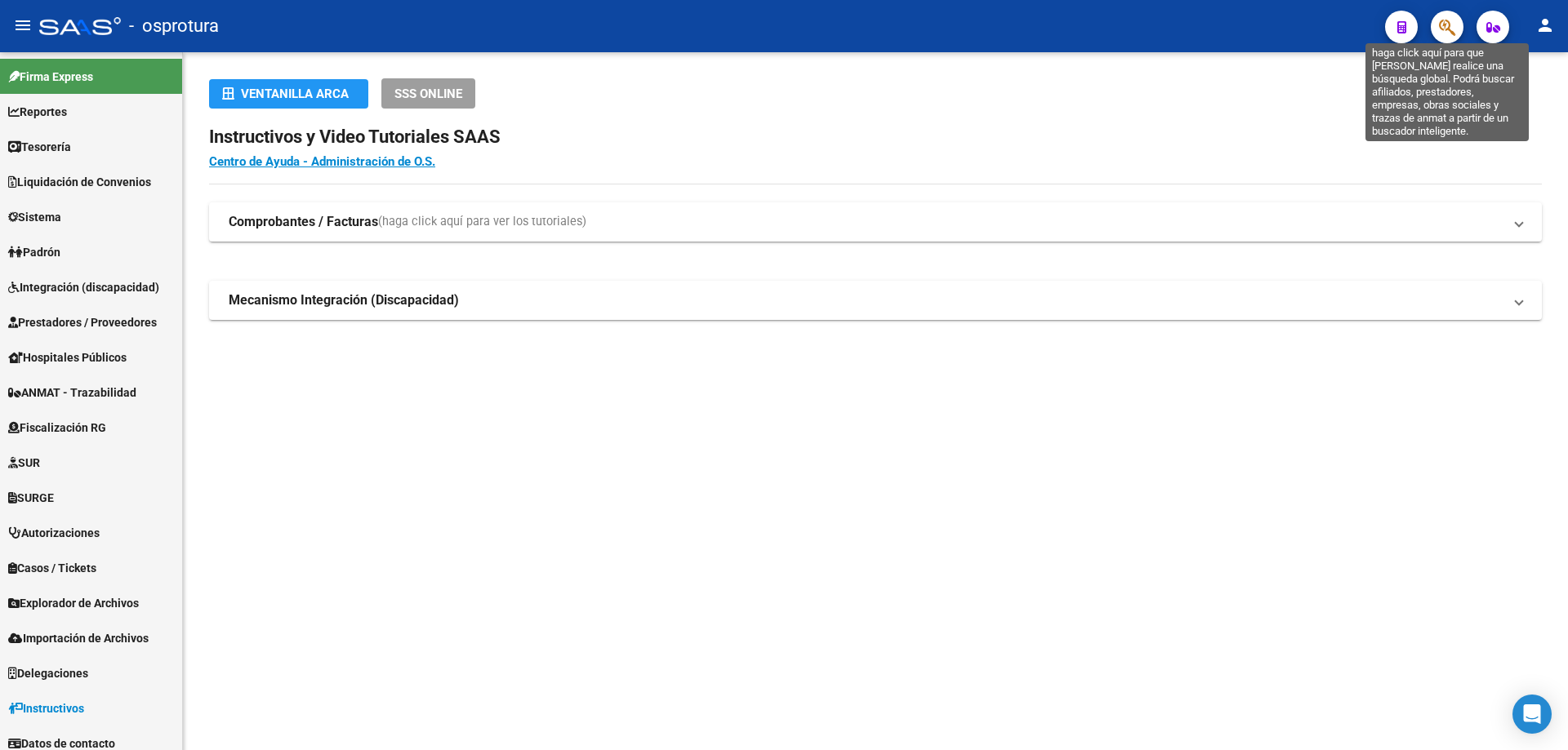
click at [1455, 26] on icon "button" at bounding box center [1447, 27] width 16 height 19
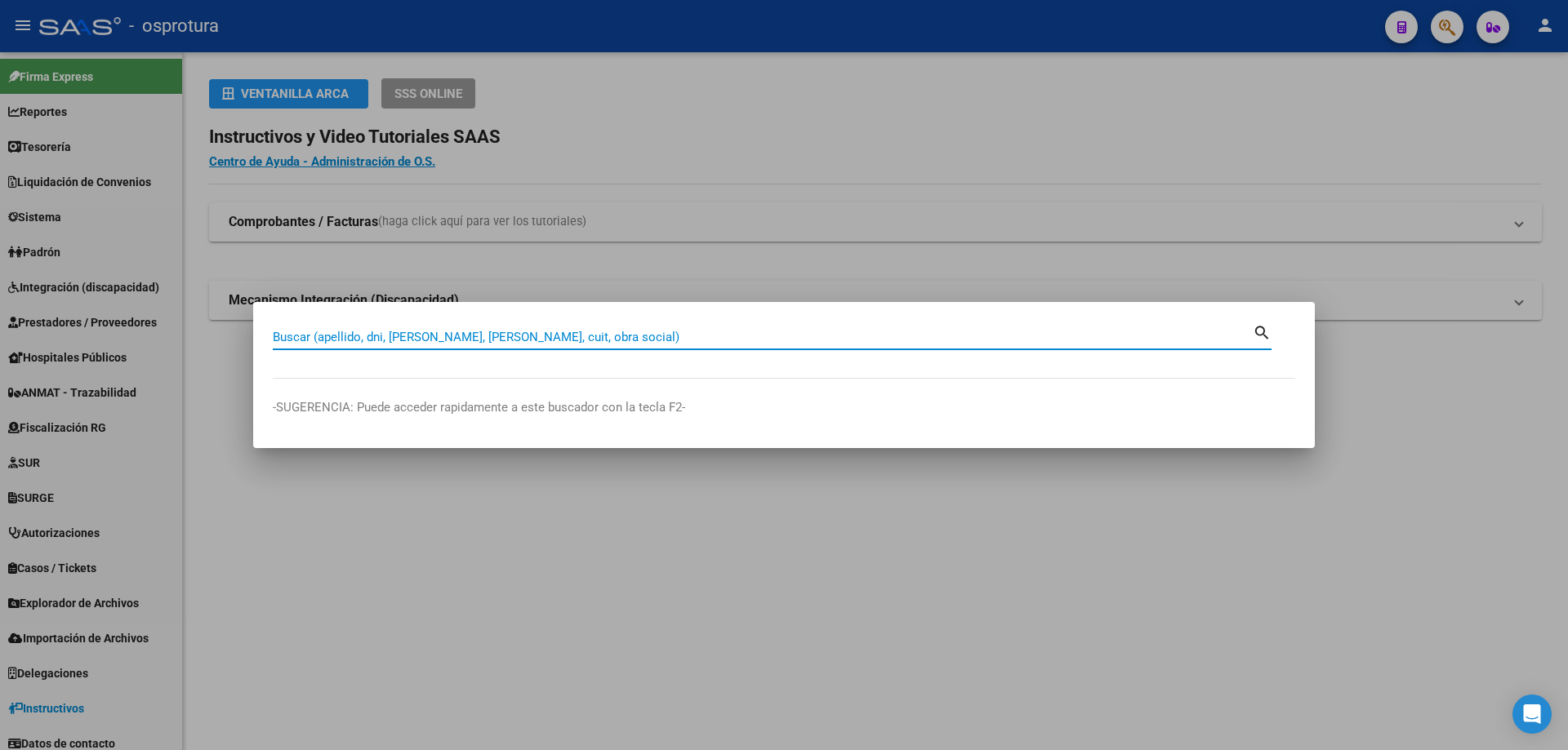
click at [701, 343] on input "Buscar (apellido, dni, [PERSON_NAME], [PERSON_NAME], cuit, obra social)" at bounding box center [762, 337] width 980 height 15
paste input "27-28738482-9"
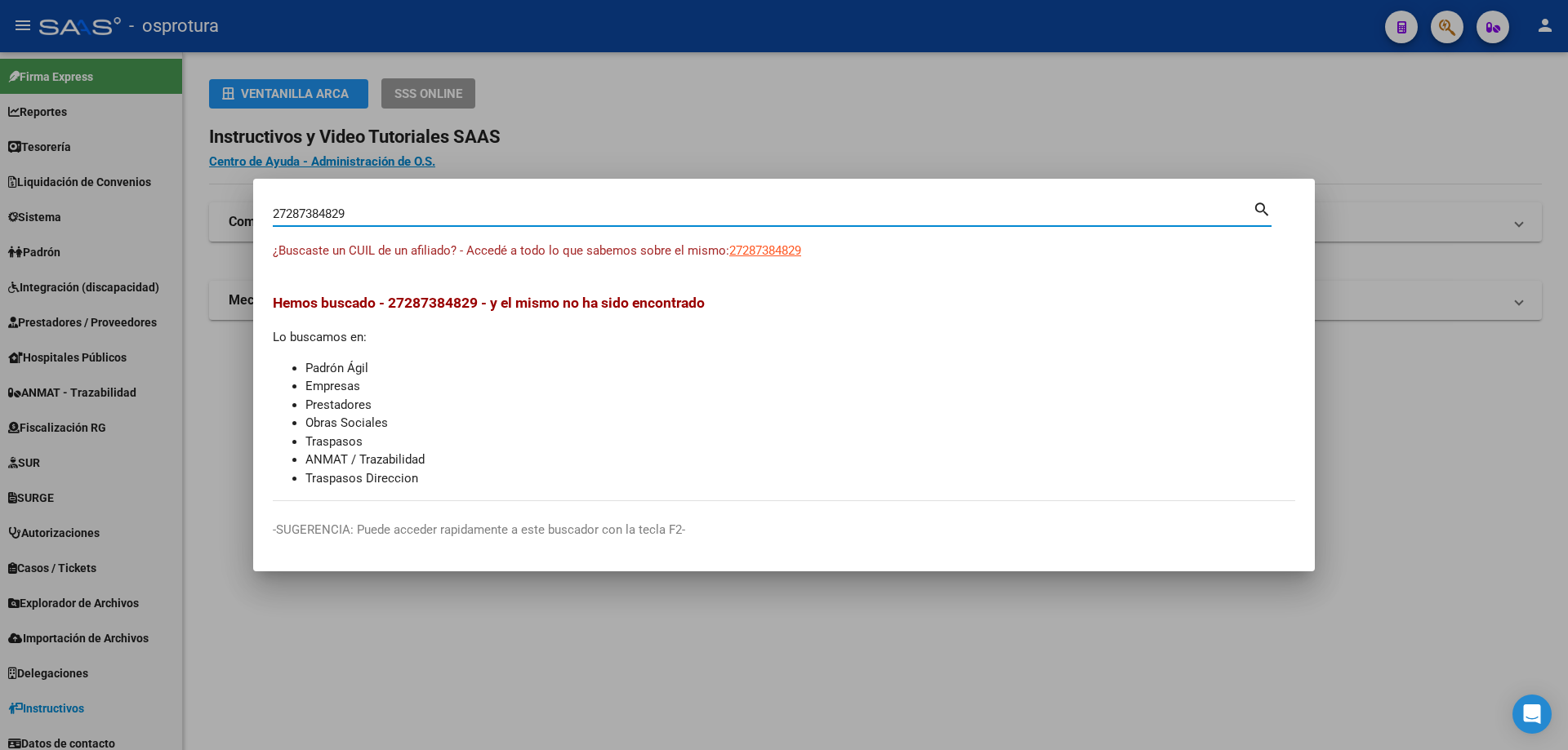
click at [400, 214] on input "27287384829" at bounding box center [762, 214] width 980 height 15
paste input "0-20295507-0"
type input "20202955070"
click at [754, 243] on span "20202955070" at bounding box center [765, 250] width 72 height 15
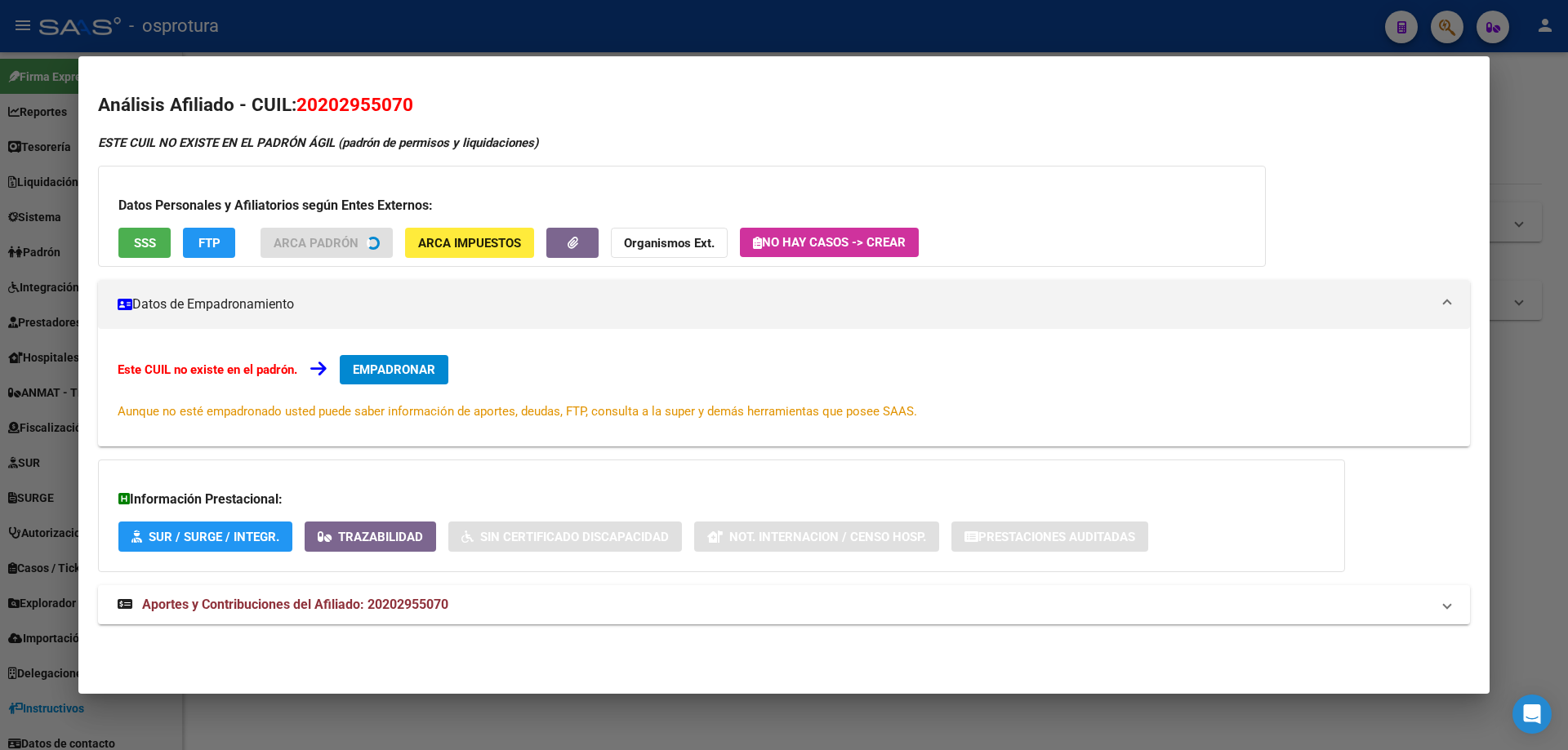
click at [144, 250] on button "SSS" at bounding box center [144, 243] width 52 height 30
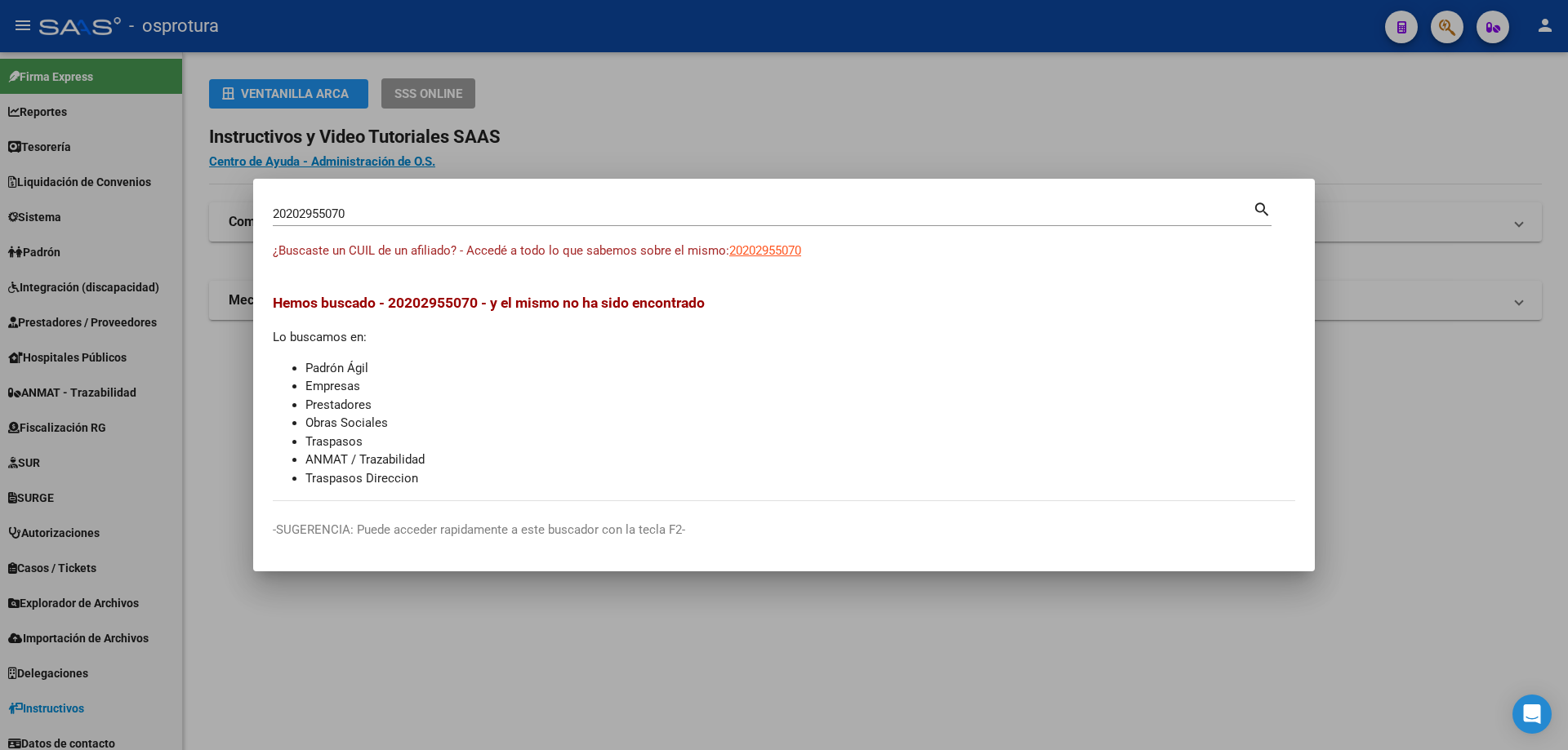
click at [572, 206] on div "20202955070 Buscar (apellido, dni, cuil, [PERSON_NAME], cuit, obra social)" at bounding box center [762, 214] width 980 height 25
click at [566, 223] on div "20202955070 Buscar (apellido, dni, cuil, [PERSON_NAME], cuit, obra social)" at bounding box center [762, 214] width 980 height 25
click at [574, 217] on input "20202955070" at bounding box center [762, 214] width 980 height 15
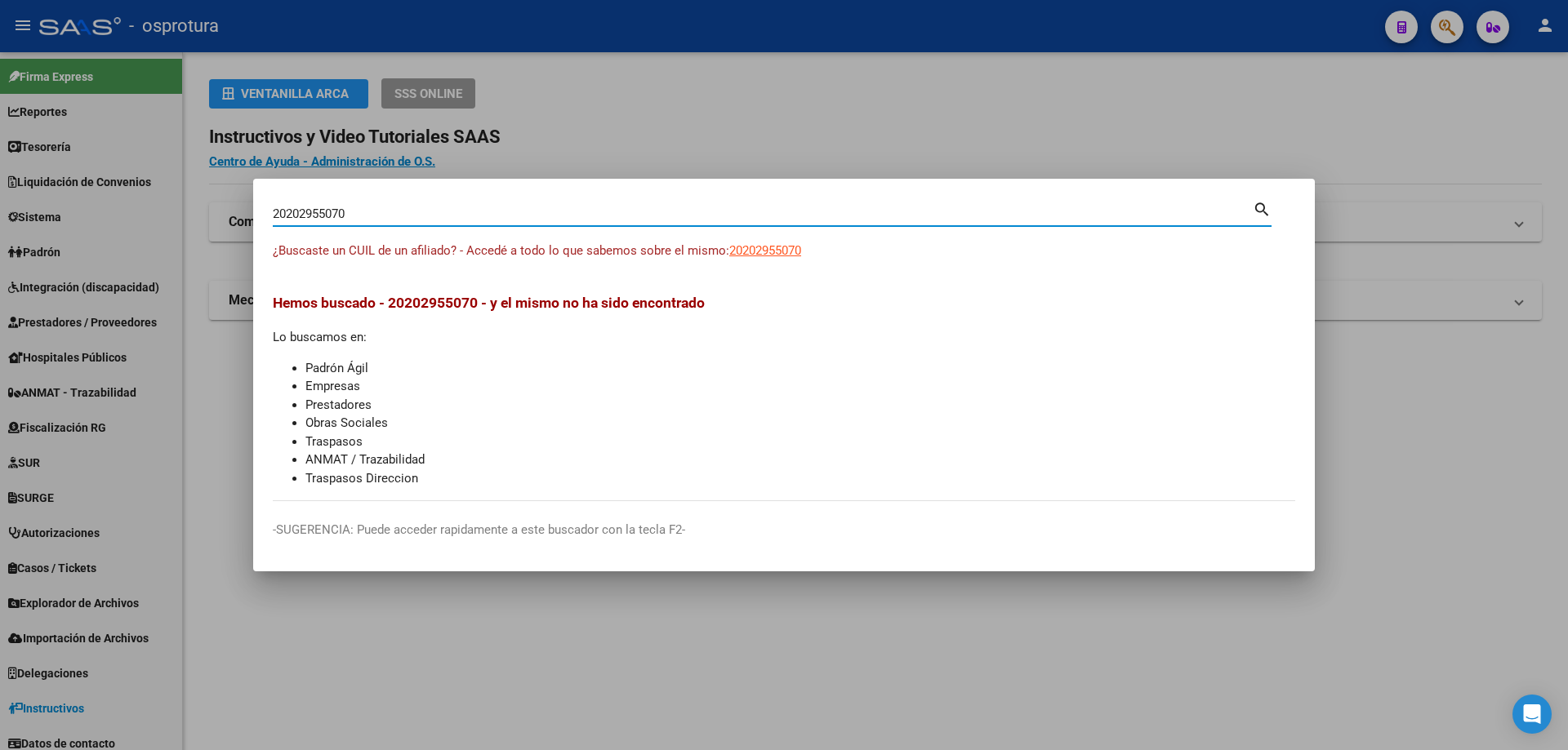
click at [574, 217] on input "20202955070" at bounding box center [762, 214] width 980 height 15
paste input "-20335839-4"
type input "20203358394"
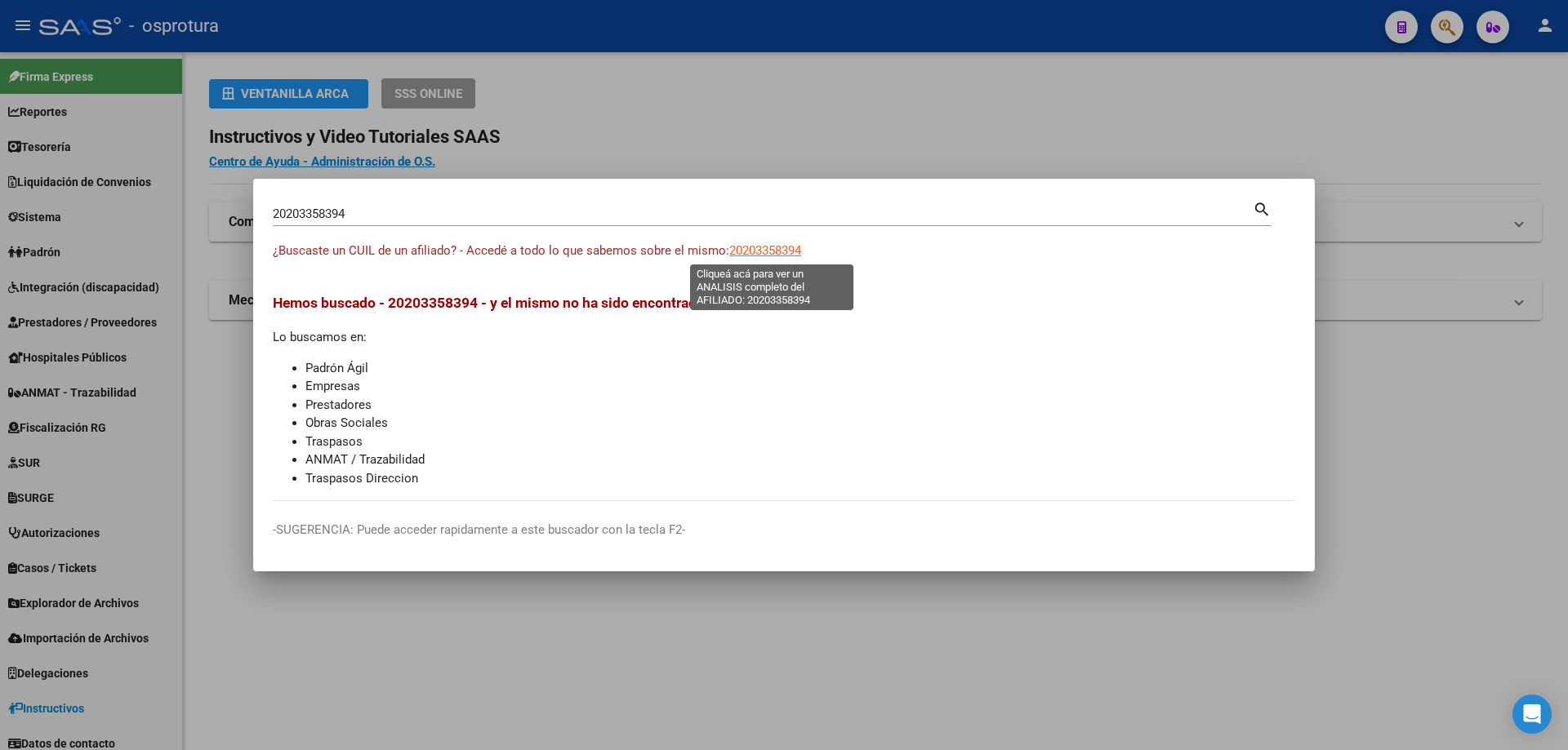
click at [778, 247] on span "20203358394" at bounding box center [765, 250] width 72 height 15
type textarea "20203358394"
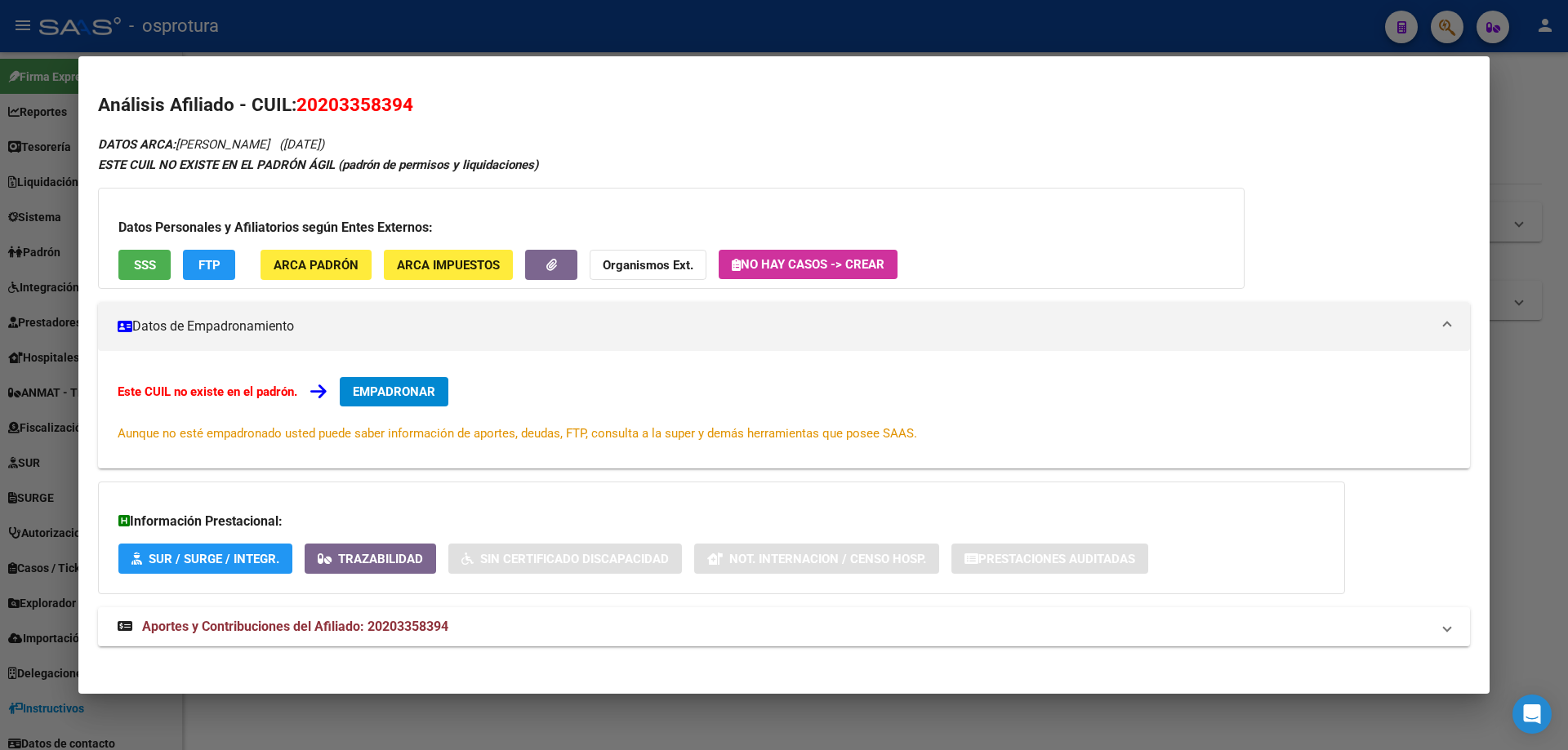
scroll to position [9, 0]
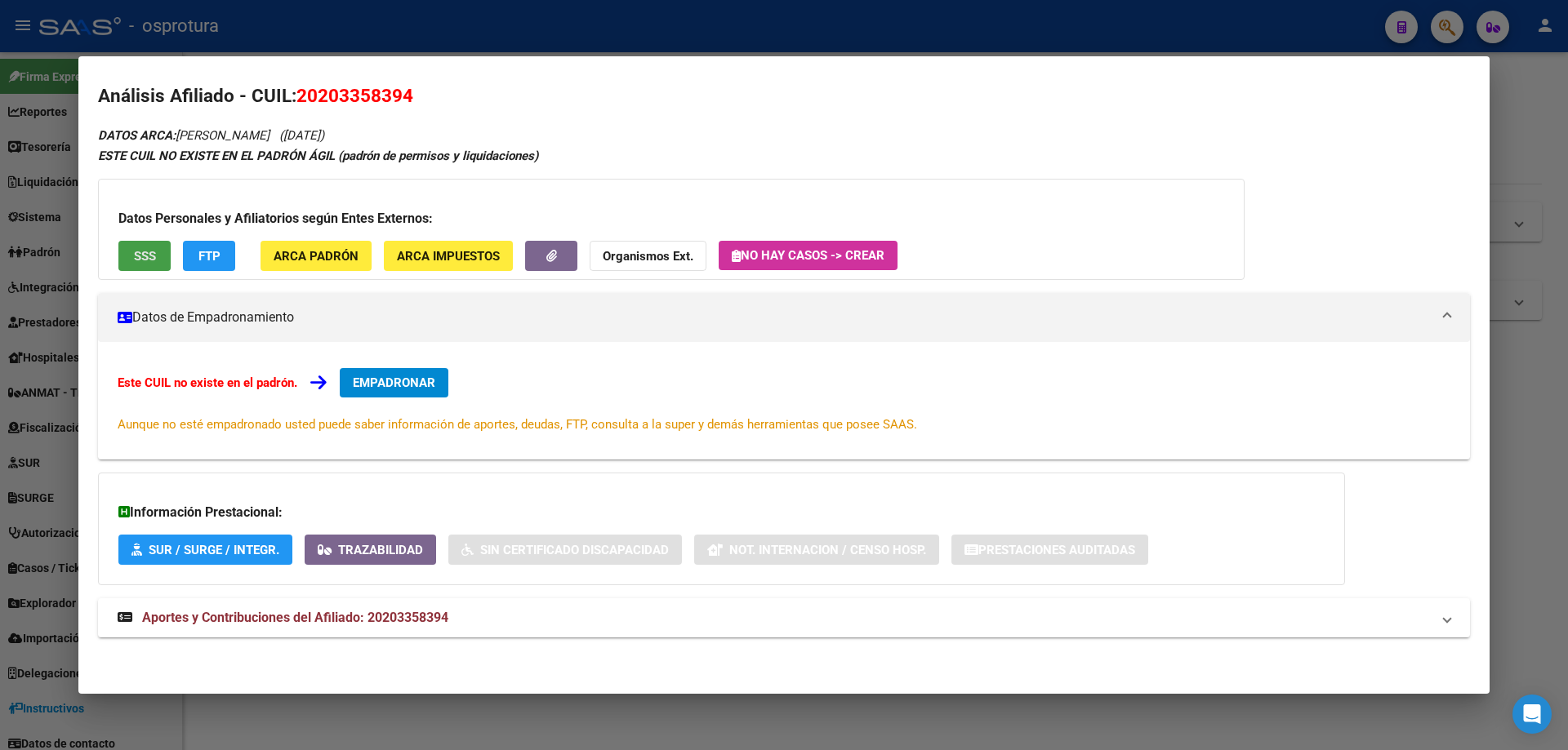
click at [158, 254] on button "SSS" at bounding box center [144, 255] width 52 height 30
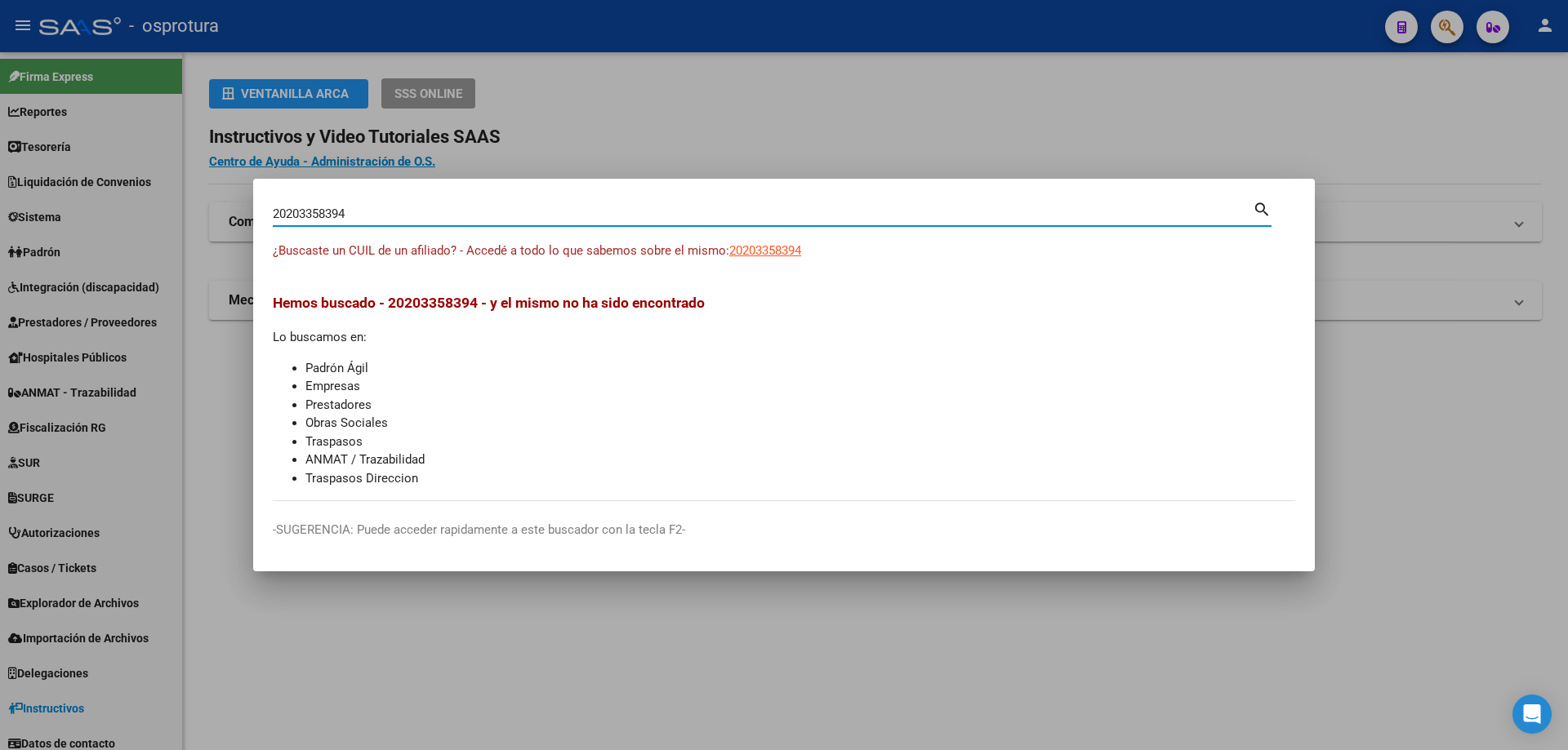
click at [401, 207] on input "20203358394" at bounding box center [762, 214] width 980 height 15
paste input "-20345808-9"
type input "20203458089"
click at [766, 250] on span "20203458089" at bounding box center [765, 250] width 72 height 15
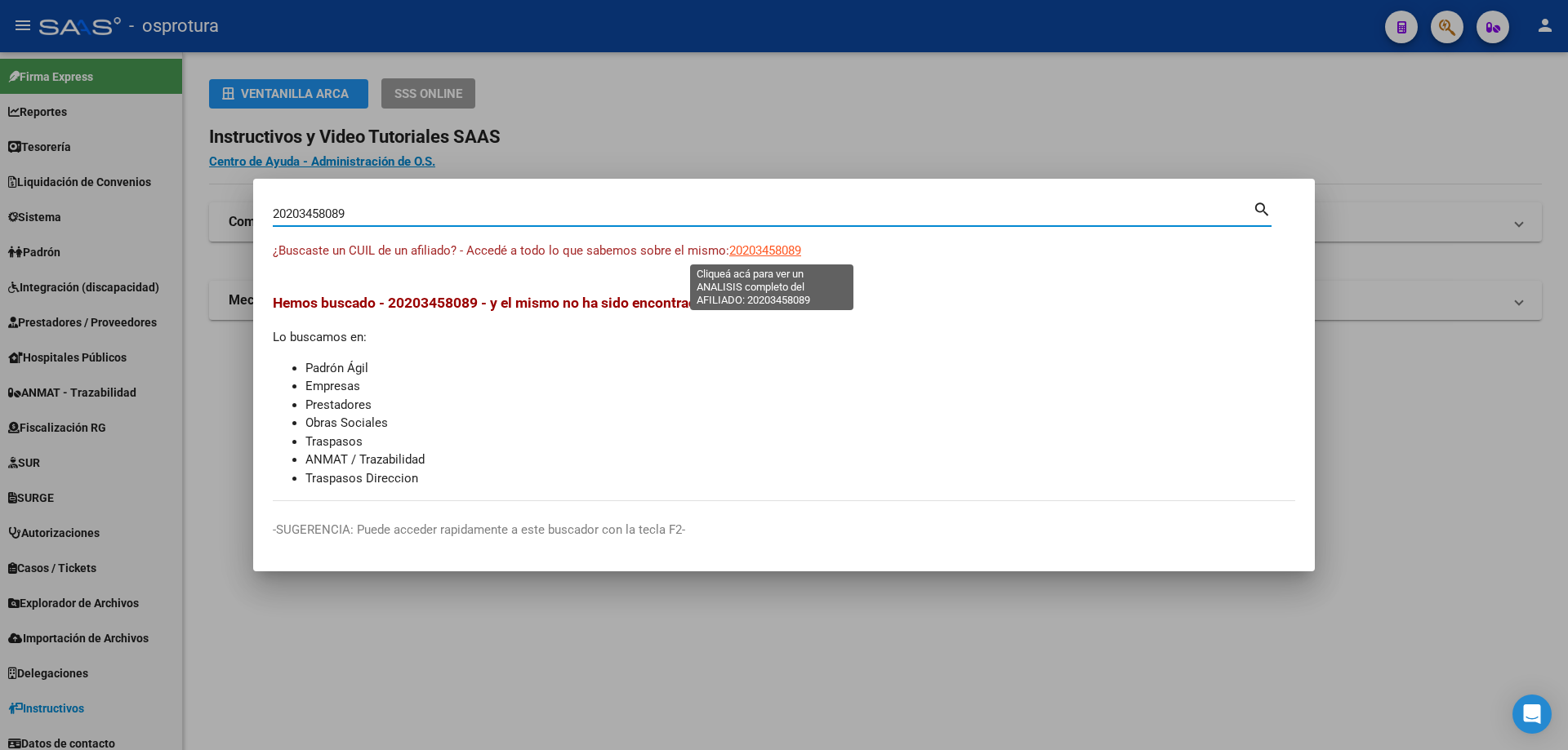
type textarea "20203458089"
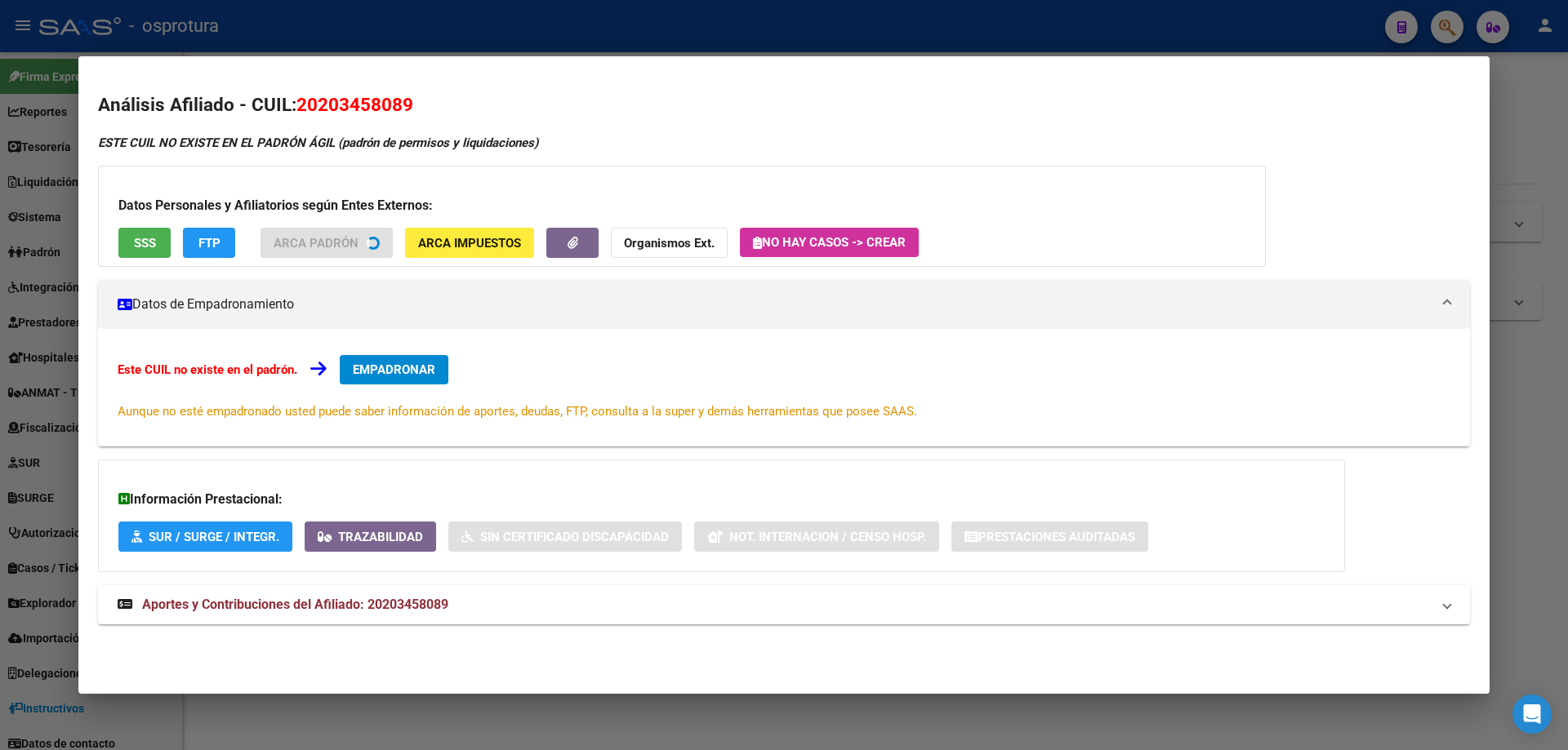
click at [132, 249] on button "SSS" at bounding box center [144, 243] width 52 height 30
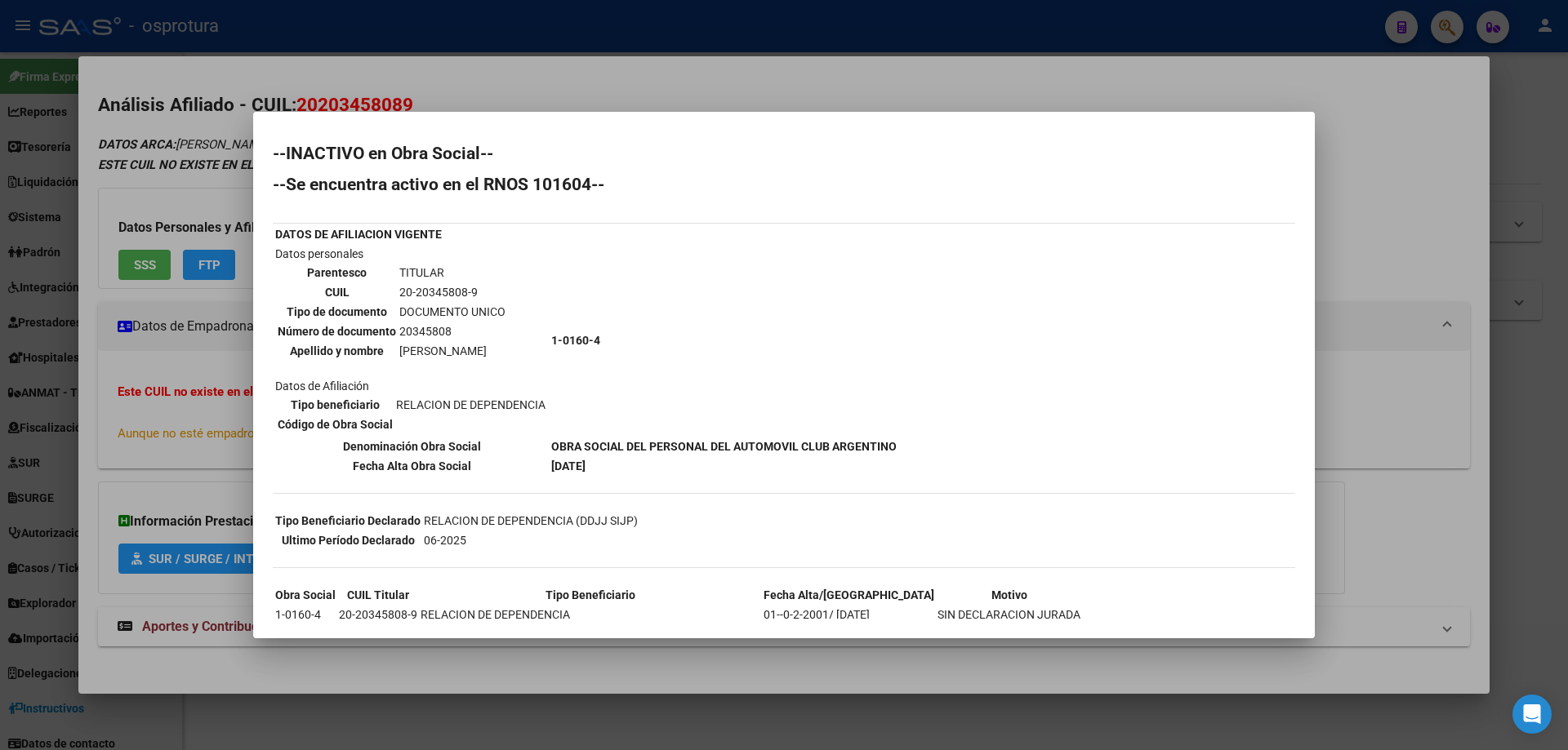
scroll to position [119, 0]
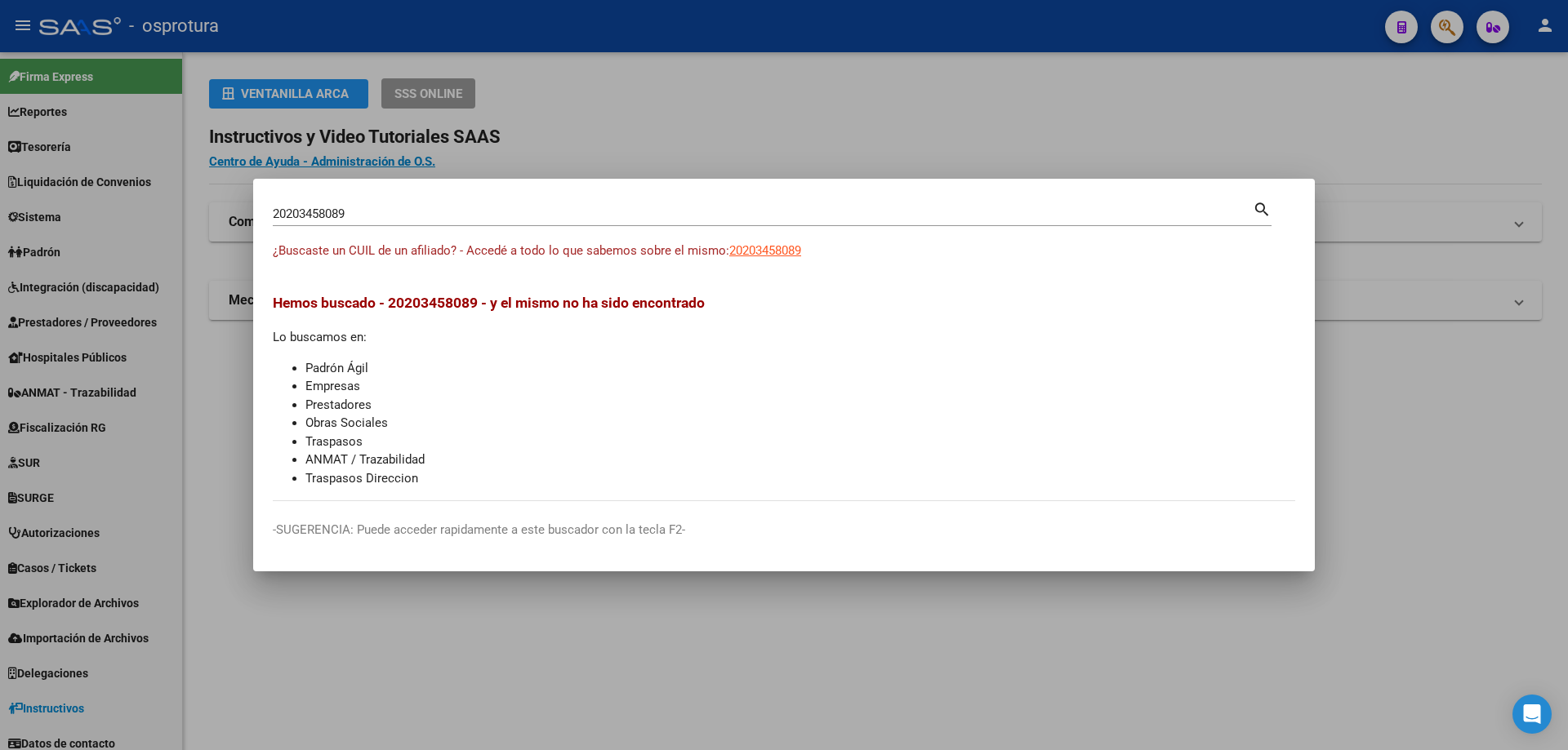
click at [467, 213] on input "20203458089" at bounding box center [762, 214] width 980 height 15
paste input "-20348260-5"
type input "20203482605"
click at [789, 253] on span "20203482605" at bounding box center [765, 250] width 72 height 15
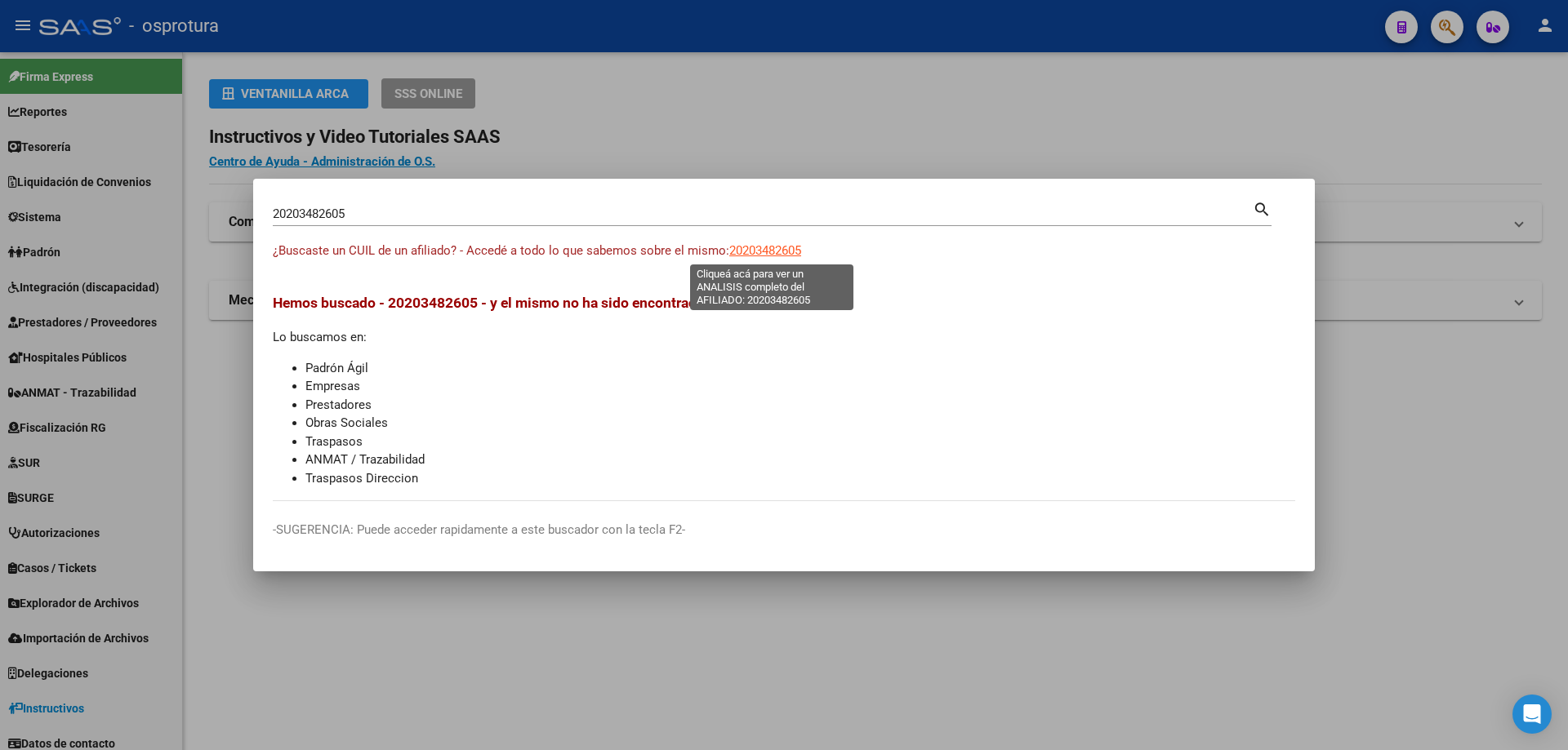
type textarea "20203482605"
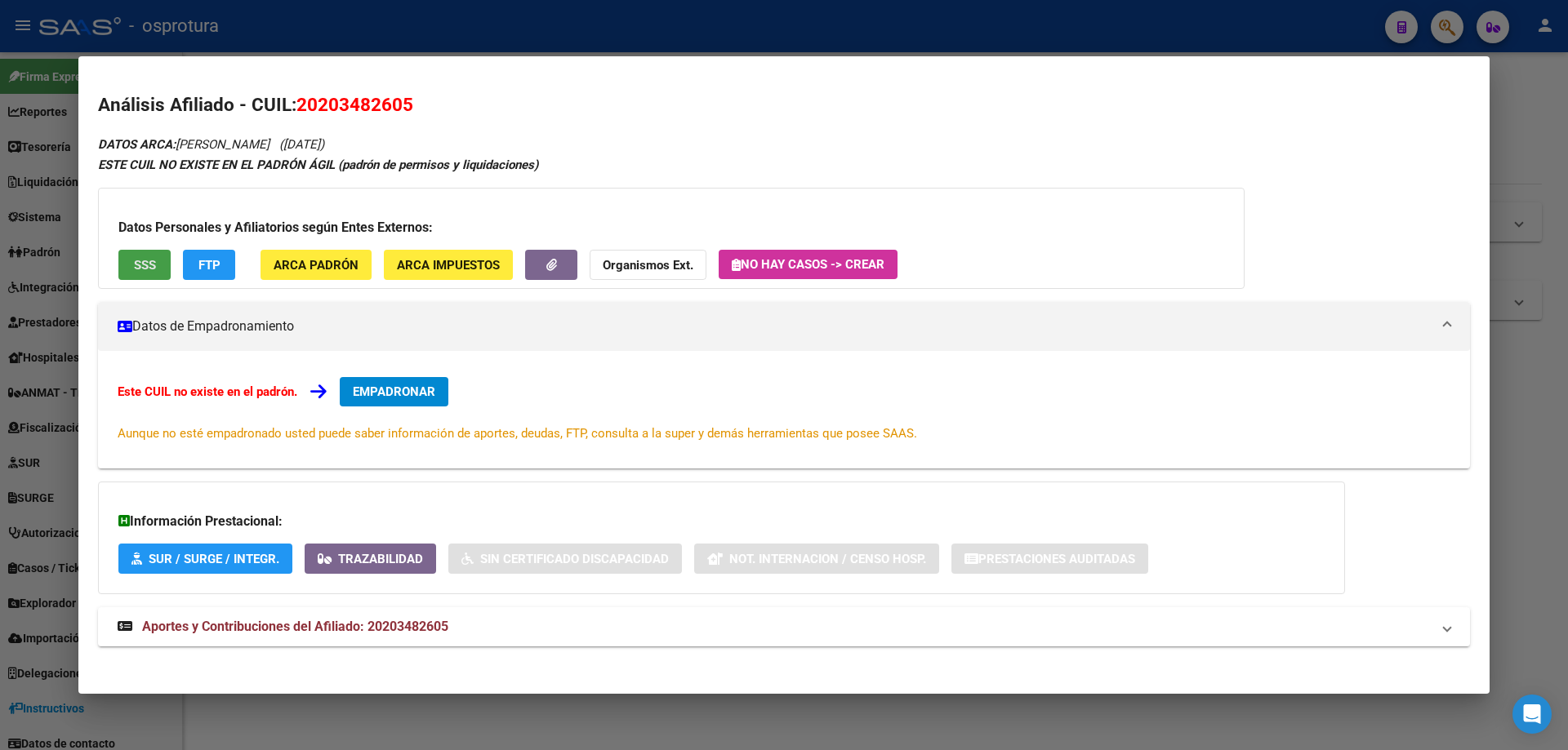
click at [138, 249] on button "SSS" at bounding box center [144, 264] width 52 height 30
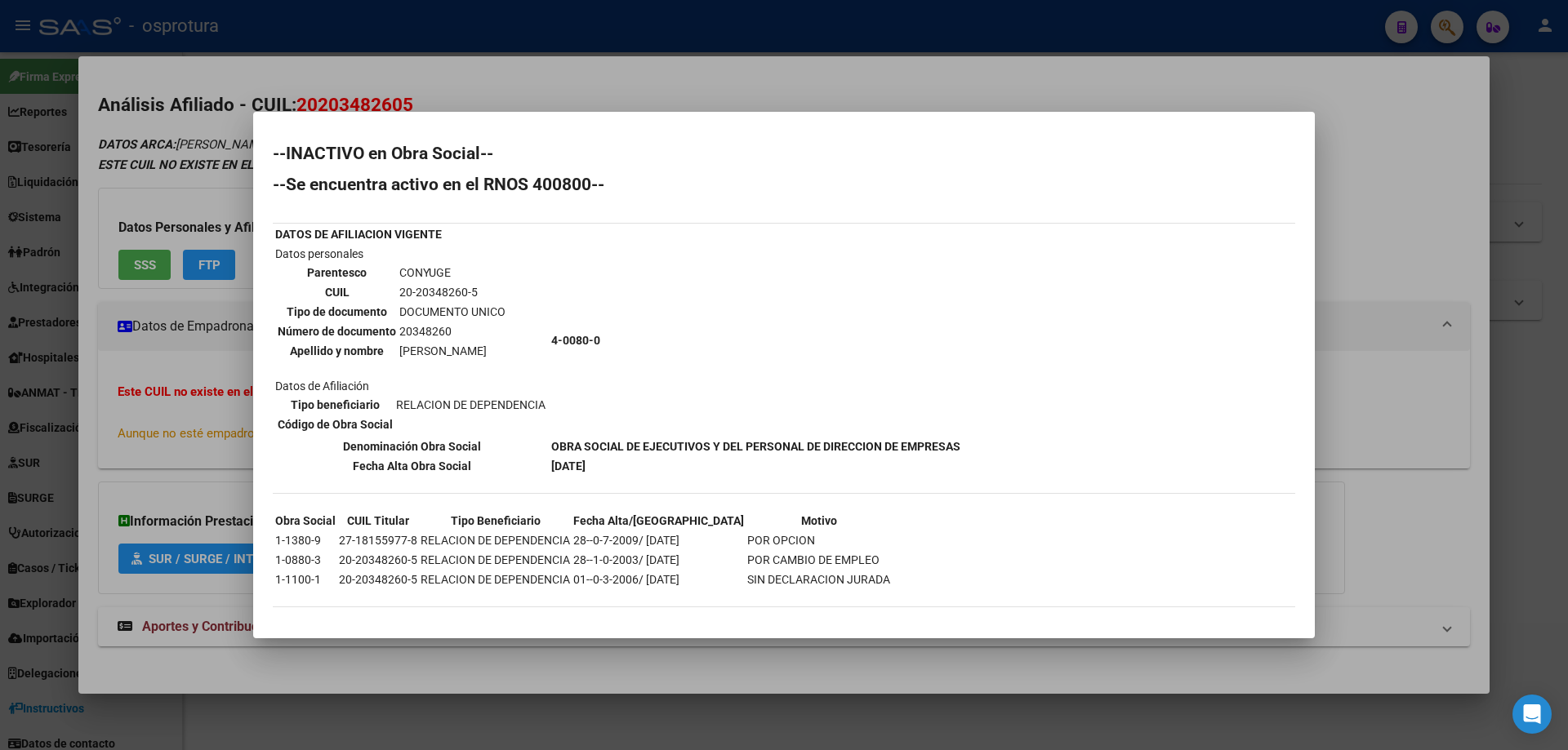
scroll to position [5, 0]
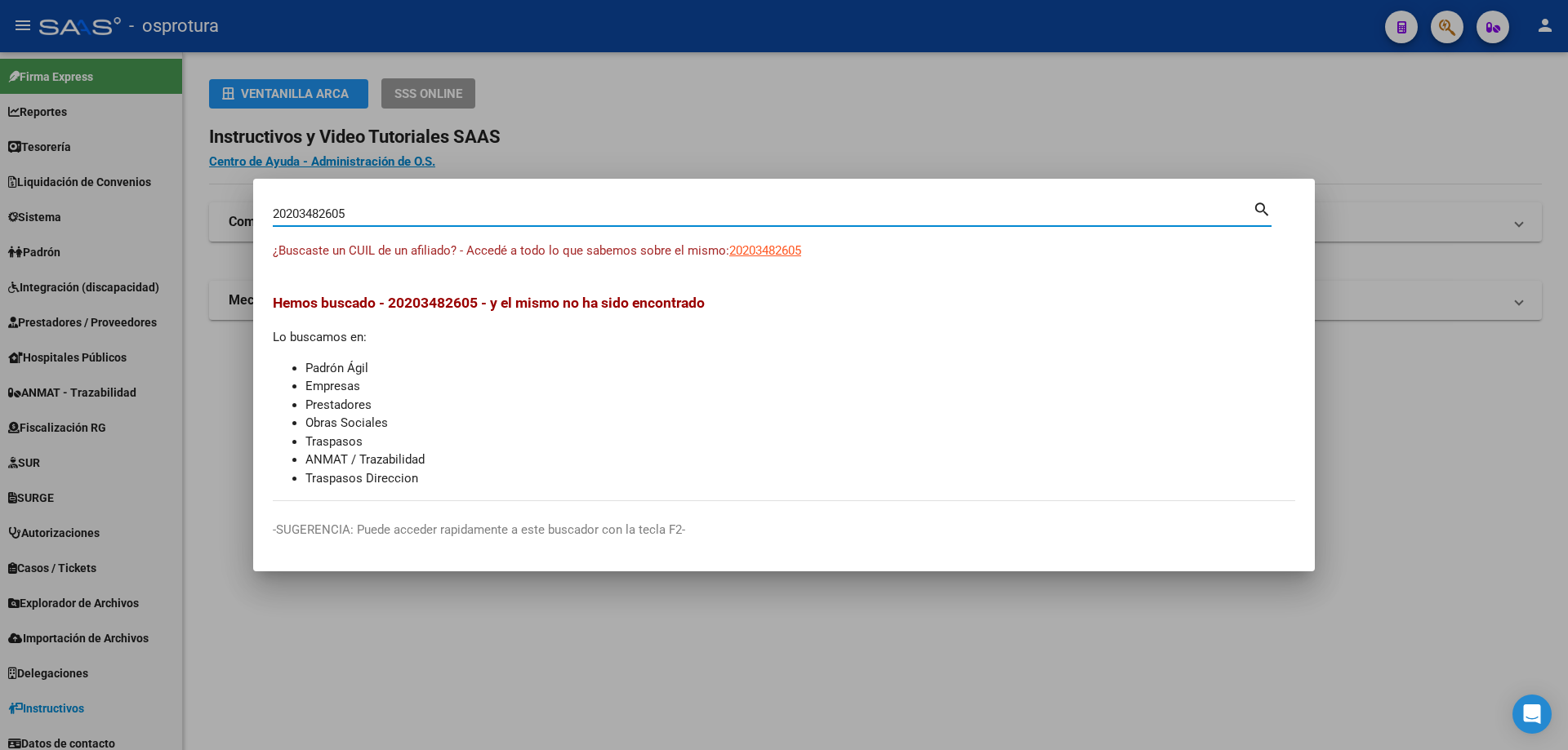
click at [376, 215] on input "20203482605" at bounding box center [762, 214] width 980 height 15
paste input "-20371429-8"
click at [590, 211] on input "20203714298" at bounding box center [762, 214] width 980 height 15
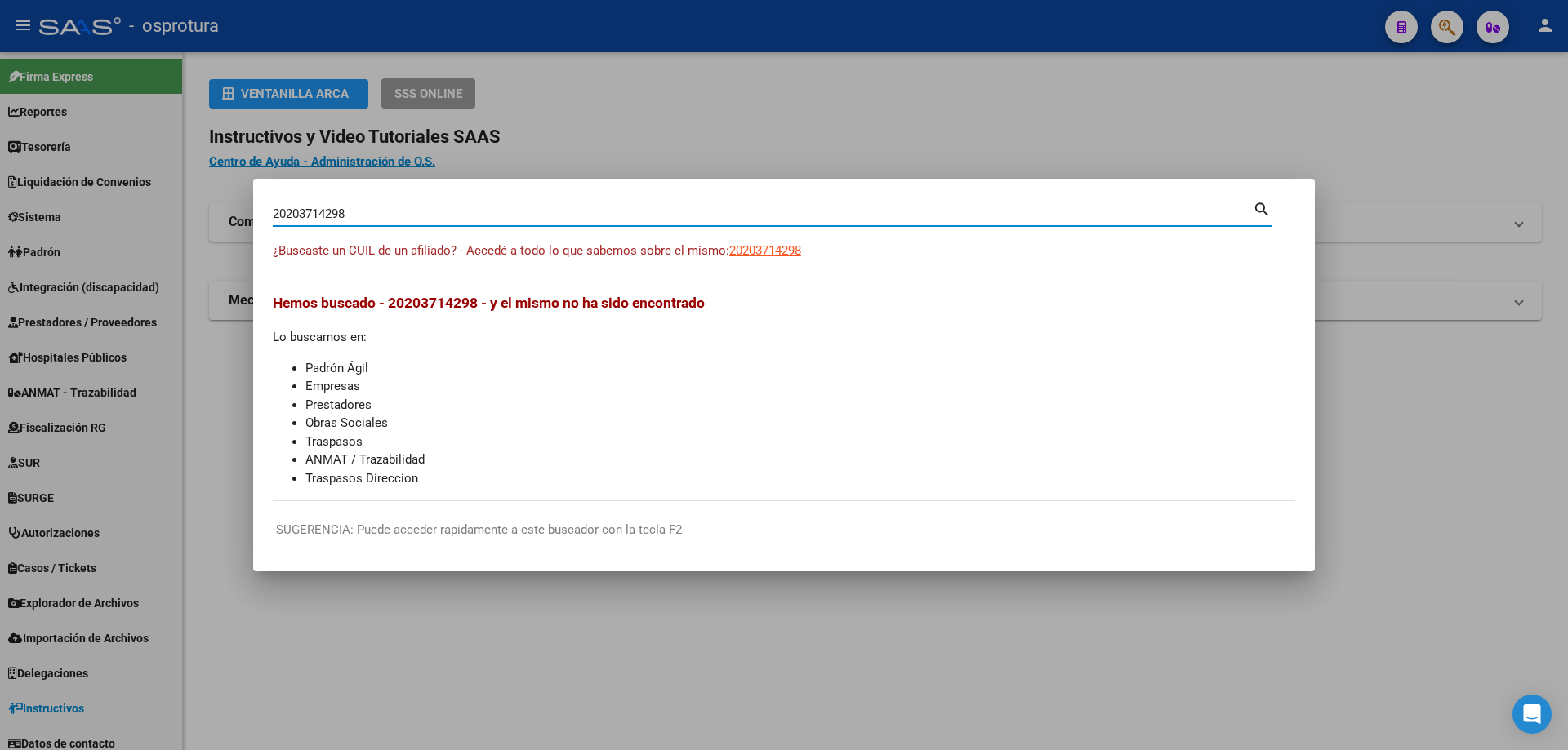
paste input "-20371429-"
type input "20203714298"
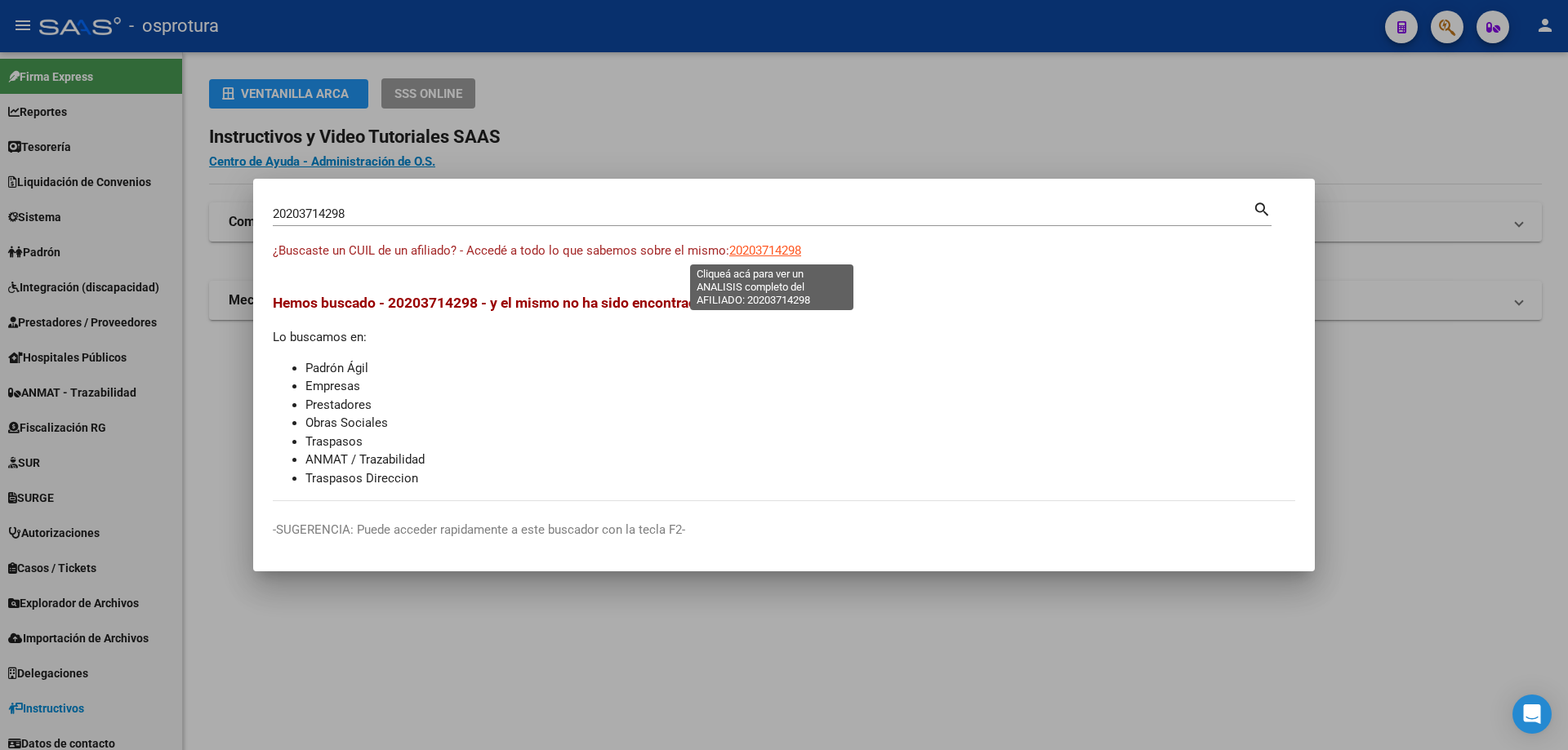
click at [784, 248] on span "20203714298" at bounding box center [765, 250] width 72 height 15
type textarea "20203714298"
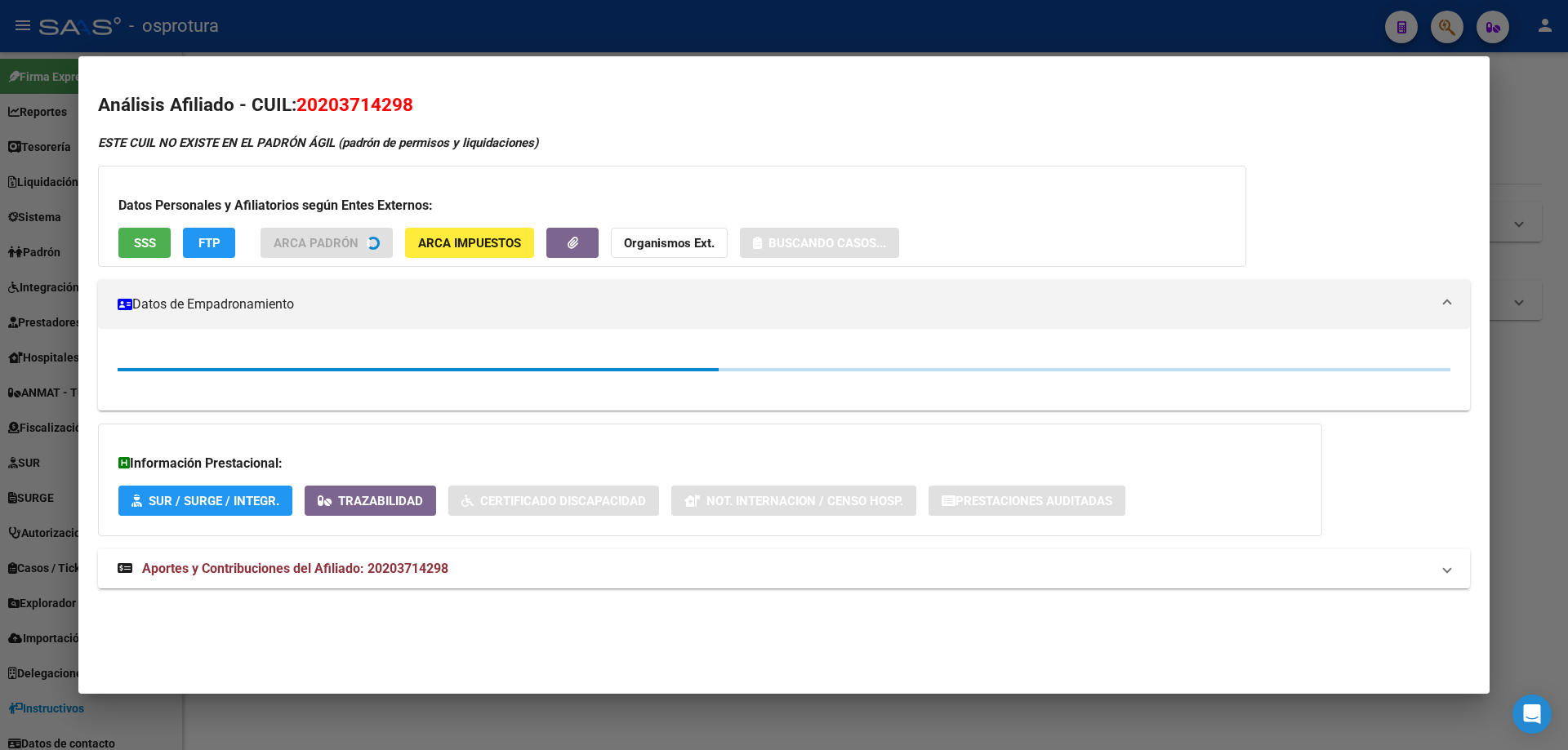
click at [137, 243] on span "SSS" at bounding box center [145, 243] width 22 height 15
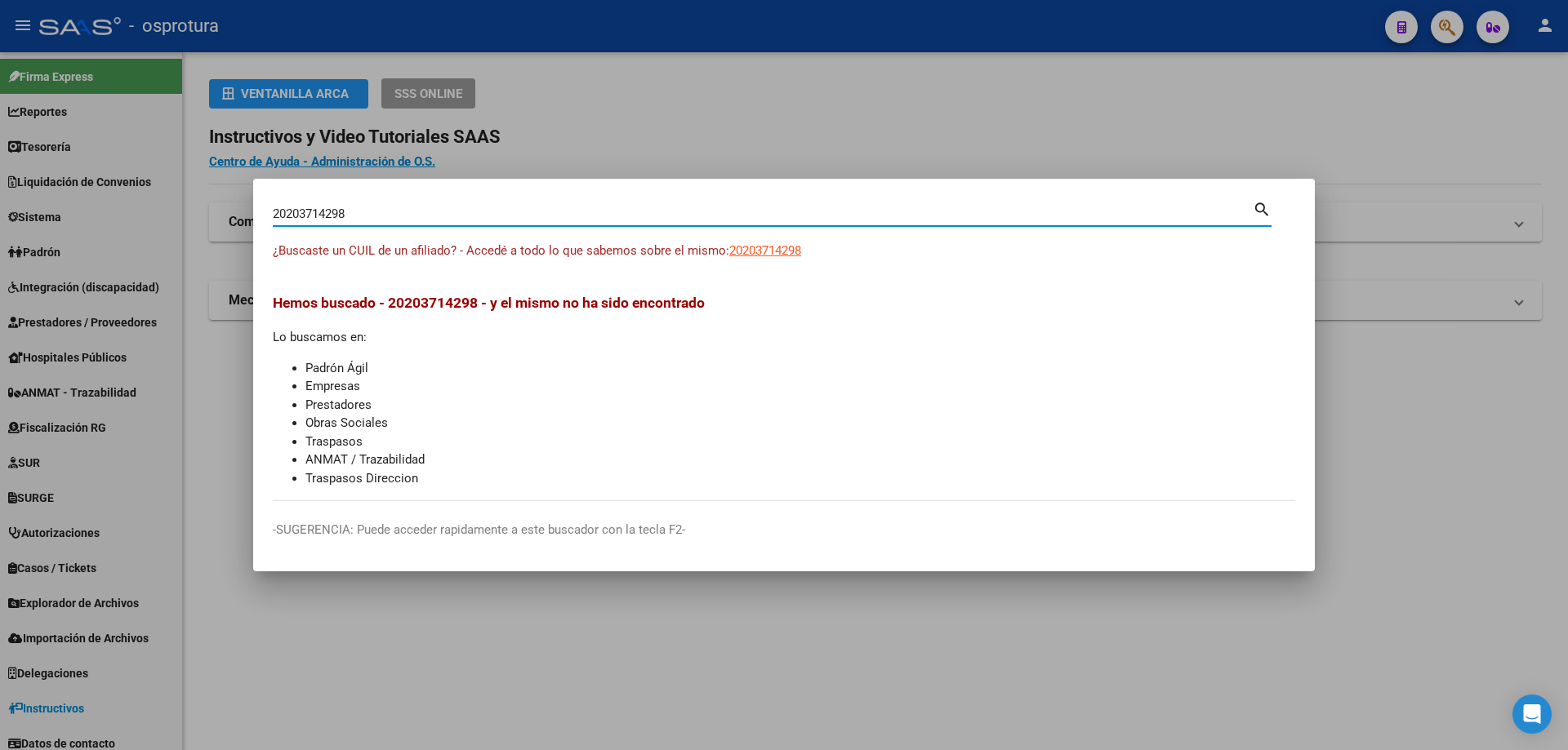
click at [562, 220] on input "20203714298" at bounding box center [762, 214] width 980 height 15
paste input "-20373329-2"
type input "20203733292"
click at [774, 249] on span "20203733292" at bounding box center [765, 250] width 72 height 15
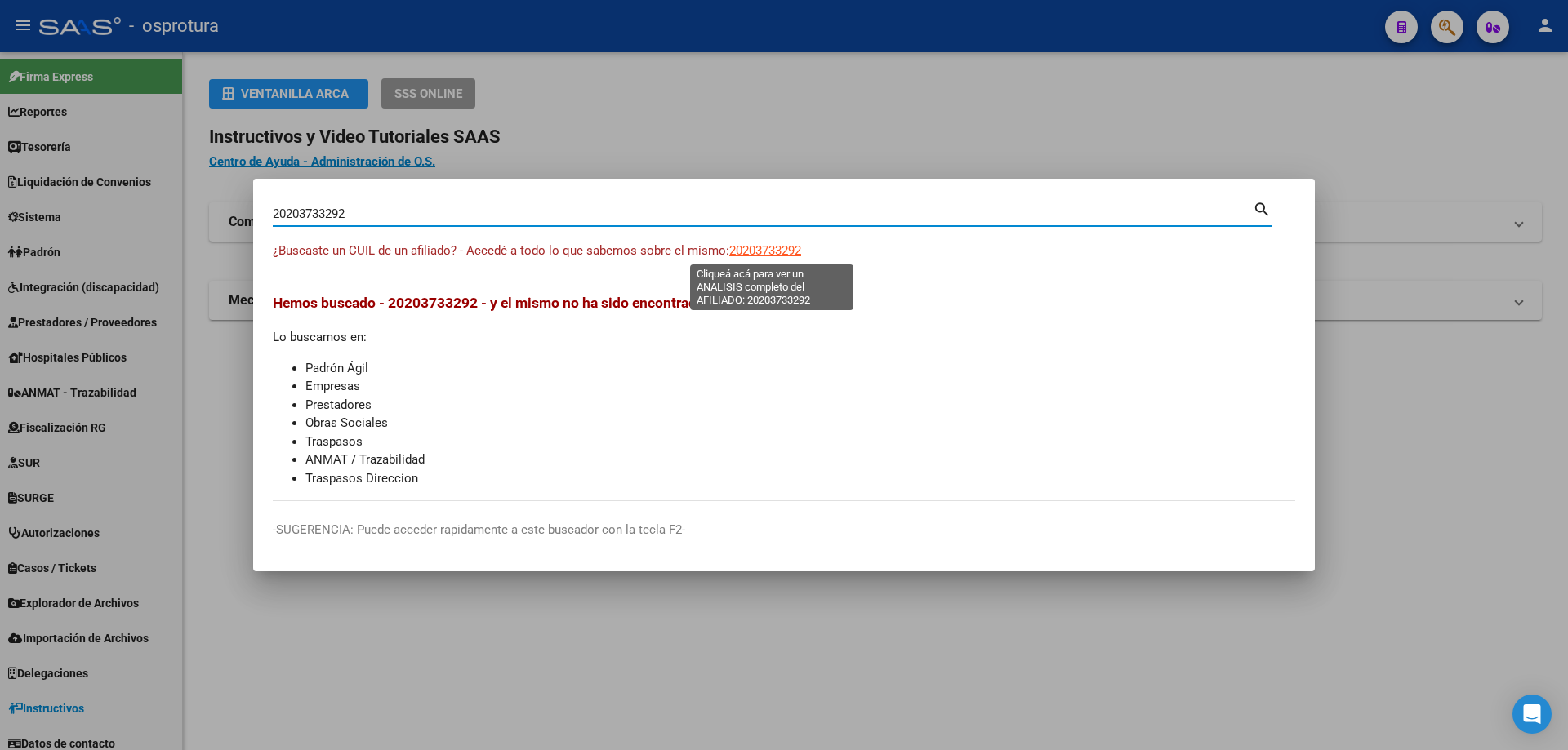
type textarea "20203733292"
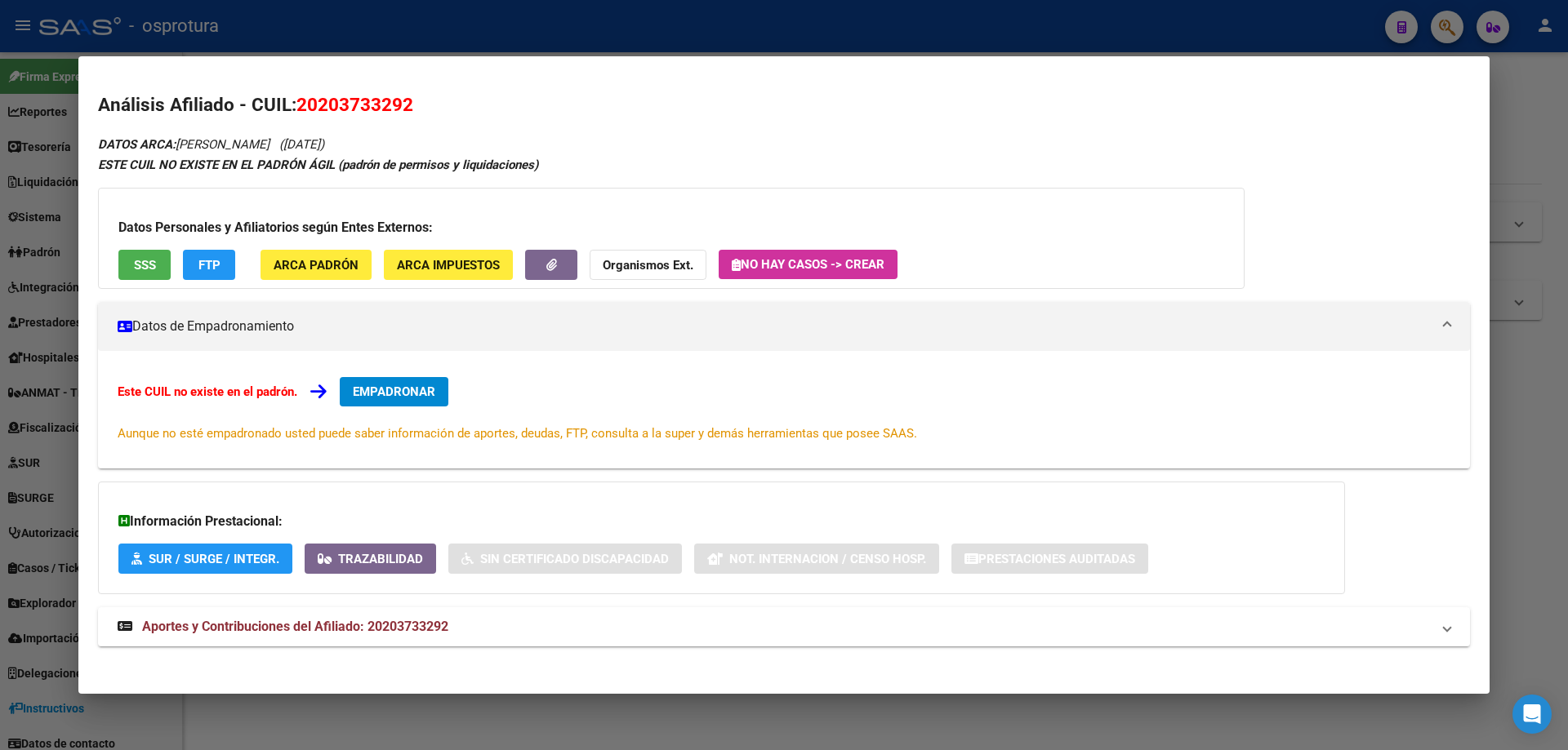
click at [142, 239] on div "Datos Personales y Afiliatorios según Entes Externos: SSS FTP ARCA Padrón ARCA …" at bounding box center [672, 238] width 1147 height 101
click at [144, 272] on span "SSS" at bounding box center [145, 265] width 22 height 15
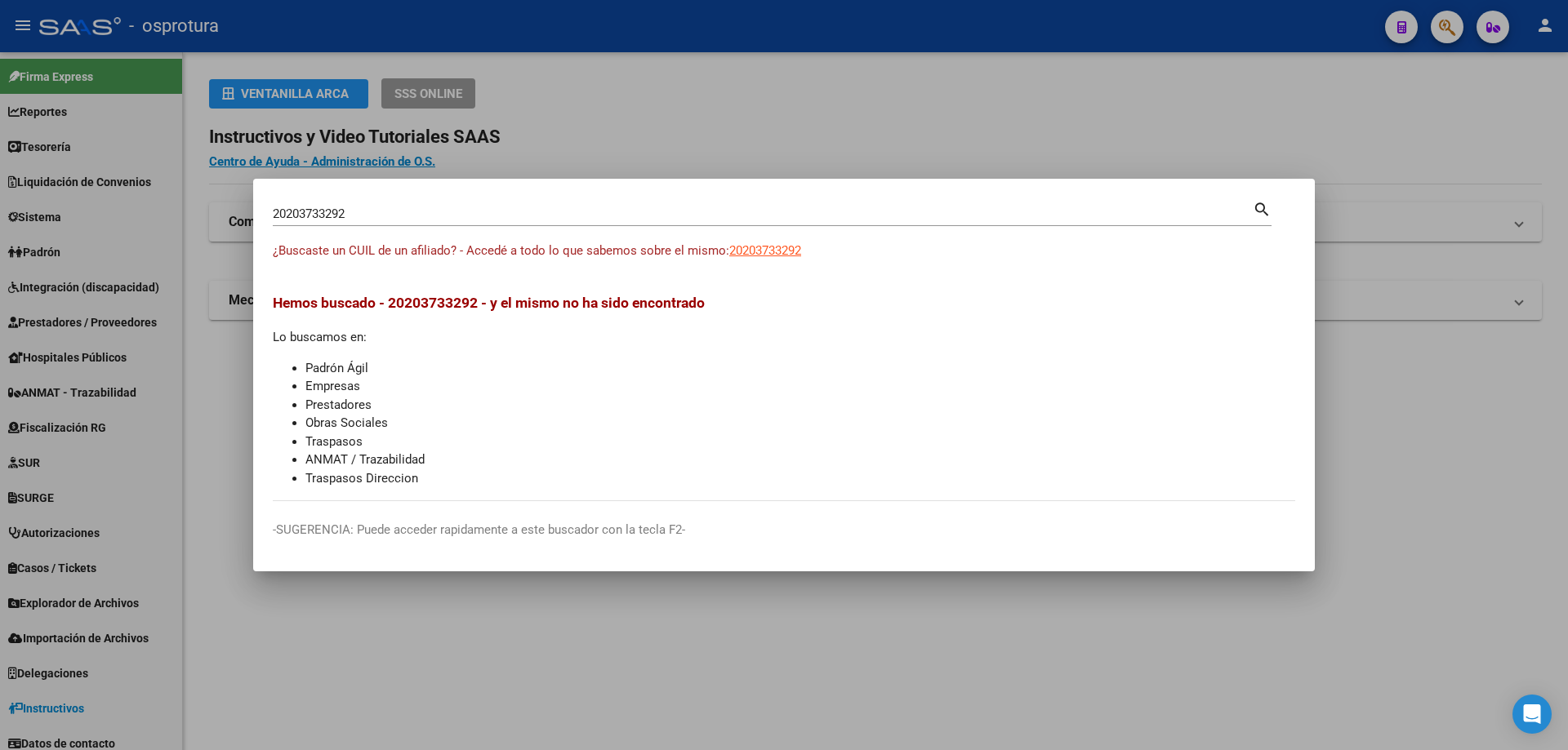
click at [451, 210] on input "20203733292" at bounding box center [762, 214] width 980 height 15
paste input "-20394195-"
type input "20203941952"
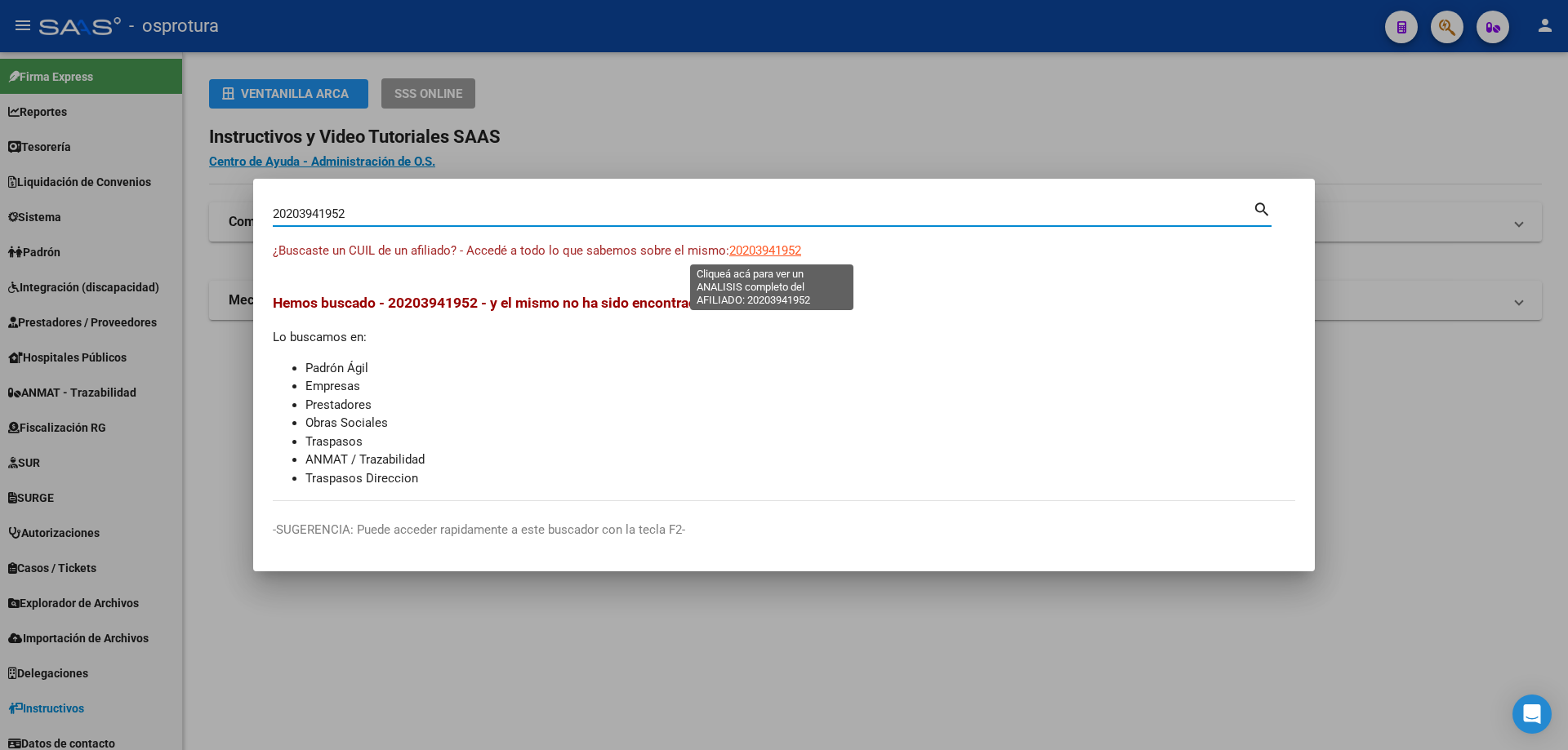
click at [781, 249] on span "20203941952" at bounding box center [765, 250] width 72 height 15
type textarea "20203941952"
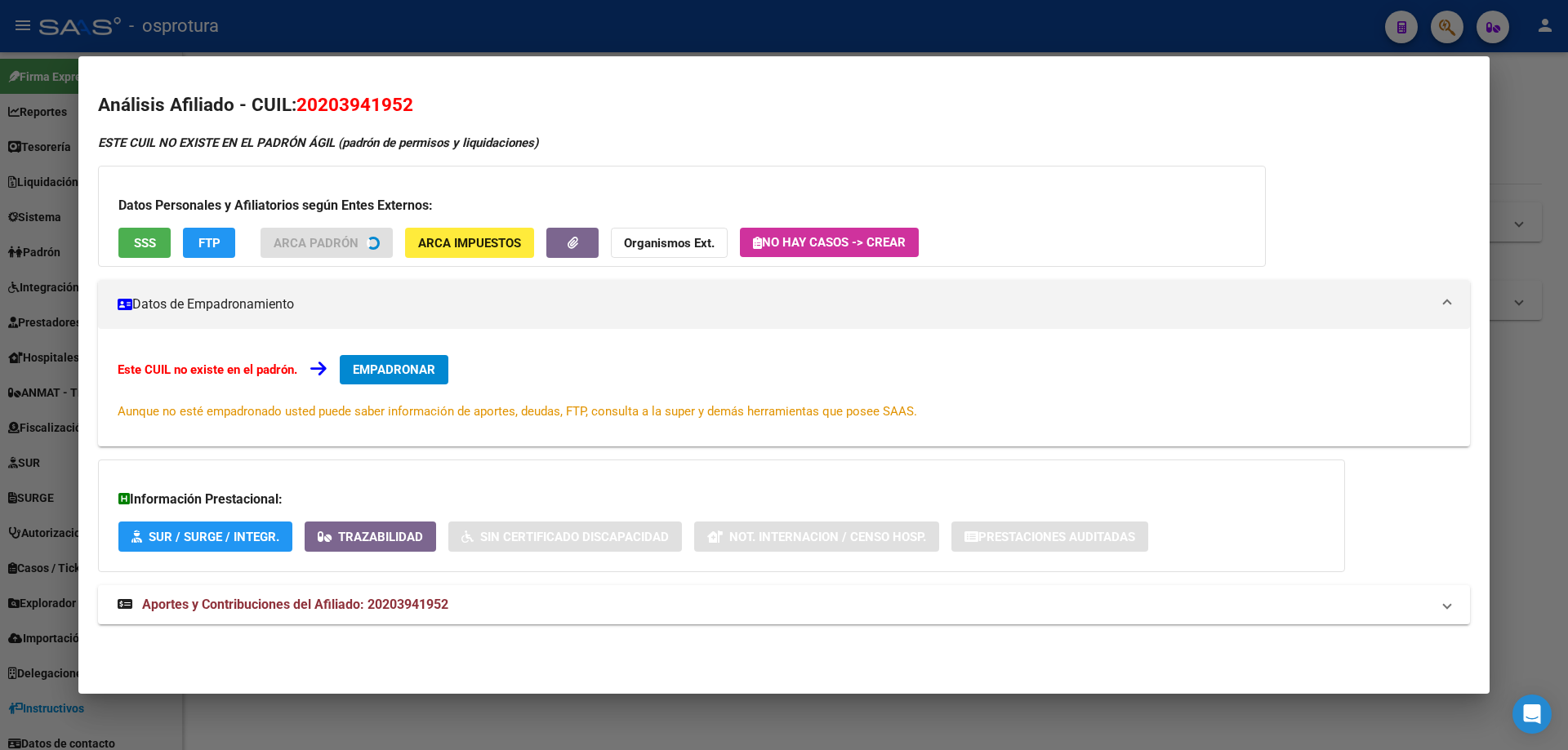
click at [135, 249] on button "SSS" at bounding box center [144, 243] width 52 height 30
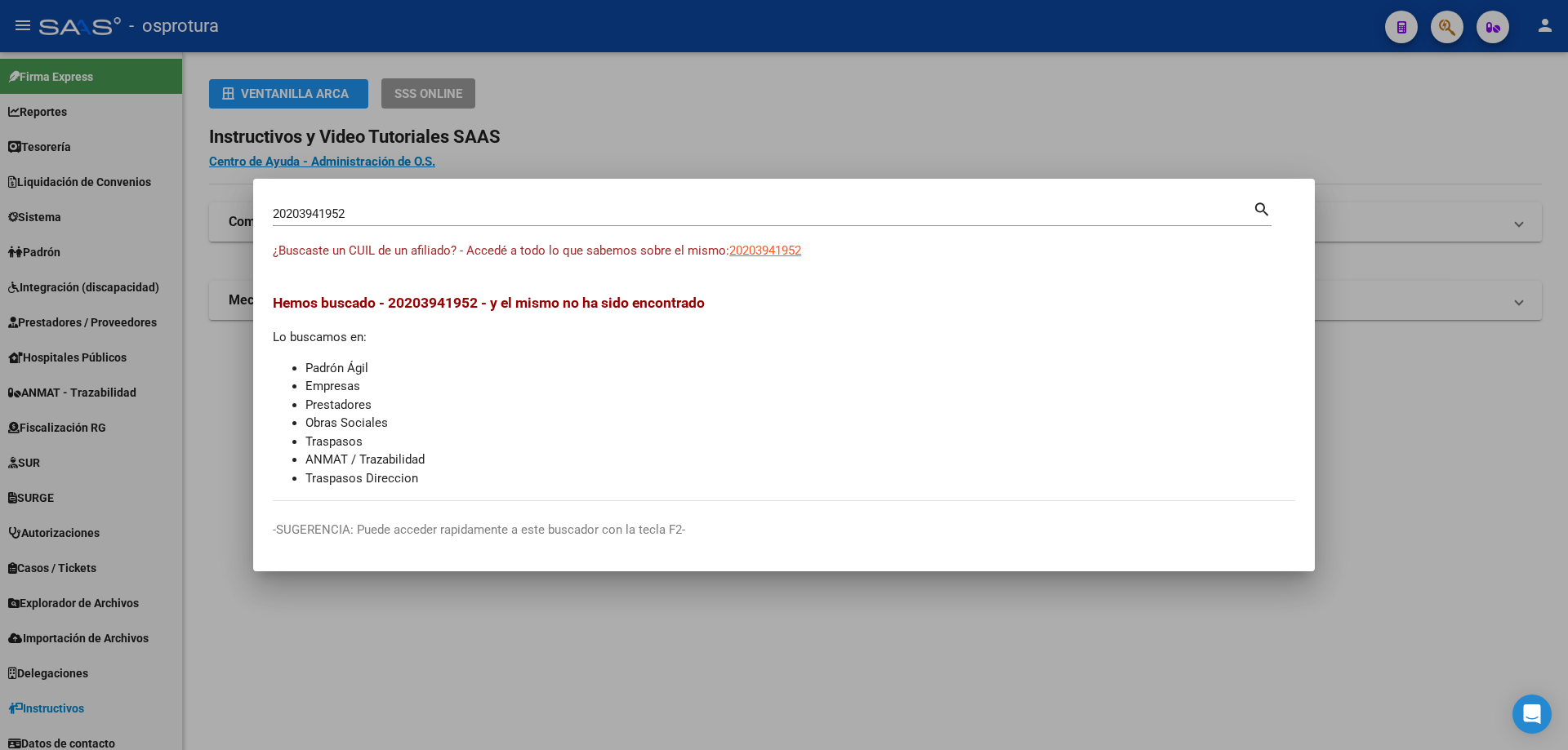
click at [517, 209] on input "20203941952" at bounding box center [762, 214] width 980 height 15
paste input "-20399405-3"
type input "20203994053"
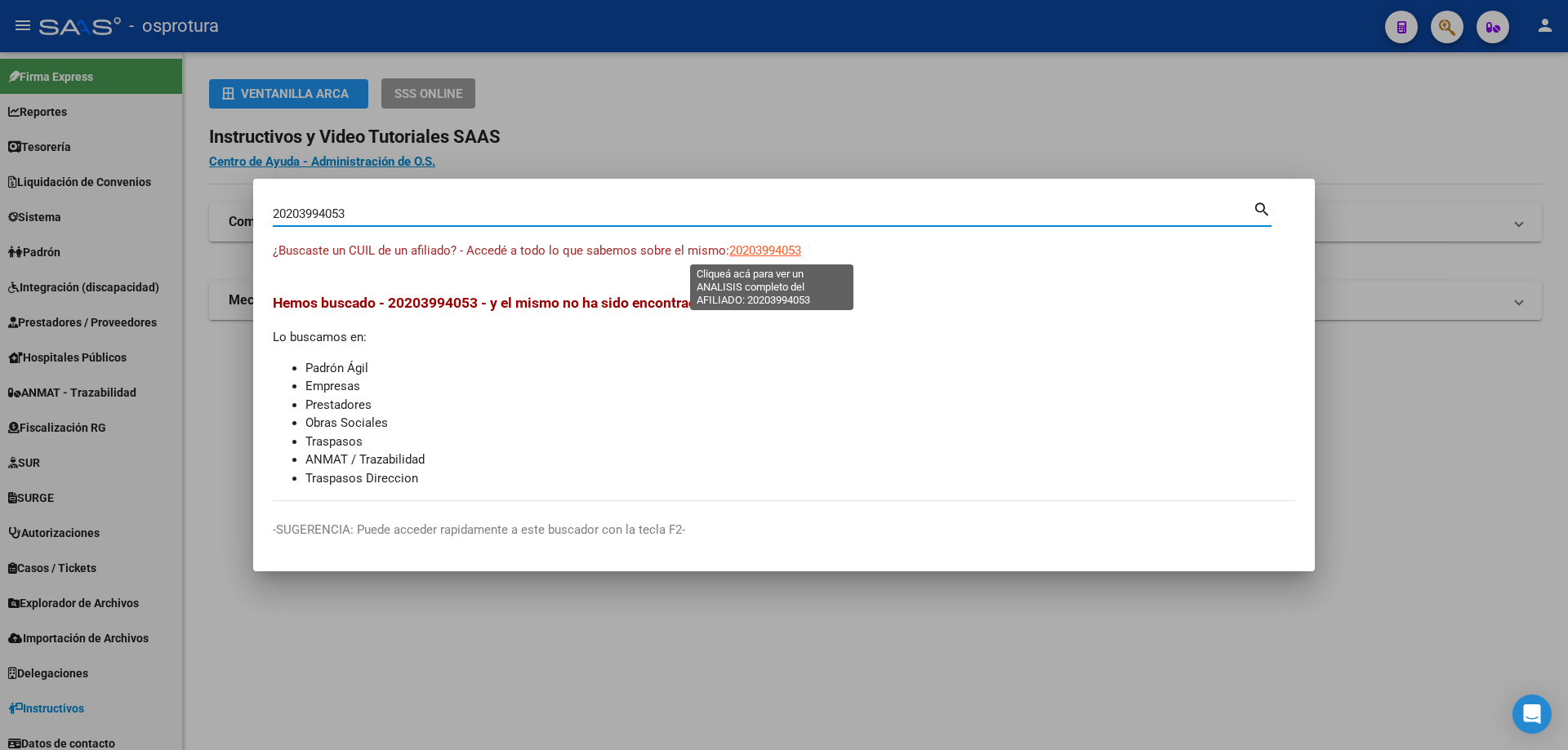
click at [772, 257] on span "20203994053" at bounding box center [765, 250] width 72 height 15
type textarea "20203994053"
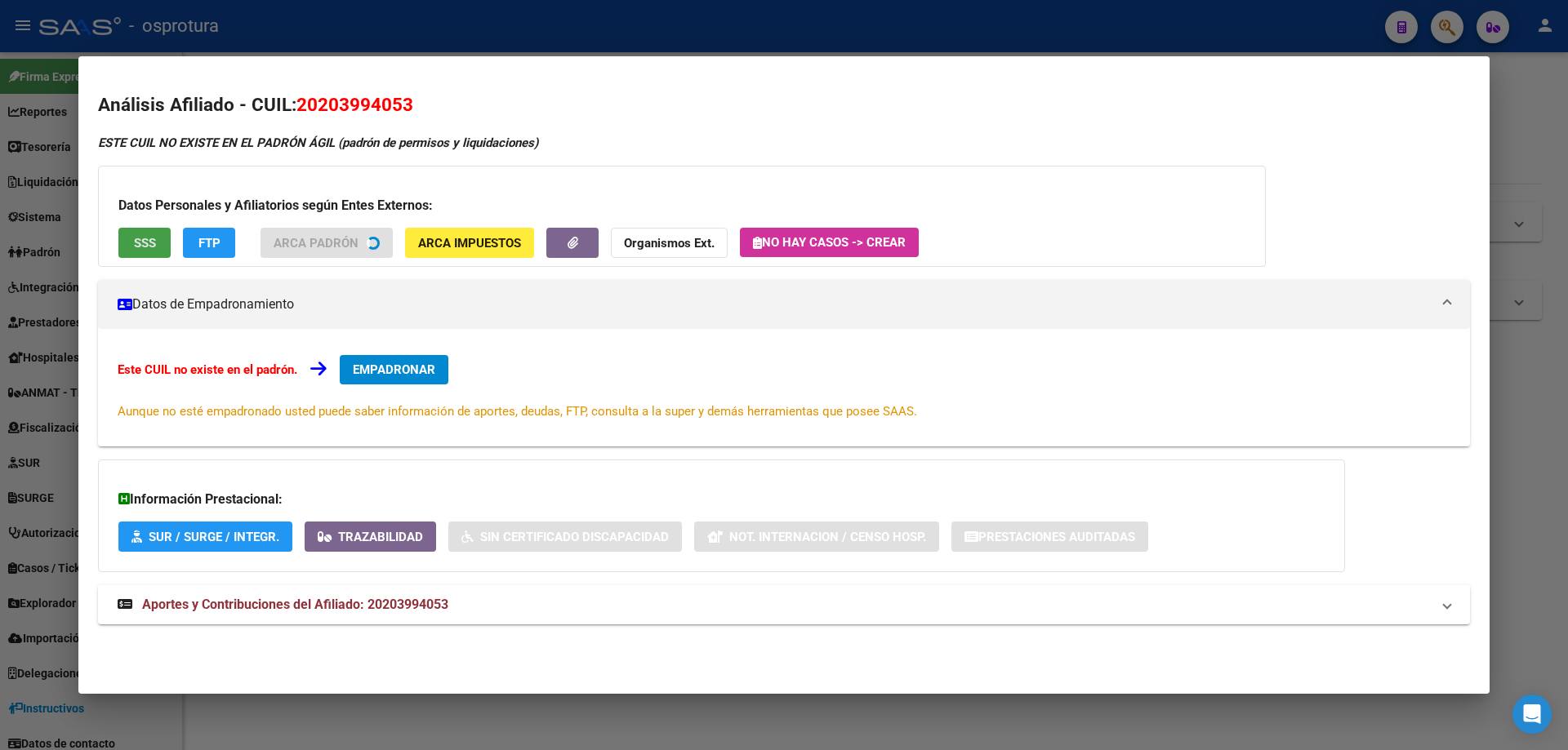
click at [156, 255] on button "SSS" at bounding box center [144, 243] width 52 height 30
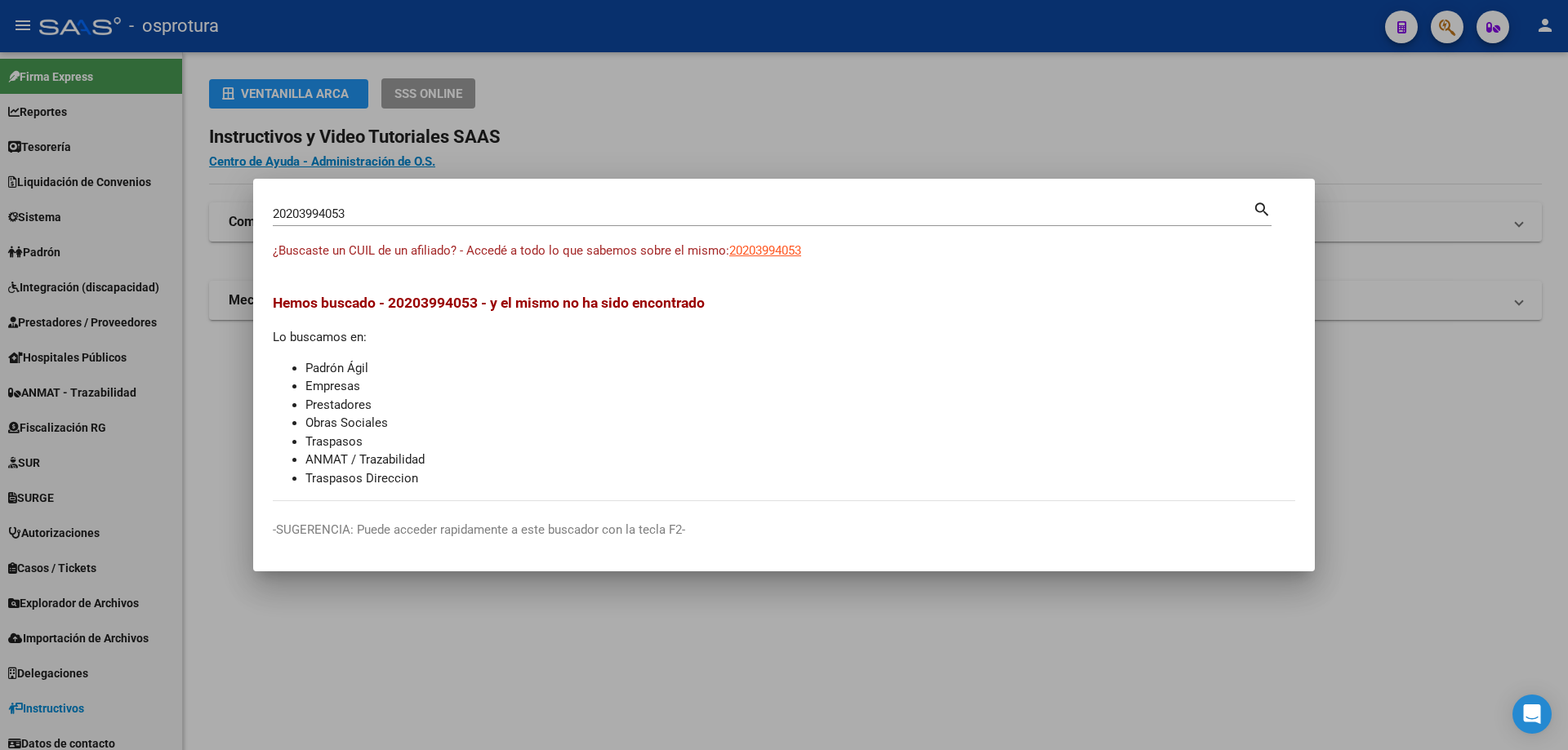
click at [801, 258] on app-link-go-to "20203994053" at bounding box center [765, 251] width 72 height 19
click at [793, 254] on span "20203994053" at bounding box center [765, 250] width 72 height 15
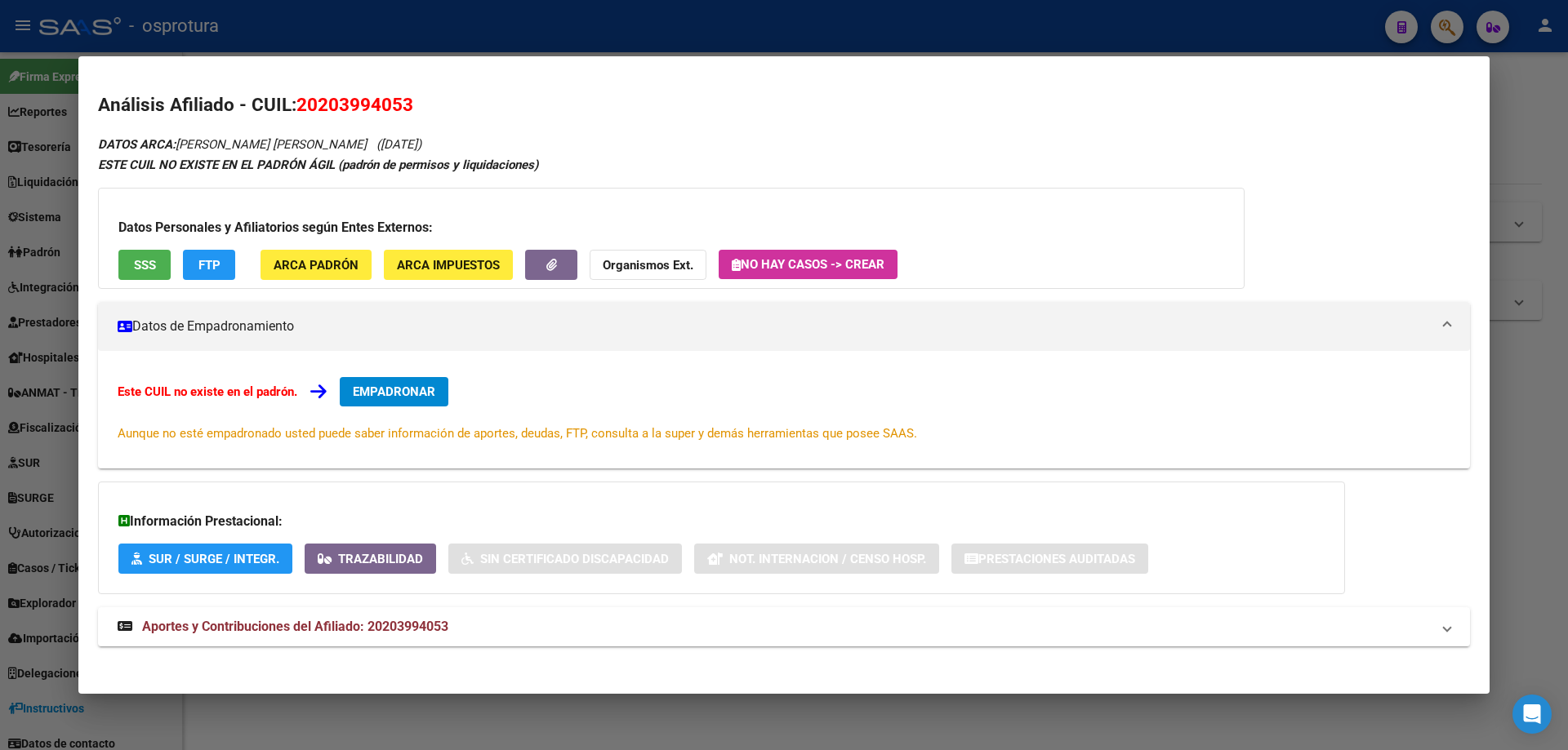
click at [130, 267] on button "SSS" at bounding box center [144, 264] width 52 height 30
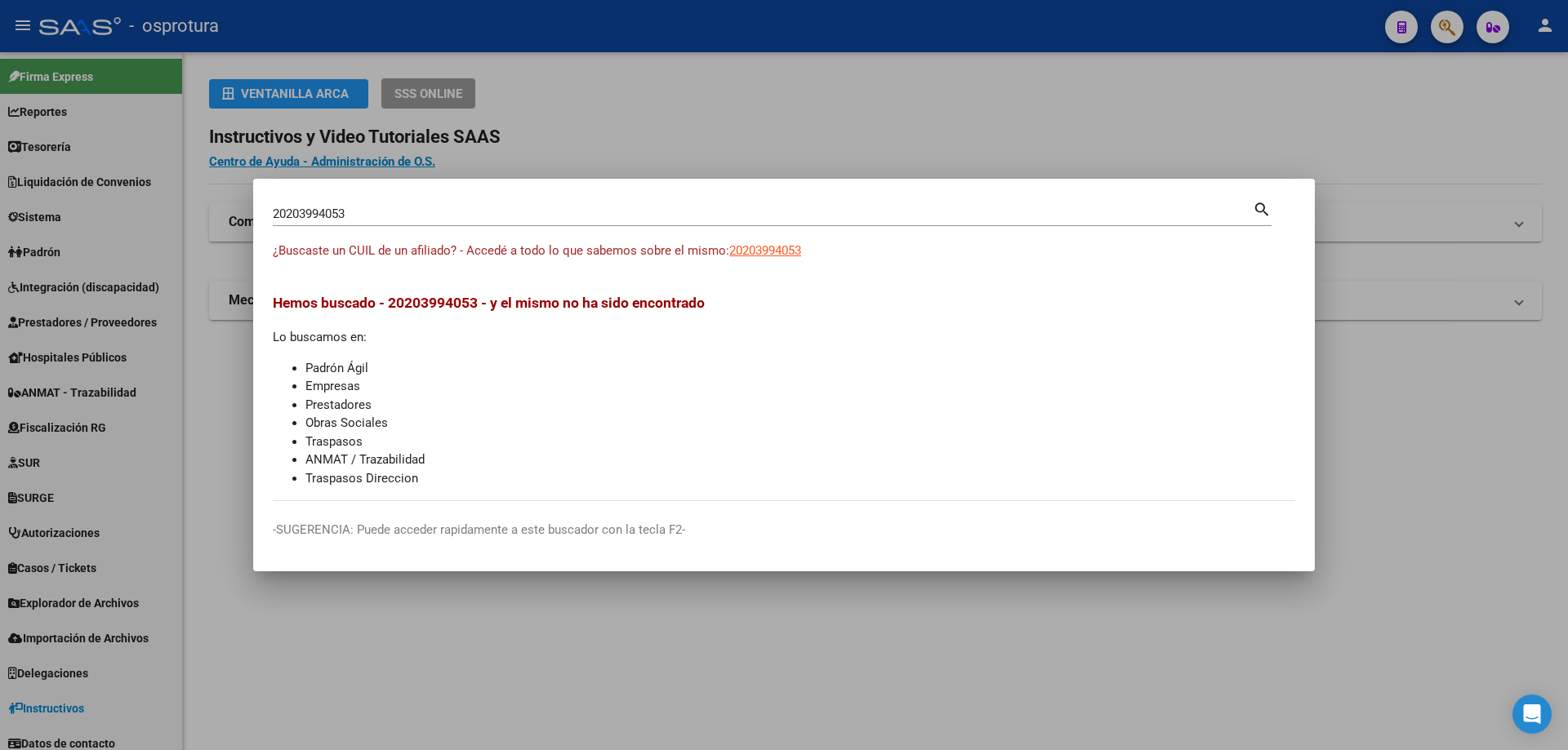
click at [324, 205] on div "20203994053 Buscar (apellido, dni, [PERSON_NAME], [PERSON_NAME], cuit, obra soc…" at bounding box center [762, 214] width 980 height 25
click at [324, 209] on input "20203994053" at bounding box center [762, 214] width 980 height 15
click at [697, 213] on input "20203994053" at bounding box center [762, 214] width 980 height 15
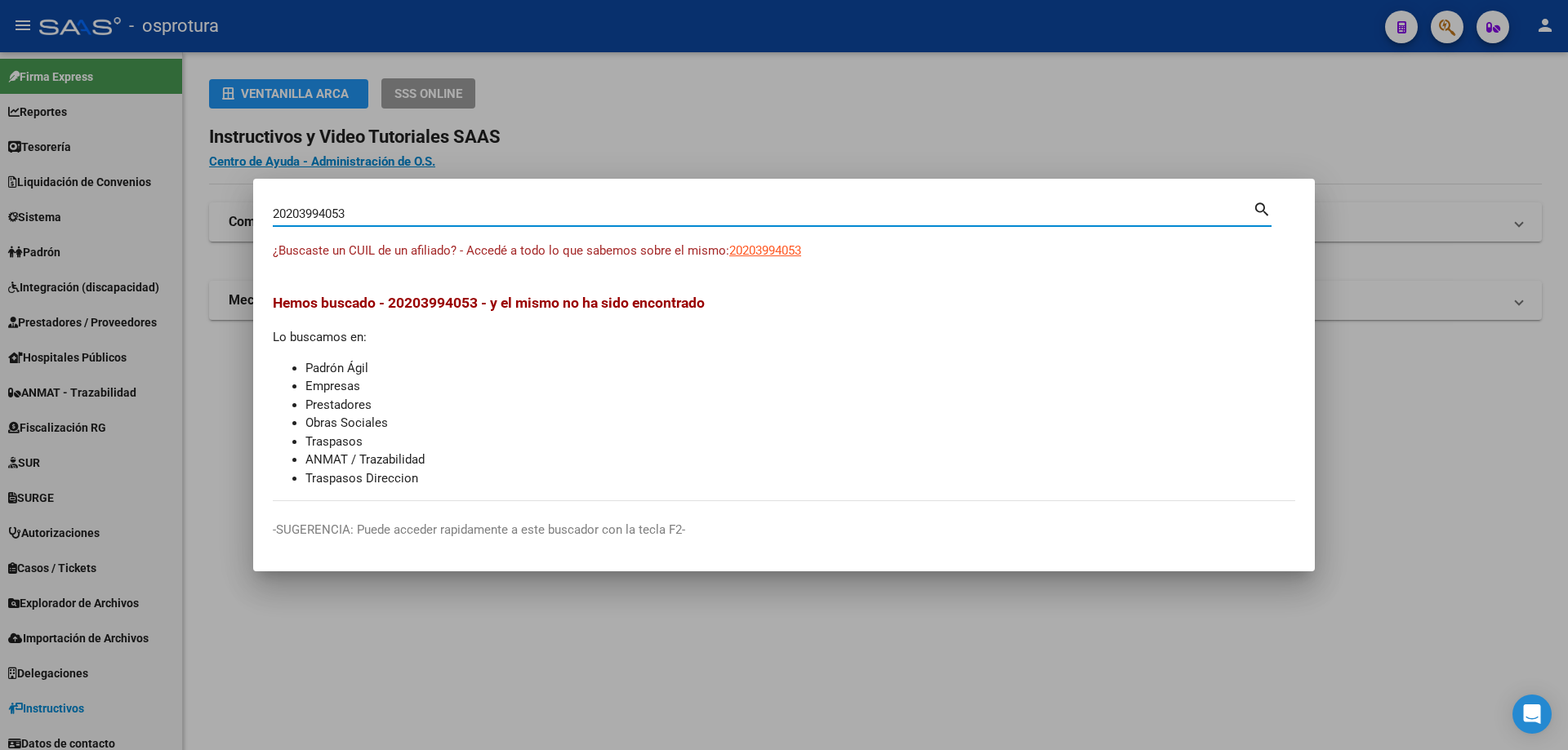
paste input "-20496034-9"
type input "20204960349"
click at [755, 254] on span "20204960349" at bounding box center [765, 250] width 72 height 15
type textarea "20204960349"
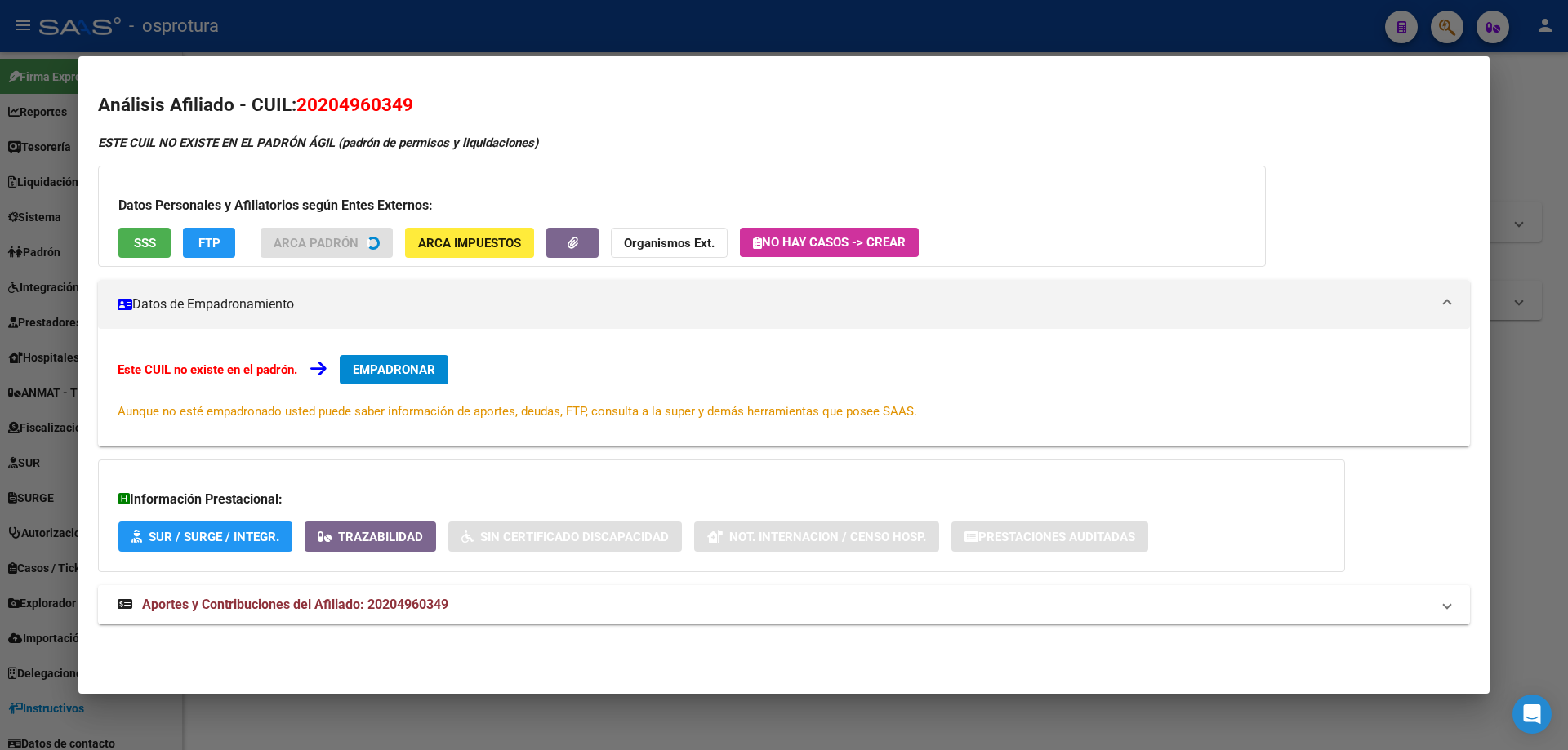
click at [138, 245] on span "SSS" at bounding box center [145, 243] width 22 height 15
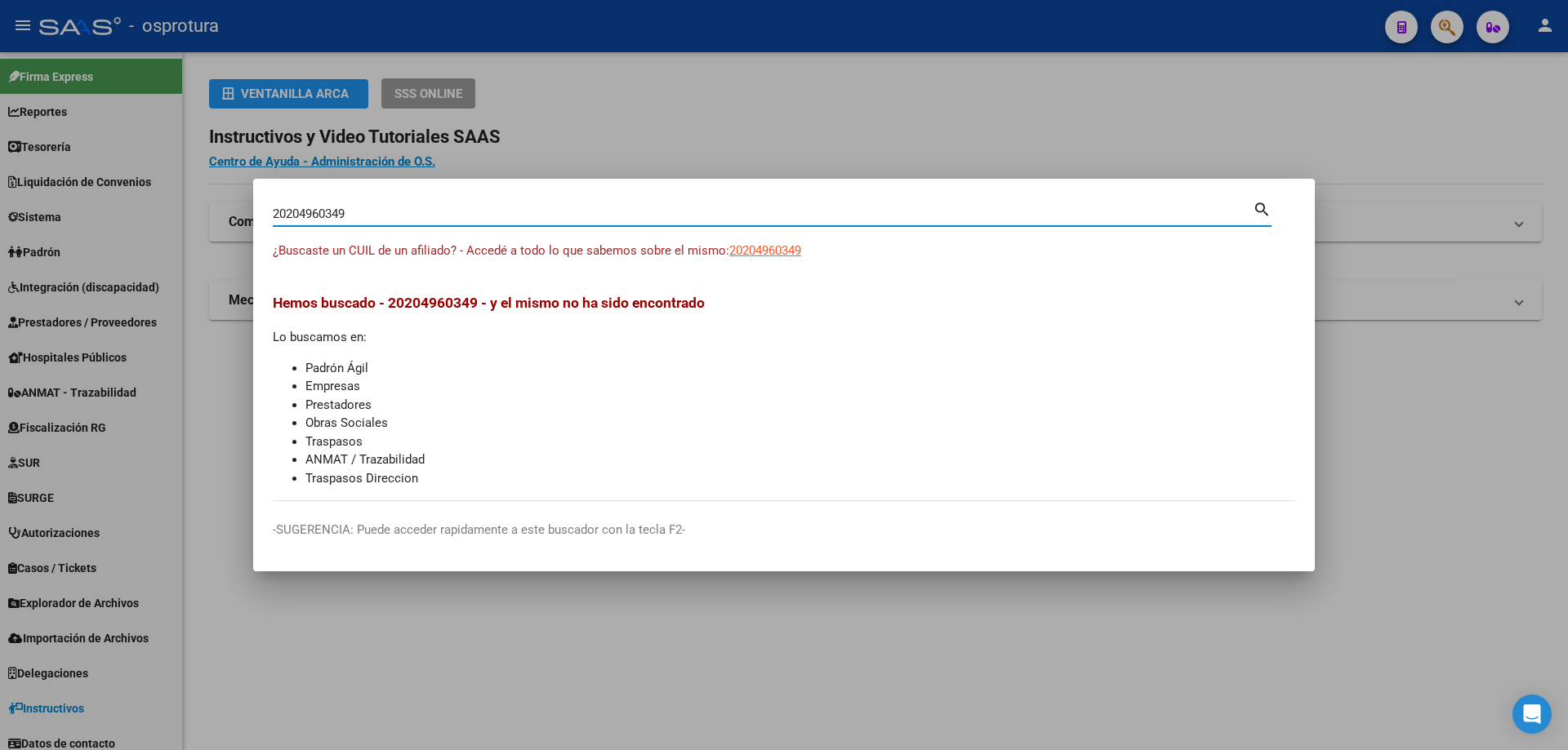
click at [350, 215] on input "20204960349" at bounding box center [762, 214] width 980 height 15
paste input "-20525014-0"
type input "20205250140"
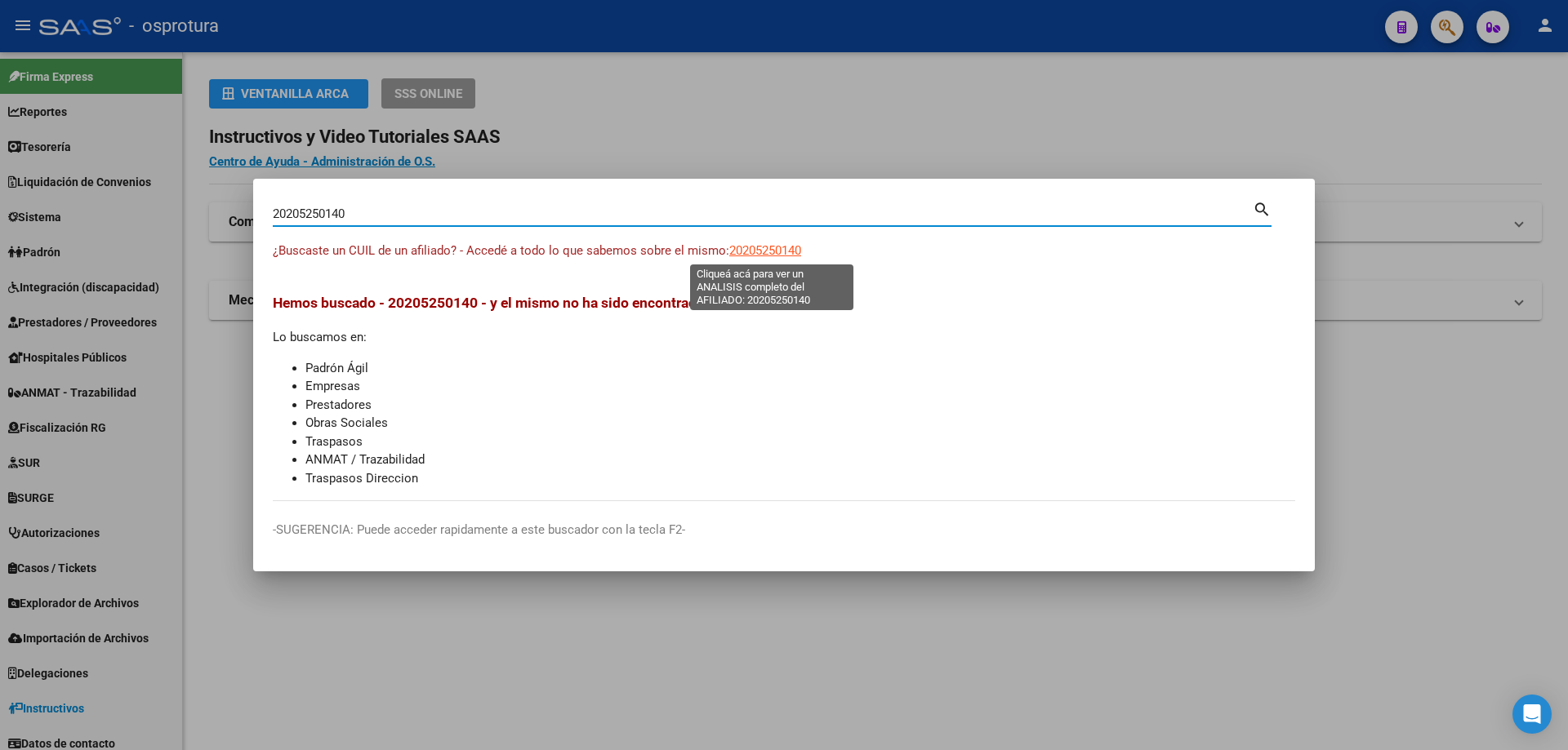
click at [763, 248] on span "20205250140" at bounding box center [765, 250] width 72 height 15
type textarea "20205250140"
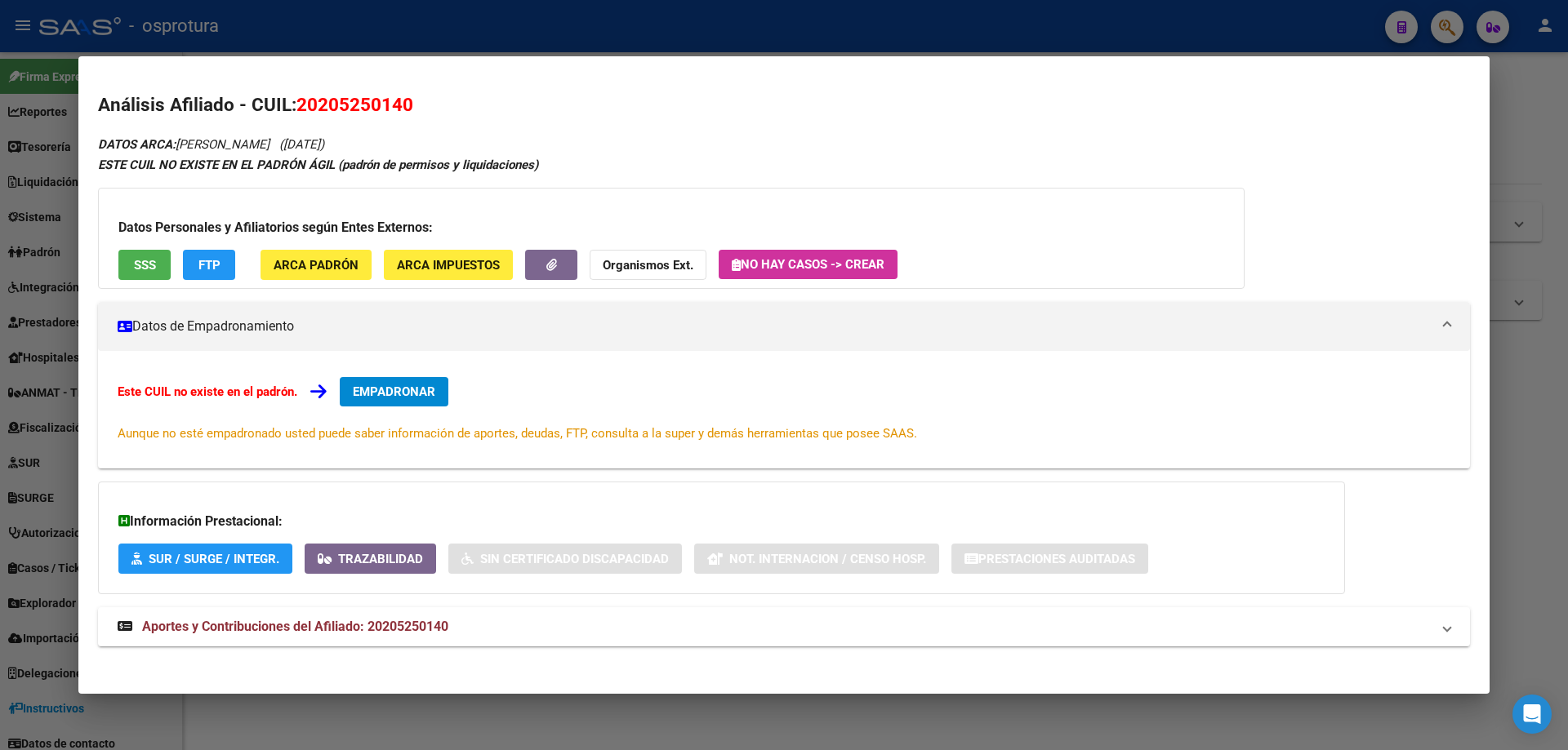
click at [131, 267] on button "SSS" at bounding box center [144, 264] width 52 height 30
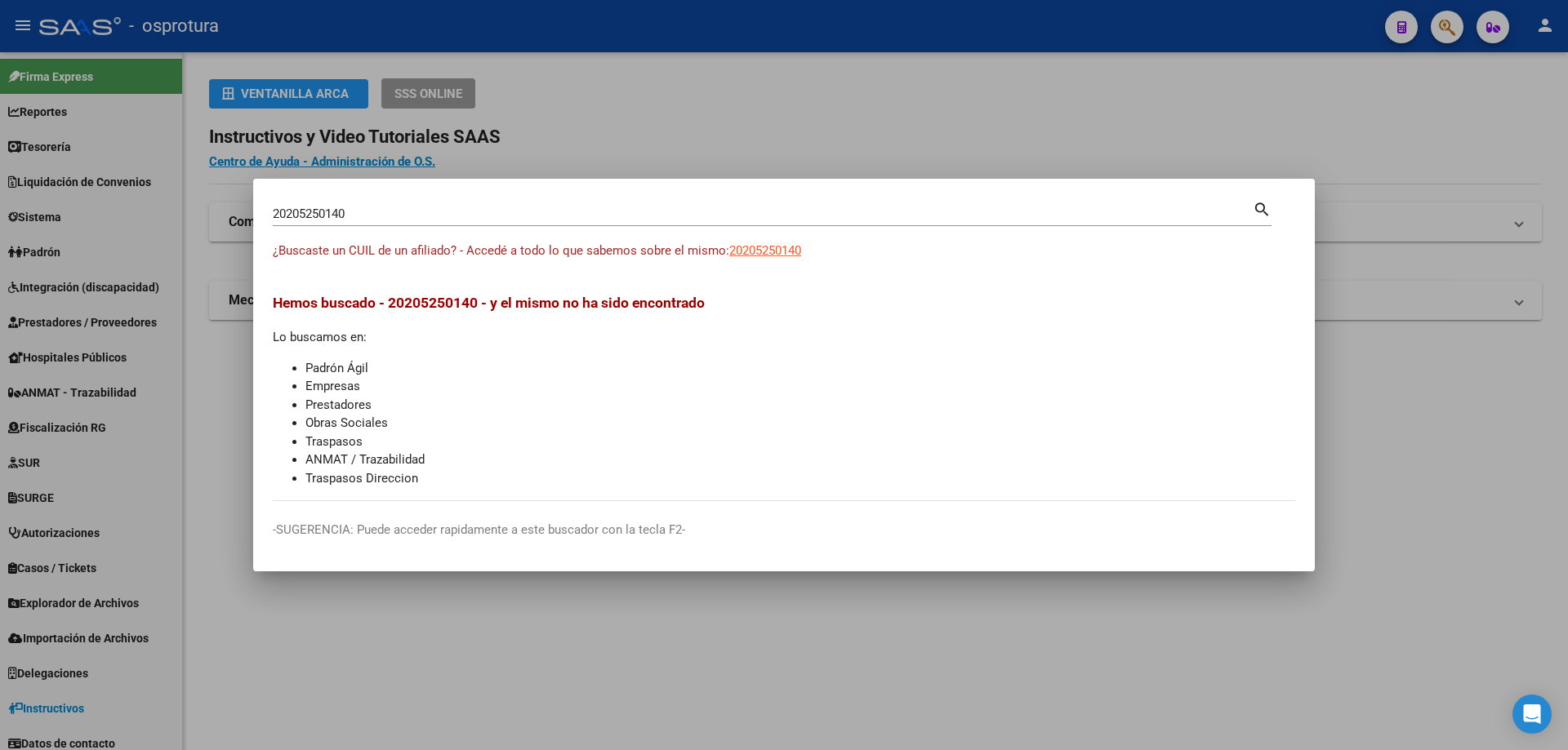
click at [426, 222] on div "20205250140 Buscar (apellido, dni, [PERSON_NAME], [PERSON_NAME], cuit, obra soc…" at bounding box center [762, 214] width 980 height 25
click at [426, 219] on input "20205250140" at bounding box center [762, 214] width 980 height 15
paste input "-20529320-6"
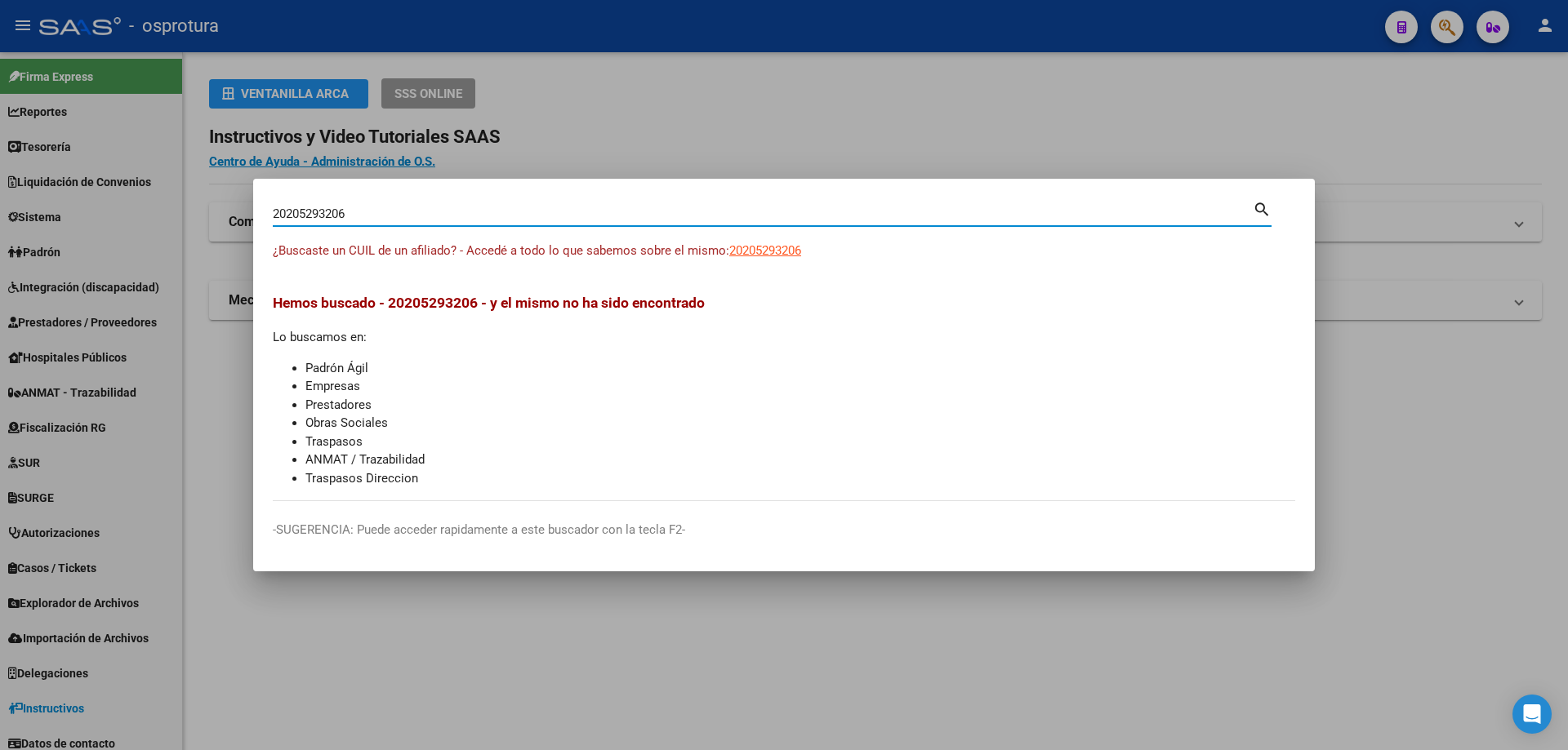
click at [367, 208] on input "20205293206" at bounding box center [762, 214] width 980 height 15
paste input "-20529320-"
type input "20205293206"
click at [796, 249] on span "20205293206" at bounding box center [765, 250] width 72 height 15
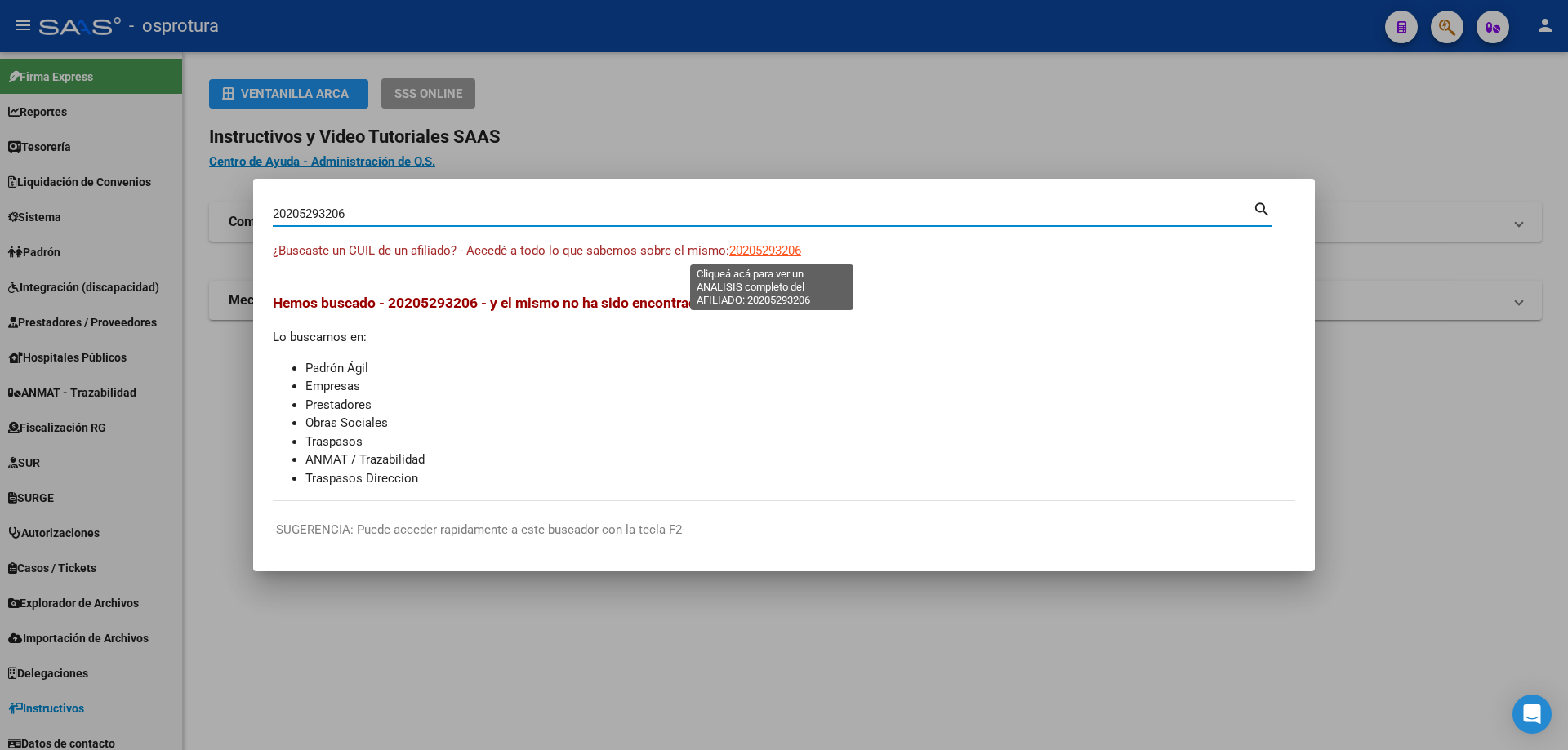
type textarea "20205293206"
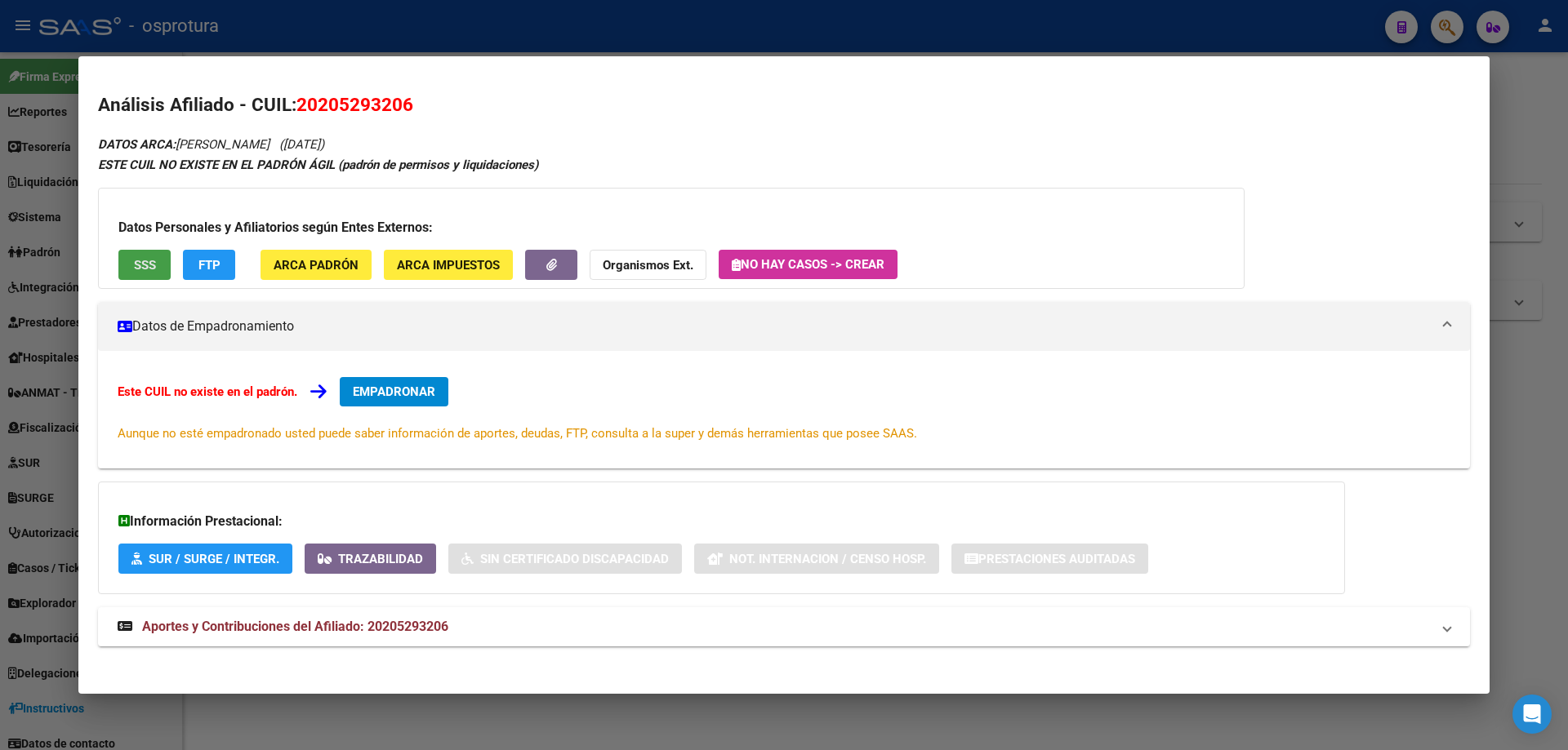
click at [144, 255] on button "SSS" at bounding box center [144, 264] width 52 height 30
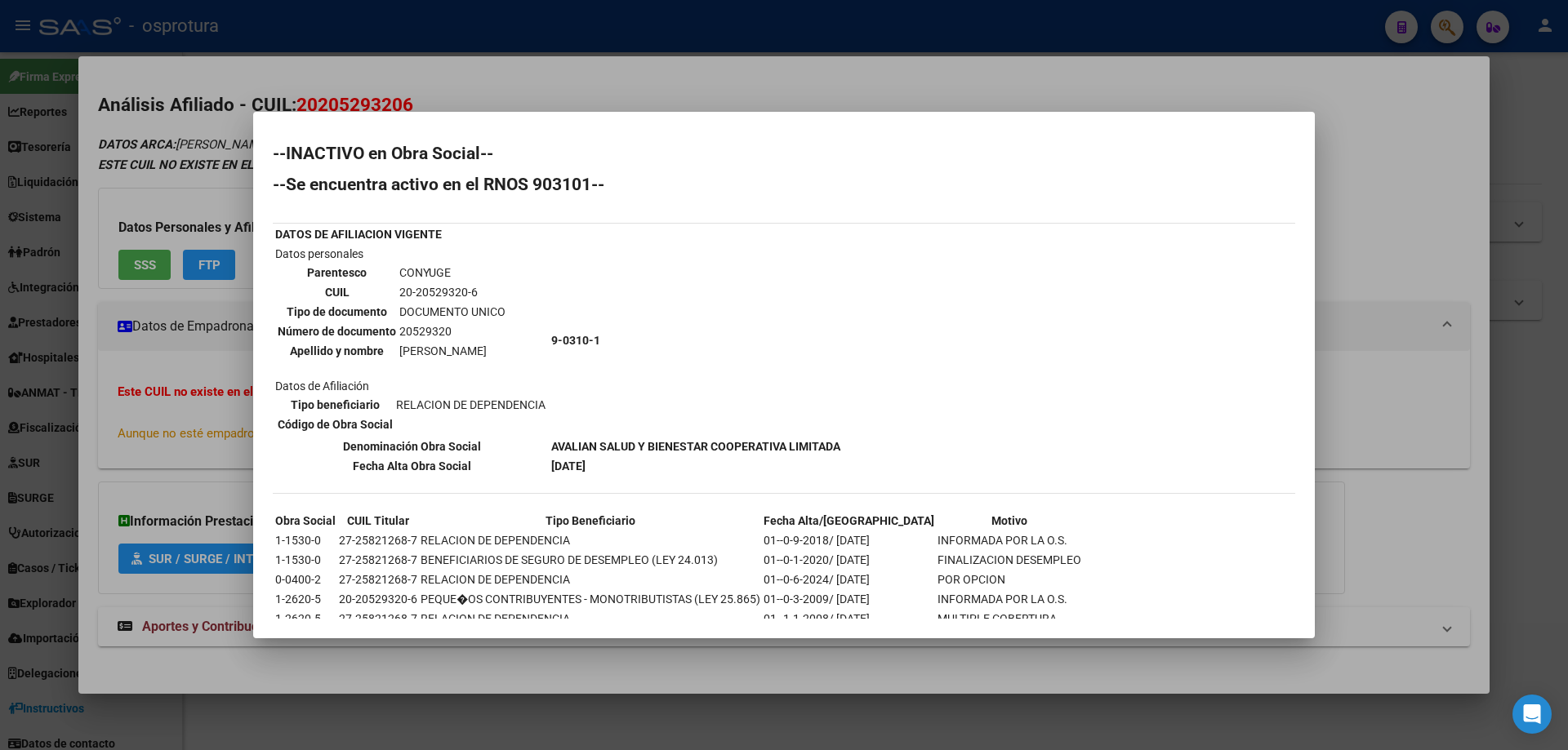
scroll to position [44, 0]
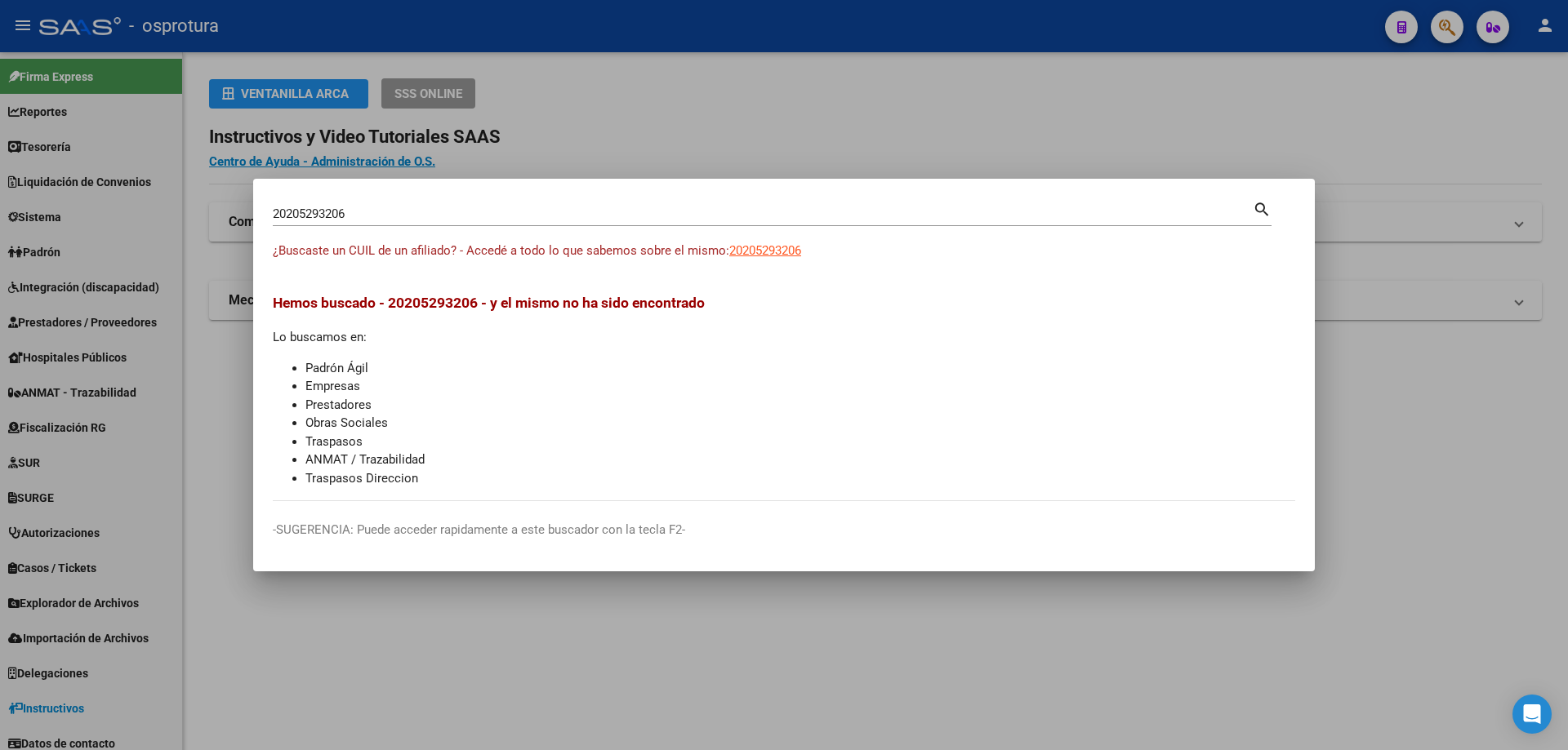
click at [467, 221] on input "20205293206" at bounding box center [762, 214] width 980 height 15
paste input "-20602581-7"
type input "20206025817"
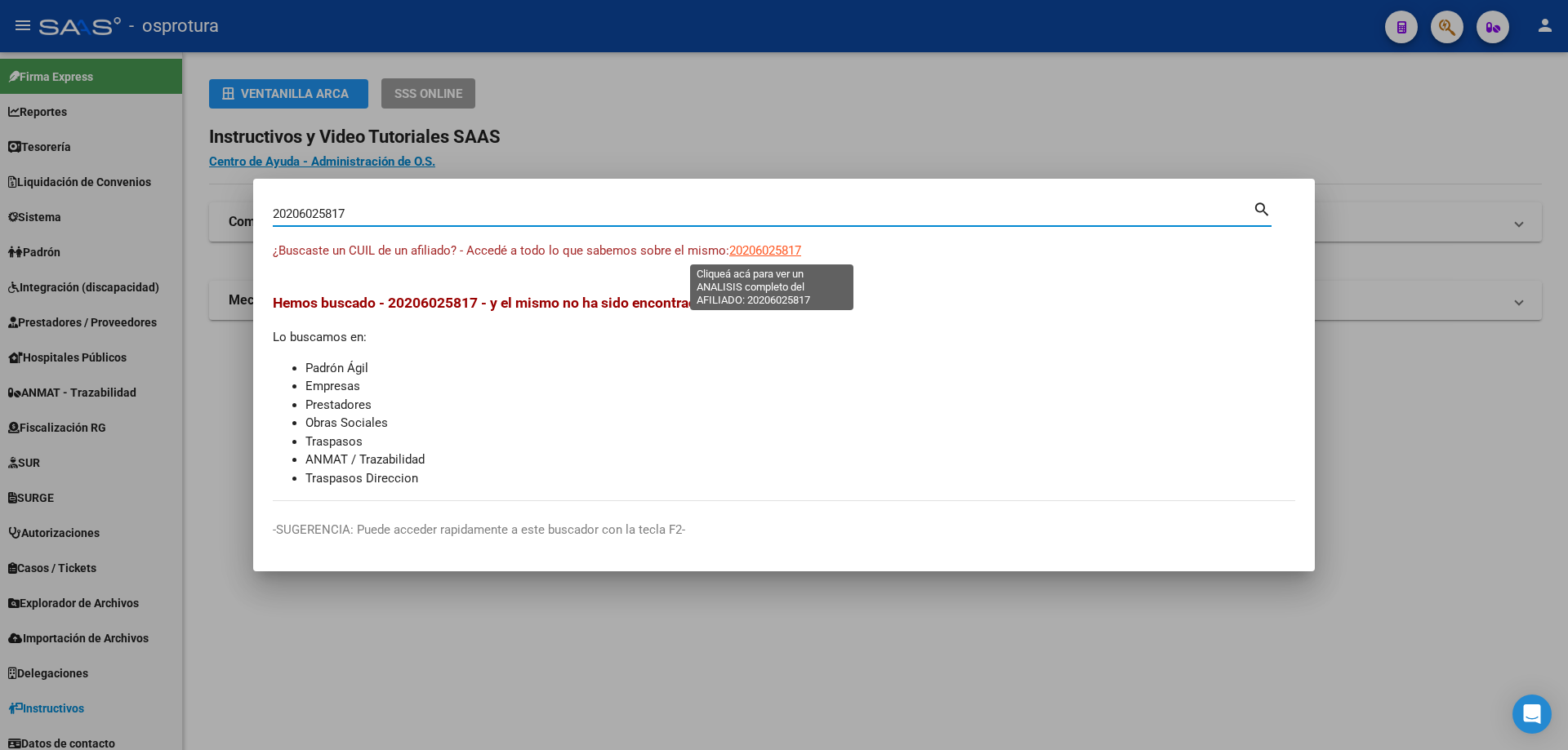
click at [755, 248] on span "20206025817" at bounding box center [765, 250] width 72 height 15
type textarea "20206025817"
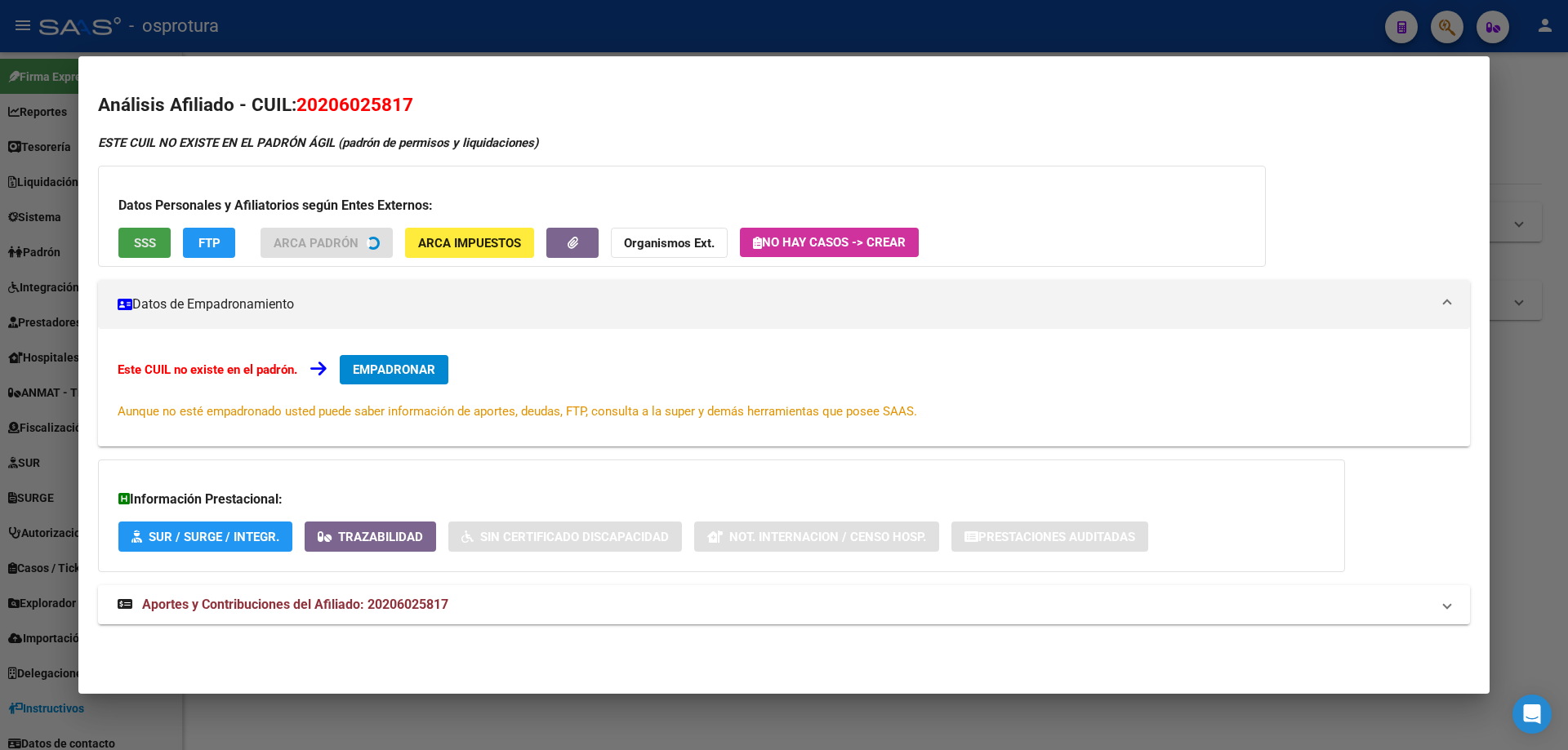
click at [155, 239] on span "SSS" at bounding box center [145, 243] width 22 height 15
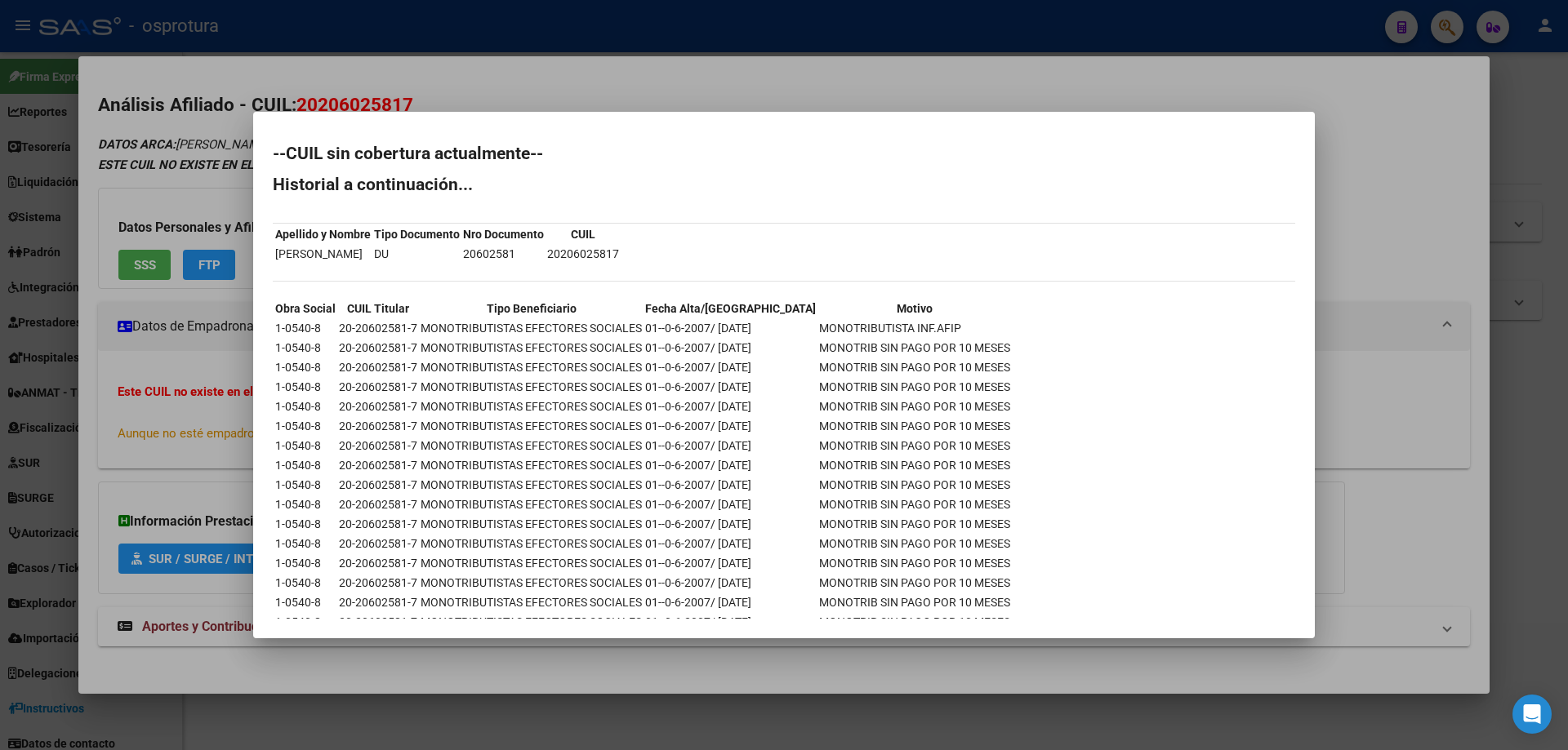
scroll to position [47, 0]
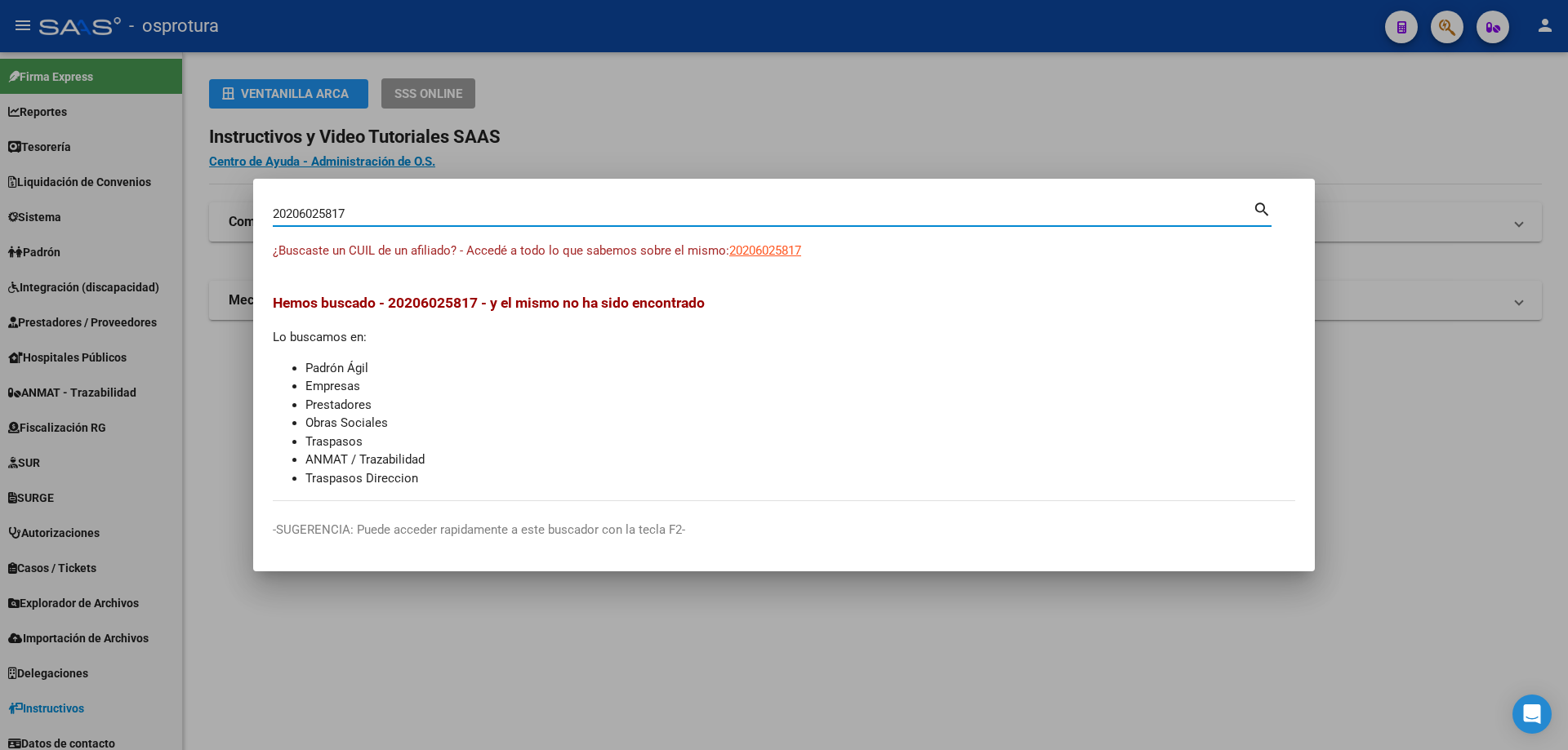
click at [674, 214] on input "20206025817" at bounding box center [762, 214] width 980 height 15
paste input "-20685132-6"
type input "20206851326"
click at [761, 244] on span "20206851326" at bounding box center [765, 250] width 72 height 15
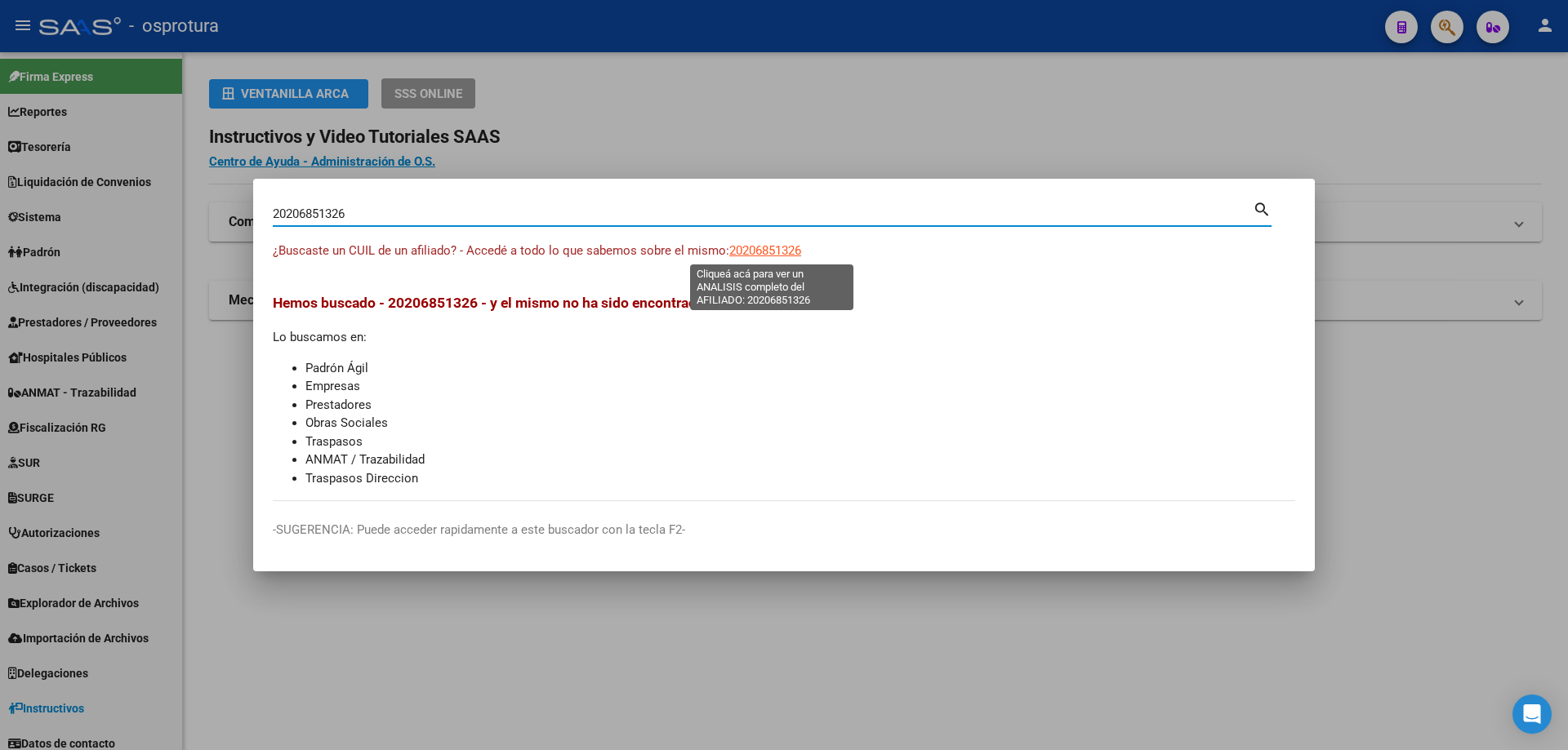
type textarea "20206851326"
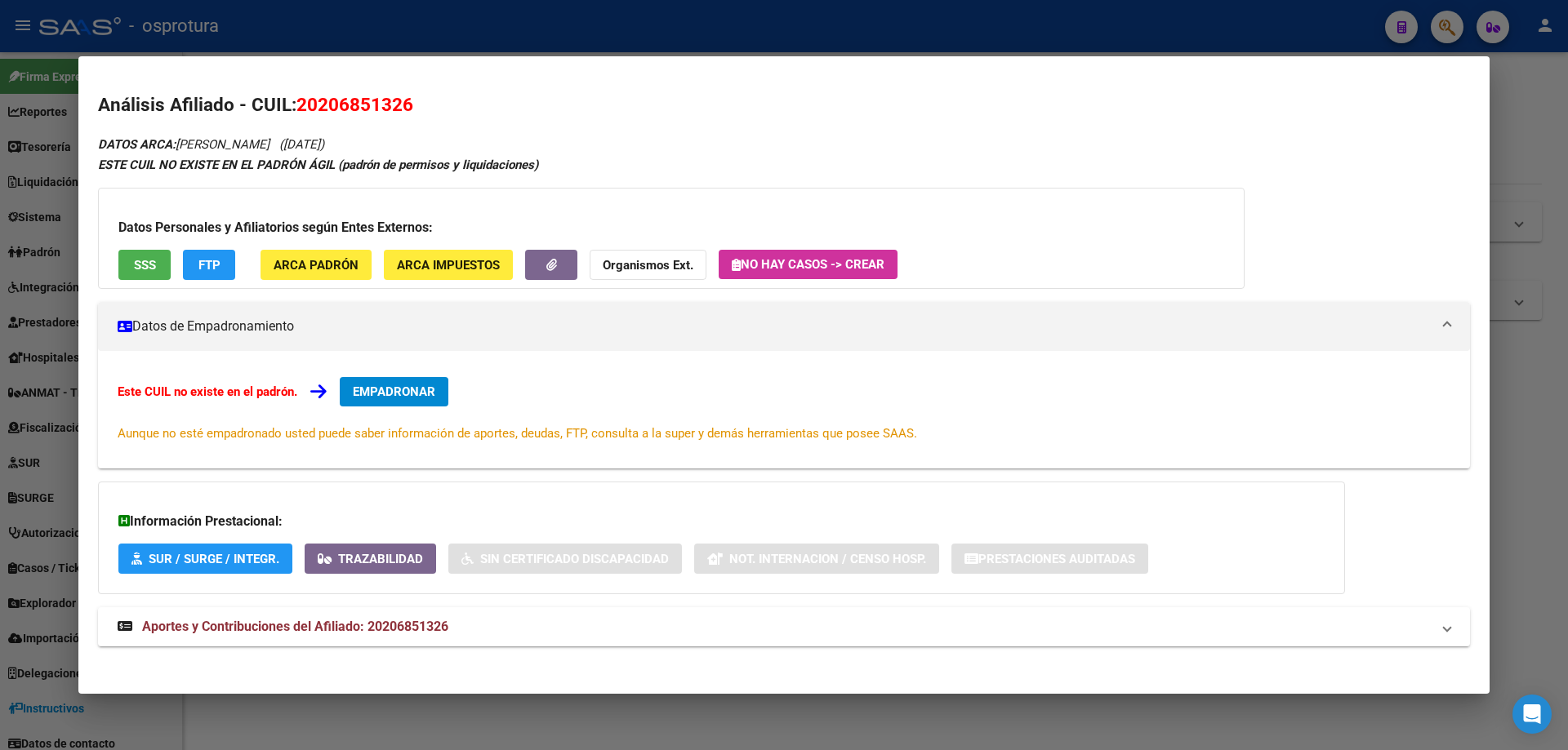
click at [138, 245] on div "Datos Personales y Afiliatorios según Entes Externos: SSS FTP ARCA Padrón ARCA …" at bounding box center [672, 238] width 1147 height 101
click at [136, 264] on span "SSS" at bounding box center [145, 265] width 22 height 15
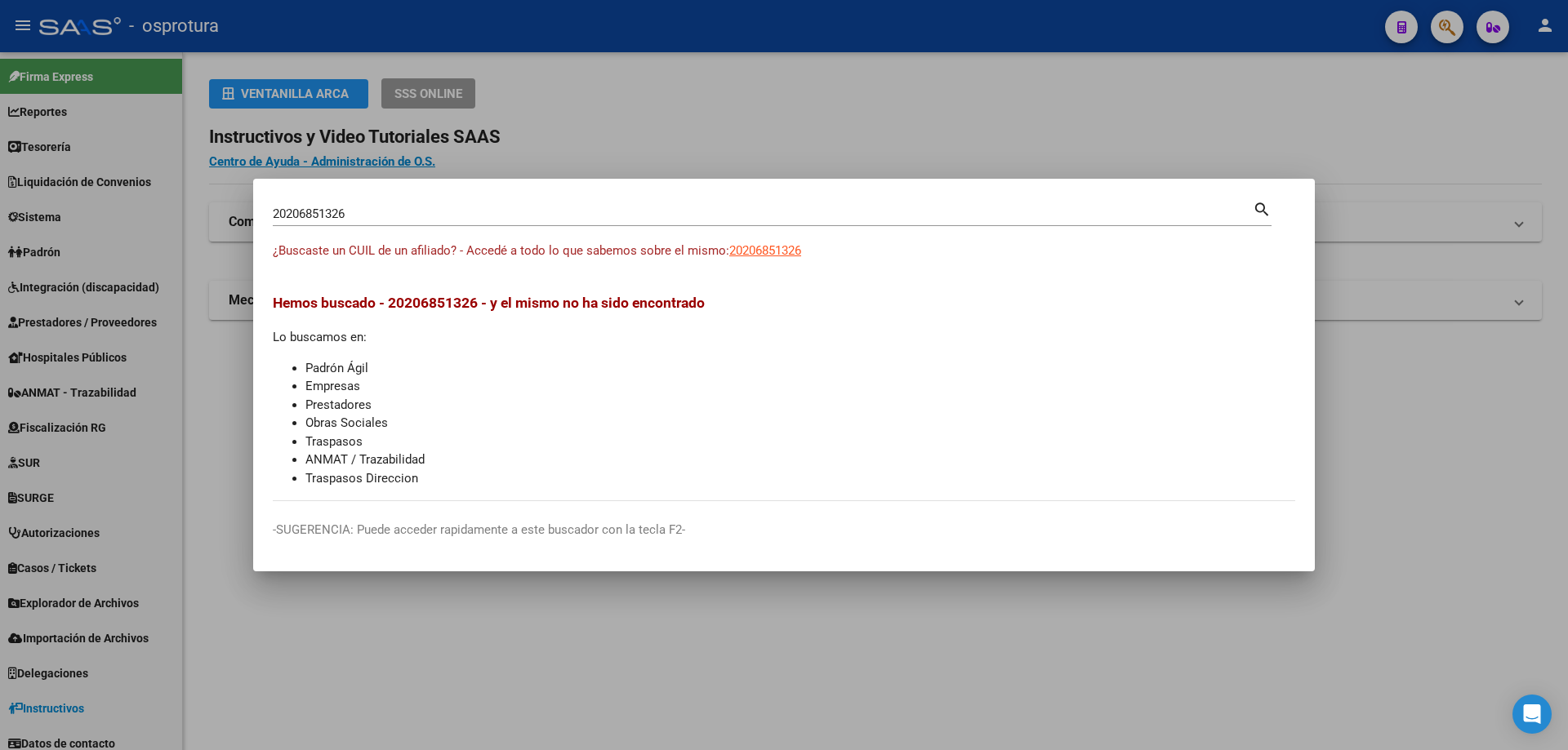
click at [326, 206] on div "20206851326 Buscar (apellido, dni, cuil, [PERSON_NAME], cuit, obra social)" at bounding box center [762, 214] width 980 height 25
click at [330, 211] on input "20206851326" at bounding box center [762, 214] width 980 height 15
paste input "-20709039-"
type input "20207090396"
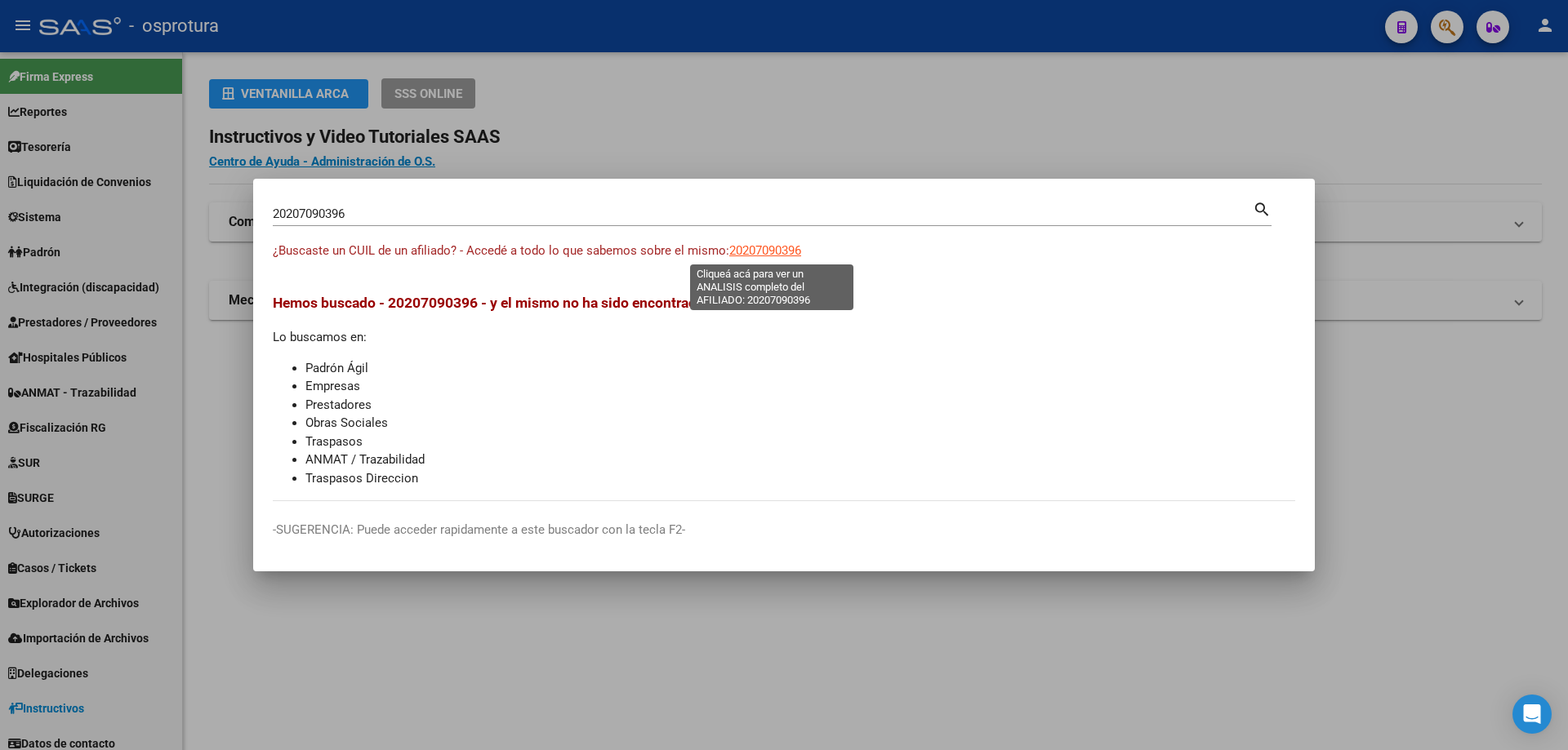
click at [764, 249] on span "20207090396" at bounding box center [765, 250] width 72 height 15
type textarea "20207090396"
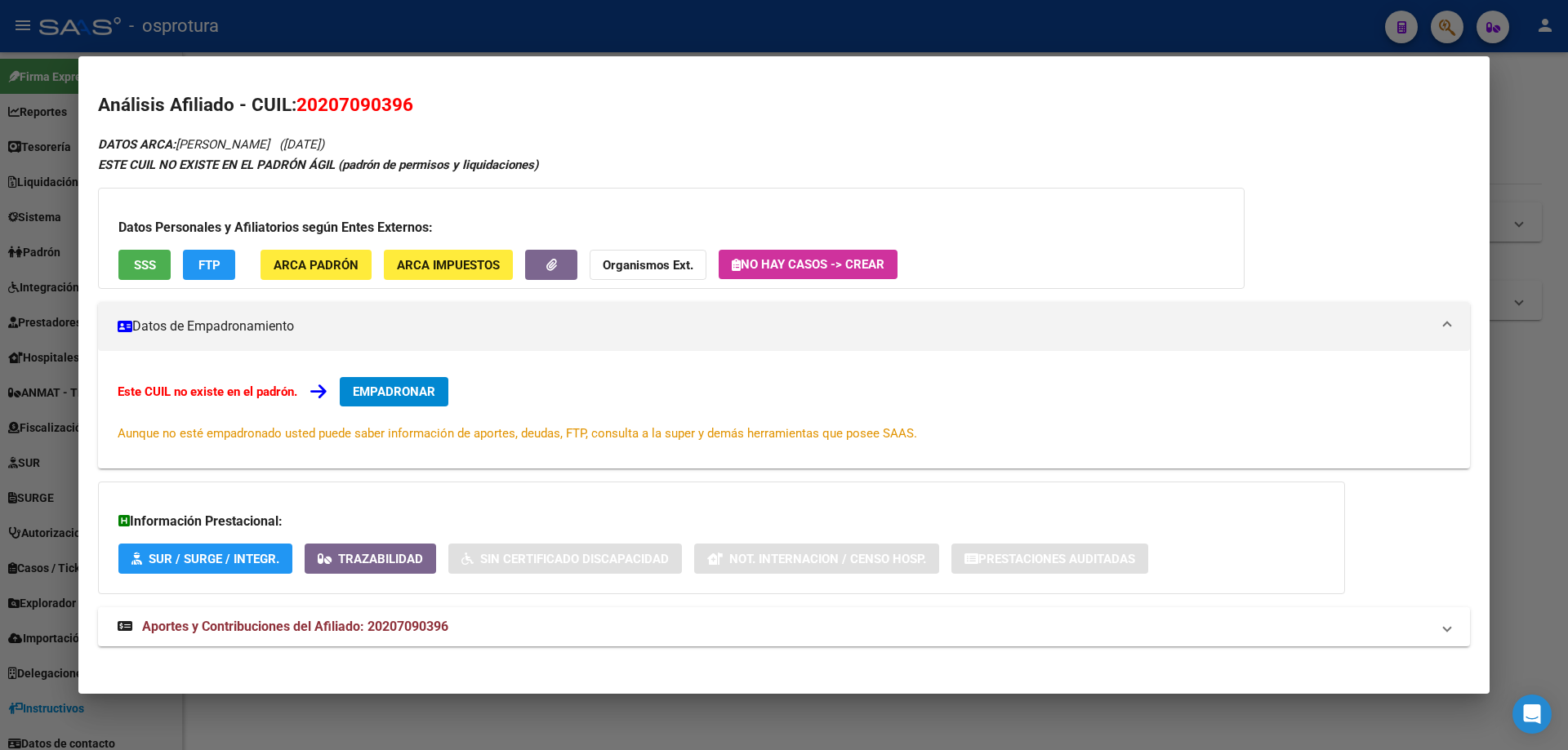
click at [143, 272] on span "SSS" at bounding box center [145, 265] width 22 height 15
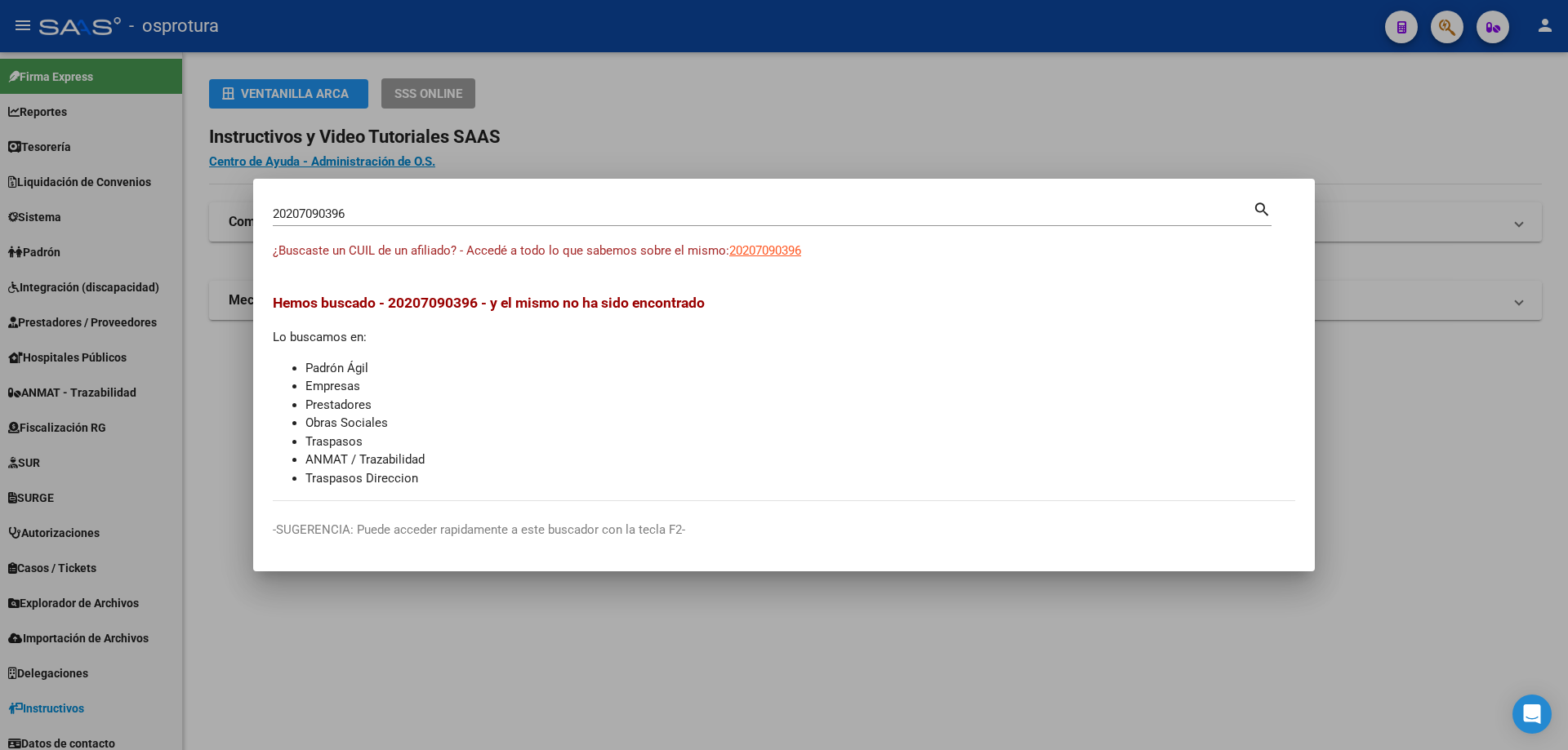
click at [487, 216] on input "20207090396" at bounding box center [762, 214] width 980 height 15
paste input "-20733440-"
type input "20207334406"
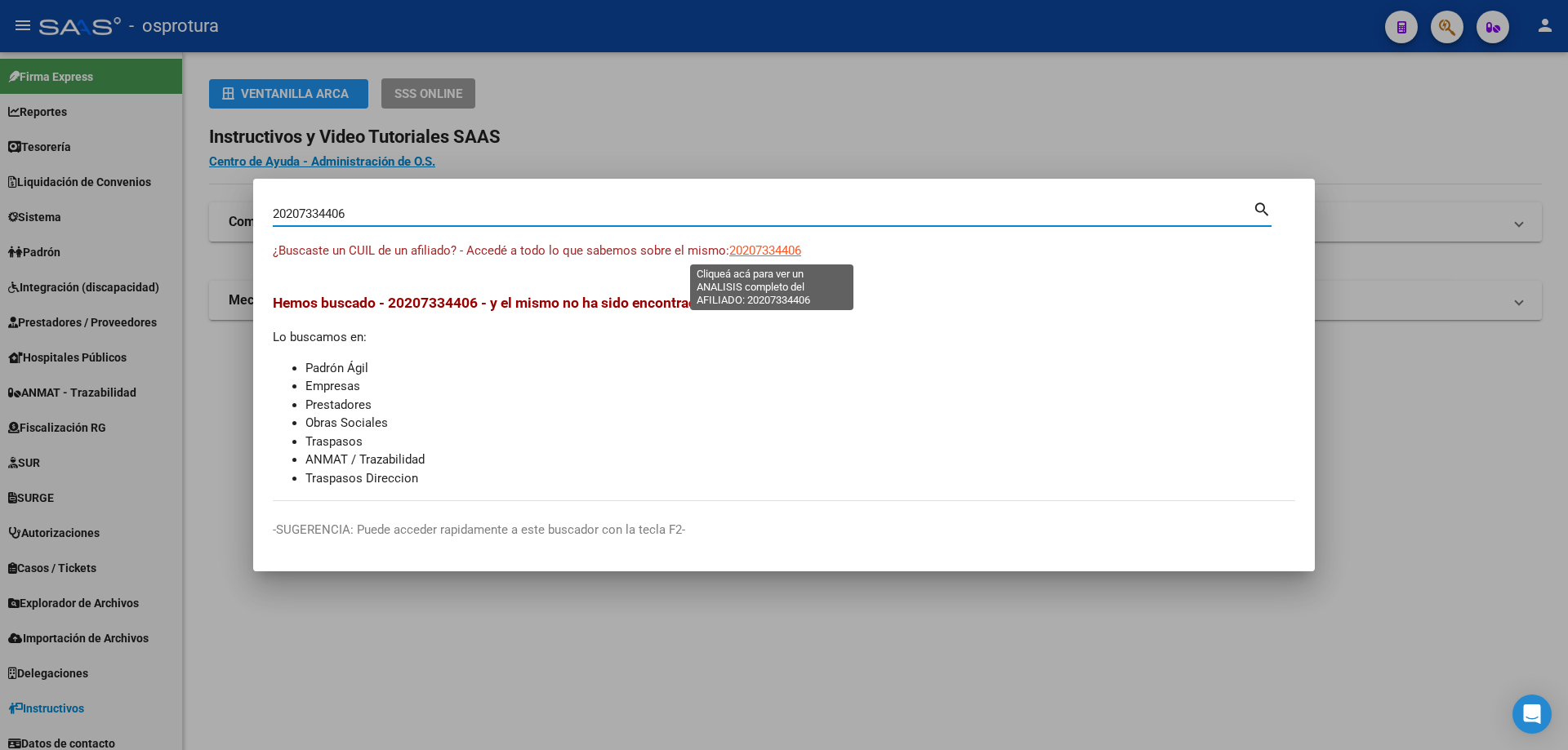
click at [760, 248] on span "20207334406" at bounding box center [765, 250] width 72 height 15
type textarea "20207334406"
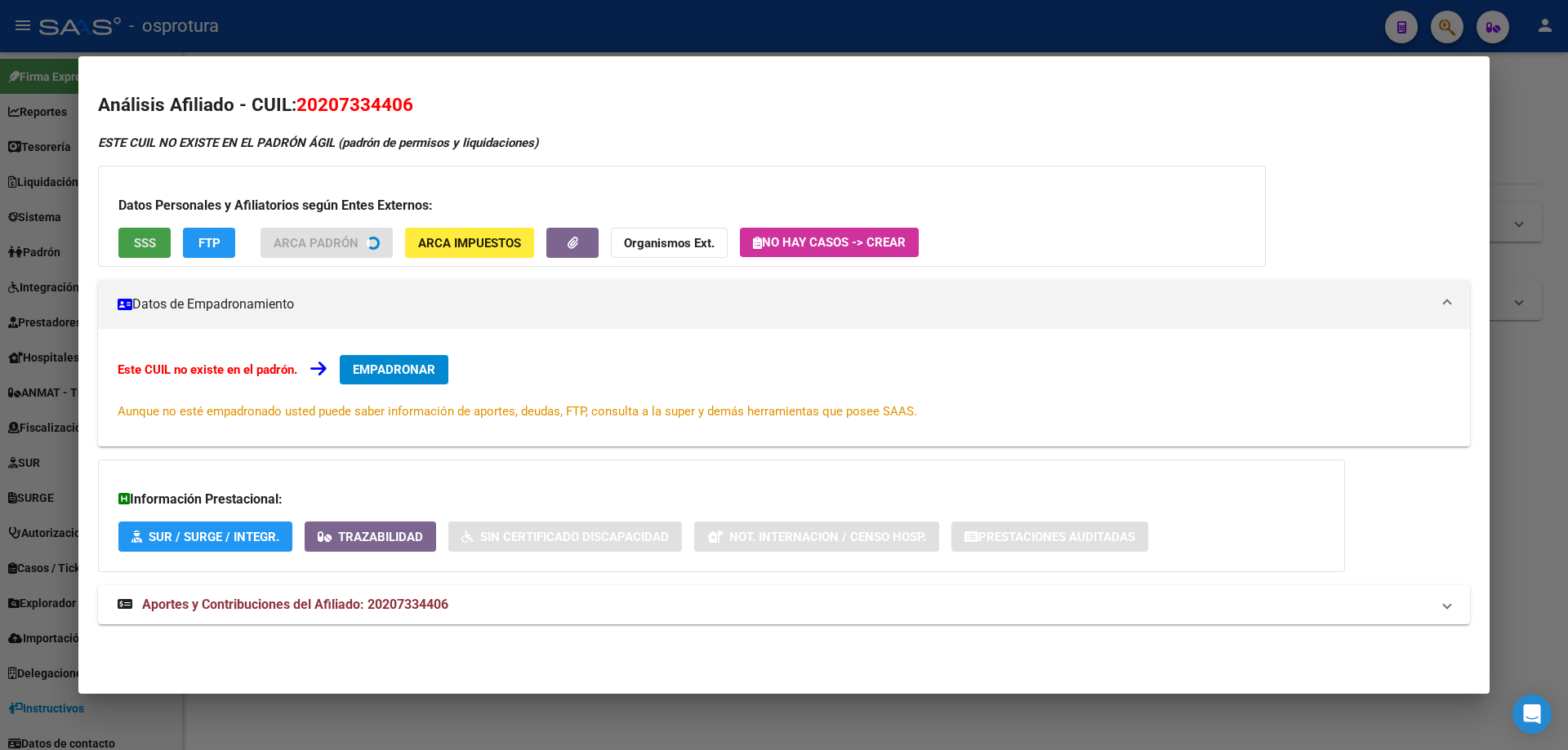
click at [149, 231] on button "SSS" at bounding box center [144, 243] width 52 height 30
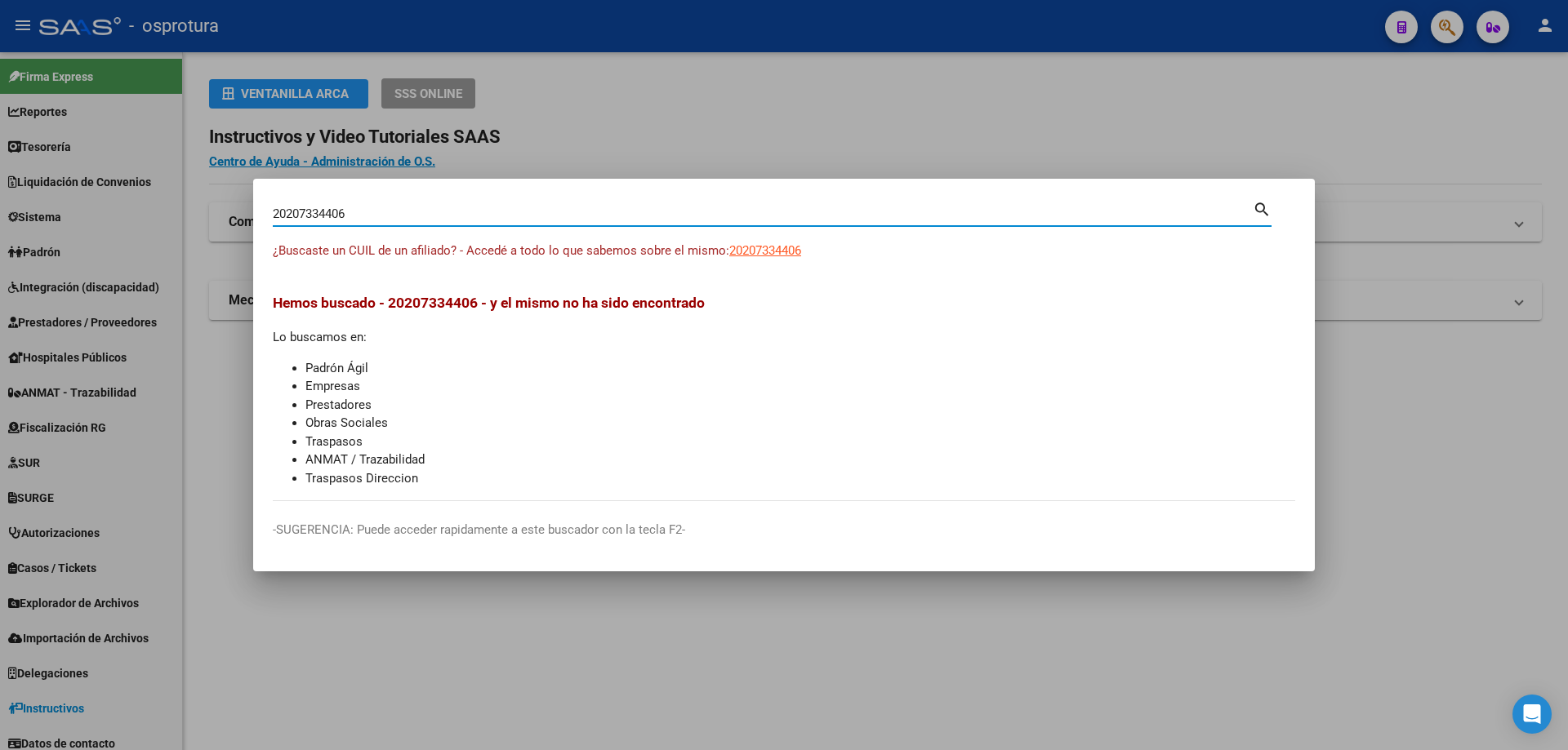
click at [453, 214] on input "20207334406" at bounding box center [762, 214] width 980 height 15
paste input "-20734877-"
click at [683, 218] on input "20207348776" at bounding box center [762, 214] width 980 height 15
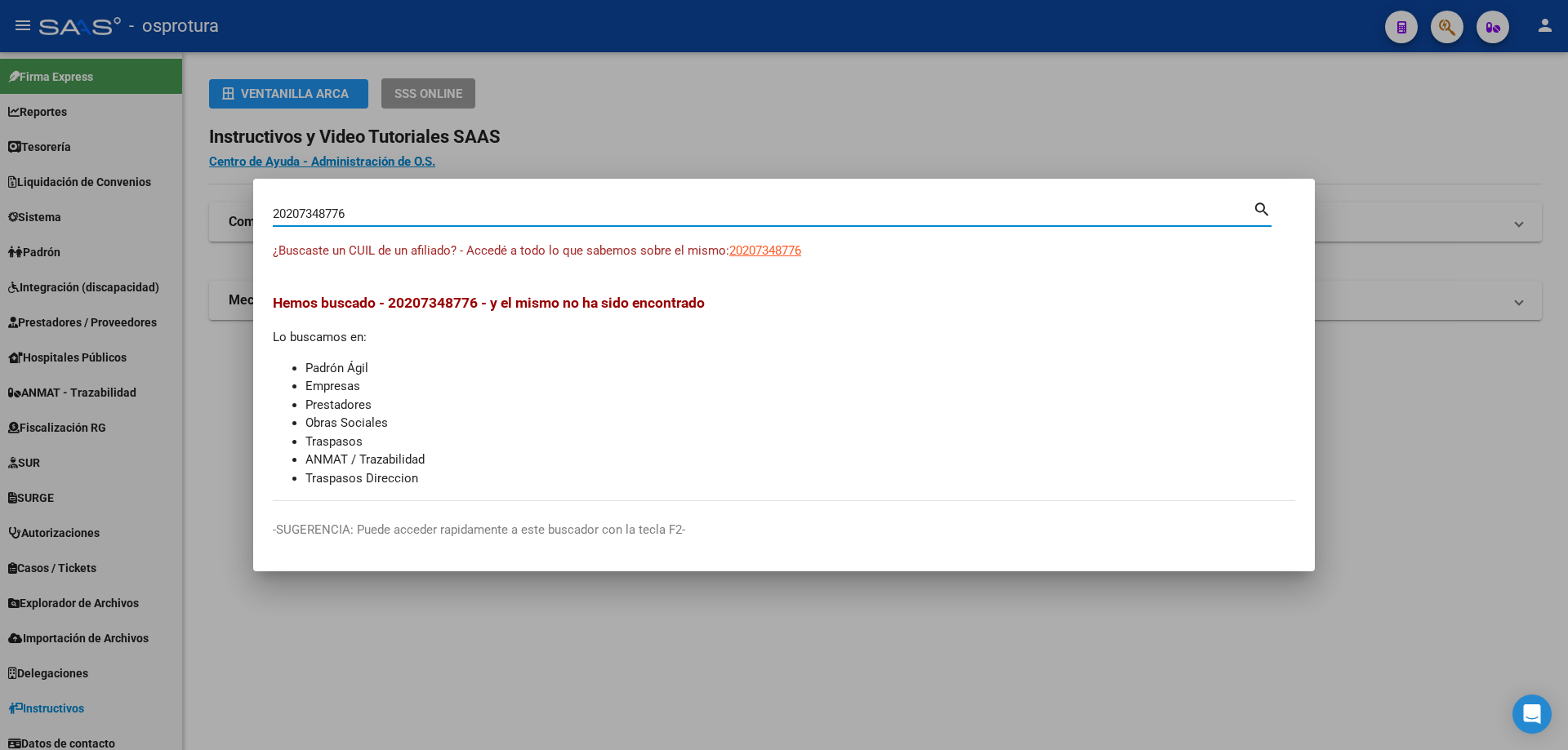
paste input "-20743449-4"
click at [683, 218] on input "202074344943" at bounding box center [762, 214] width 980 height 15
paste input "-20743449-4"
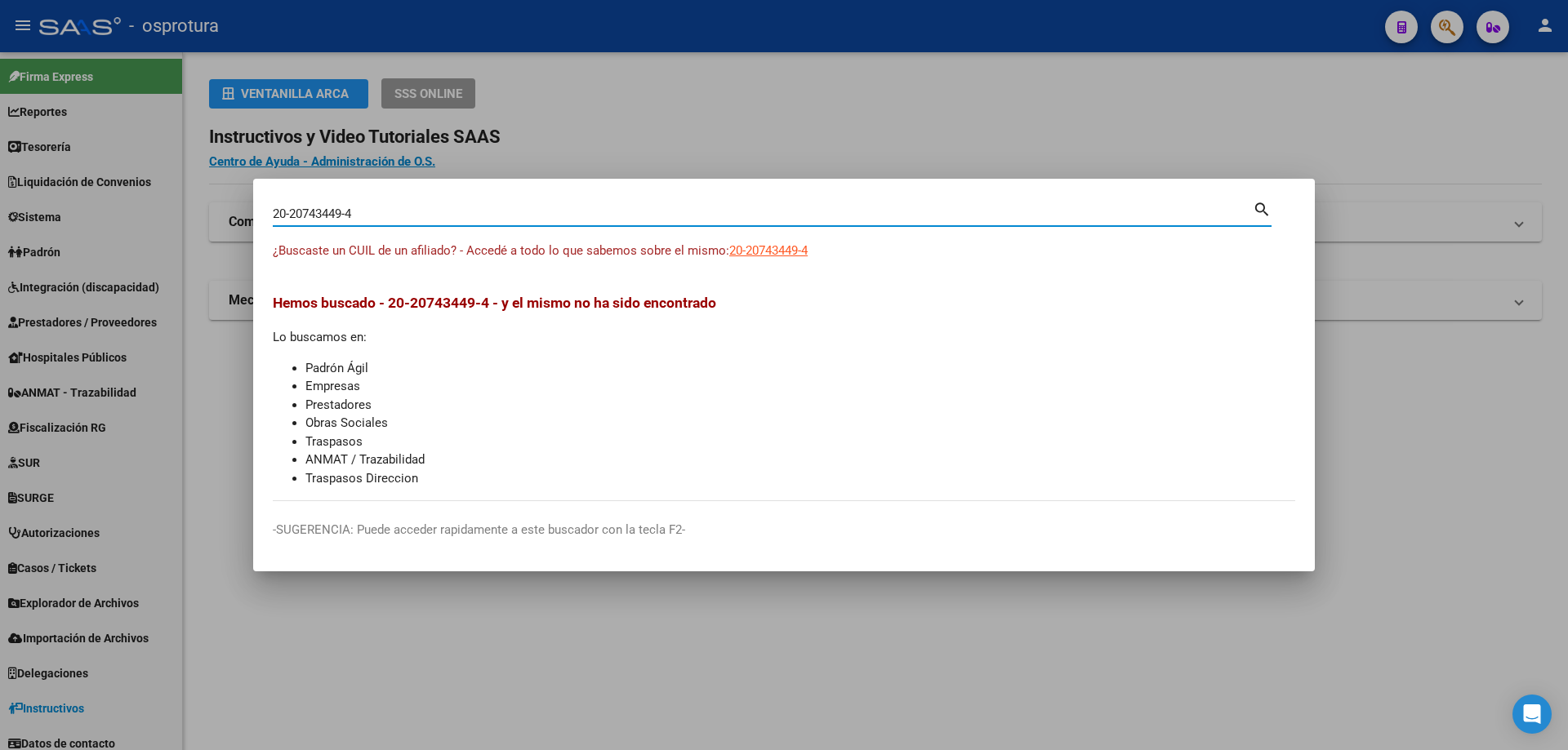
type input "20207434494"
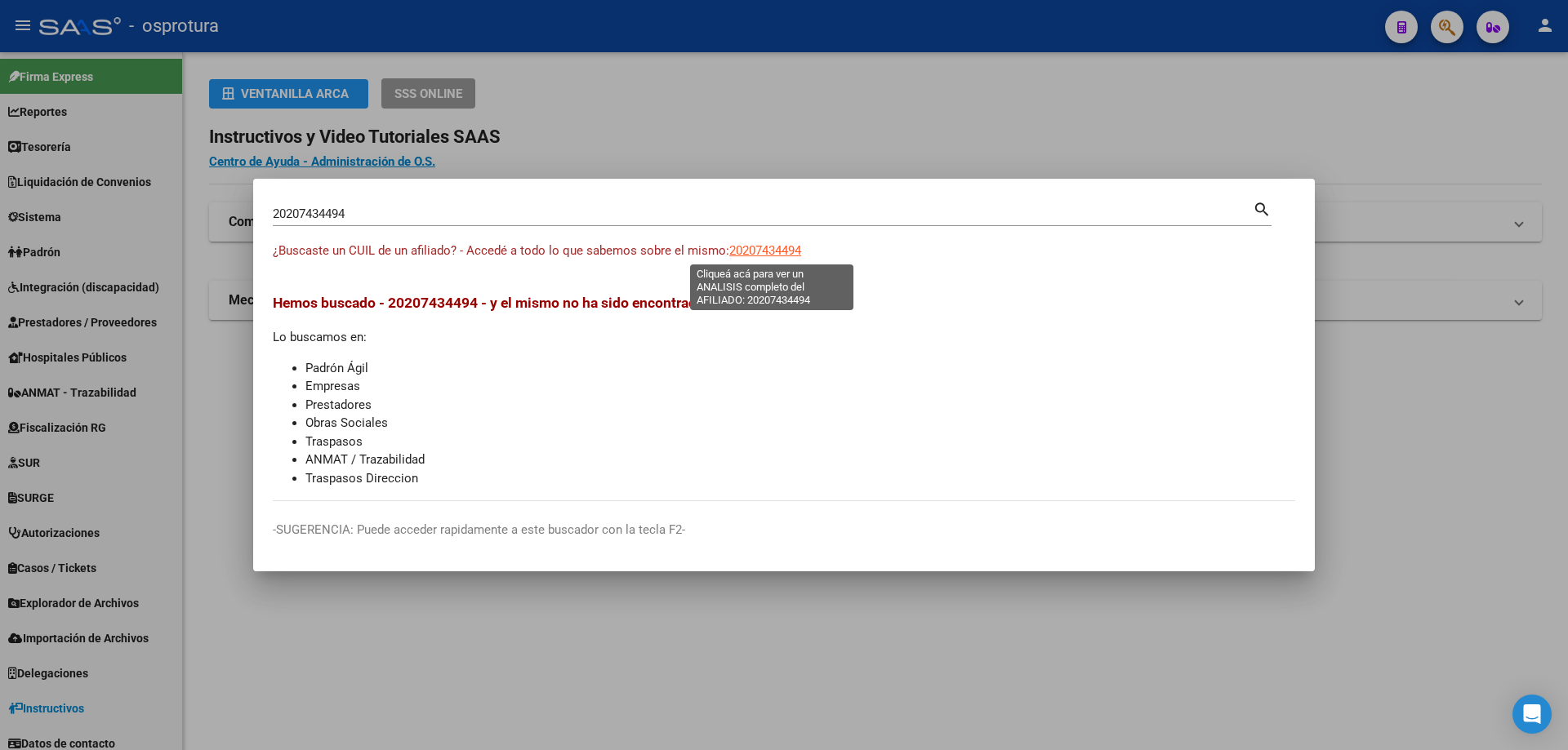
click at [738, 249] on span "20207434494" at bounding box center [765, 250] width 72 height 15
type textarea "20207434494"
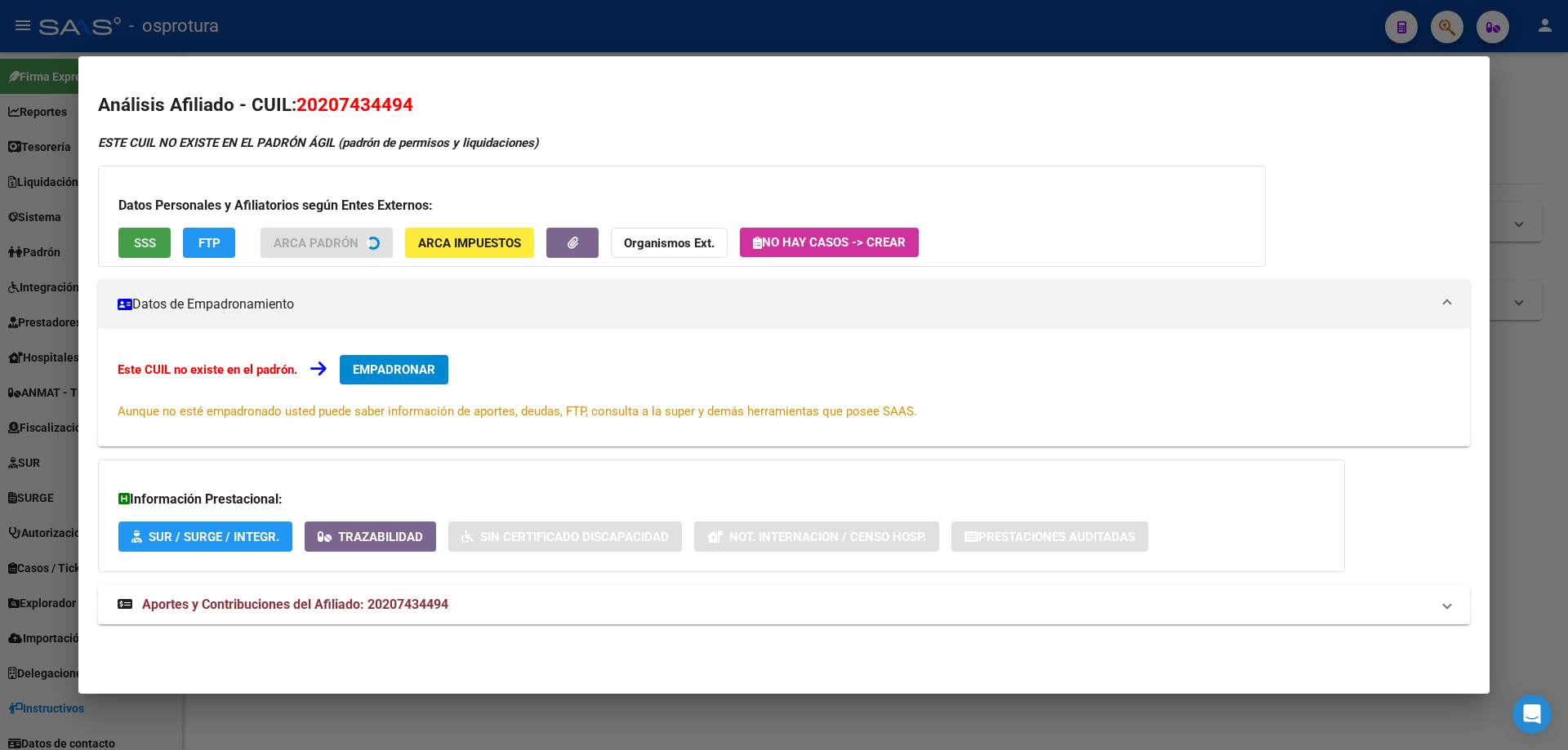
click at [144, 250] on button "SSS" at bounding box center [144, 243] width 52 height 30
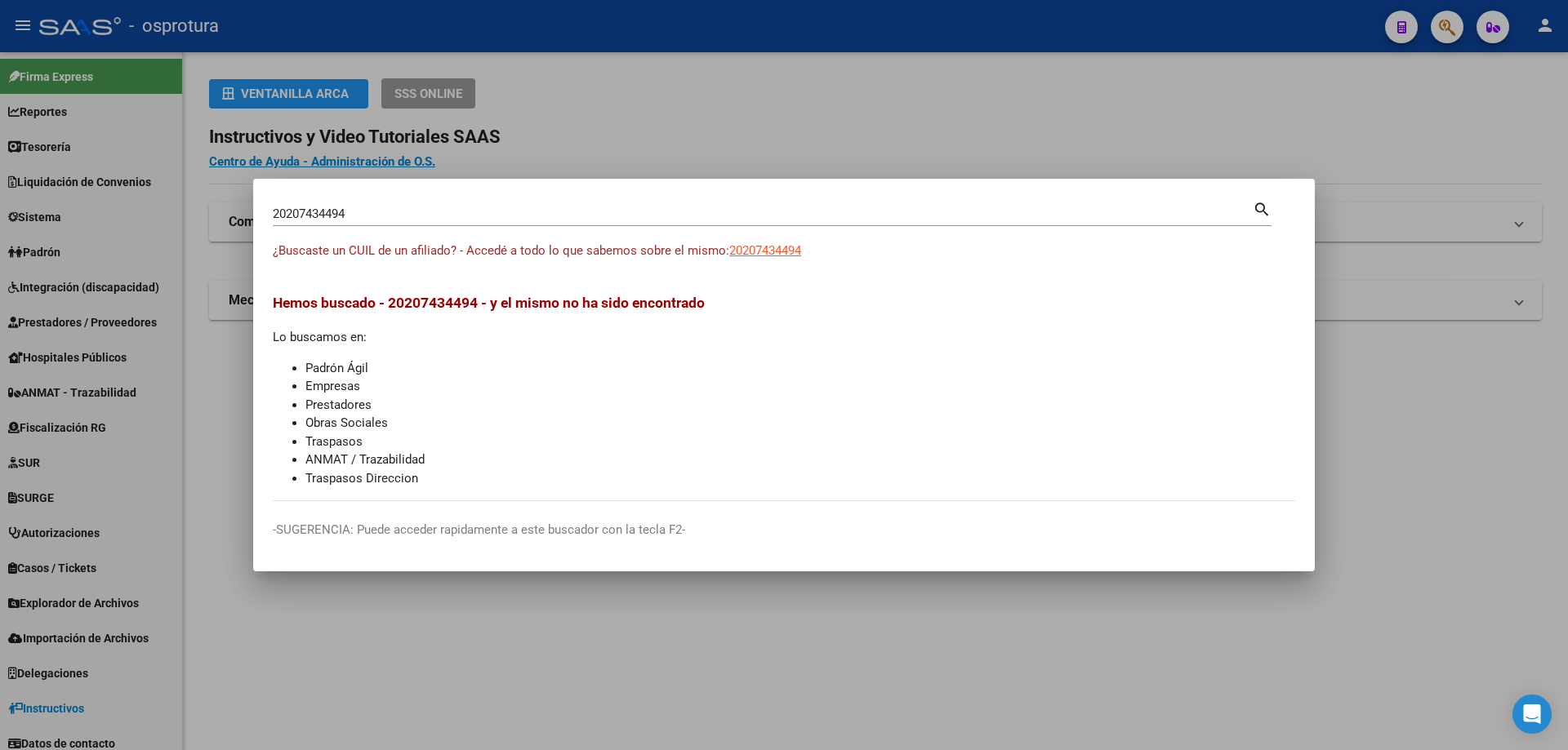
click at [490, 213] on input "20207434494" at bounding box center [762, 214] width 980 height 15
paste input "-20809852-8"
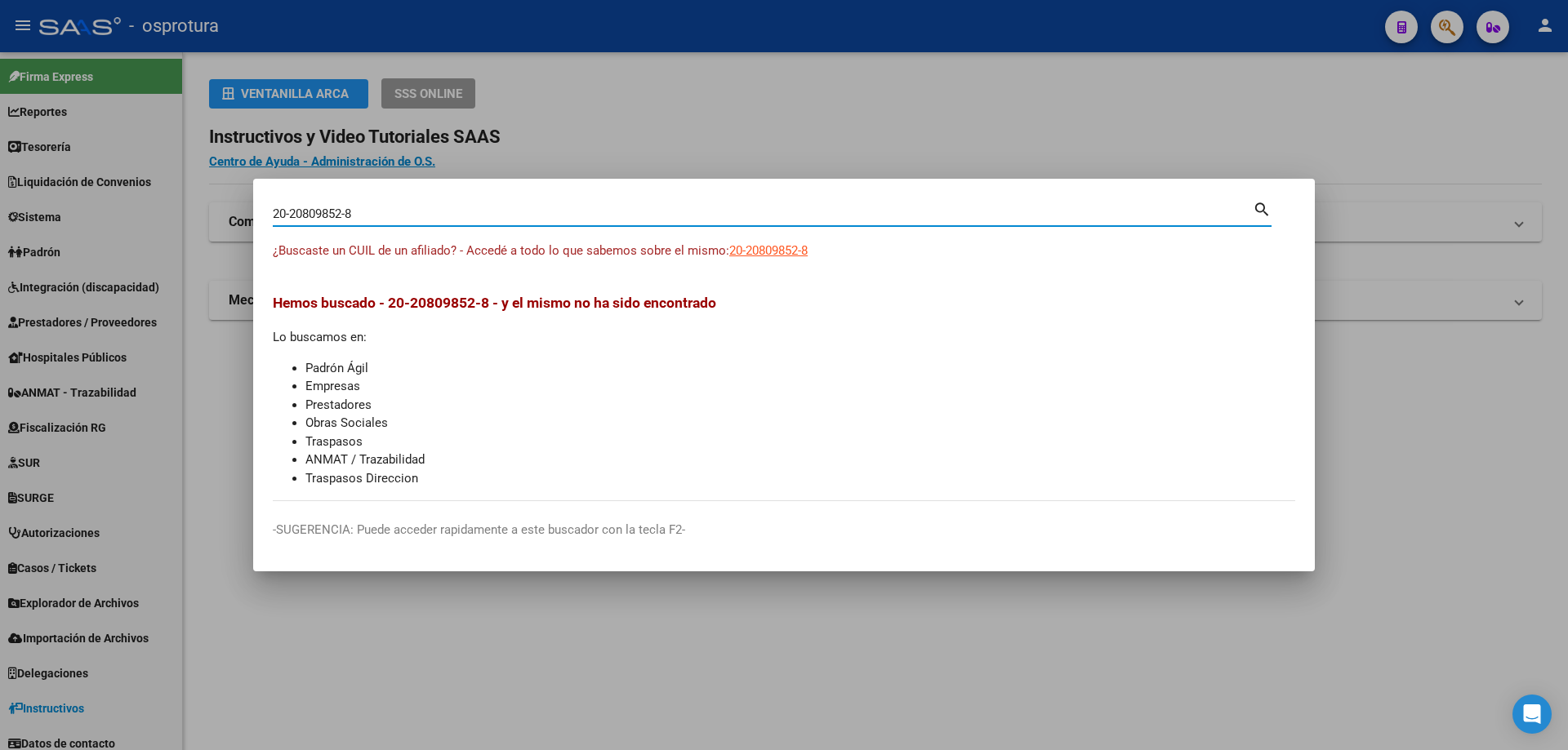
type input "20208098528"
click at [797, 248] on span "20208098528" at bounding box center [765, 250] width 72 height 15
type textarea "20208098528"
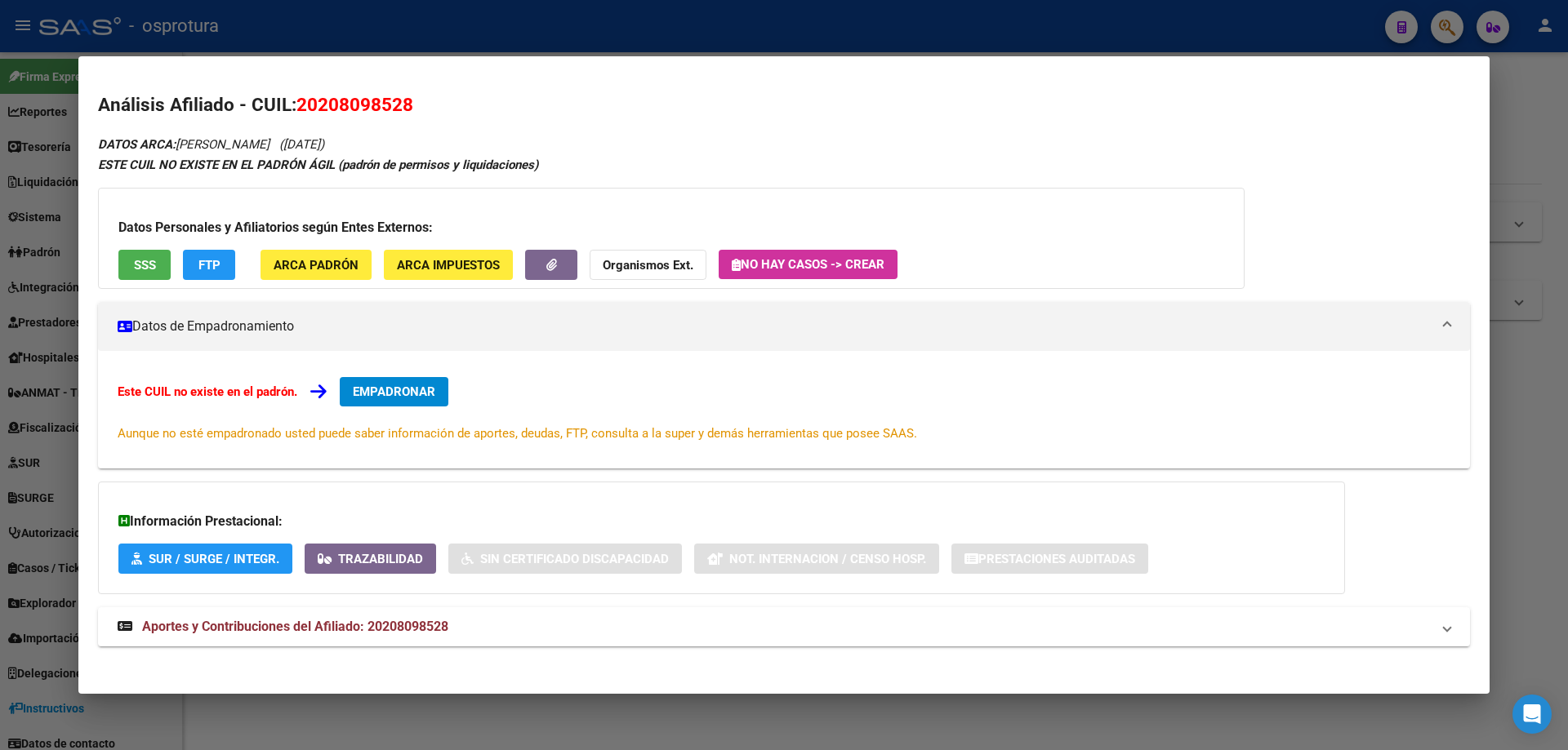
click at [156, 278] on button "SSS" at bounding box center [144, 264] width 52 height 30
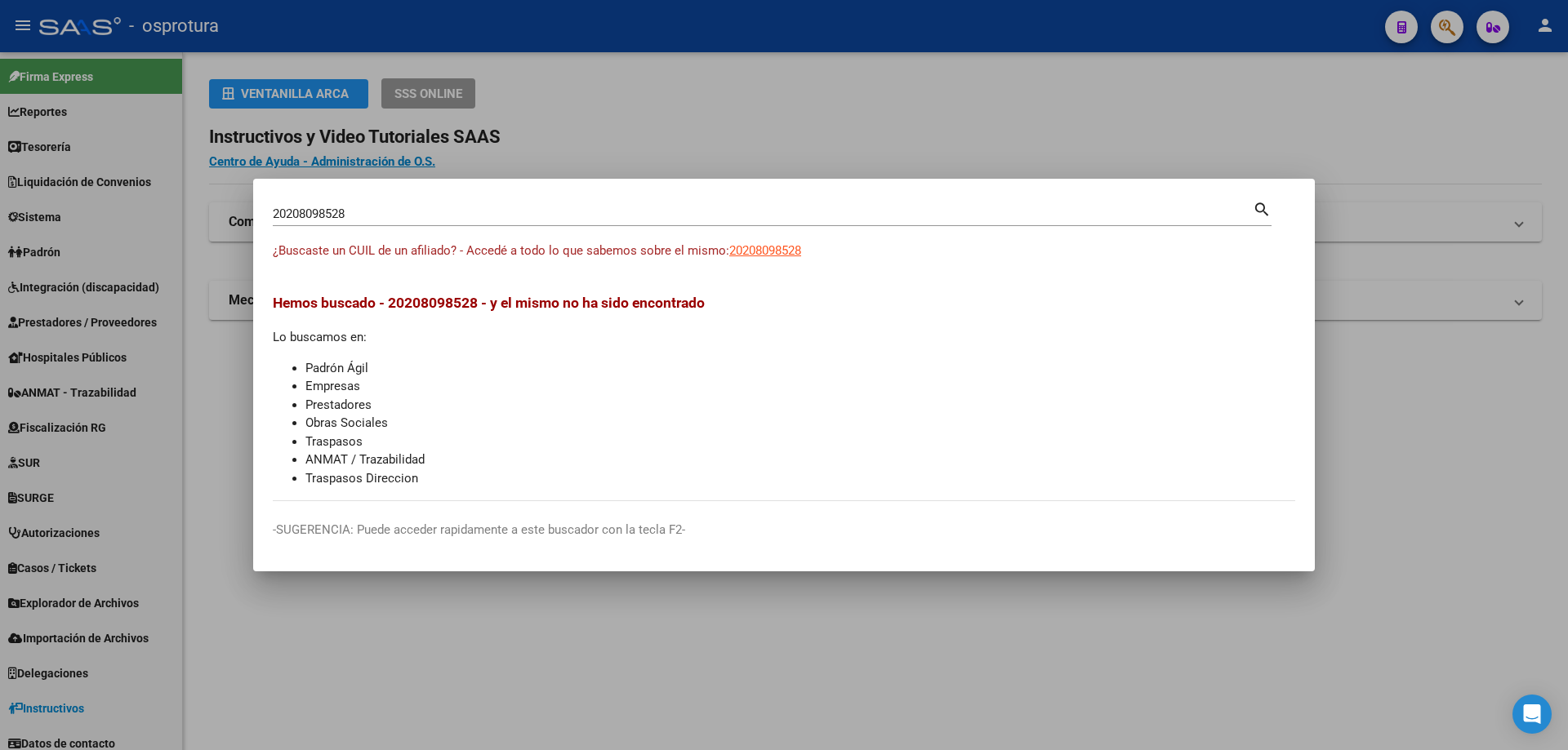
click at [555, 217] on input "20208098528" at bounding box center [762, 214] width 980 height 15
click at [555, 218] on input "20208098528" at bounding box center [762, 214] width 980 height 15
paste input "-20839742-"
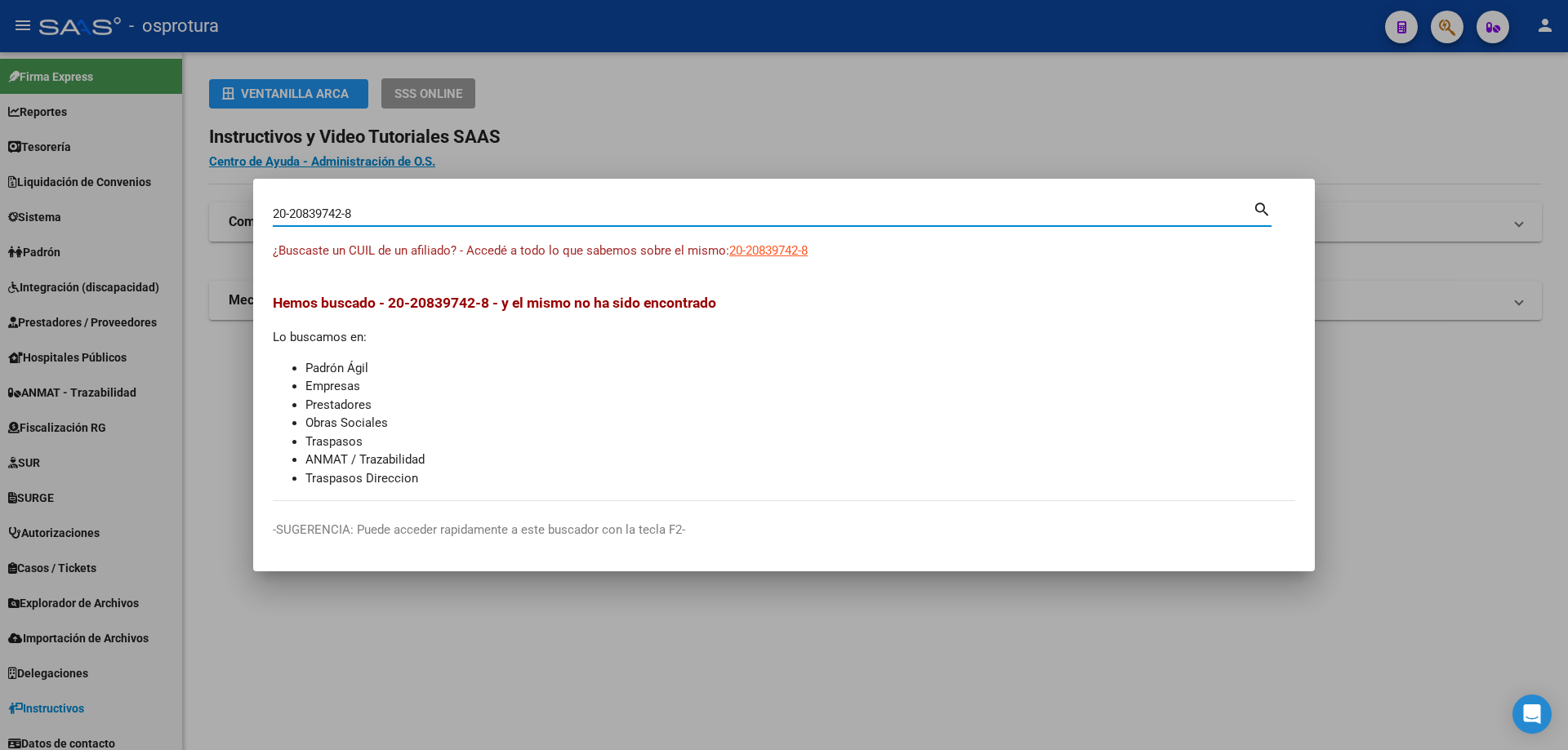
type input "20208397428"
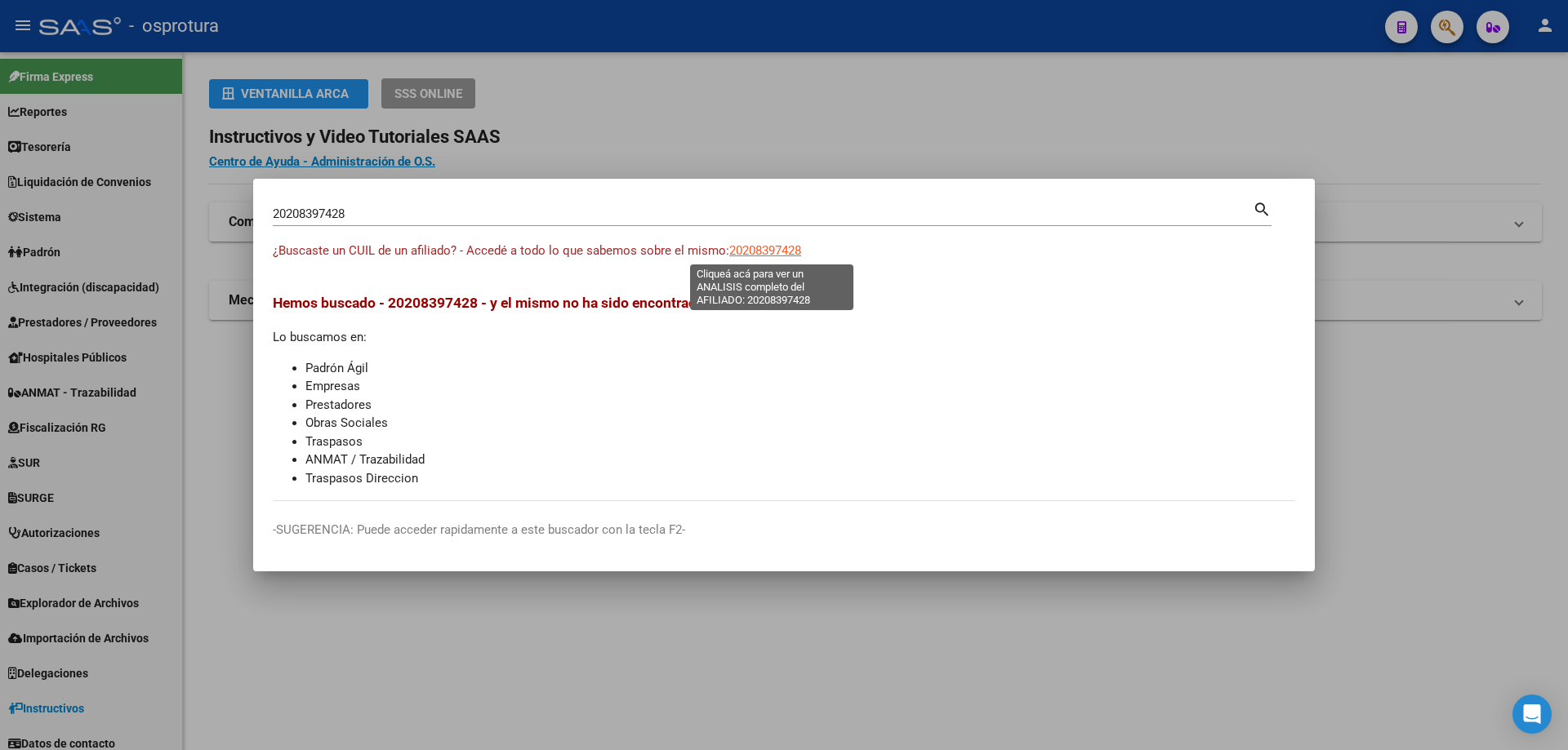
click at [784, 255] on span "20208397428" at bounding box center [765, 250] width 72 height 15
type textarea "20208397428"
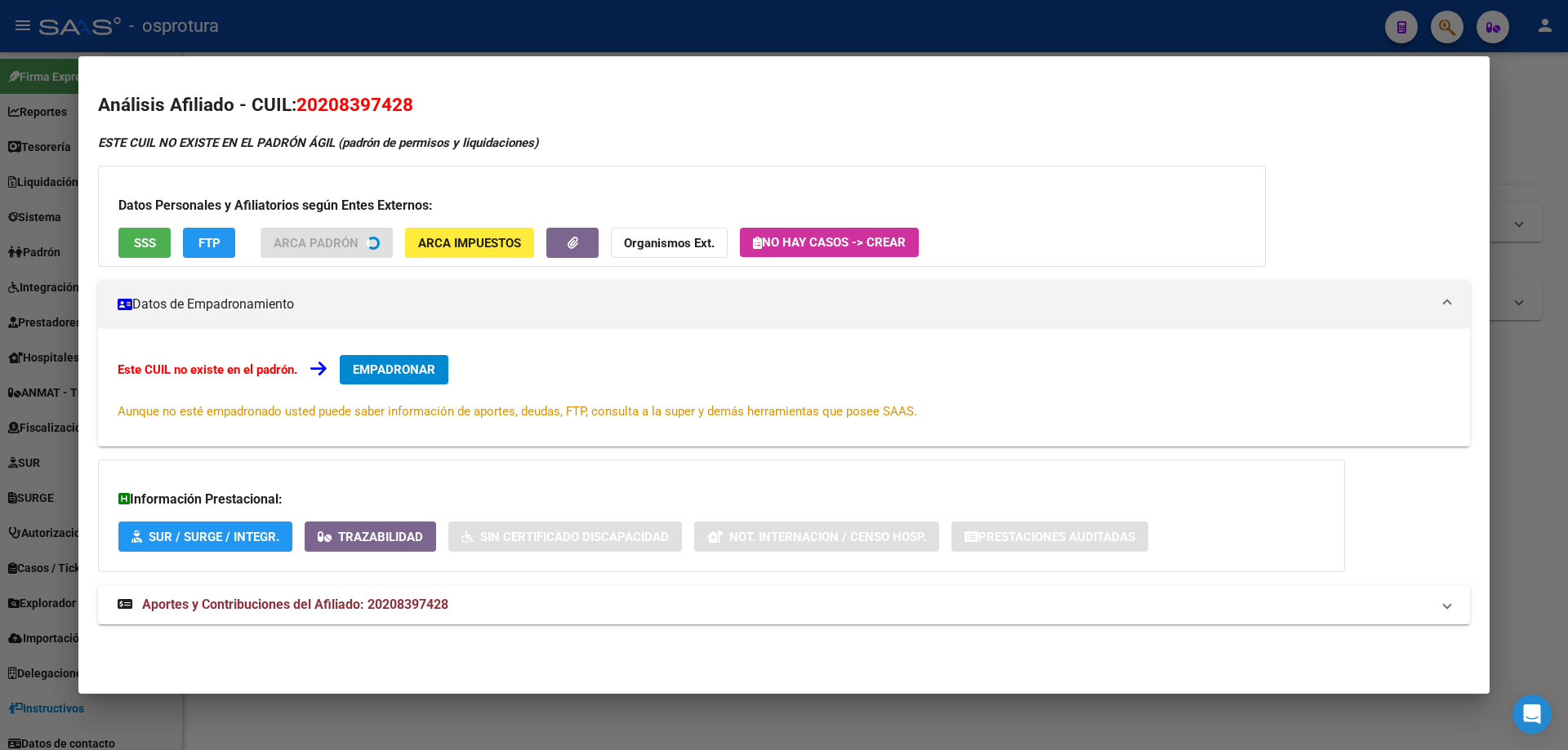
click at [147, 246] on span "SSS" at bounding box center [145, 243] width 22 height 15
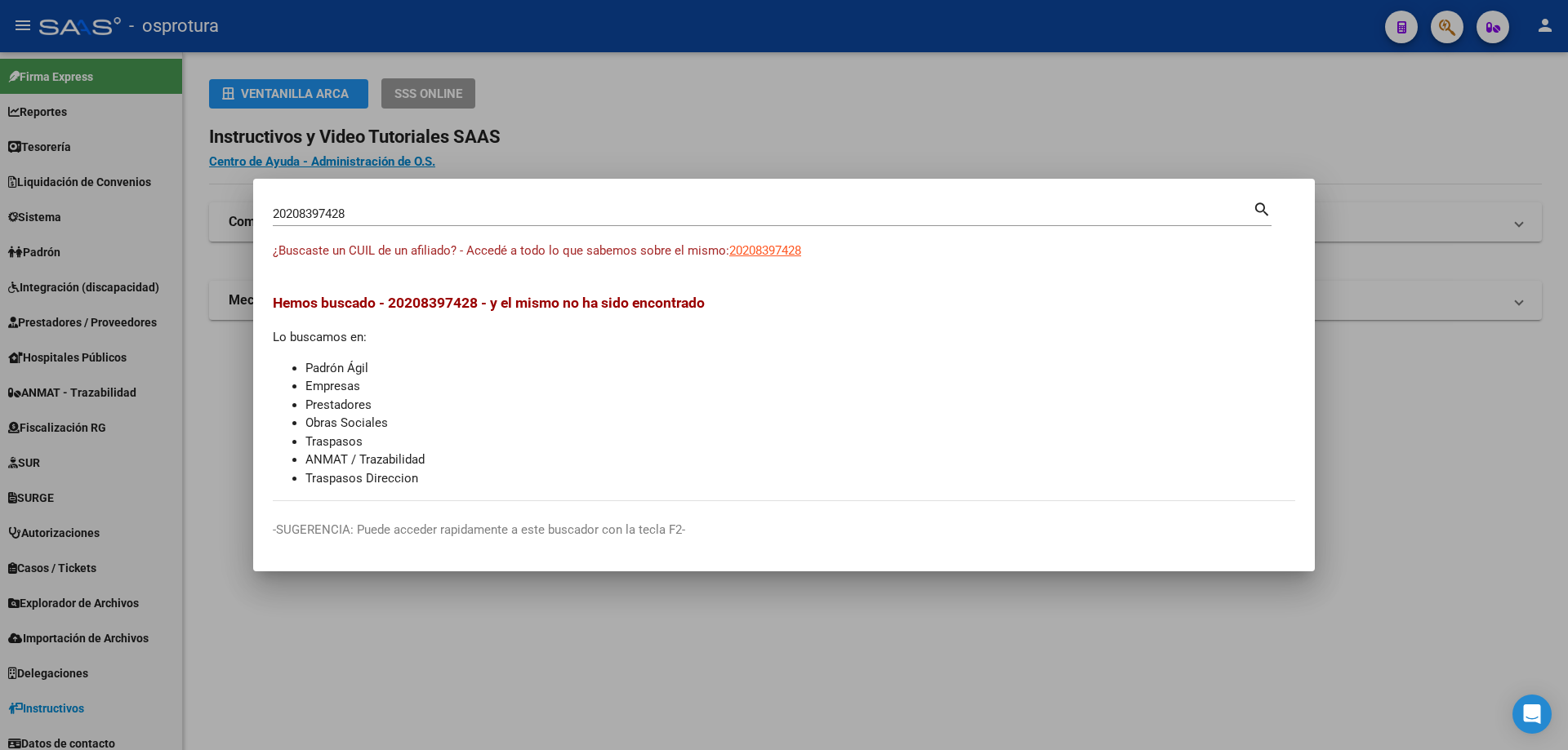
click at [535, 223] on div "20208397428 Buscar (apellido, dni, cuil, [PERSON_NAME], cuit, obra social)" at bounding box center [762, 214] width 980 height 25
click at [535, 220] on input "20208397428" at bounding box center [762, 214] width 980 height 15
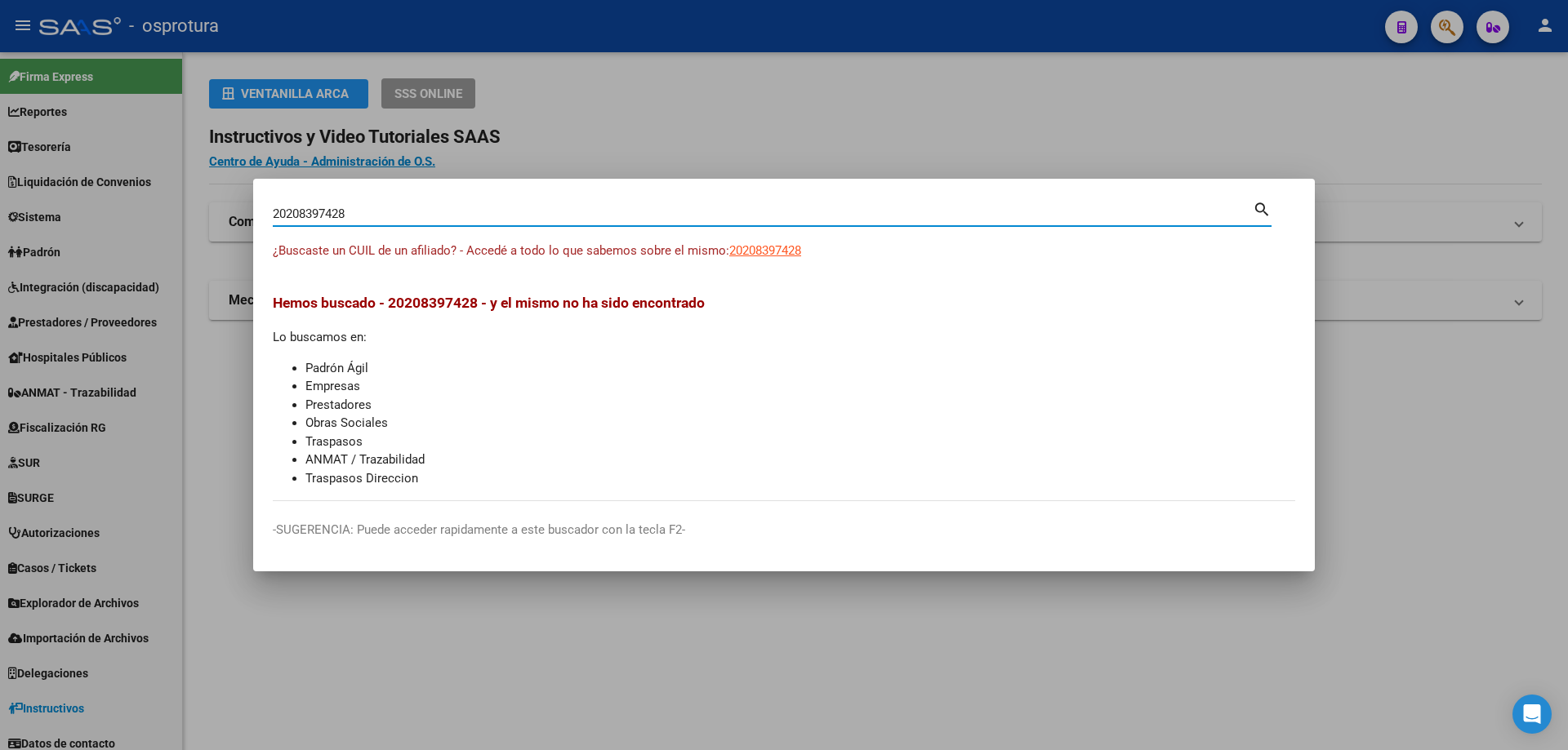
click at [535, 220] on input "20208397428" at bounding box center [762, 214] width 980 height 15
paste input "-20872115-2"
type input "20208721152"
click at [774, 252] on span "20208721152" at bounding box center [765, 250] width 72 height 15
type textarea "20208721152"
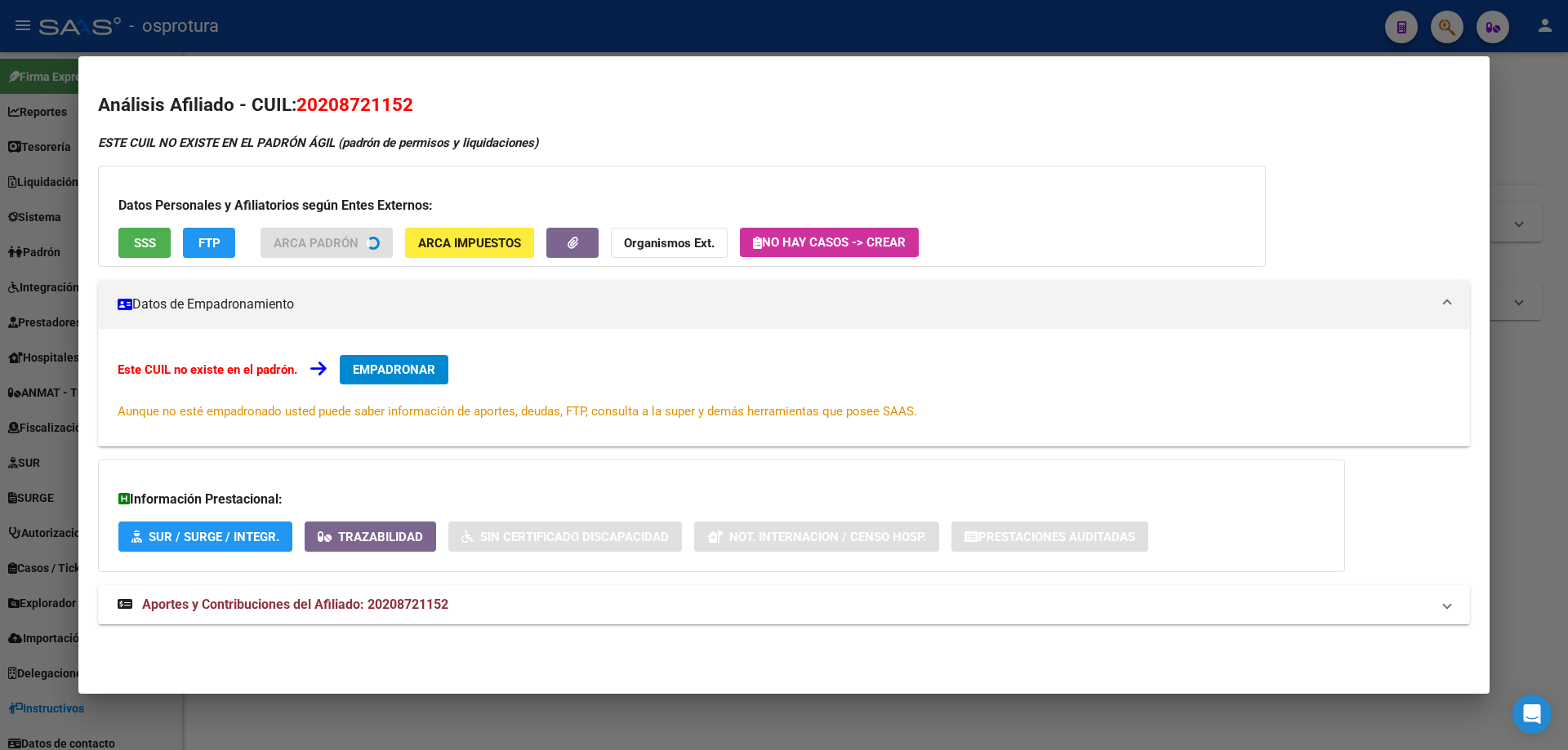
click at [150, 236] on span "SSS" at bounding box center [145, 243] width 22 height 15
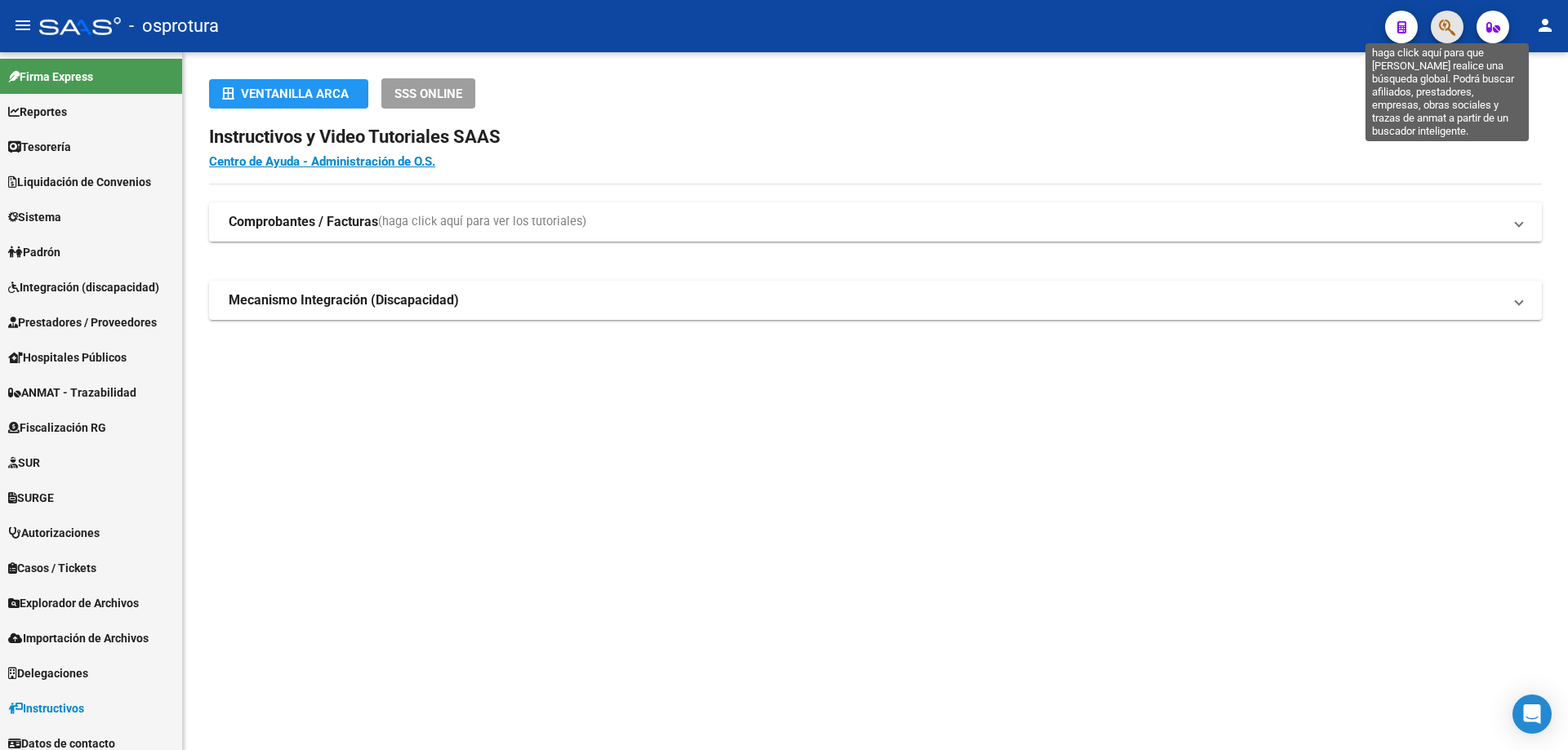
click at [1446, 21] on icon "button" at bounding box center [1447, 27] width 16 height 19
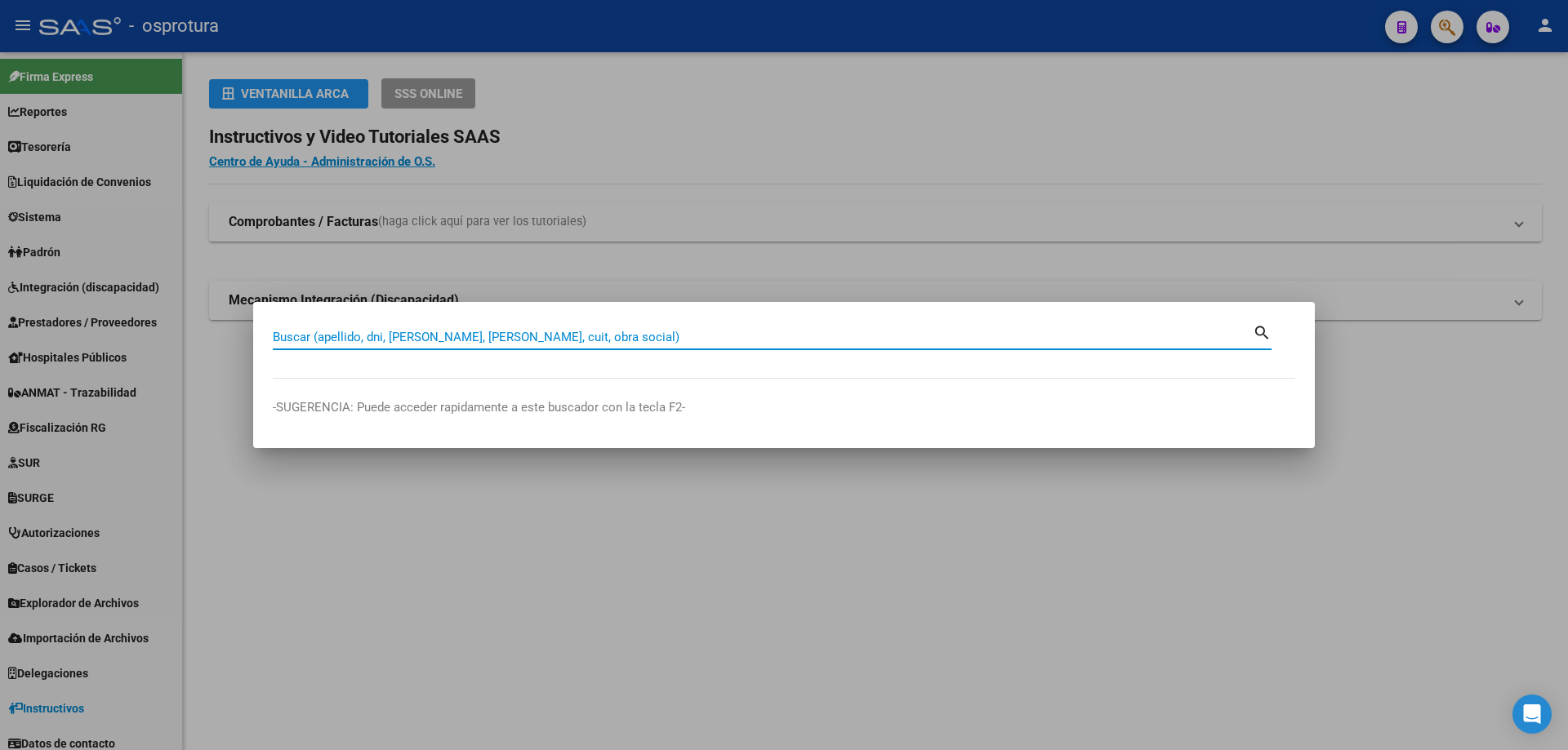
click at [499, 337] on input "Buscar (apellido, dni, [PERSON_NAME], [PERSON_NAME], cuit, obra social)" at bounding box center [762, 337] width 980 height 15
paste input "20-20897604-5"
type input "20208976045"
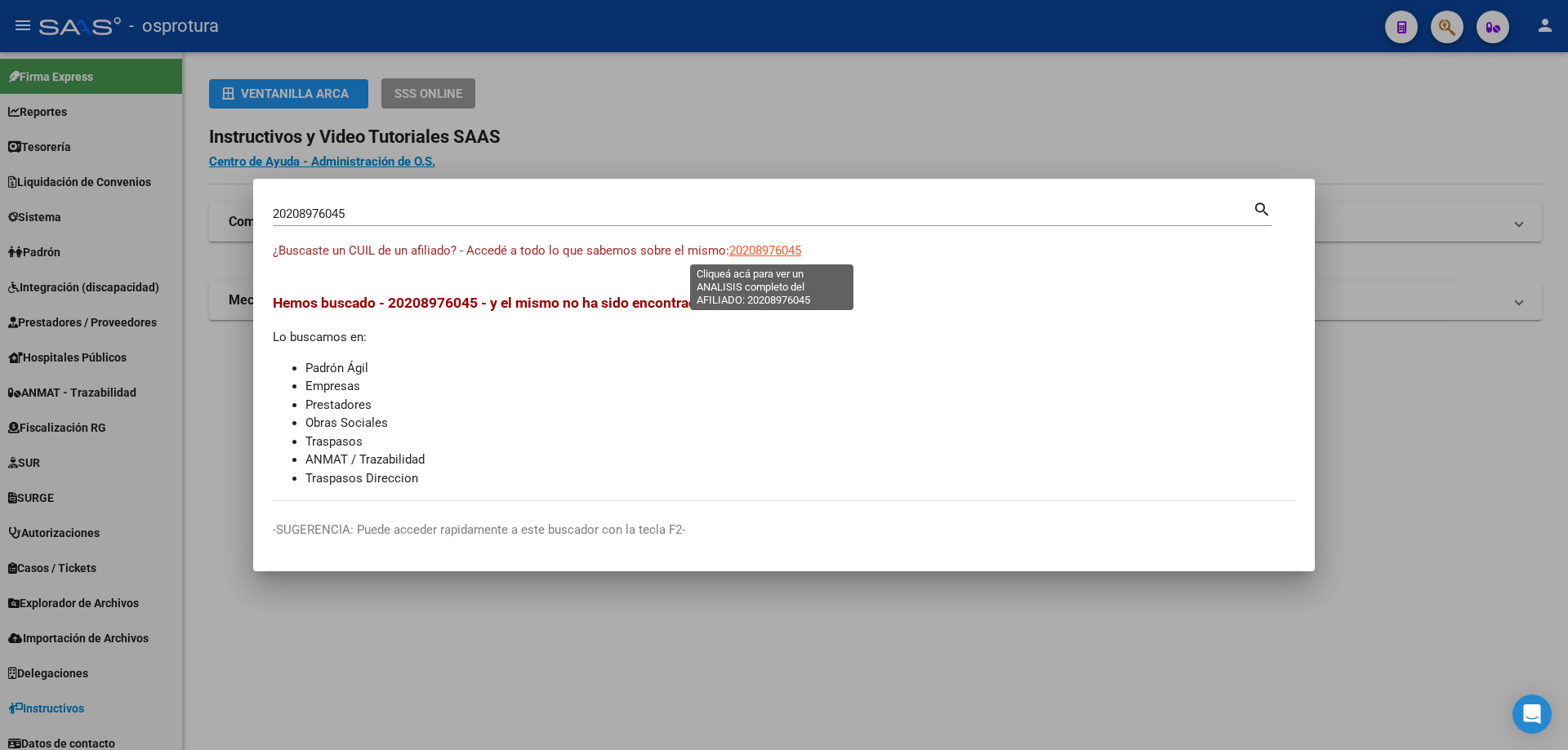
click at [769, 255] on span "20208976045" at bounding box center [765, 250] width 72 height 15
type textarea "20208976045"
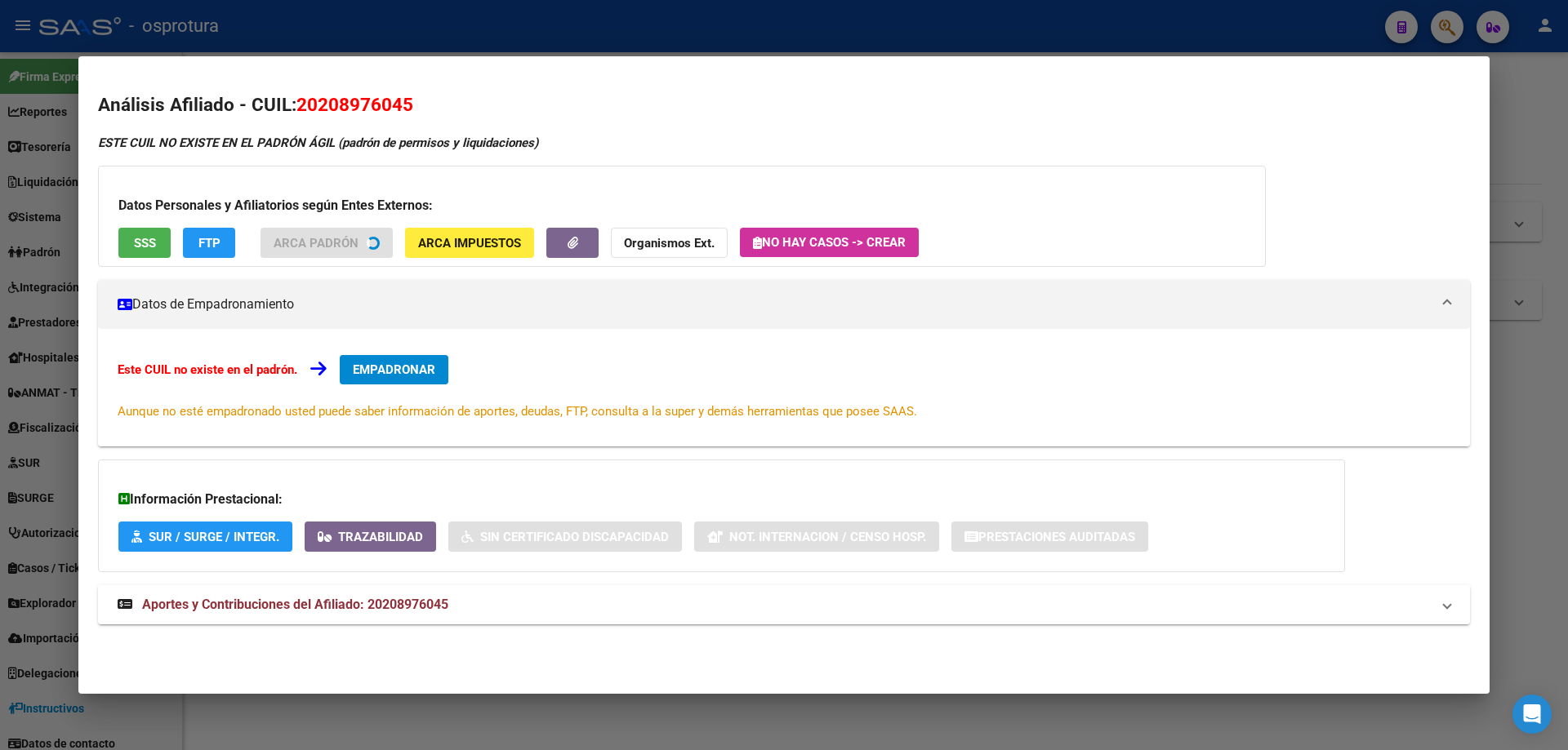
click at [138, 248] on div "Datos Personales y Afiliatorios según Entes Externos: SSS FTP ARCA Padrón ARCA …" at bounding box center [682, 216] width 1167 height 101
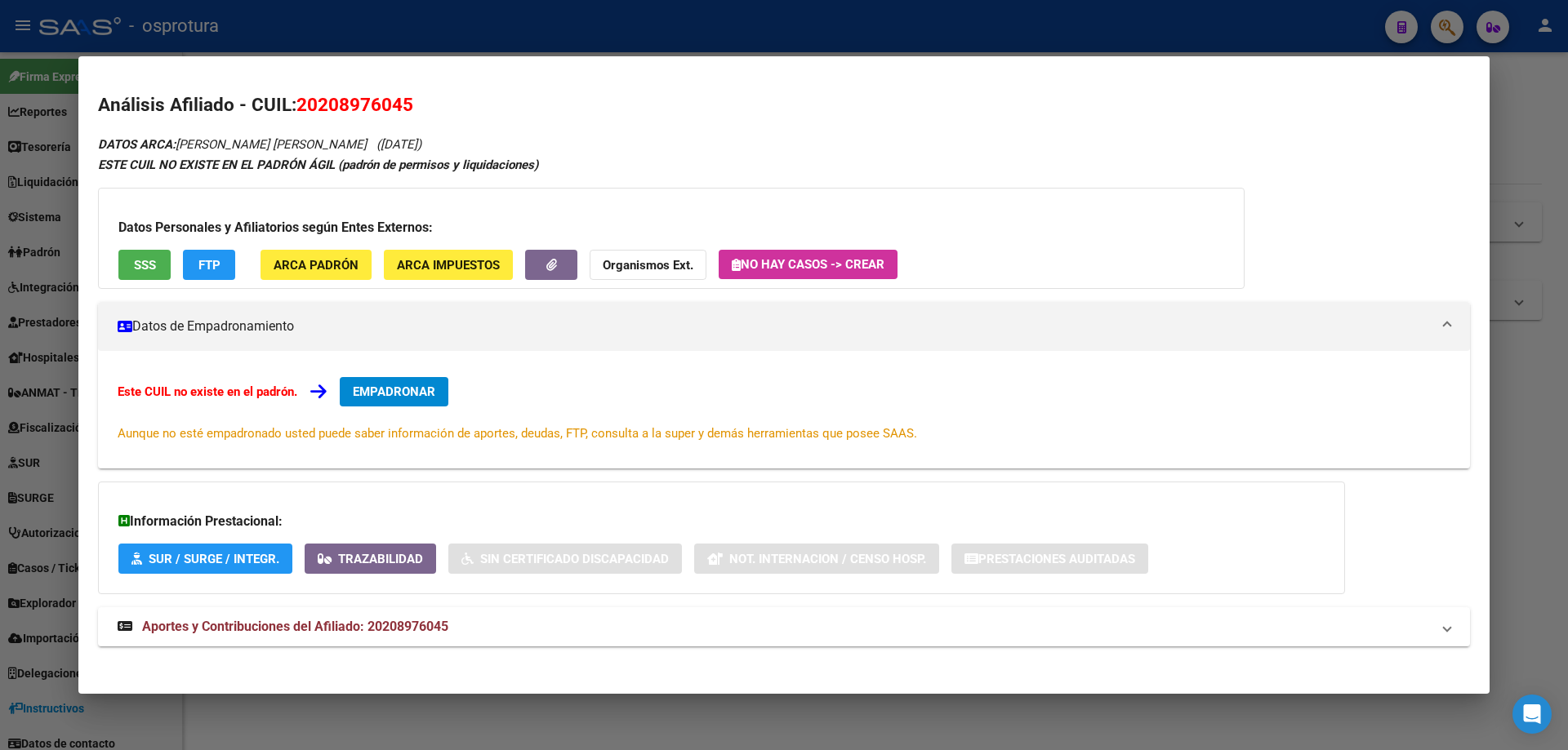
click at [135, 264] on span "SSS" at bounding box center [145, 265] width 22 height 15
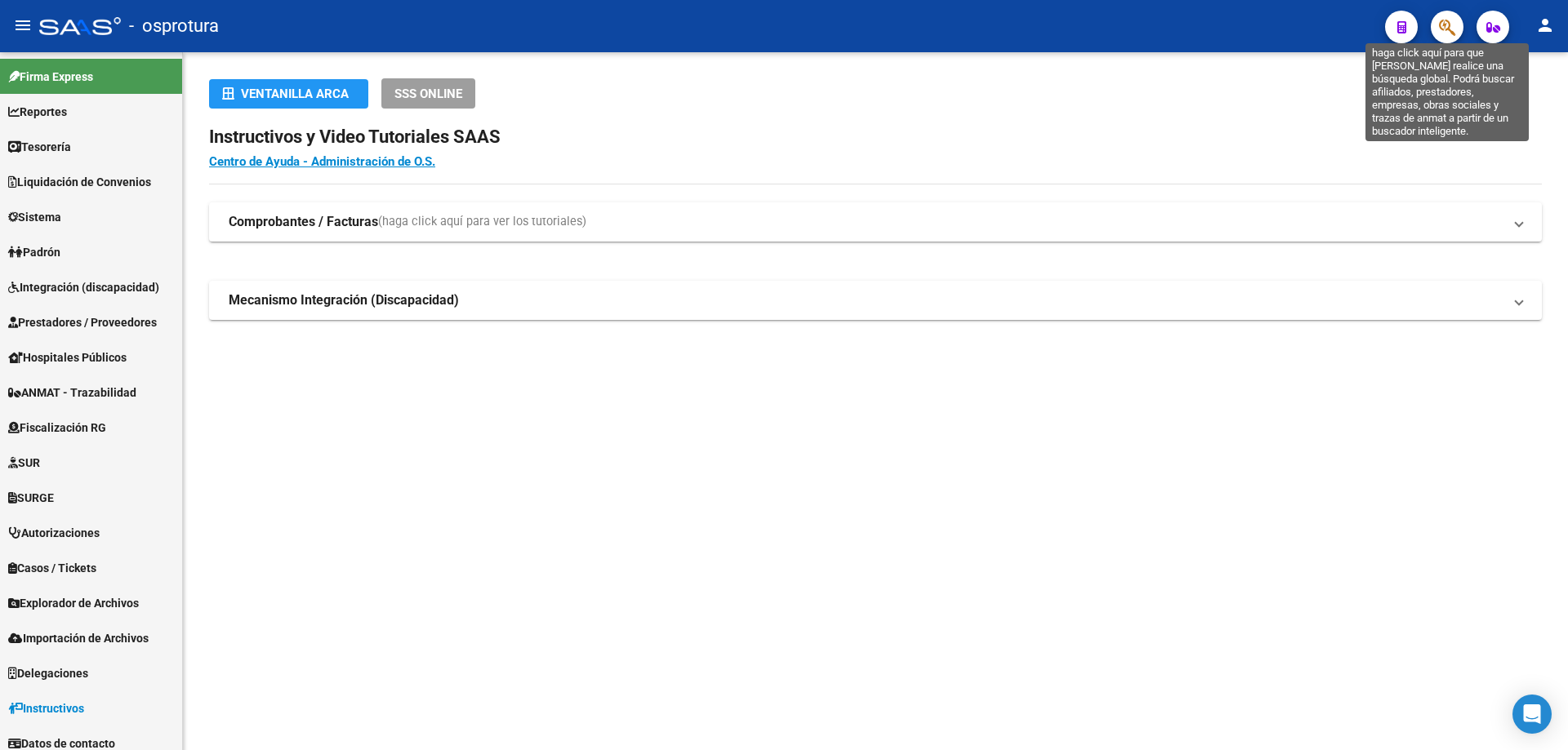
click at [1444, 28] on icon "button" at bounding box center [1447, 27] width 16 height 19
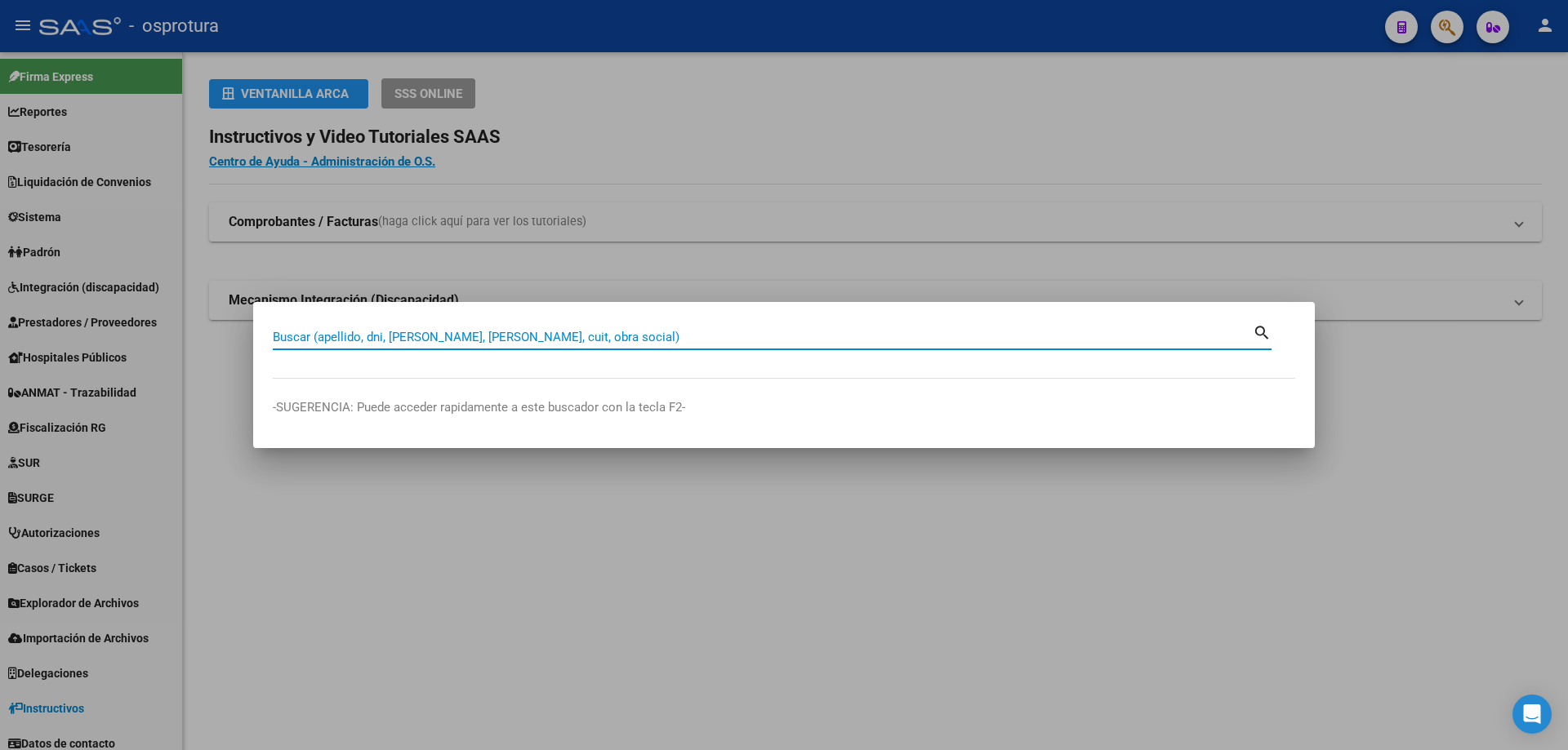
click at [522, 338] on input "Buscar (apellido, dni, [PERSON_NAME], [PERSON_NAME], cuit, obra social)" at bounding box center [762, 337] width 980 height 15
paste input "20-20904008-6"
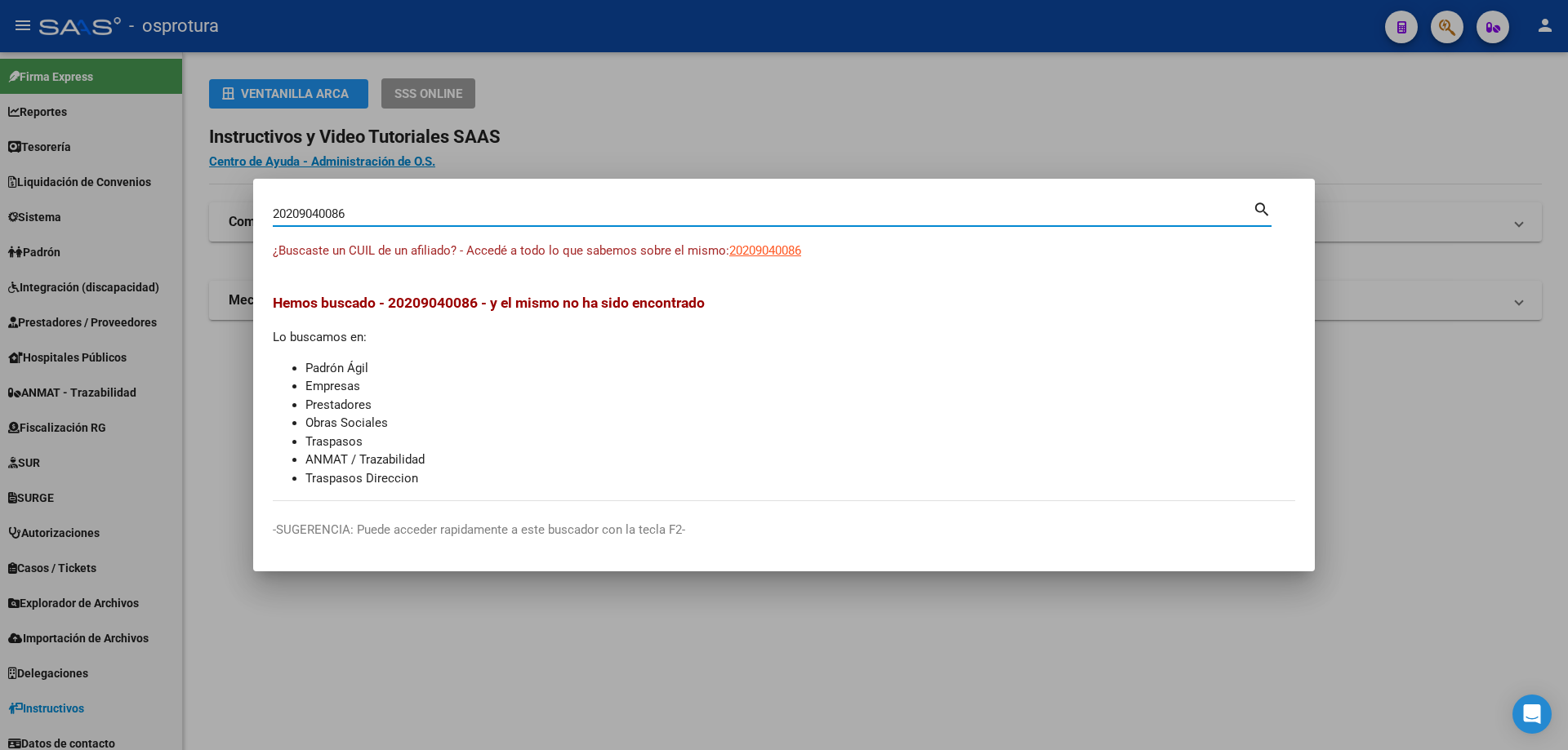
click at [509, 214] on input "20209040086" at bounding box center [762, 214] width 980 height 15
paste input "-20904008-"
type input "20209040086"
click at [755, 253] on span "20209040086" at bounding box center [765, 250] width 72 height 15
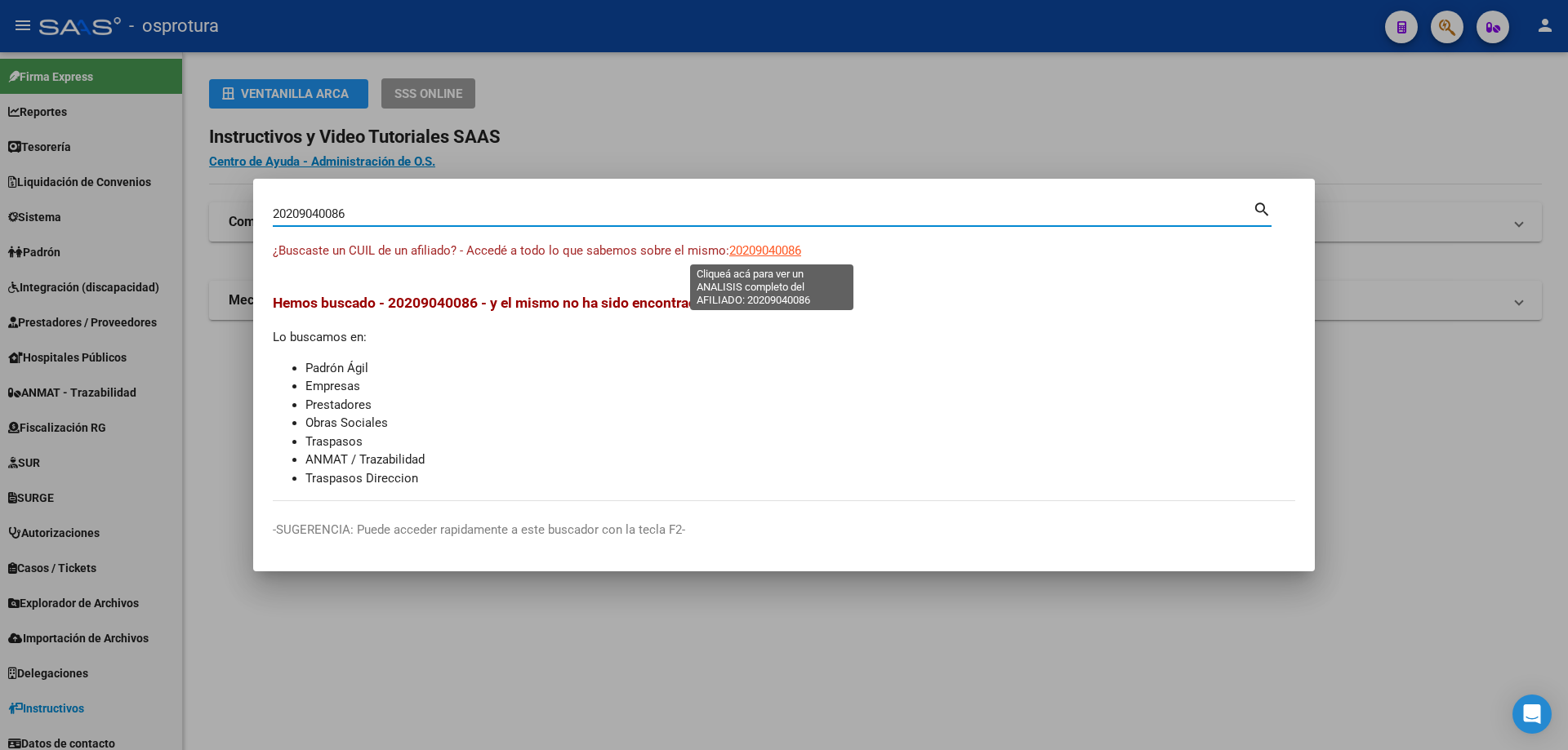
type textarea "20209040086"
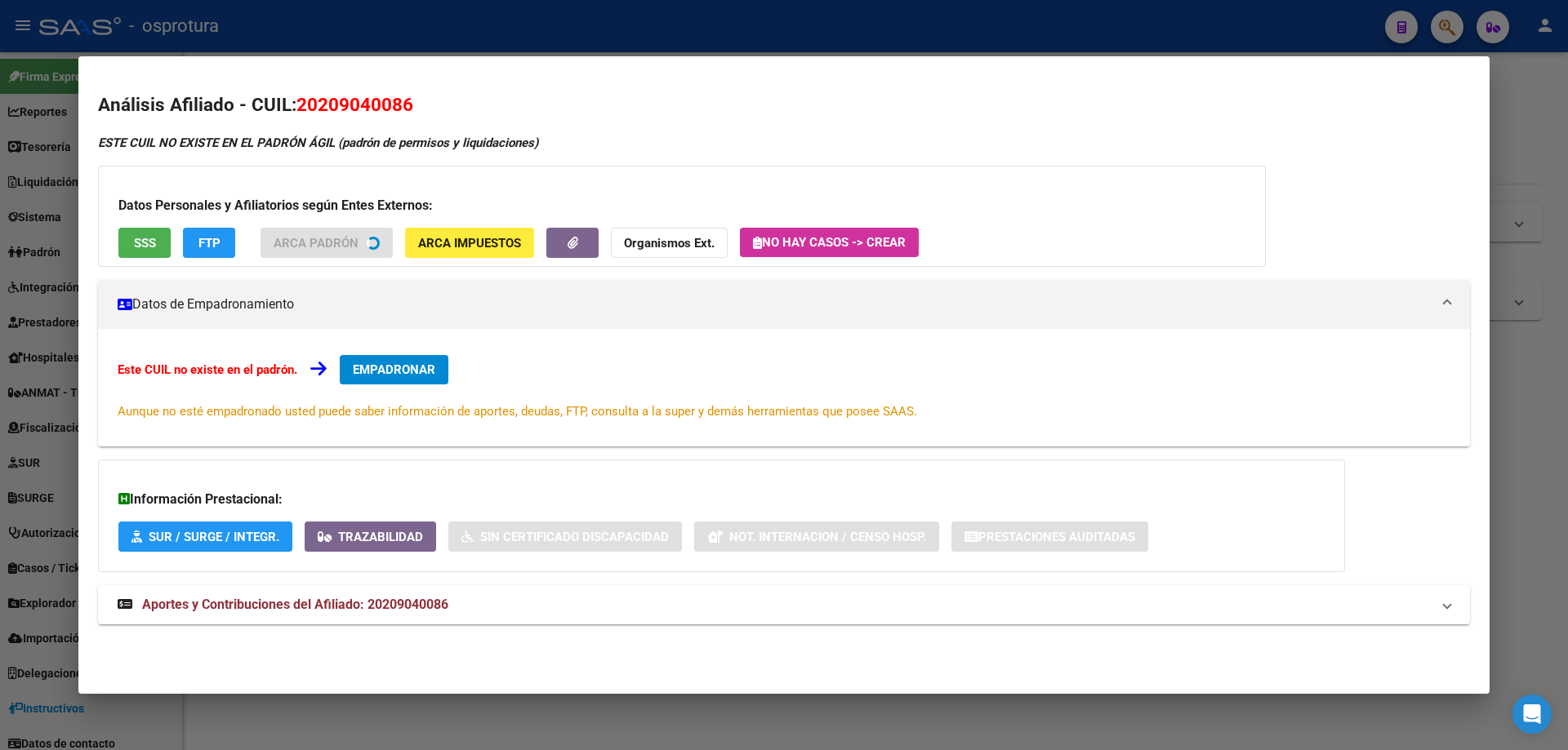
click at [168, 243] on button "SSS" at bounding box center [144, 243] width 52 height 30
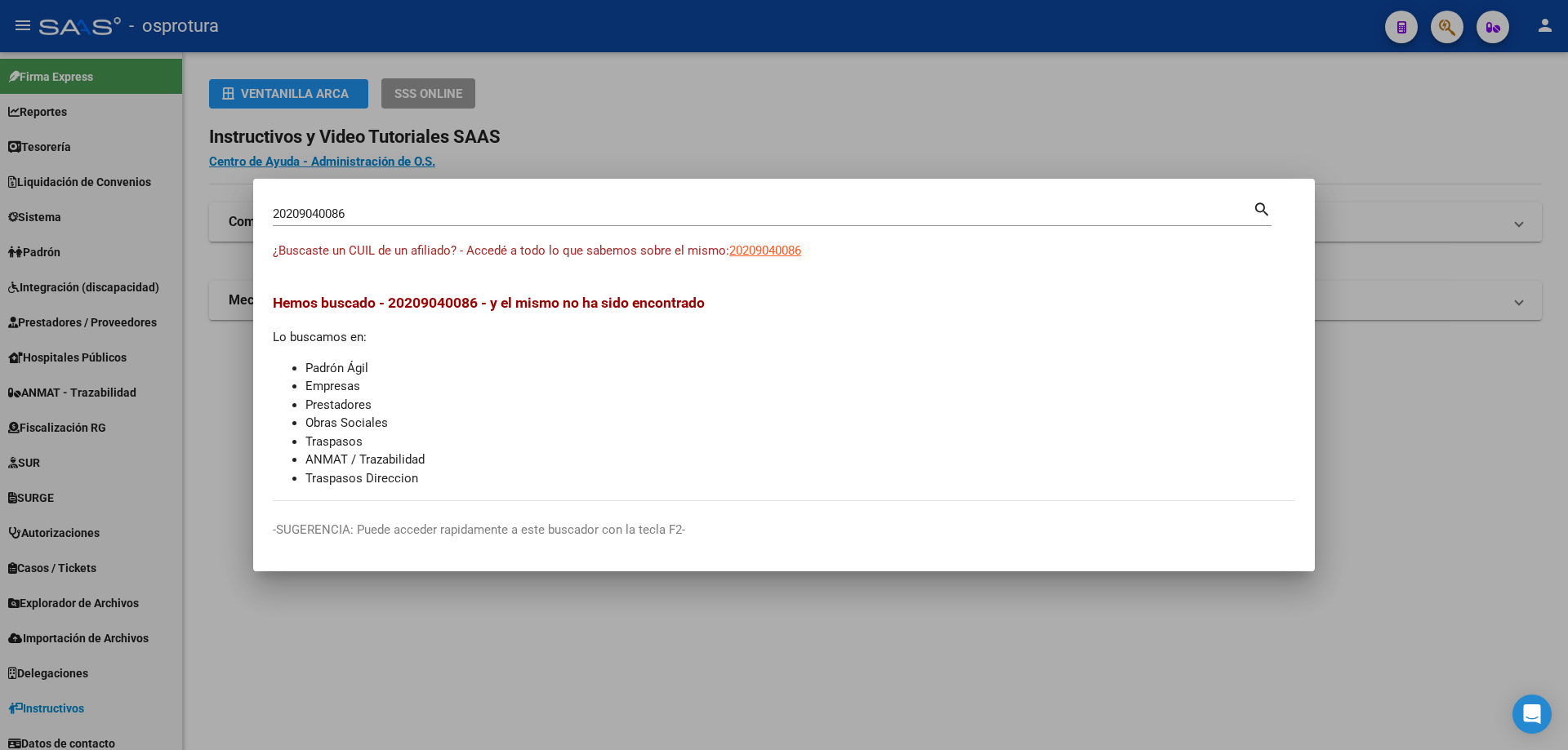
click at [569, 212] on input "20209040086" at bounding box center [762, 214] width 980 height 15
paste input "-20908443-1"
type input "20209084431"
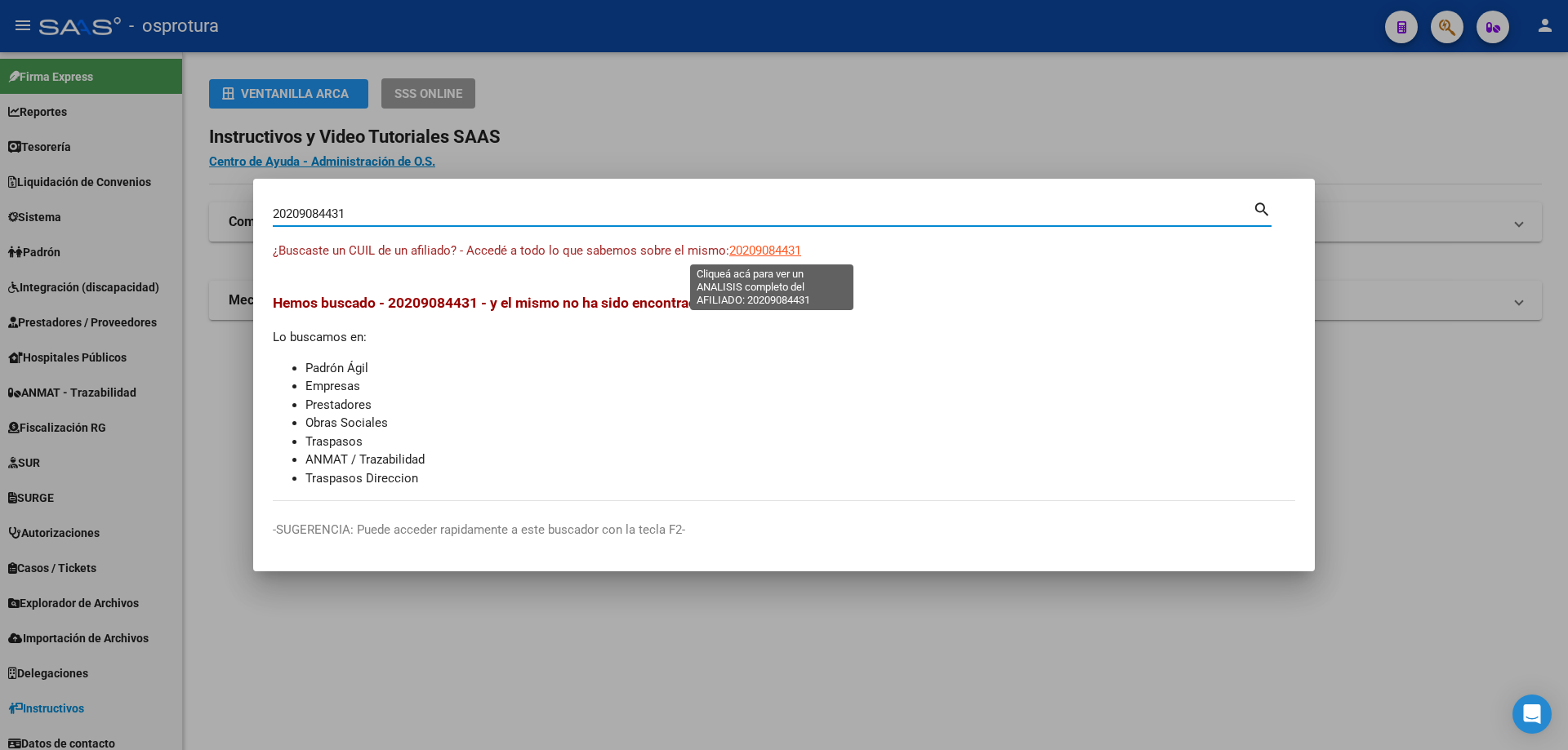
click at [768, 244] on span "20209084431" at bounding box center [765, 250] width 72 height 15
type textarea "20209084431"
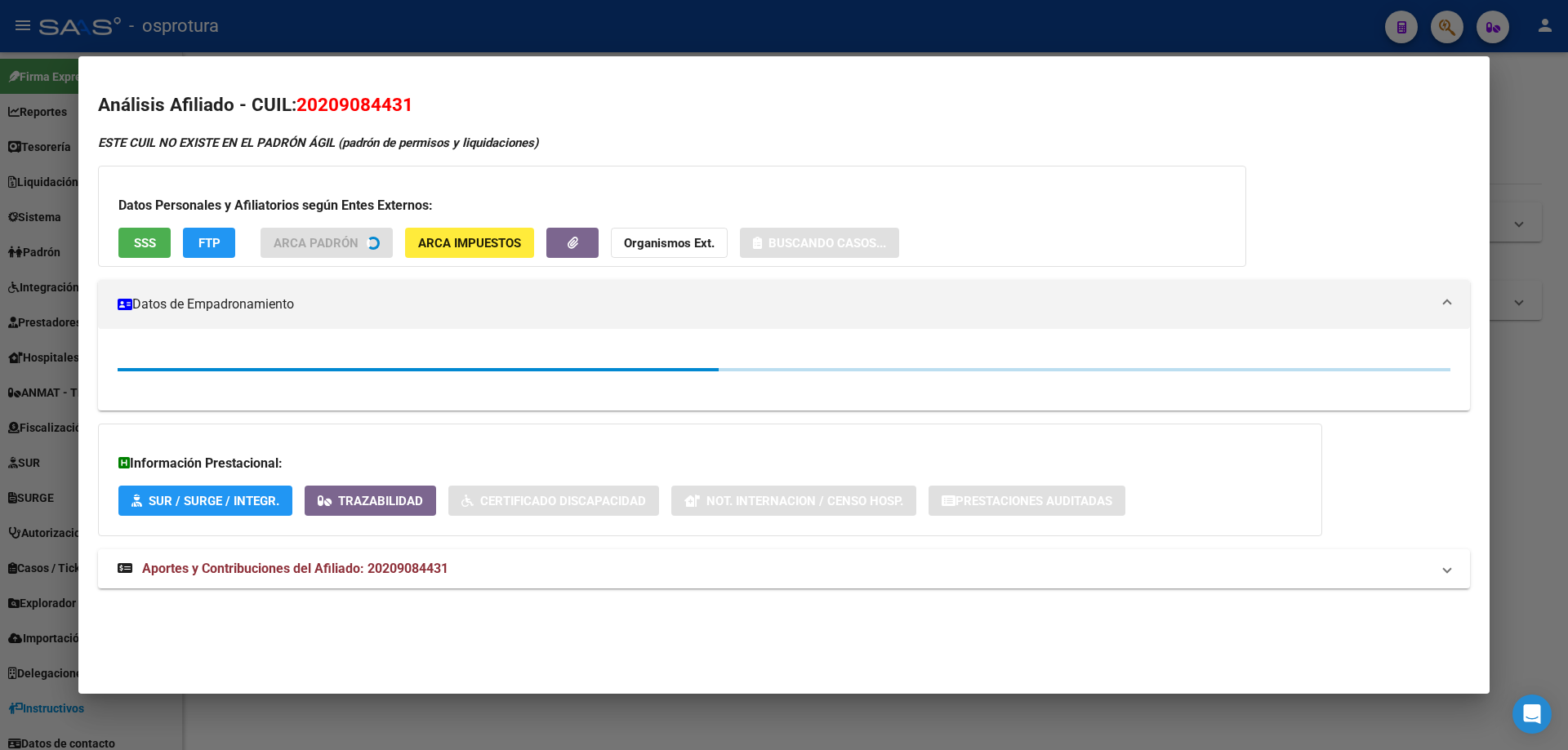
click at [117, 243] on div "Datos Personales y Afiliatorios según Entes Externos: SSS FTP ARCA Padrón ARCA …" at bounding box center [672, 216] width 1148 height 101
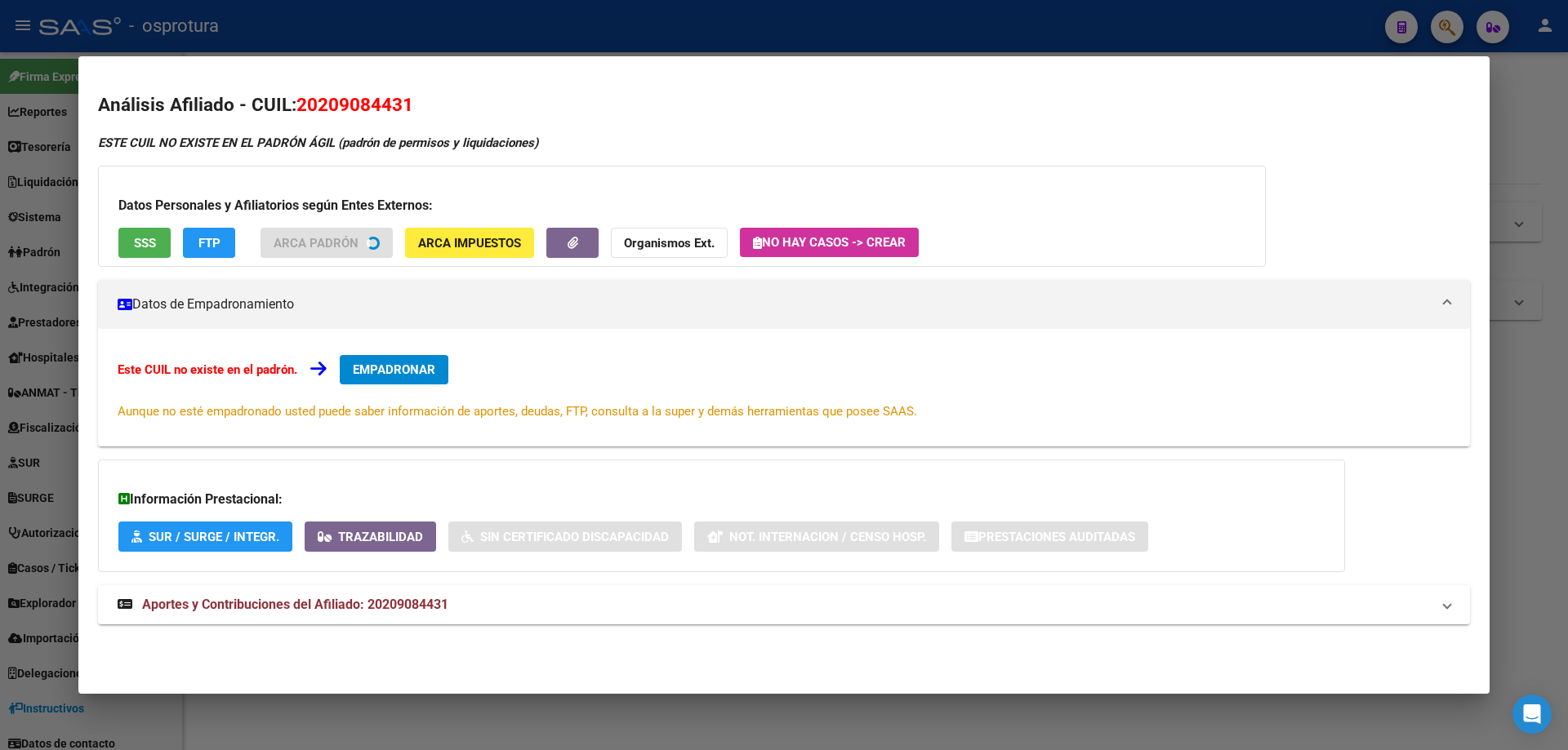
click at [142, 247] on span "SSS" at bounding box center [145, 243] width 22 height 15
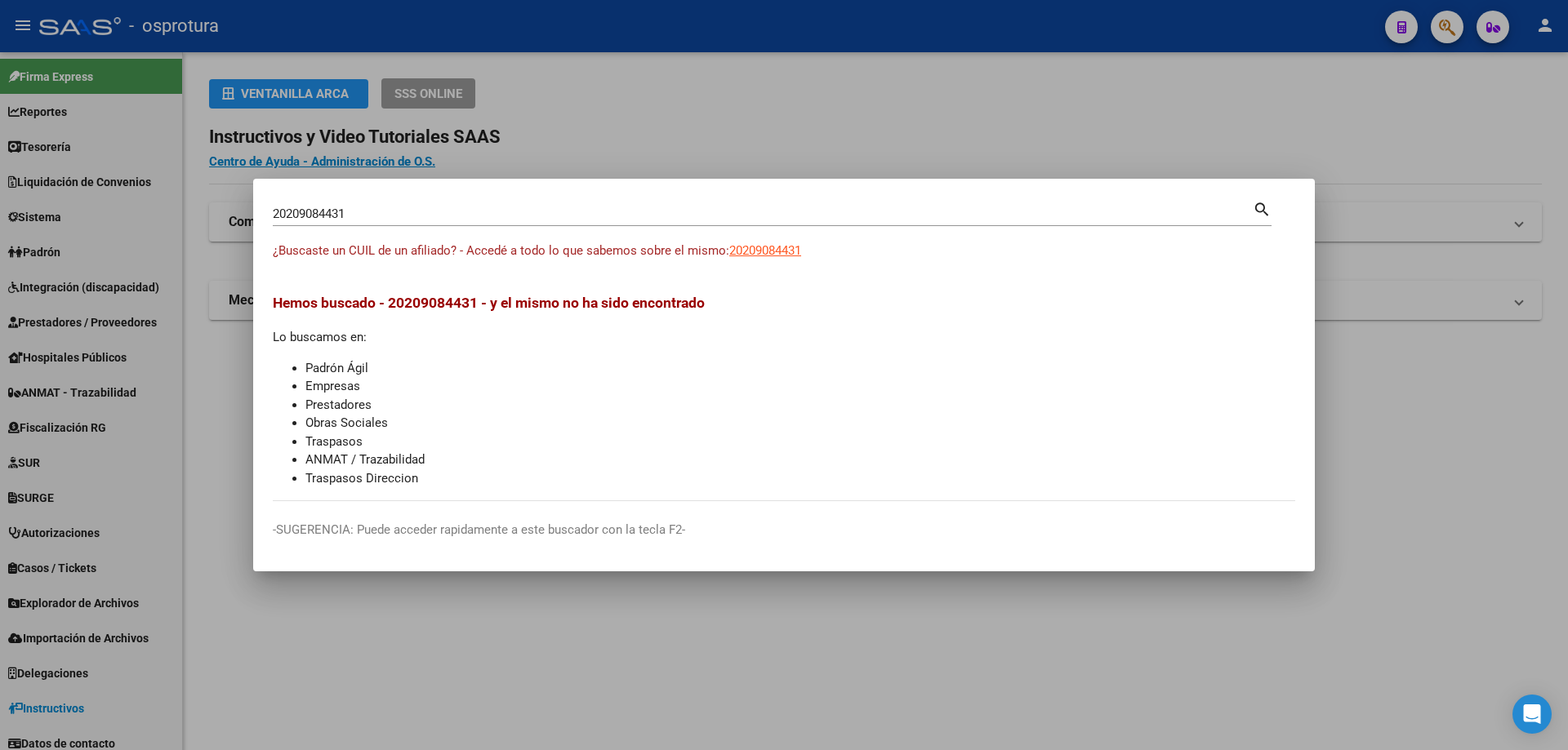
click at [531, 213] on input "20209084431" at bounding box center [762, 214] width 980 height 15
paste input "-20919977-8"
click at [416, 216] on input "20209199778" at bounding box center [762, 214] width 980 height 15
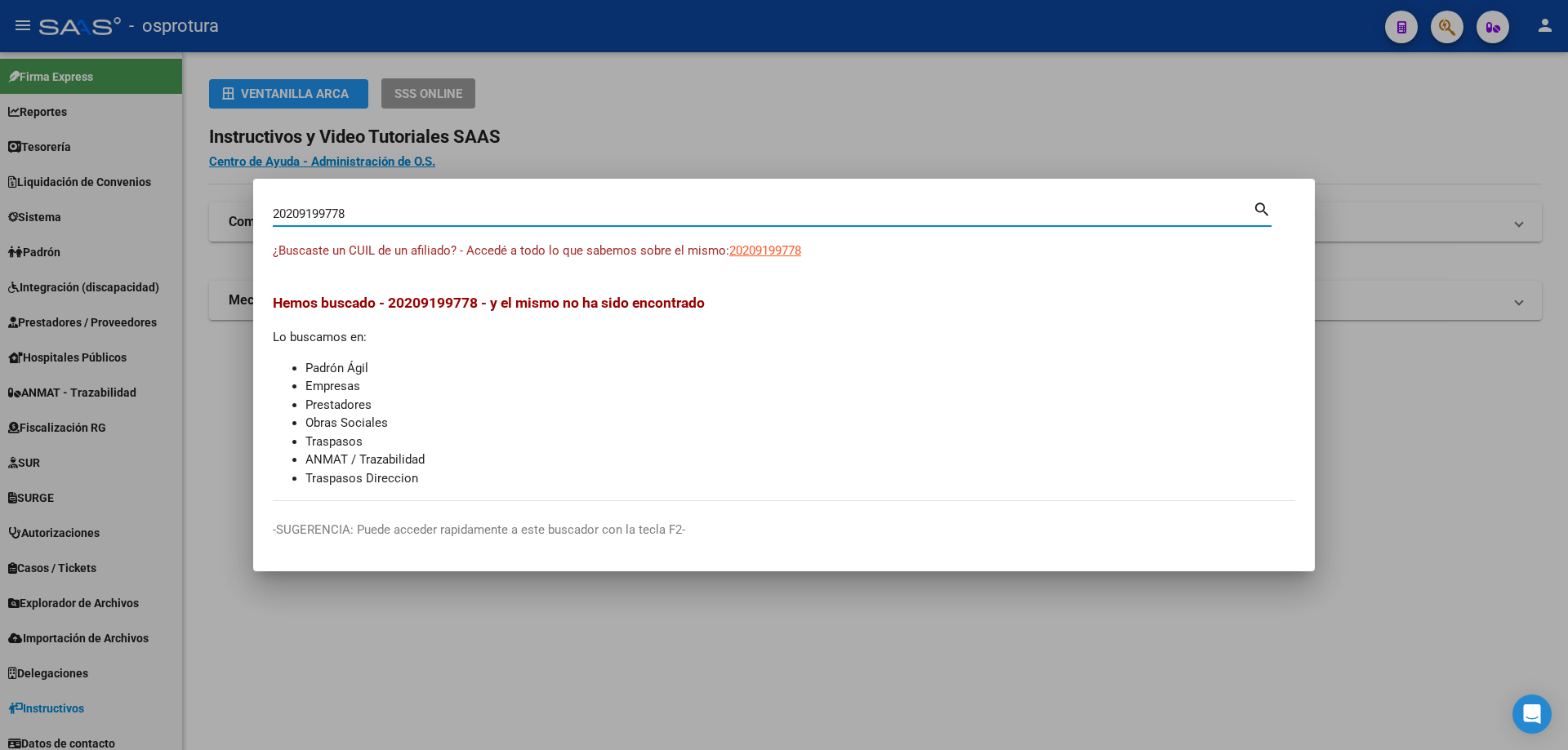
paste input "-20919977-"
type input "20209199778"
click at [756, 254] on span "20209199778" at bounding box center [765, 250] width 72 height 15
type textarea "20209199778"
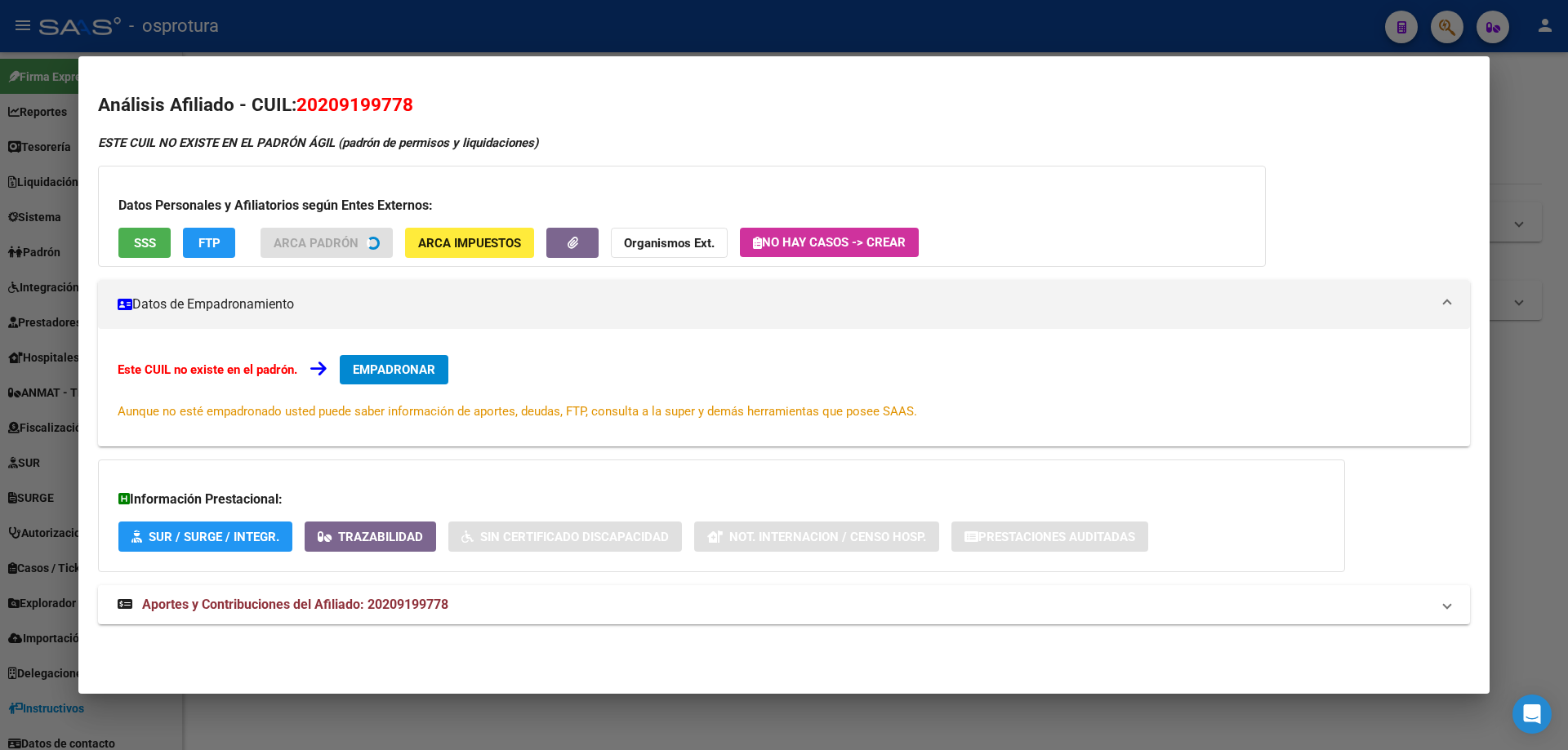
click at [138, 241] on div "Datos Personales y Afiliatorios según Entes Externos: SSS FTP ARCA Padrón ARCA …" at bounding box center [682, 216] width 1167 height 101
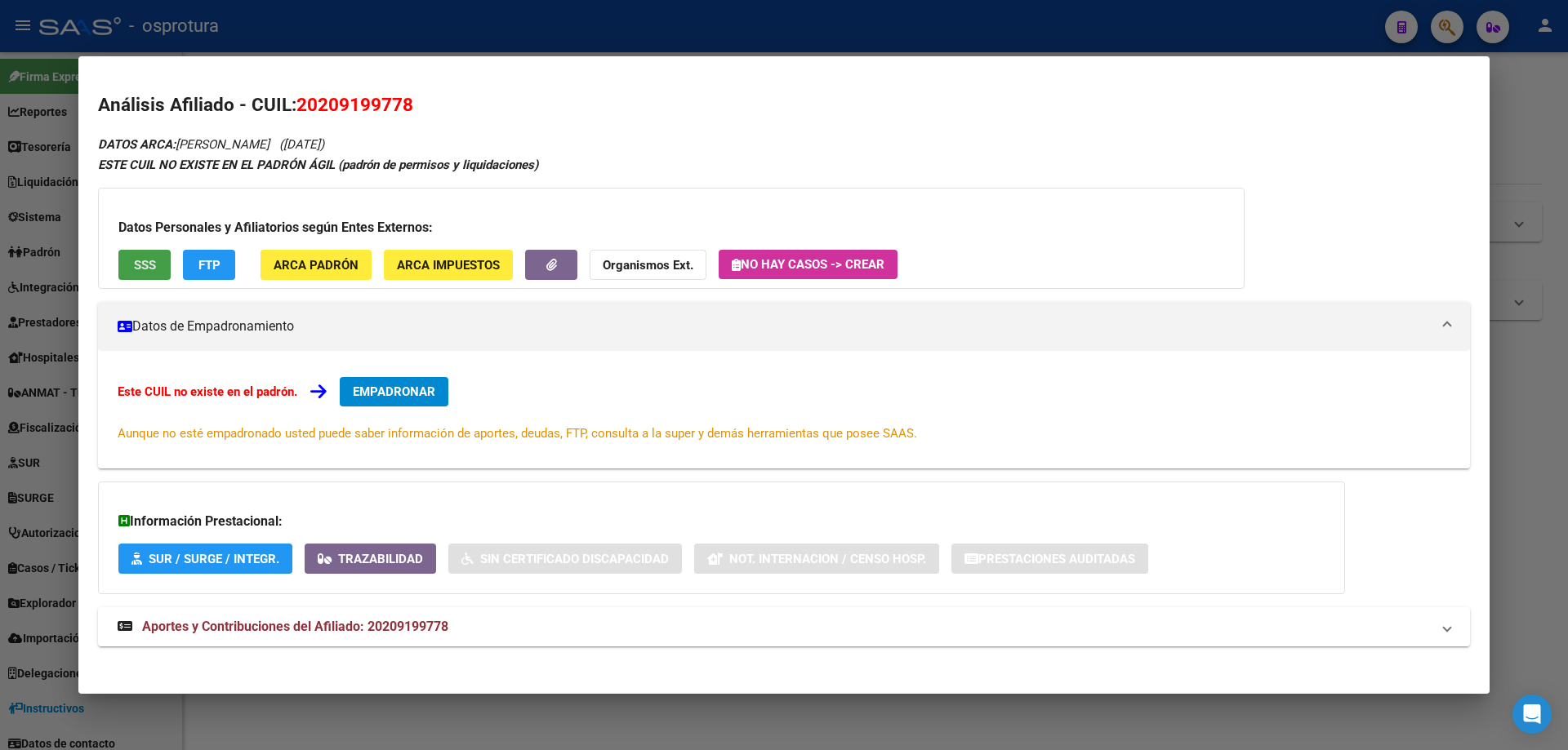
click at [149, 262] on span "SSS" at bounding box center [145, 265] width 22 height 15
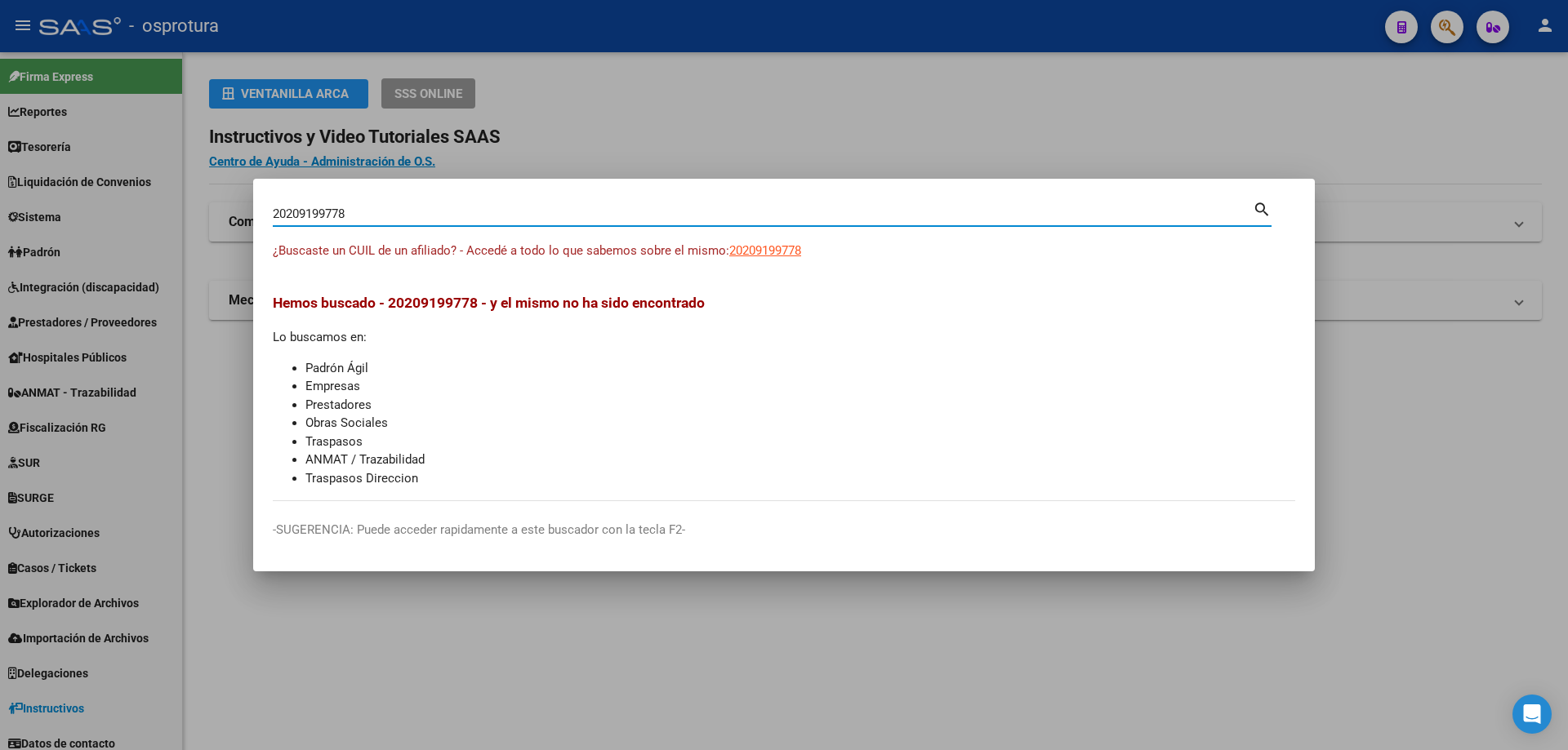
click at [449, 215] on input "20209199778" at bounding box center [762, 214] width 980 height 15
paste input "-20922459-4"
type input "20209224594"
click at [764, 248] on span "20209224594" at bounding box center [765, 250] width 72 height 15
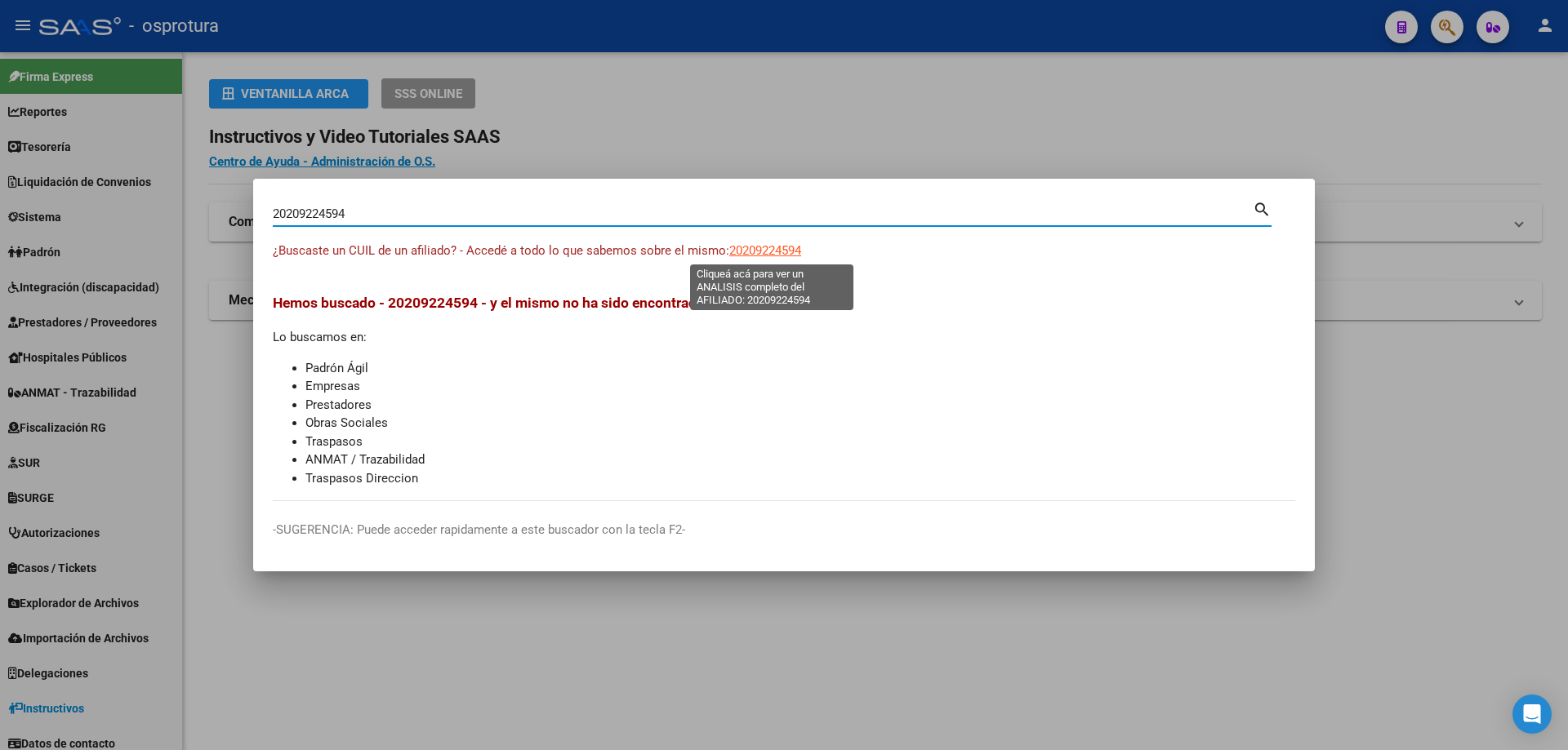
type textarea "20209224594"
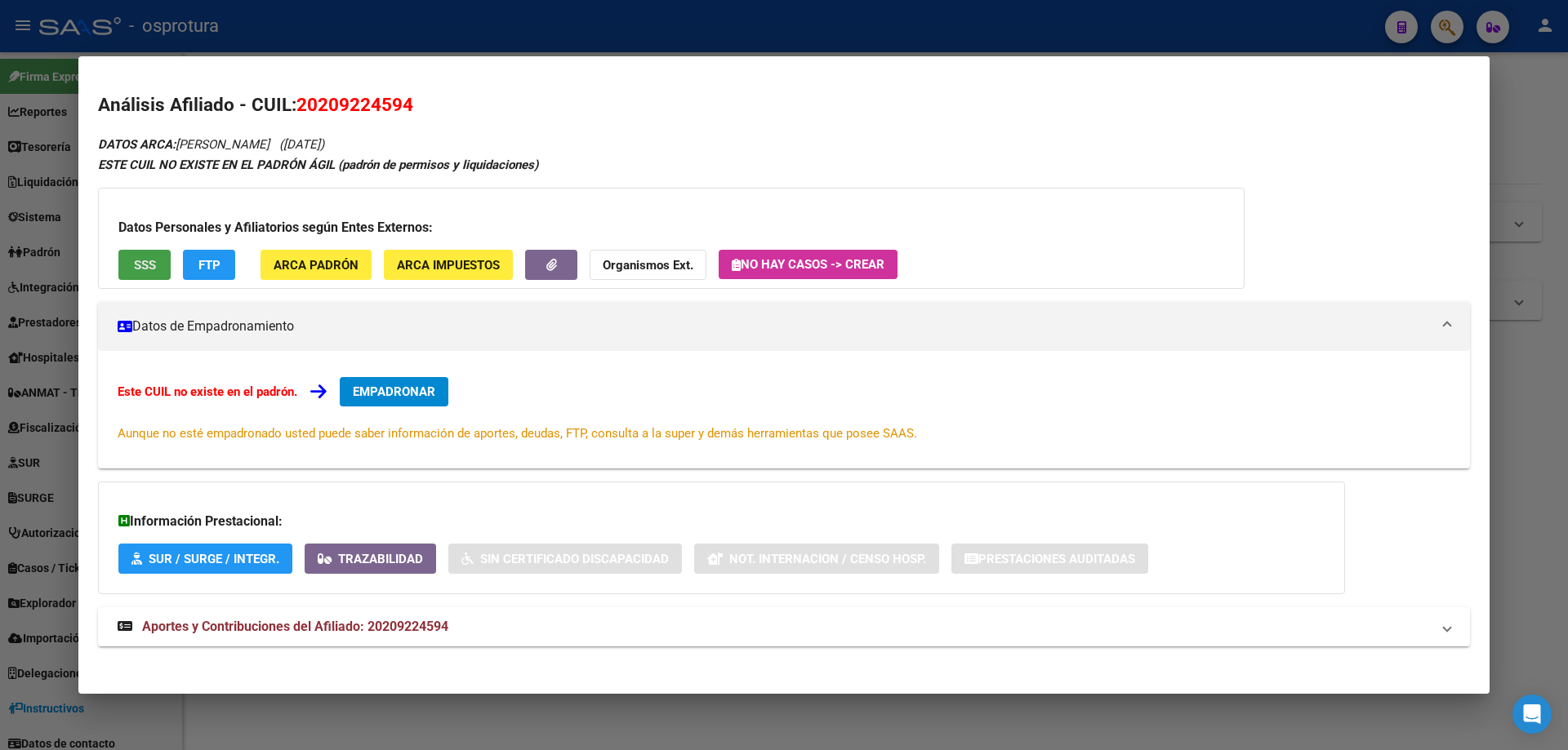
click at [142, 267] on span "SSS" at bounding box center [145, 265] width 22 height 15
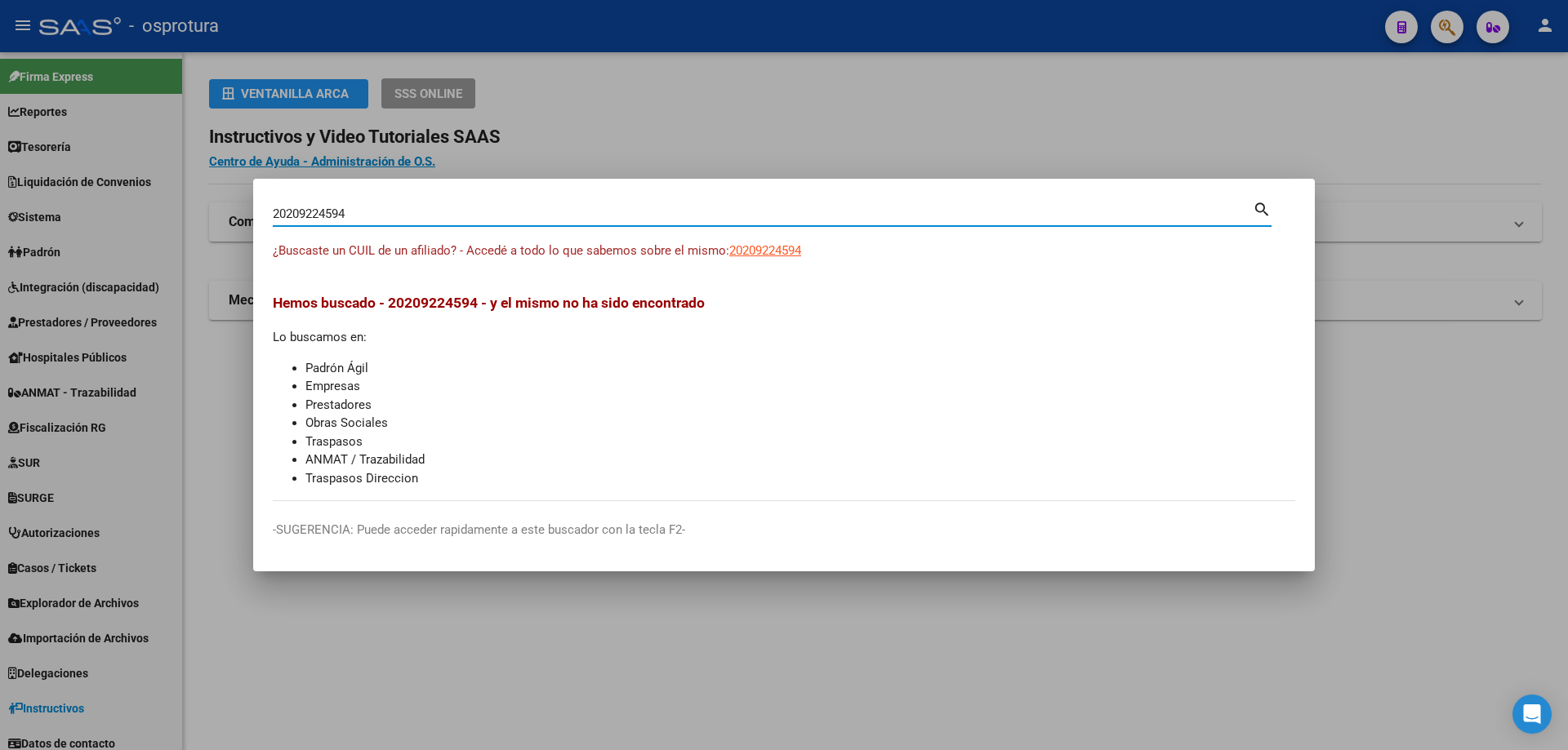
click at [462, 215] on input "20209224594" at bounding box center [762, 214] width 980 height 15
paste input "-20947879-0"
type input "20209478790"
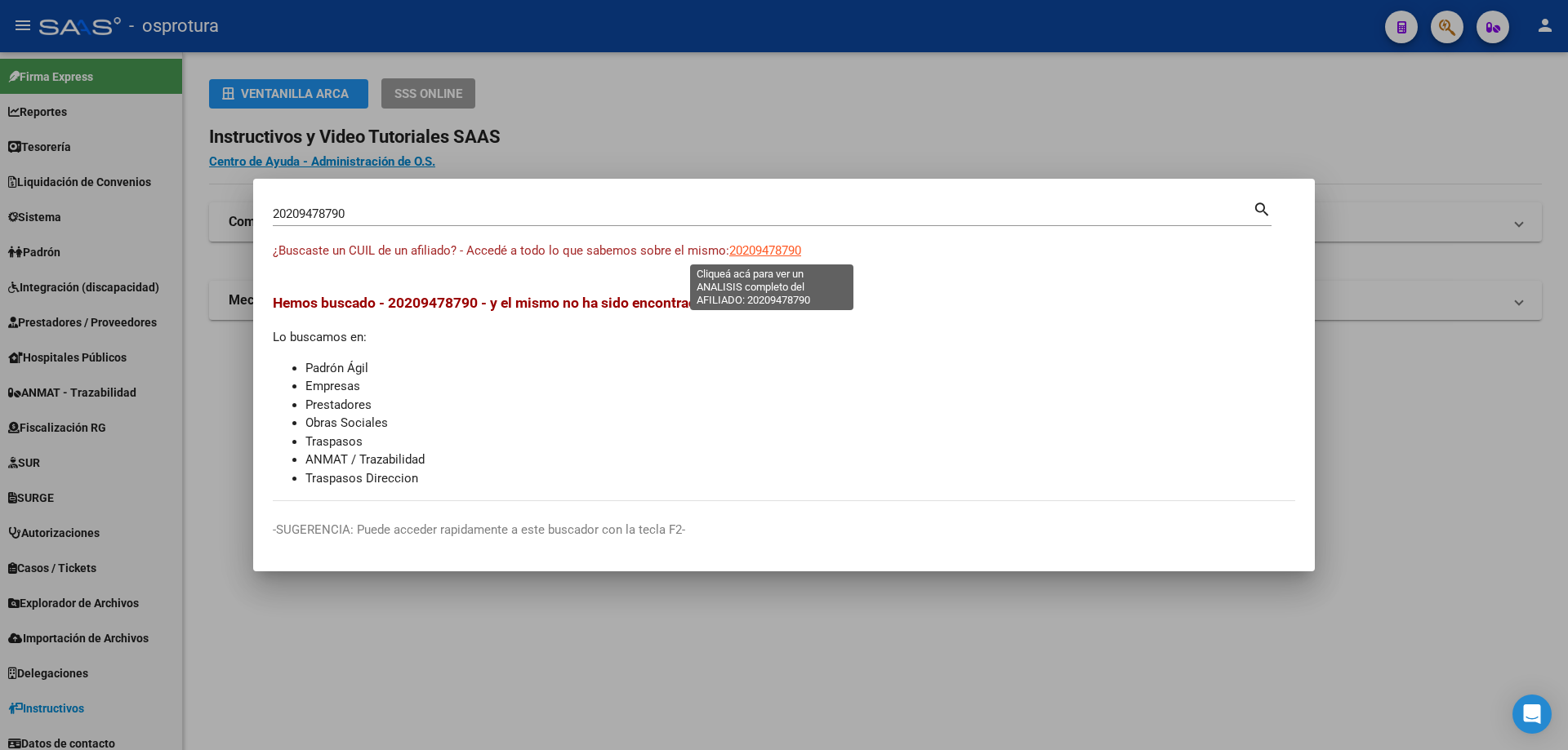
click at [765, 253] on span "20209478790" at bounding box center [765, 250] width 72 height 15
type textarea "20209478790"
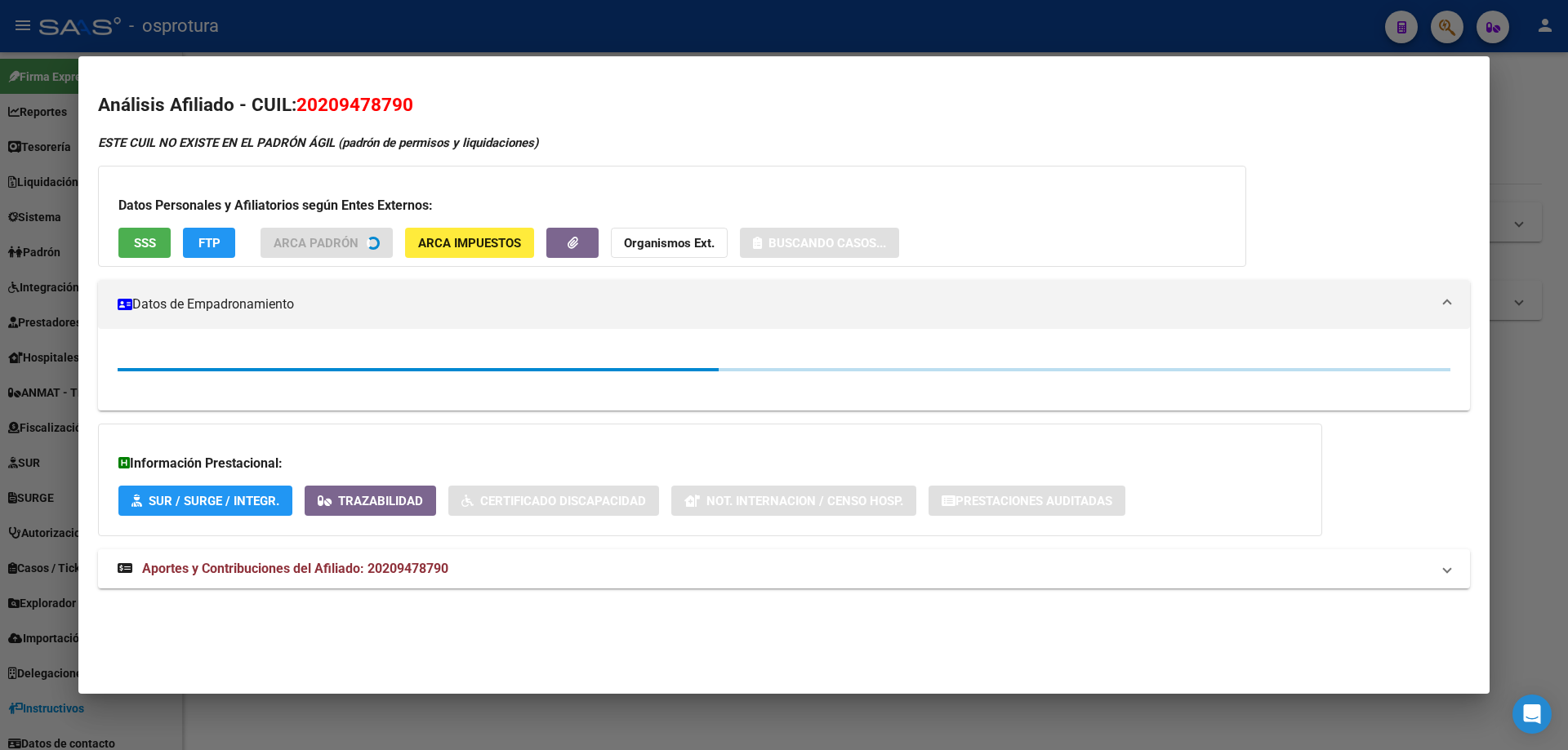
click at [136, 256] on button "SSS" at bounding box center [144, 243] width 52 height 30
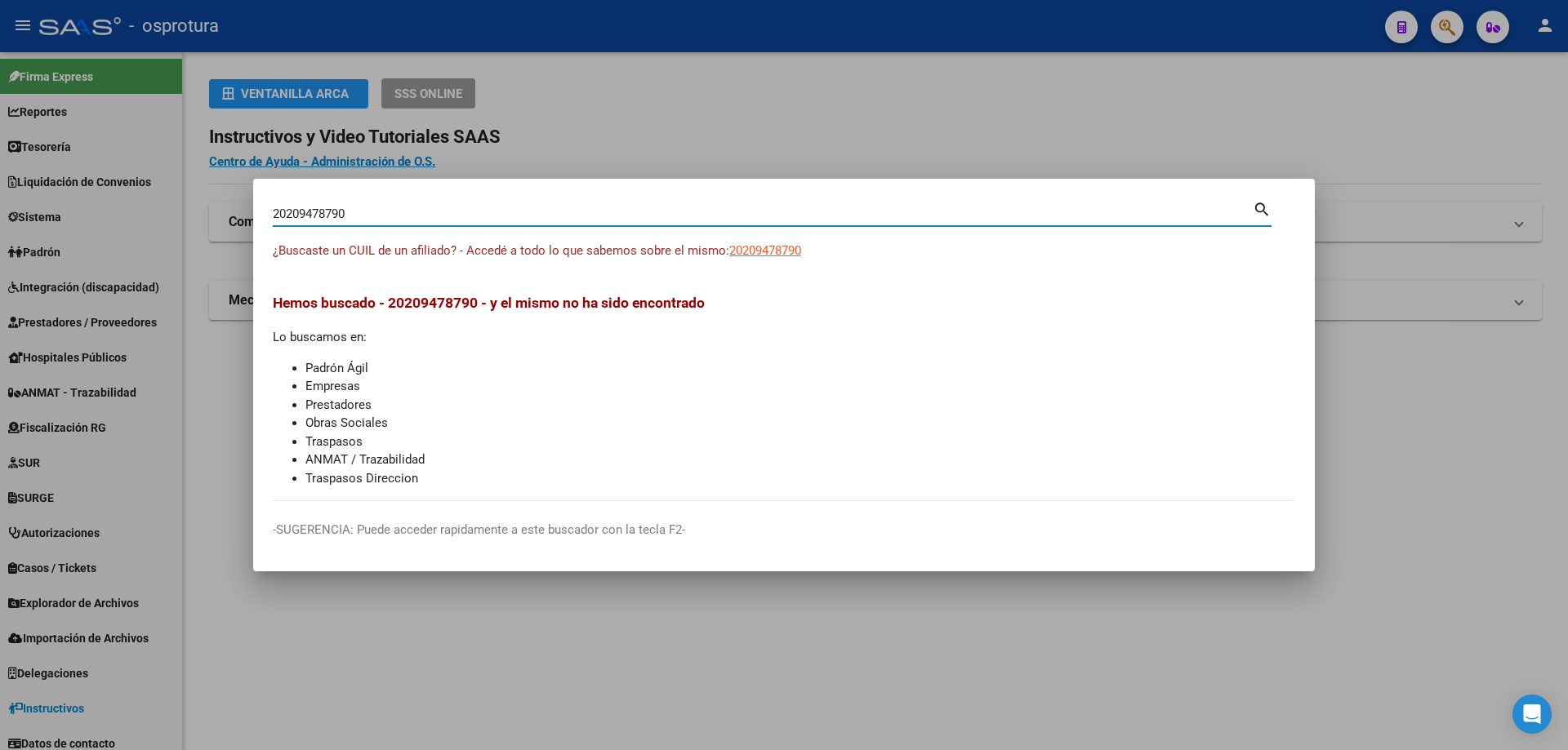
click at [364, 220] on input "20209478790" at bounding box center [762, 214] width 980 height 15
paste input "-20961873-8"
type input "20209618738"
click at [784, 251] on span "20209618738" at bounding box center [765, 250] width 72 height 15
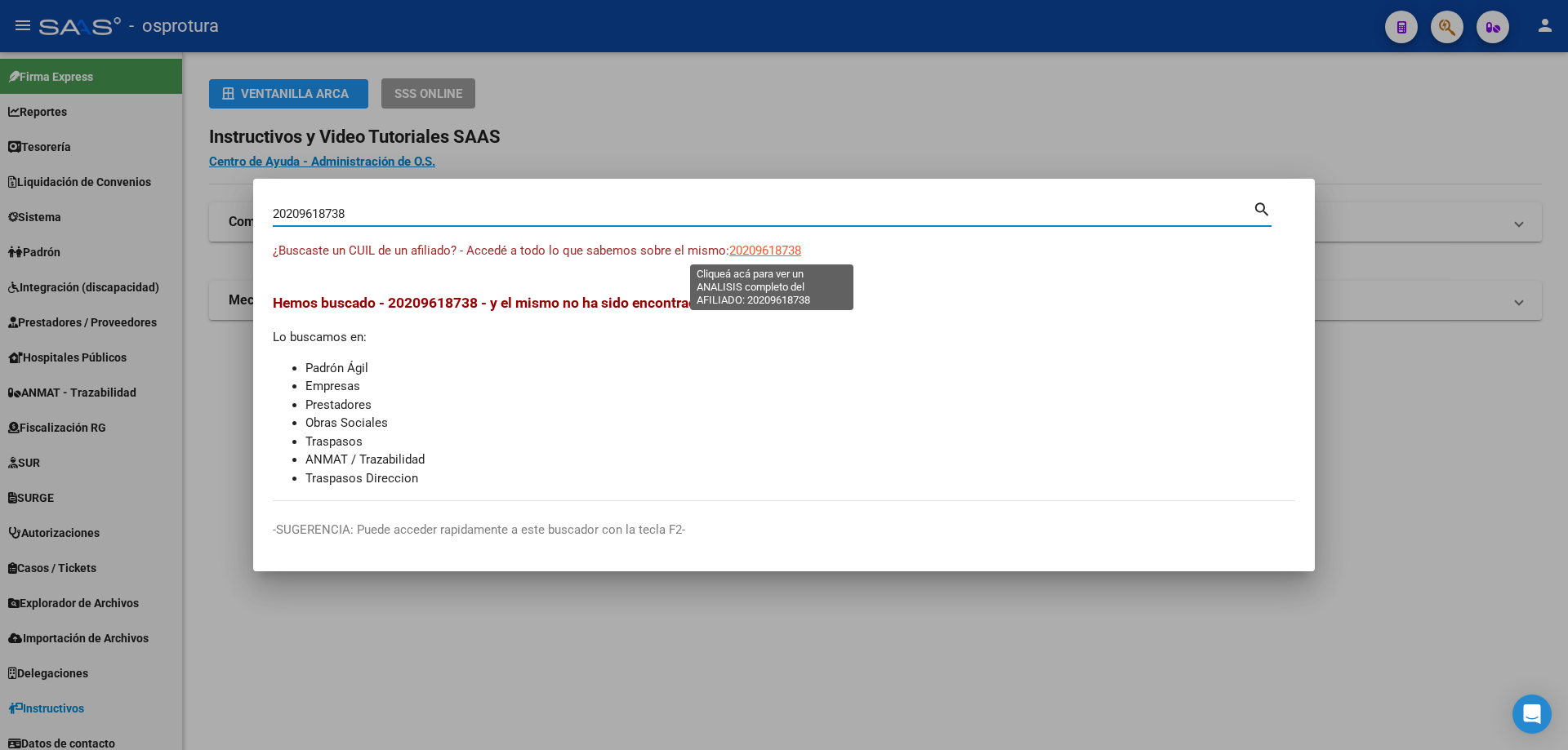
type textarea "20209618738"
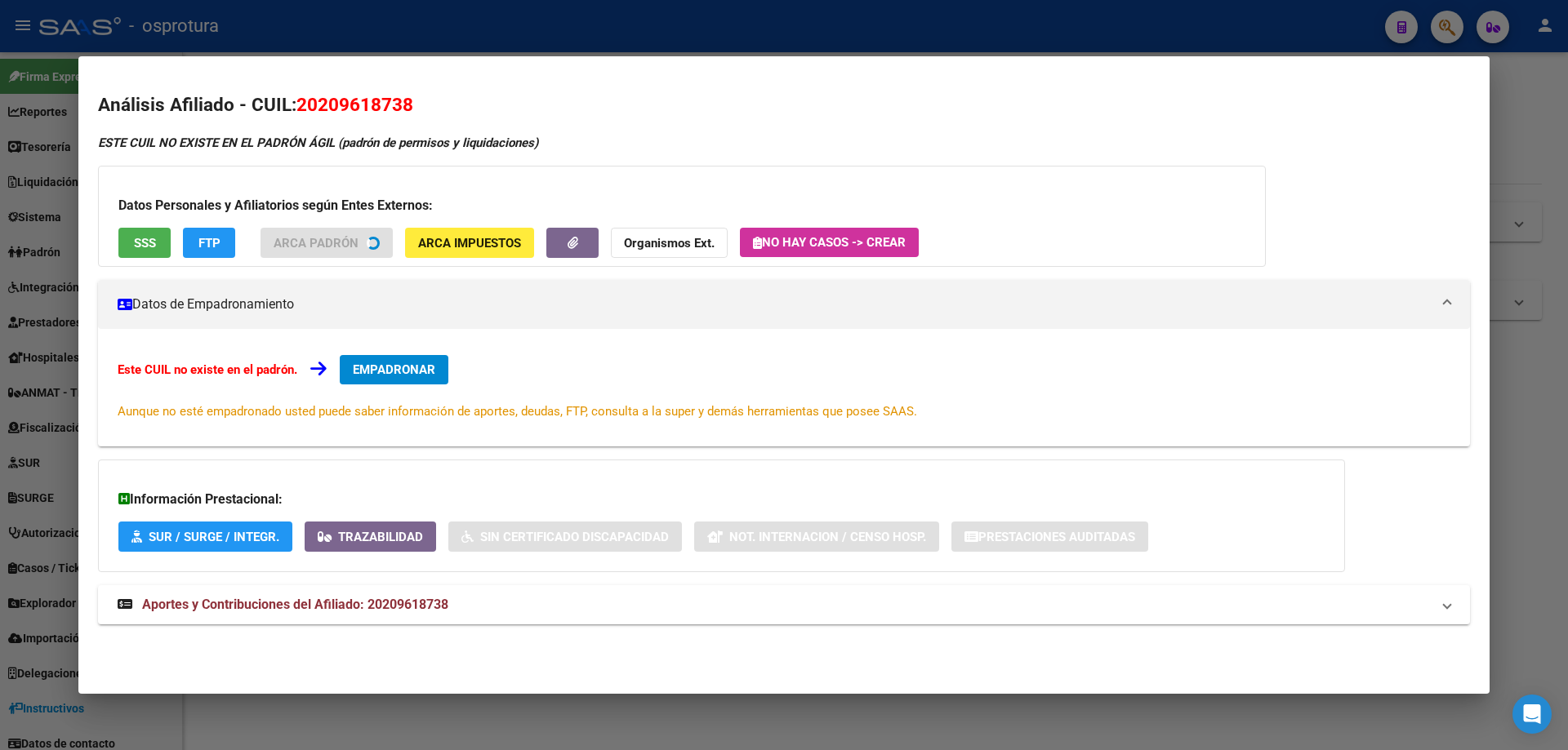
click at [147, 253] on button "SSS" at bounding box center [144, 243] width 52 height 30
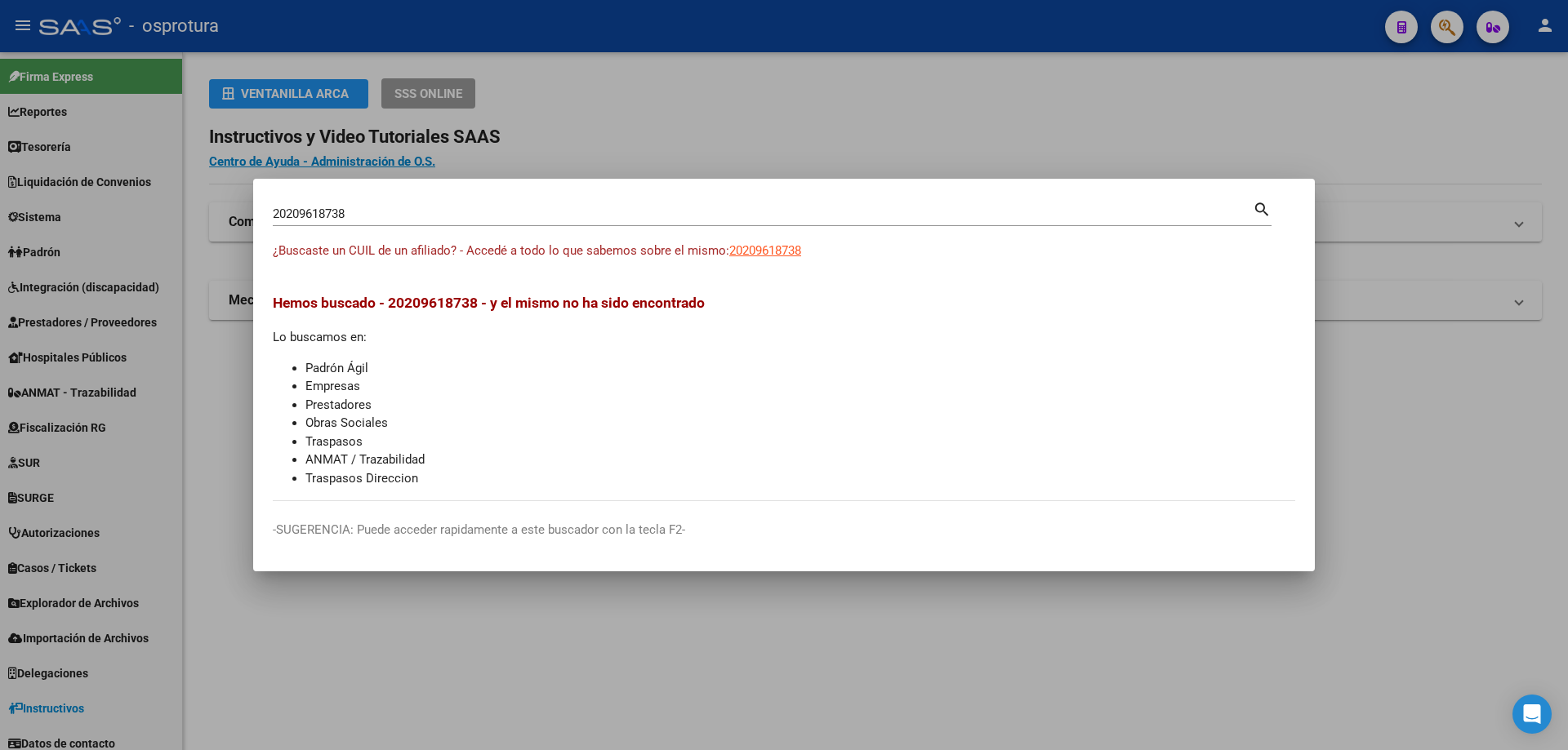
click at [483, 220] on input "20209618738" at bounding box center [762, 214] width 980 height 15
paste input "-21002784-0"
type input "20210027840"
click at [782, 246] on span "20210027840" at bounding box center [765, 250] width 72 height 15
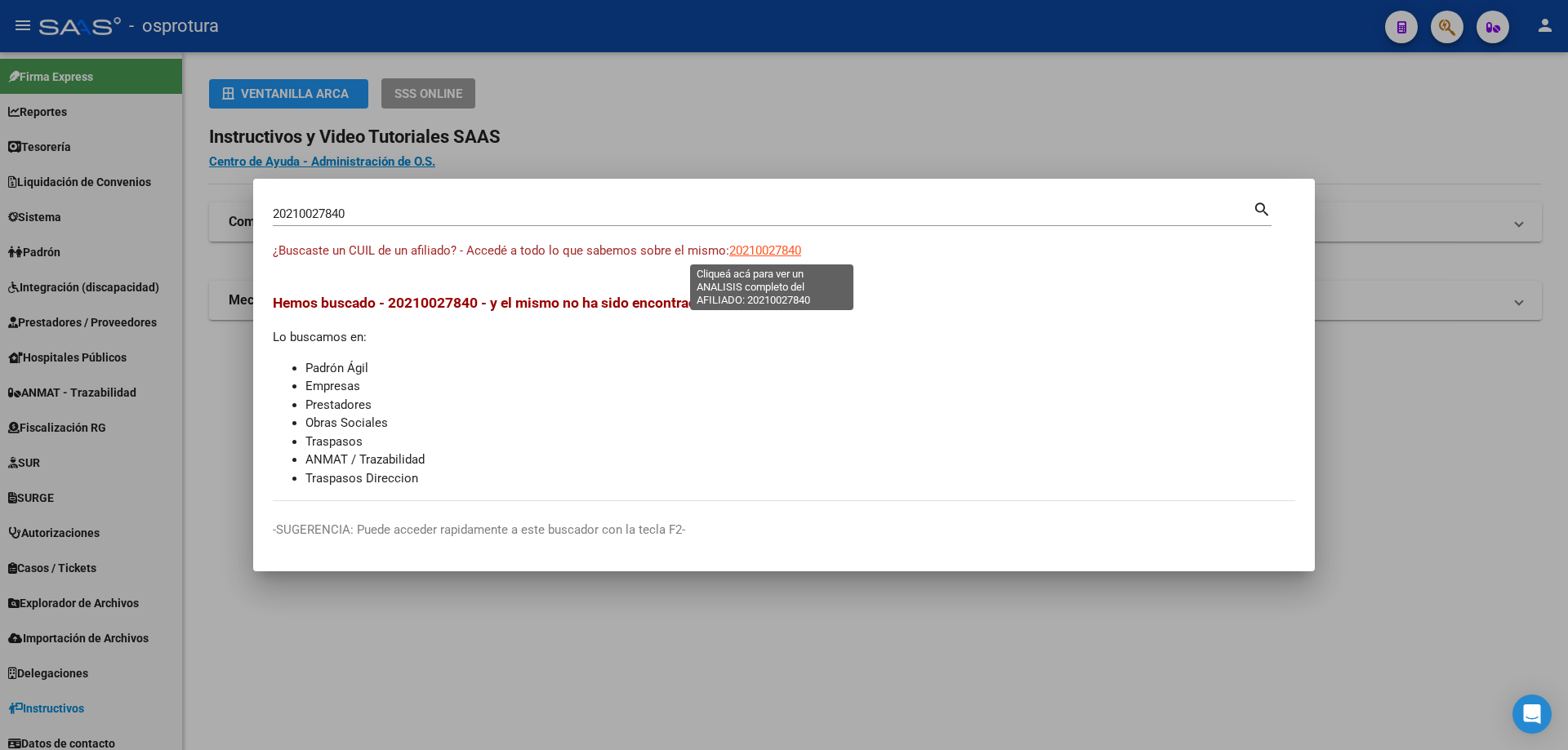
type textarea "20210027840"
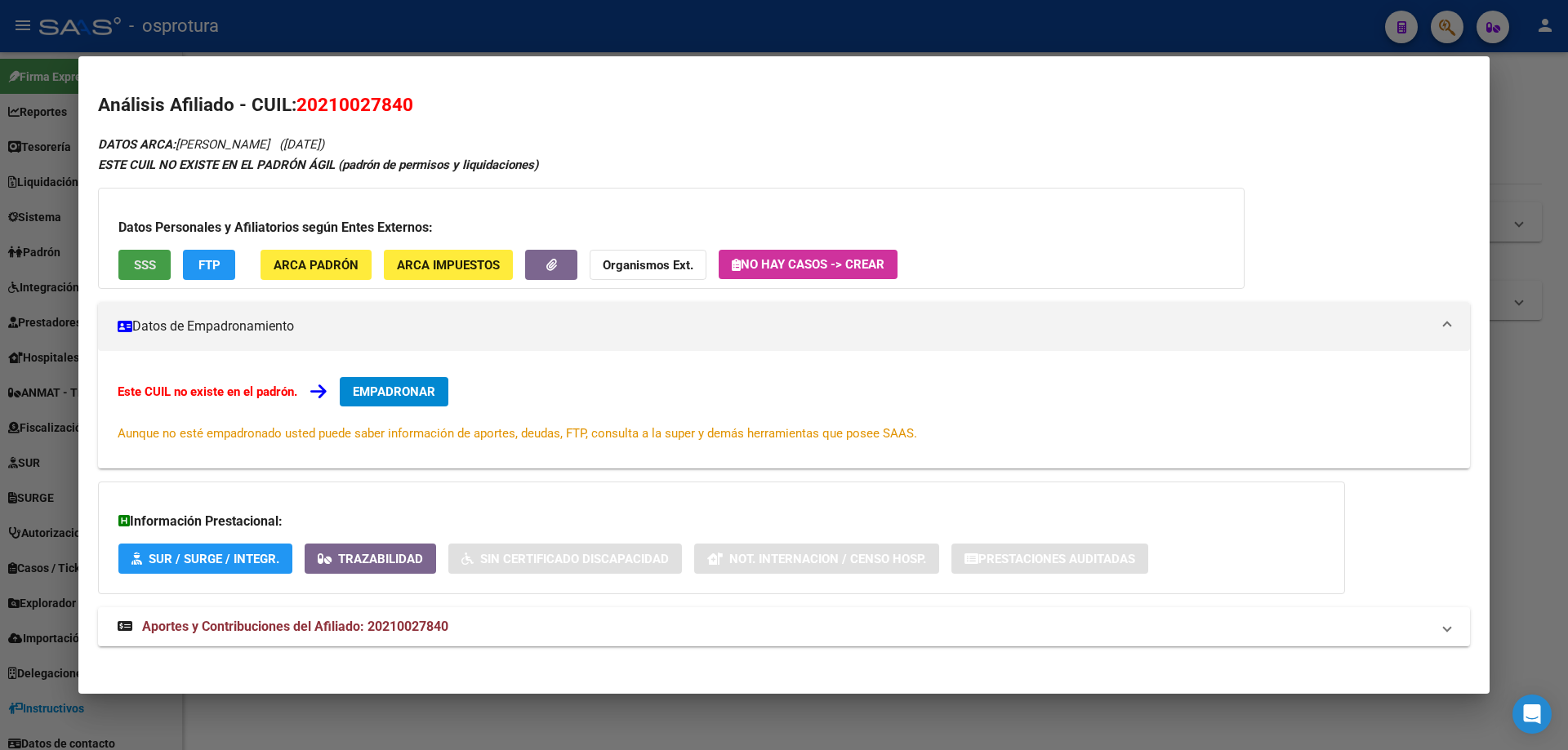
click at [143, 268] on span "SSS" at bounding box center [145, 265] width 22 height 15
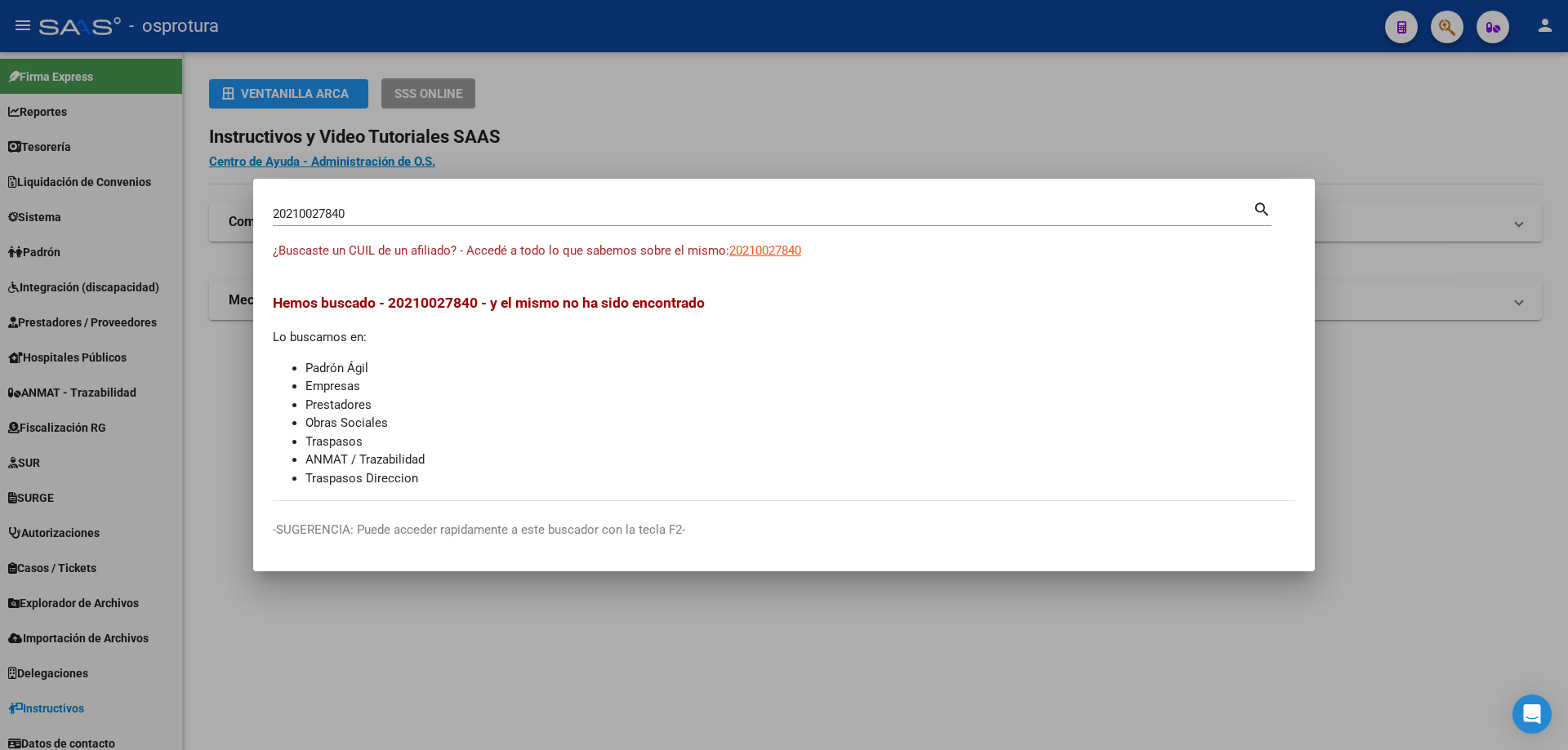
click at [347, 215] on input "20210027840" at bounding box center [762, 214] width 980 height 15
paste input "-21051188-2"
type input "20210511882"
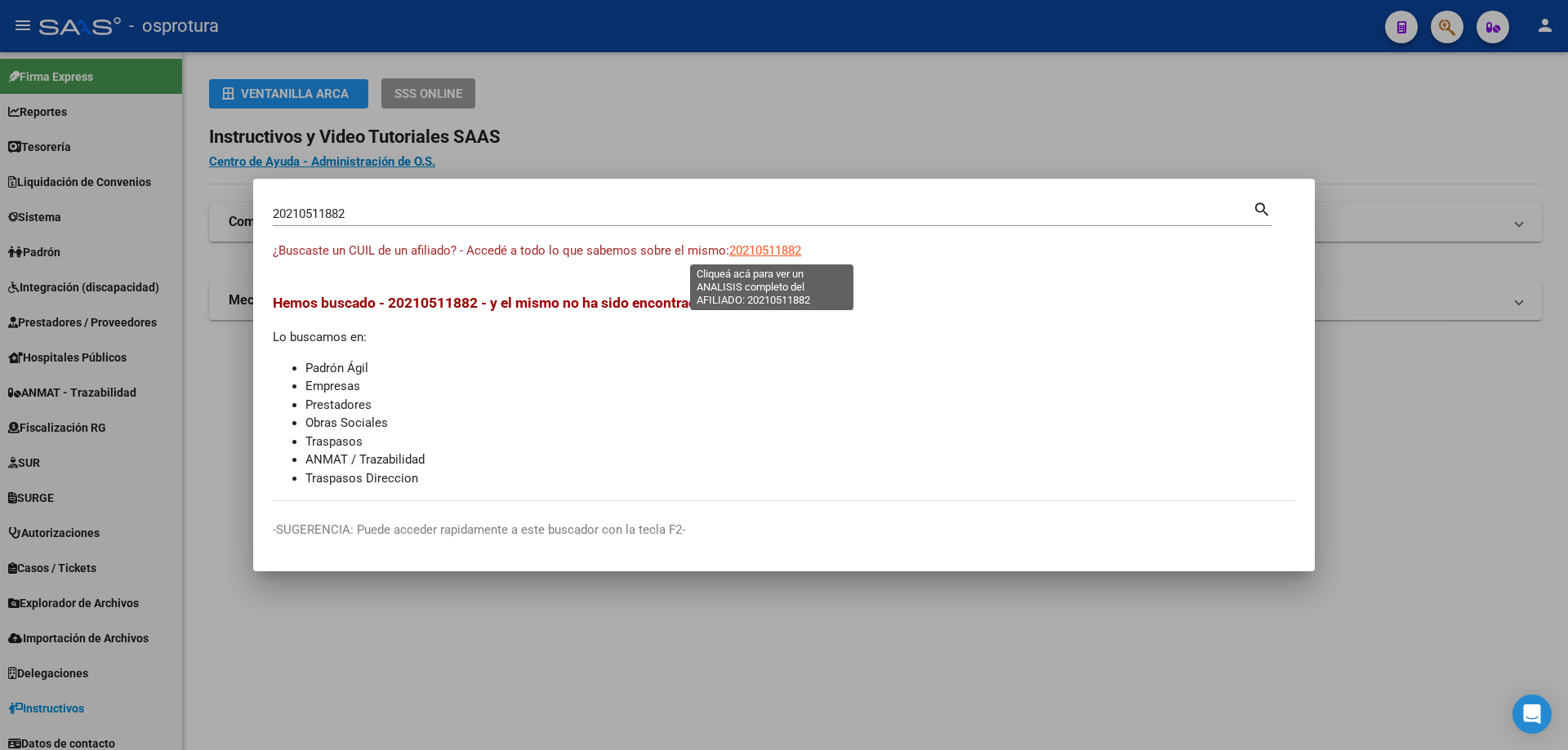
click at [769, 255] on span "20210511882" at bounding box center [765, 250] width 72 height 15
type textarea "20210511882"
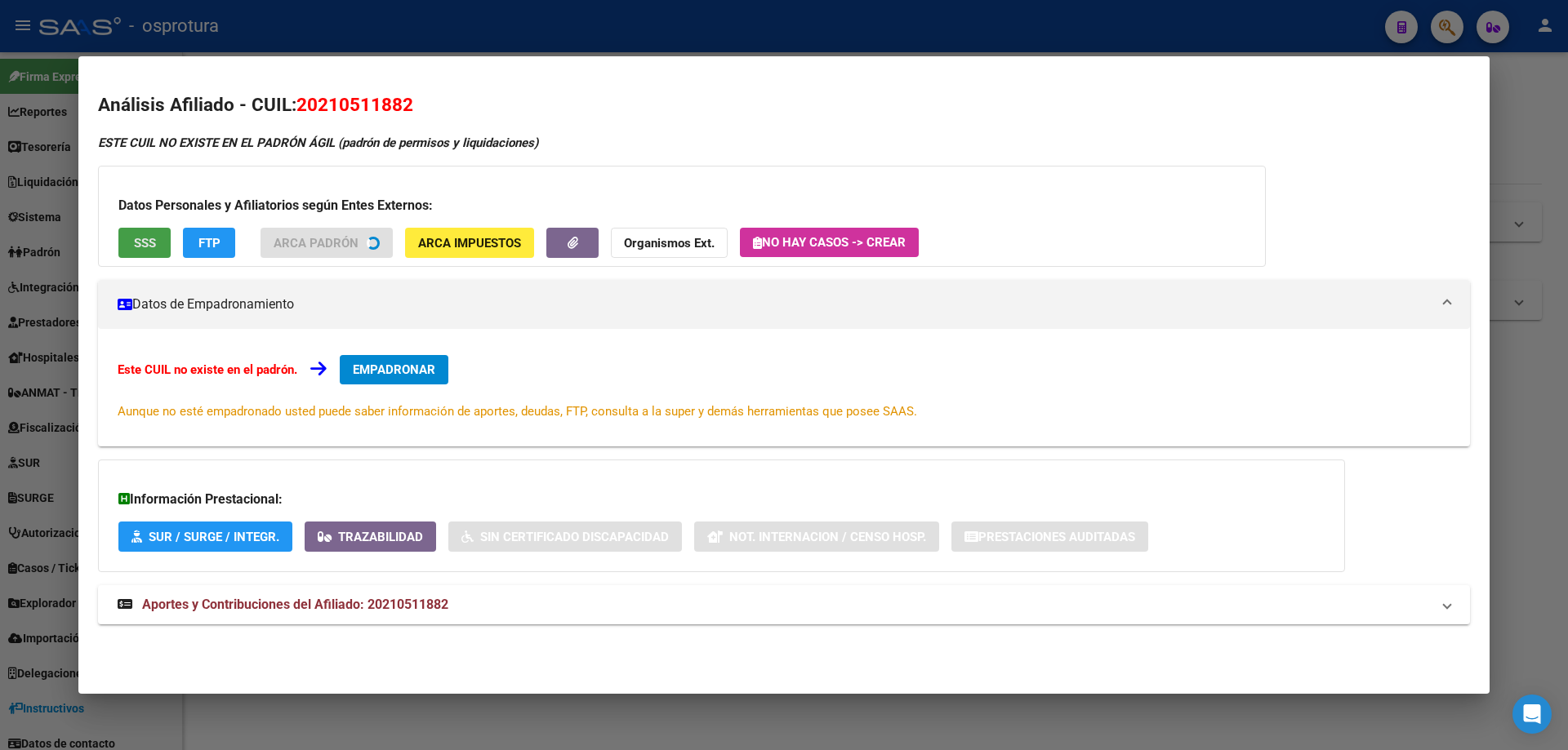
click at [147, 237] on span "SSS" at bounding box center [145, 243] width 22 height 15
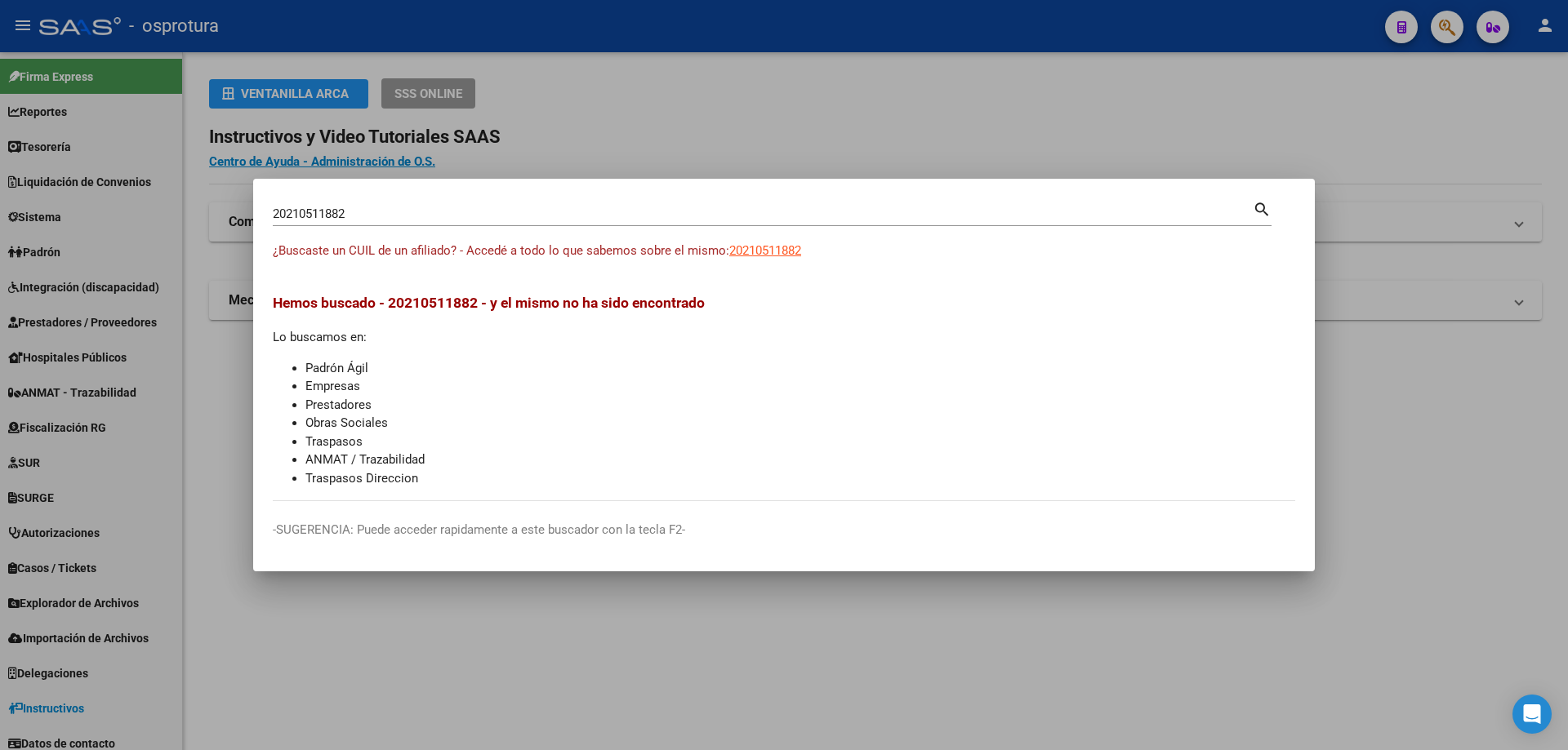
click at [590, 215] on input "20210511882" at bounding box center [762, 214] width 980 height 15
paste input "-21051937-9"
type input "20210519379"
click at [779, 231] on div "20210519379 Buscar (apellido, dni, cuil, [PERSON_NAME], cuit, obra social) sear…" at bounding box center [772, 220] width 999 height 44
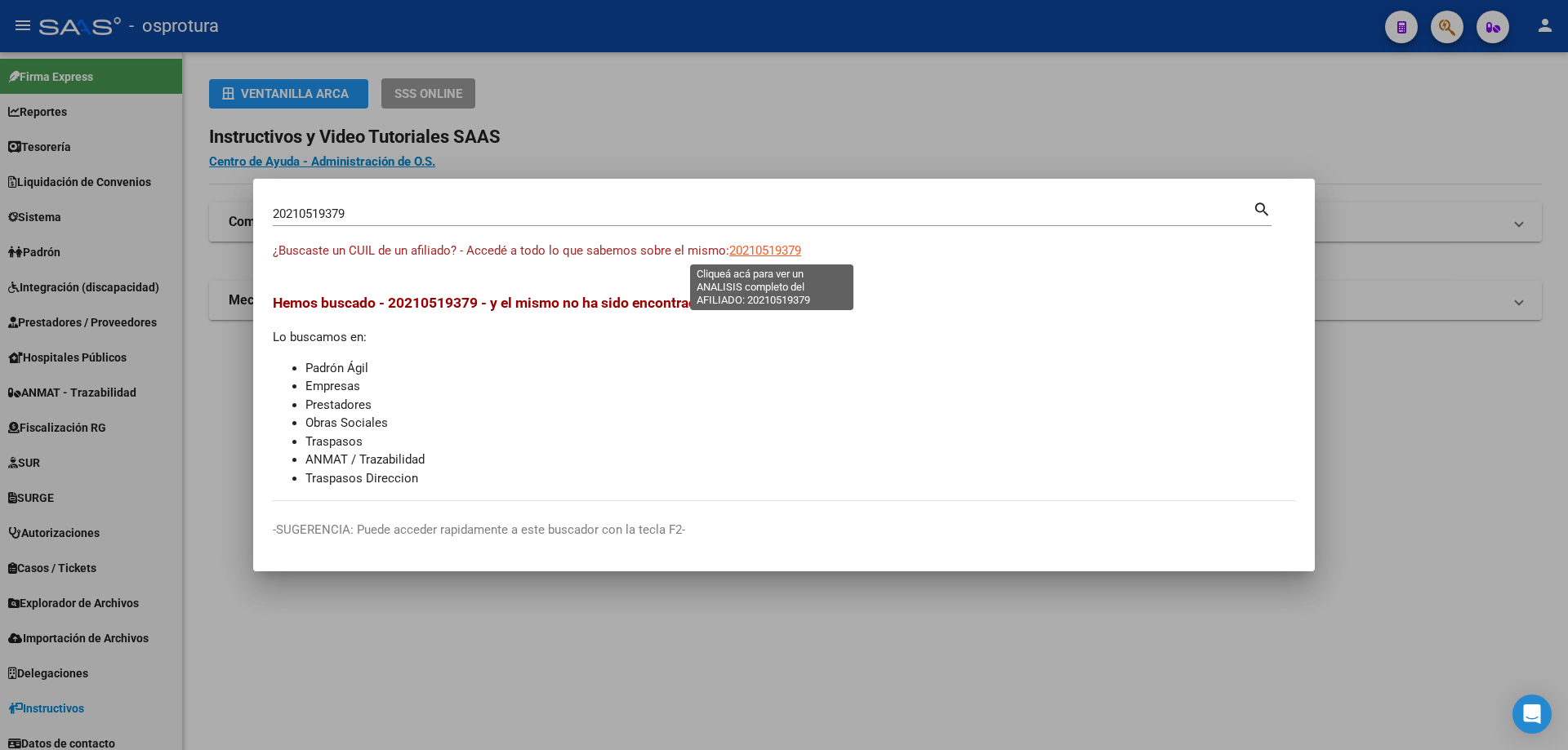
click at [779, 248] on span "20210519379" at bounding box center [765, 250] width 72 height 15
type textarea "20210519379"
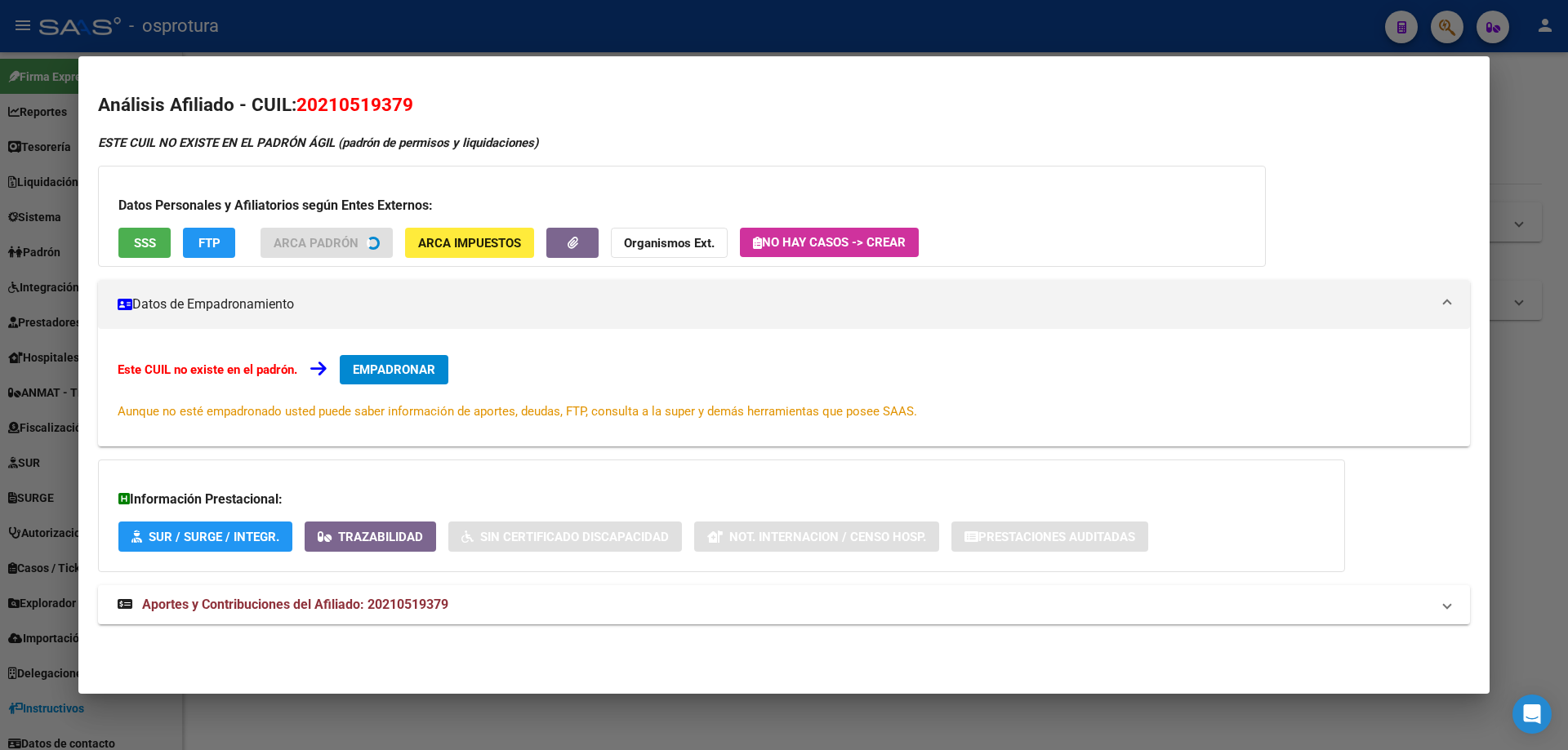
click at [145, 237] on span "SSS" at bounding box center [145, 243] width 22 height 15
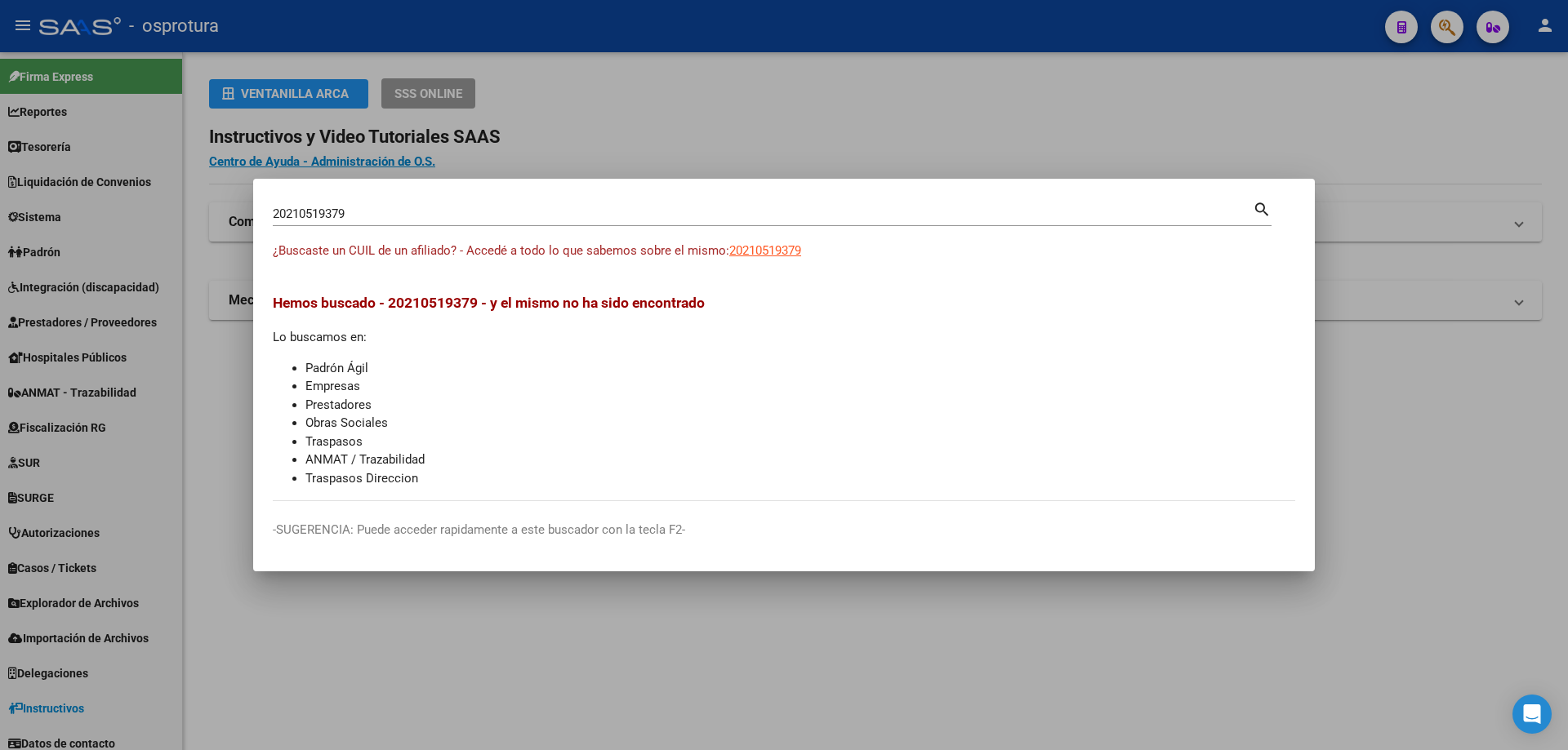
click at [512, 217] on input "20210519379" at bounding box center [762, 214] width 980 height 15
paste input "-21073823-2"
type input "20210738232"
click at [113, 265] on div at bounding box center [784, 375] width 1568 height 750
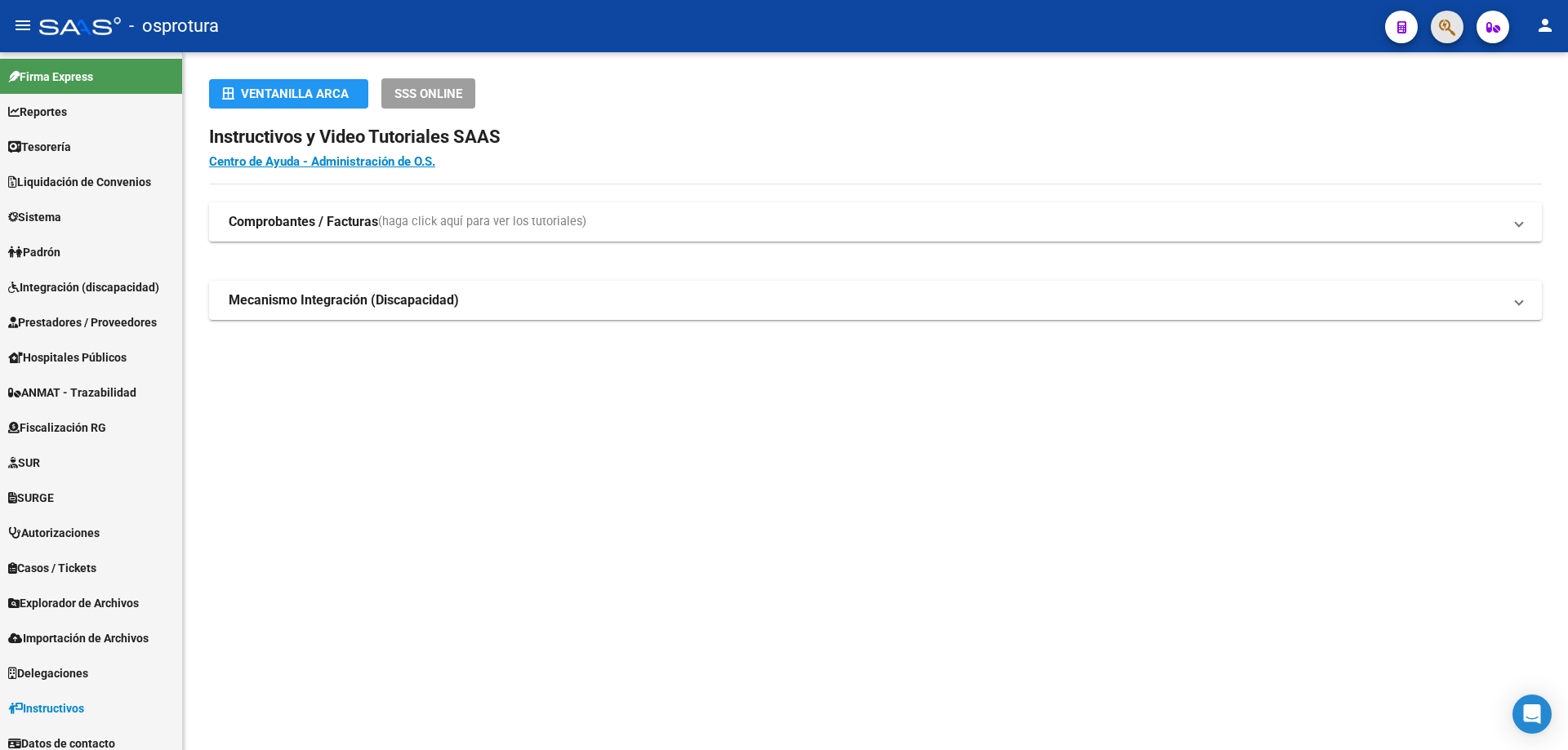
click at [1445, 37] on span "button" at bounding box center [1447, 26] width 16 height 33
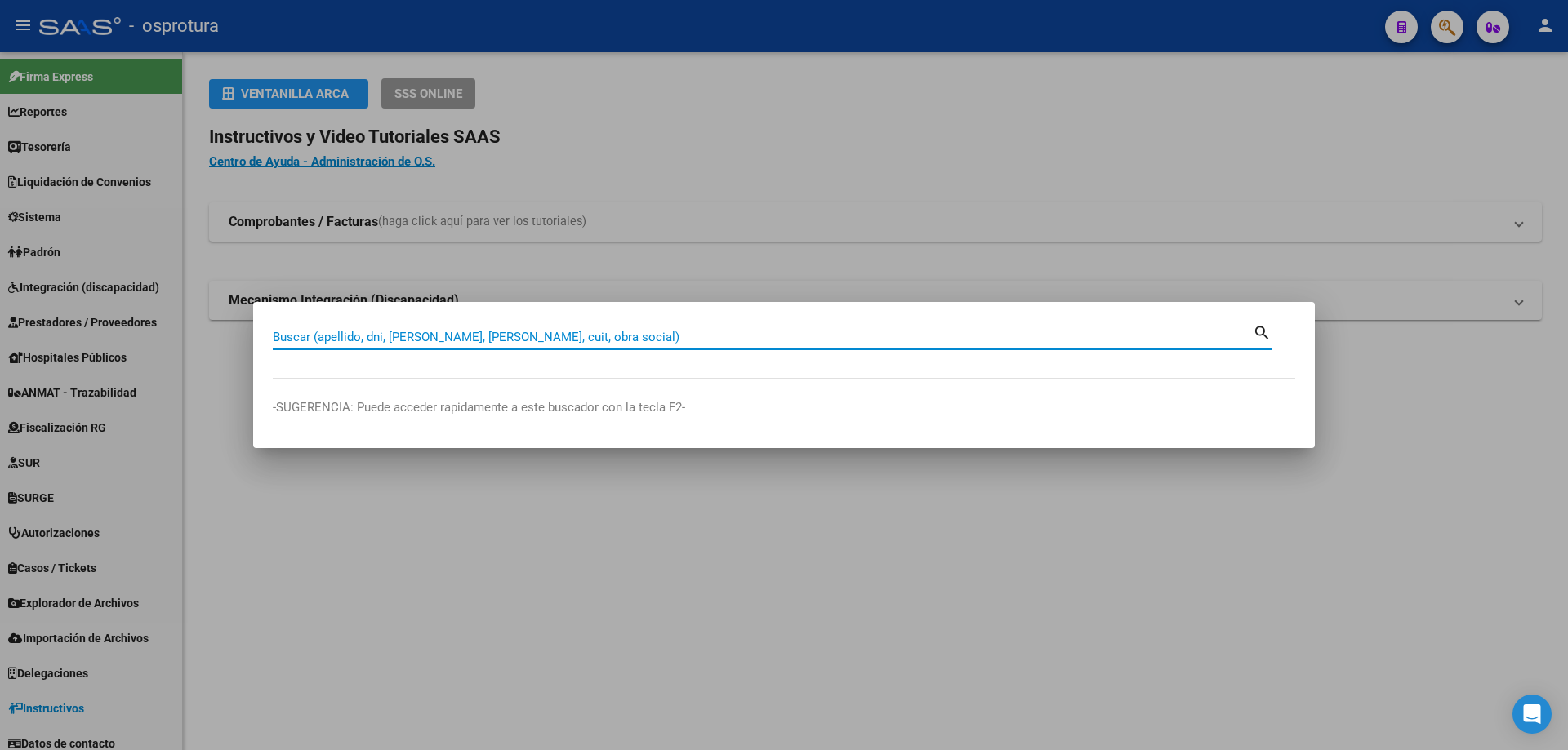
click at [465, 338] on input "Buscar (apellido, dni, [PERSON_NAME], [PERSON_NAME], cuit, obra social)" at bounding box center [762, 337] width 980 height 15
paste input "20-21156882-9"
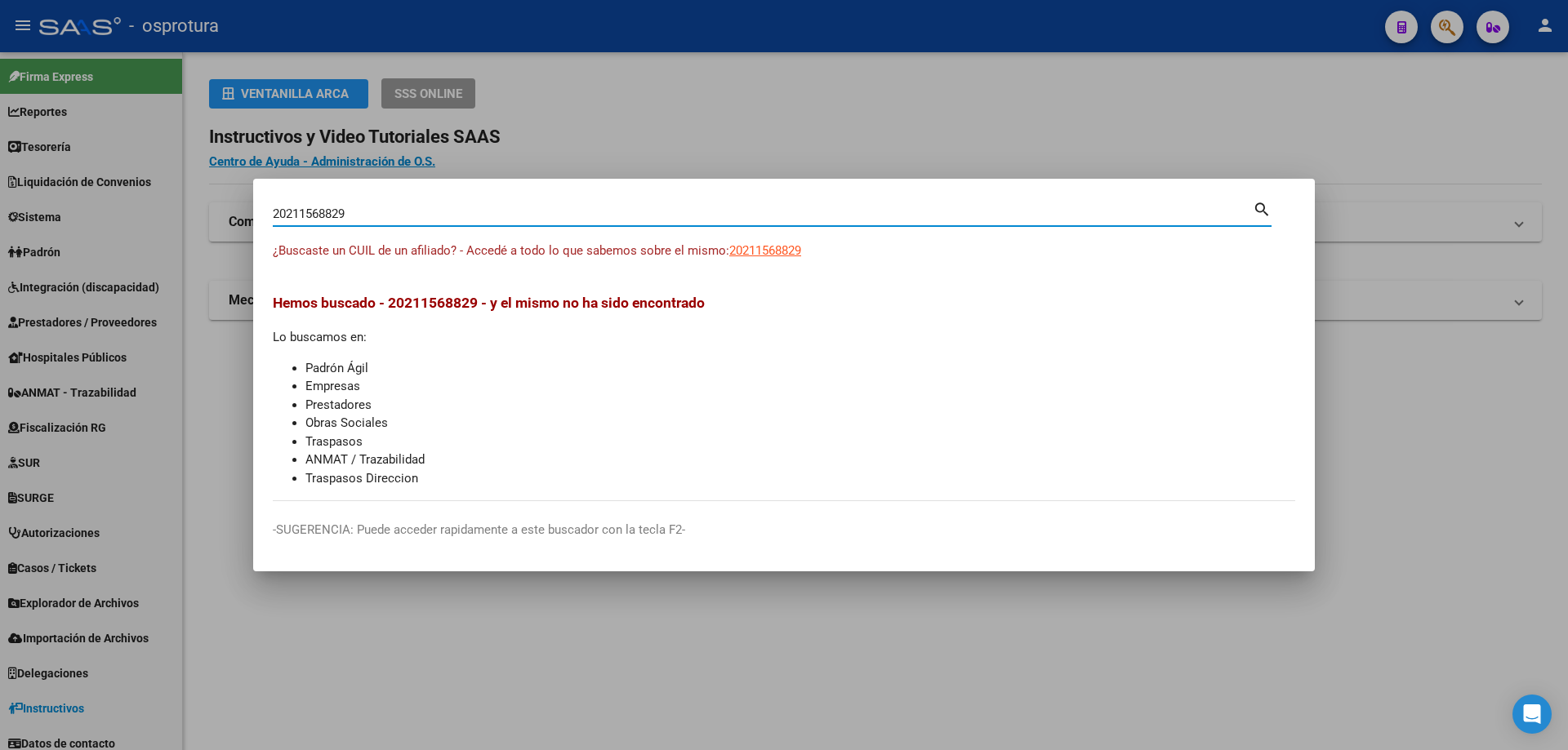
click at [457, 211] on input "20211568829" at bounding box center [762, 214] width 980 height 15
paste input "-21156882-"
type input "20211568829"
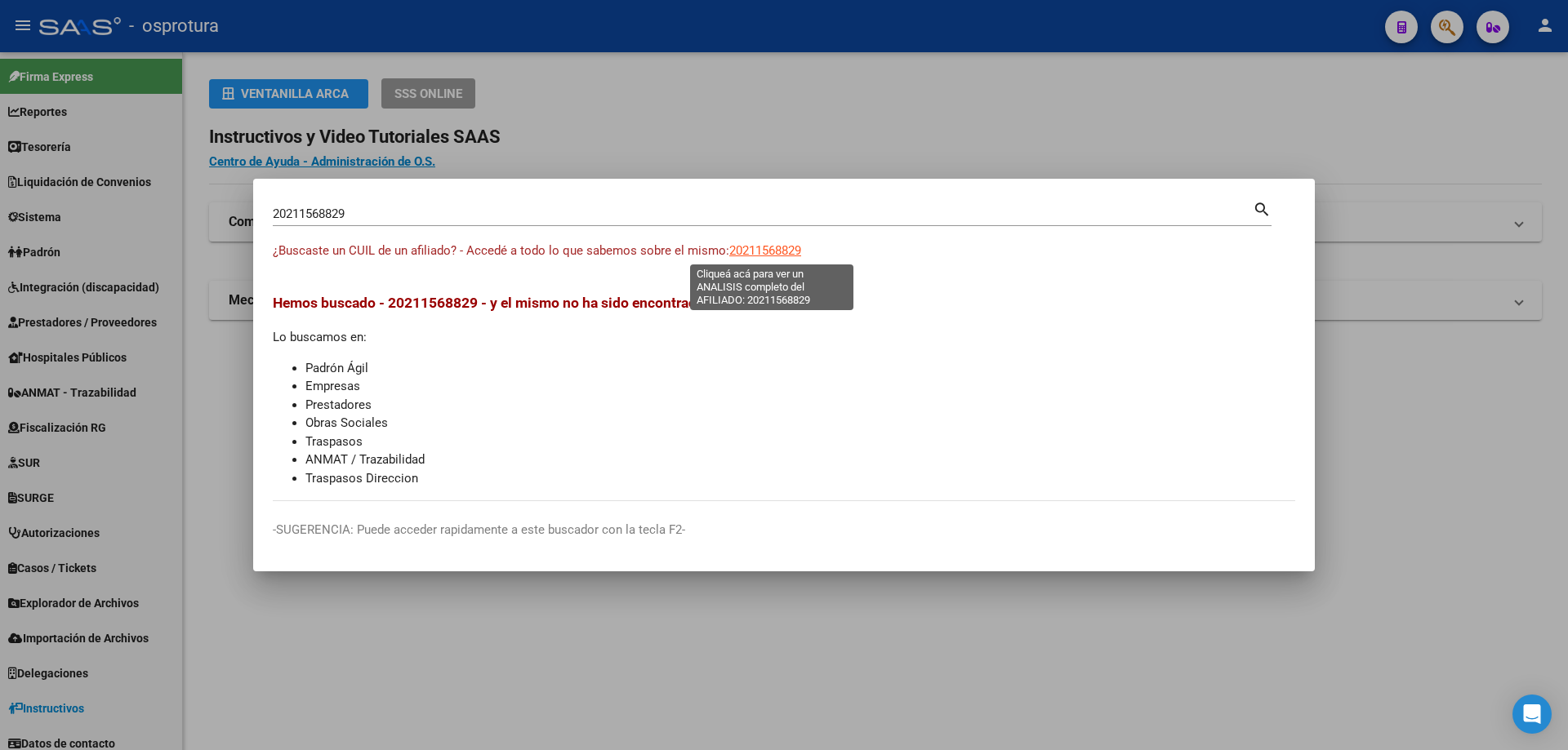
click at [763, 253] on span "20211568829" at bounding box center [765, 250] width 72 height 15
type textarea "20211568829"
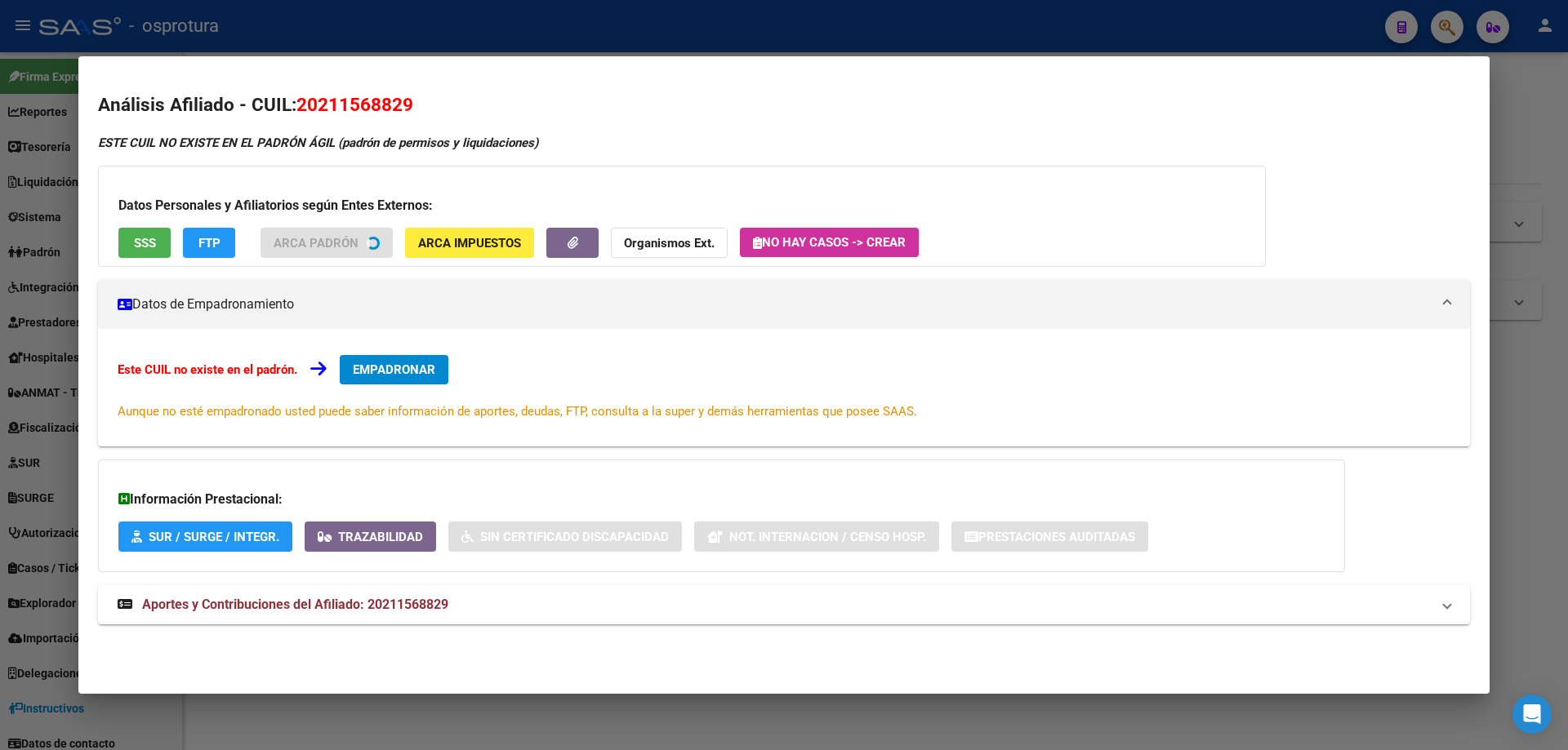
click at [137, 248] on span "SSS" at bounding box center [145, 243] width 22 height 15
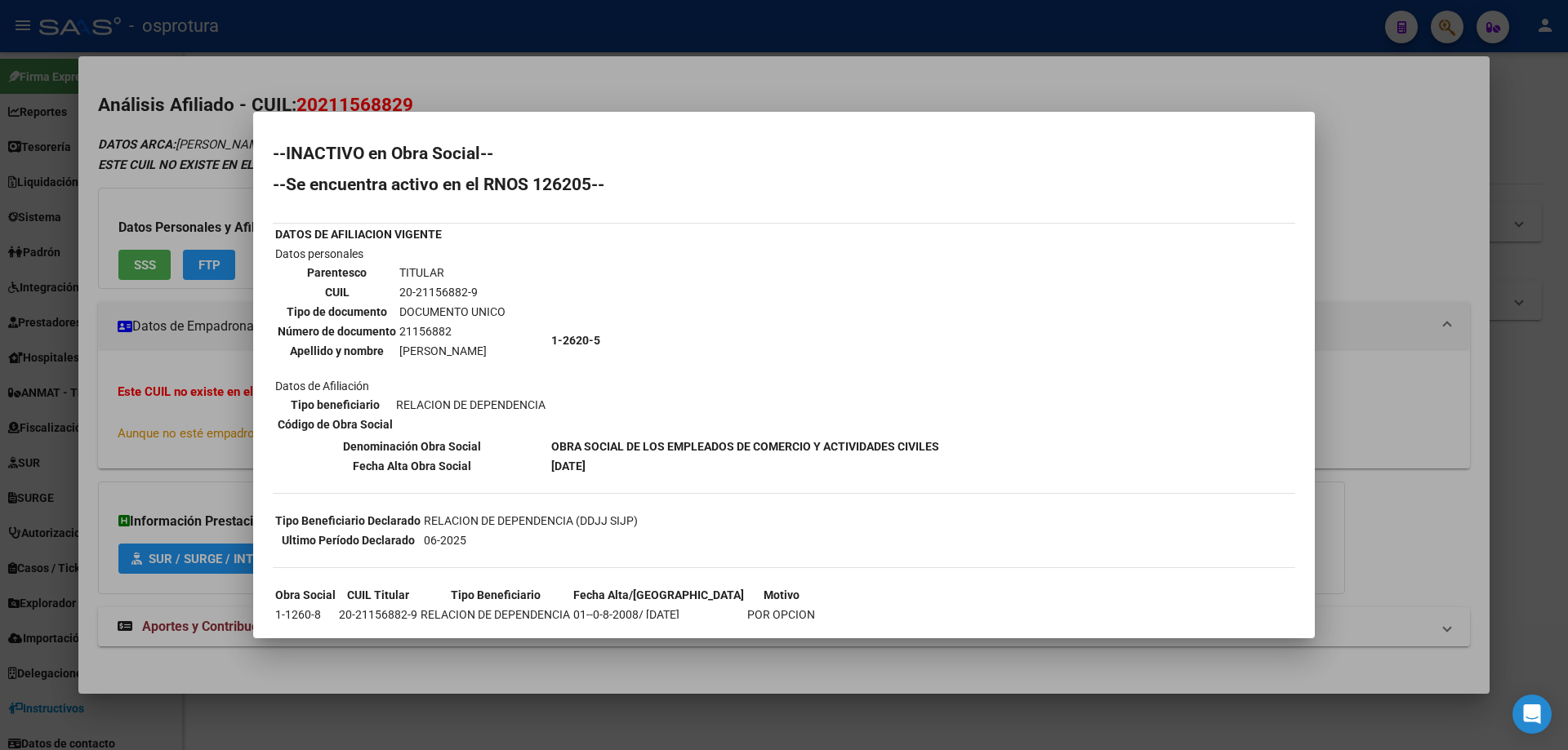
scroll to position [157, 0]
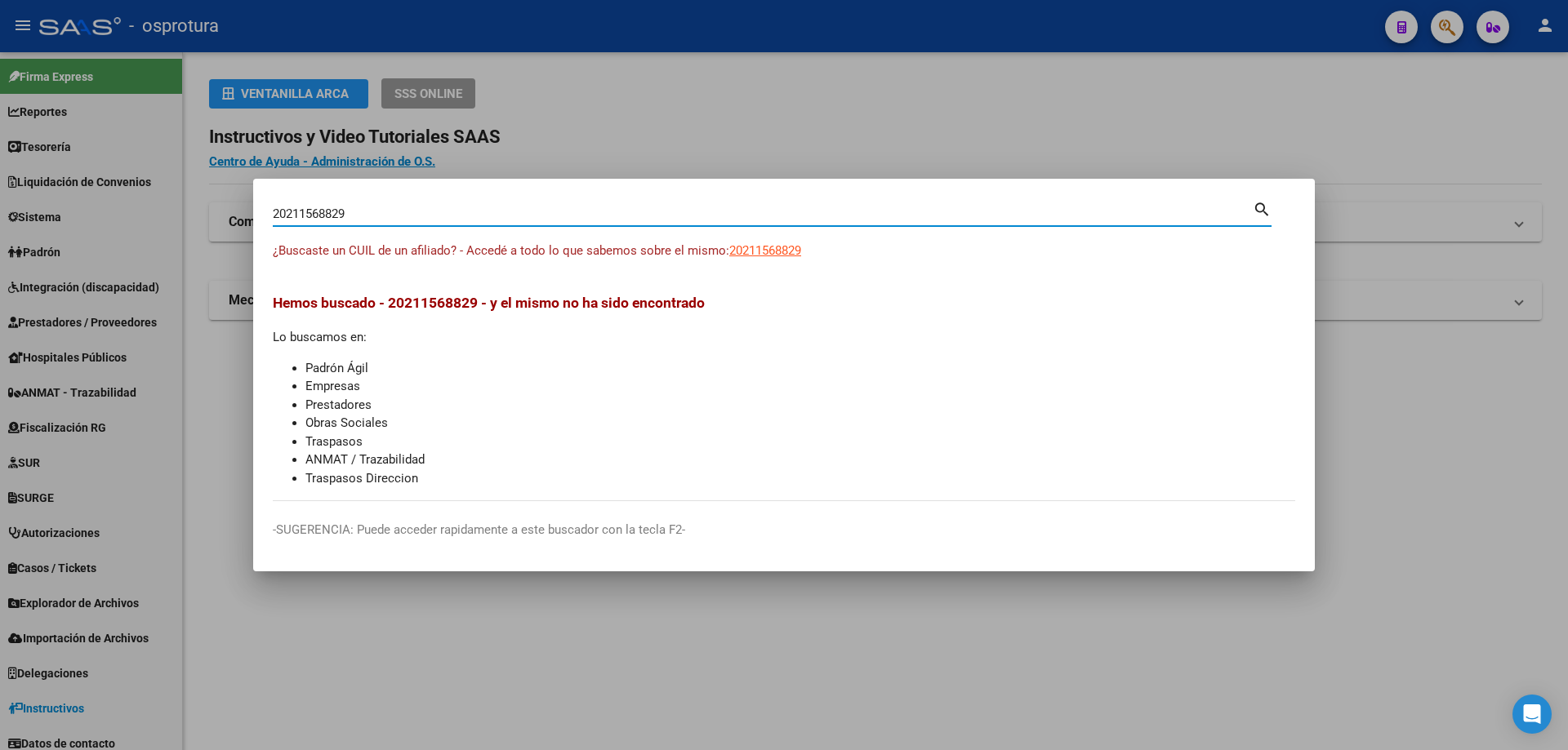
click at [515, 215] on input "20211568829" at bounding box center [762, 214] width 980 height 15
paste input "-21169702-5"
click at [622, 221] on input "20211697025" at bounding box center [762, 214] width 980 height 15
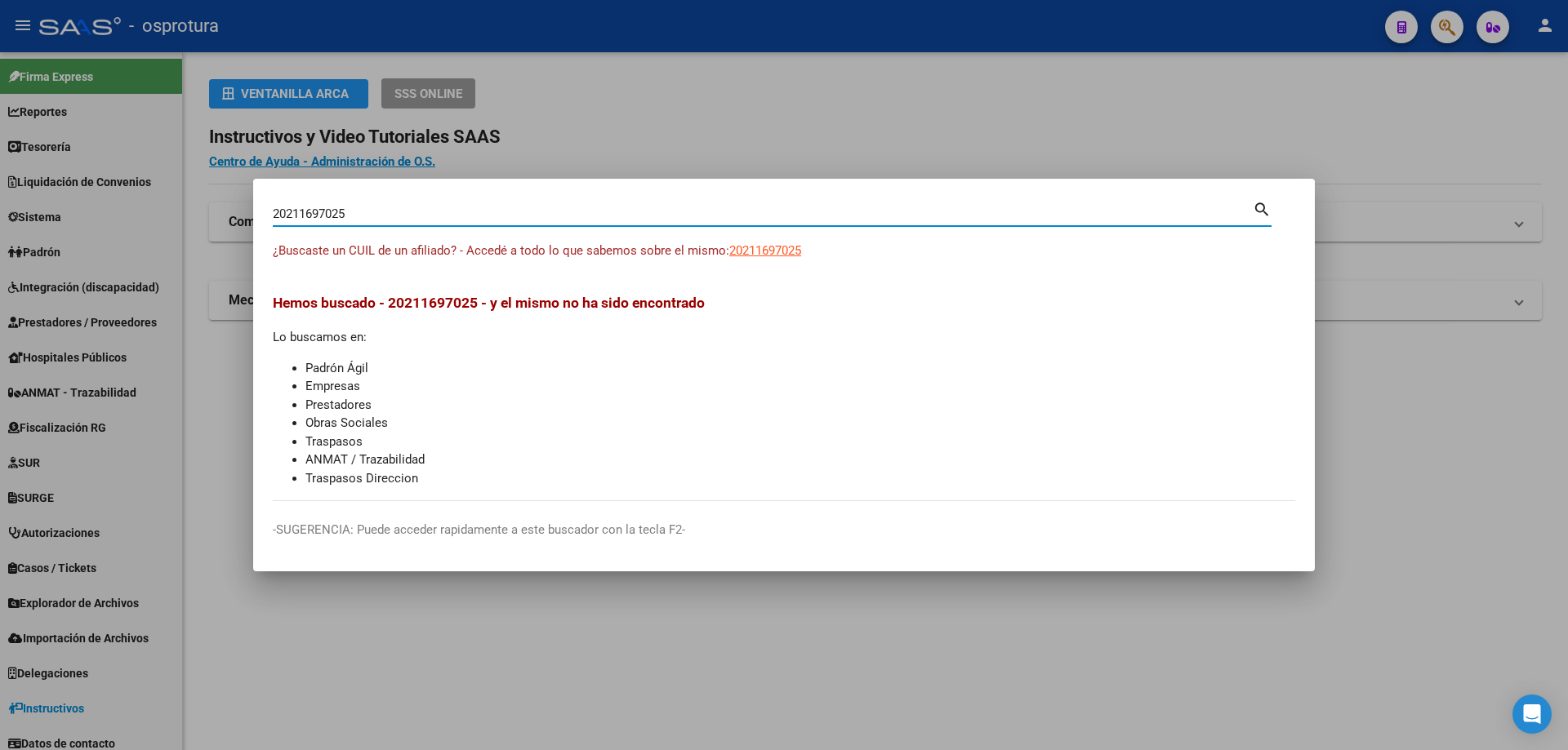
paste input "-21169702-"
type input "20211697025"
click at [763, 253] on span "20211697025" at bounding box center [765, 250] width 72 height 15
type textarea "20211697025"
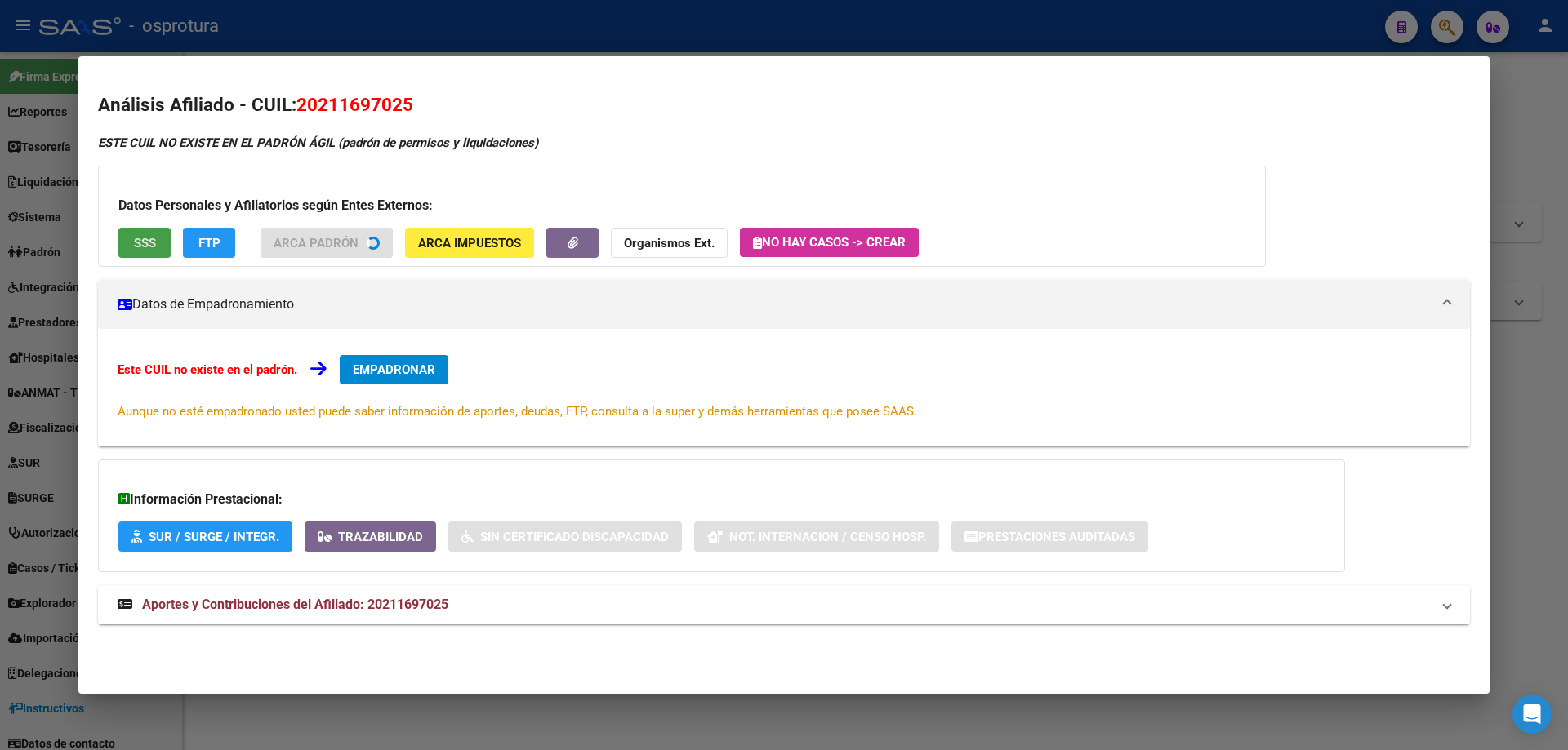
click at [157, 251] on button "SSS" at bounding box center [144, 243] width 52 height 30
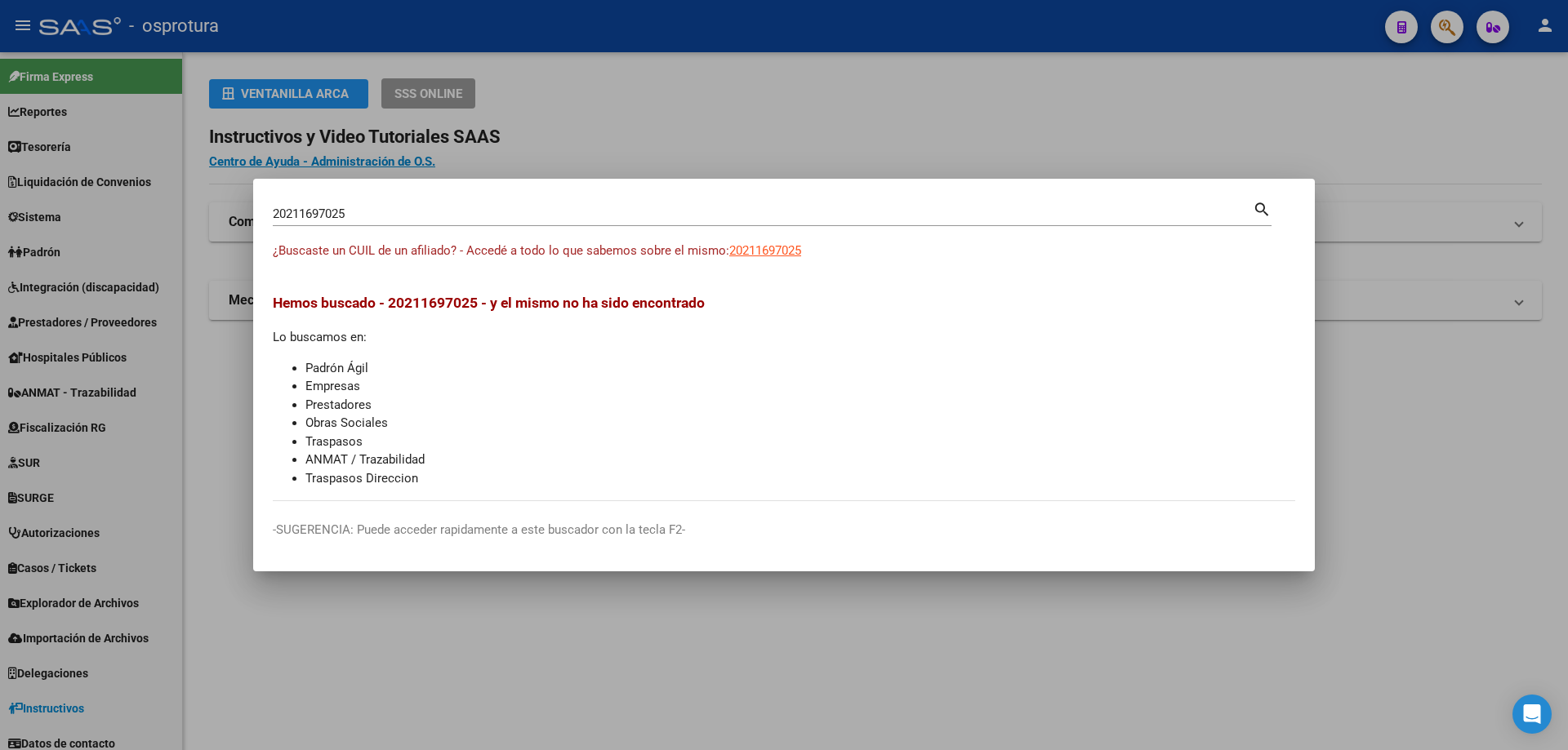
click at [448, 219] on input "20211697025" at bounding box center [762, 214] width 980 height 15
paste input "-21300775-1"
click at [549, 215] on input "20213007751" at bounding box center [762, 214] width 980 height 15
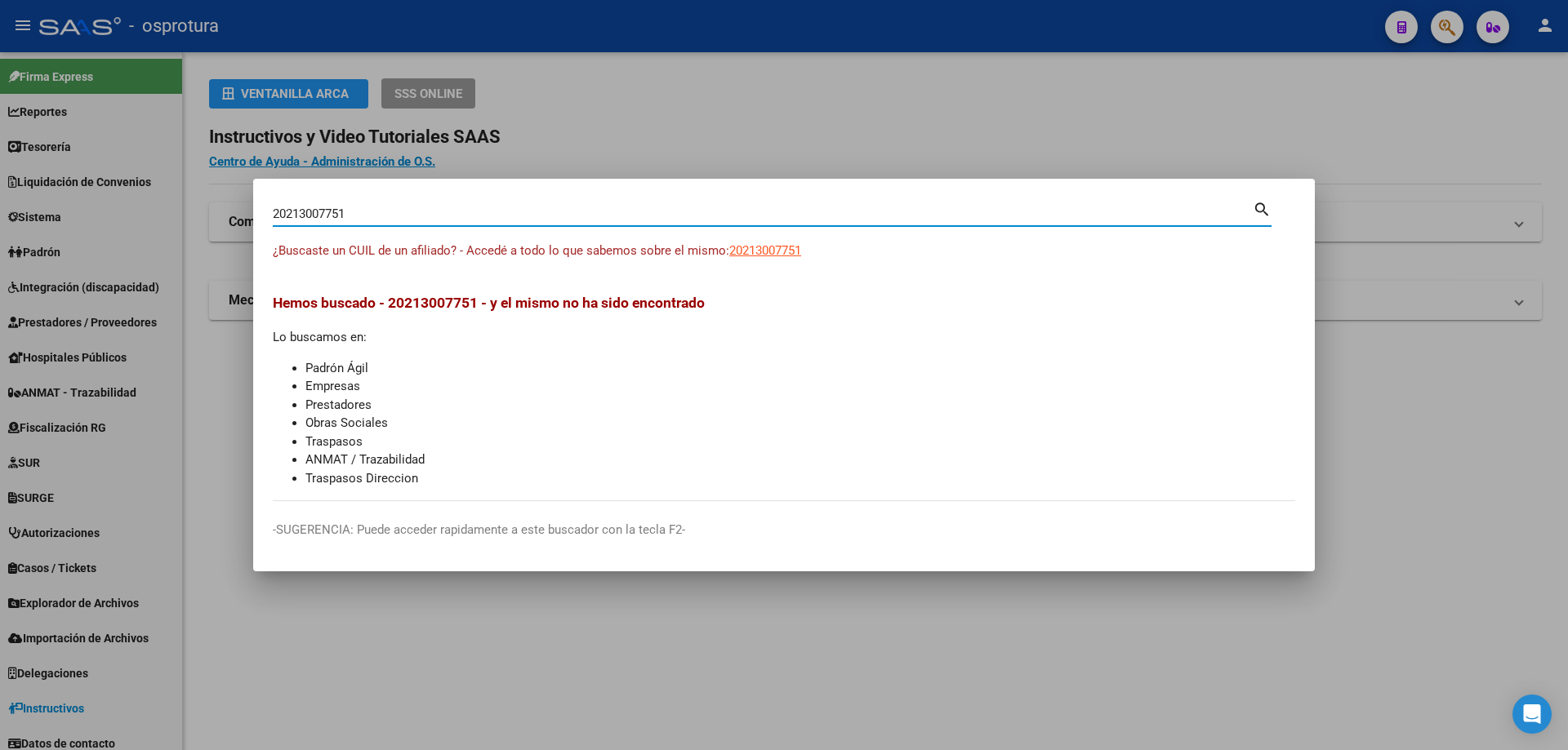
paste input "-21325909-2"
type input "20213259092"
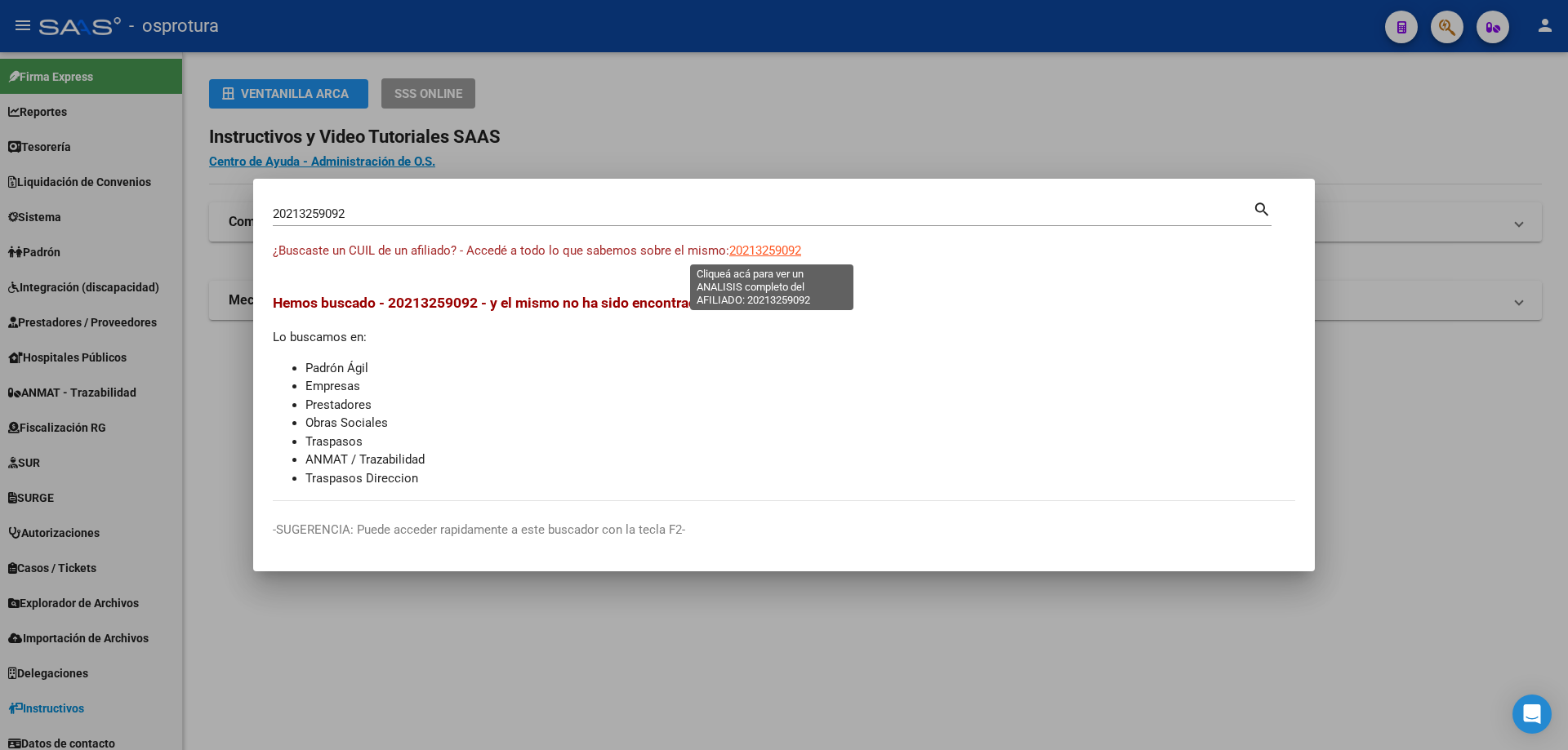
click at [775, 248] on span "20213259092" at bounding box center [765, 250] width 72 height 15
type textarea "20213259092"
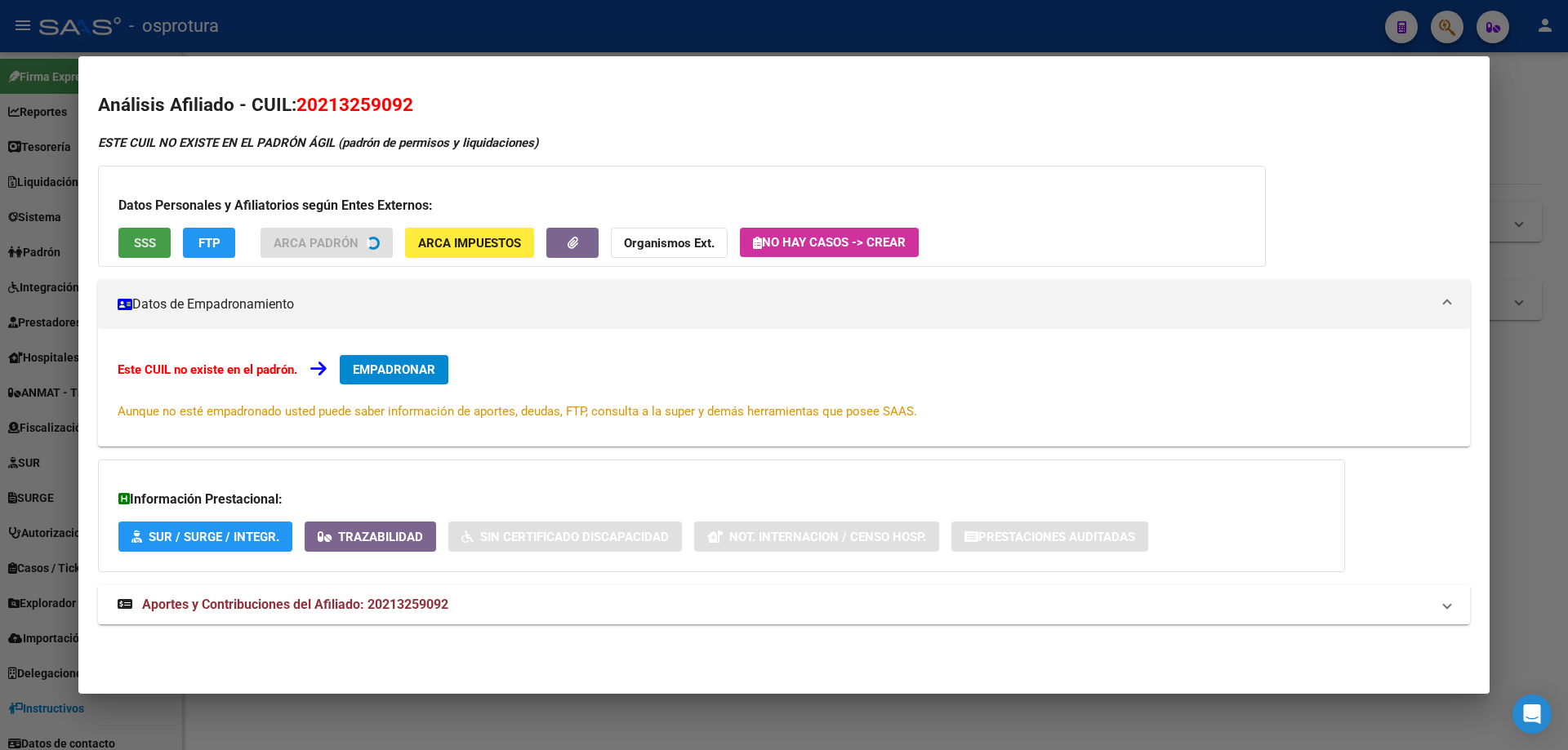
click at [155, 254] on button "SSS" at bounding box center [144, 243] width 52 height 30
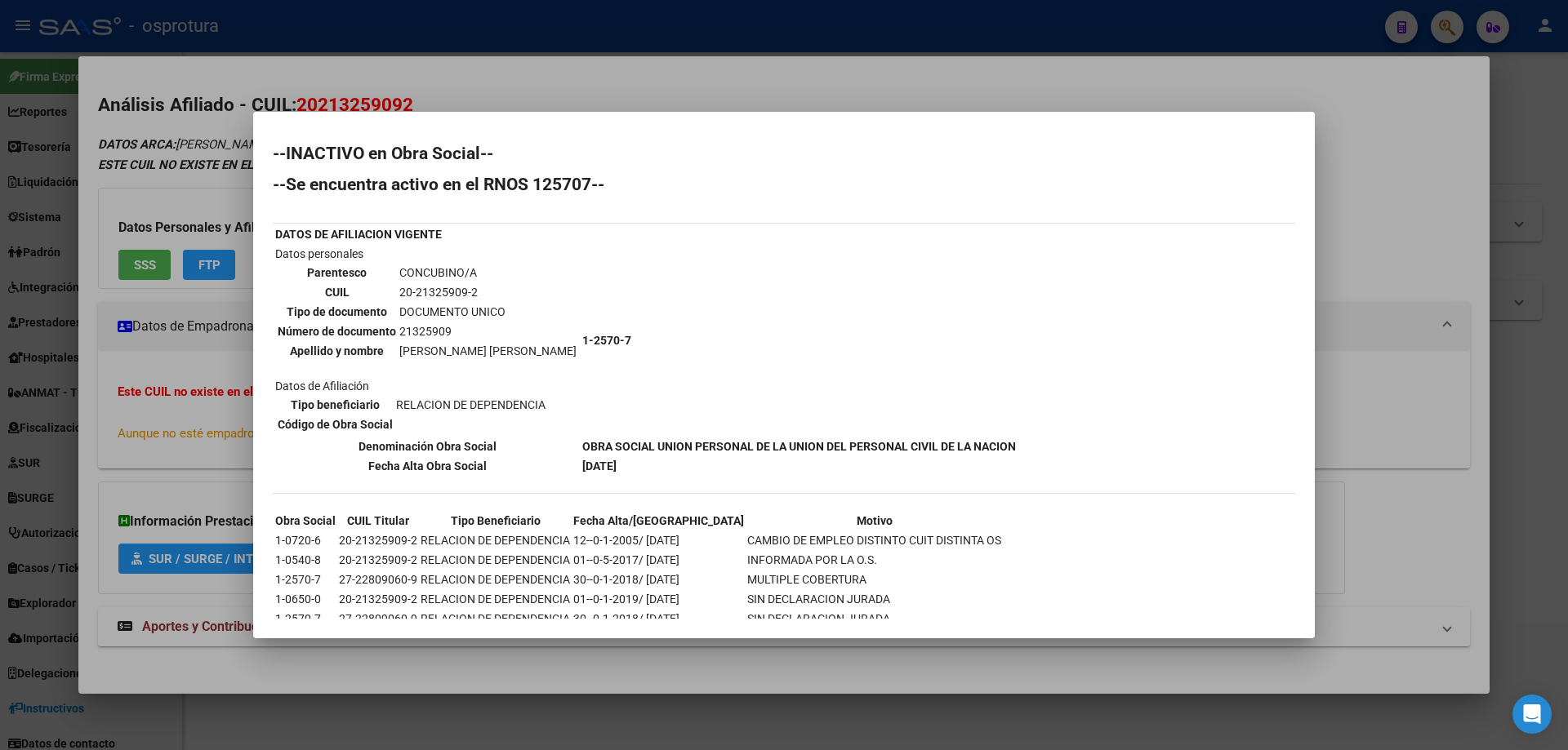
scroll to position [64, 0]
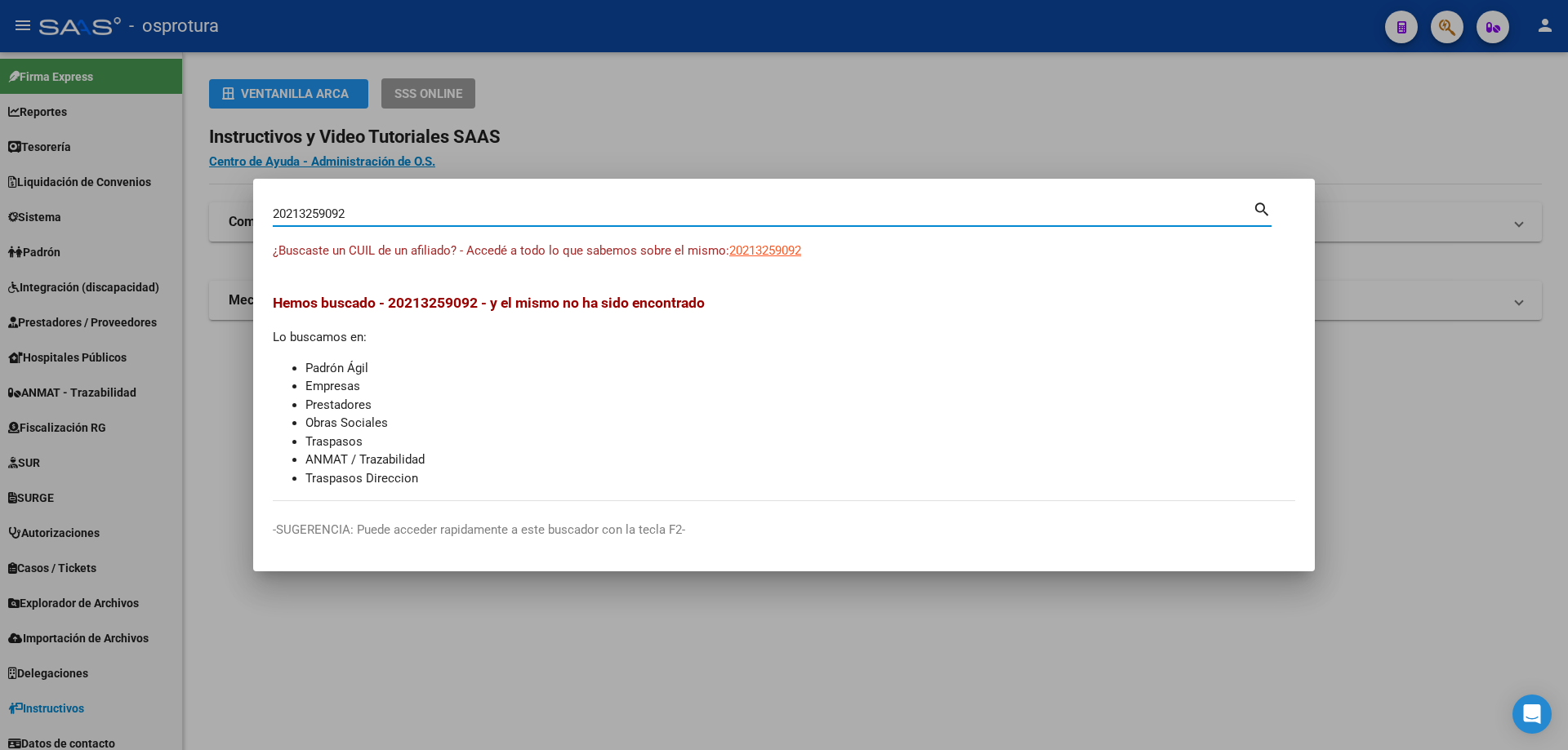
click at [521, 212] on input "20213259092" at bounding box center [762, 214] width 980 height 15
paste input "-21337271-9"
click at [630, 211] on input "20213372719" at bounding box center [762, 214] width 980 height 15
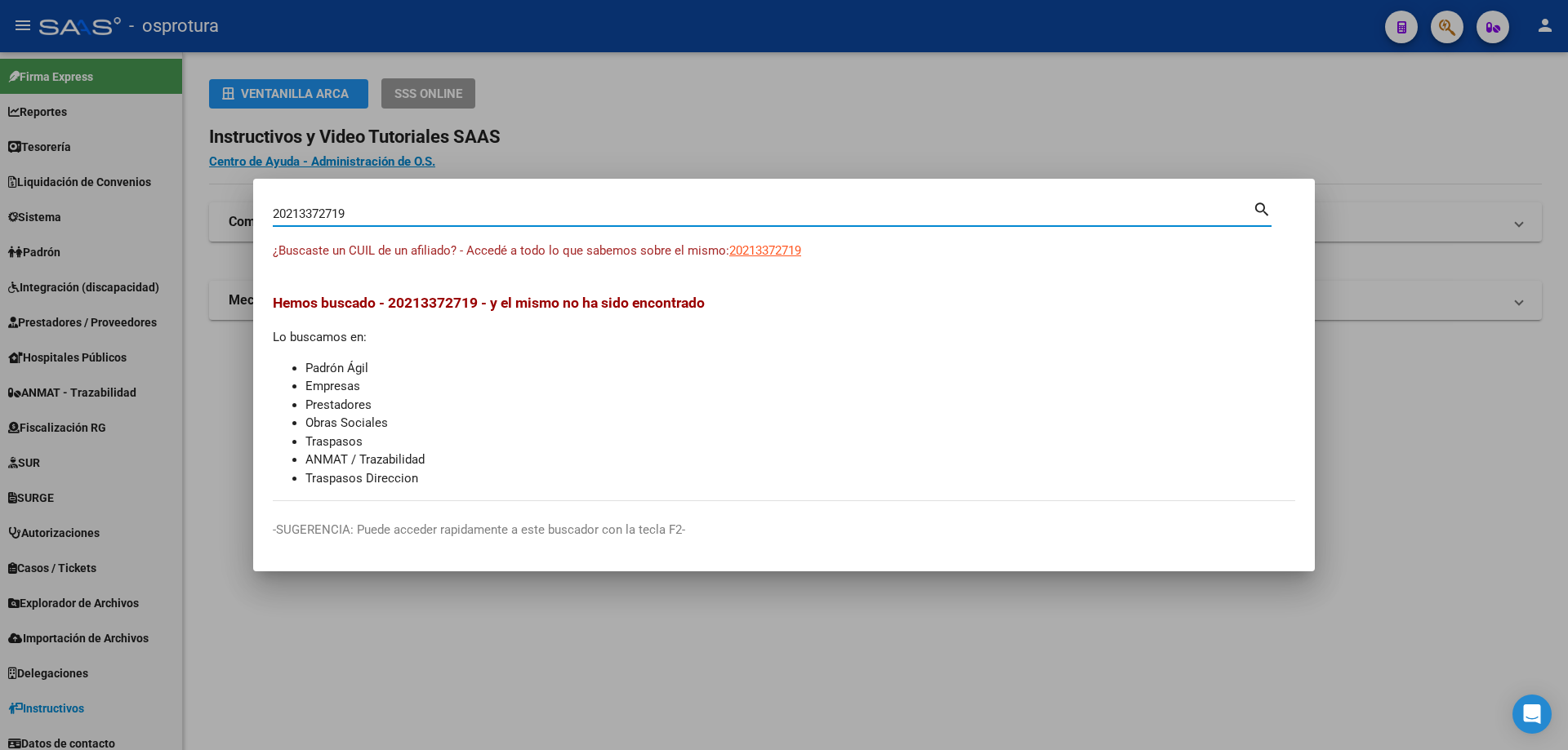
paste input "-21337271-"
type input "20213372719"
click at [754, 245] on span "20213372719" at bounding box center [765, 250] width 72 height 15
type textarea "20213372719"
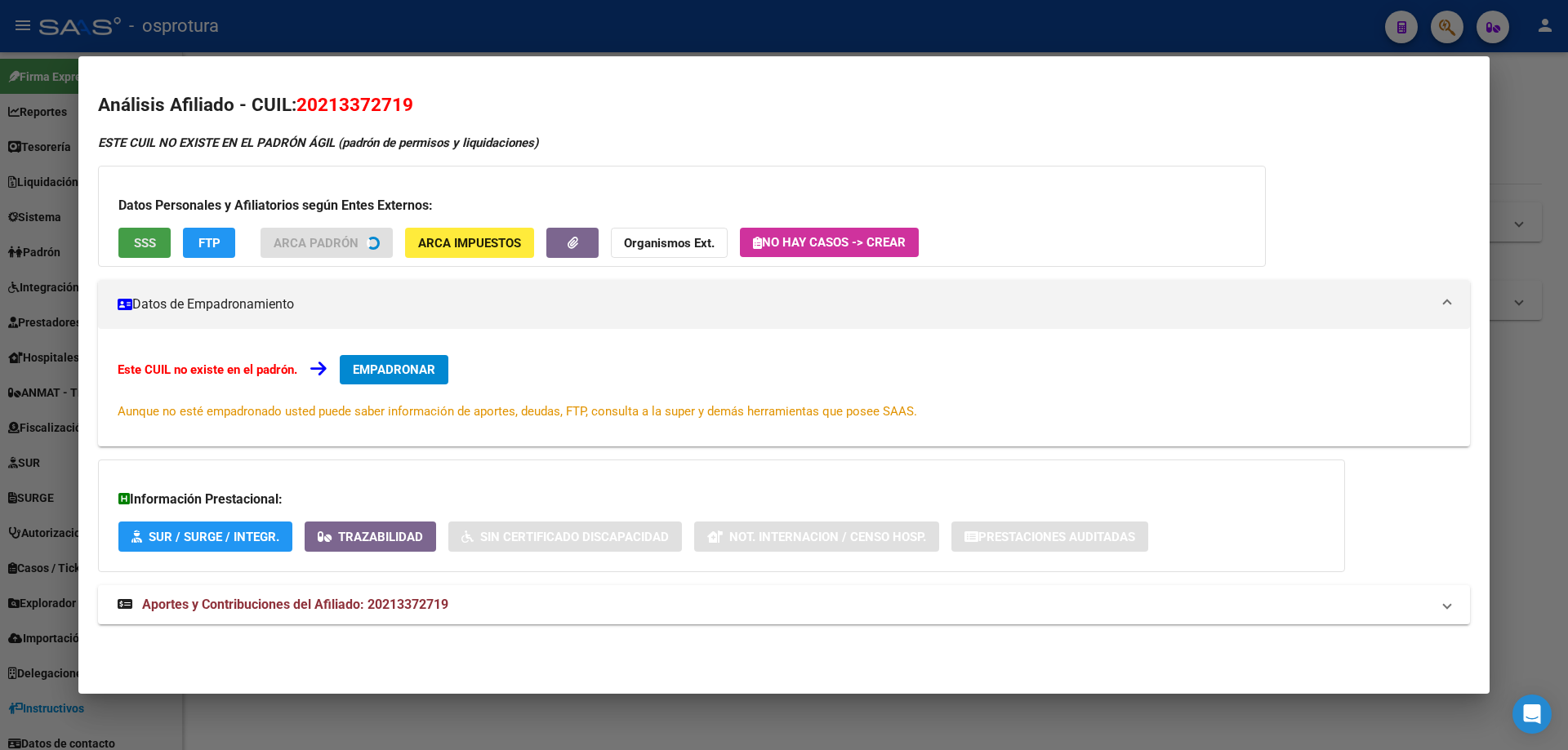
click at [139, 249] on span "SSS" at bounding box center [145, 243] width 22 height 15
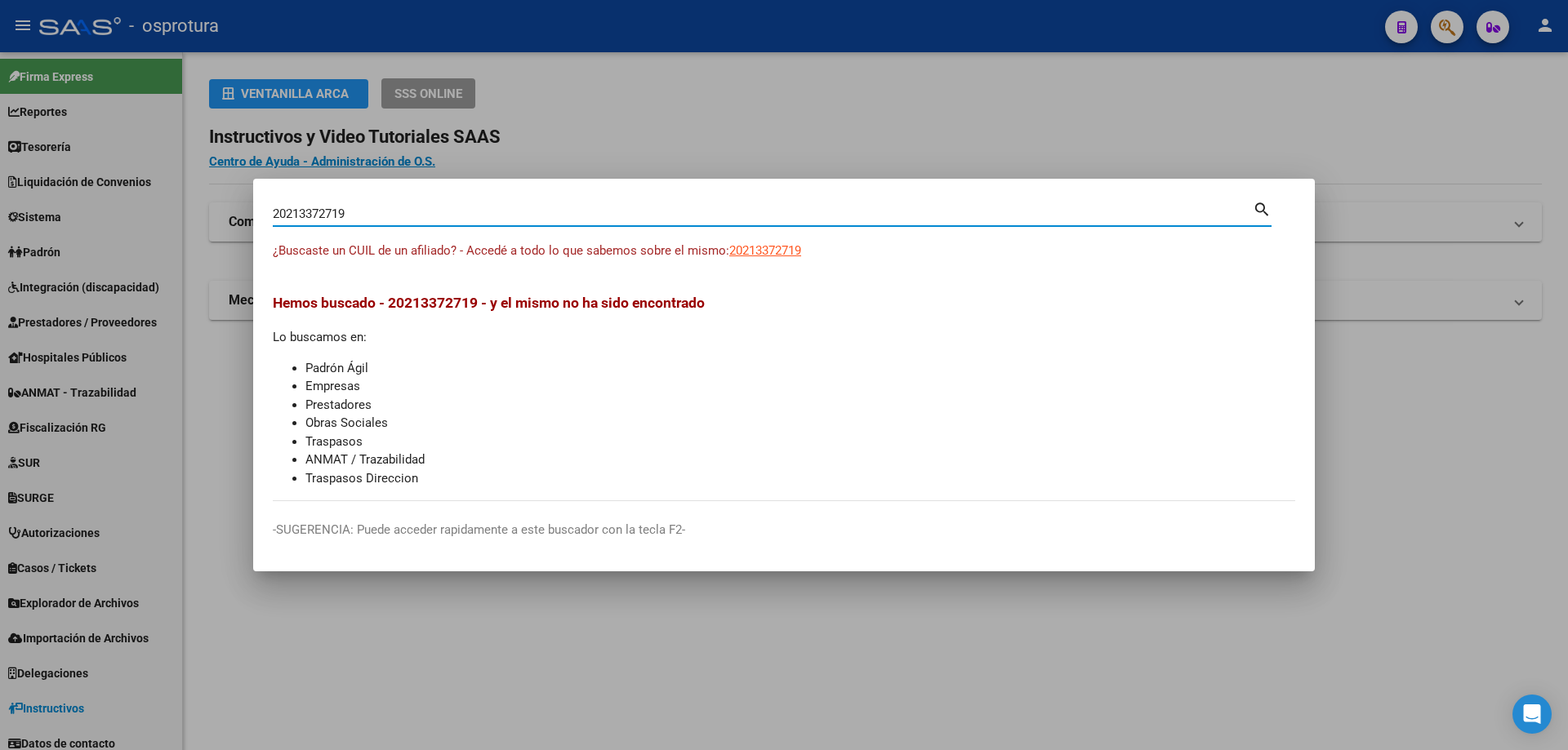
click at [510, 219] on input "20213372719" at bounding box center [762, 214] width 980 height 15
paste input "-21367634-3"
click at [377, 210] on input "20213676343" at bounding box center [762, 214] width 980 height 15
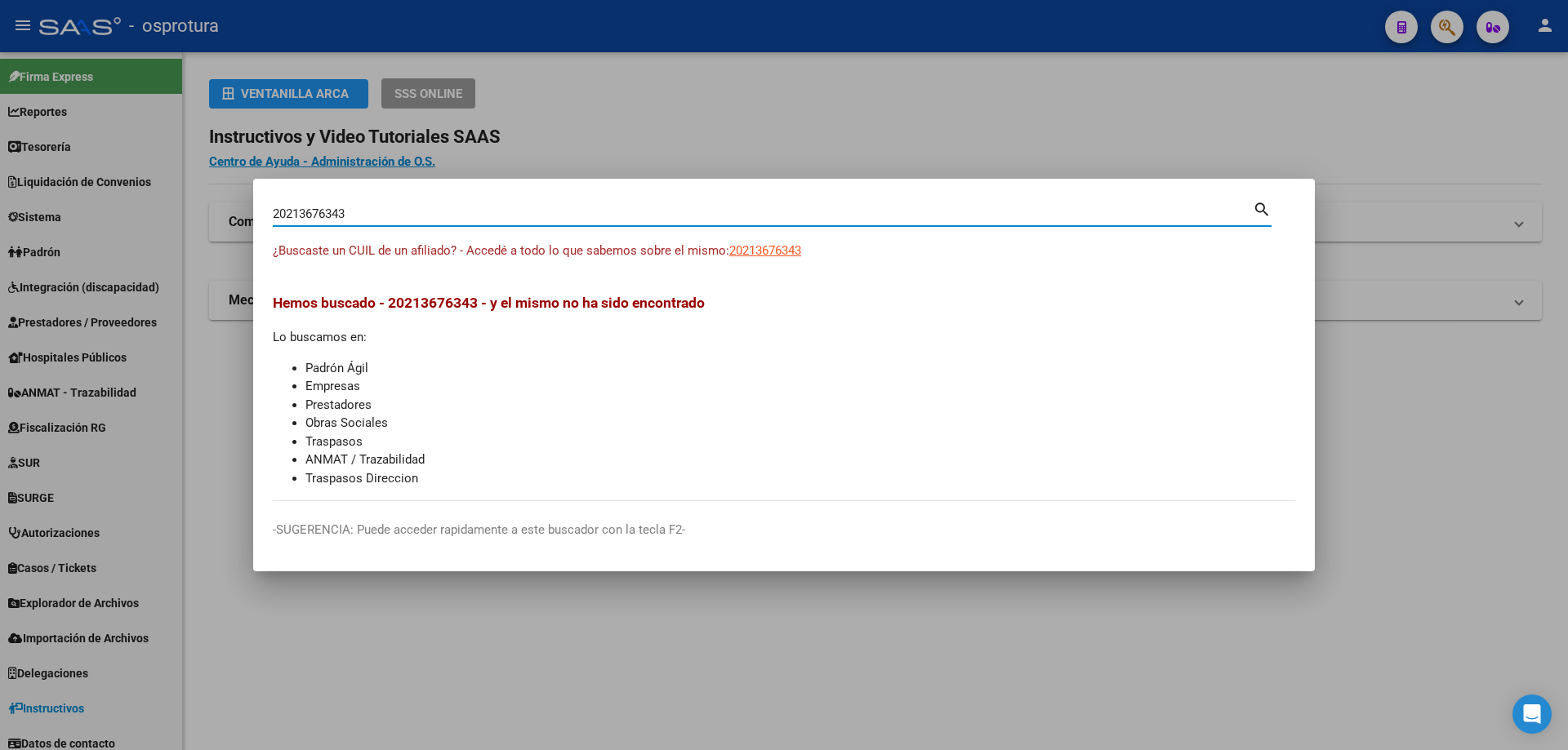
click at [377, 210] on input "20213676343" at bounding box center [762, 214] width 980 height 15
paste input "-21386549-9"
type input "20213865499"
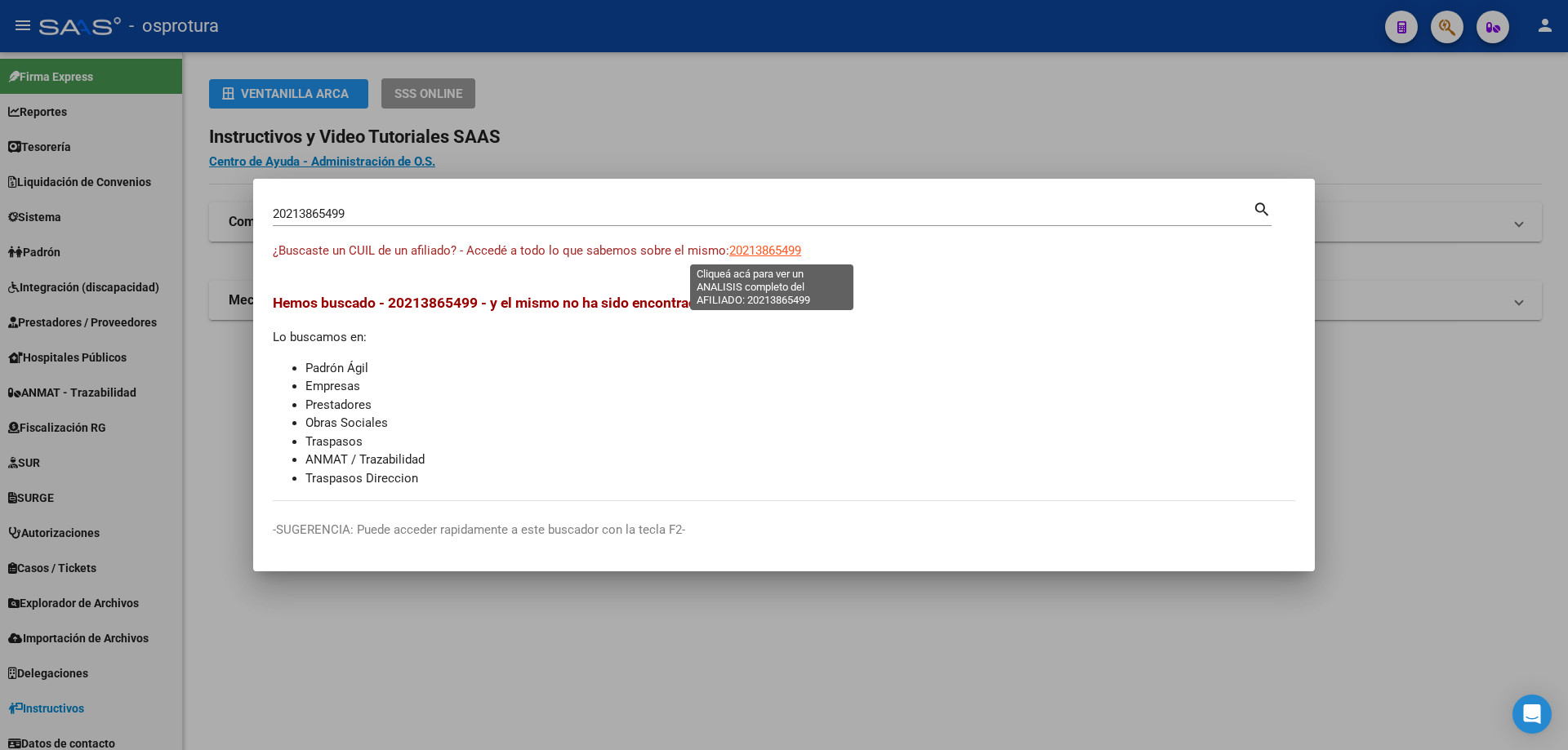
click at [781, 244] on span "20213865499" at bounding box center [765, 250] width 72 height 15
type textarea "20213865499"
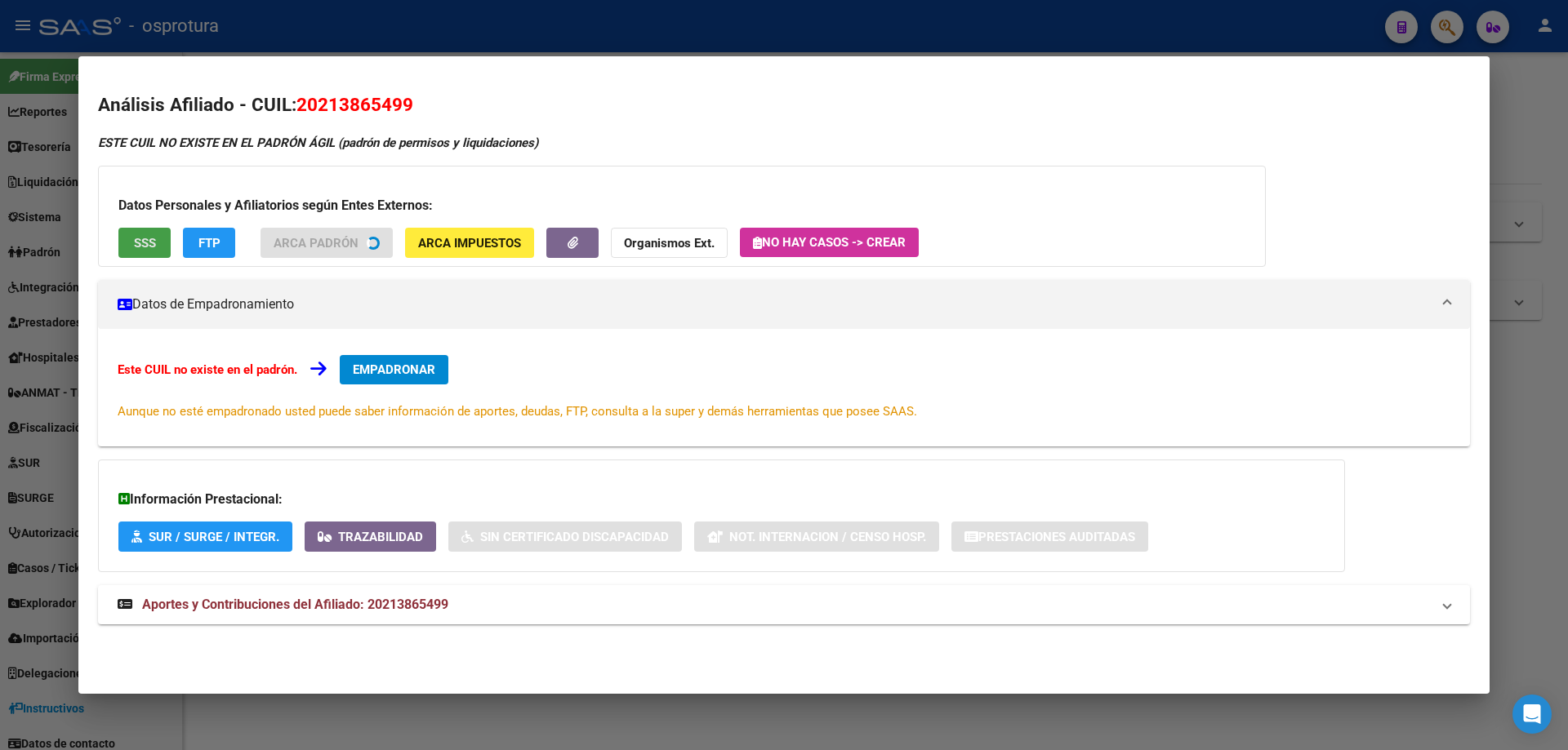
click at [157, 246] on div "Datos Personales y Afiliatorios según Entes Externos: SSS FTP ARCA Padrón ARCA …" at bounding box center [682, 216] width 1167 height 101
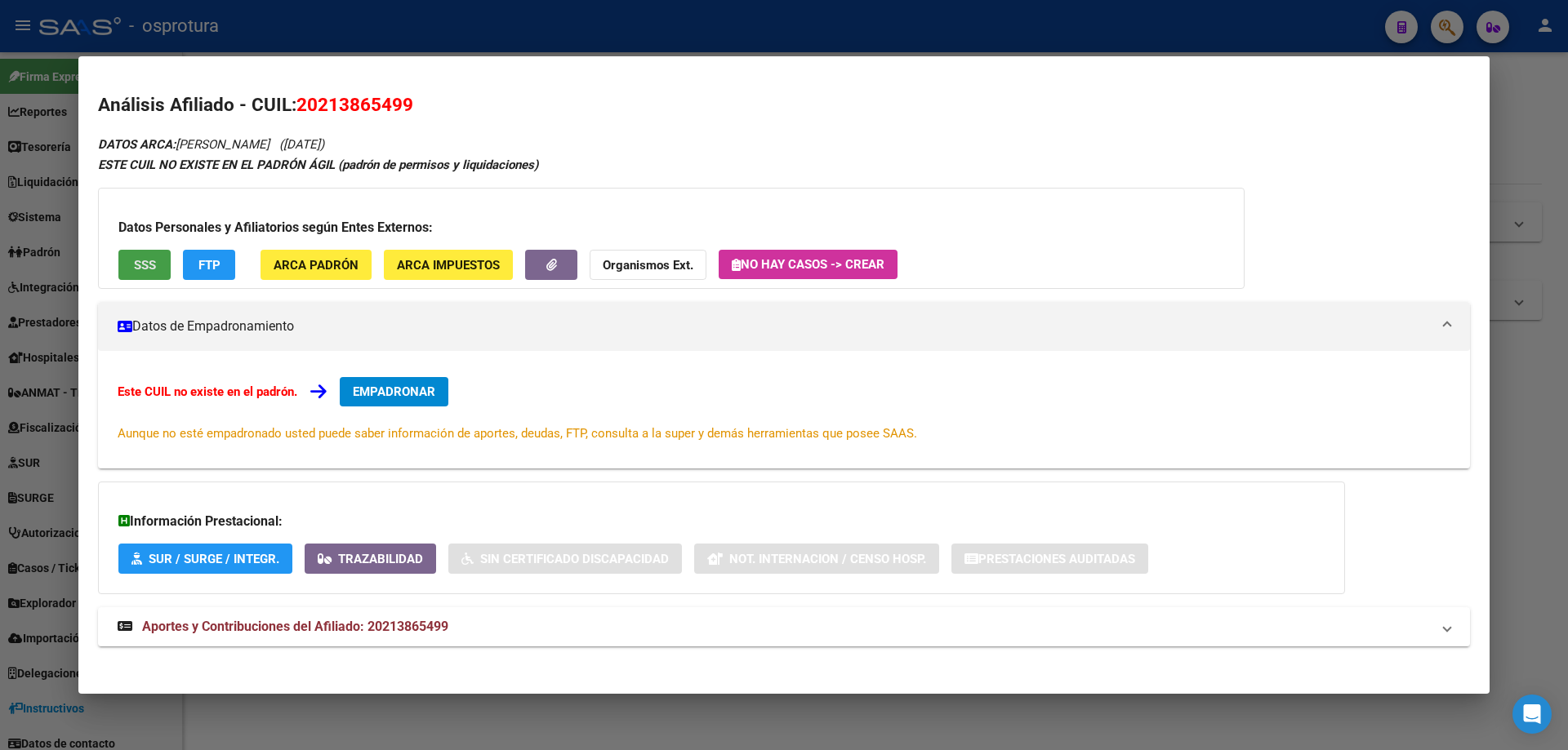
click at [152, 259] on span "SSS" at bounding box center [145, 265] width 22 height 15
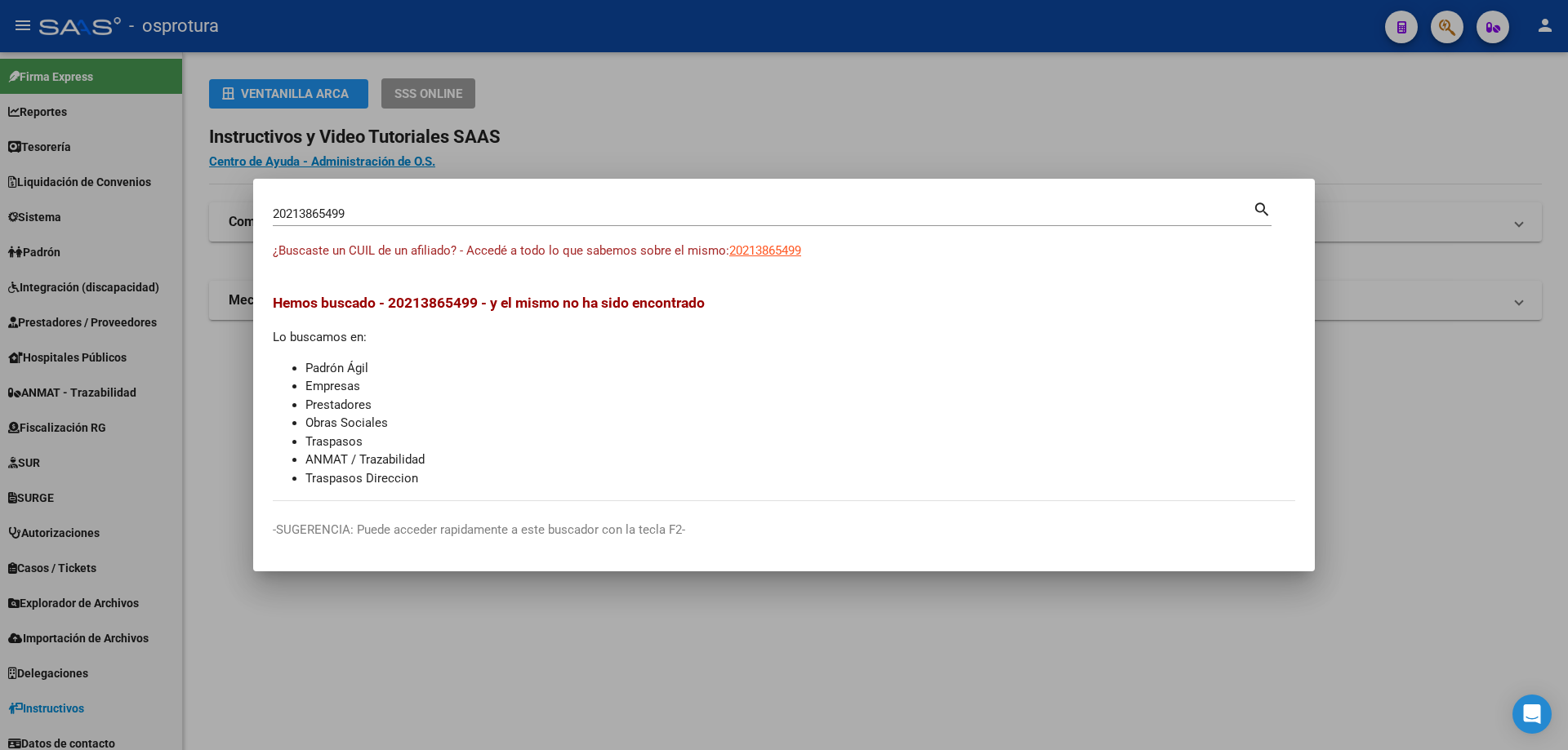
click at [442, 212] on input "20213865499" at bounding box center [762, 214] width 980 height 15
paste input "-21436775-1"
type input "20214367751"
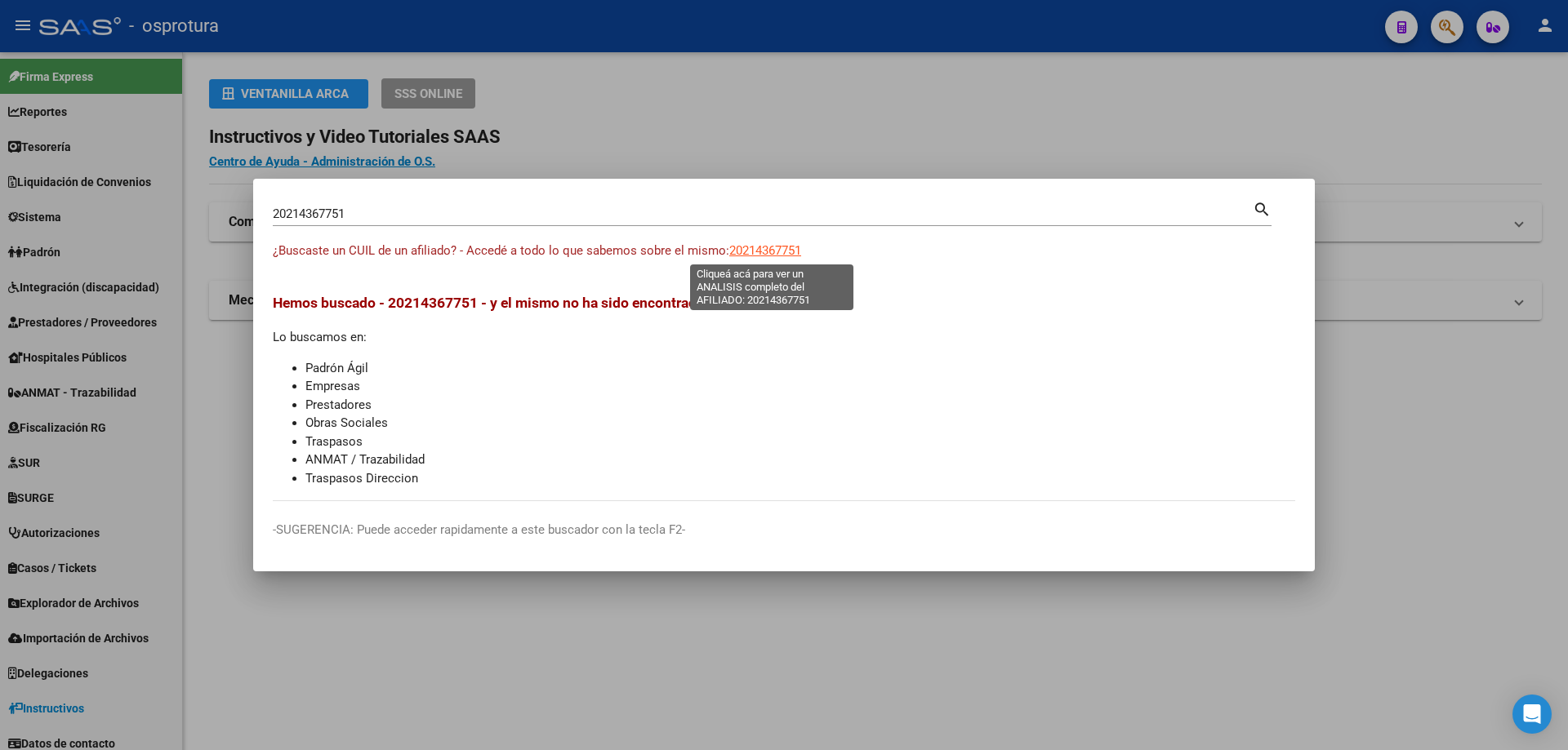
click at [766, 248] on span "20214367751" at bounding box center [765, 250] width 72 height 15
type textarea "20214367751"
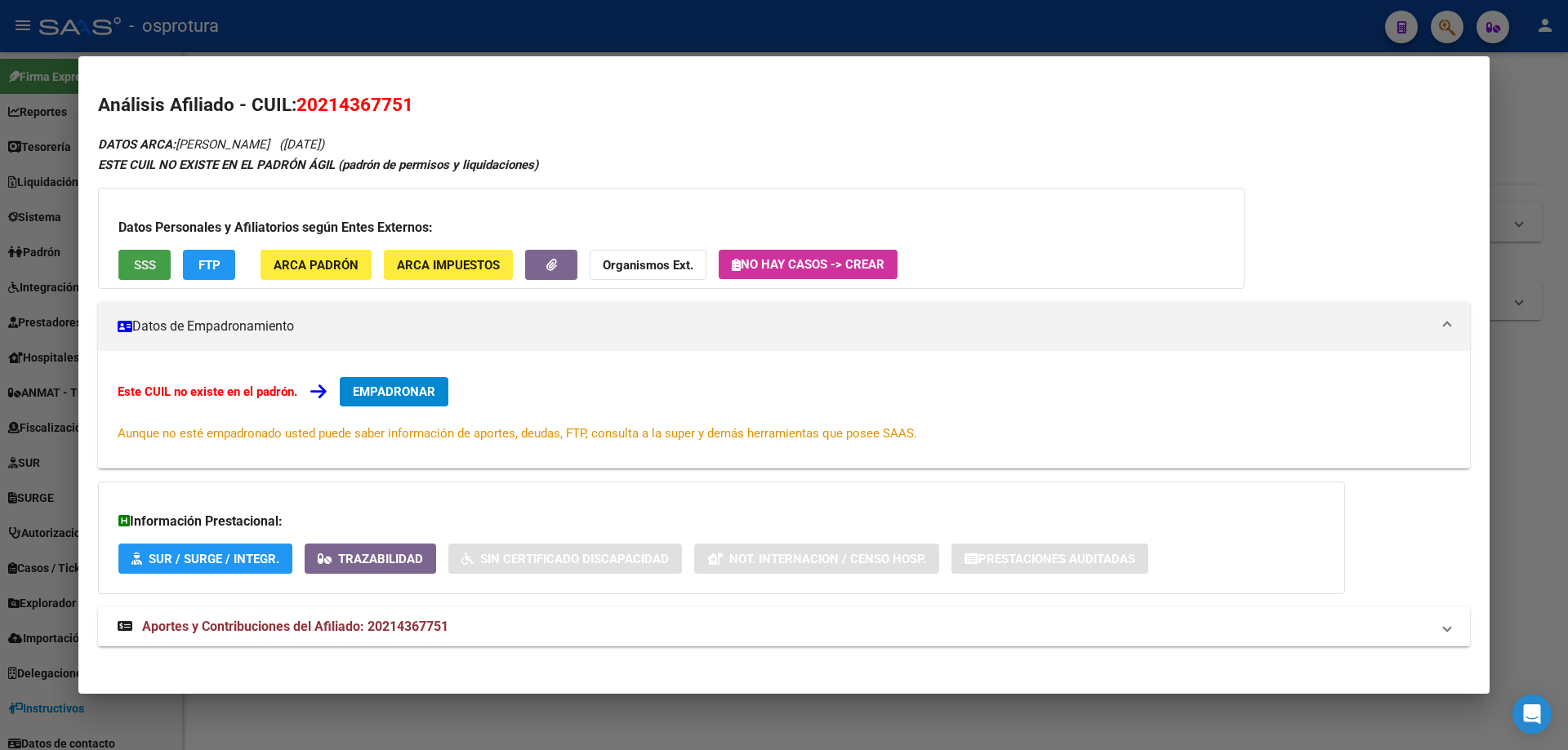
click at [135, 260] on span "SSS" at bounding box center [145, 265] width 22 height 15
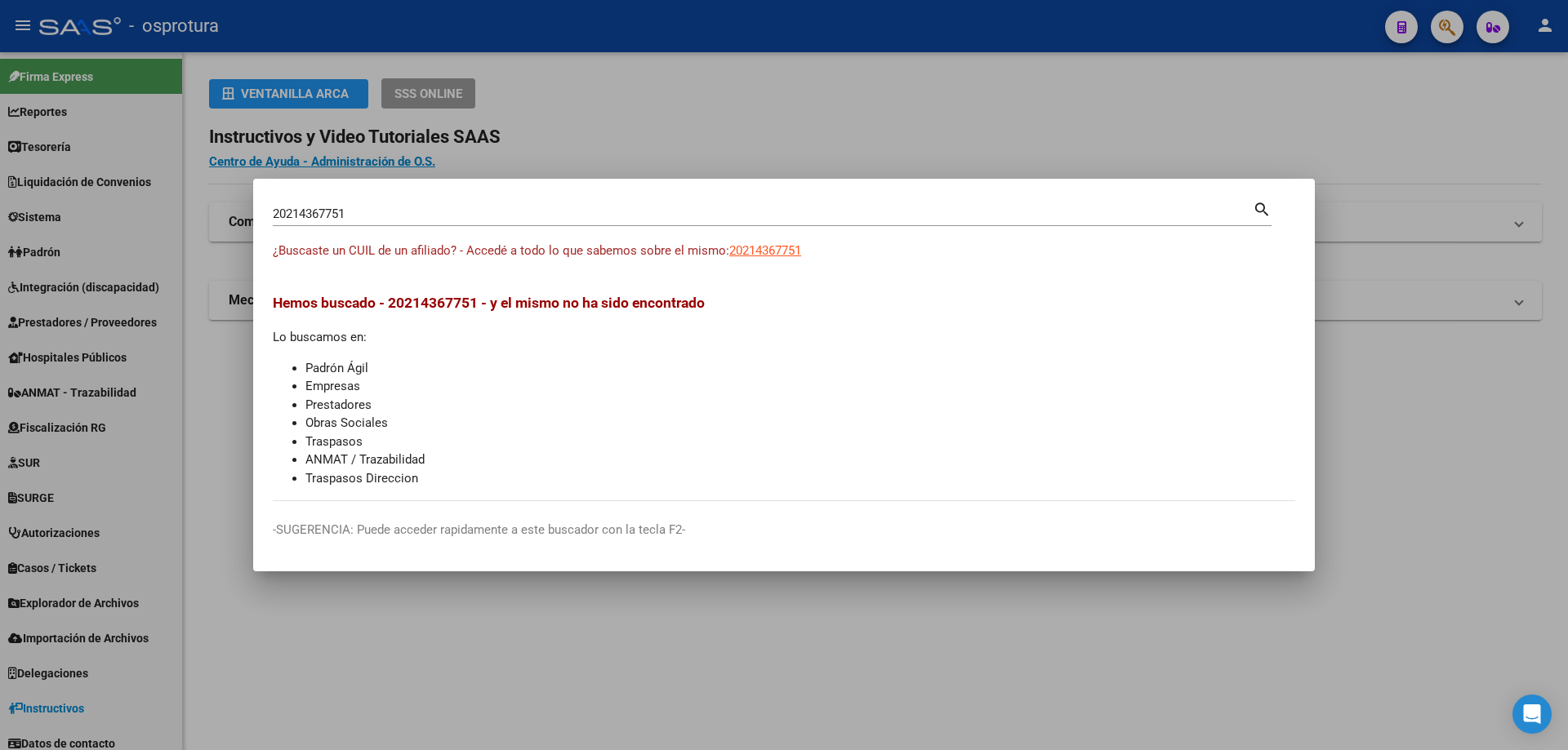
click at [514, 210] on input "20214367751" at bounding box center [762, 214] width 980 height 15
paste input "-21453827-0"
click at [570, 211] on input "20214538270" at bounding box center [762, 214] width 980 height 15
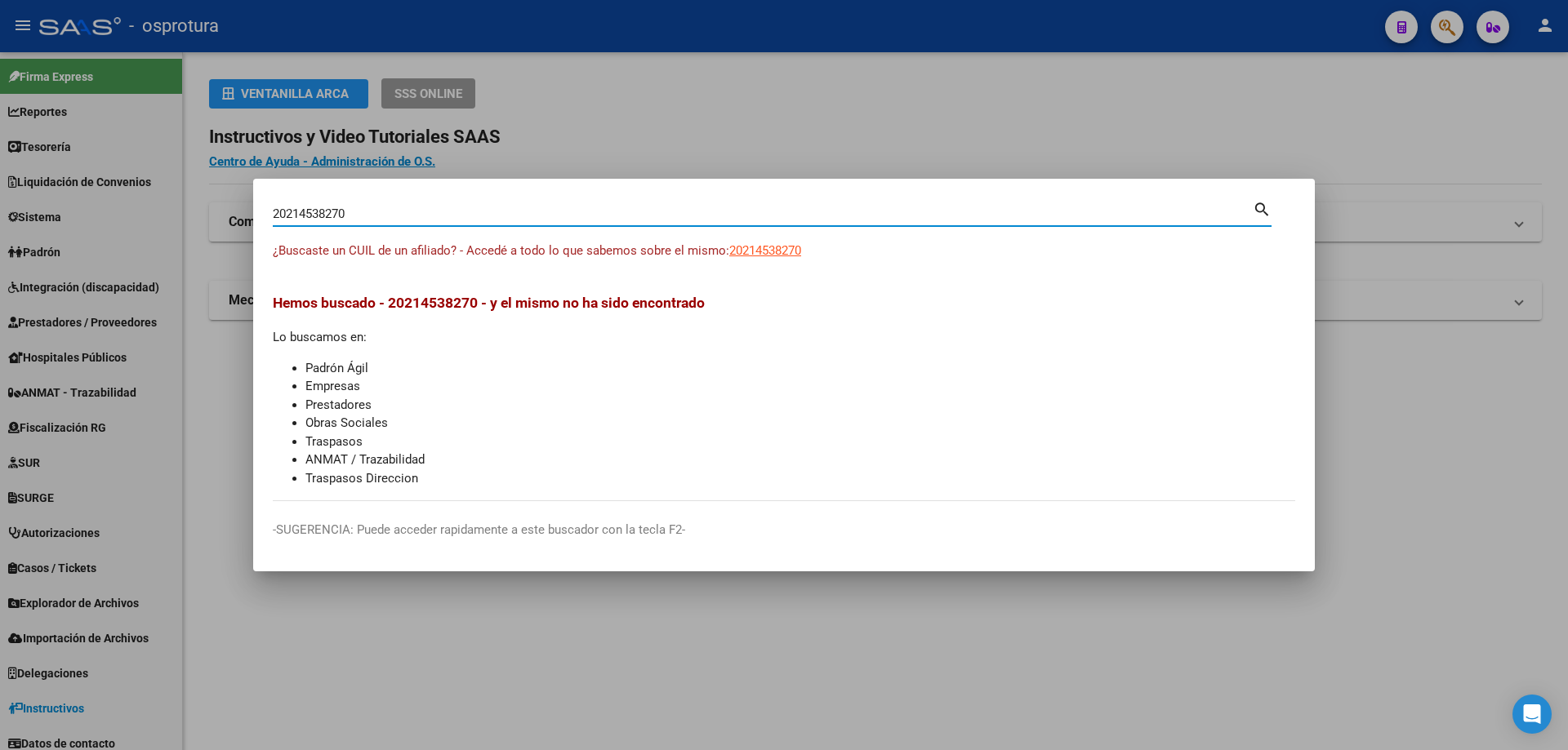
paste input "-21453827-"
type input "20214538270"
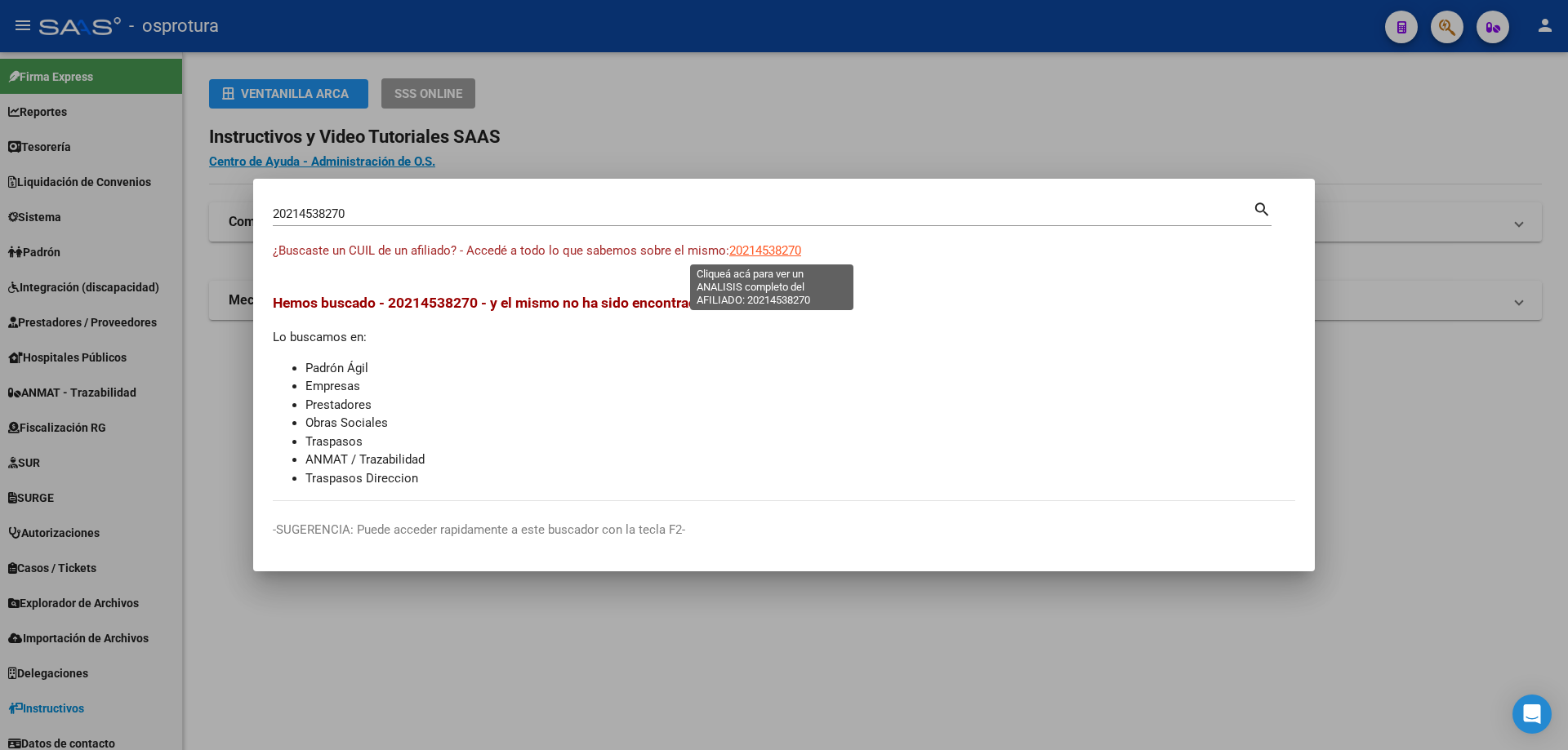
click at [768, 251] on span "20214538270" at bounding box center [765, 250] width 72 height 15
type textarea "20214538270"
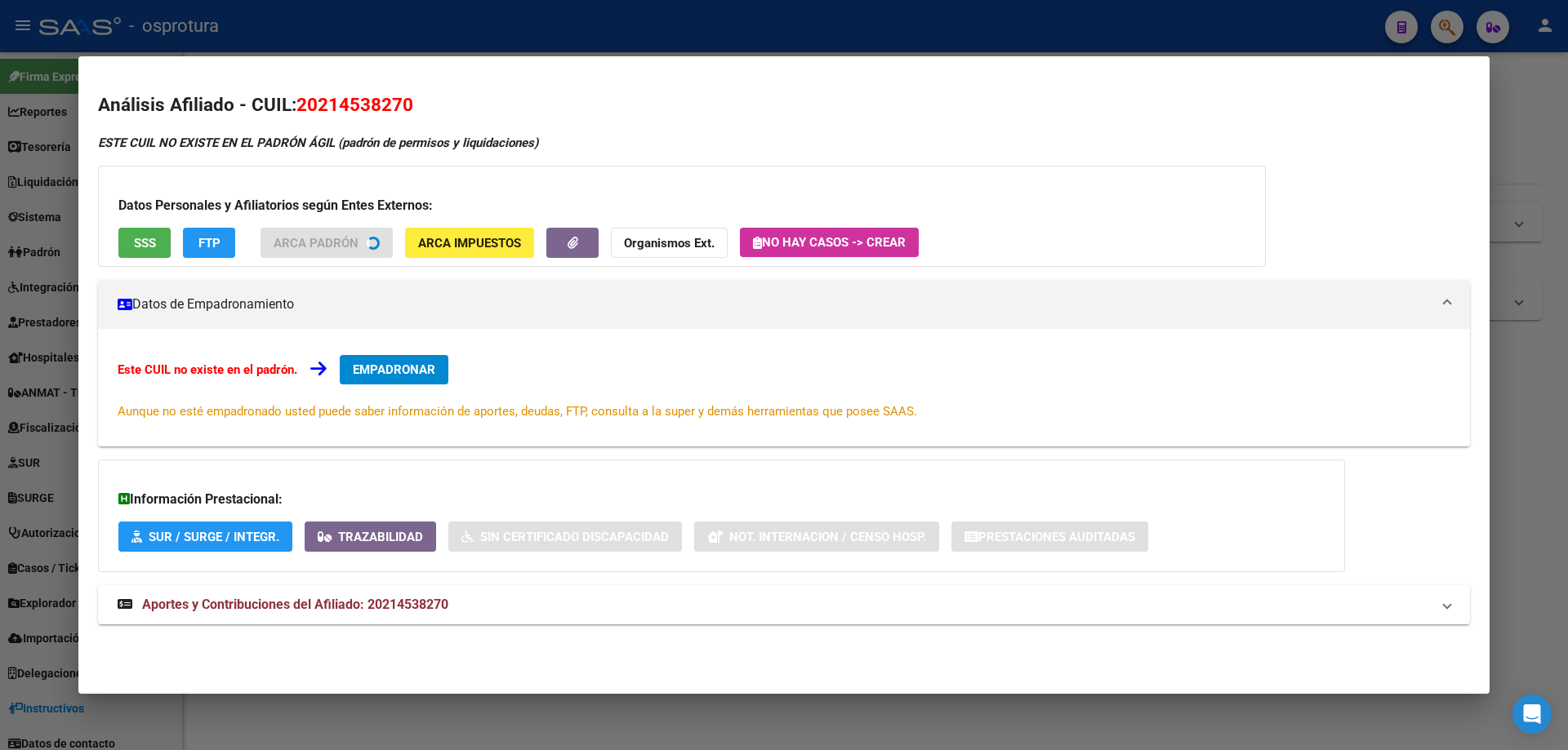
click at [159, 245] on button "SSS" at bounding box center [144, 243] width 52 height 30
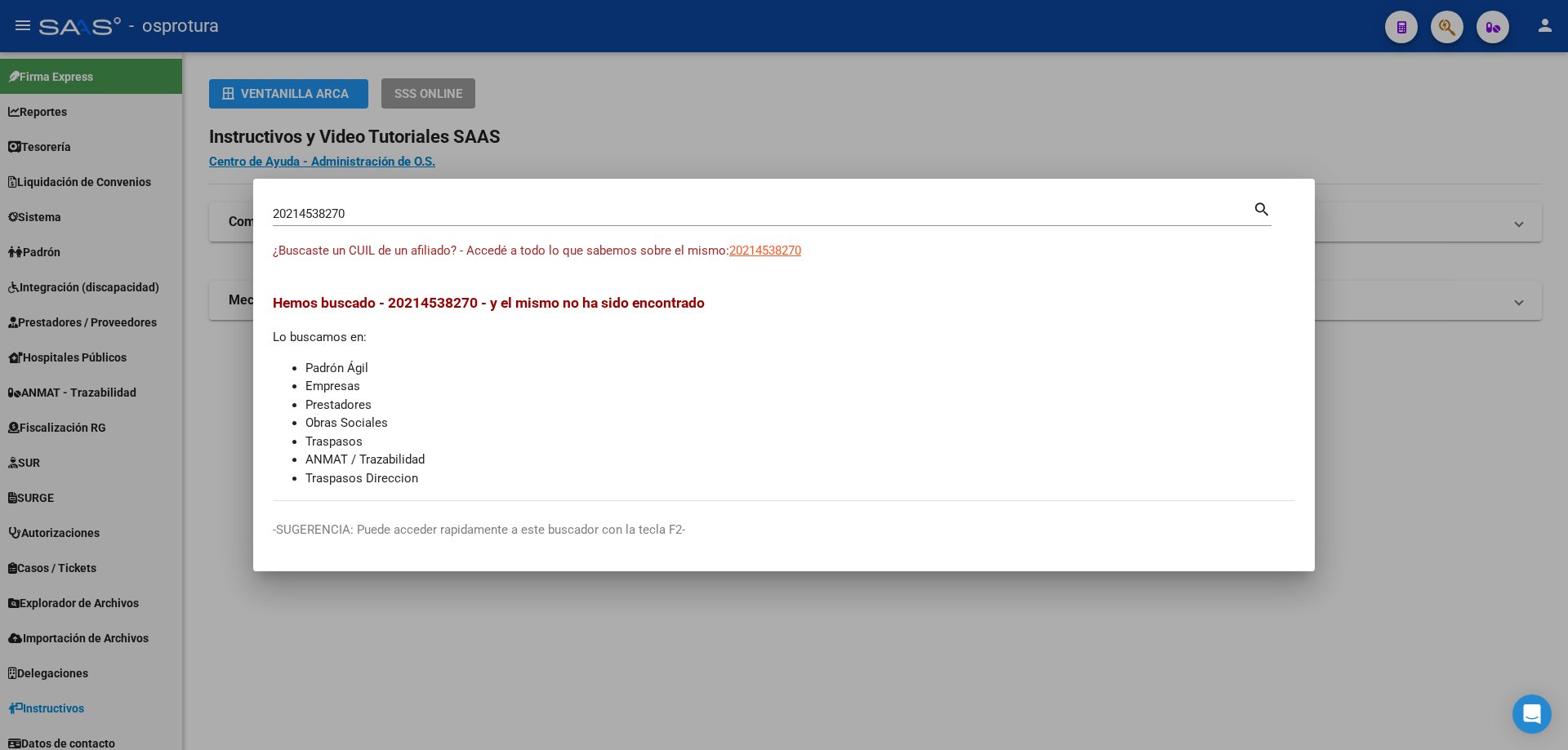
click at [464, 216] on input "20214538270" at bounding box center [762, 214] width 980 height 15
paste input "-21466830-1"
type input "20214668301"
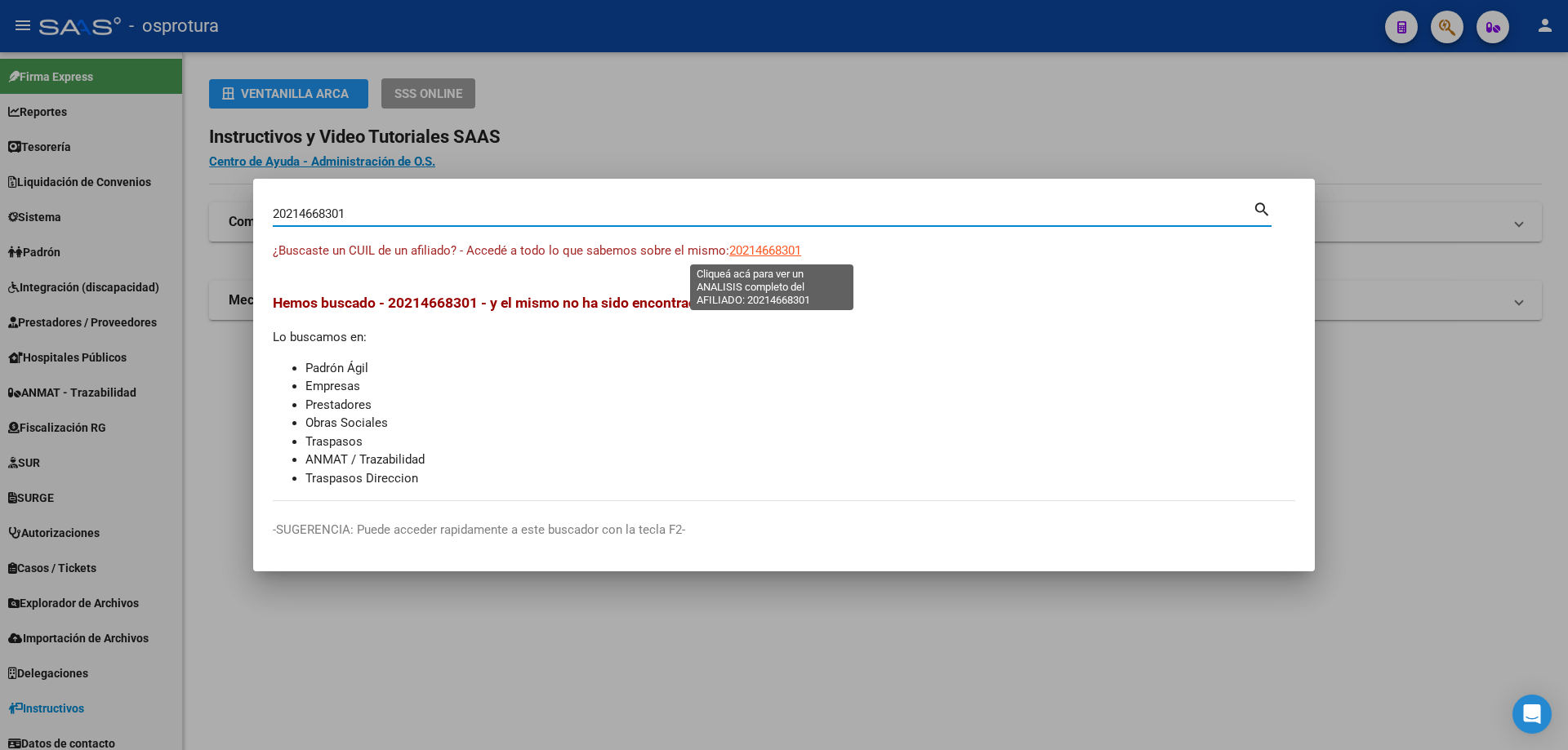
click at [768, 255] on span "20214668301" at bounding box center [765, 250] width 72 height 15
type textarea "20214668301"
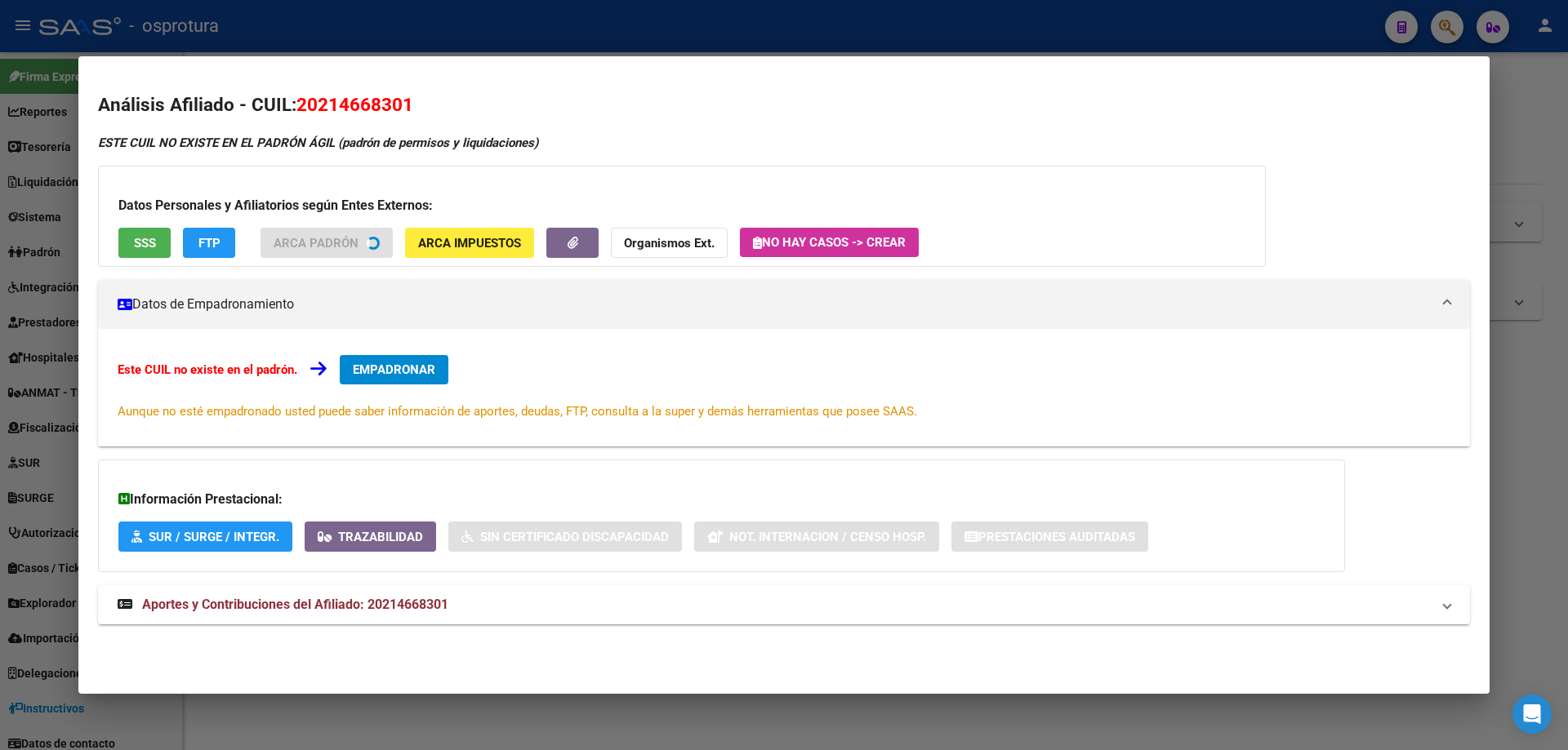
click at [145, 261] on div "Datos Personales y Afiliatorios según Entes Externos: SSS FTP ARCA Padrón ARCA …" at bounding box center [682, 216] width 1167 height 101
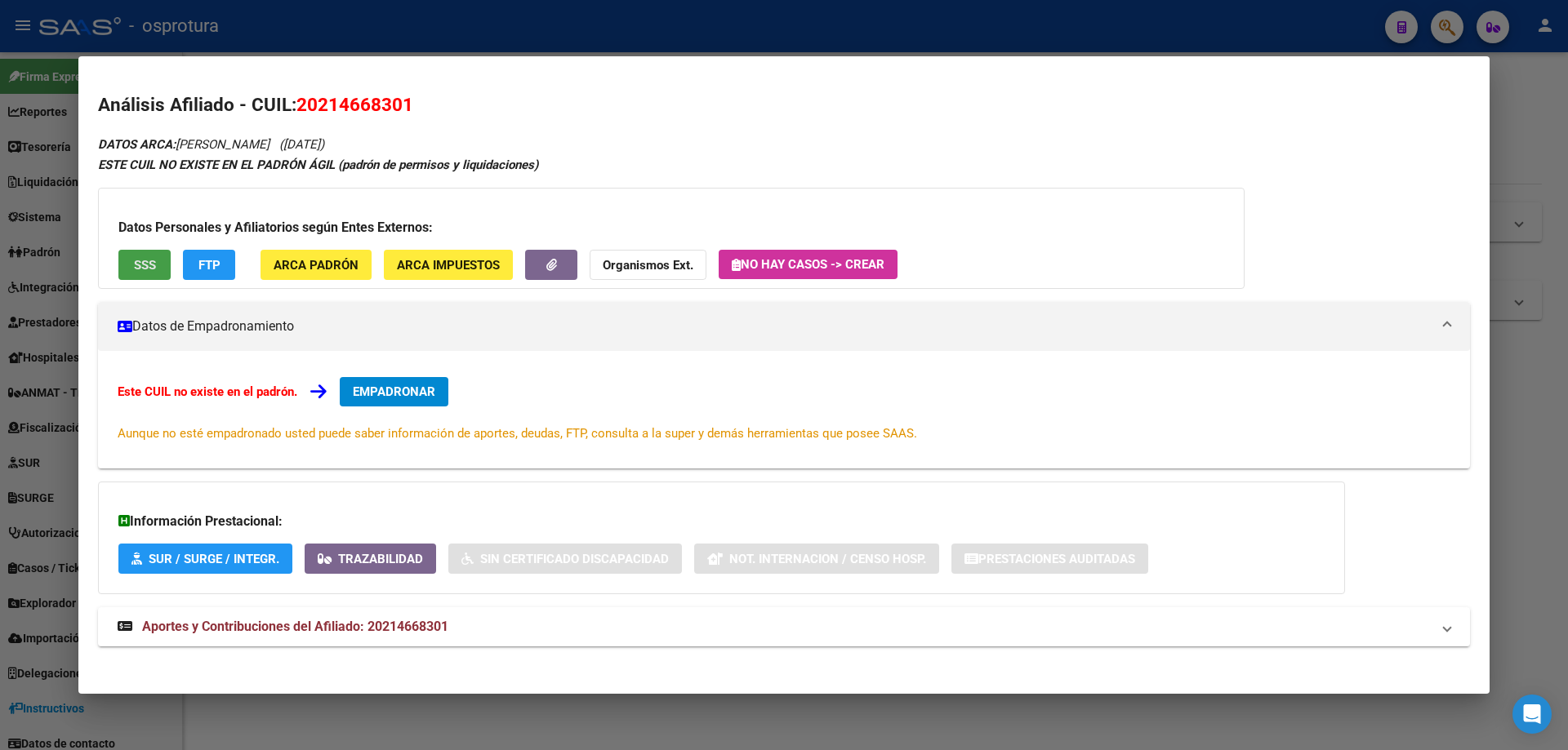
click at [145, 255] on button "SSS" at bounding box center [144, 264] width 52 height 30
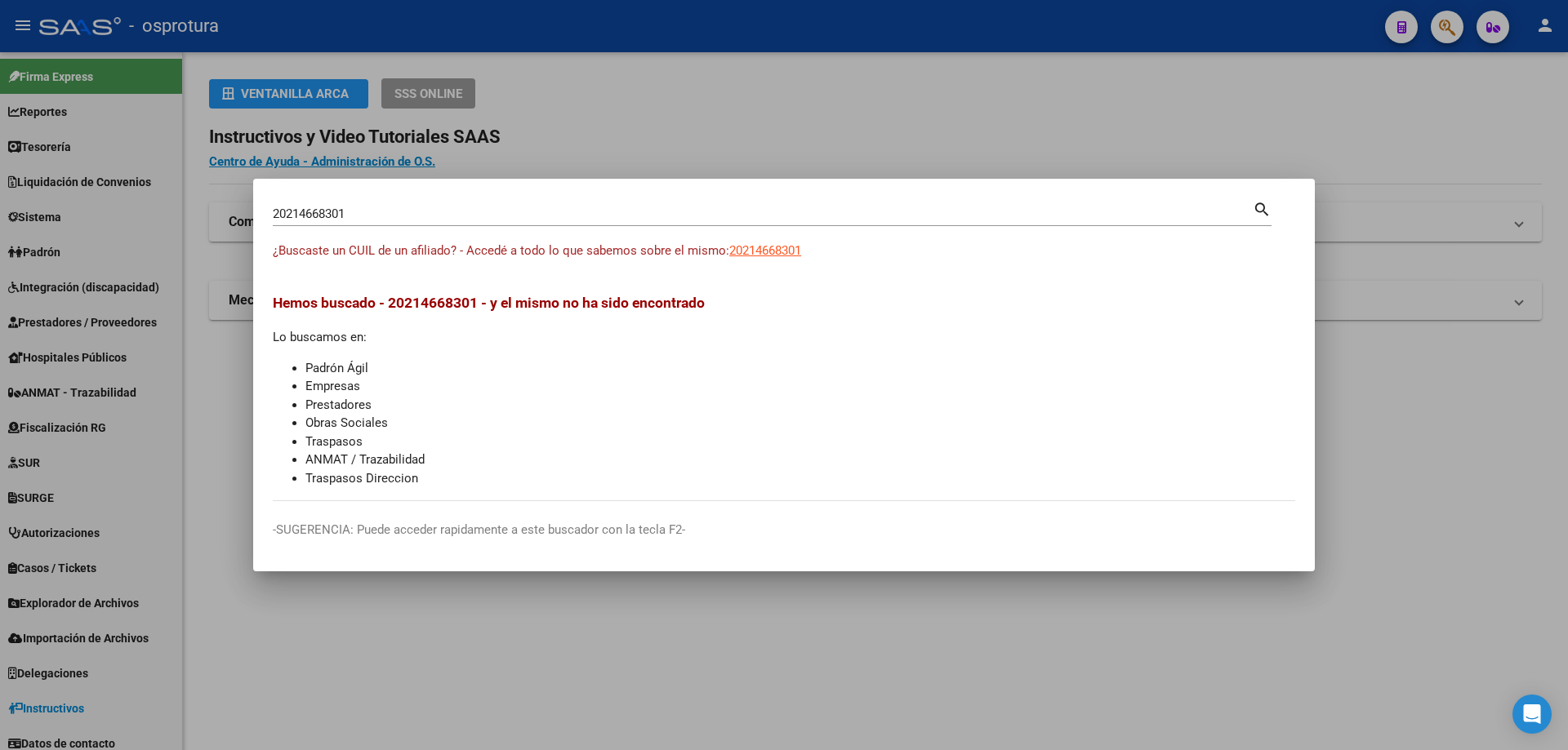
click at [539, 211] on input "20214668301" at bounding box center [762, 214] width 980 height 15
paste input "-21485344-3"
type input "20214853443"
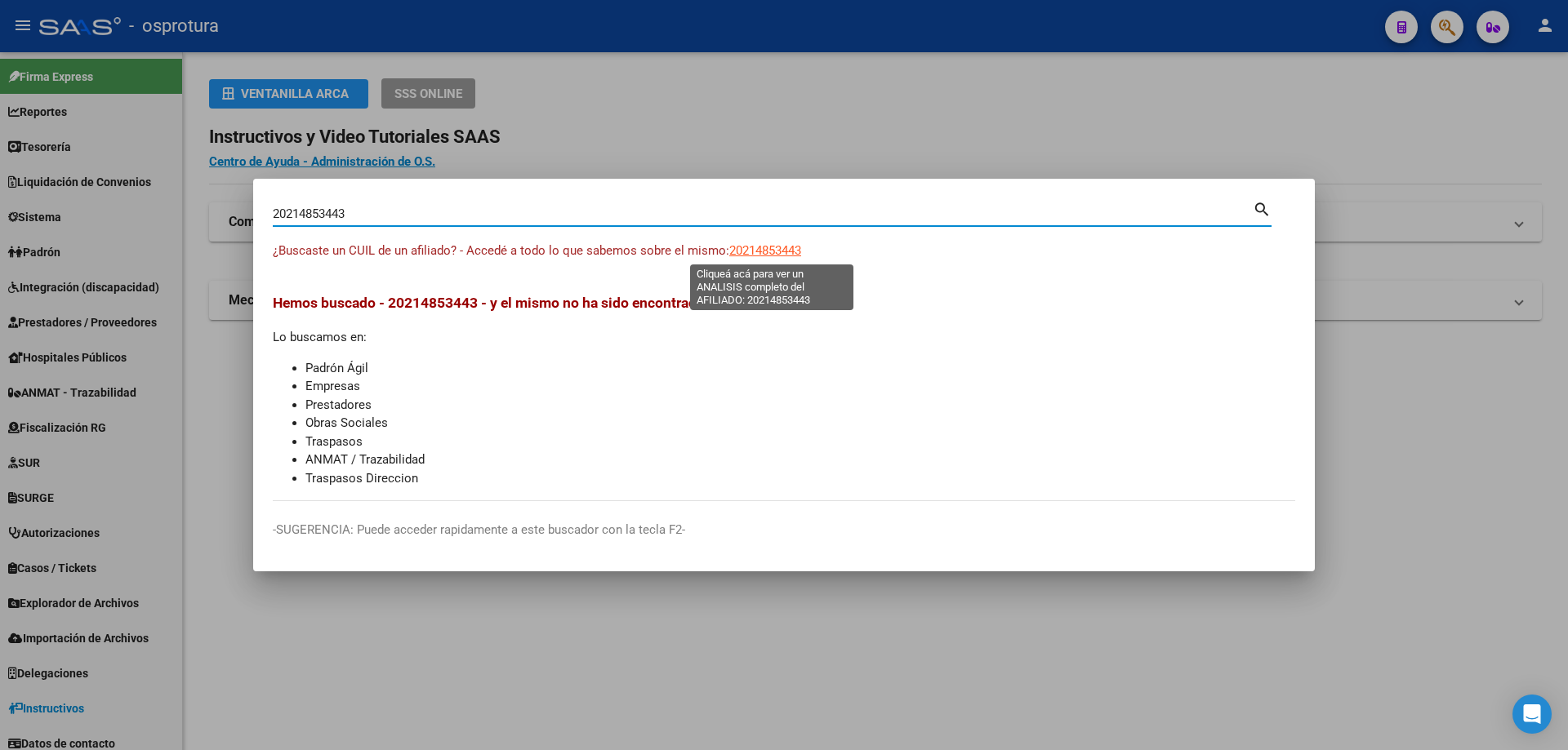
click at [749, 249] on span "20214853443" at bounding box center [765, 250] width 72 height 15
type textarea "20214853443"
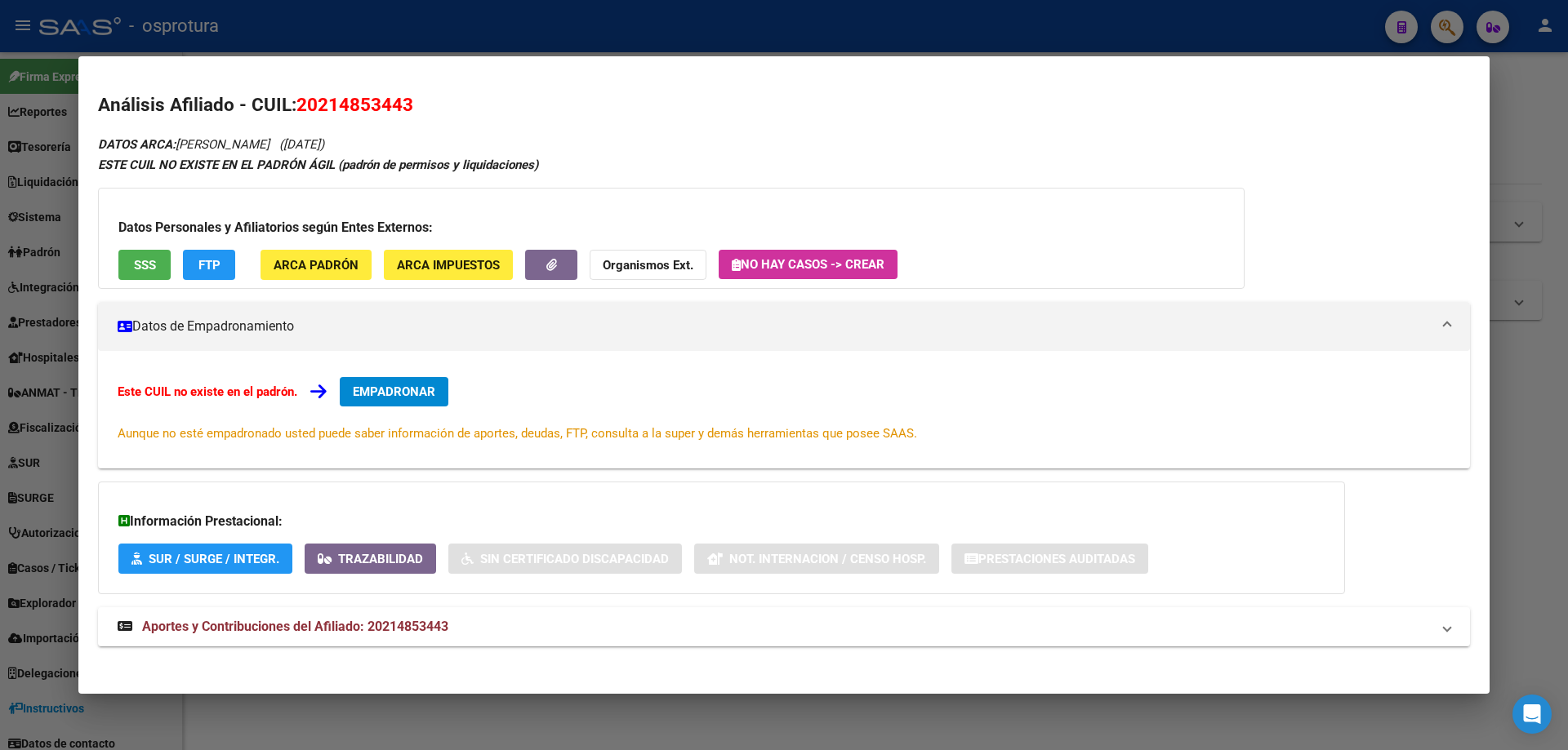
click at [148, 258] on span "SSS" at bounding box center [145, 265] width 22 height 15
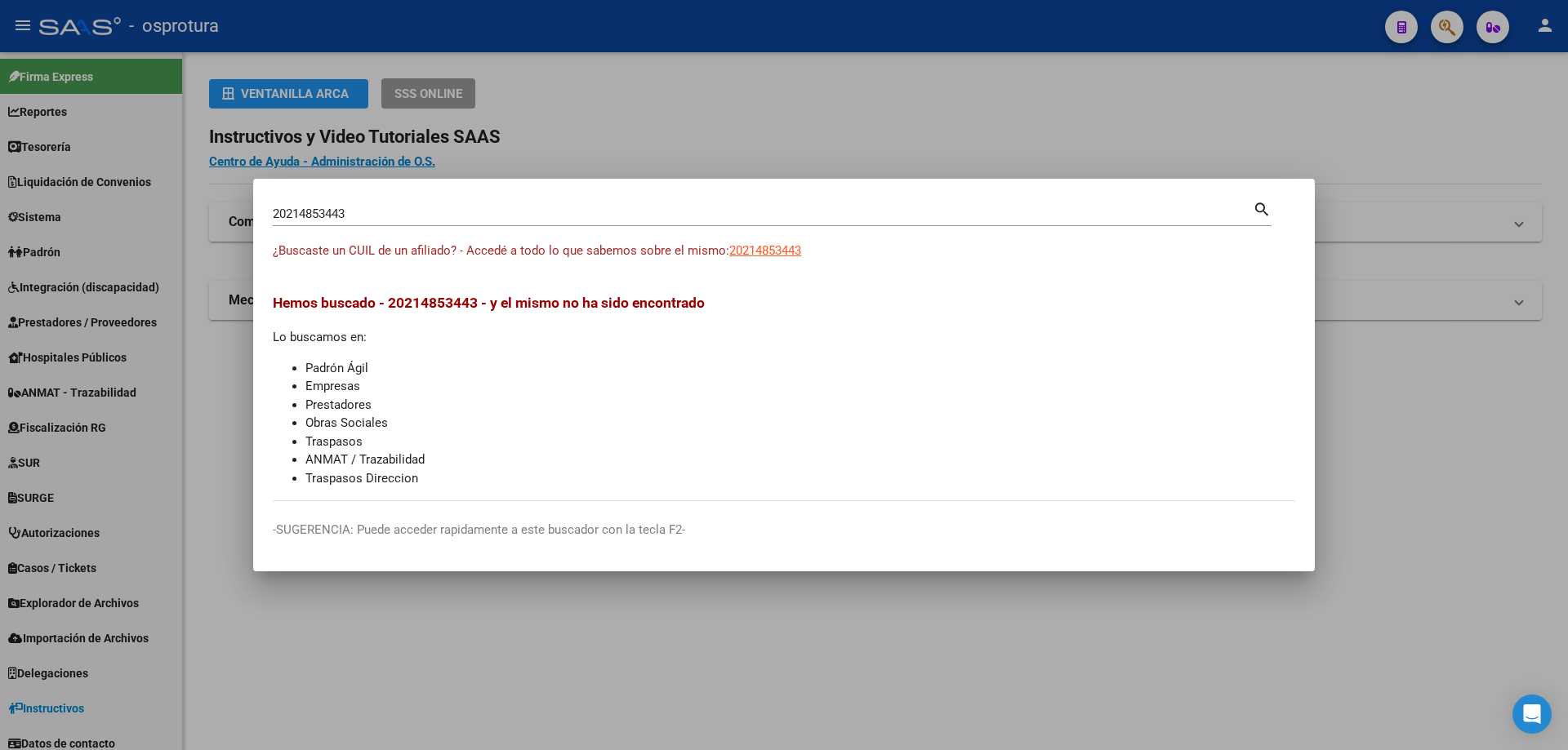
click at [568, 220] on input "20214853443" at bounding box center [762, 214] width 980 height 15
paste input "-21486715-0"
type input "20214867150"
click at [775, 256] on span "20214867150" at bounding box center [765, 250] width 72 height 15
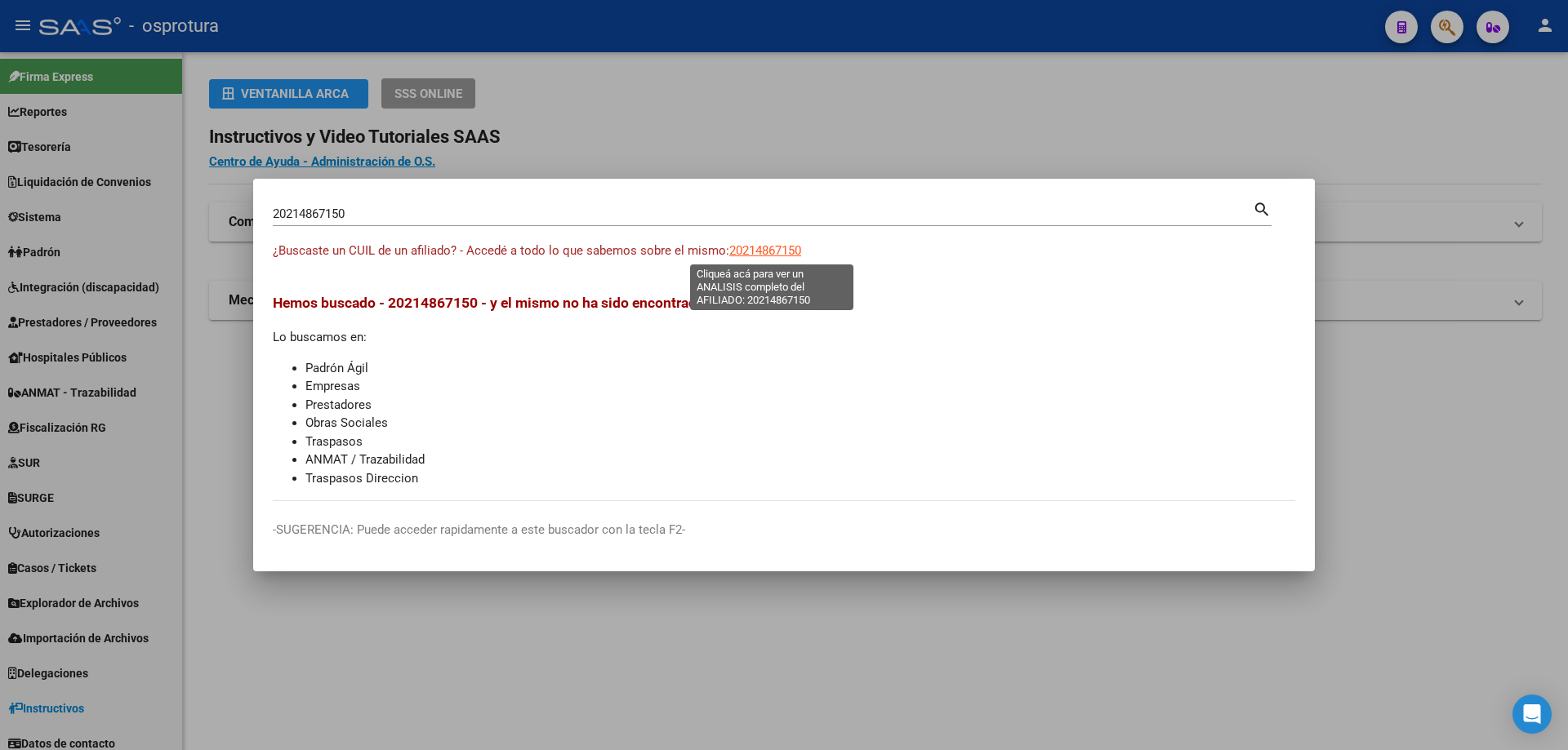
type textarea "20214867150"
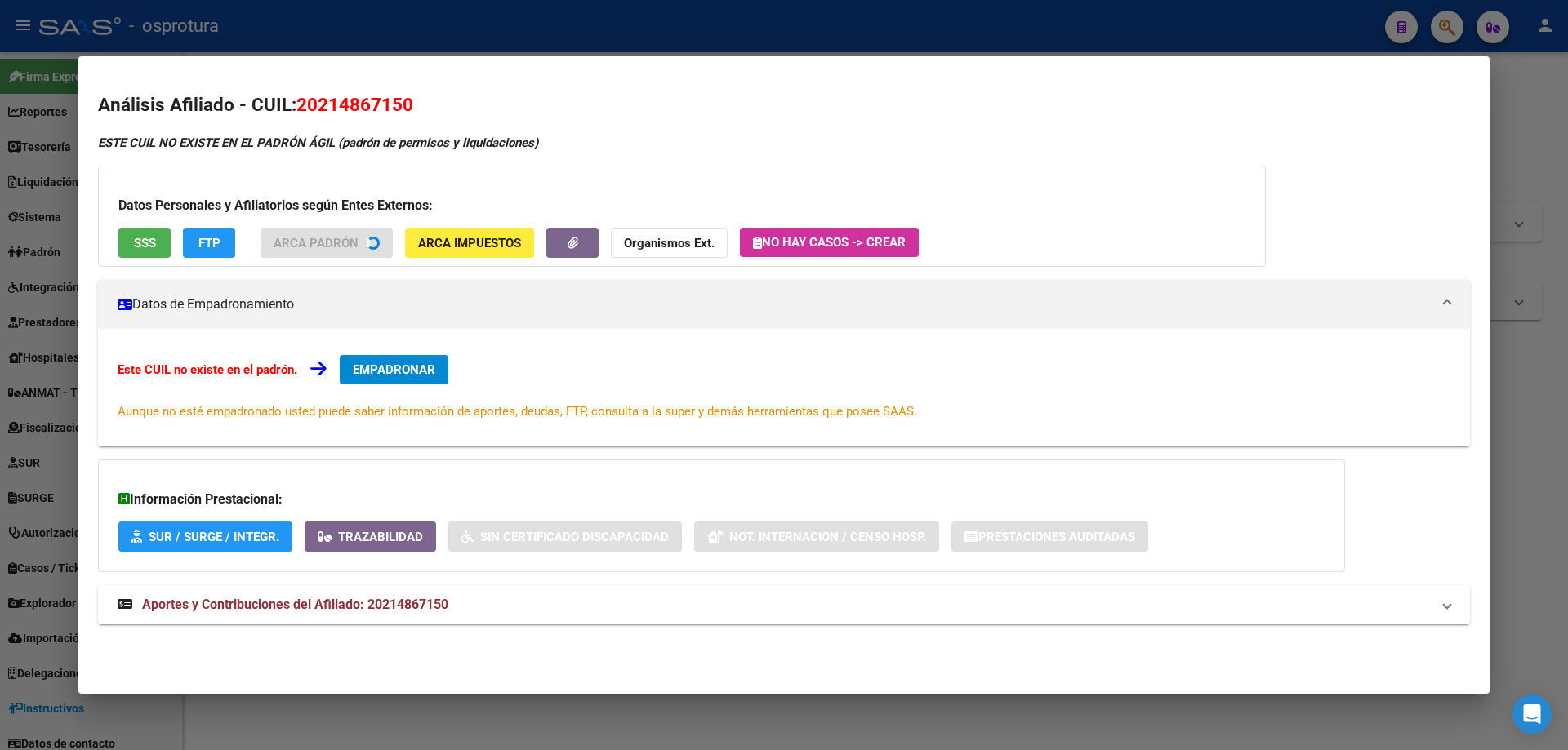
click at [130, 252] on button "SSS" at bounding box center [144, 243] width 52 height 30
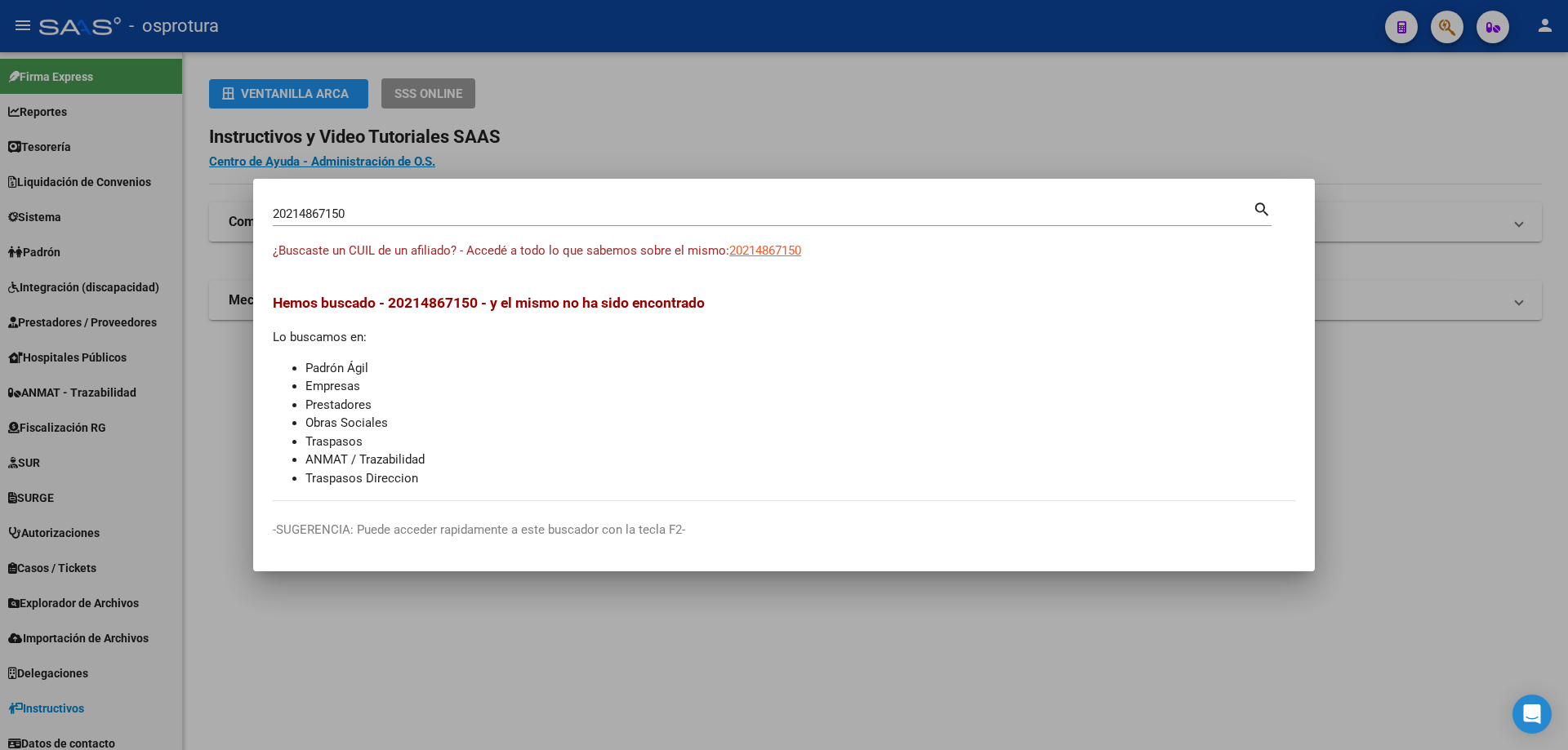
click at [412, 207] on input "20214867150" at bounding box center [762, 214] width 980 height 15
click at [541, 208] on input "20214867150" at bounding box center [762, 214] width 980 height 15
paste input "-21599446-6"
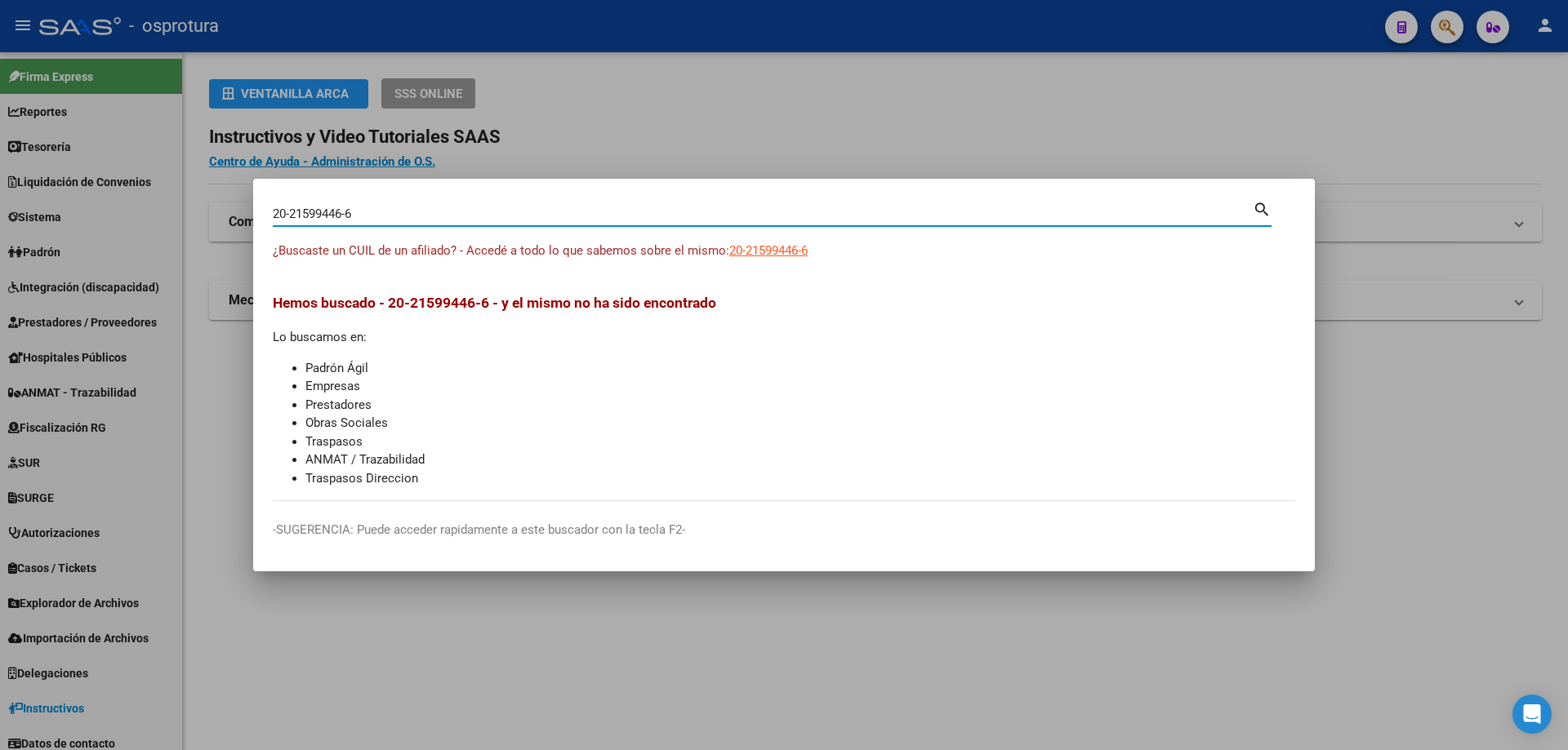
type input "20215994466"
click at [785, 247] on span "20215994466" at bounding box center [765, 250] width 72 height 15
type textarea "20215994466"
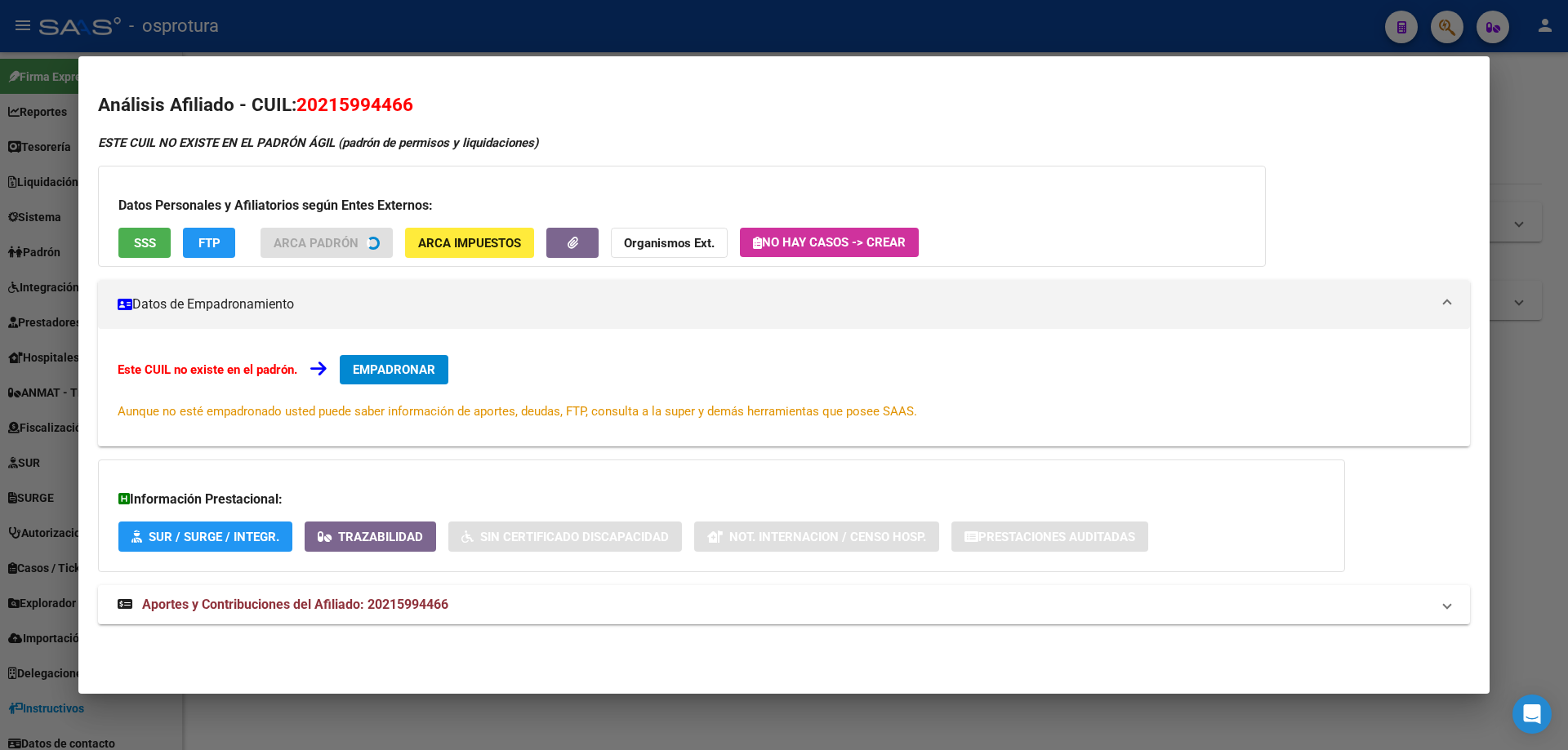
click at [153, 256] on button "SSS" at bounding box center [144, 243] width 52 height 30
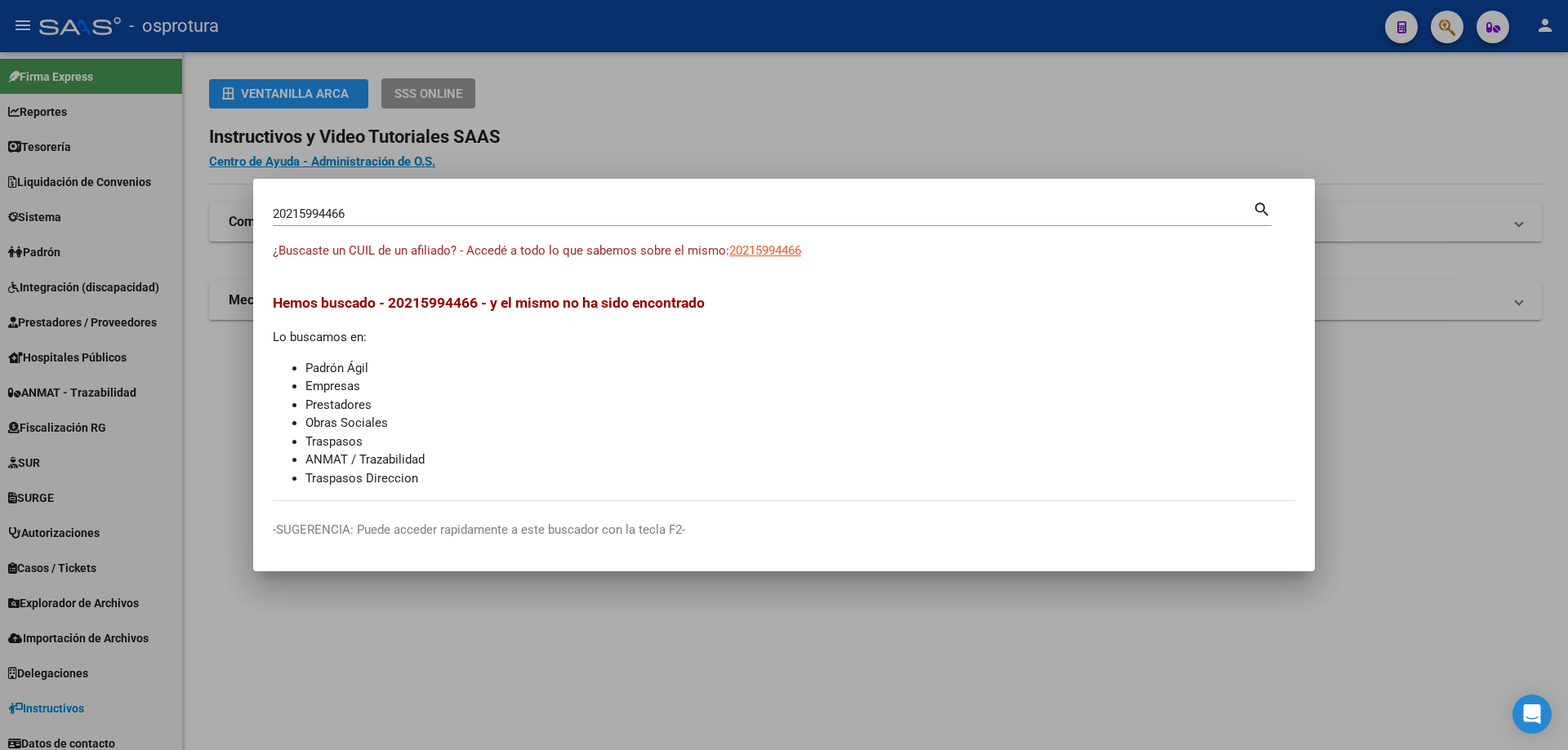
click at [511, 219] on input "20215994466" at bounding box center [762, 214] width 980 height 15
paste input "-21605759-8"
type input "20216057598"
click at [789, 241] on div "20216057598 Buscar (apellido, dni, cuil, [PERSON_NAME], cuit, obra social) sear…" at bounding box center [772, 220] width 999 height 44
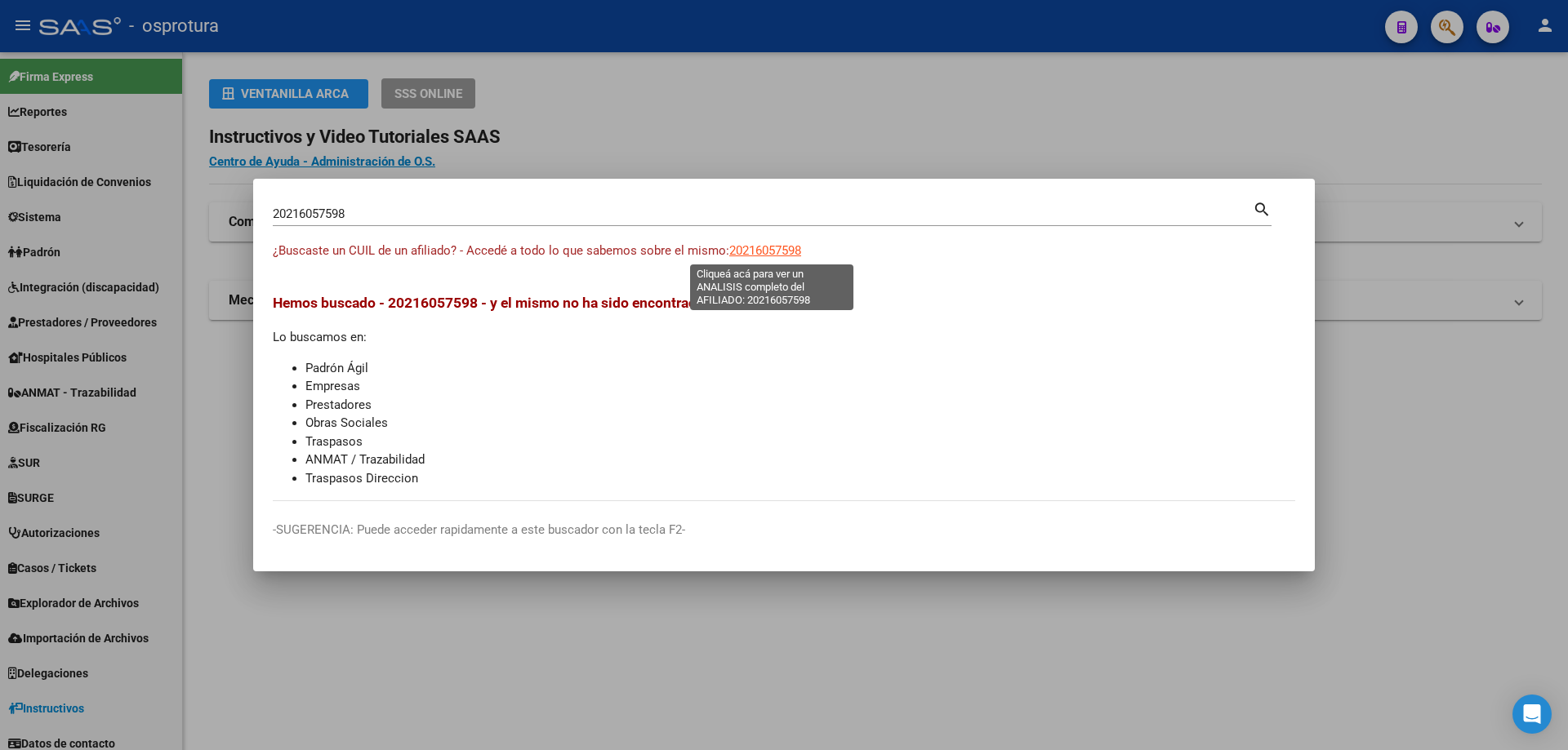
click at [784, 248] on span "20216057598" at bounding box center [765, 250] width 72 height 15
type textarea "20216057598"
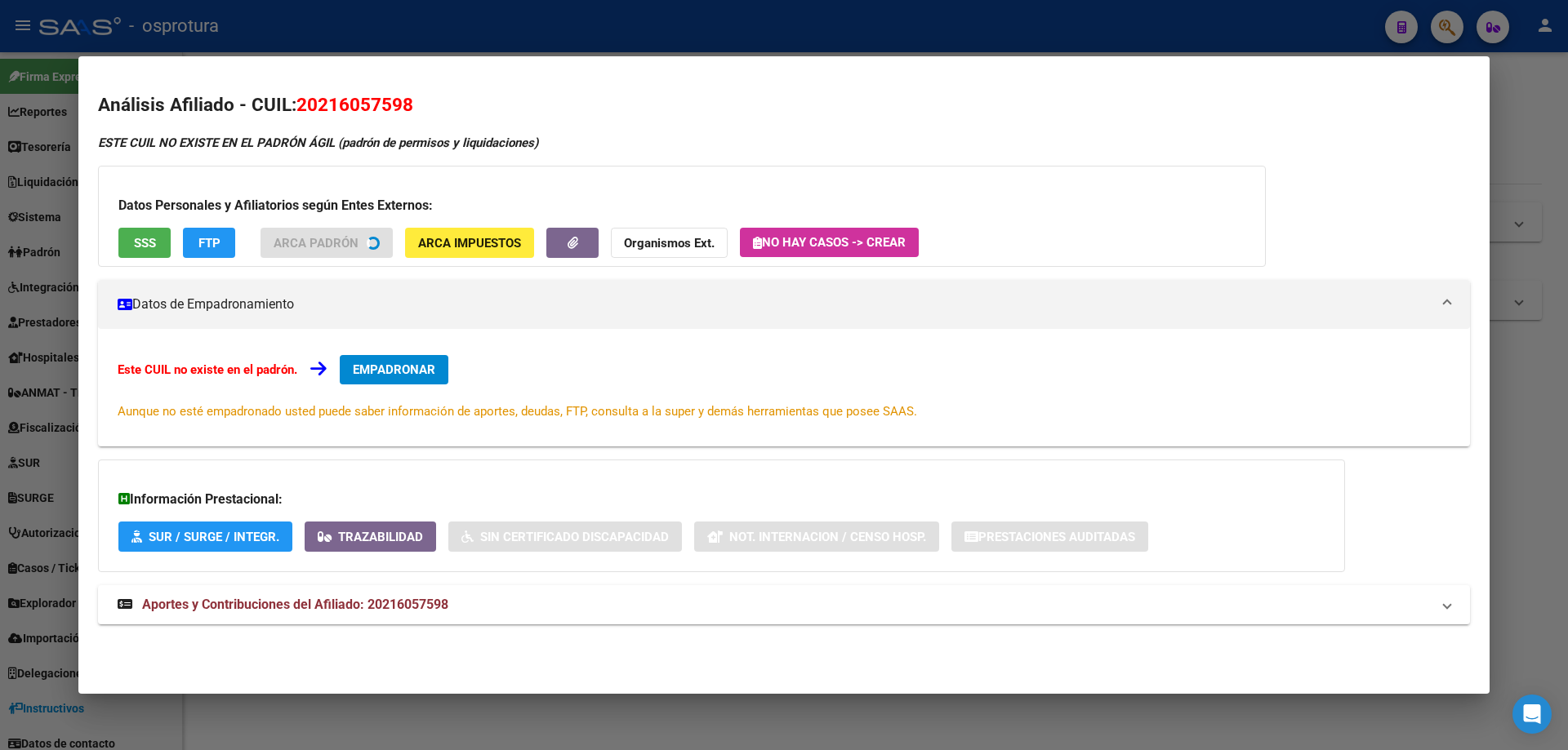
click at [148, 246] on span "SSS" at bounding box center [145, 243] width 22 height 15
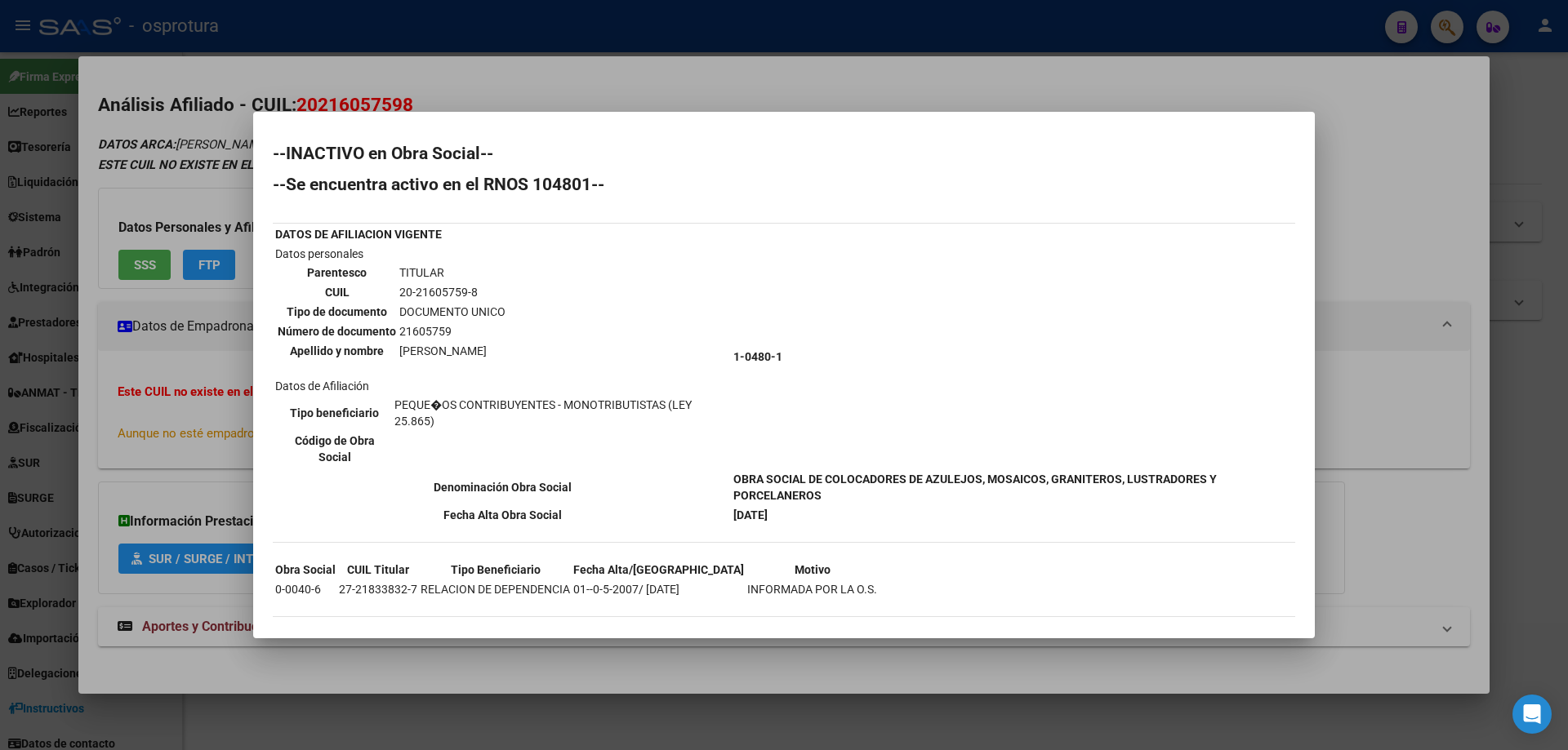
scroll to position [15, 0]
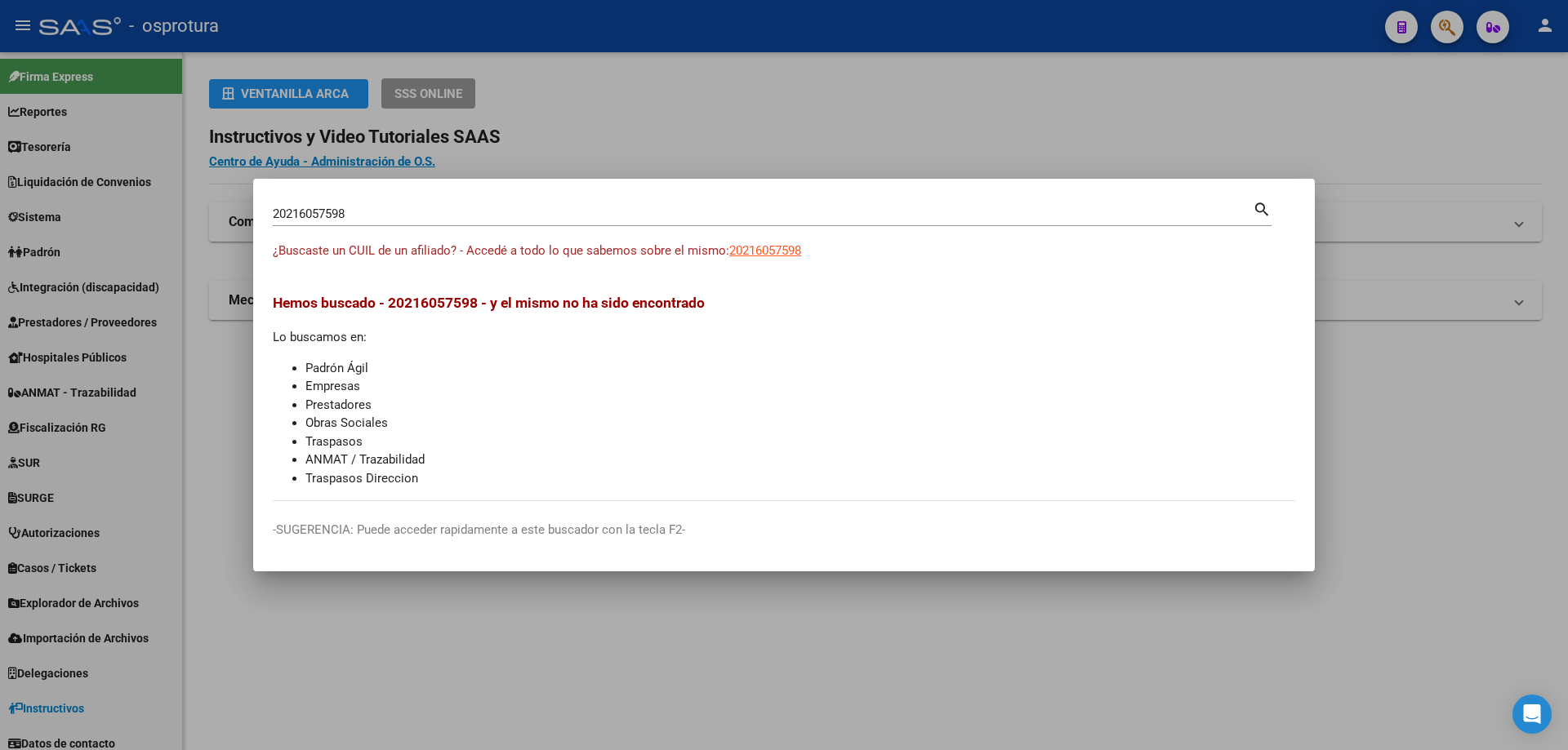
click at [393, 213] on input "20216057598" at bounding box center [762, 214] width 980 height 15
paste input "-21609963-0"
type input "20216099630"
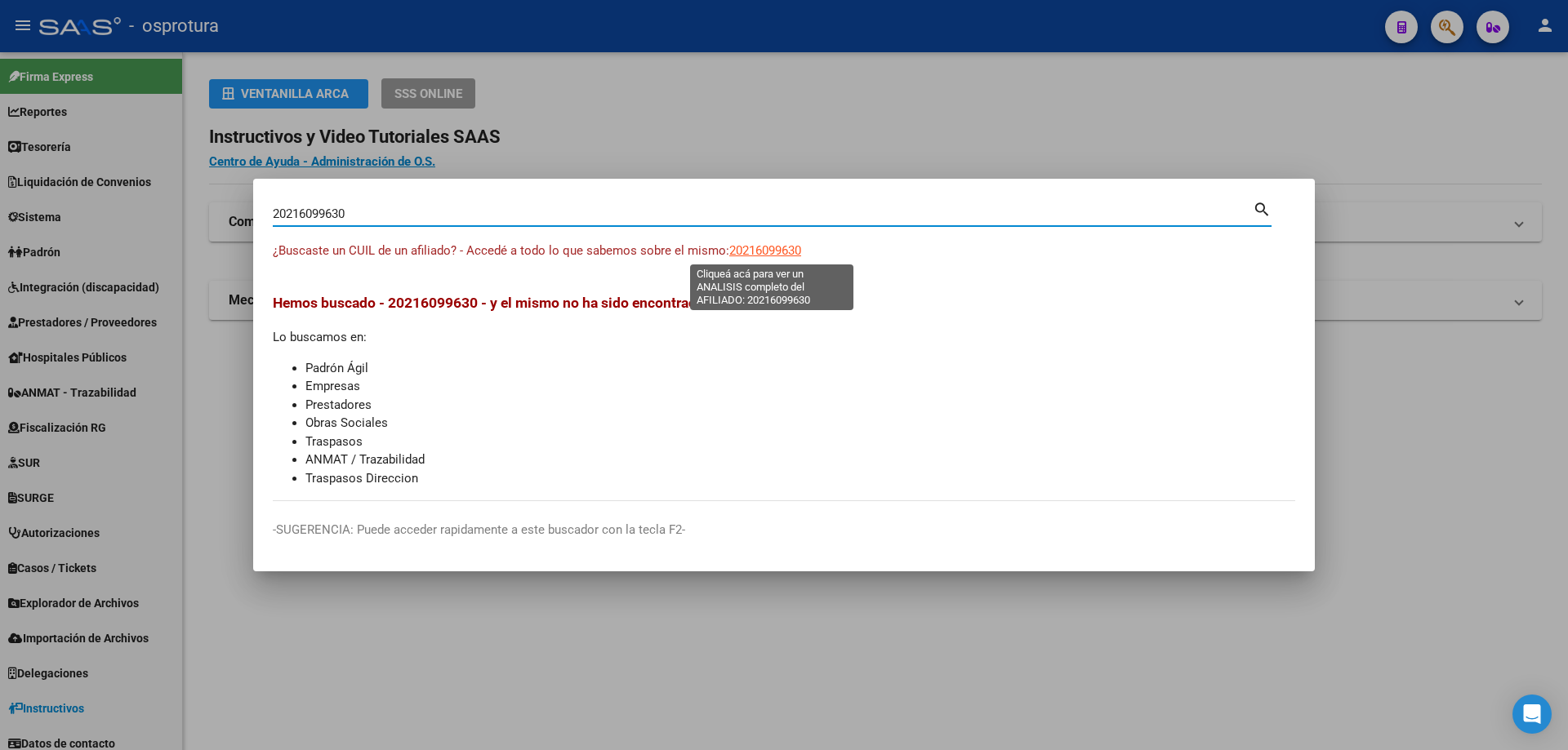
click at [775, 245] on span "20216099630" at bounding box center [765, 250] width 72 height 15
type textarea "20216099630"
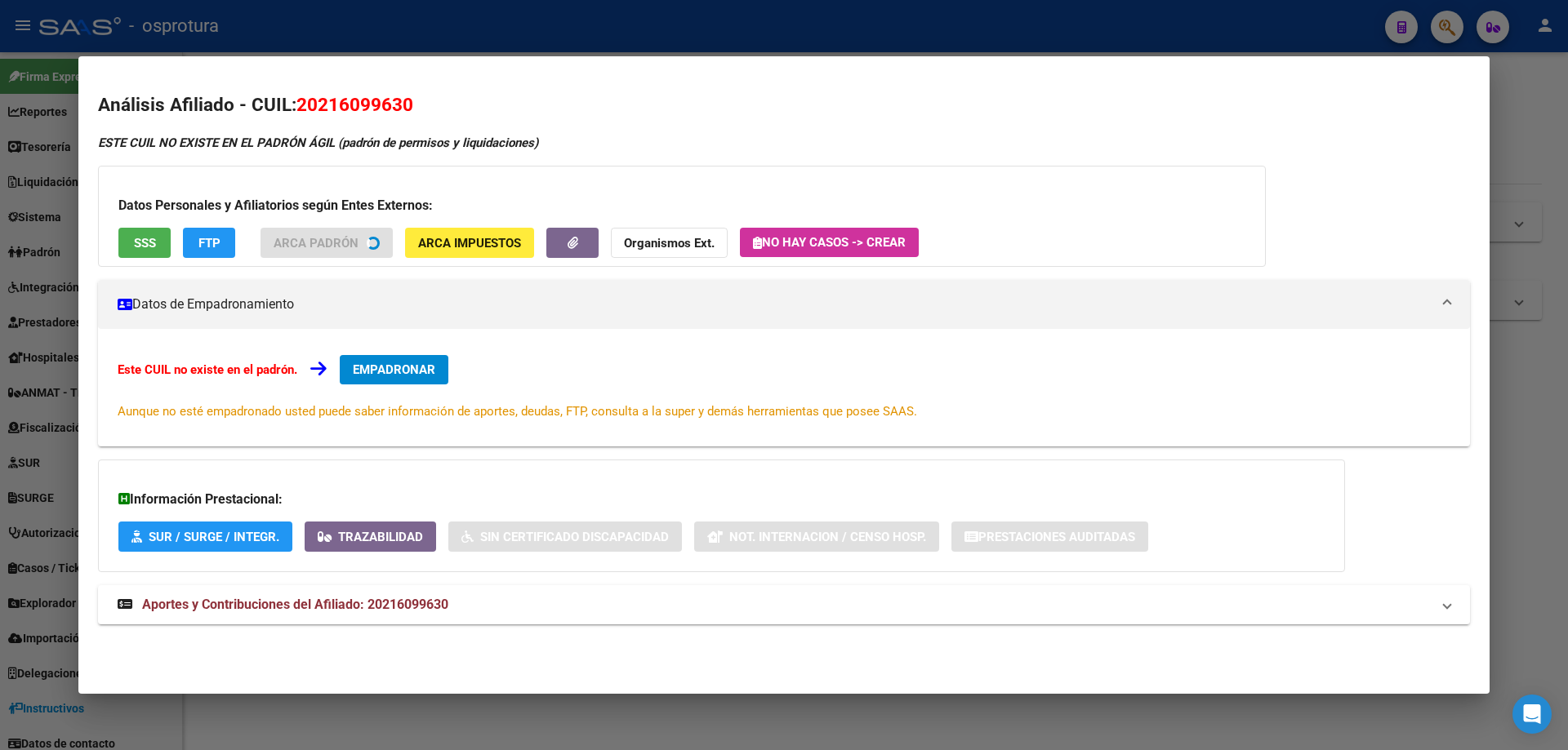
click at [139, 248] on span "SSS" at bounding box center [145, 243] width 22 height 15
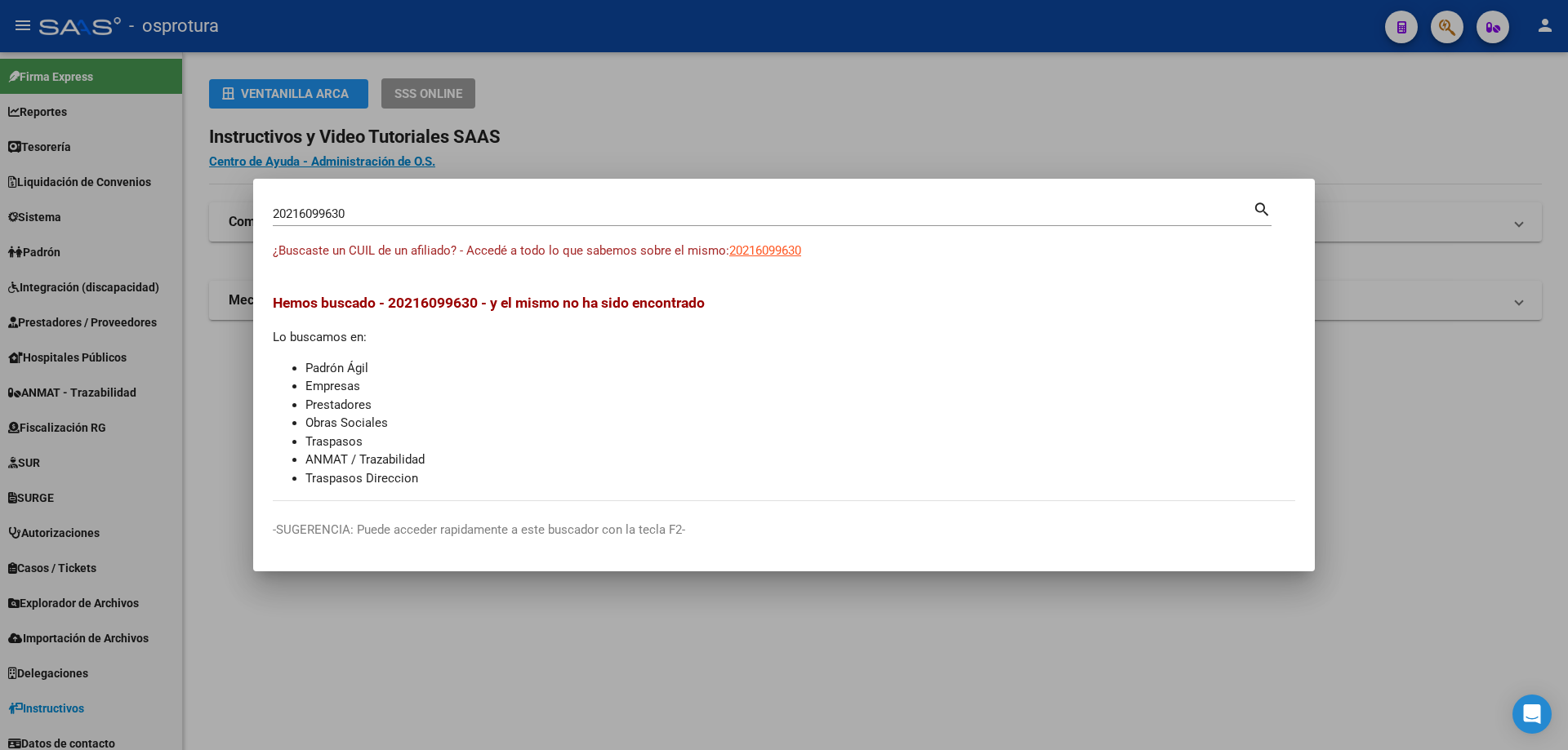
click at [439, 216] on input "20216099630" at bounding box center [762, 214] width 980 height 15
paste input "-21649417-3"
type input "20216494173"
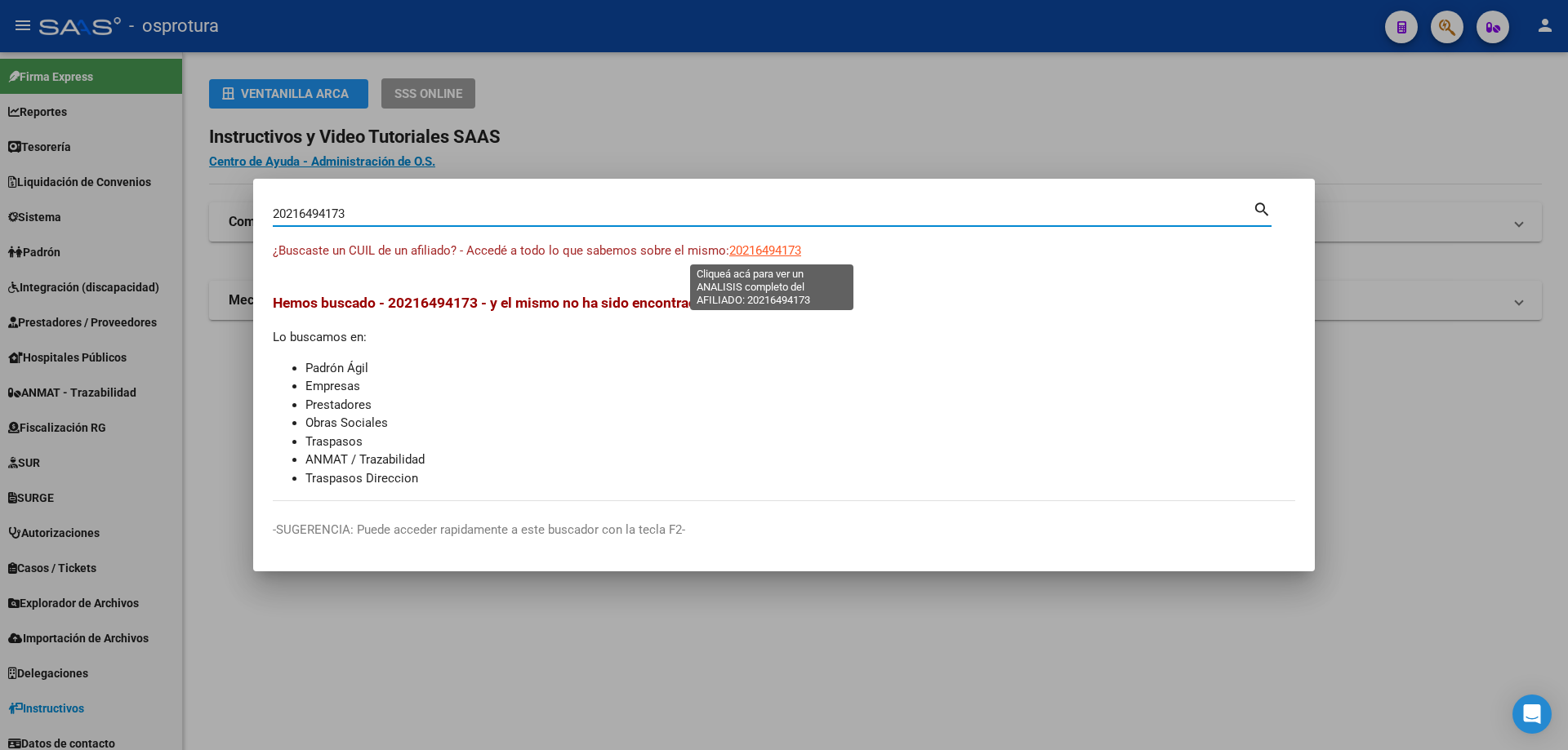
click at [757, 246] on span "20216494173" at bounding box center [765, 250] width 72 height 15
type textarea "20216494173"
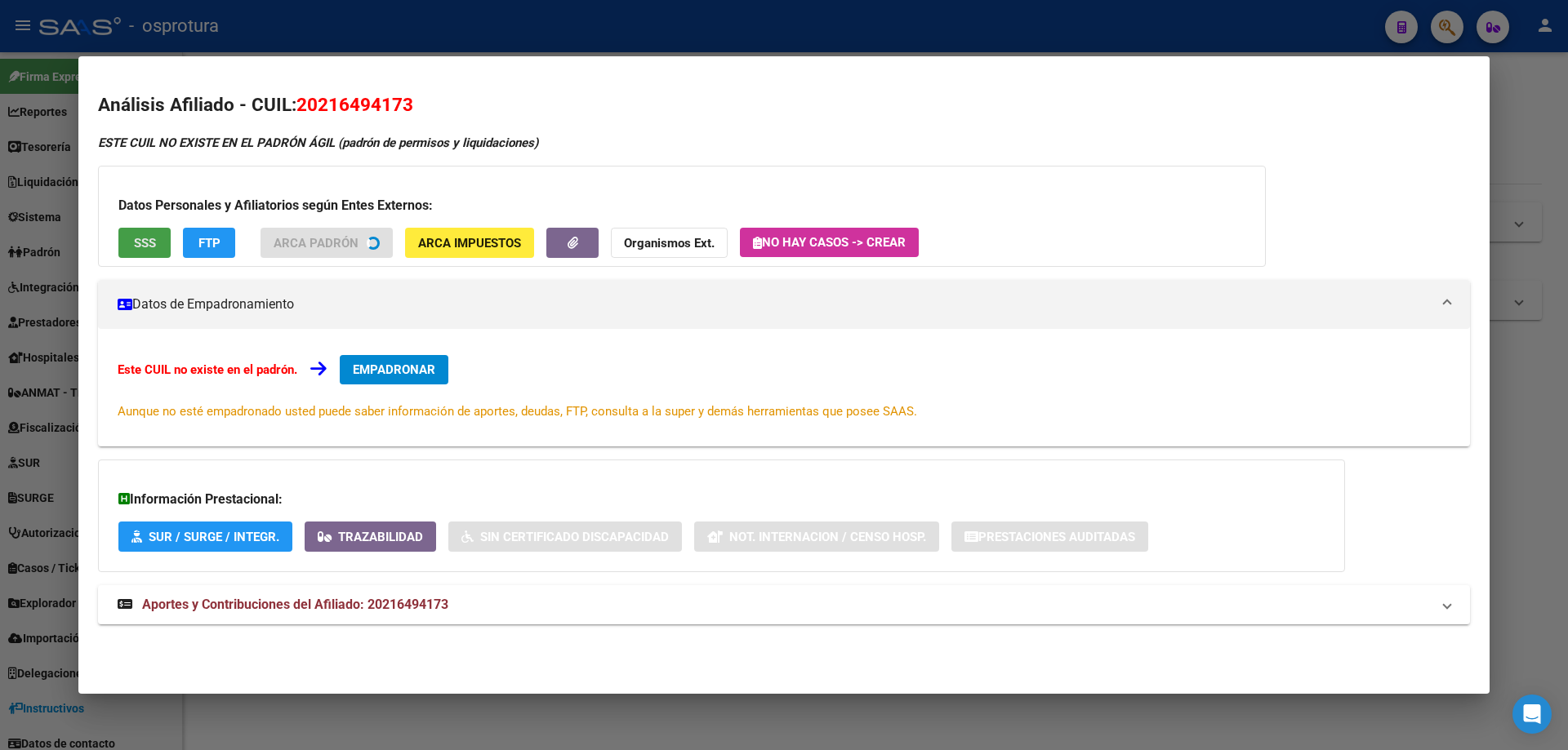
click at [155, 247] on span "SSS" at bounding box center [145, 243] width 22 height 15
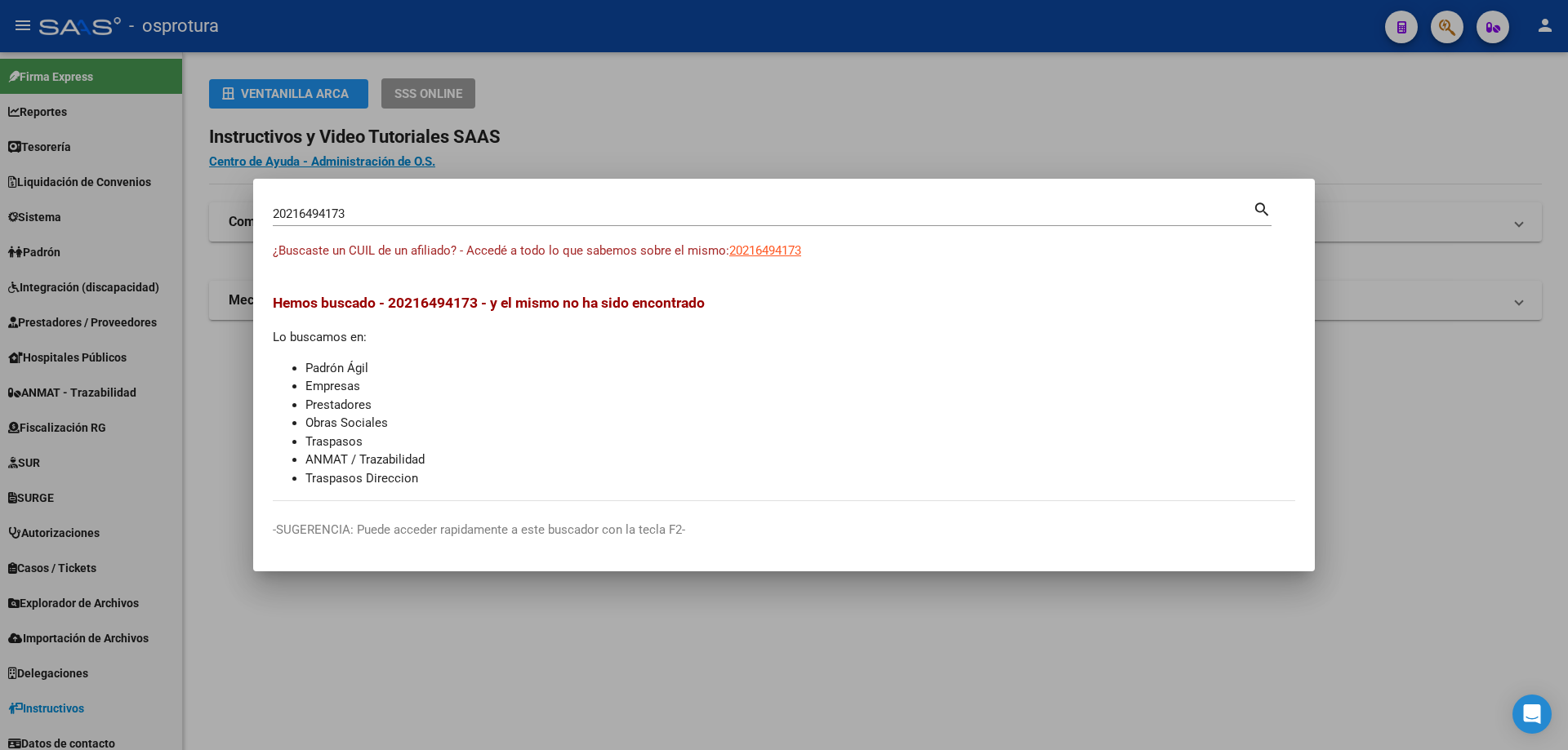
click at [537, 214] on input "20216494173" at bounding box center [762, 214] width 980 height 15
paste input "-21662863-"
click at [445, 220] on input "20216628633" at bounding box center [762, 214] width 980 height 15
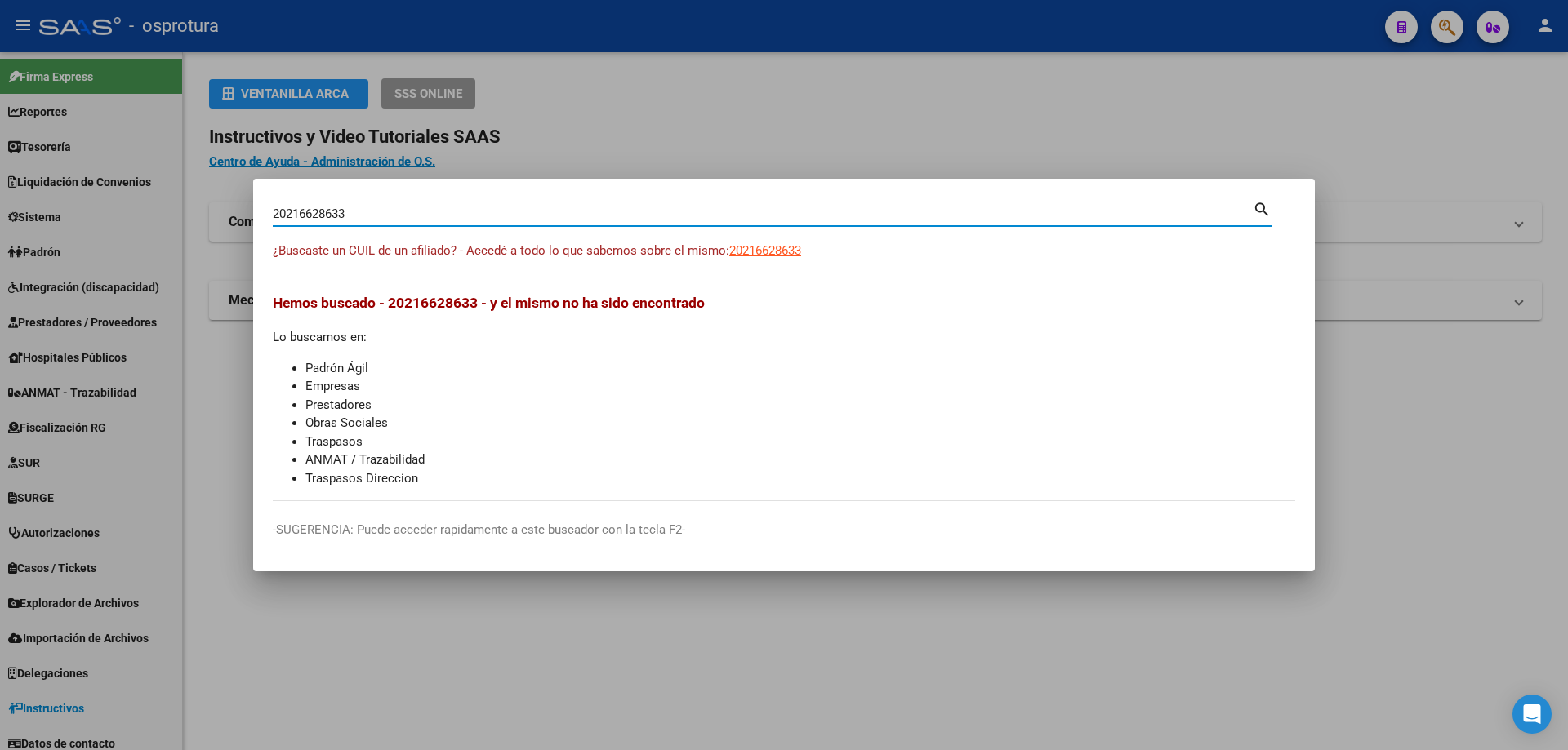
paste input "-21662863-"
type input "20216628633"
click at [768, 249] on span "20216628633" at bounding box center [765, 250] width 72 height 15
type textarea "20216628633"
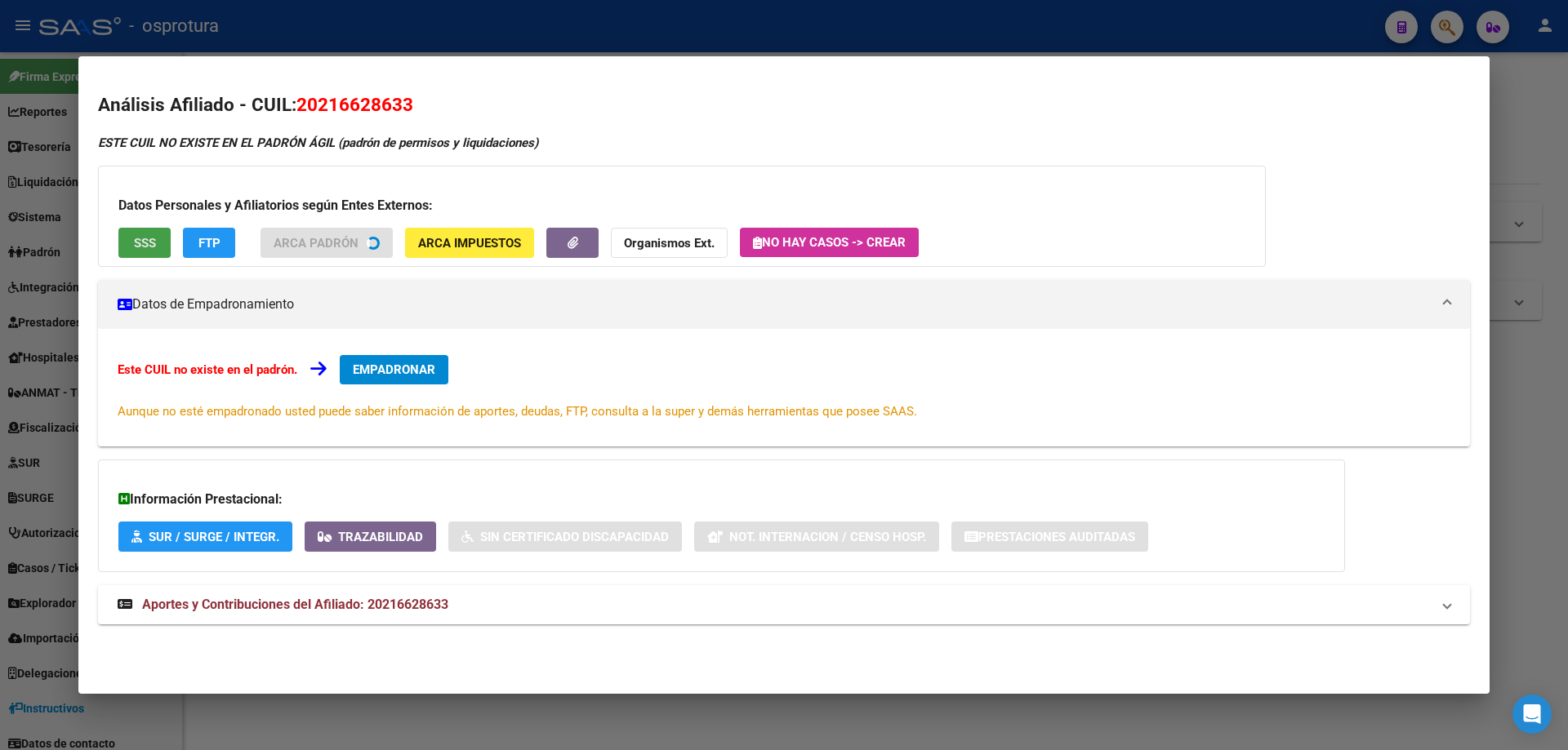
click at [138, 252] on button "SSS" at bounding box center [144, 243] width 52 height 30
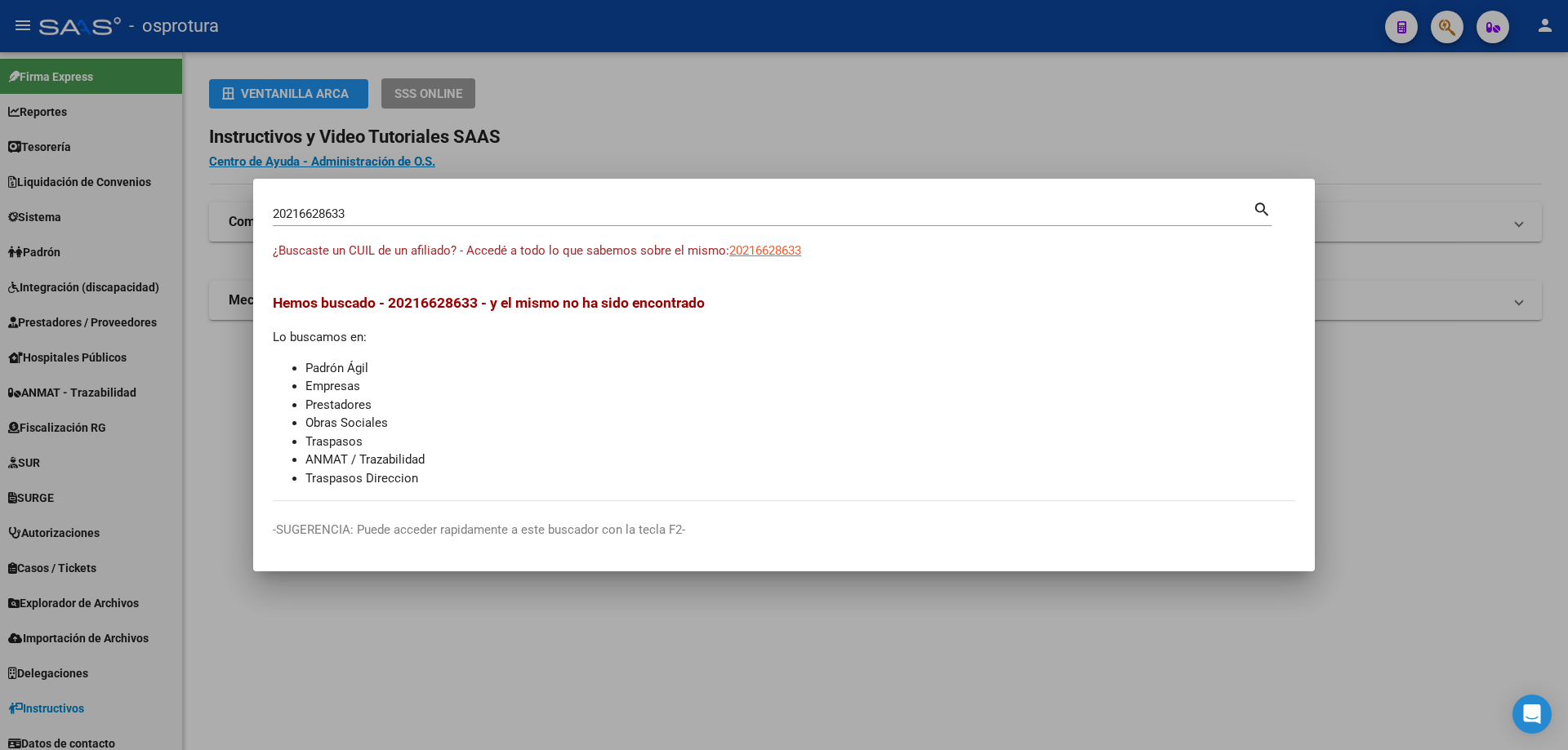
click at [475, 216] on input "20216628633" at bounding box center [762, 214] width 980 height 15
paste input "-21761776-7"
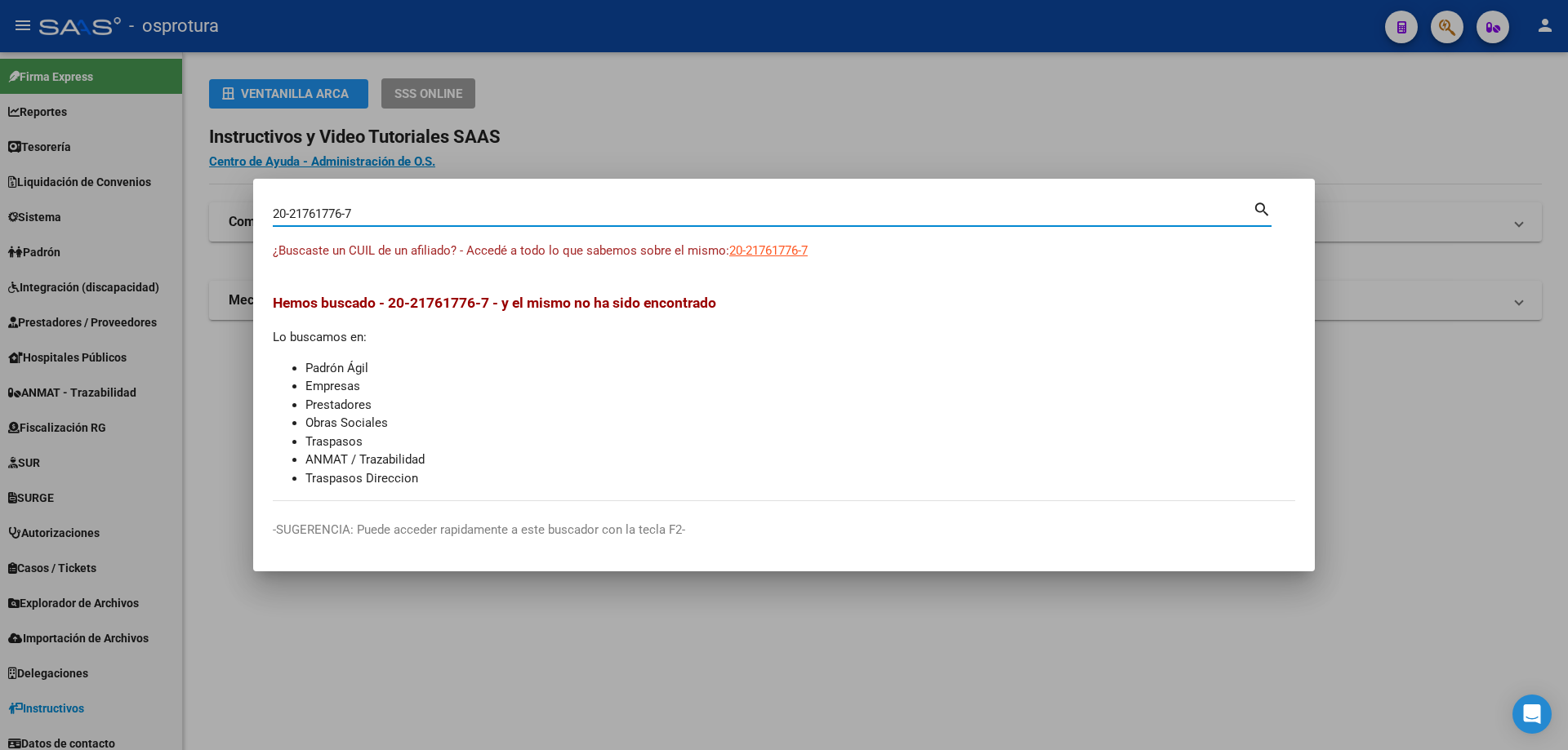
type input "20217617767"
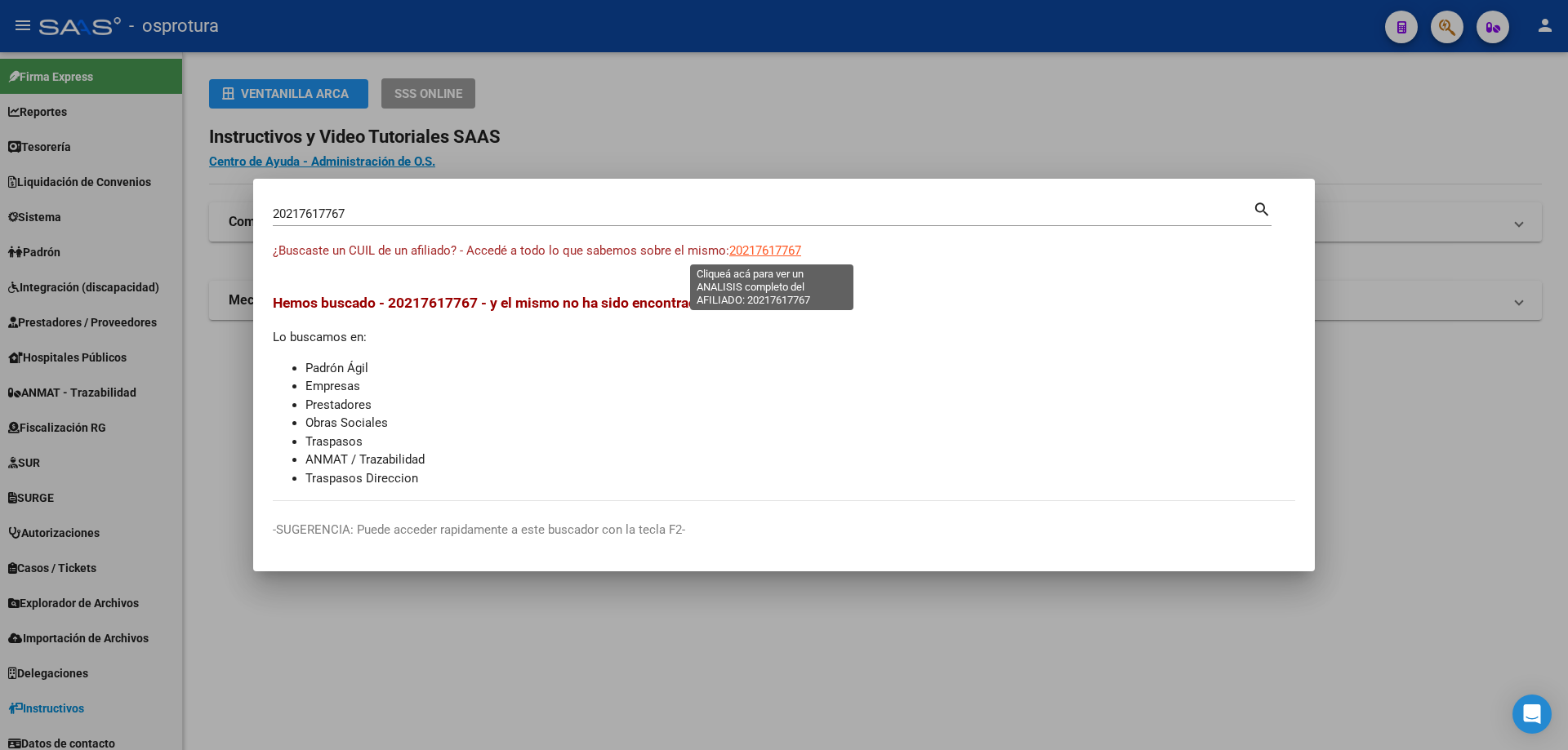
click at [766, 252] on span "20217617767" at bounding box center [765, 250] width 72 height 15
type textarea "20217617767"
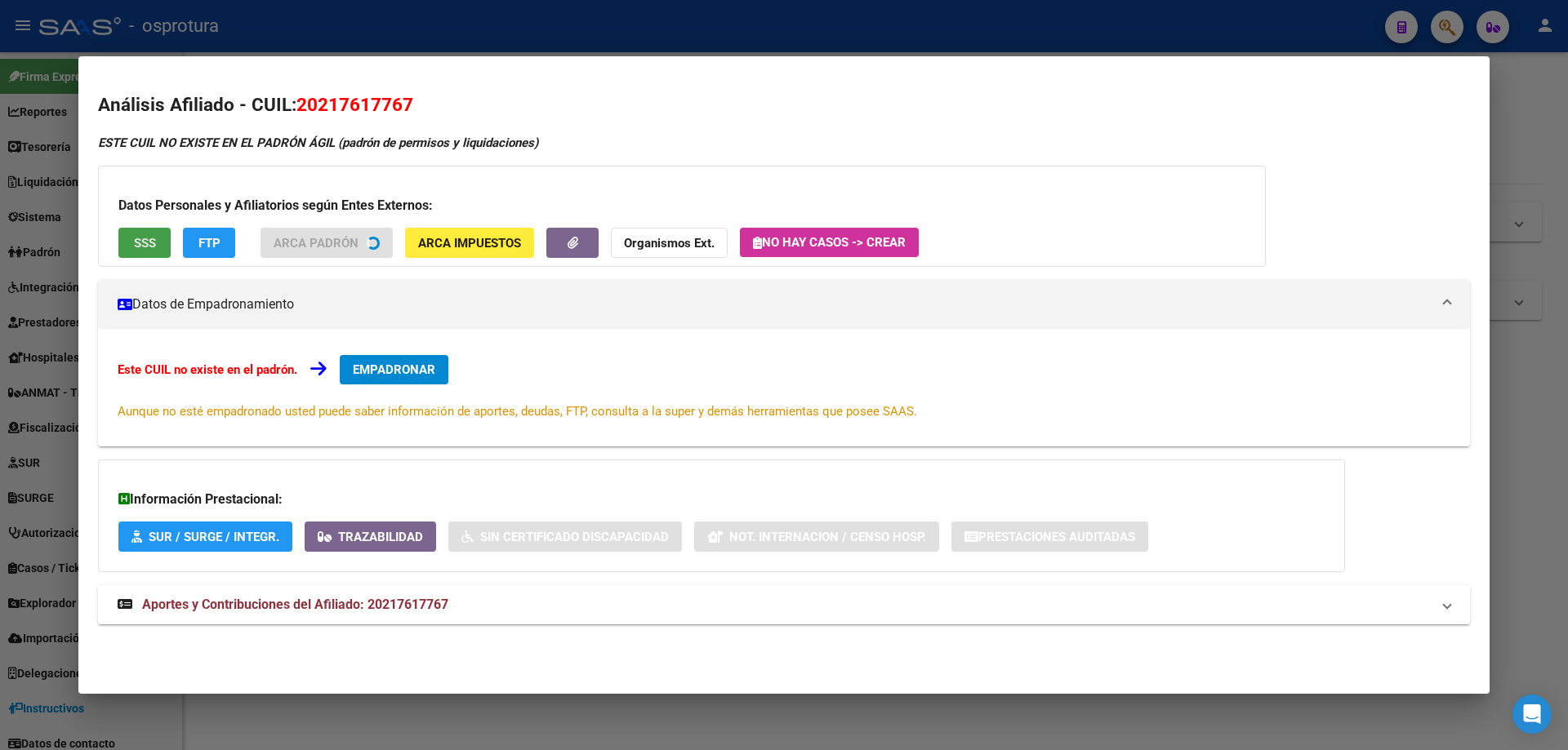
click at [158, 238] on button "SSS" at bounding box center [144, 243] width 52 height 30
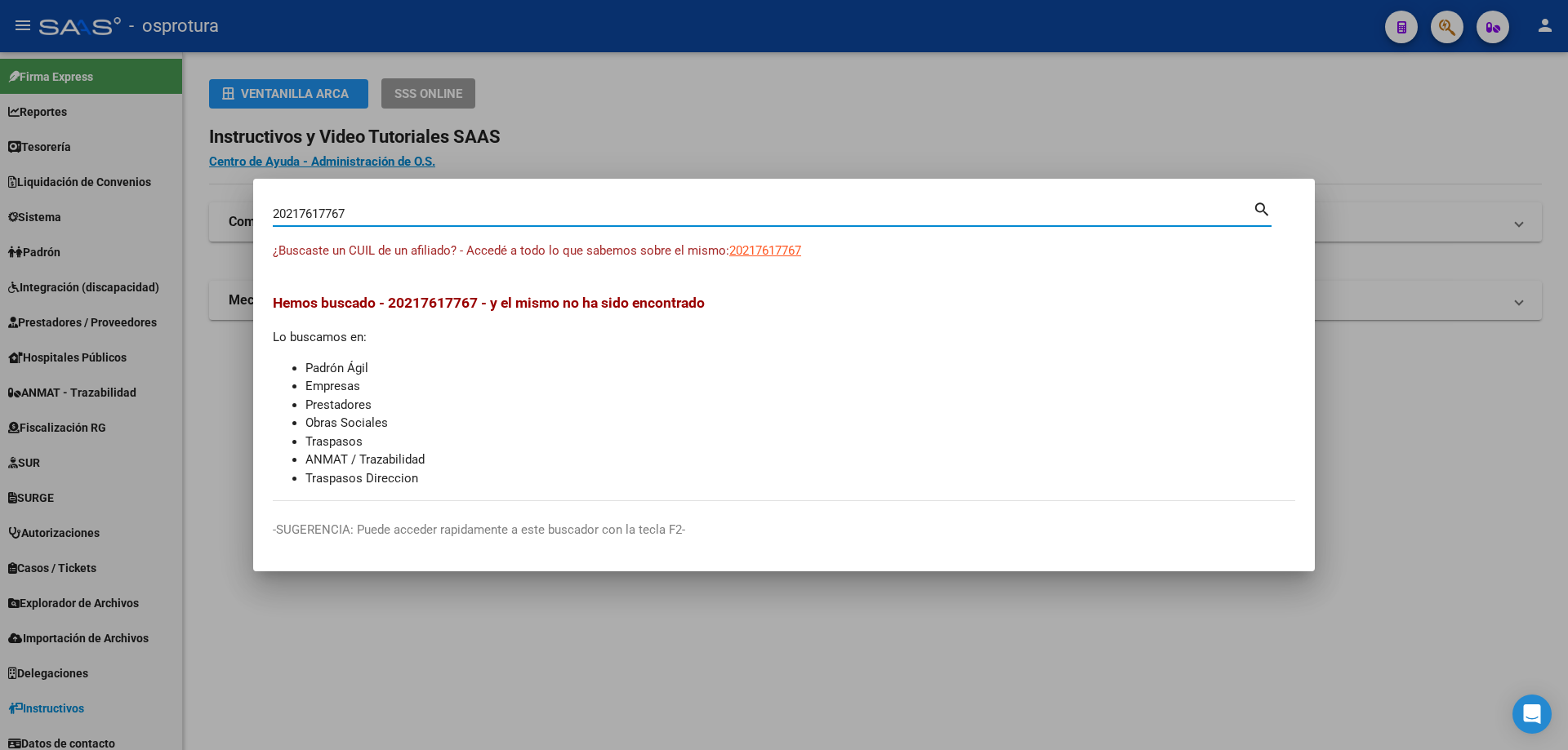
click at [625, 213] on input "20217617767" at bounding box center [762, 214] width 980 height 15
paste input "-21770343-4"
type input "20217703434"
click at [774, 249] on span "20217703434" at bounding box center [765, 250] width 72 height 15
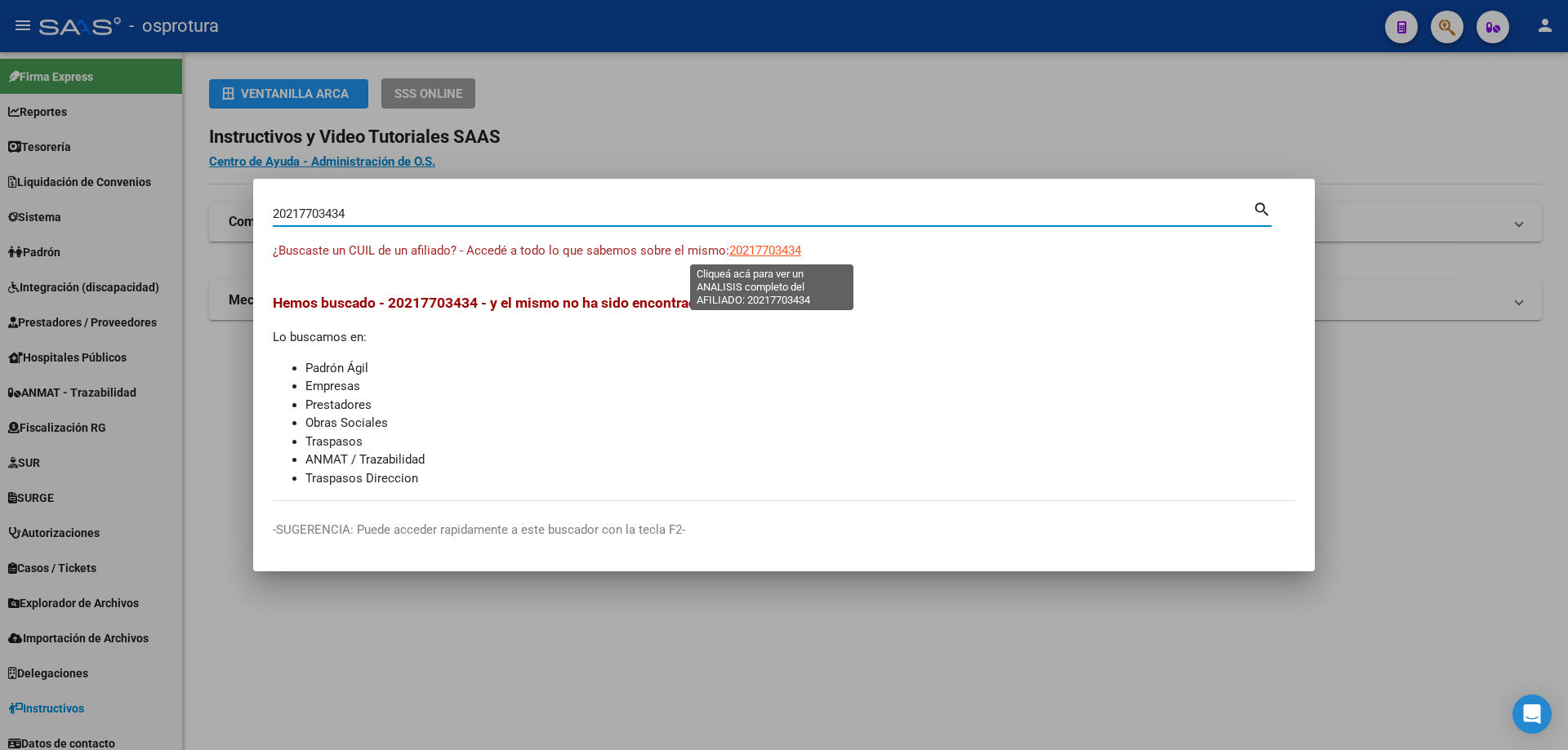
type textarea "20217703434"
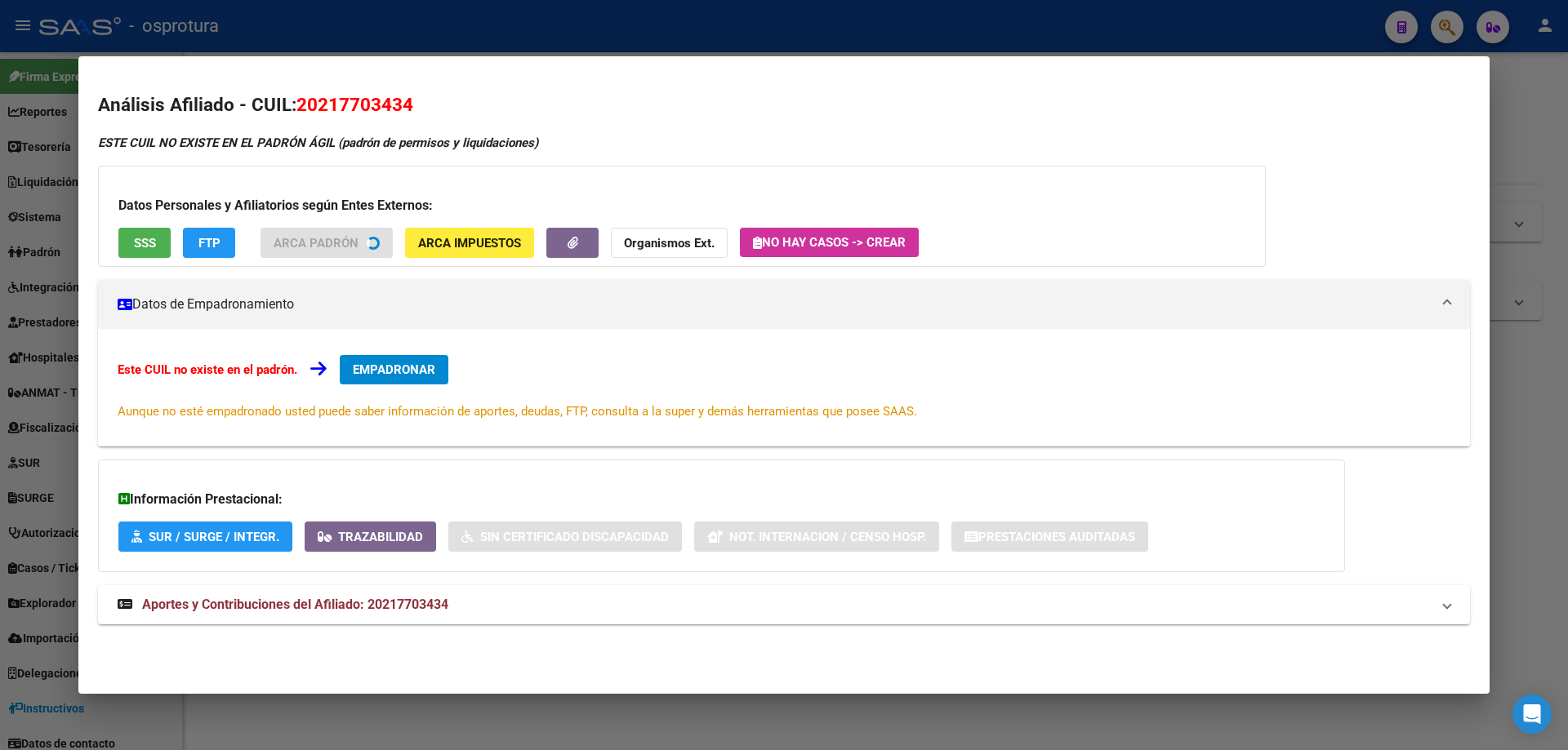
click at [136, 236] on span "SSS" at bounding box center [145, 243] width 22 height 15
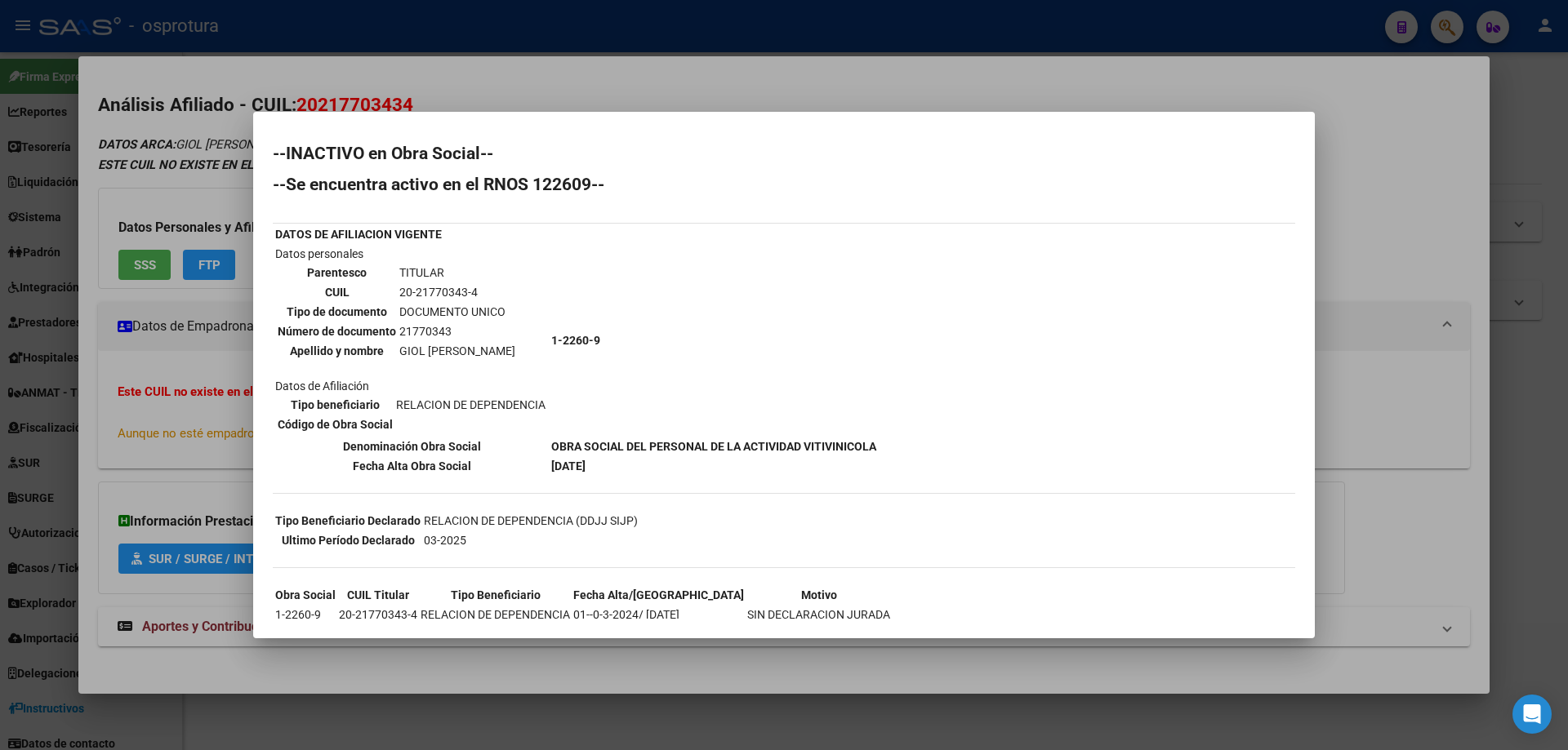
scroll to position [40, 0]
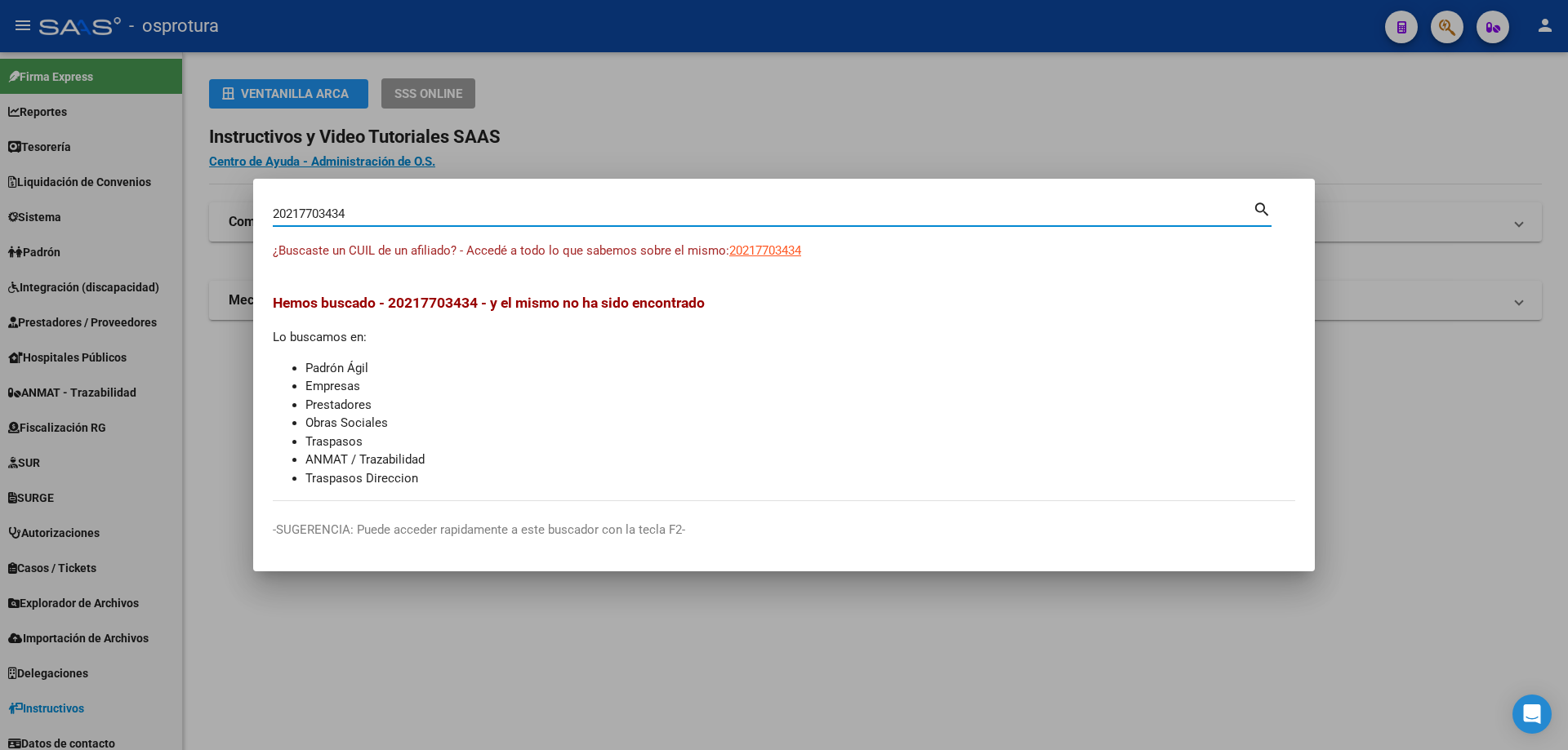
click at [486, 212] on input "20217703434" at bounding box center [762, 214] width 980 height 15
paste input "-21782652-8"
type input "20217826528"
click at [783, 255] on span "20217826528" at bounding box center [765, 250] width 72 height 15
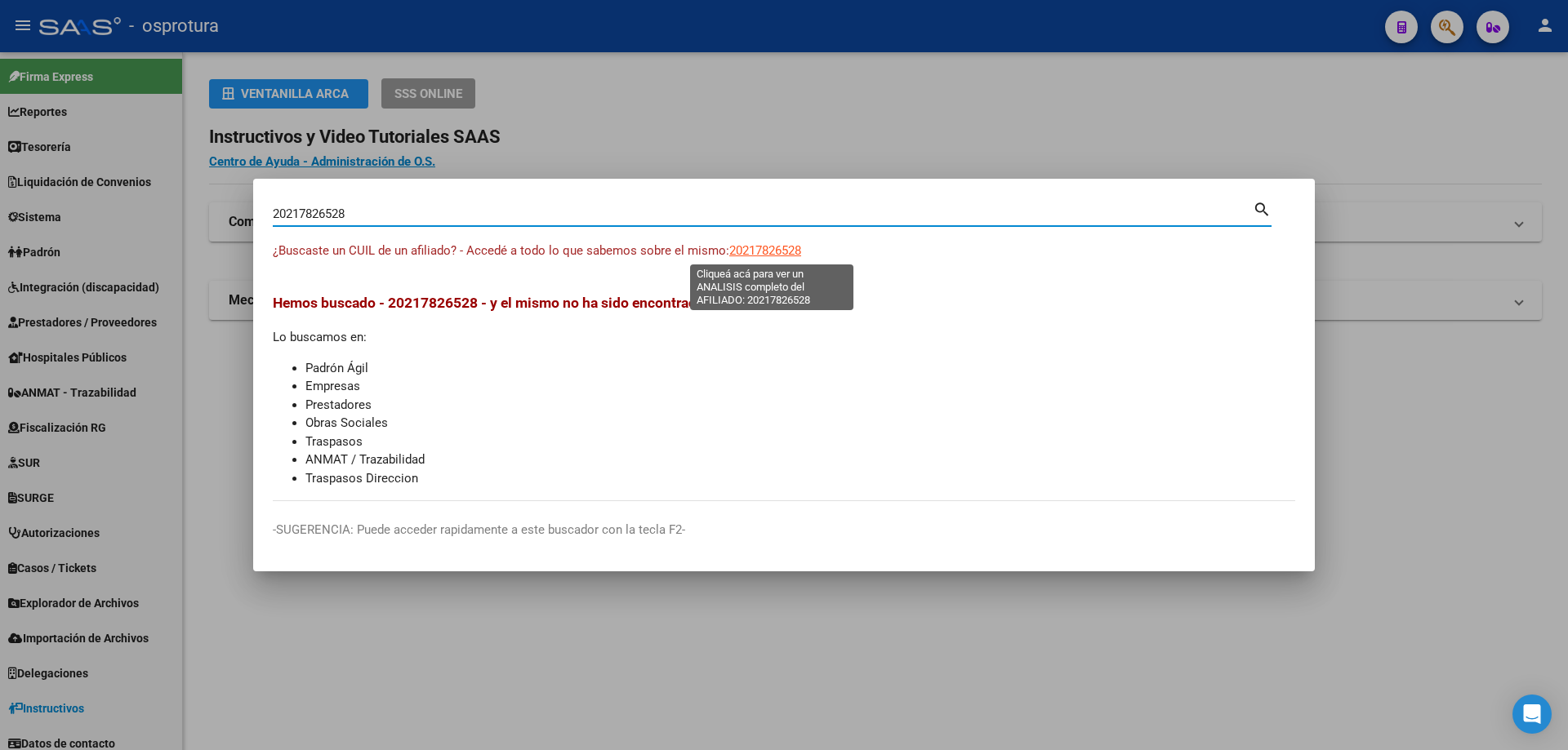
type textarea "20217826528"
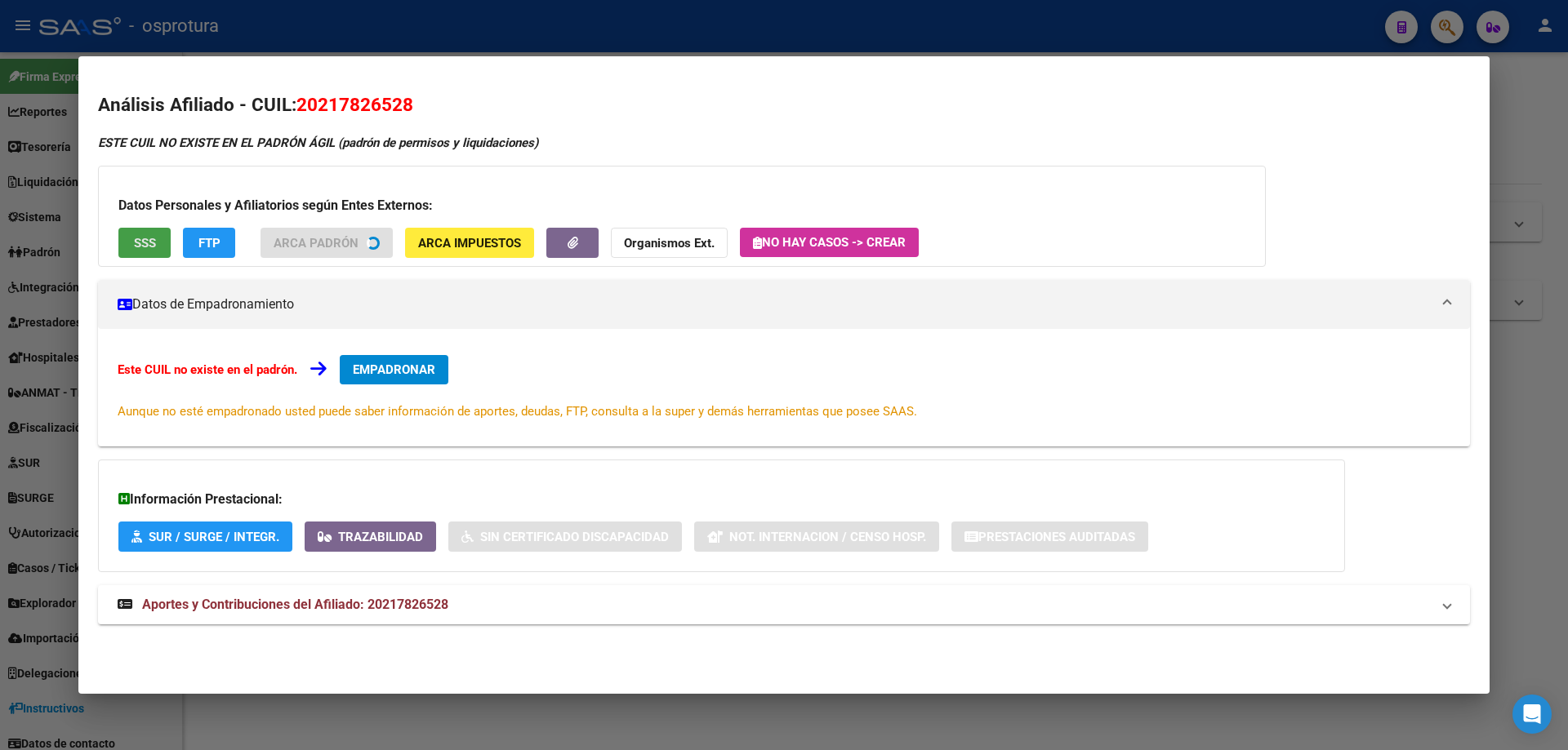
click at [132, 252] on button "SSS" at bounding box center [144, 243] width 52 height 30
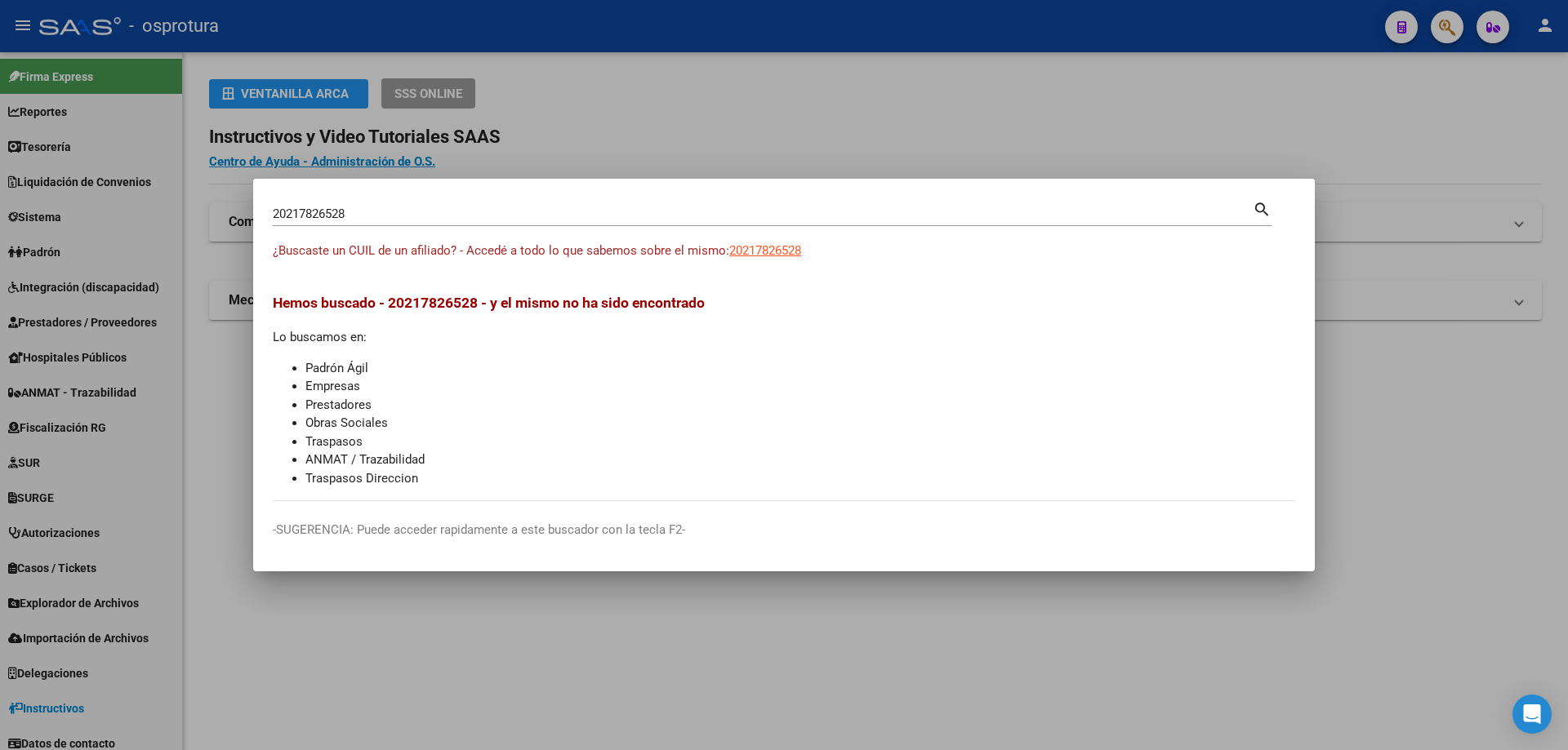
click at [515, 211] on input "20217826528" at bounding box center [762, 214] width 980 height 15
paste input "-21860640-"
type input "20218606408"
click at [767, 242] on app-link-go-to "20218606408" at bounding box center [765, 251] width 72 height 19
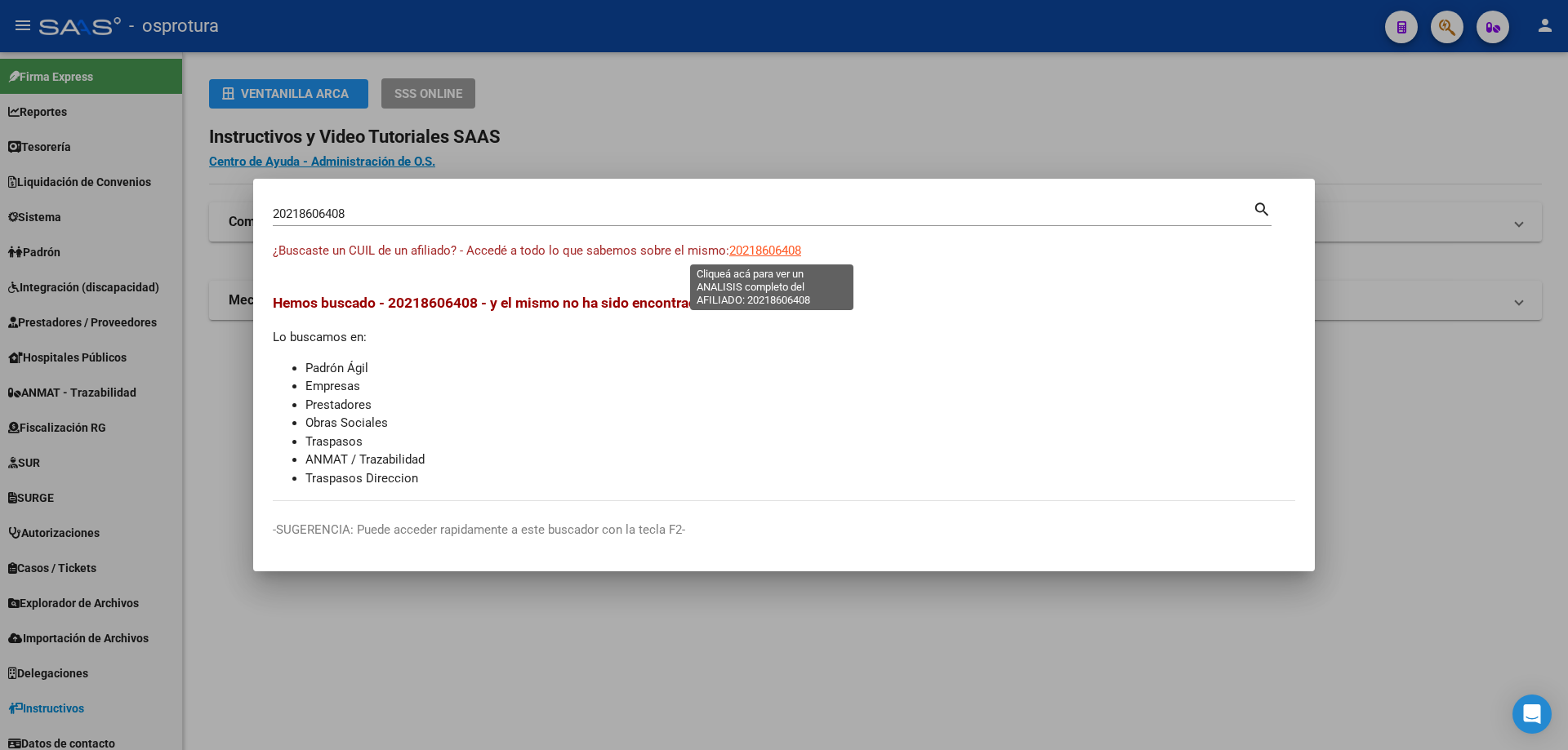
click at [771, 256] on span "20218606408" at bounding box center [765, 250] width 72 height 15
type textarea "20218606408"
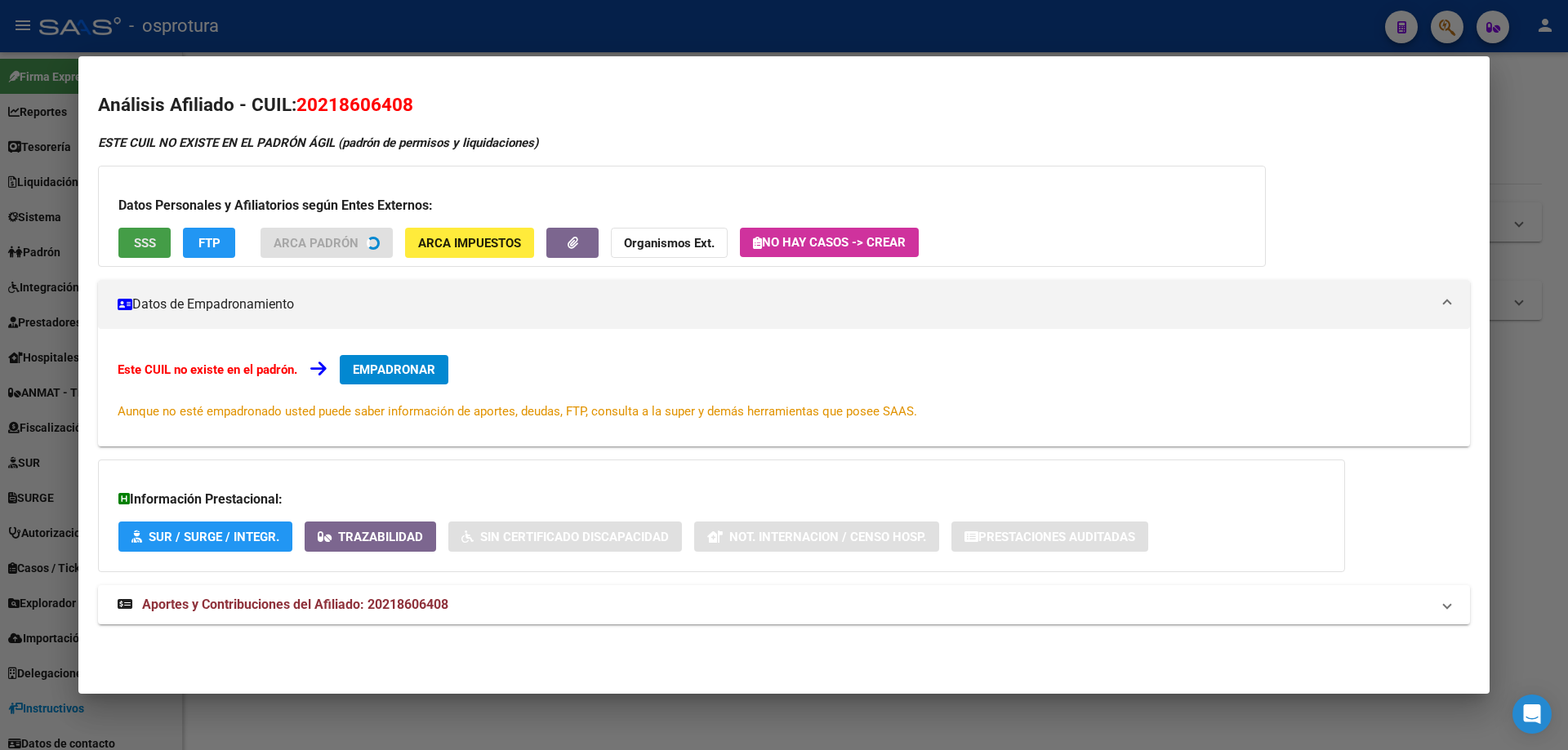
click at [142, 237] on span "SSS" at bounding box center [145, 243] width 22 height 15
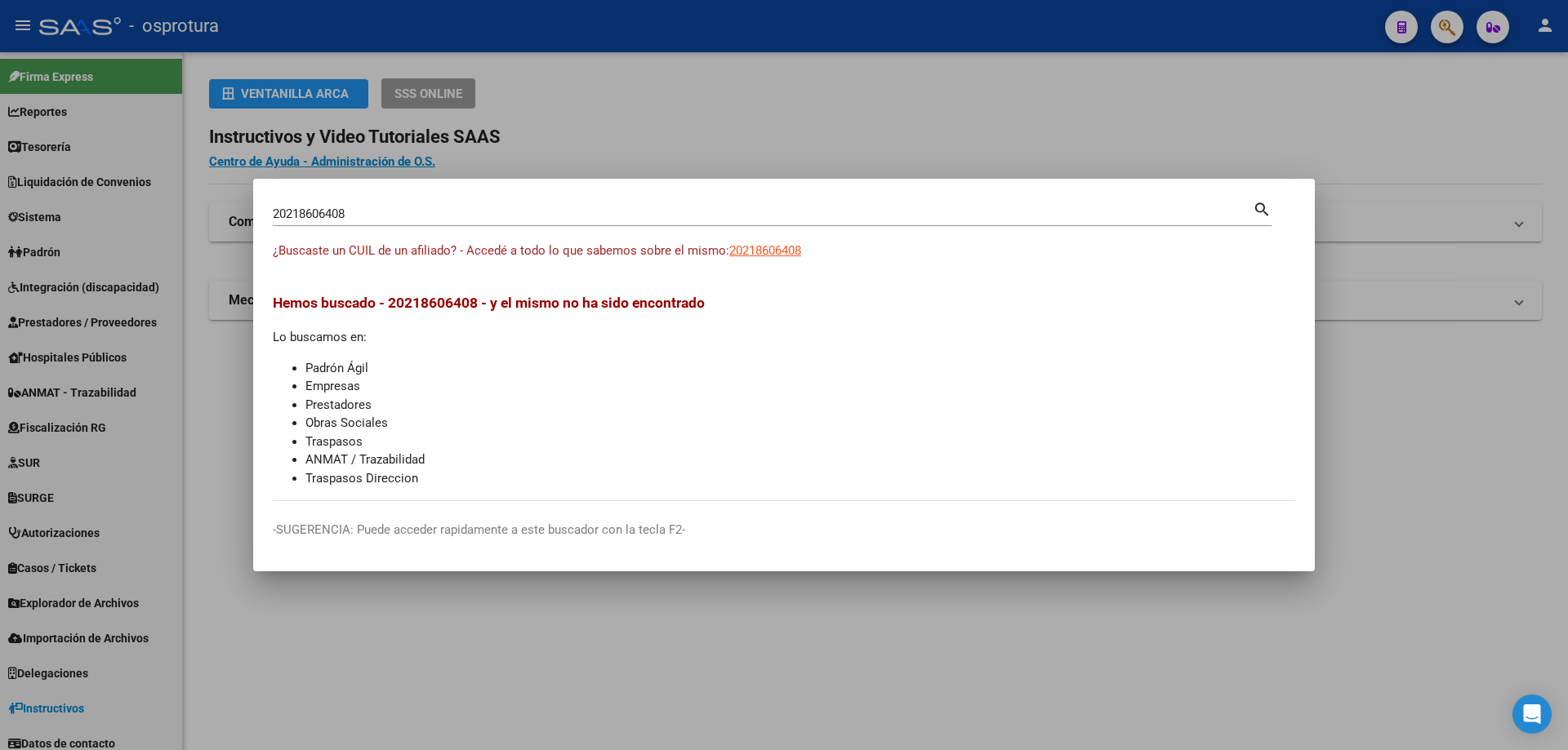
click at [562, 210] on input "20218606408" at bounding box center [762, 214] width 980 height 15
paste input "-21874930-6"
type input "20218749306"
click at [770, 246] on span "20218749306" at bounding box center [765, 250] width 72 height 15
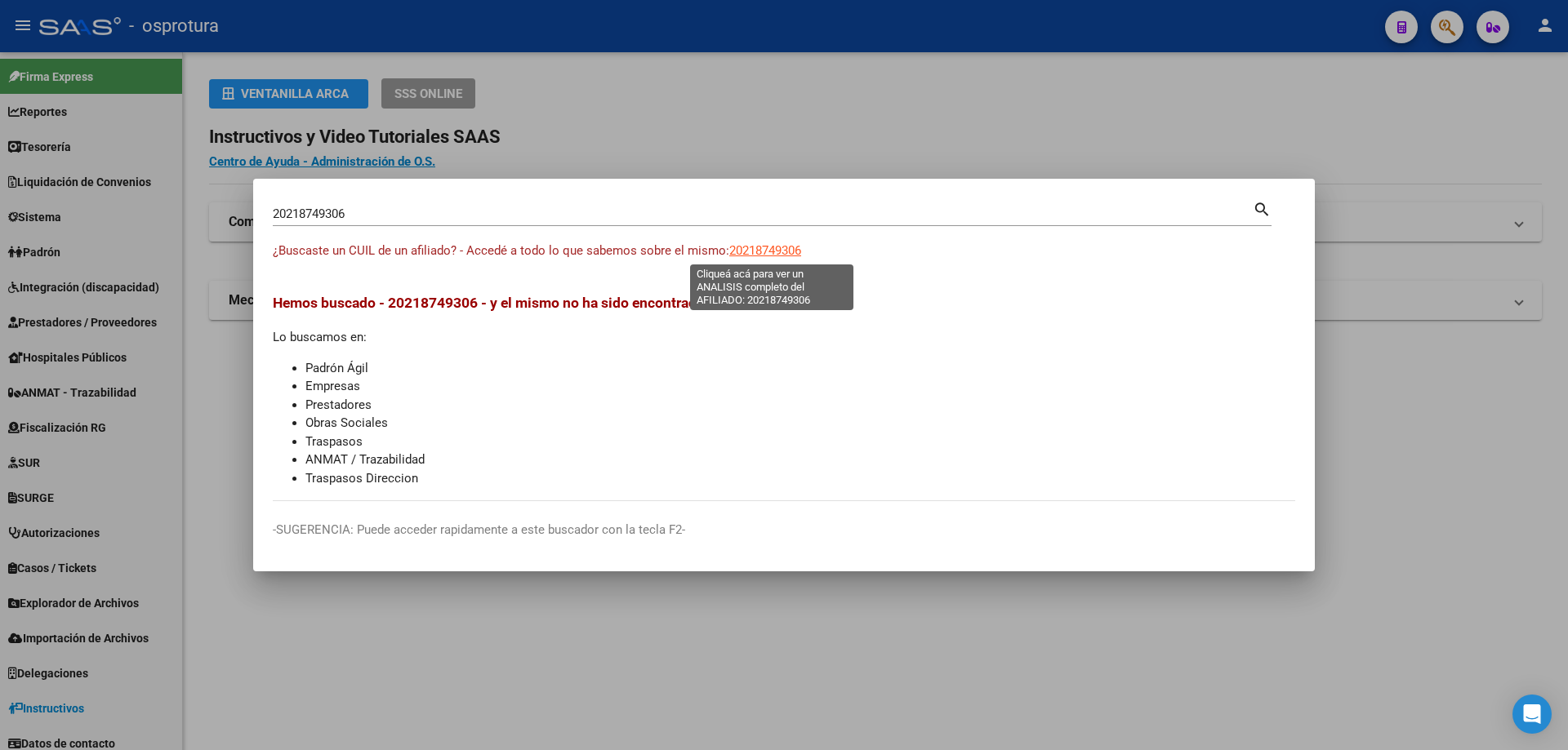
type textarea "20218749306"
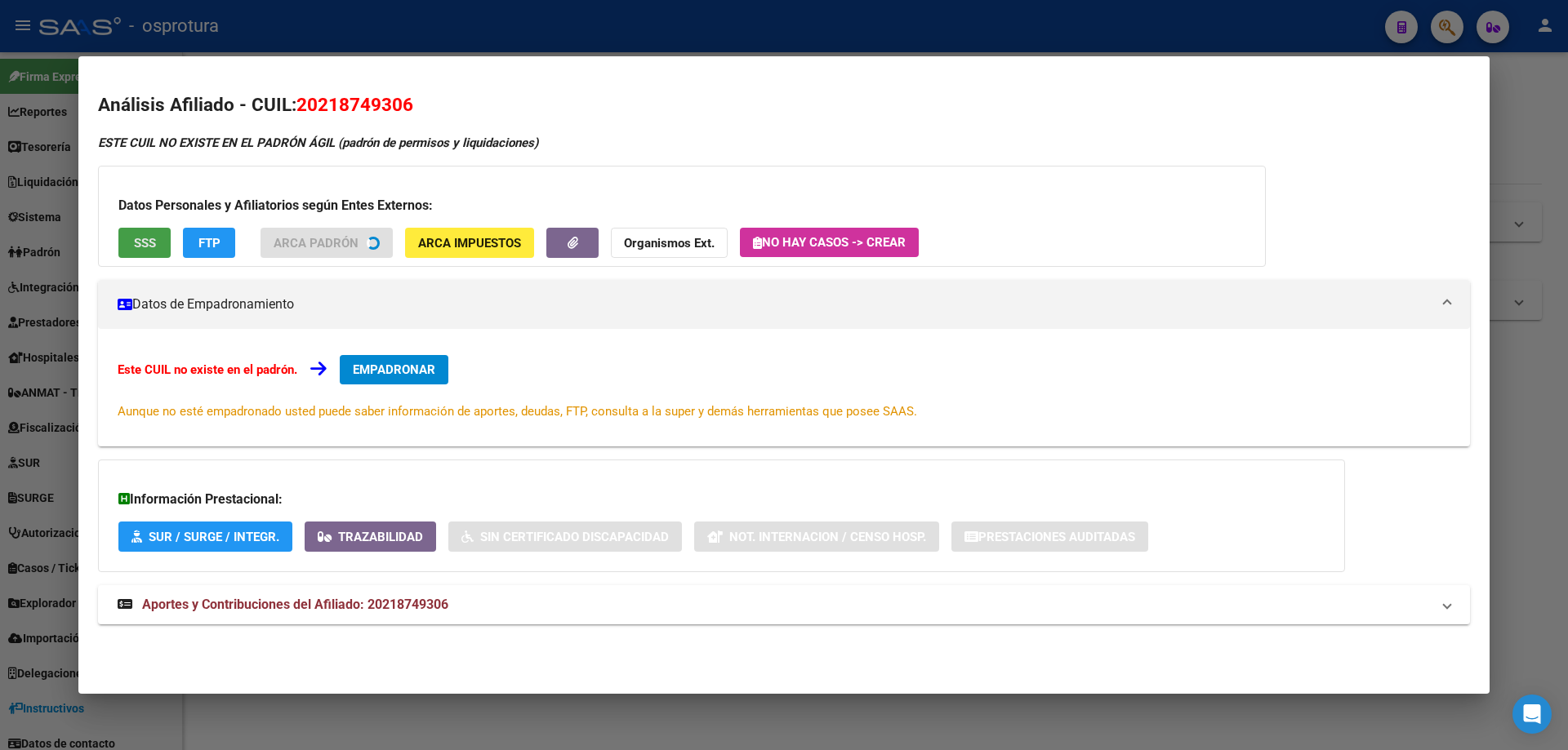
click at [145, 239] on span "SSS" at bounding box center [145, 243] width 22 height 15
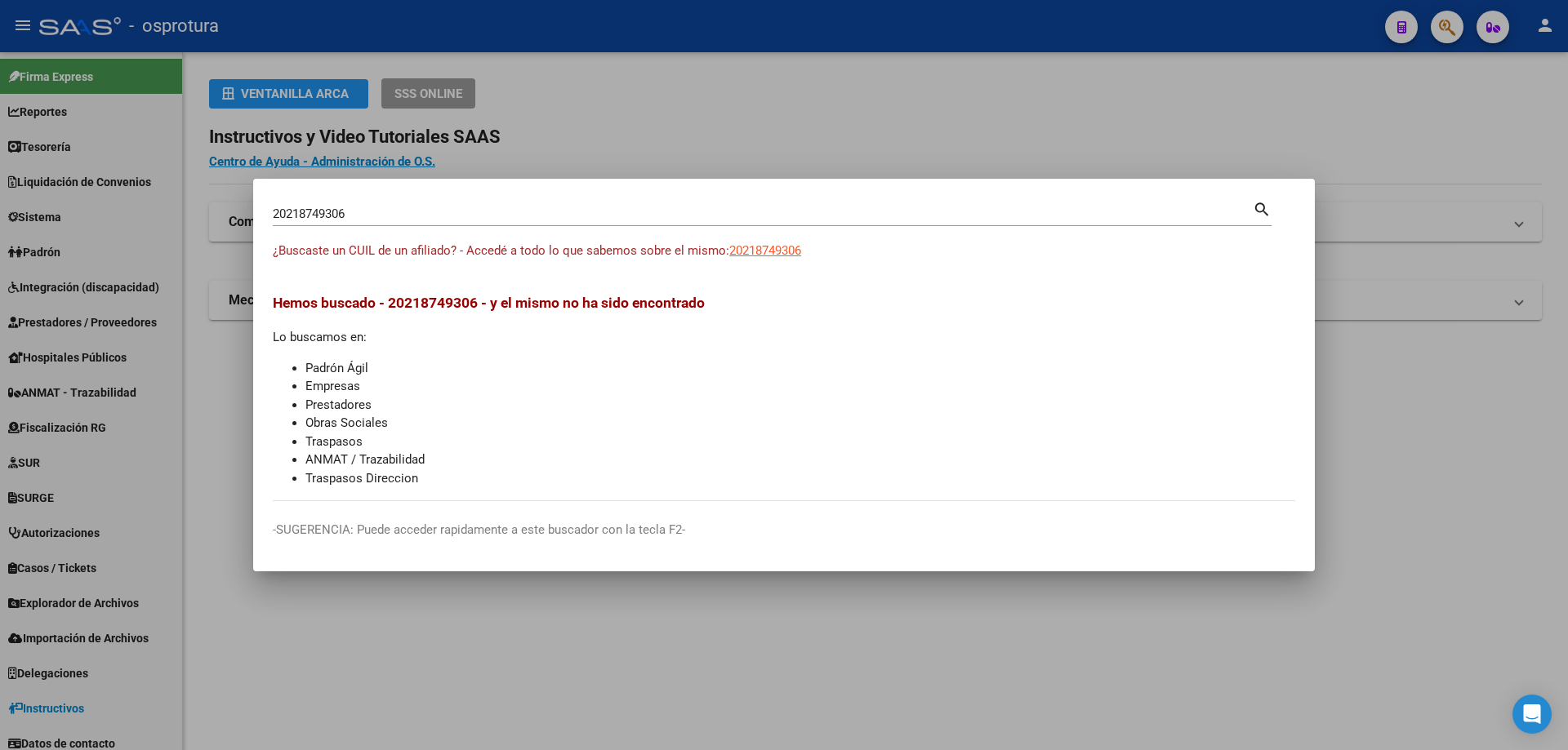
click at [499, 220] on input "20218749306" at bounding box center [762, 214] width 980 height 15
paste input "-21912863-1"
type input "20219128631"
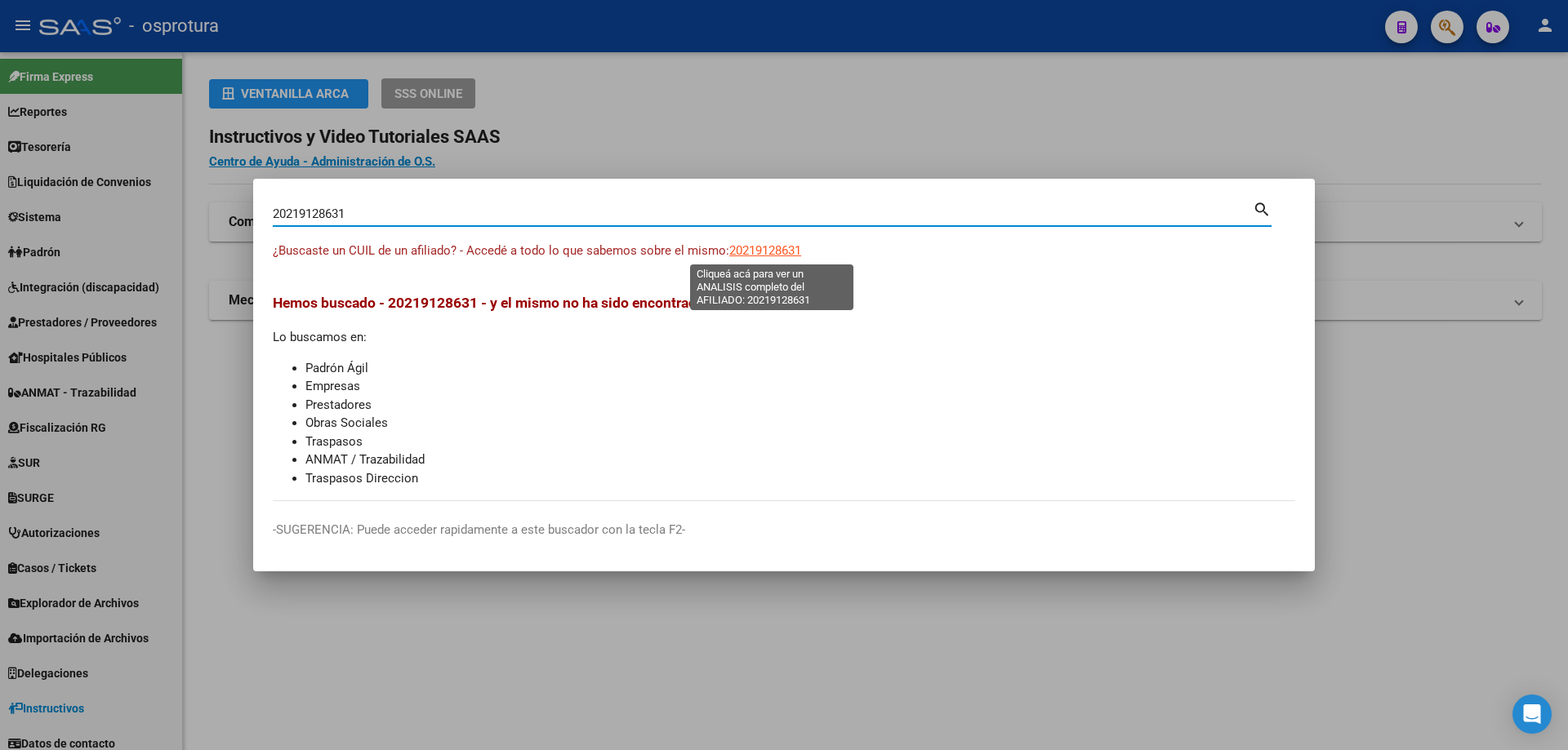
click at [778, 246] on span "20219128631" at bounding box center [765, 250] width 72 height 15
type textarea "20219128631"
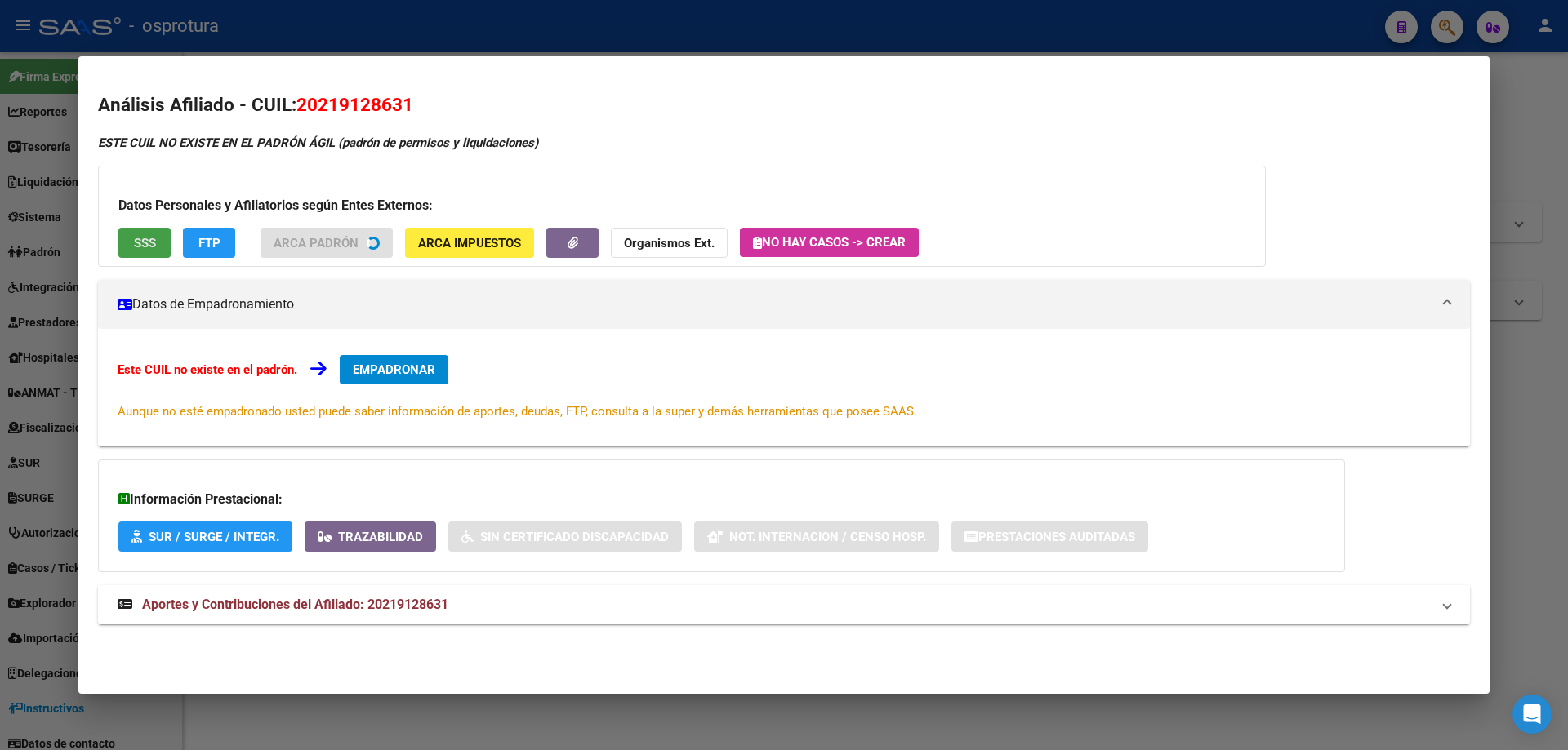
click at [150, 247] on span "SSS" at bounding box center [145, 243] width 22 height 15
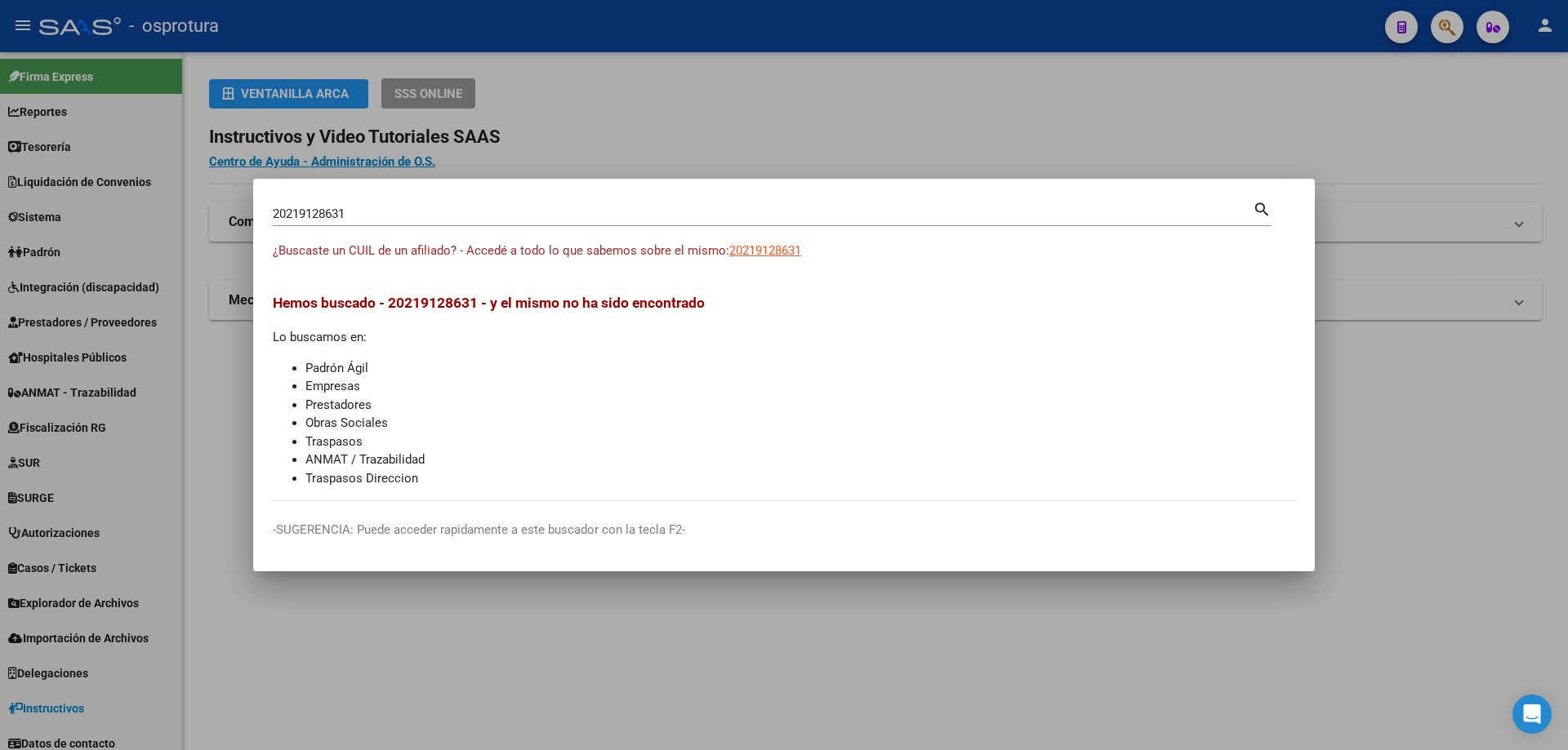
click at [466, 209] on input "20219128631" at bounding box center [762, 214] width 980 height 15
paste input "-21925613-3"
type input "20219256133"
click at [792, 244] on span "20219256133" at bounding box center [765, 250] width 72 height 15
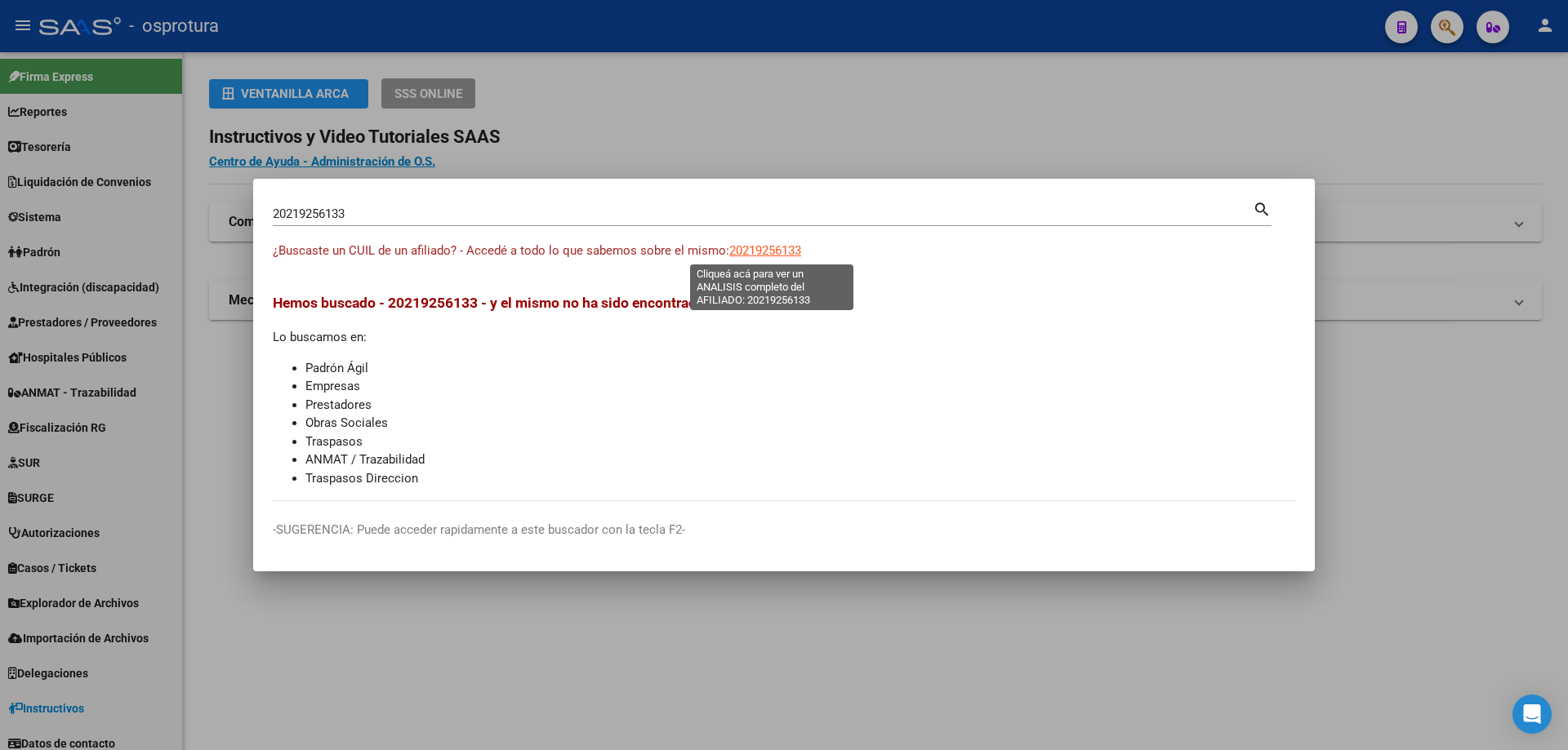
type textarea "20219256133"
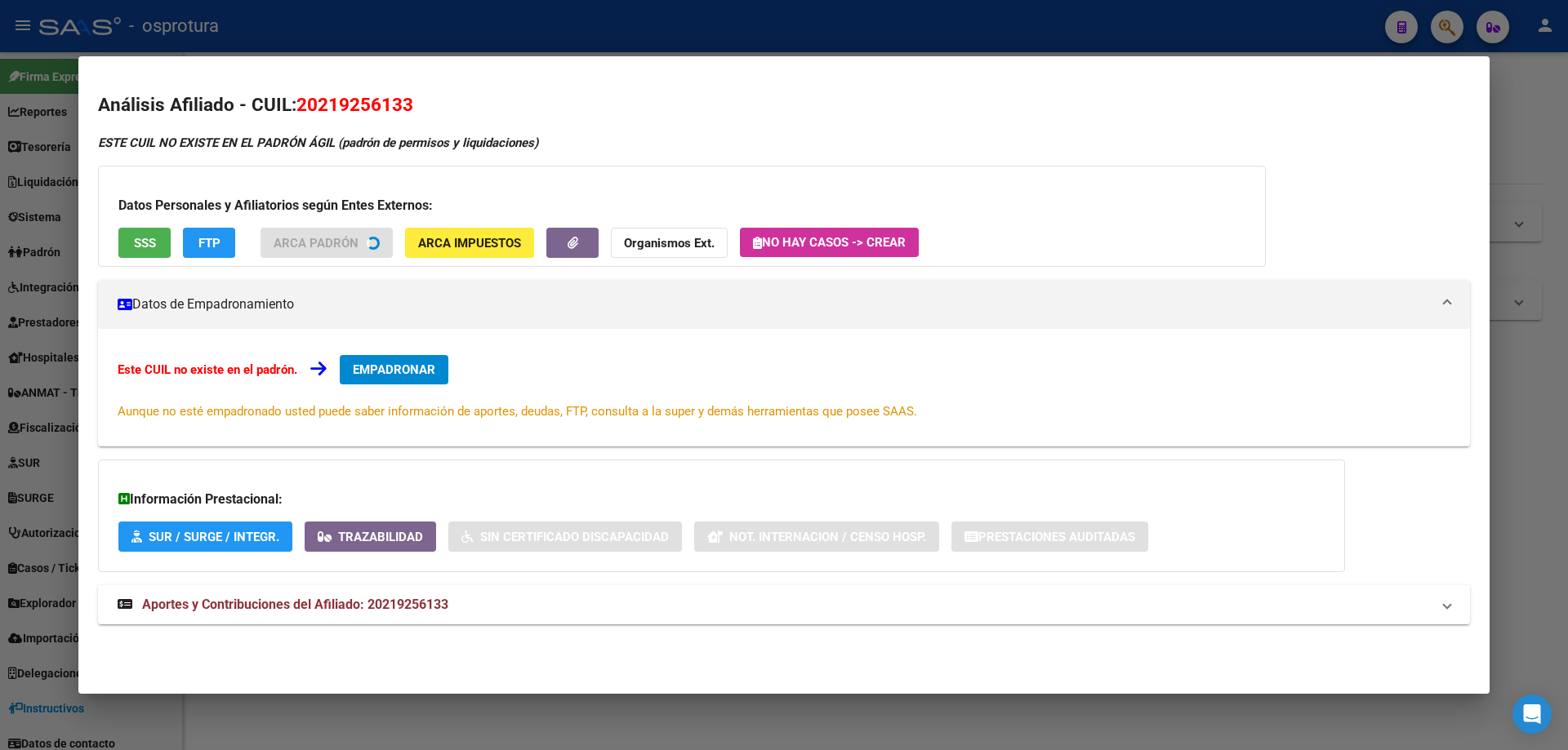
click at [137, 247] on span "SSS" at bounding box center [145, 243] width 22 height 15
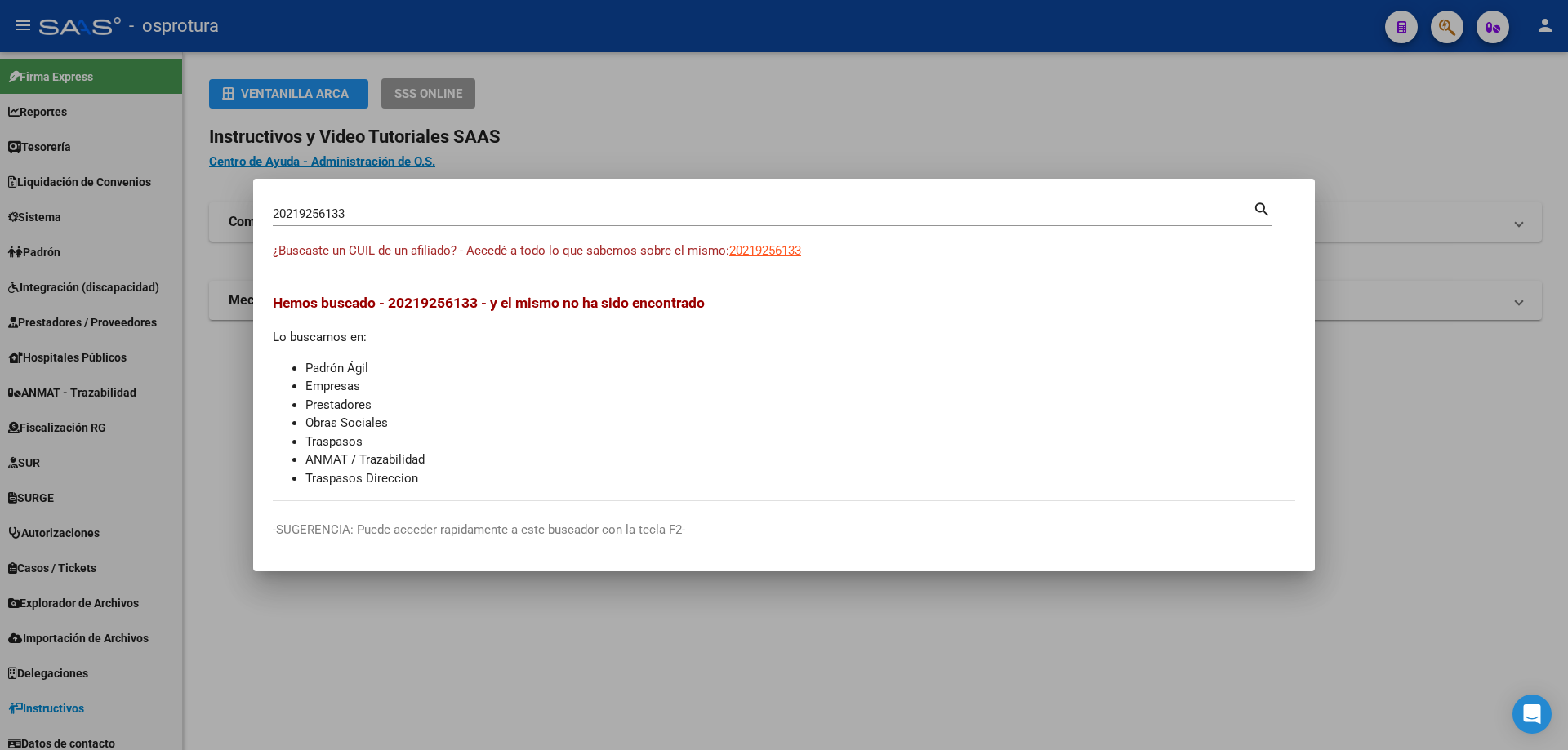
click at [676, 215] on input "20219256133" at bounding box center [762, 214] width 980 height 15
paste input "-21933994-2"
type input "20219339942"
click at [764, 261] on div "¿Buscaste un CUIL de un afiliado? - Accedé a todo lo que sabemos sobre el mismo…" at bounding box center [784, 260] width 1022 height 37
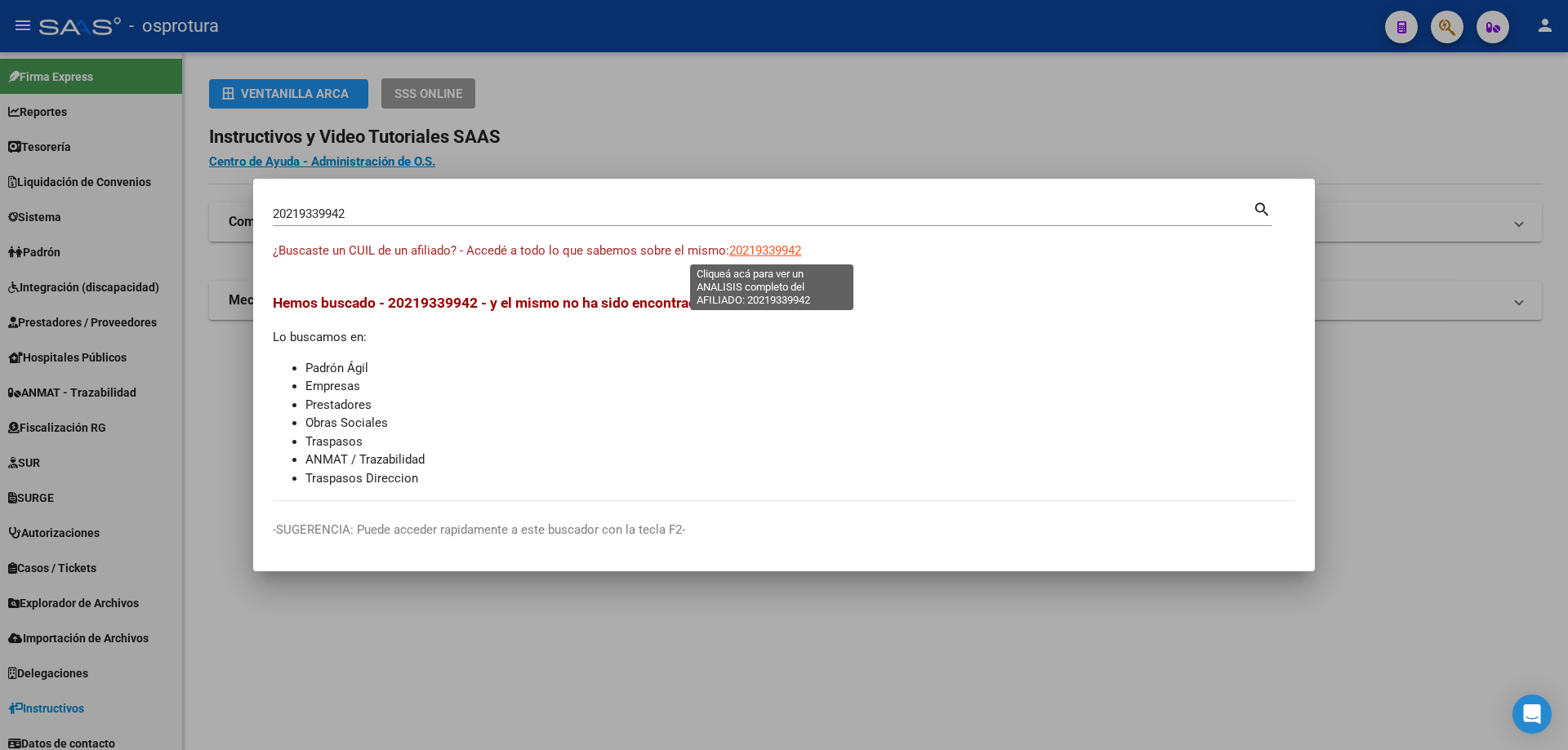
click at [762, 254] on span "20219339942" at bounding box center [765, 250] width 72 height 15
type textarea "20219339942"
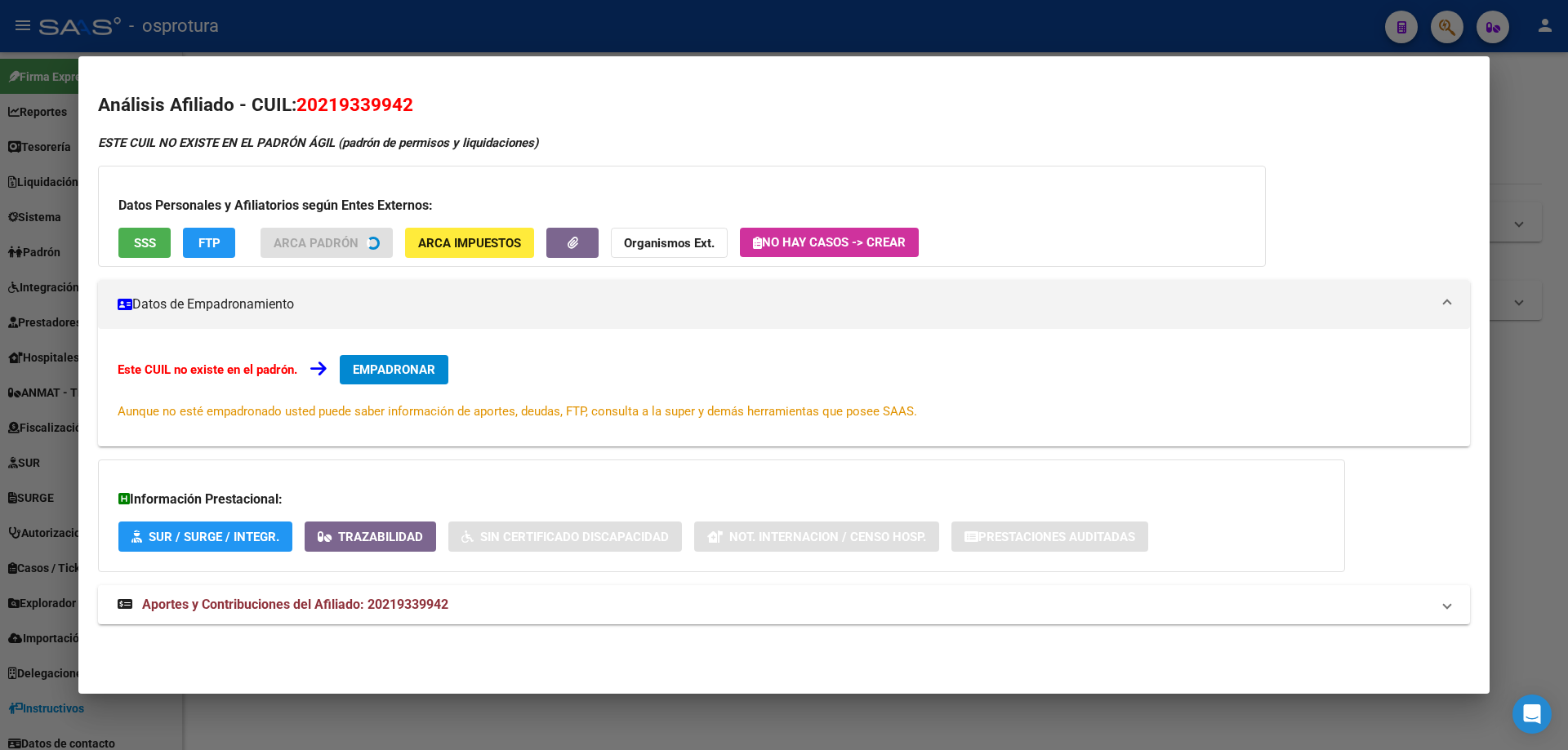
click at [148, 260] on div "Datos Personales y Afiliatorios según Entes Externos: SSS FTP ARCA Padrón ARCA …" at bounding box center [682, 216] width 1167 height 101
click at [141, 253] on button "SSS" at bounding box center [144, 243] width 52 height 30
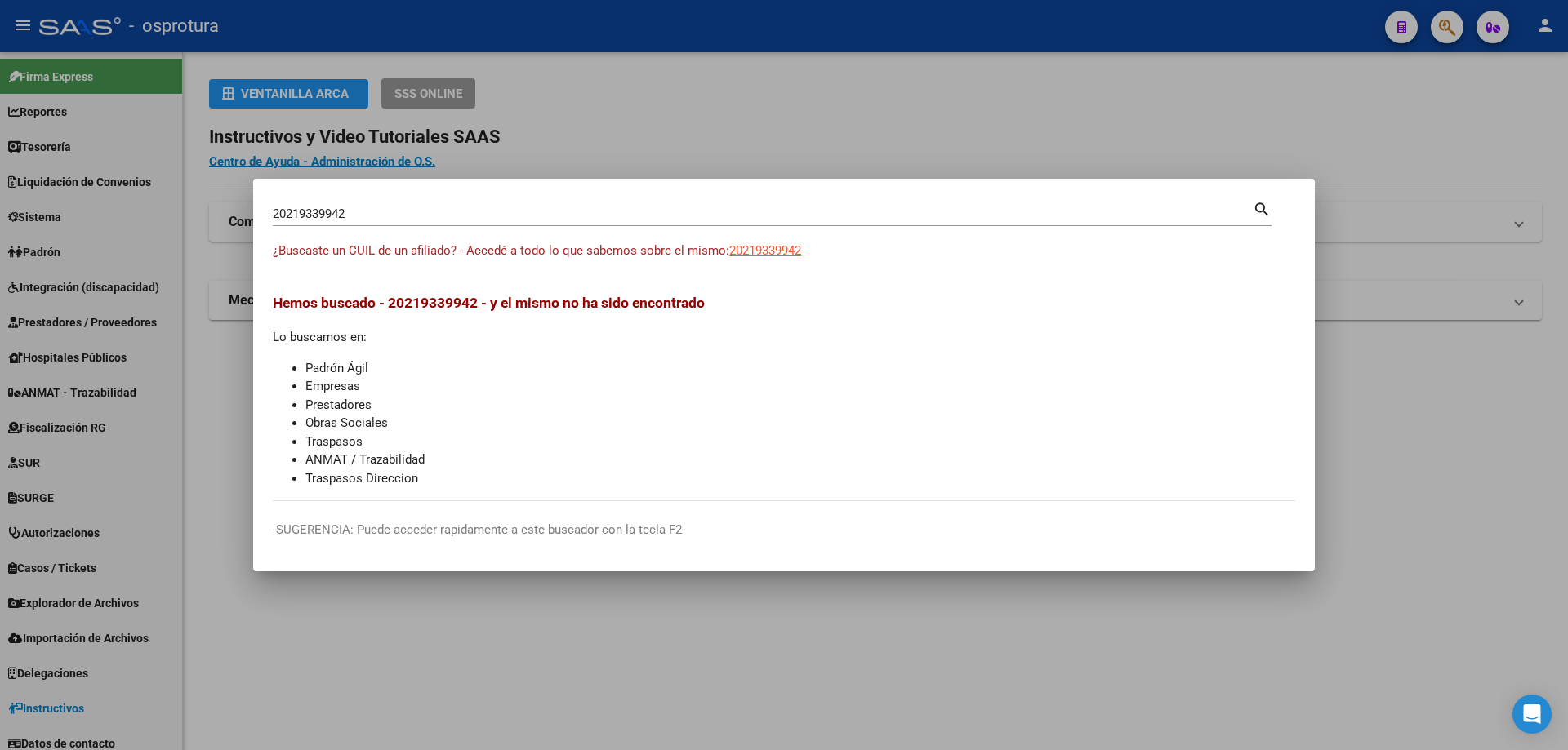
click at [529, 219] on input "20219339942" at bounding box center [762, 214] width 980 height 15
paste input "-21976883-5"
type input "20219768835"
click at [763, 252] on span "20219768835" at bounding box center [765, 250] width 72 height 15
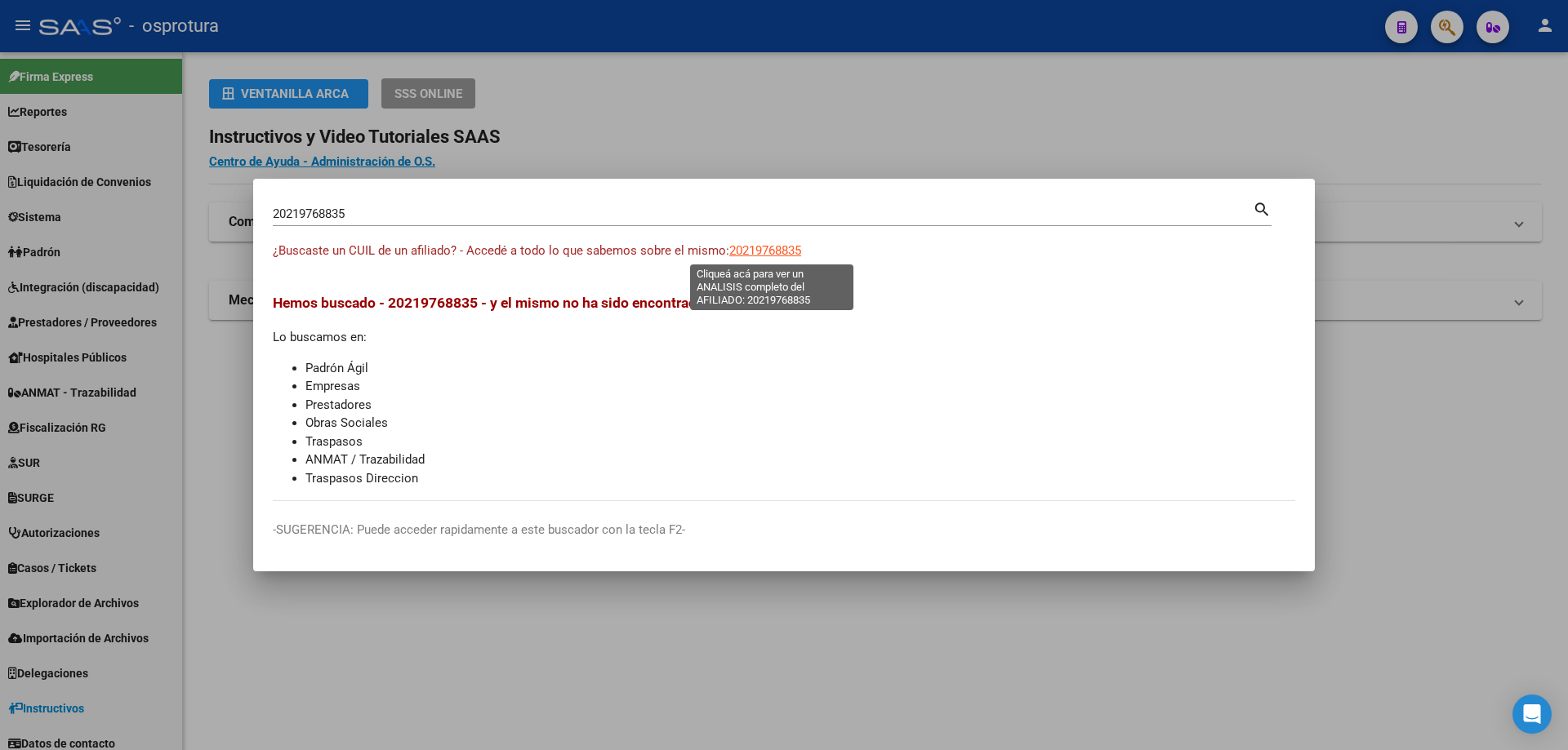
type textarea "20219768835"
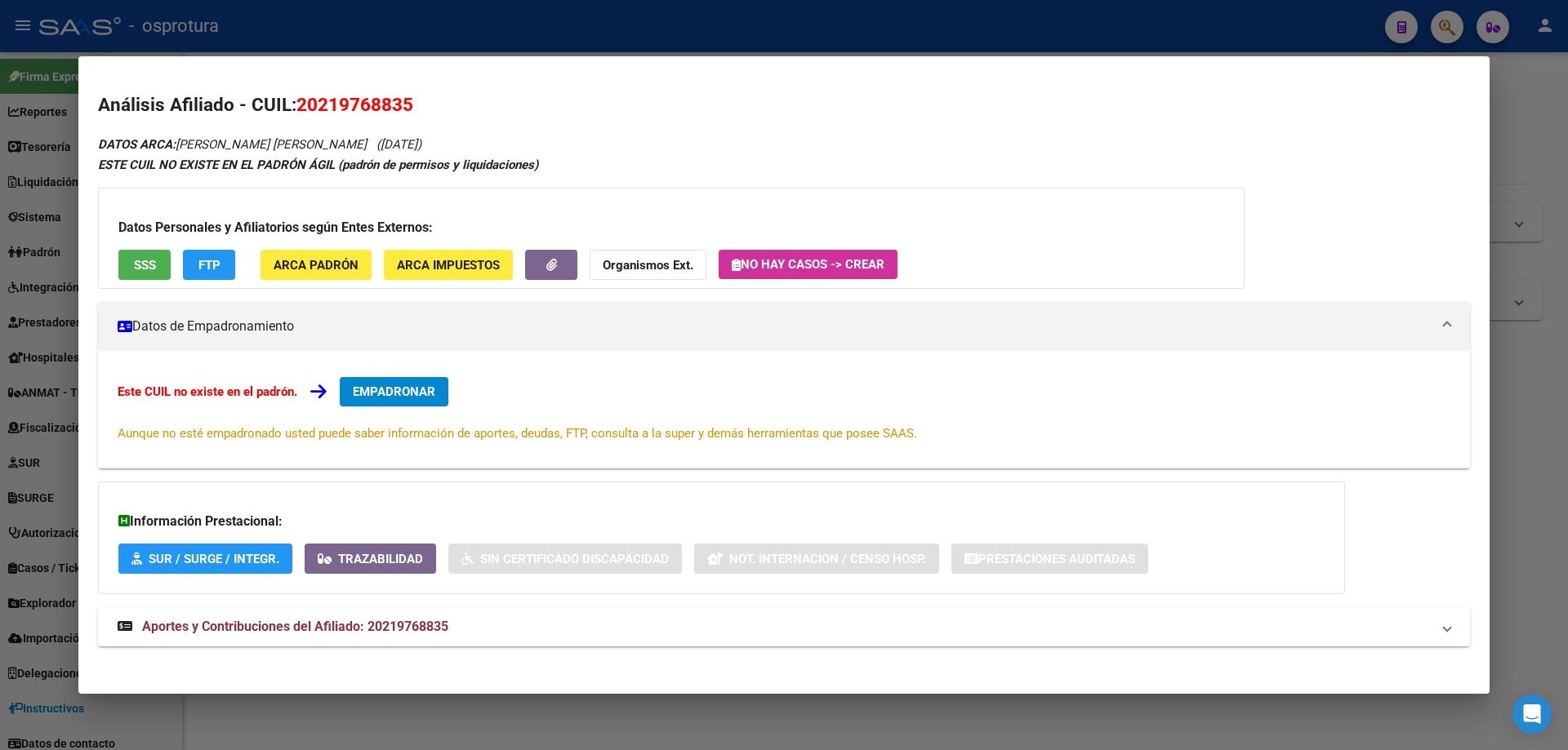
click at [136, 273] on button "SSS" at bounding box center [144, 264] width 52 height 30
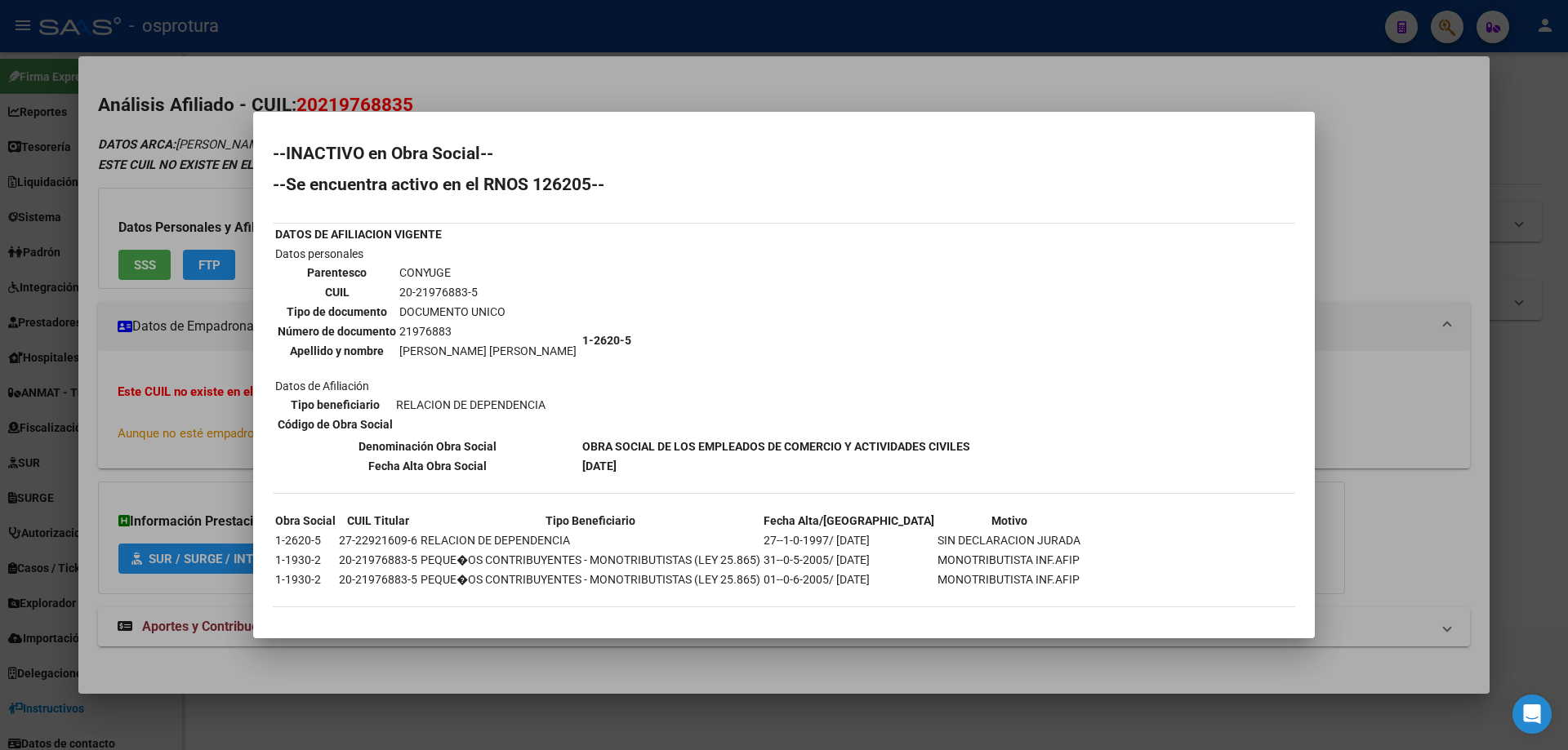
scroll to position [5, 0]
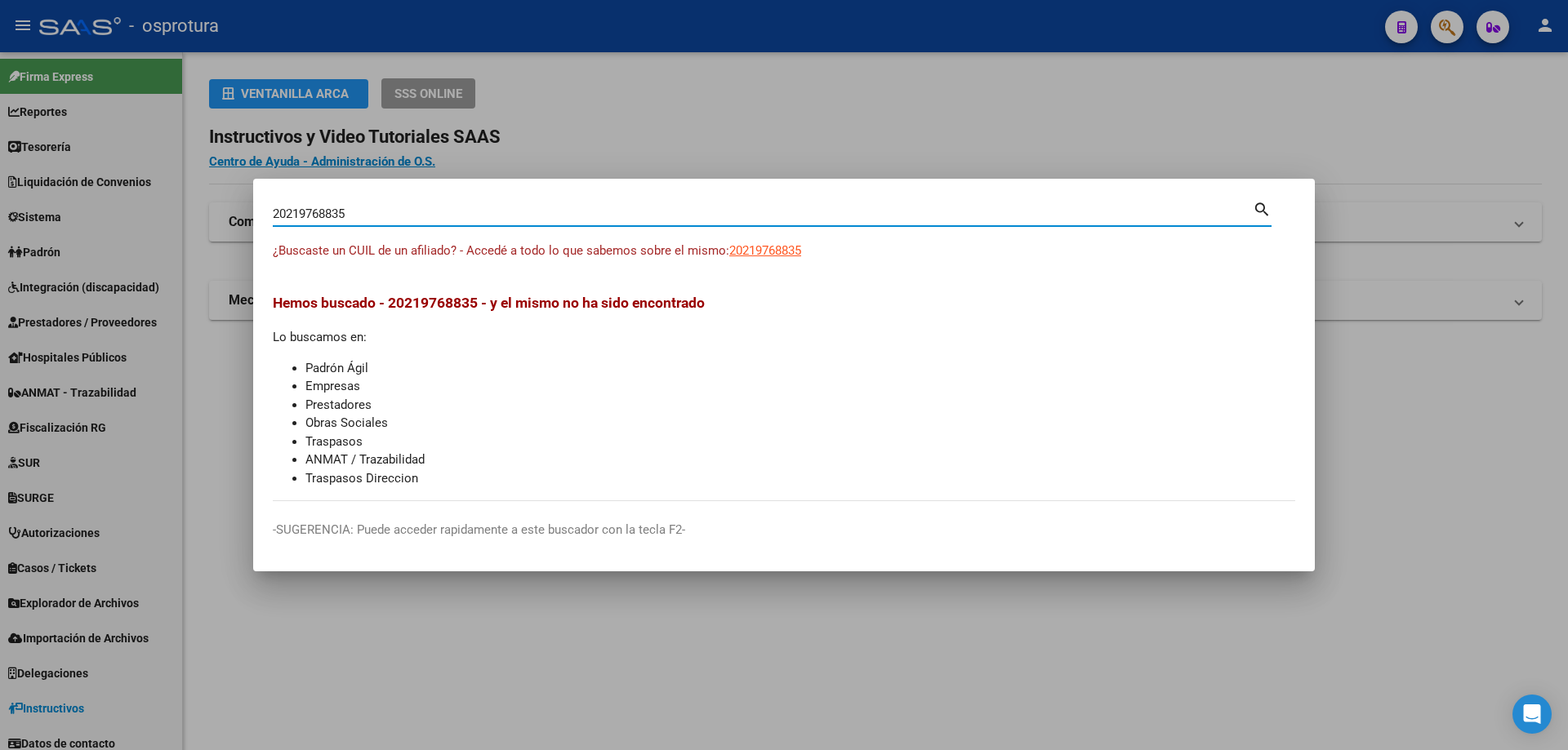
click at [478, 212] on input "20219768835" at bounding box center [762, 214] width 980 height 15
paste input "-22008249-1"
click at [726, 213] on input "20220082491" at bounding box center [762, 214] width 980 height 15
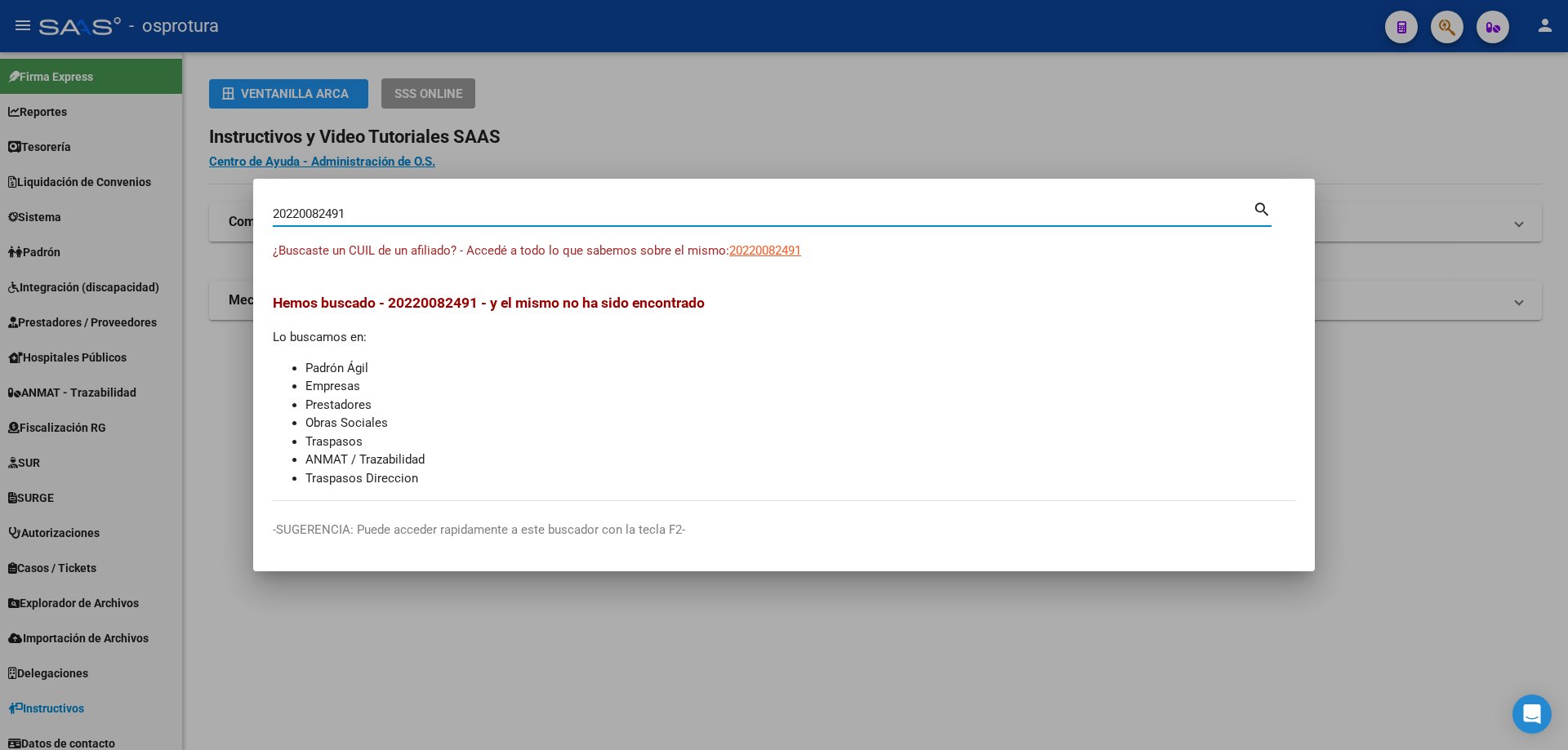
paste input "-22008249-"
type input "20220082491"
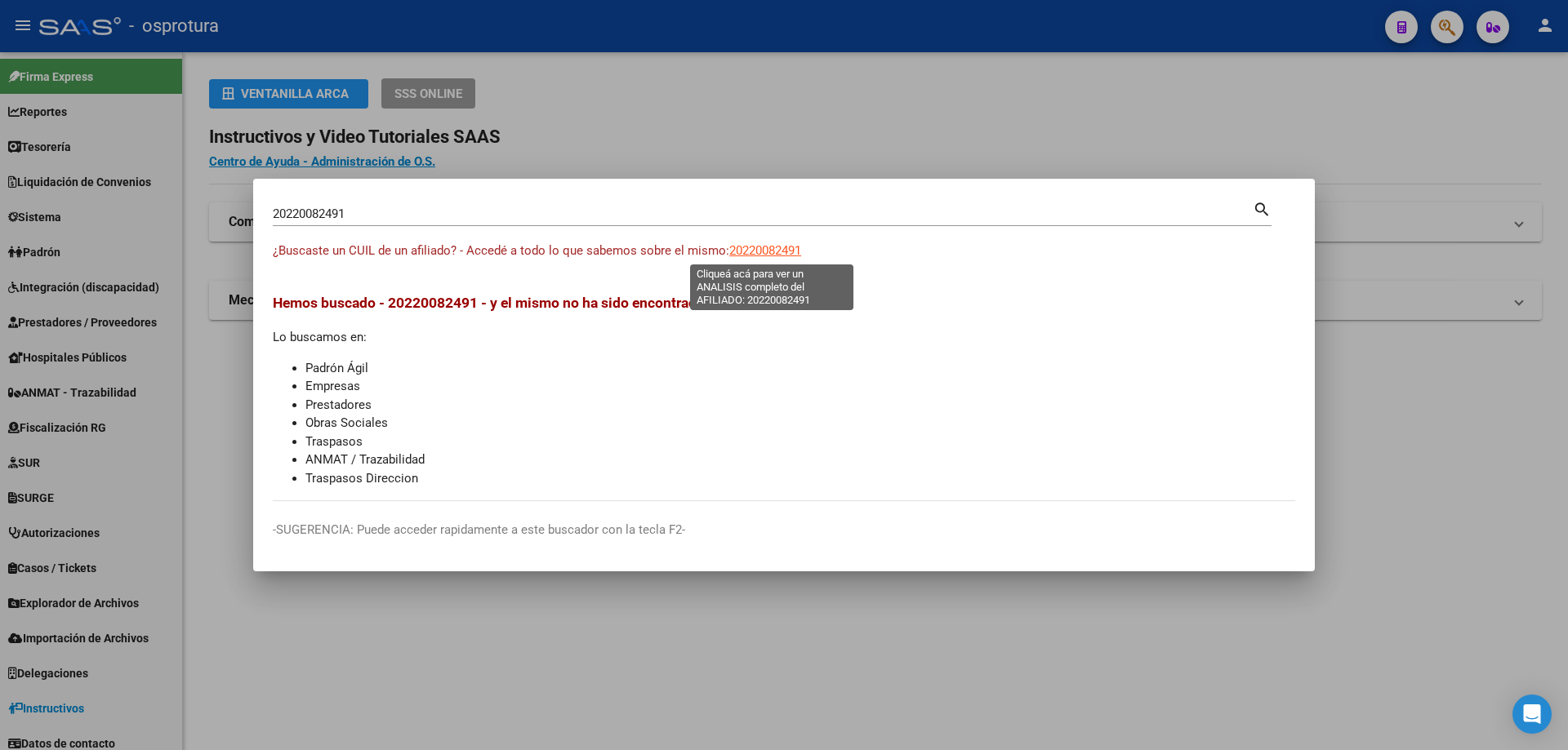
click at [766, 254] on span "20220082491" at bounding box center [765, 250] width 72 height 15
type textarea "20220082491"
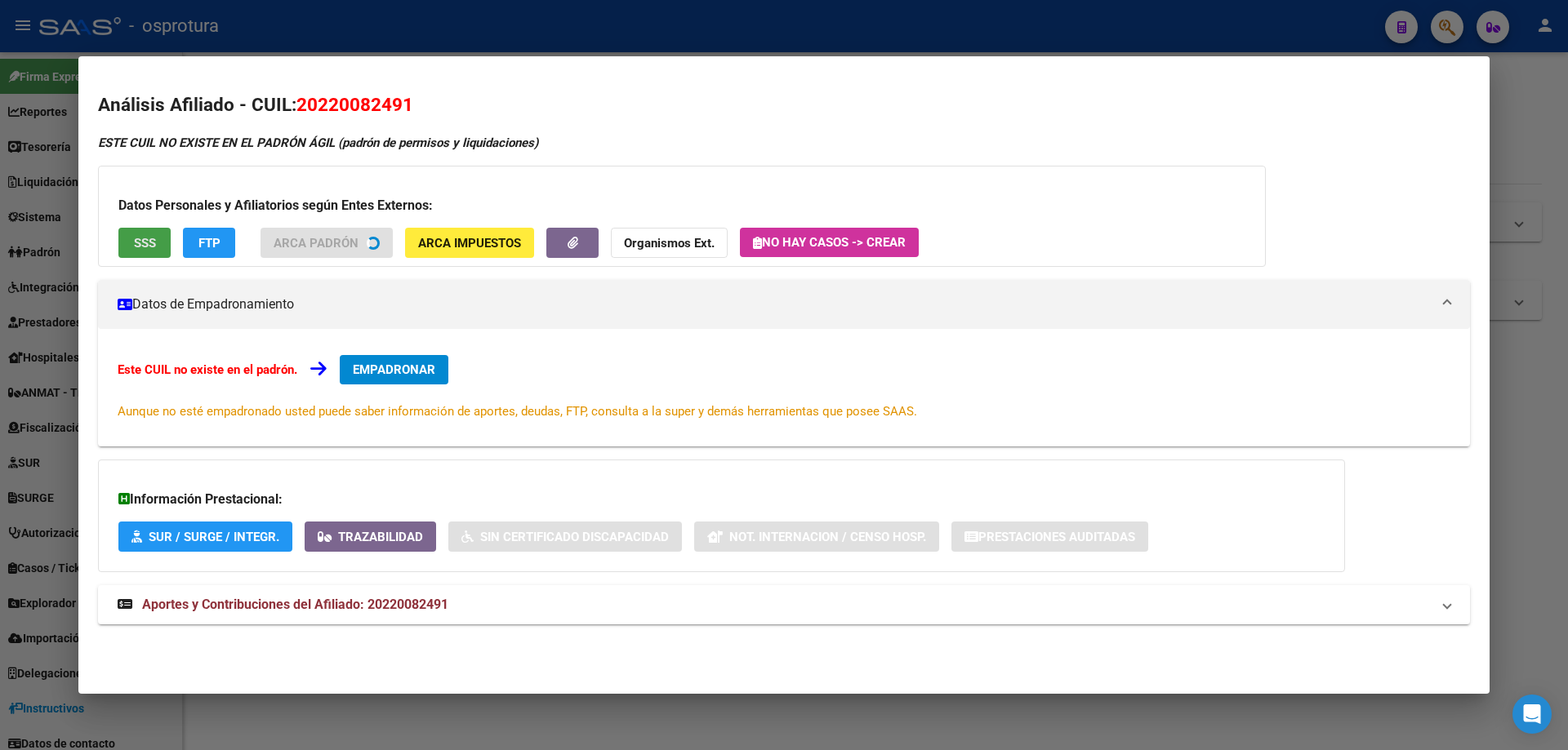
click at [144, 241] on span "SSS" at bounding box center [145, 243] width 22 height 15
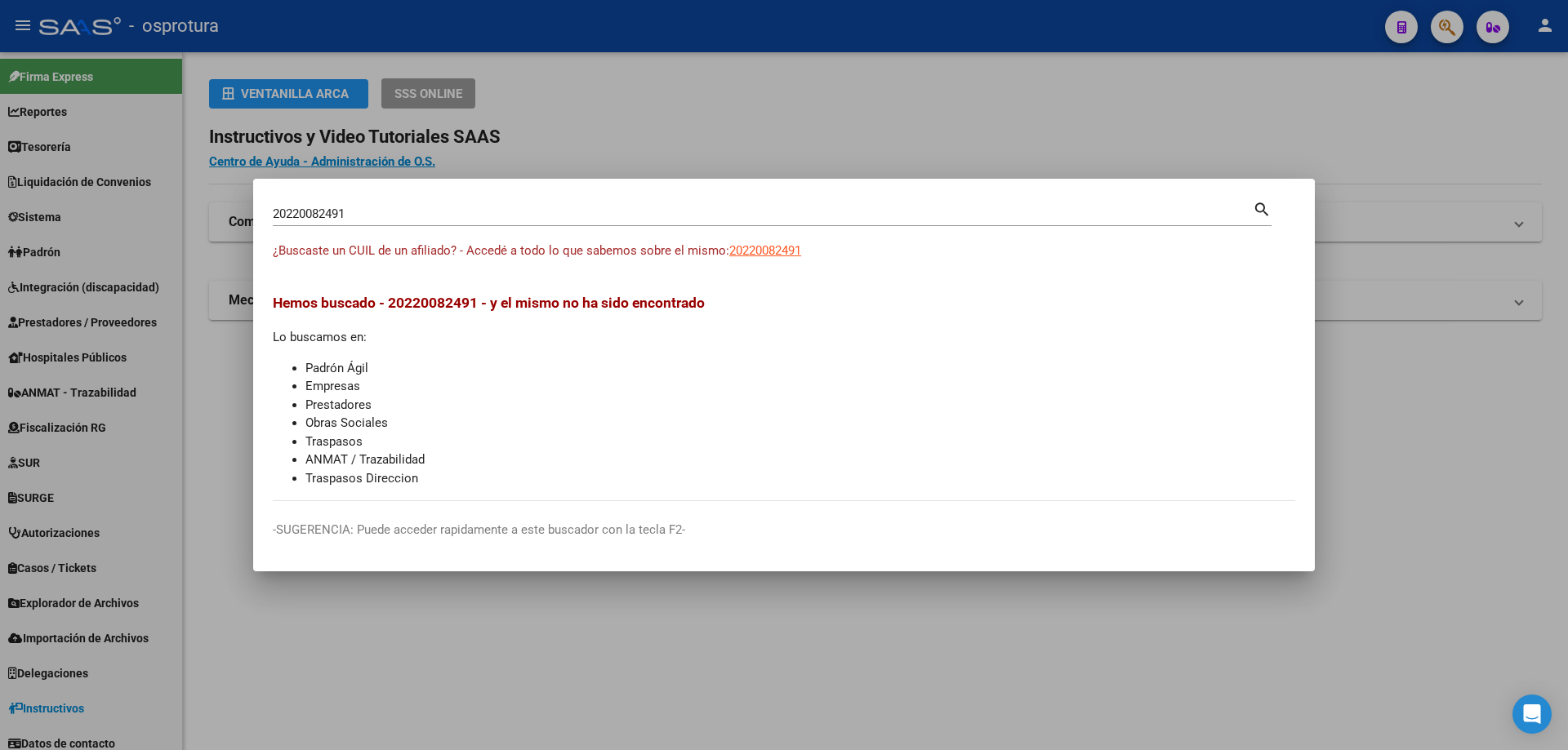
click at [486, 211] on input "20220082491" at bounding box center [762, 214] width 980 height 15
paste input "-22018283-6"
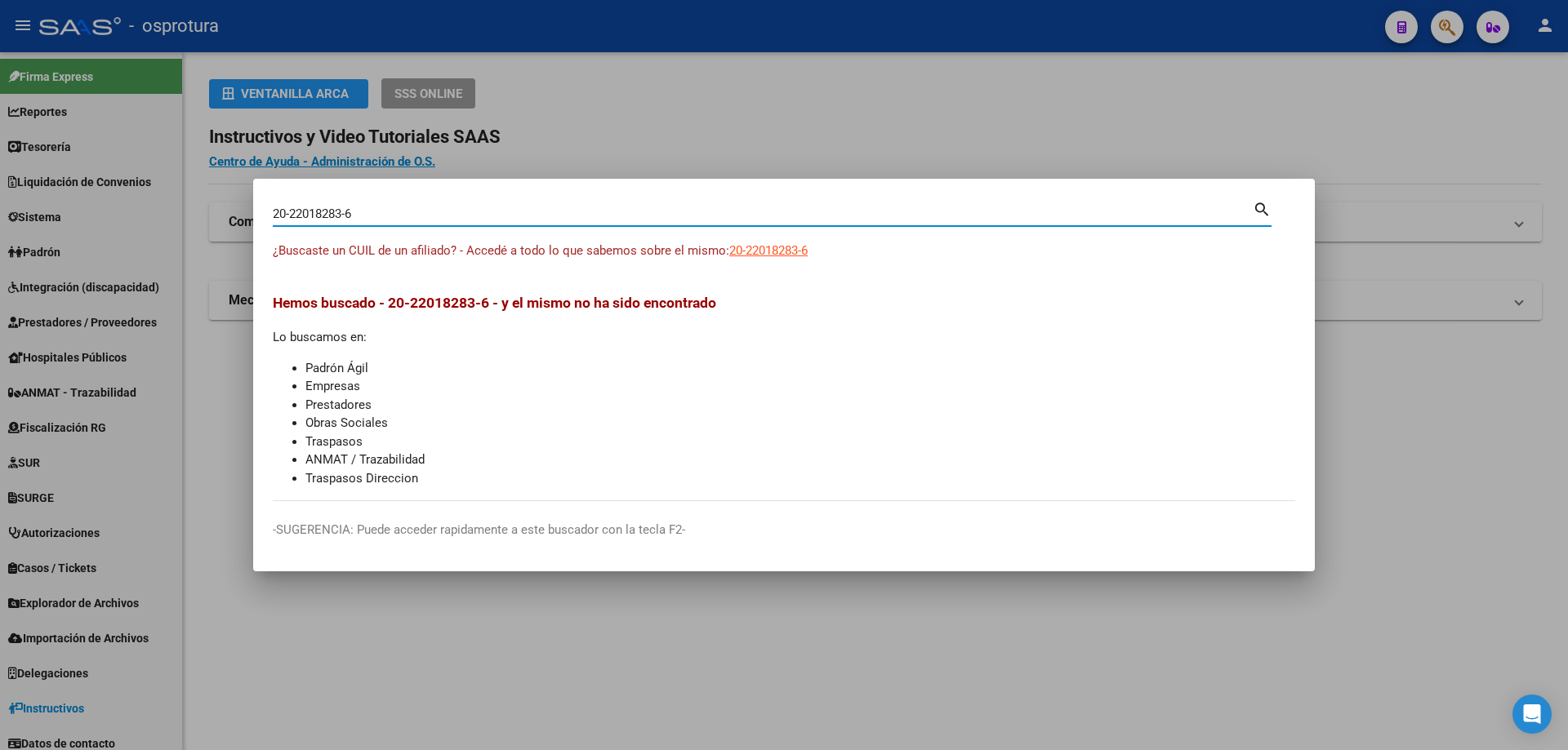
type input "20220182836"
click at [763, 247] on span "20220182836" at bounding box center [765, 250] width 72 height 15
type textarea "20220182836"
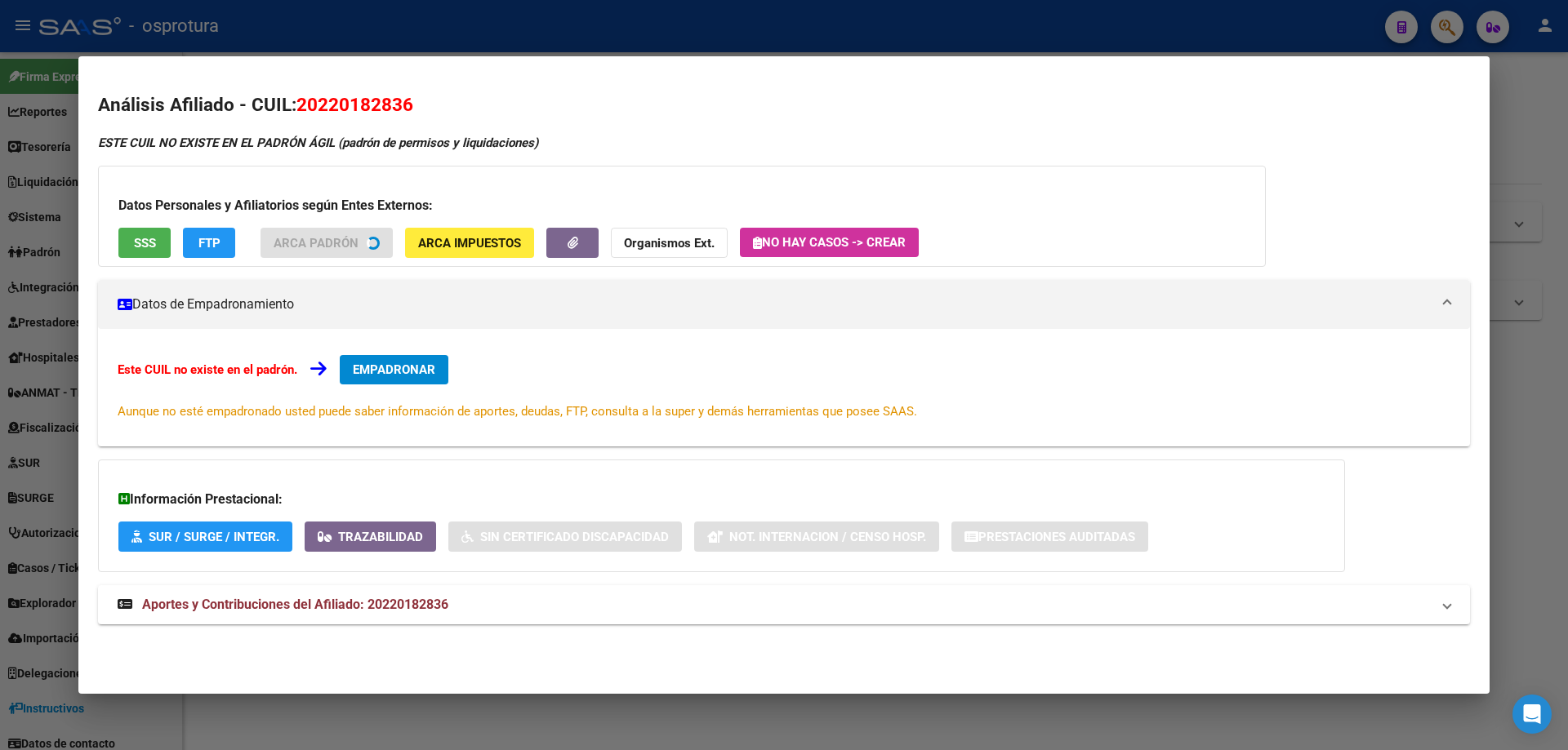
click at [152, 248] on span "SSS" at bounding box center [145, 243] width 22 height 15
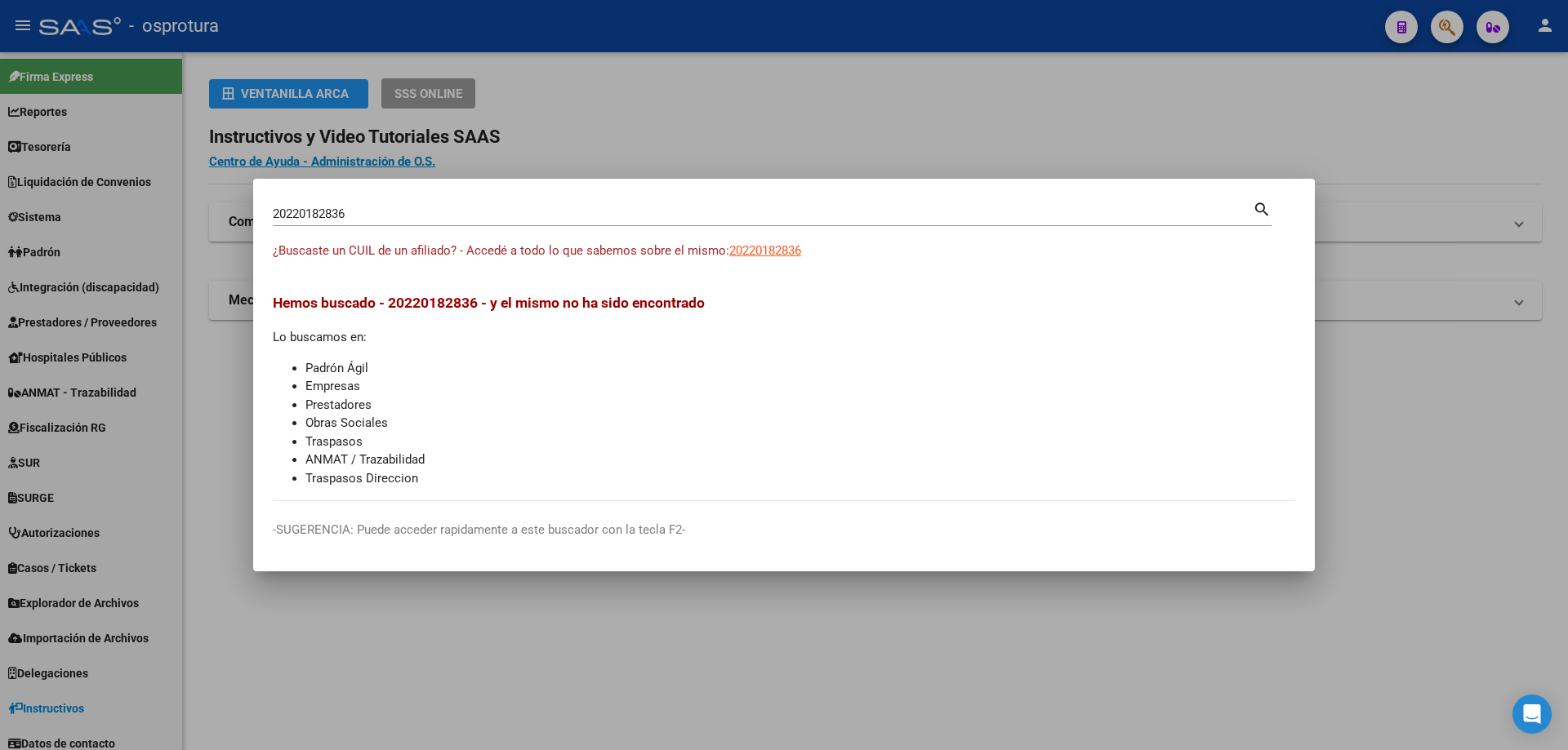
click at [466, 221] on input "20220182836" at bounding box center [762, 214] width 980 height 15
paste input "-22026110-8"
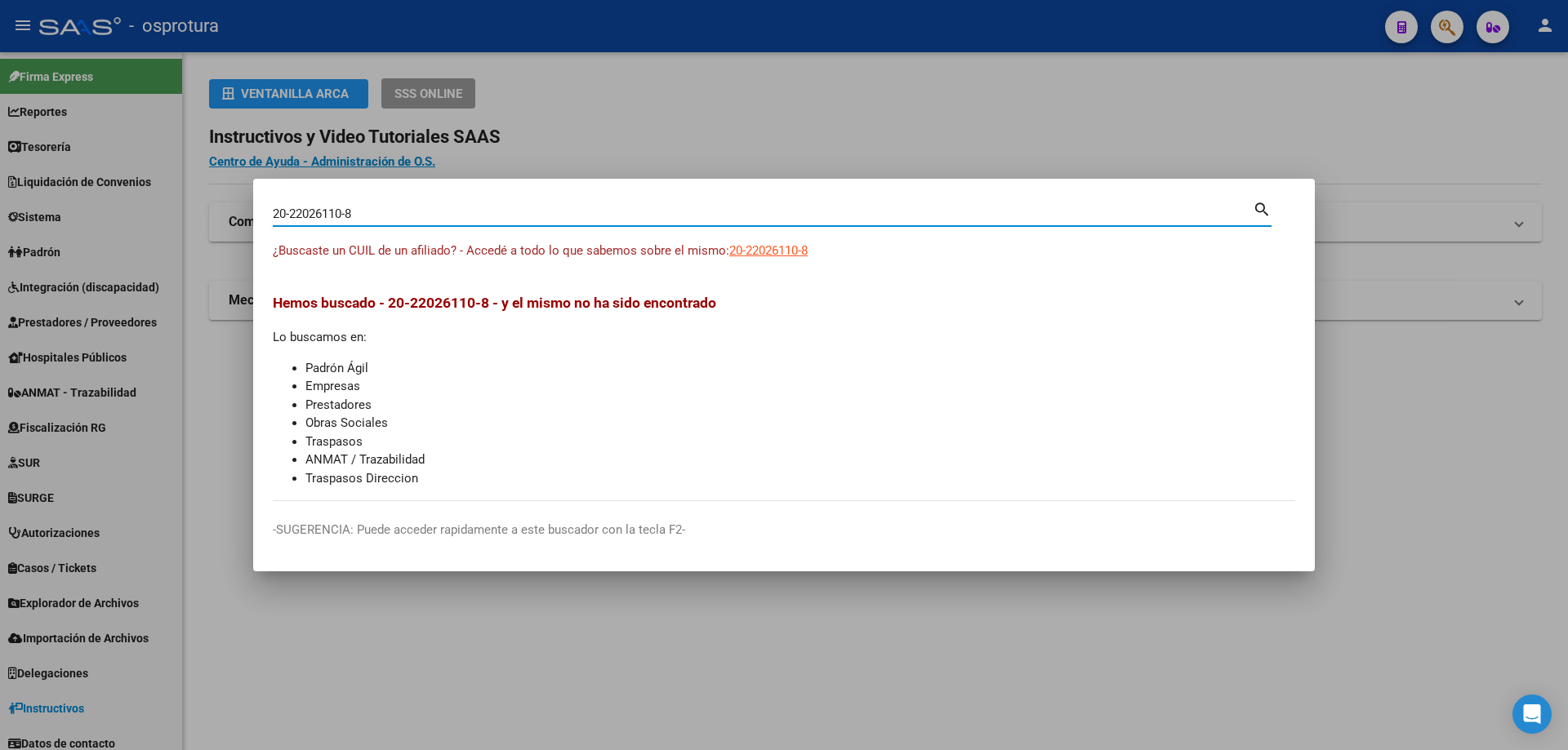
type input "20220261108"
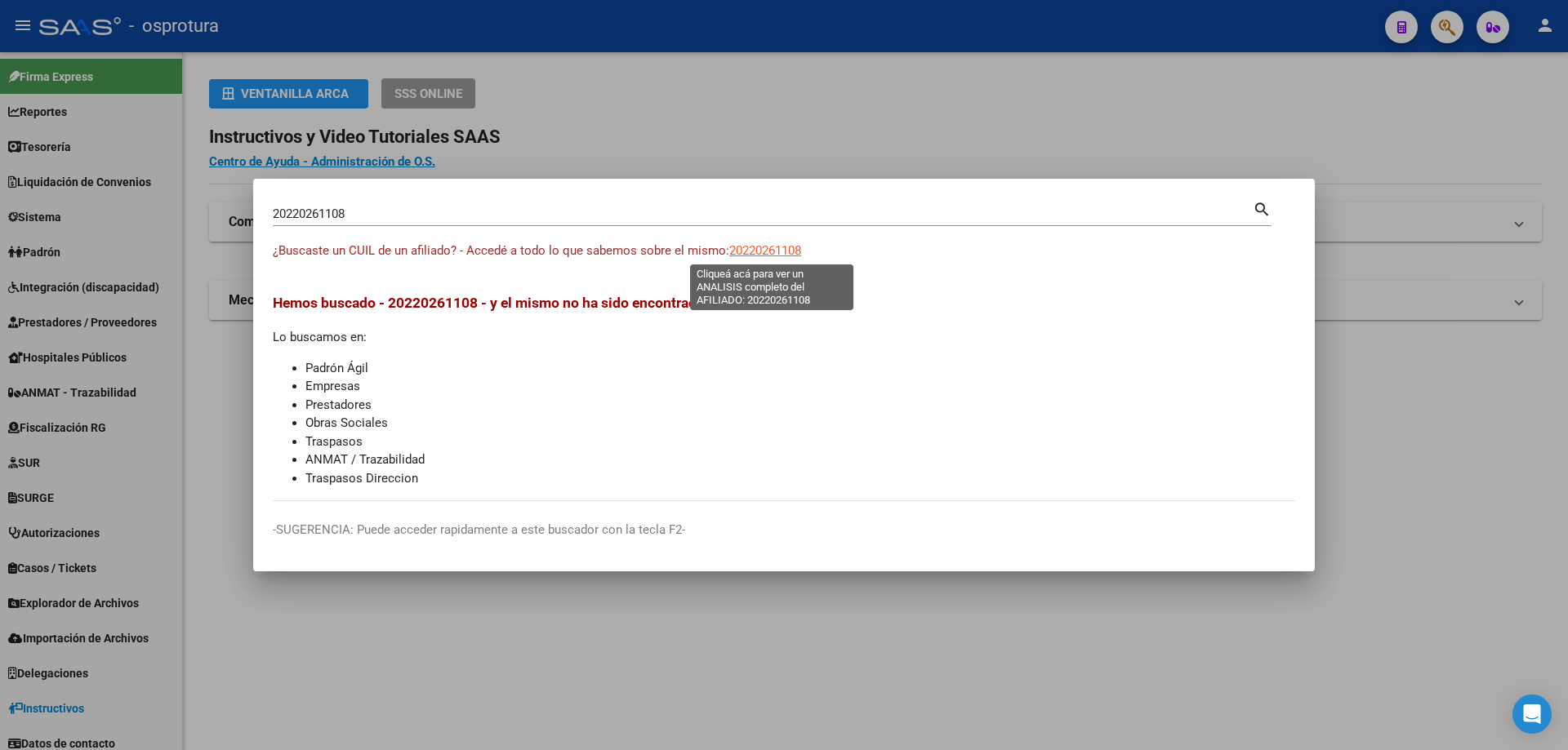
click at [763, 245] on span "20220261108" at bounding box center [765, 250] width 72 height 15
type textarea "20220261108"
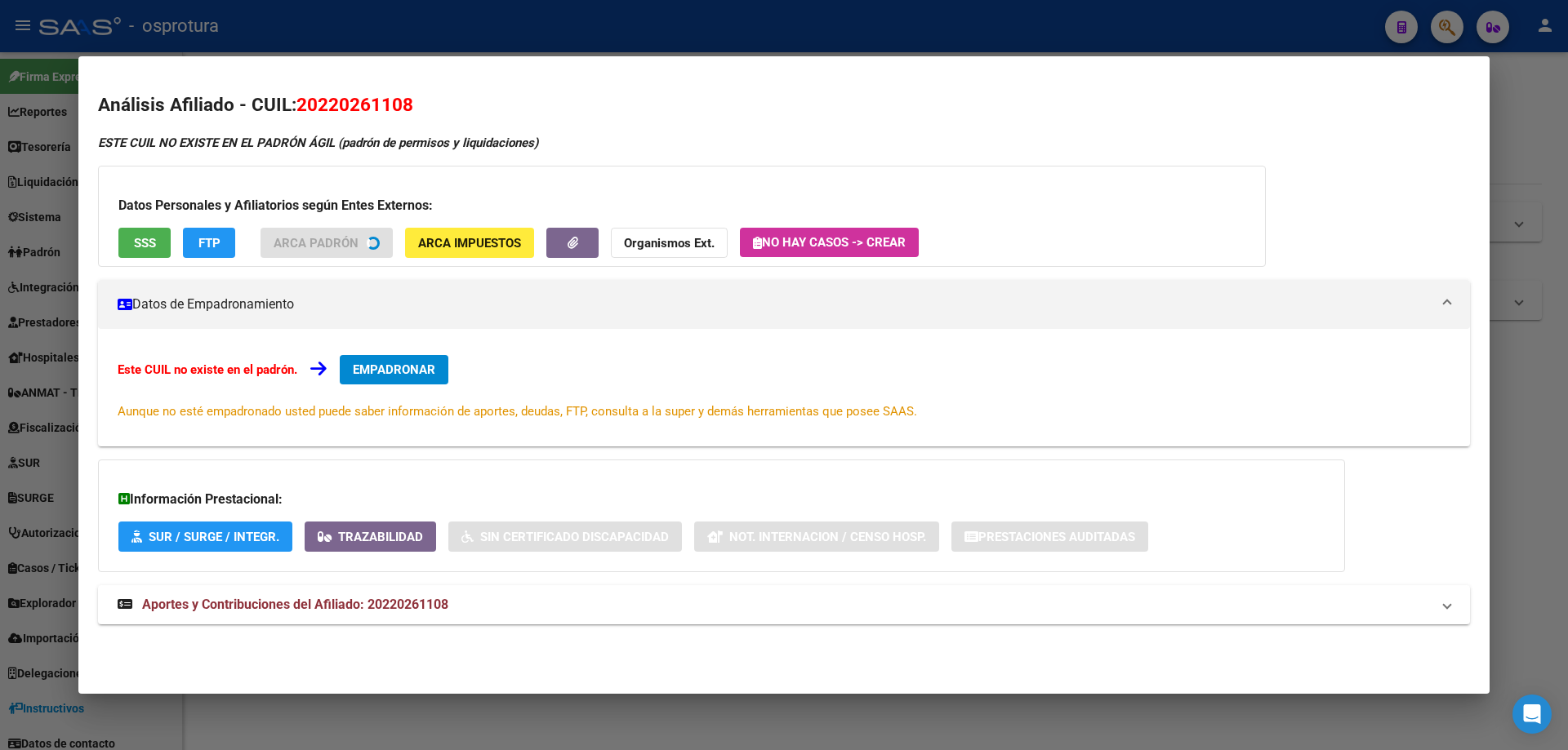
click at [129, 253] on button "SSS" at bounding box center [144, 243] width 52 height 30
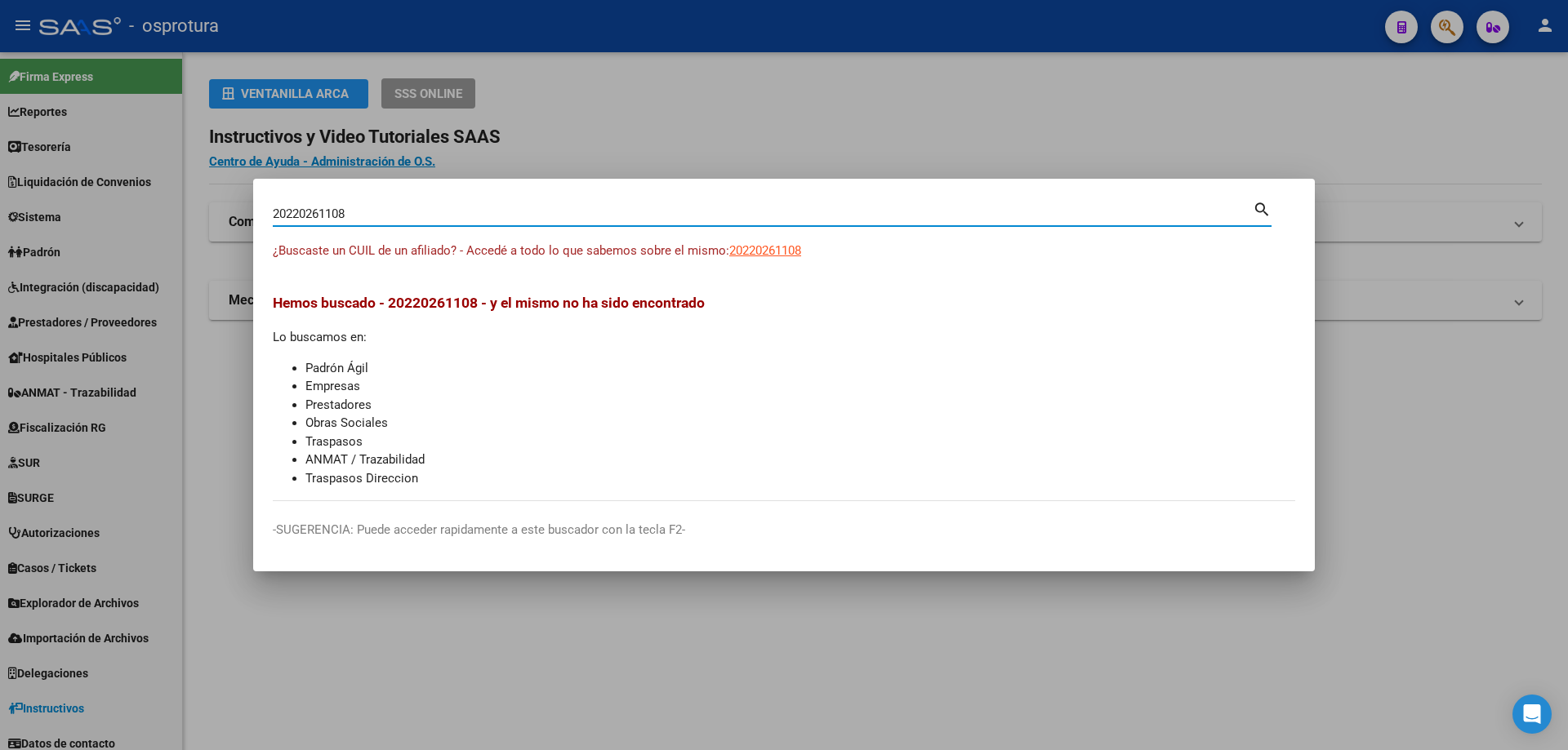
click at [379, 218] on input "20220261108" at bounding box center [762, 214] width 980 height 15
paste input "-22028461-2"
type input "20220284612"
click at [771, 247] on span "20220284612" at bounding box center [765, 250] width 72 height 15
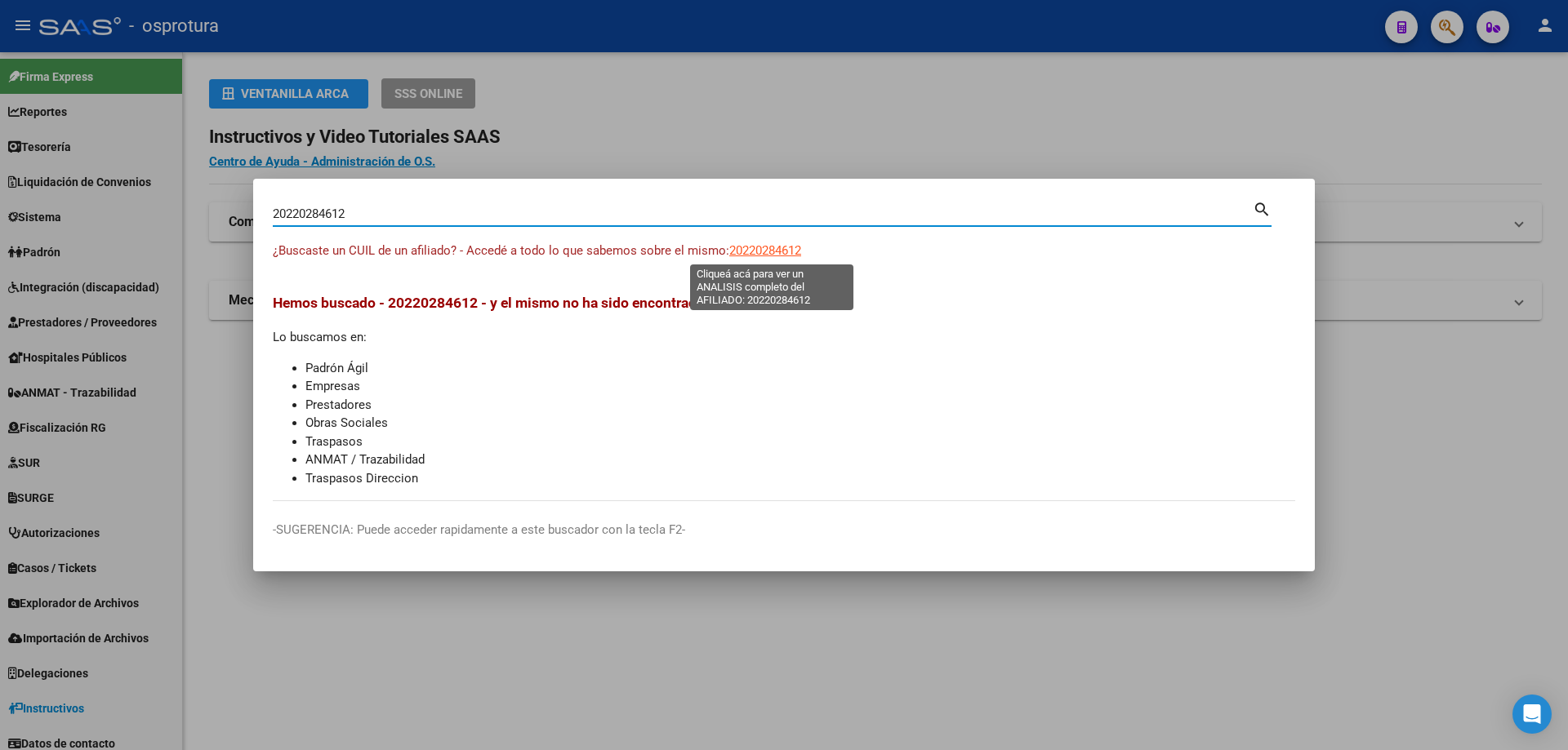
type textarea "20220284612"
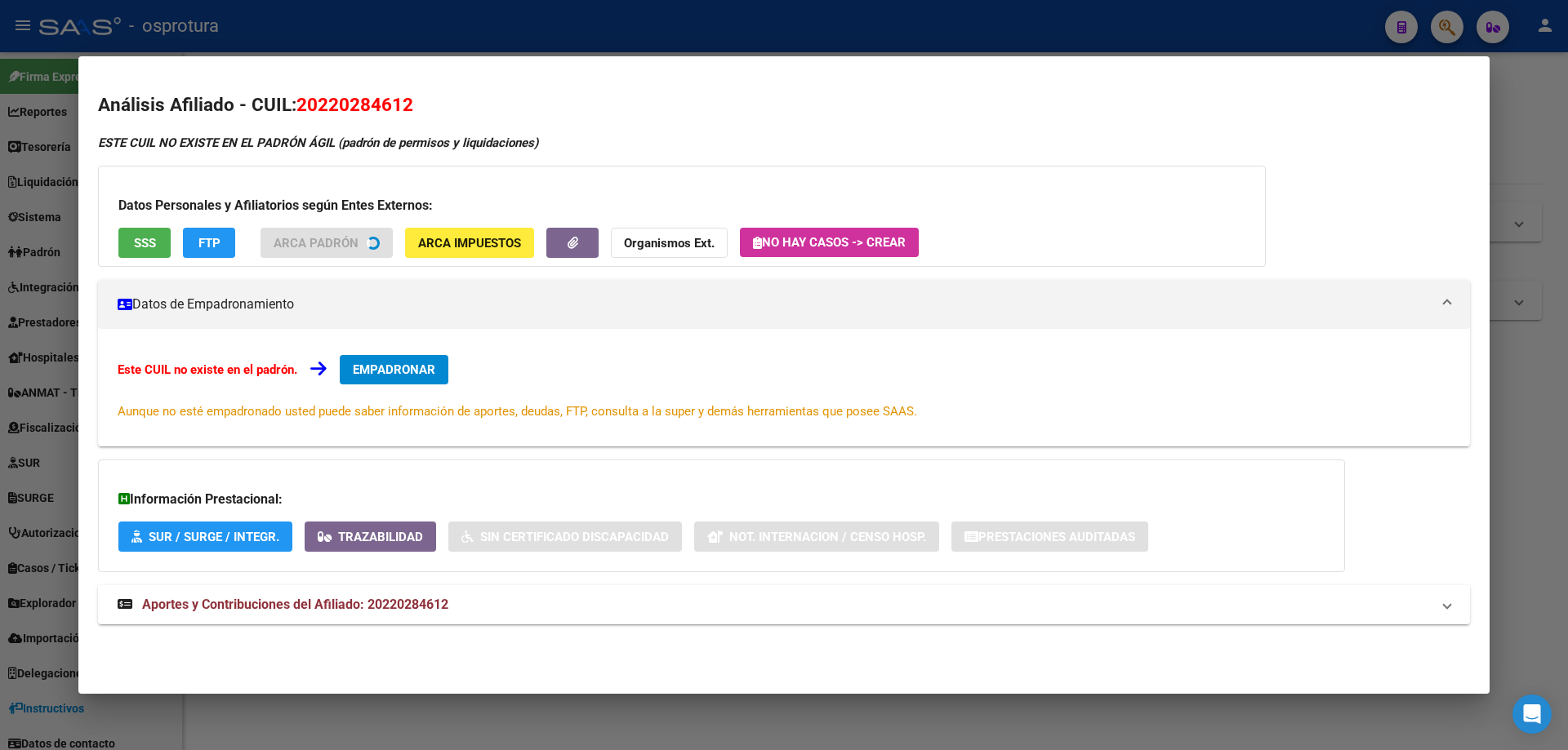
click at [143, 246] on span "SSS" at bounding box center [145, 243] width 22 height 15
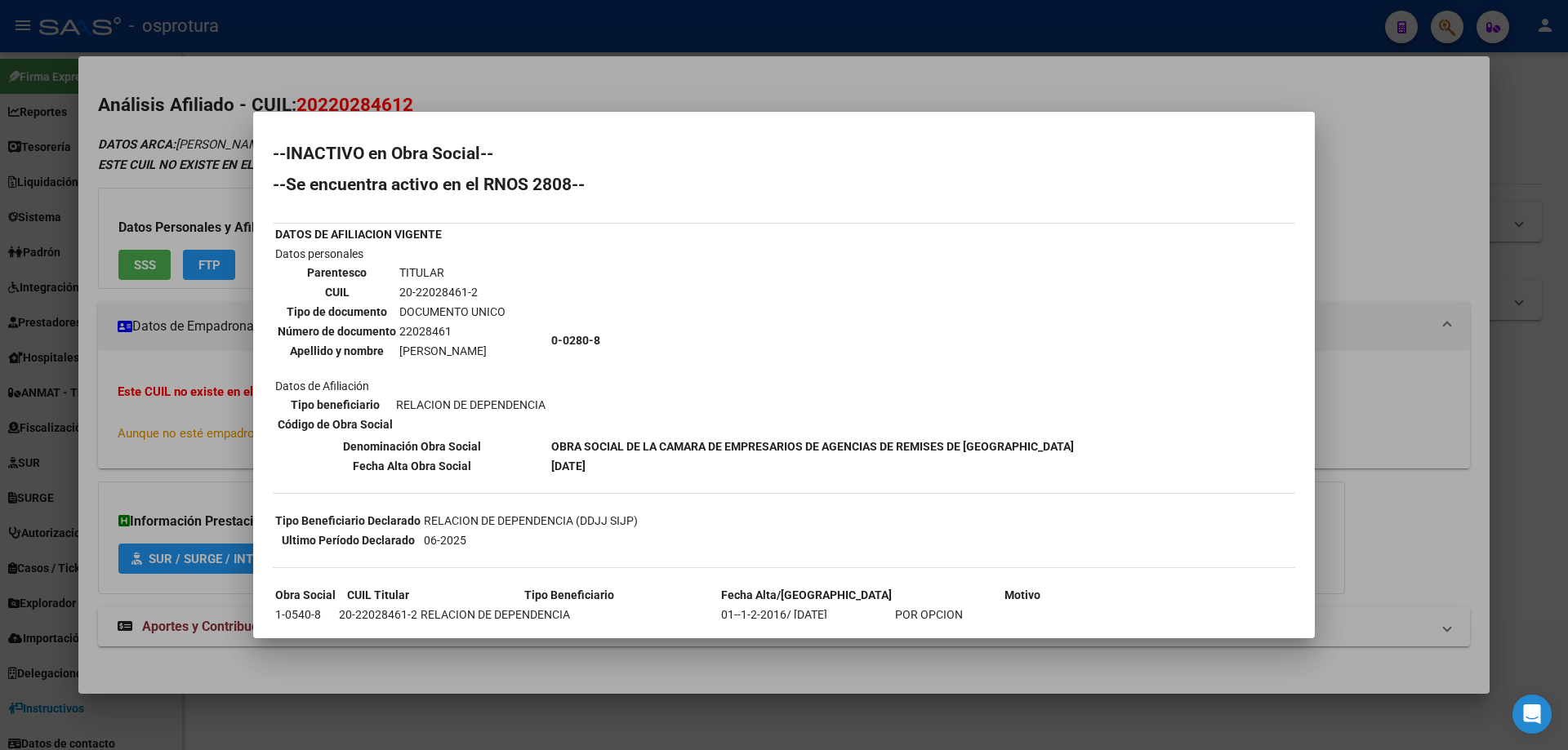
scroll to position [255, 0]
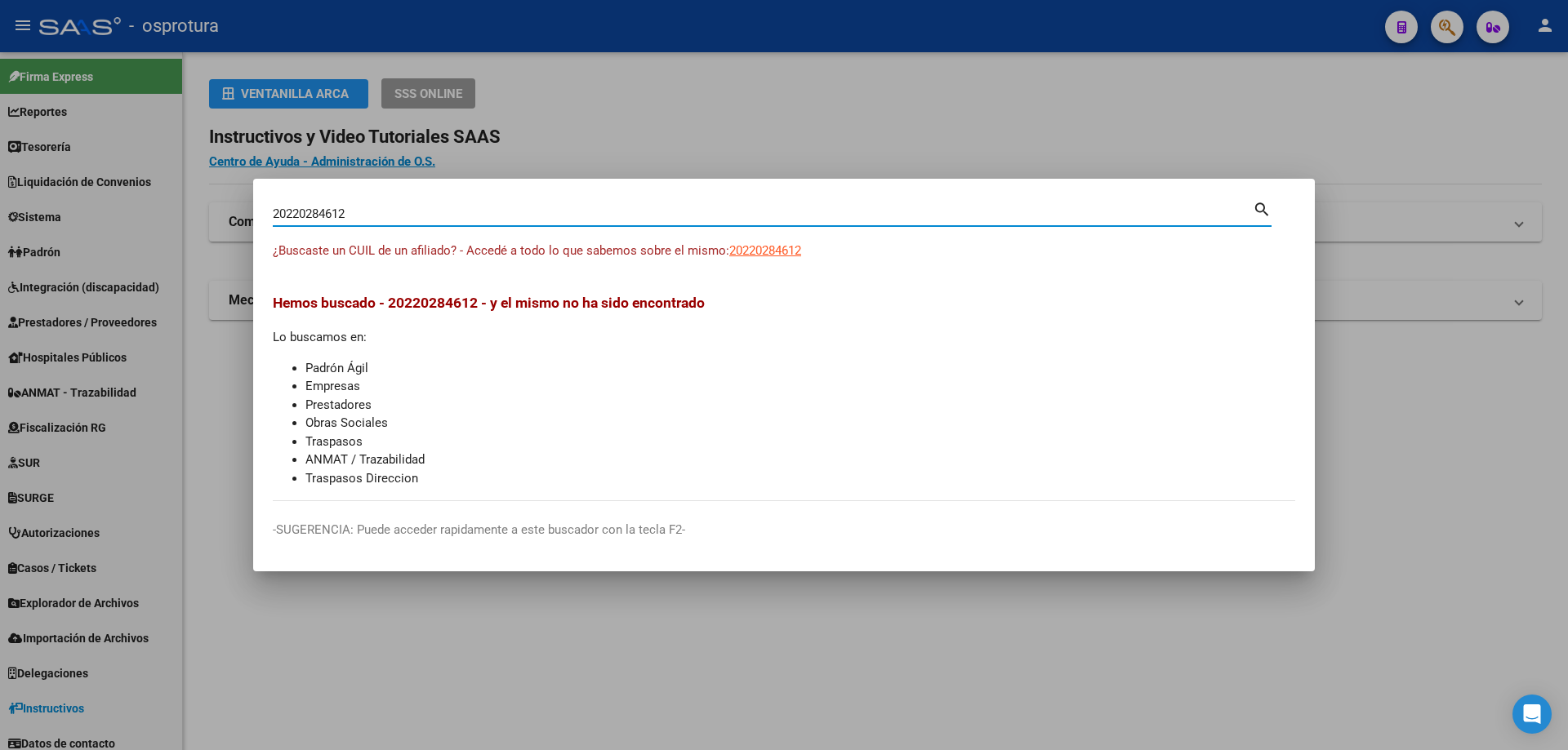
click at [450, 211] on input "20220284612" at bounding box center [762, 214] width 980 height 15
paste input "-22059537-5"
type input "20220595375"
click at [773, 246] on span "20220595375" at bounding box center [765, 250] width 72 height 15
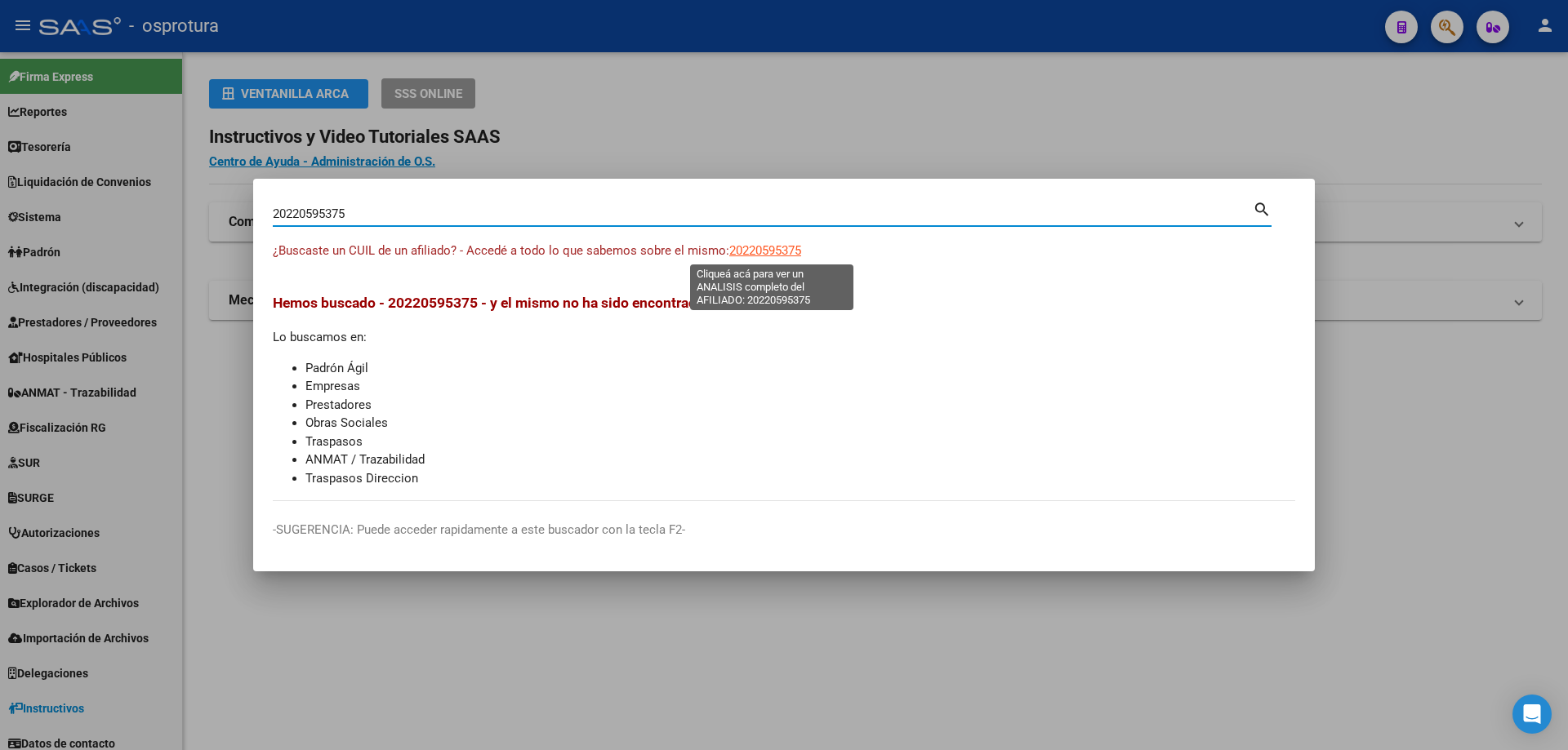
type textarea "20220595375"
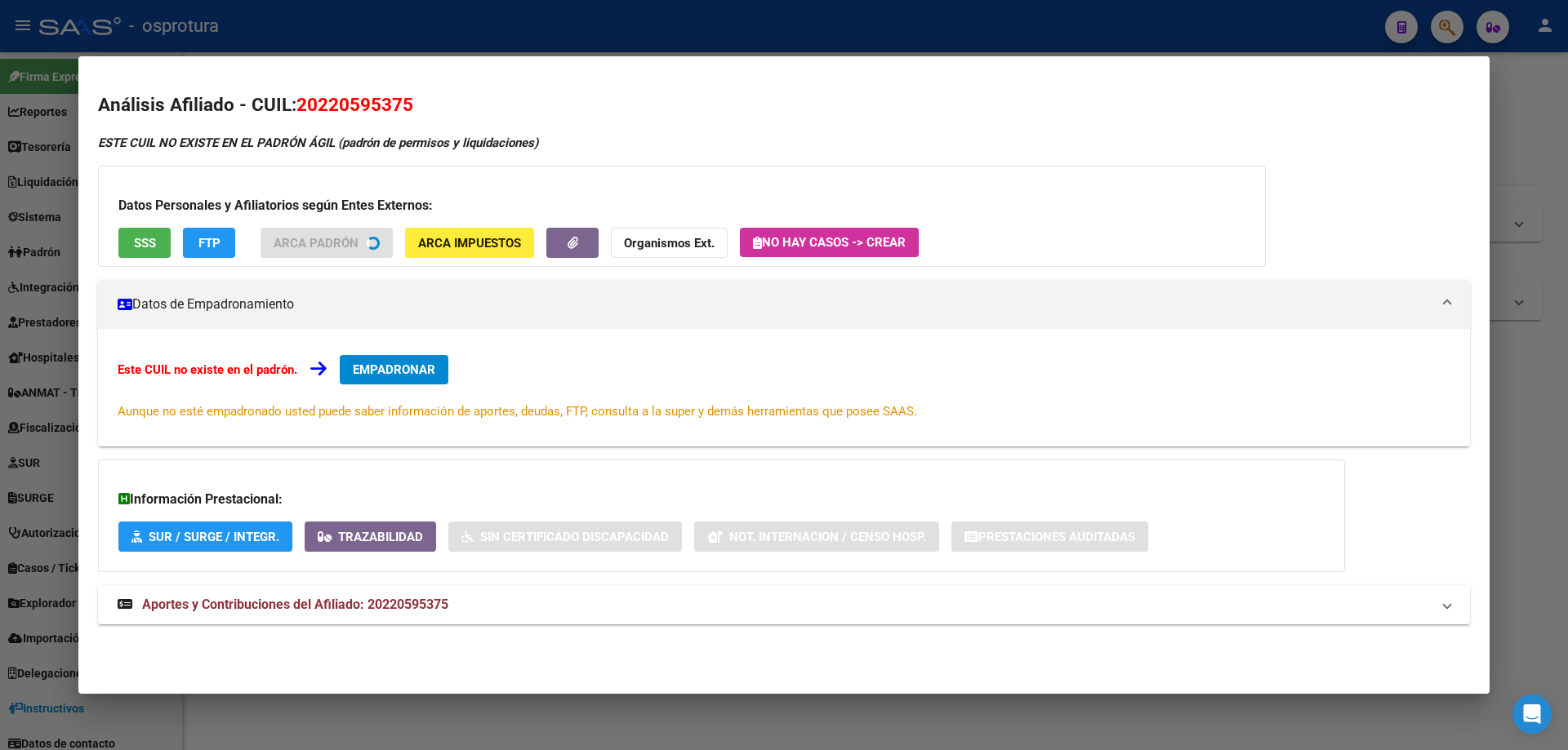
click at [148, 231] on button "SSS" at bounding box center [144, 243] width 52 height 30
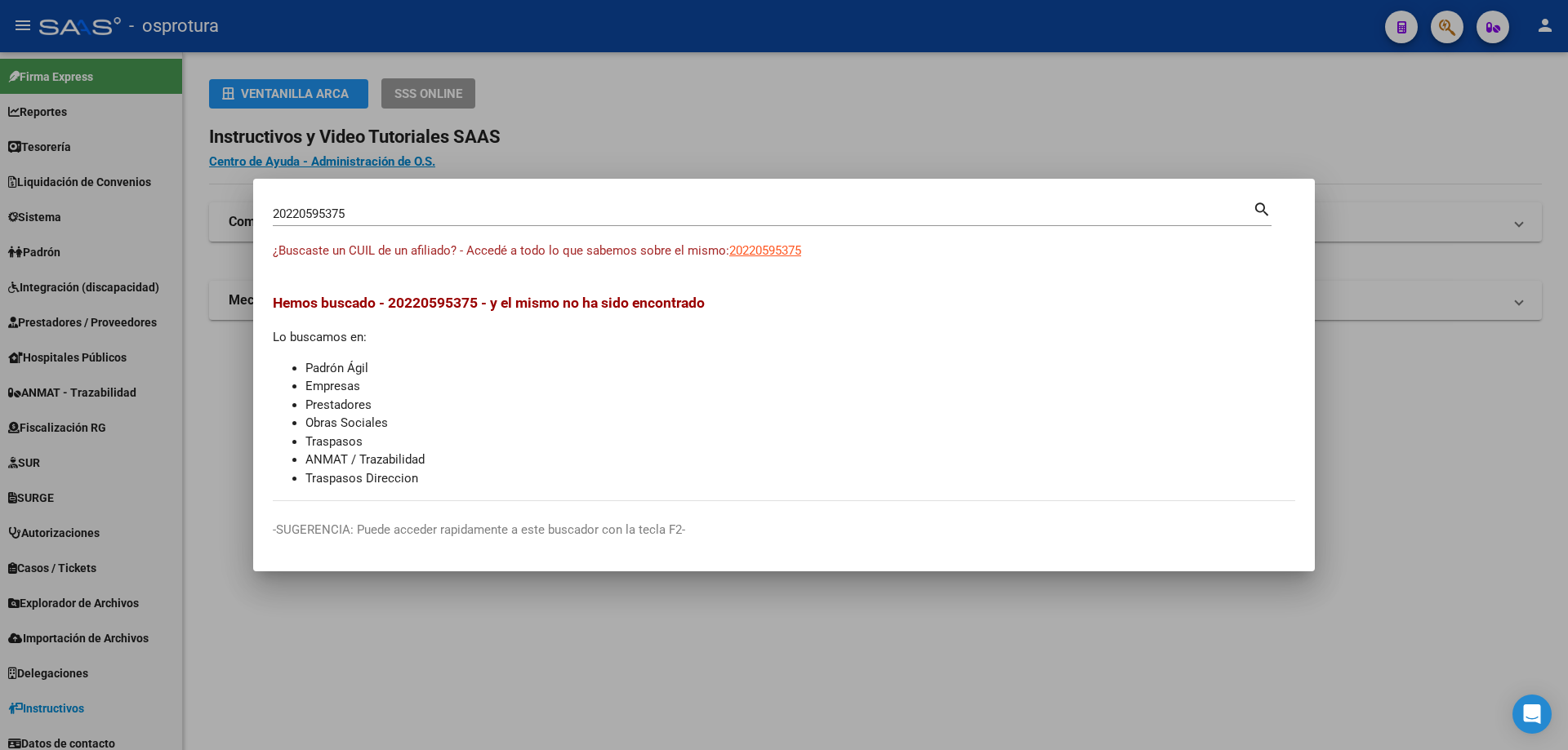
click at [324, 214] on input "20220595375" at bounding box center [762, 214] width 980 height 15
paste input "-22109784-0"
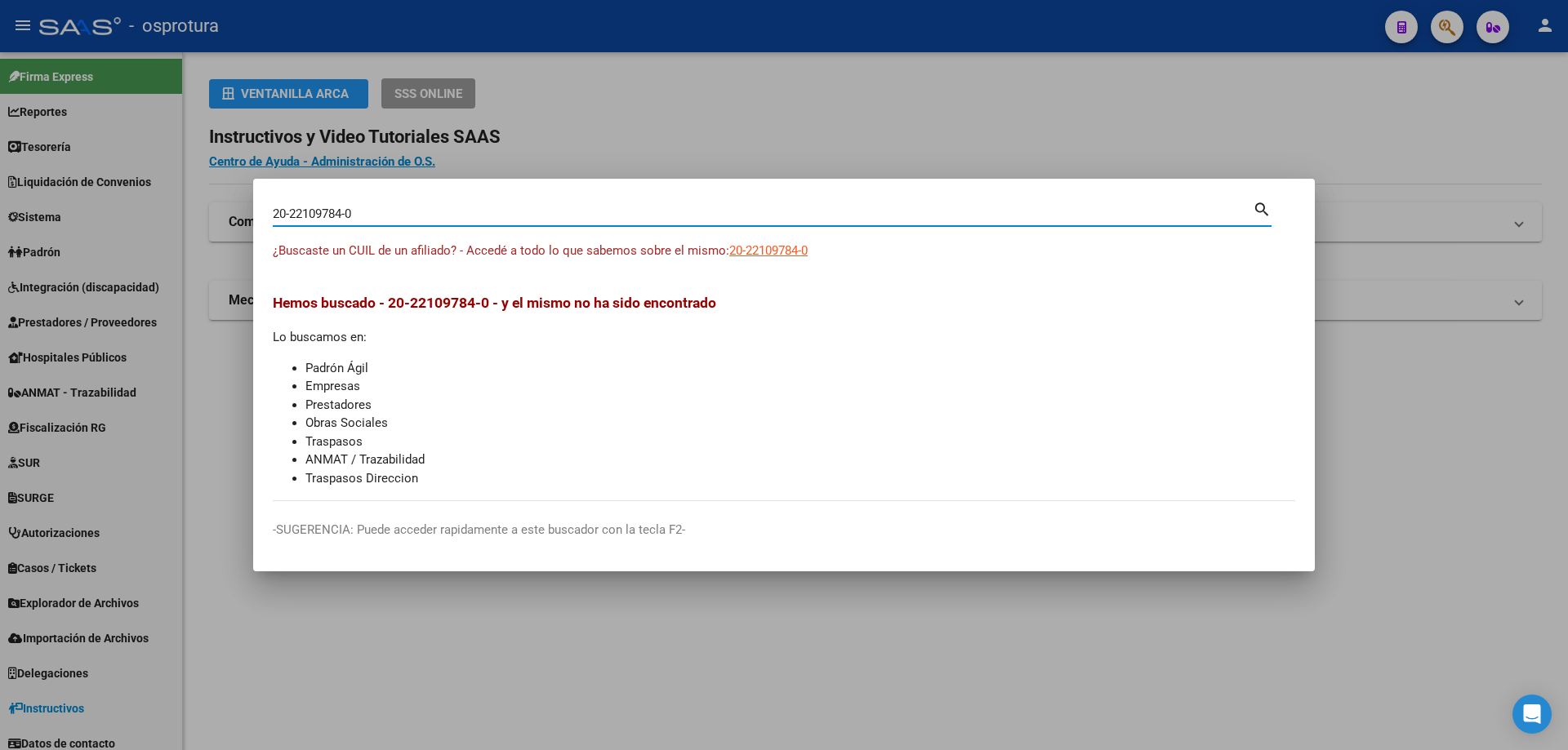
type input "20221097840"
click at [772, 249] on span "20221097840" at bounding box center [765, 250] width 72 height 15
type textarea "20221097840"
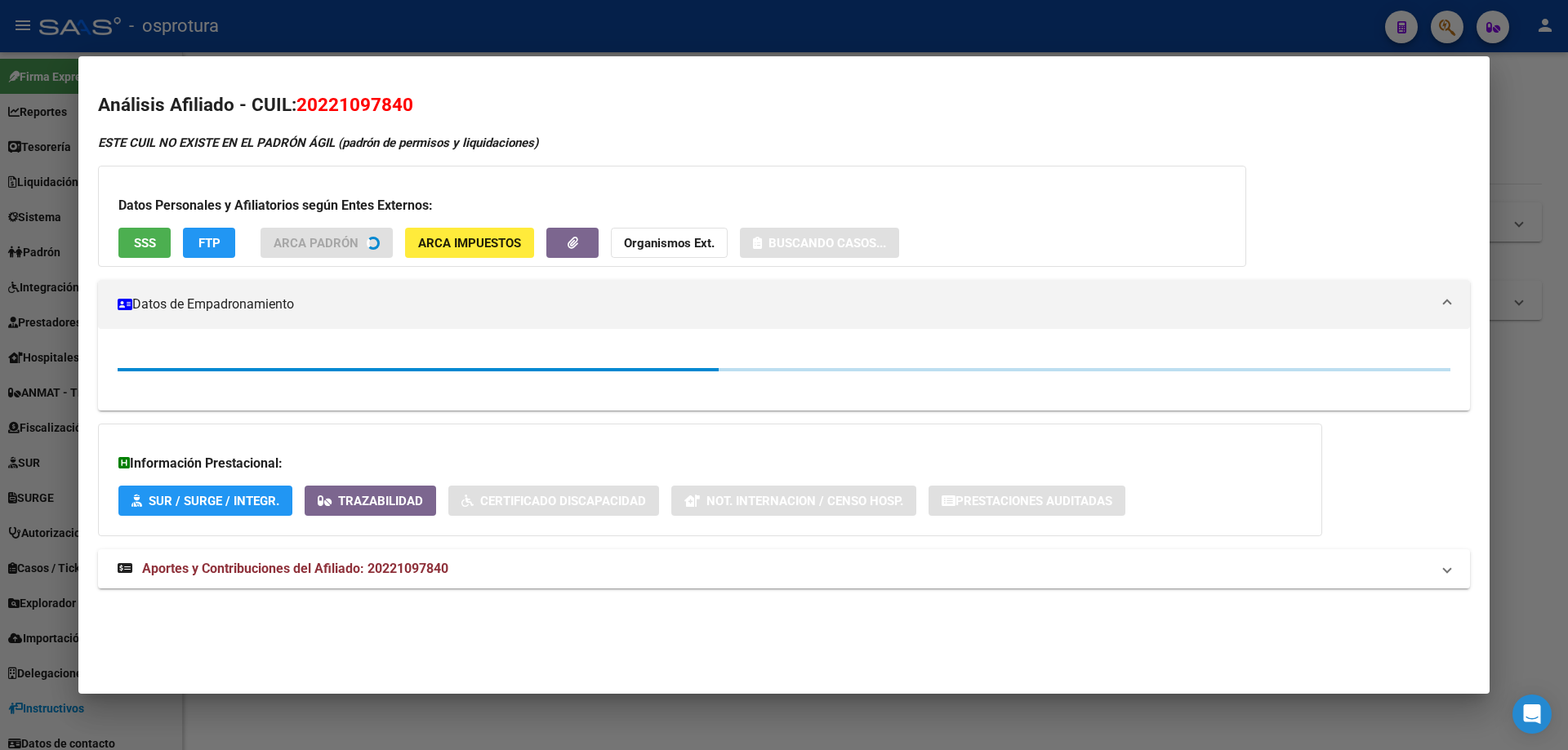
click at [131, 244] on button "SSS" at bounding box center [144, 243] width 52 height 30
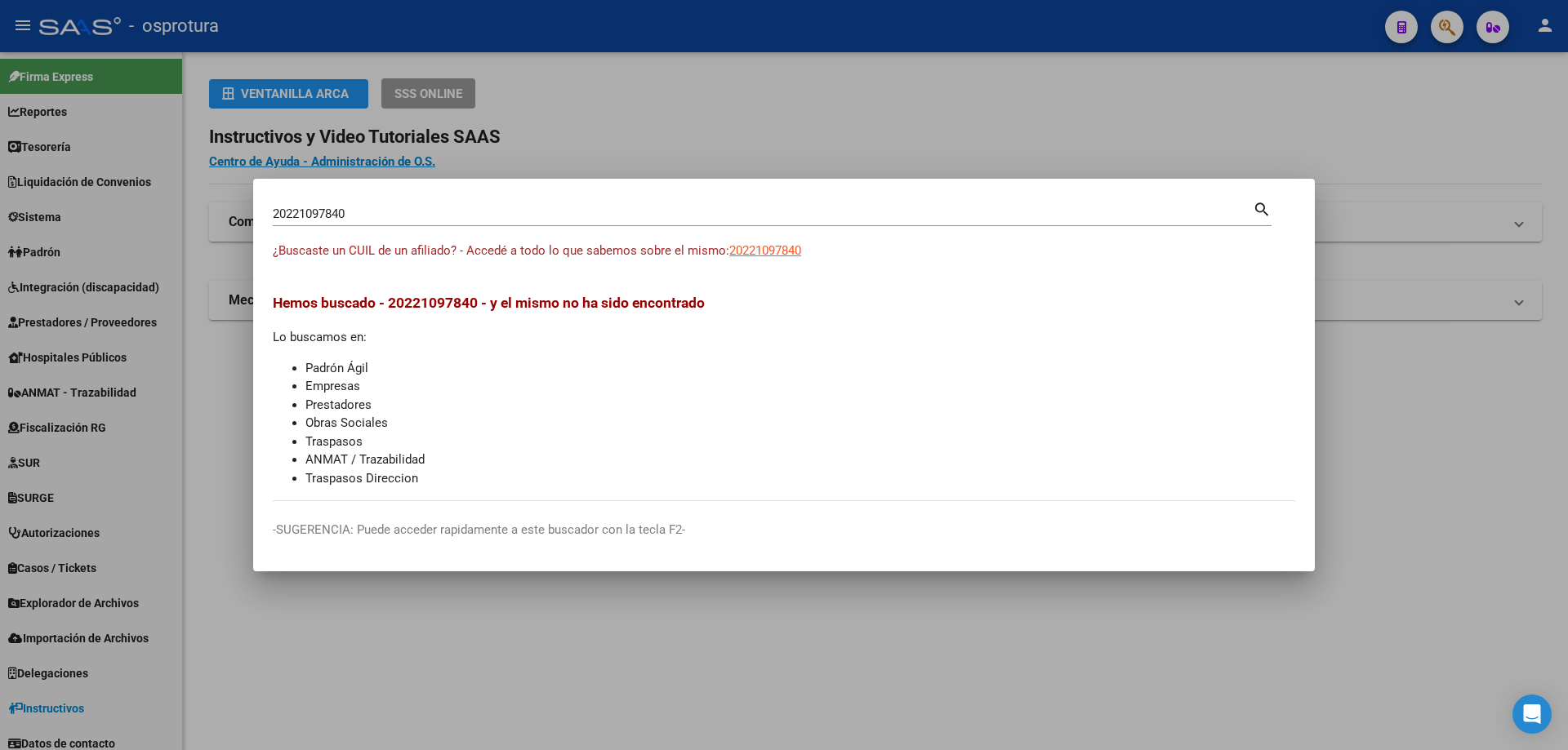
click at [528, 221] on input "20221097840" at bounding box center [762, 214] width 980 height 15
paste input "-22129467-"
type input "20221294670"
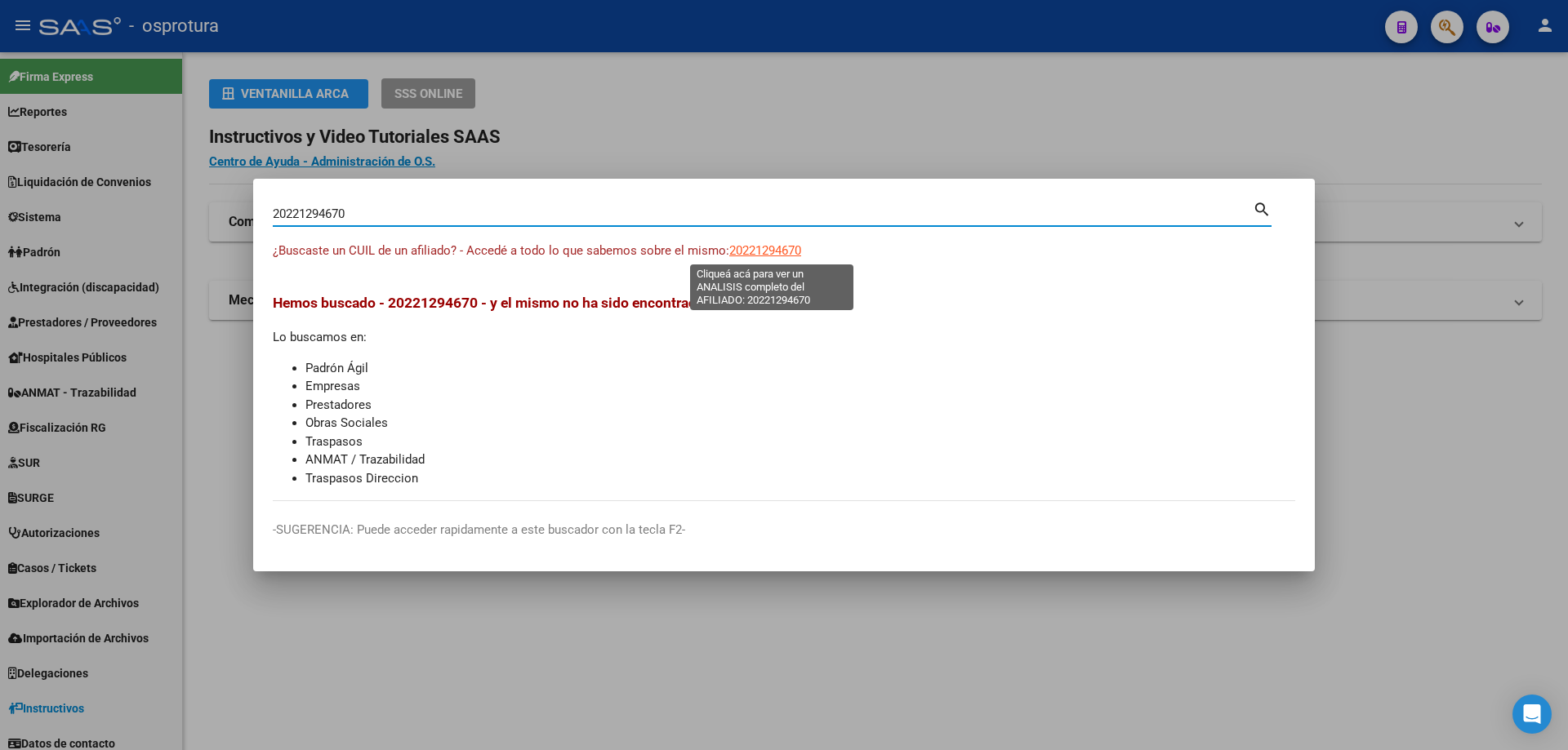
click at [763, 249] on span "20221294670" at bounding box center [765, 250] width 72 height 15
type textarea "20221294670"
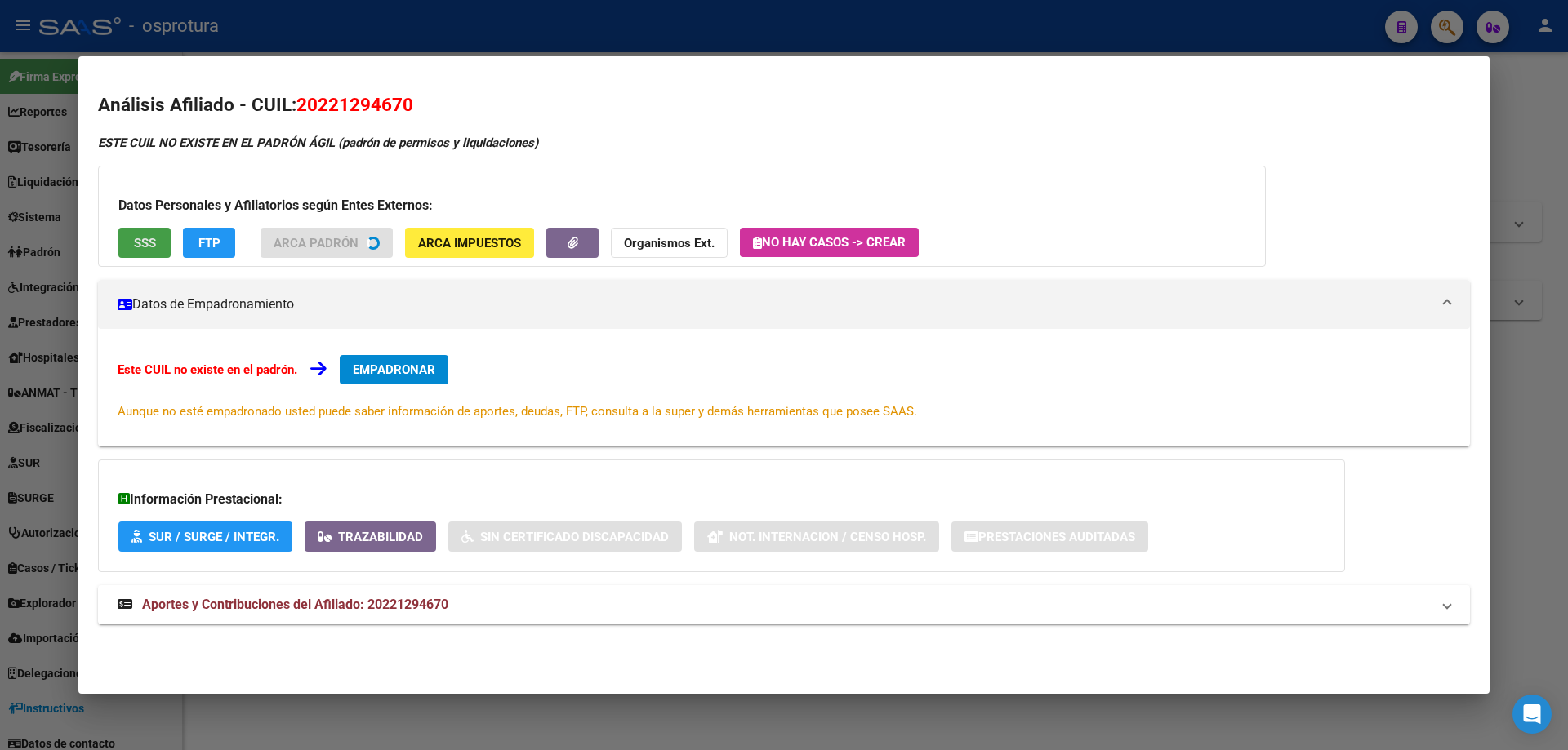
click at [142, 255] on button "SSS" at bounding box center [144, 243] width 52 height 30
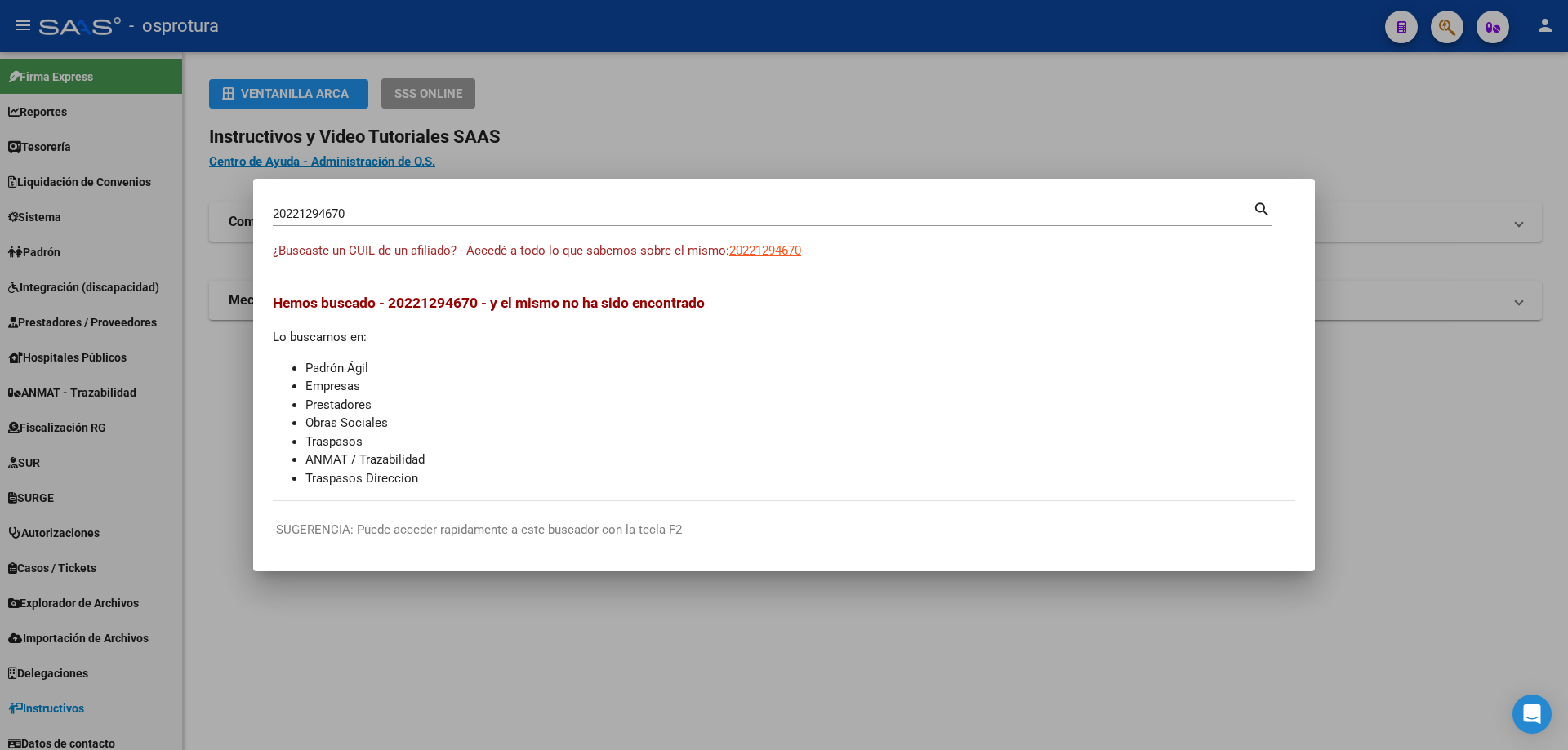
click at [449, 218] on input "20221294670" at bounding box center [762, 214] width 980 height 15
paste input "-22134994-7"
type input "20221349947"
click at [763, 252] on span "20221349947" at bounding box center [765, 250] width 72 height 15
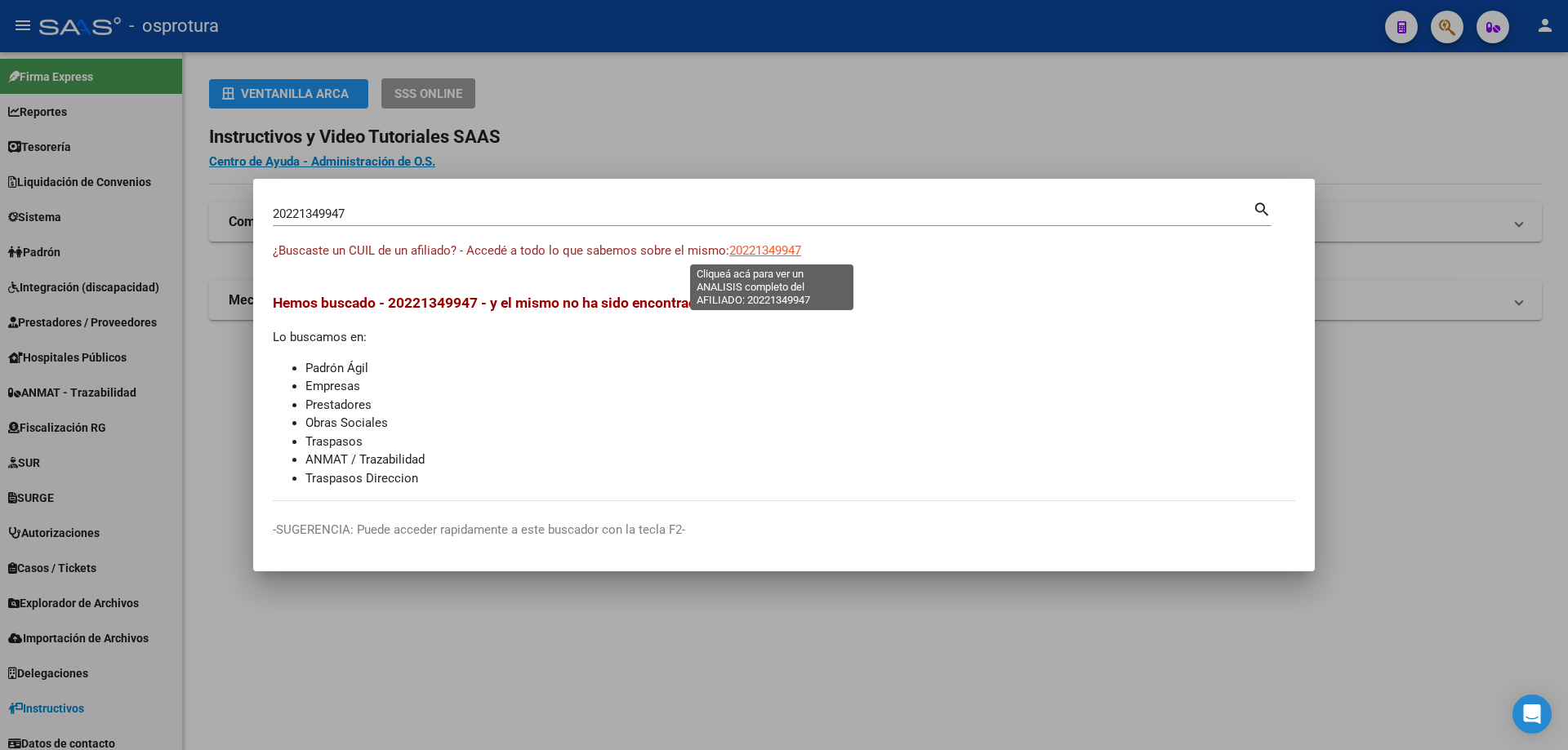
type textarea "20221349947"
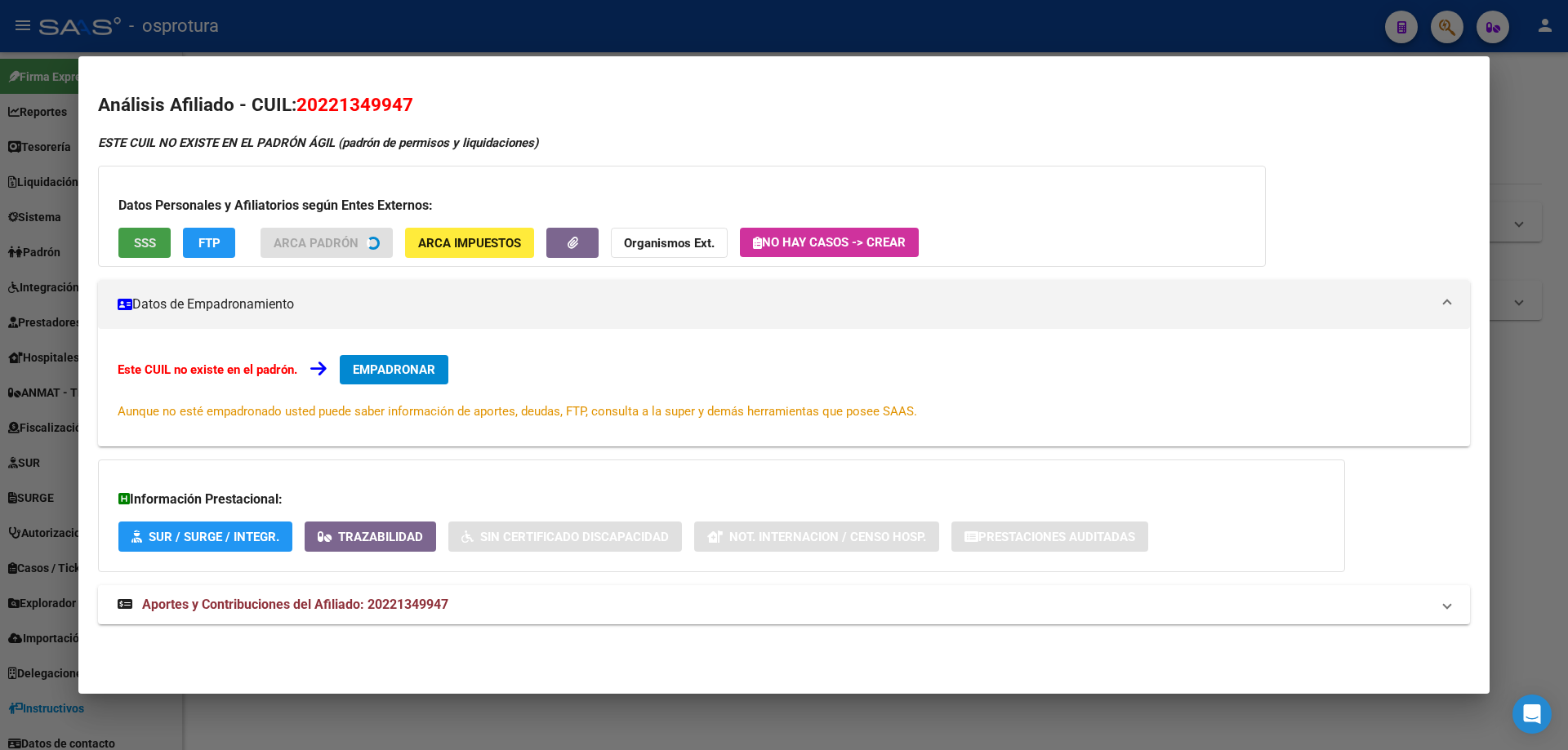
click at [154, 250] on button "SSS" at bounding box center [144, 243] width 52 height 30
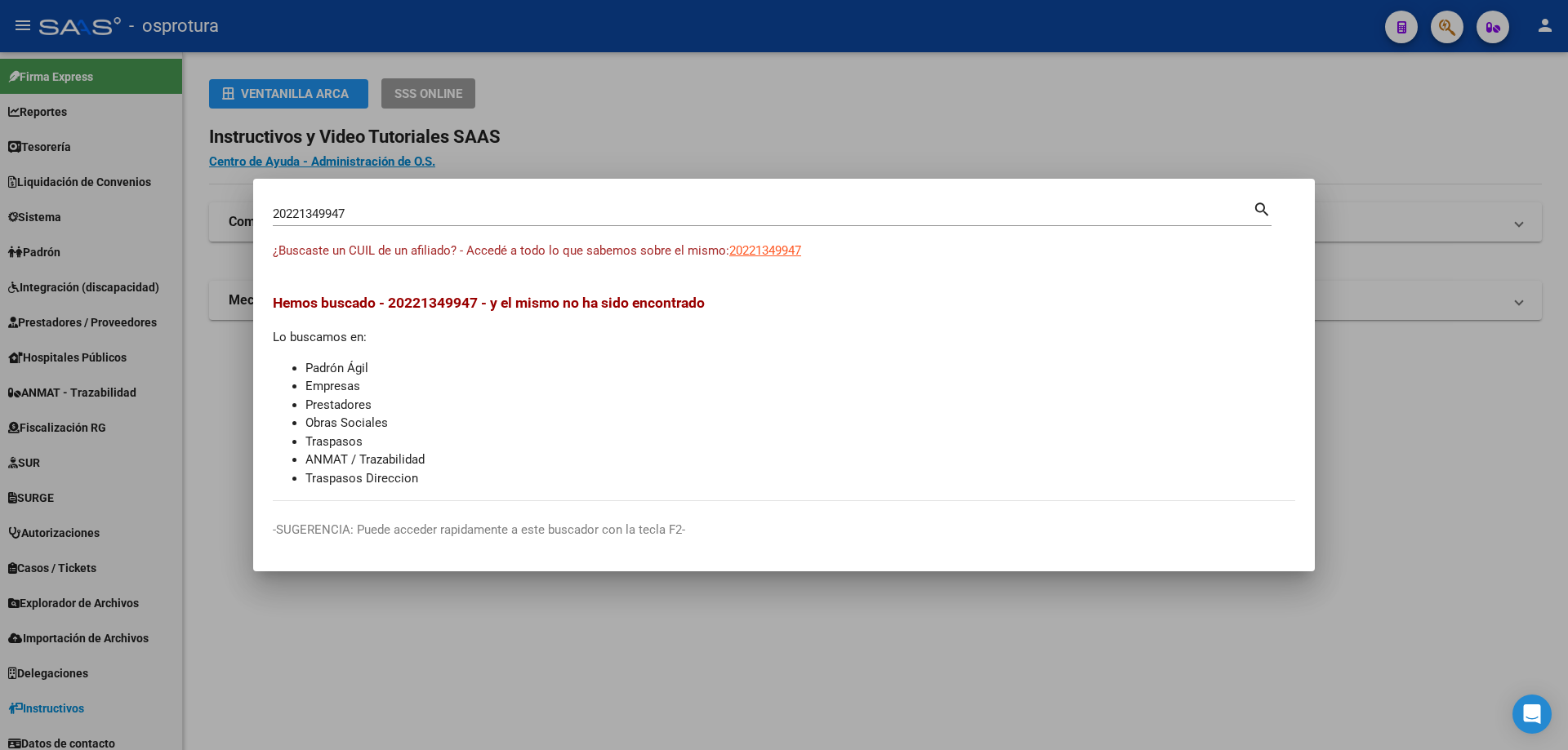
click at [340, 209] on input "20221349947" at bounding box center [762, 214] width 980 height 15
paste input "-22150885-9"
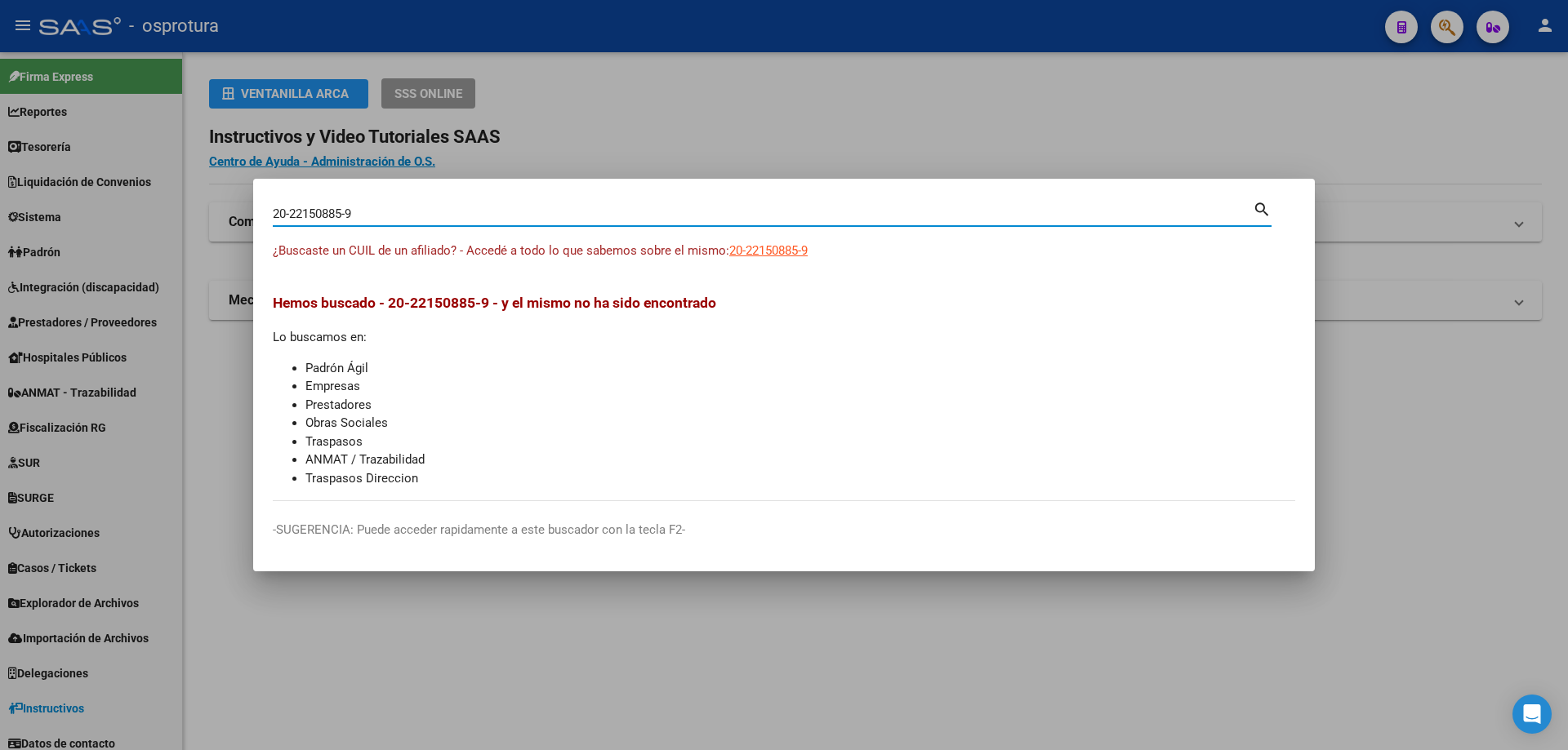
type input "20221508859"
click at [778, 251] on span "20221508859" at bounding box center [765, 250] width 72 height 15
type textarea "20221508859"
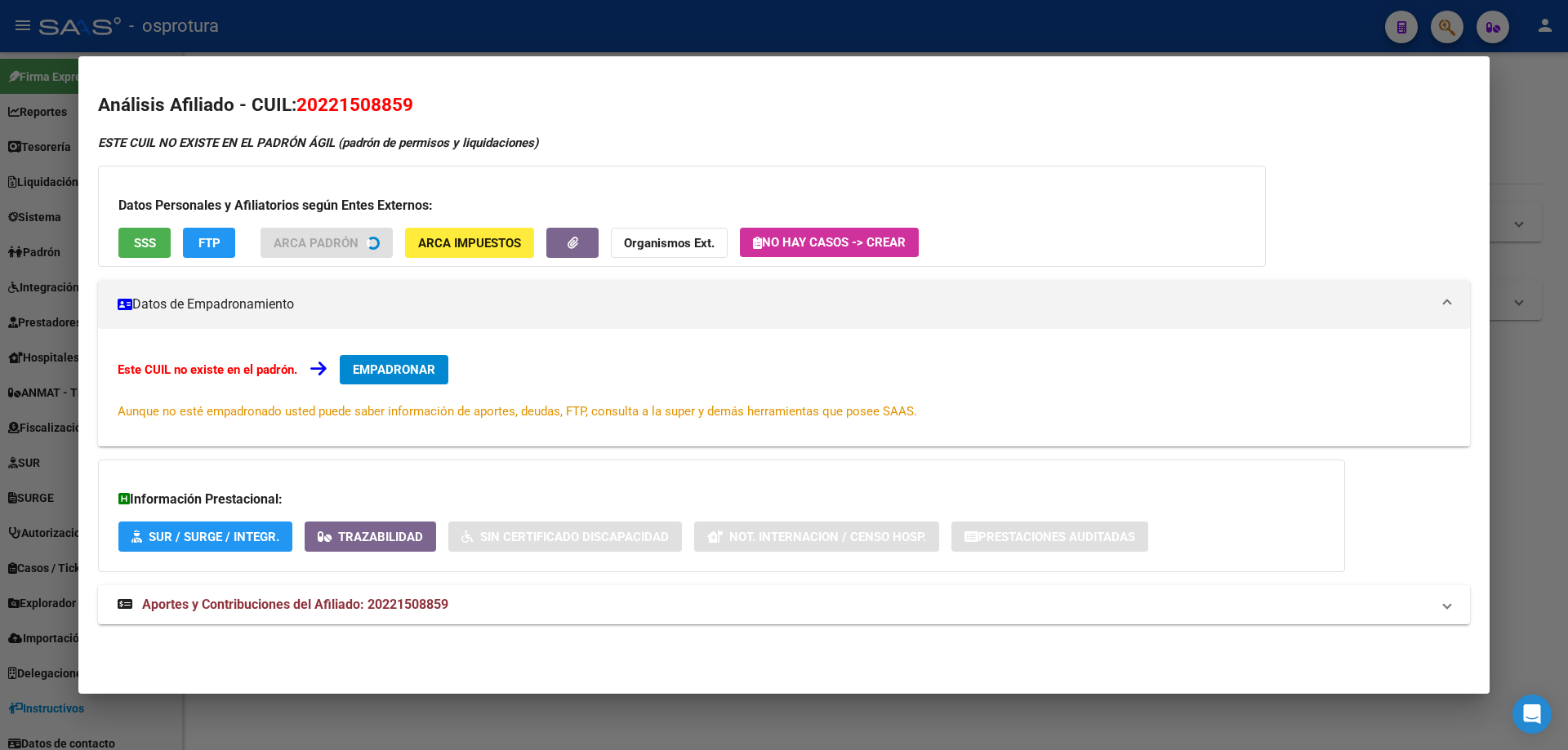
click at [131, 247] on button "SSS" at bounding box center [144, 243] width 52 height 30
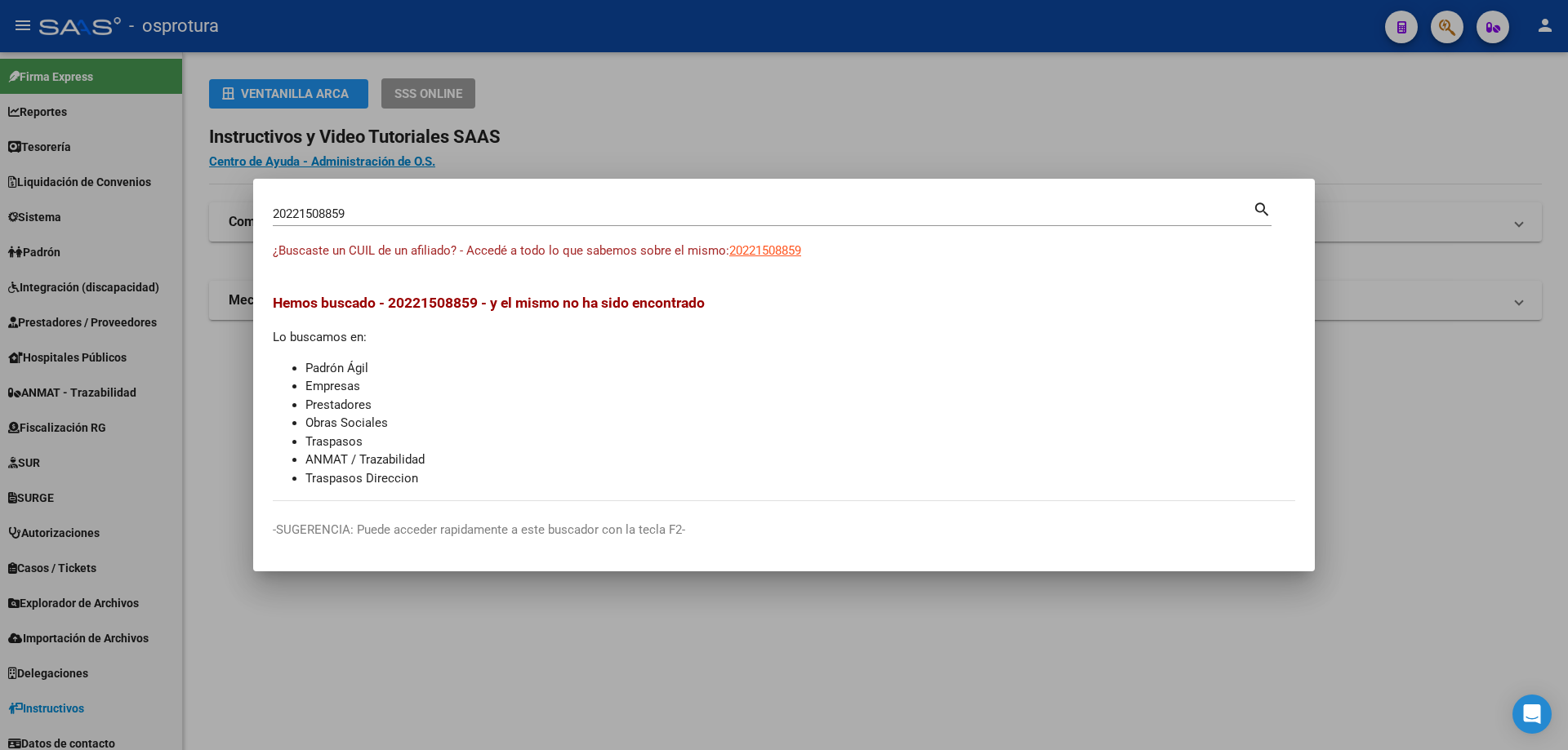
click at [439, 220] on input "20221508859" at bounding box center [762, 214] width 980 height 15
paste input "-22164605-4"
type input "20221646054"
click at [792, 249] on span "20221646054" at bounding box center [765, 250] width 72 height 15
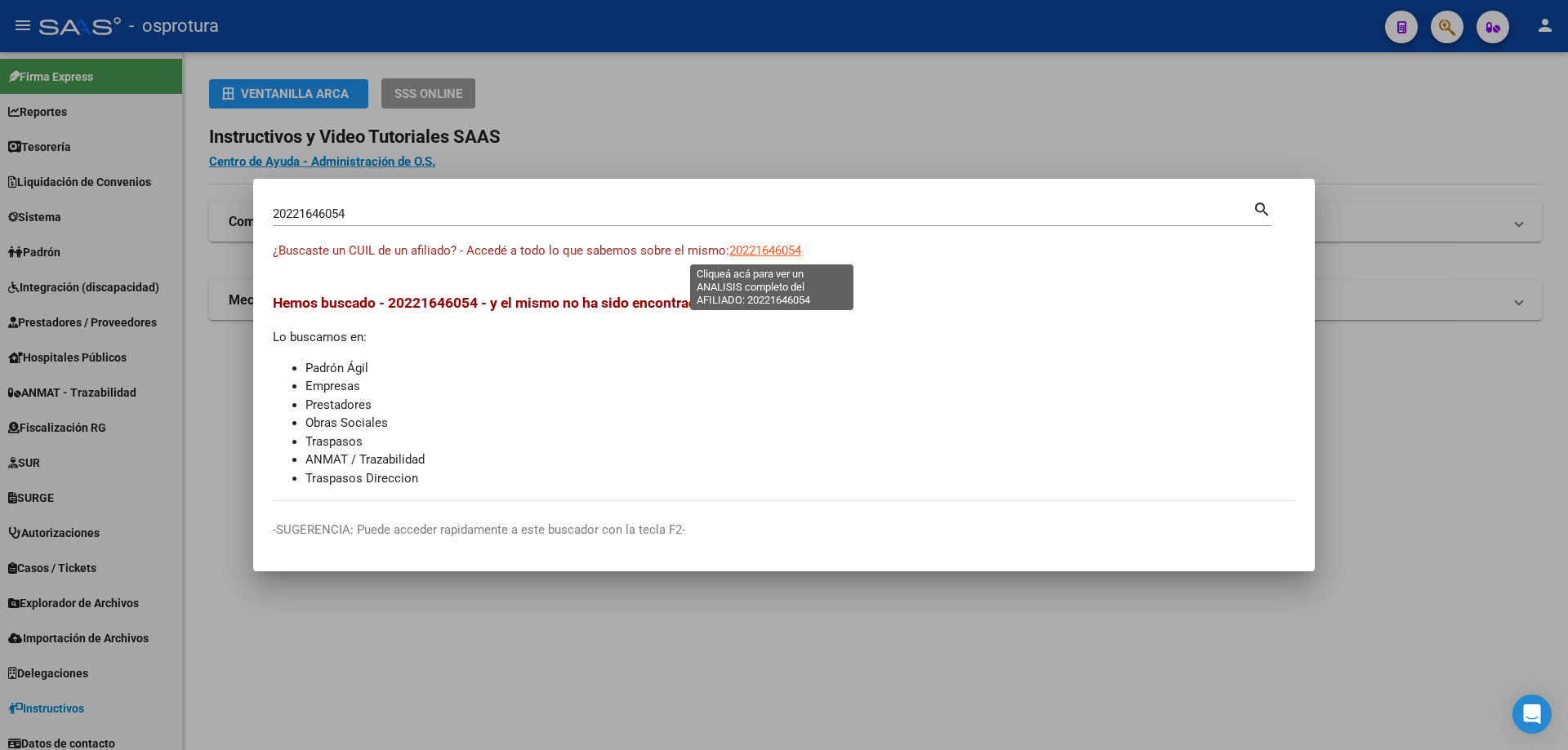
type textarea "20221646054"
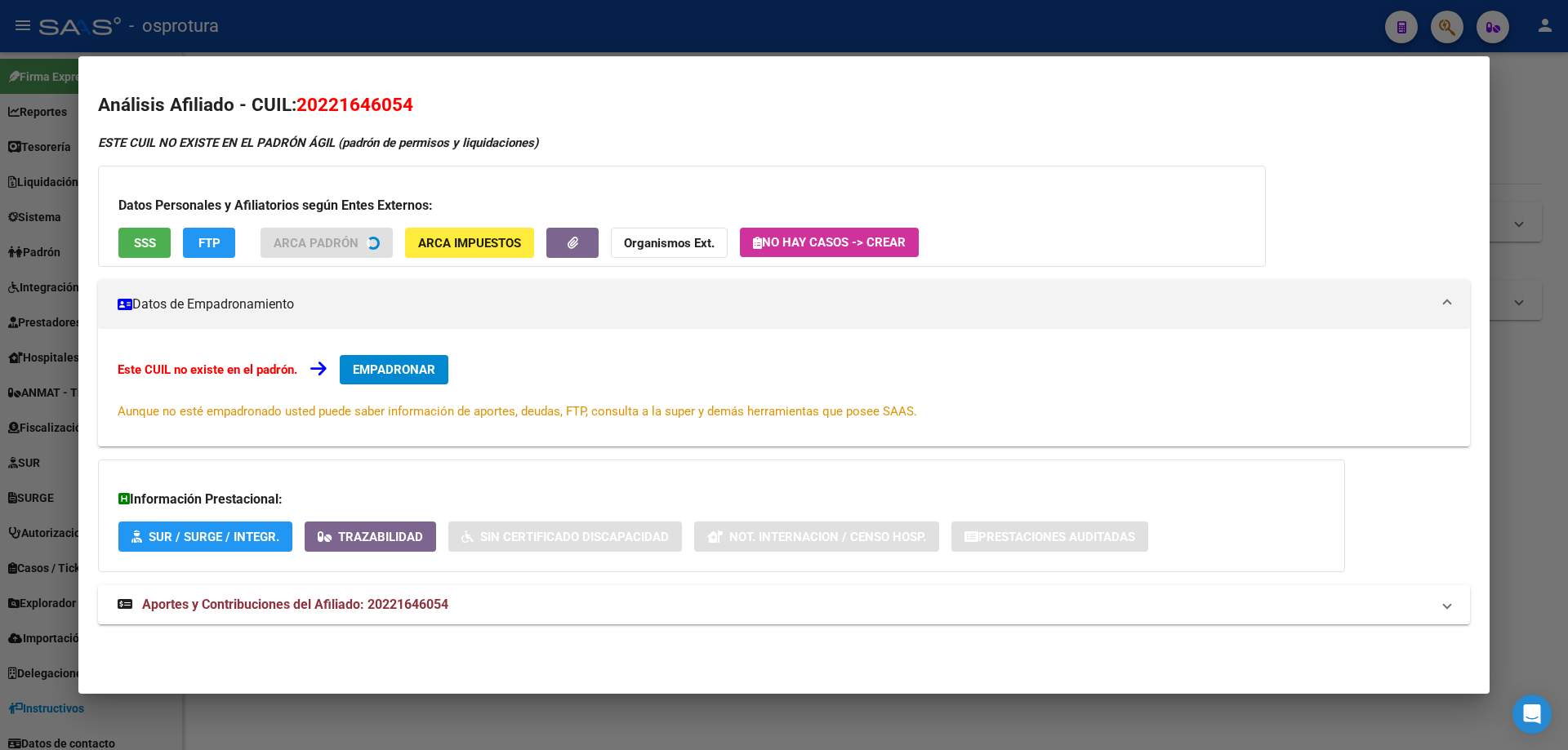
click at [140, 248] on span "SSS" at bounding box center [145, 243] width 22 height 15
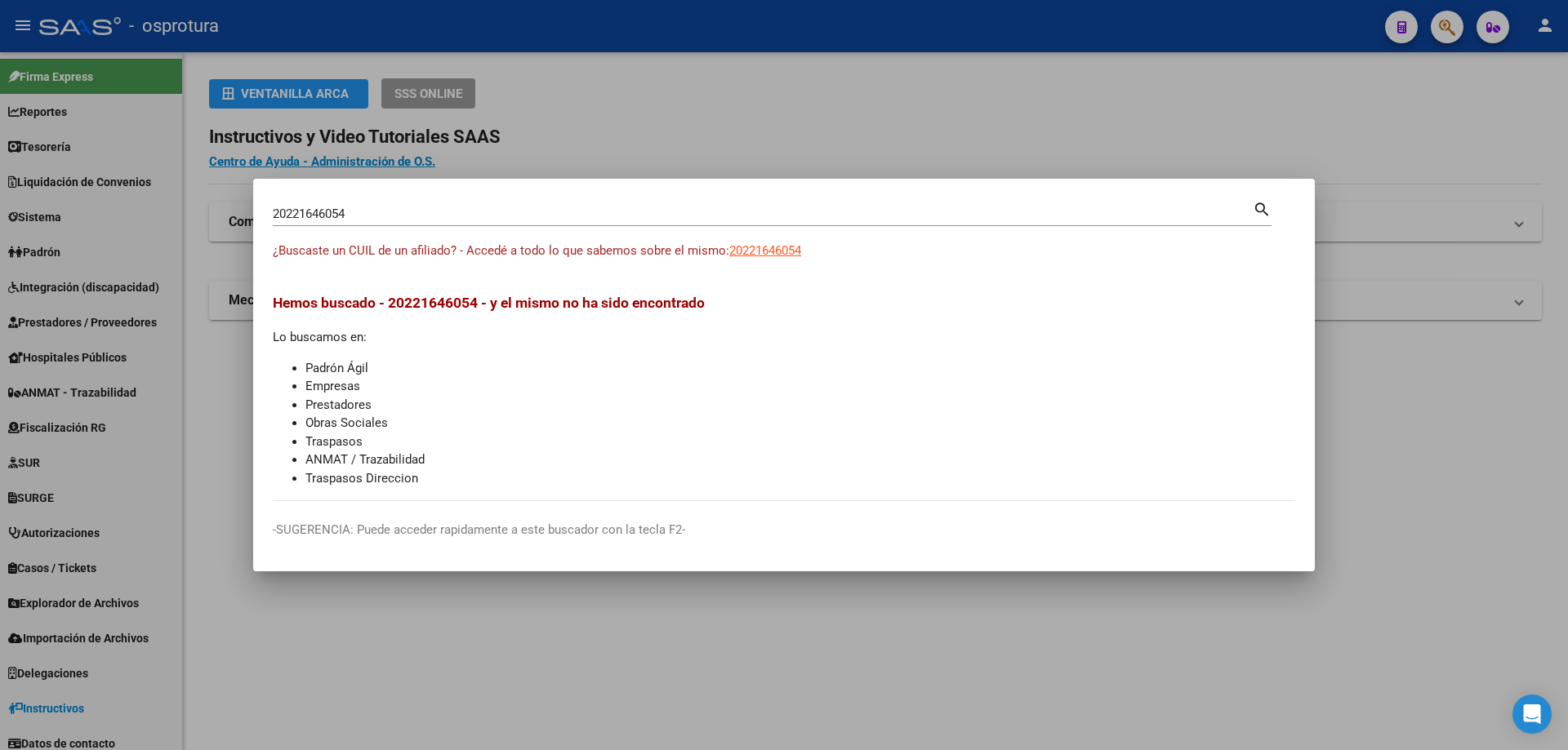
click at [416, 209] on input "20221646054" at bounding box center [762, 214] width 980 height 15
paste input "-22186522-8"
type input "20221865228"
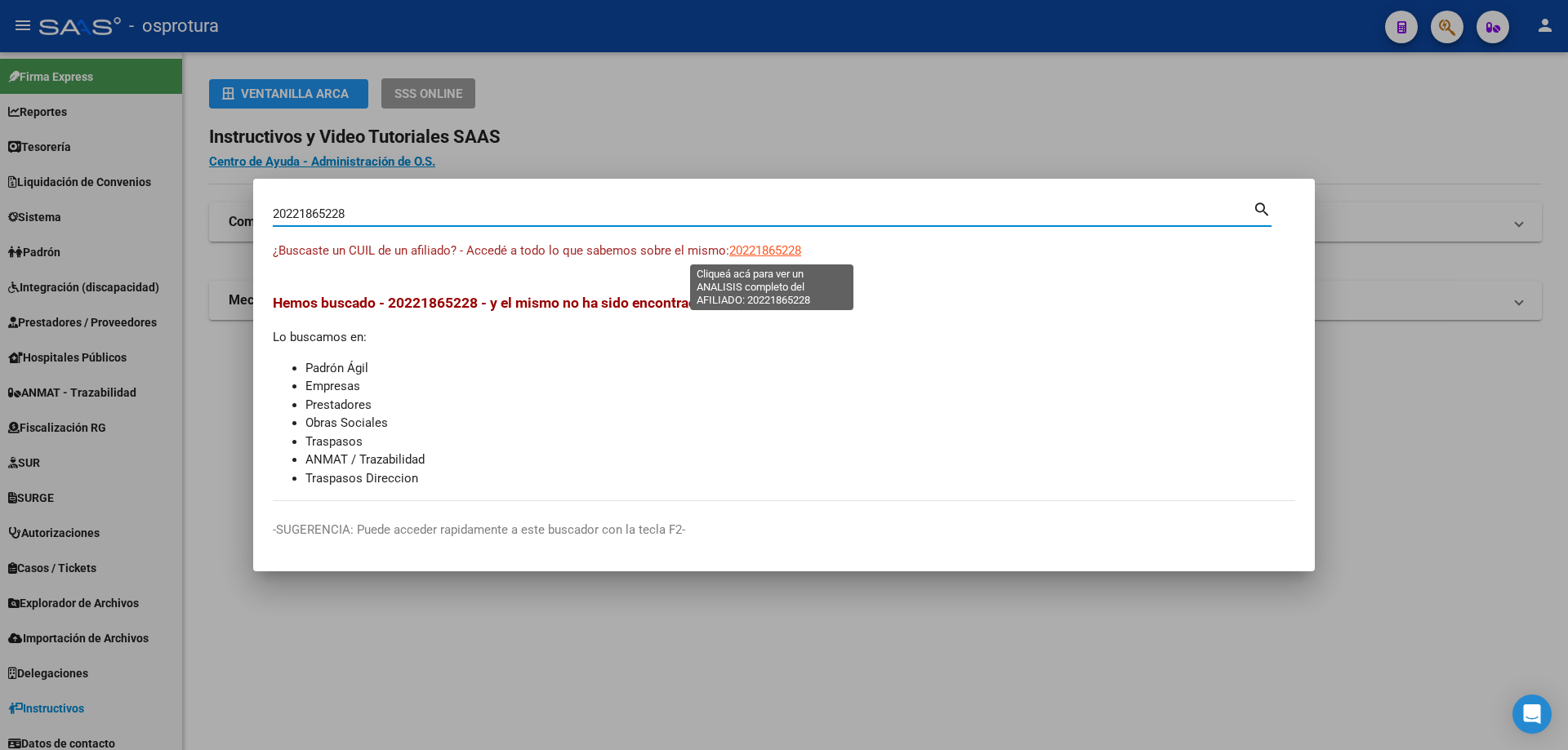
click at [765, 250] on span "20221865228" at bounding box center [765, 250] width 72 height 15
type textarea "20221865228"
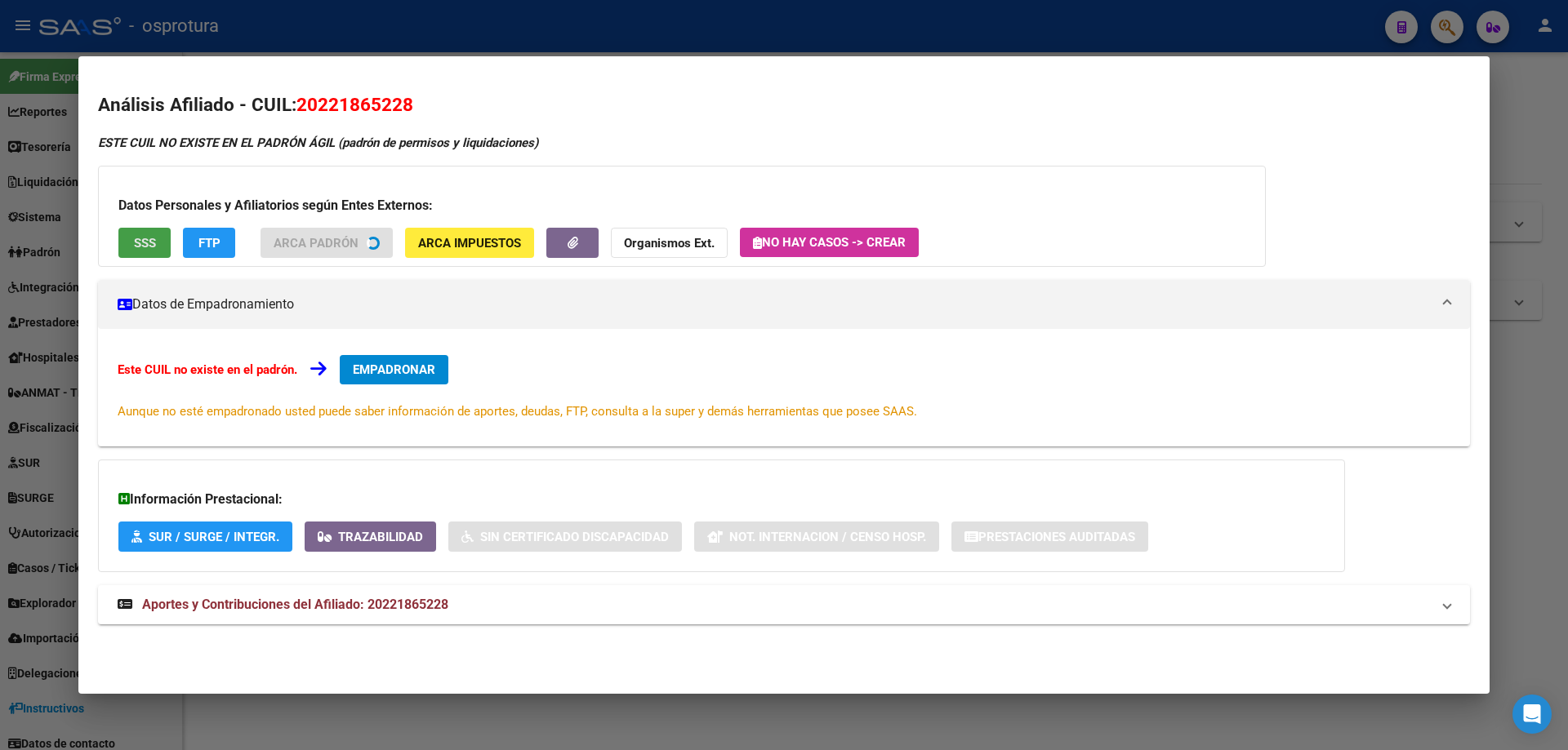
click at [134, 254] on button "SSS" at bounding box center [144, 243] width 52 height 30
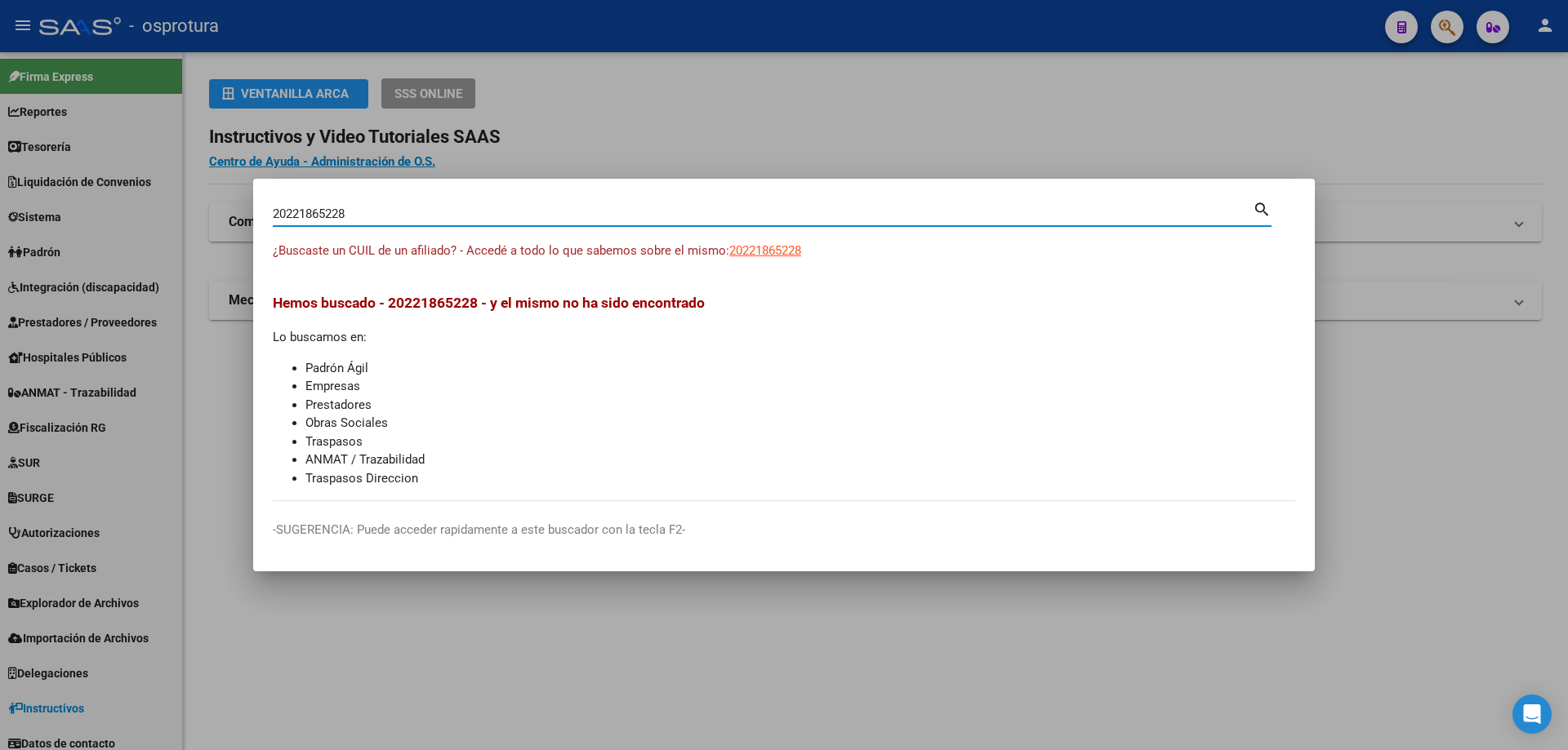
click at [346, 220] on input "20221865228" at bounding box center [762, 214] width 980 height 15
paste input "-22241037-2"
type input "20222410372"
click at [755, 255] on span "20222410372" at bounding box center [765, 250] width 72 height 15
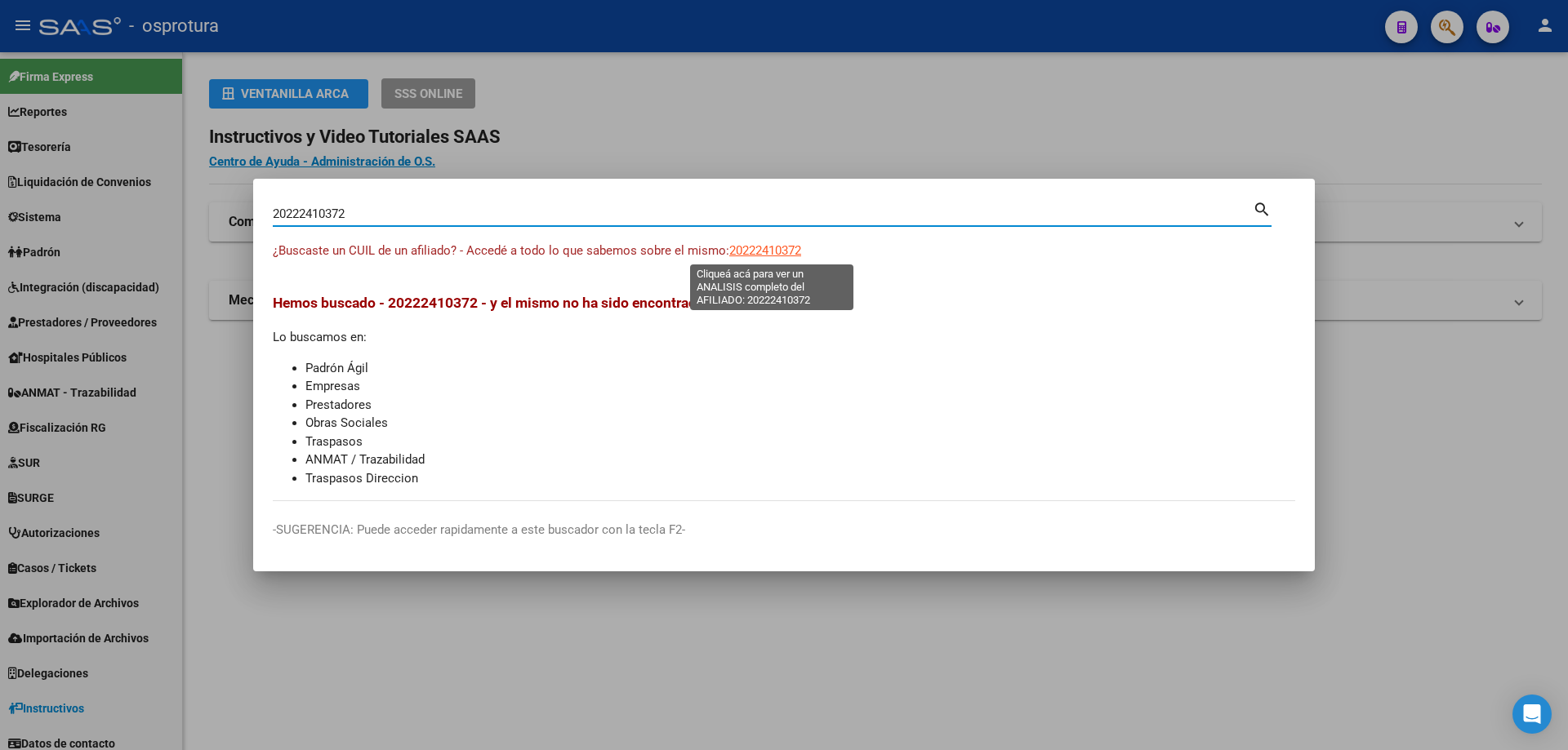
type textarea "20222410372"
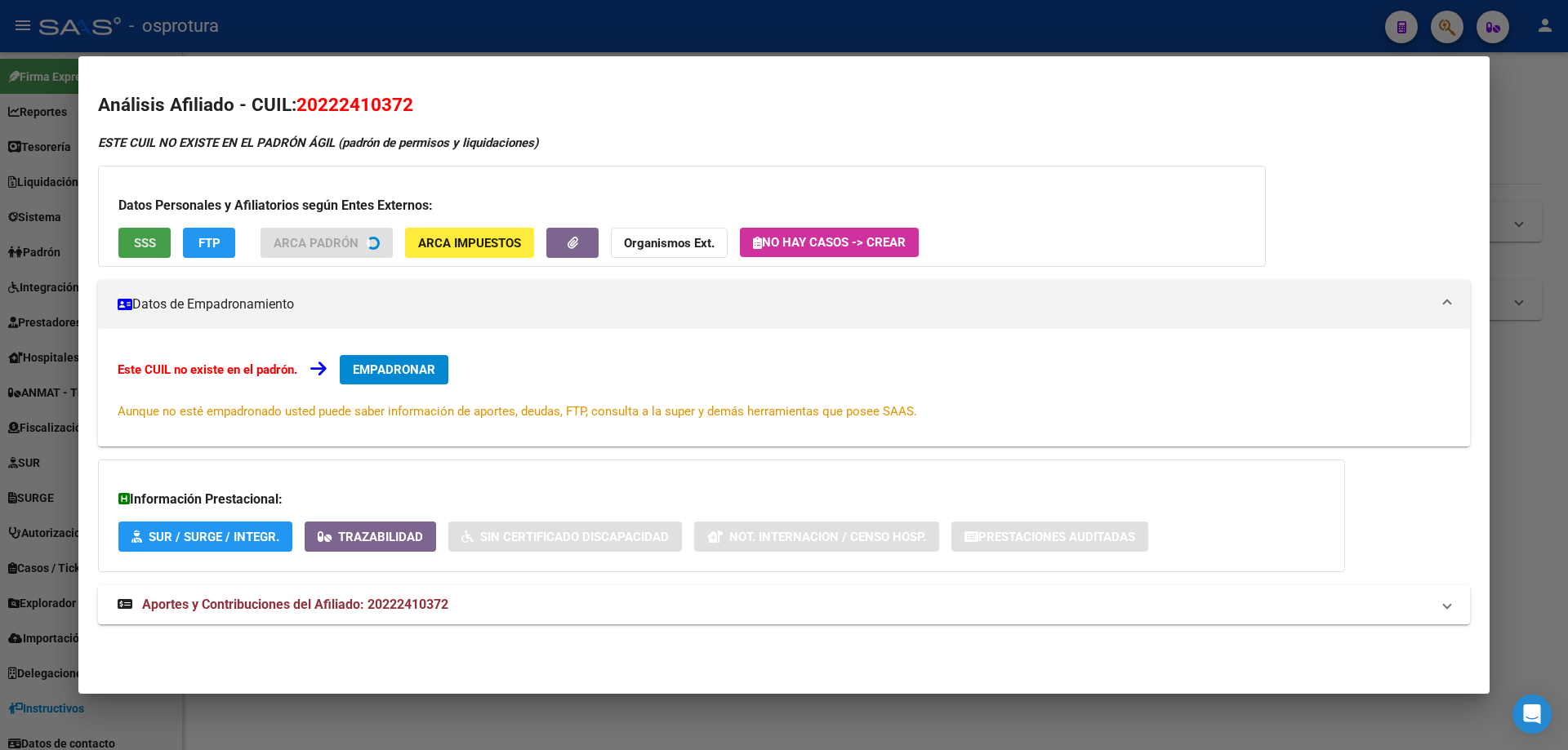
click at [140, 249] on span "SSS" at bounding box center [145, 243] width 22 height 15
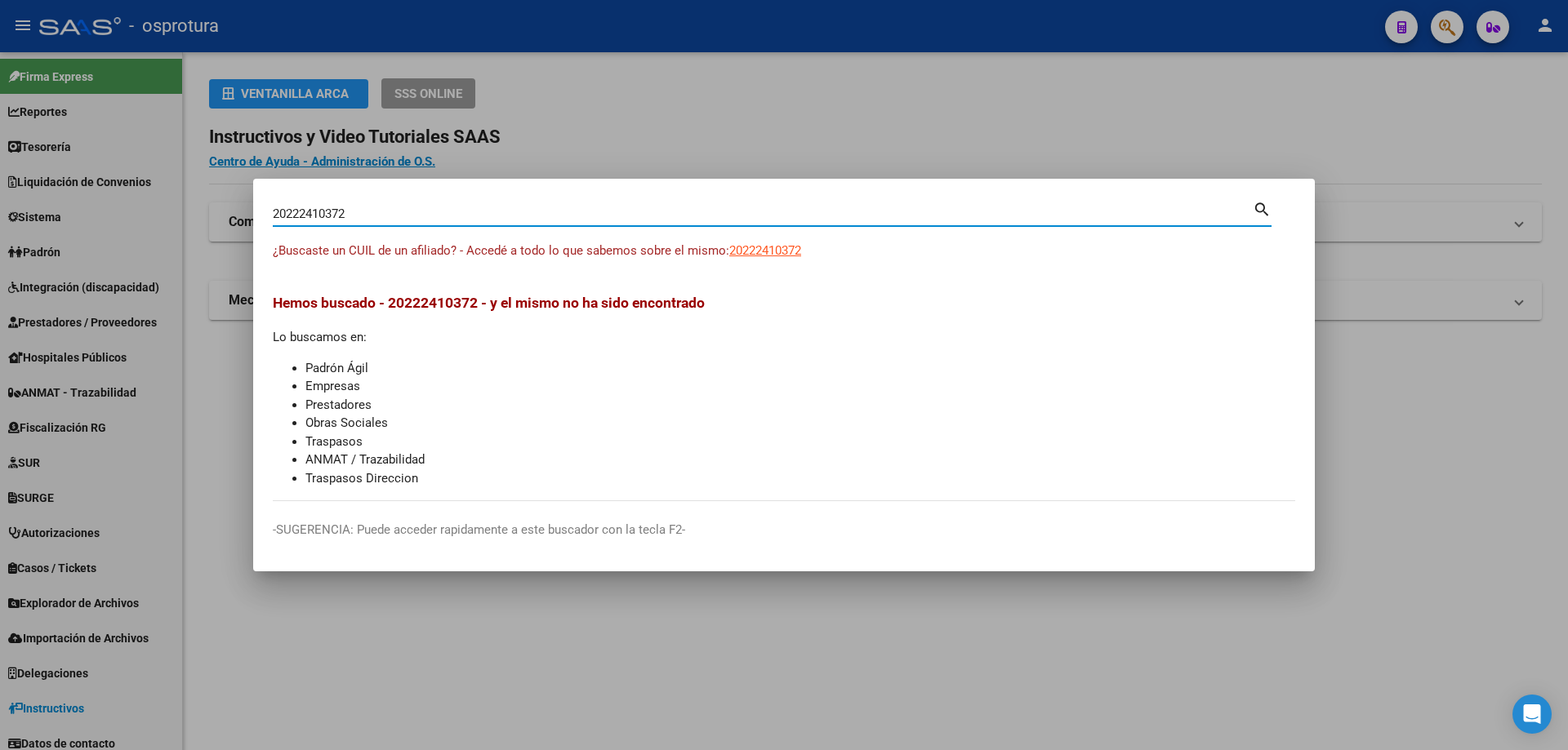
click at [438, 217] on input "20222410372" at bounding box center [762, 214] width 980 height 15
click at [543, 211] on input "20222410372" at bounding box center [762, 214] width 980 height 15
paste input "-22311620-6"
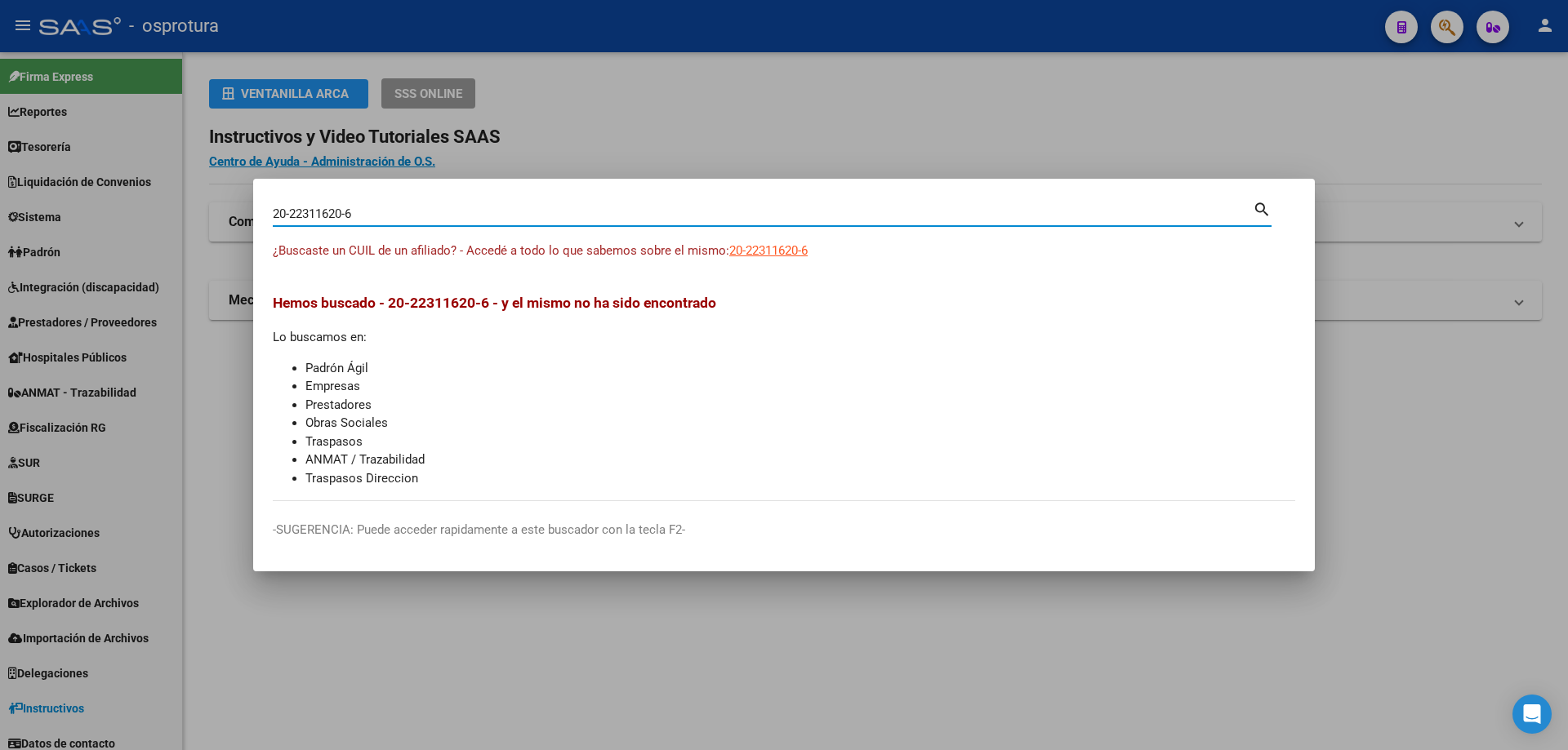
type input "20223116206"
click at [774, 249] on span "20223116206" at bounding box center [765, 250] width 72 height 15
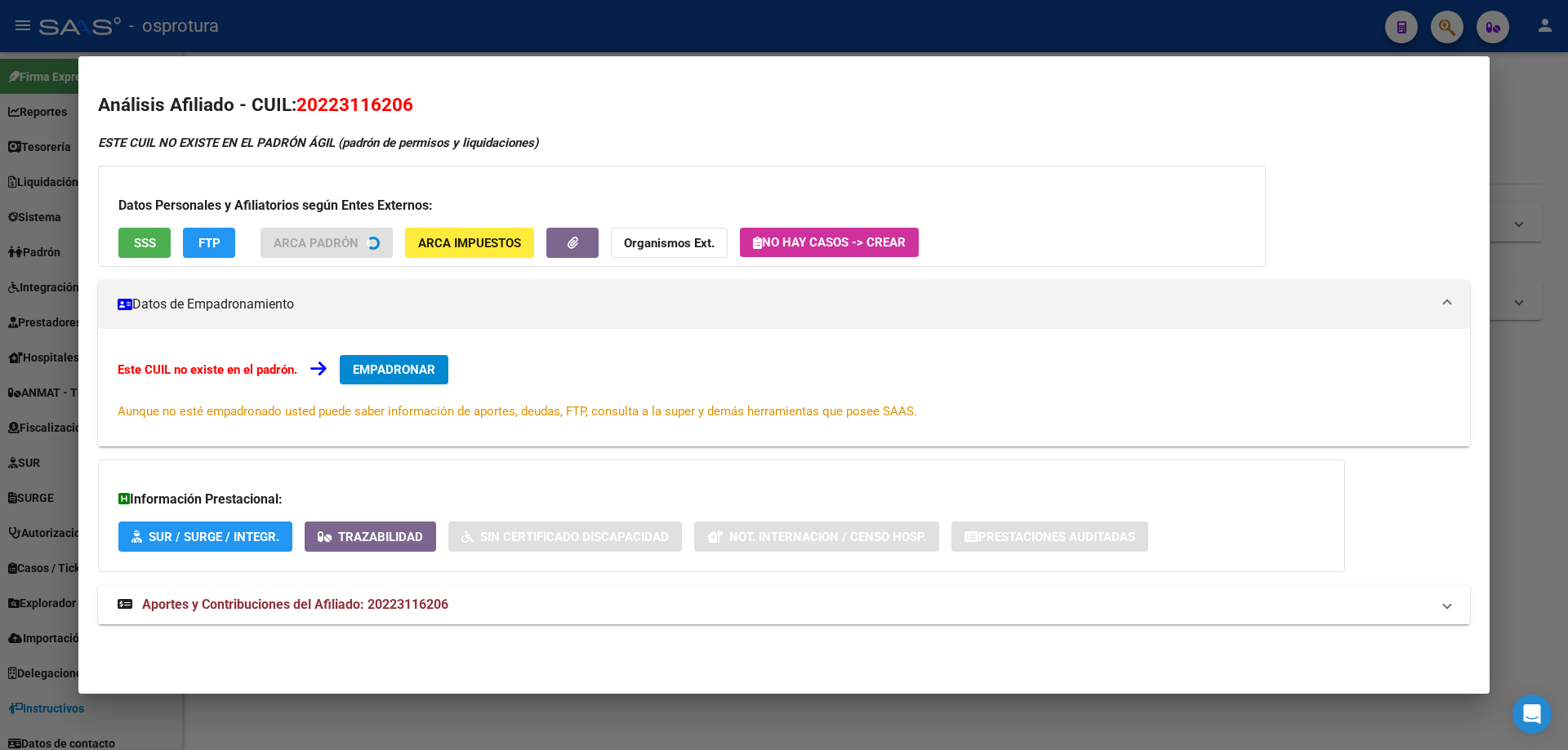
click at [135, 256] on button "SSS" at bounding box center [144, 243] width 52 height 30
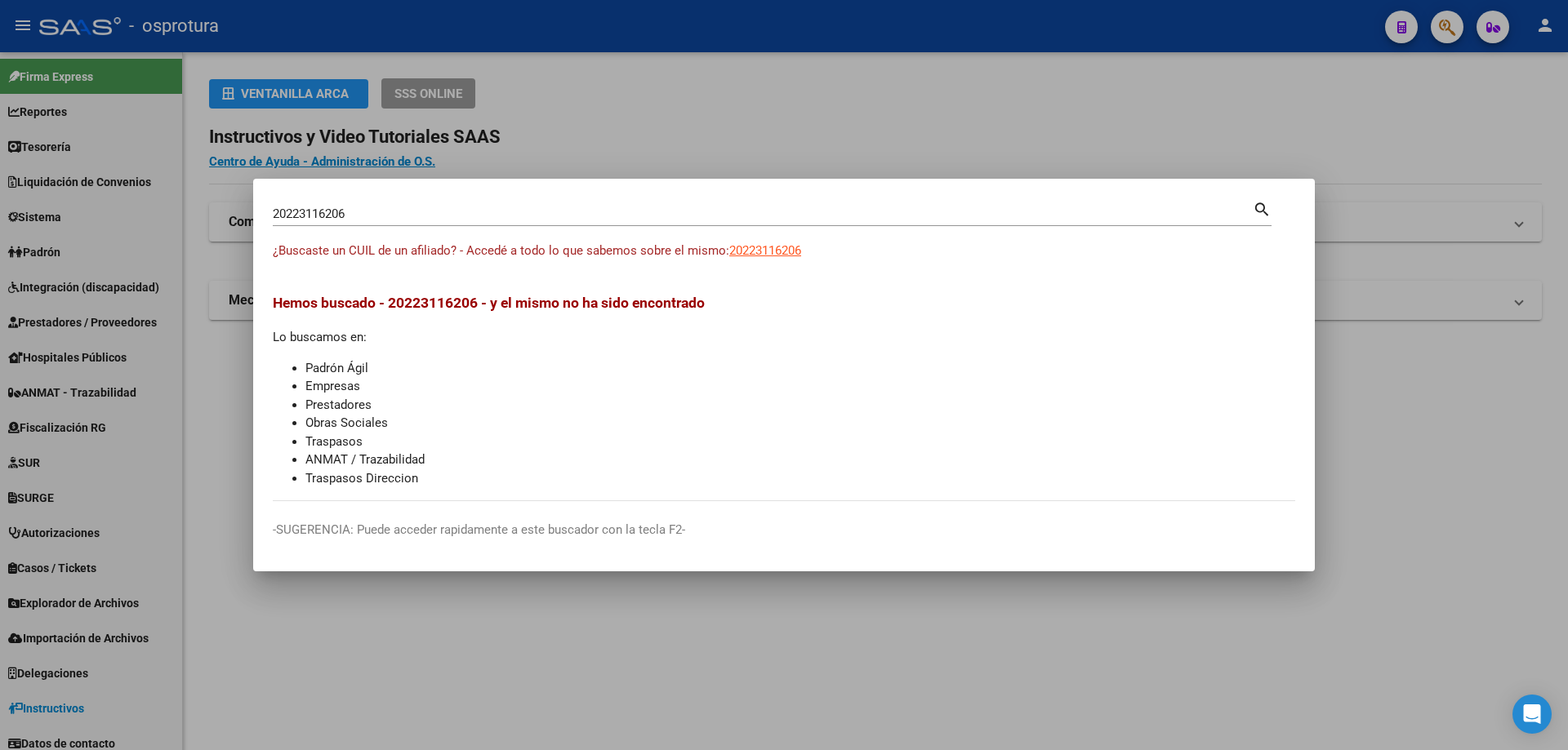
click at [367, 220] on input "20223116206" at bounding box center [762, 214] width 980 height 15
paste input "-22329037-0"
click at [763, 249] on span "20223290370" at bounding box center [765, 250] width 72 height 15
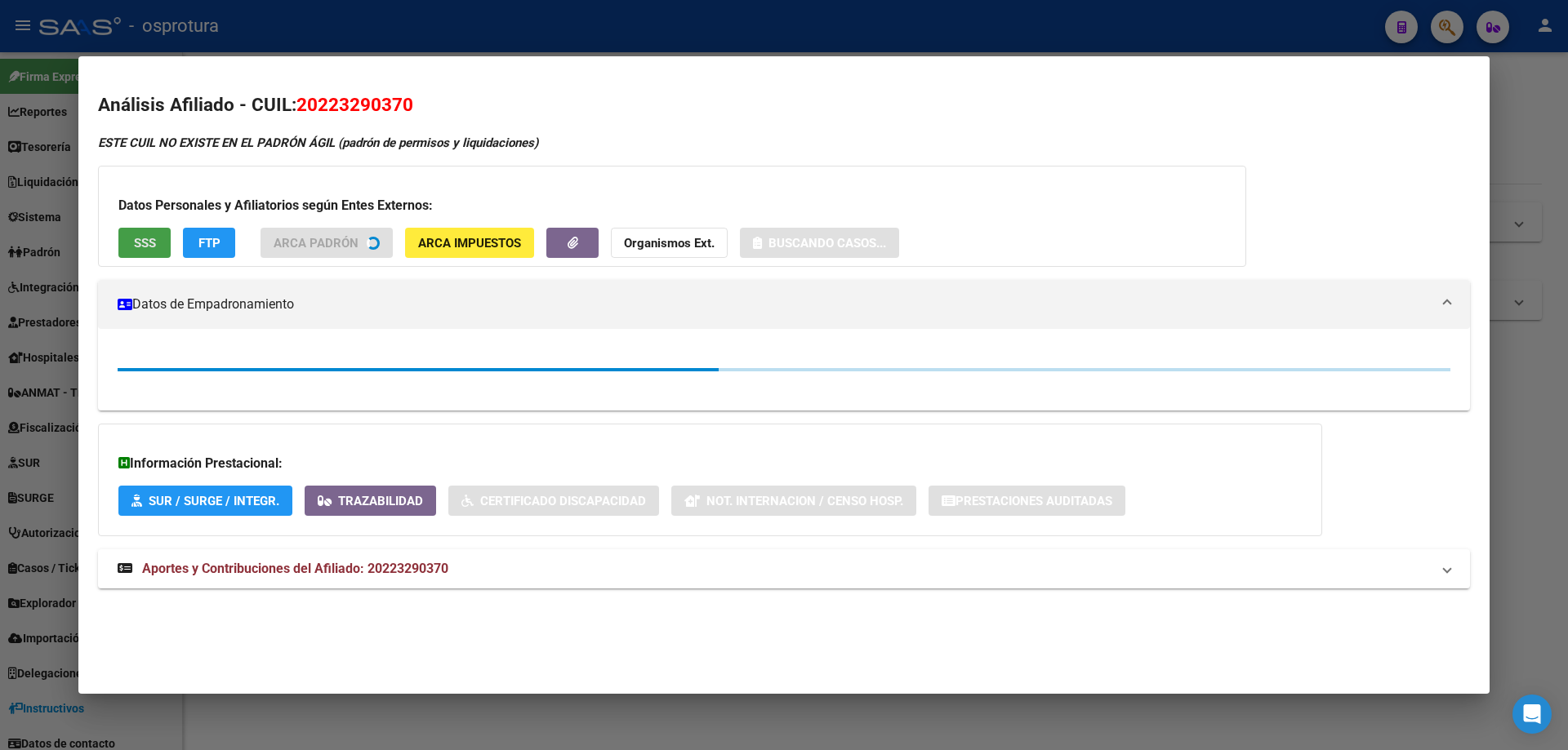
click at [133, 255] on button "SSS" at bounding box center [144, 243] width 52 height 30
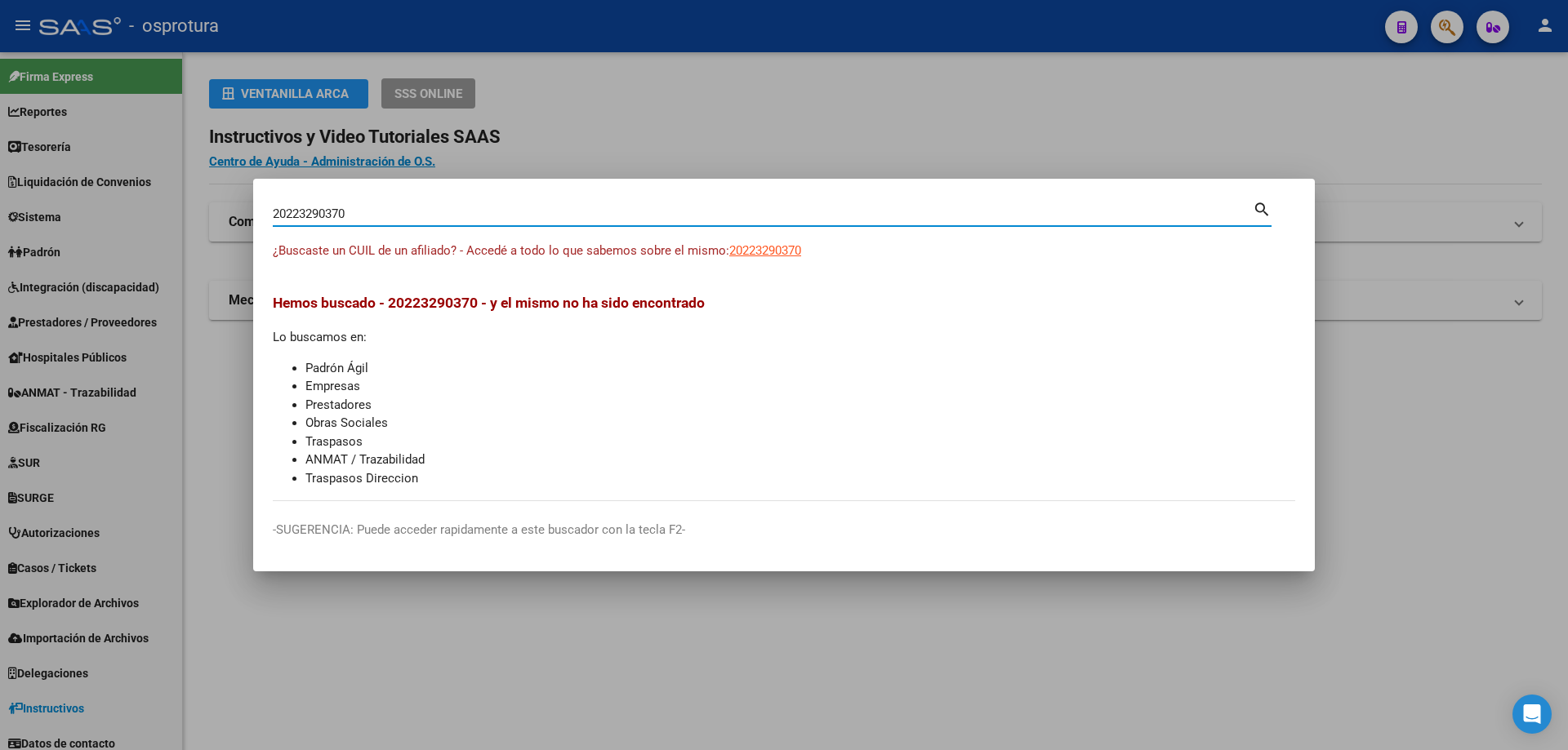
click at [510, 214] on input "20223290370" at bounding box center [762, 214] width 980 height 15
paste input "-22335383-6"
click at [770, 250] on span "20223353836" at bounding box center [765, 250] width 72 height 15
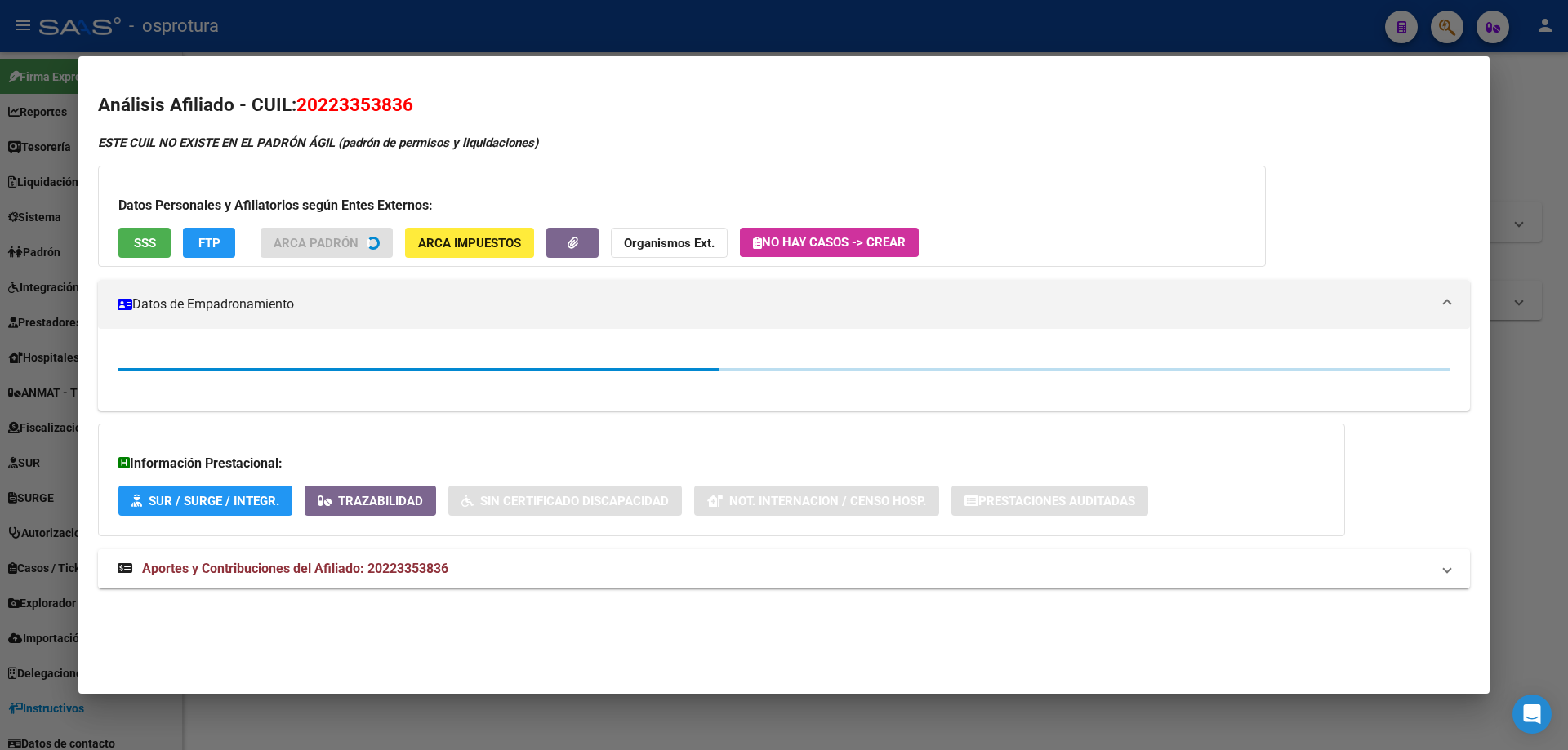
click at [147, 246] on span "SSS" at bounding box center [145, 243] width 22 height 15
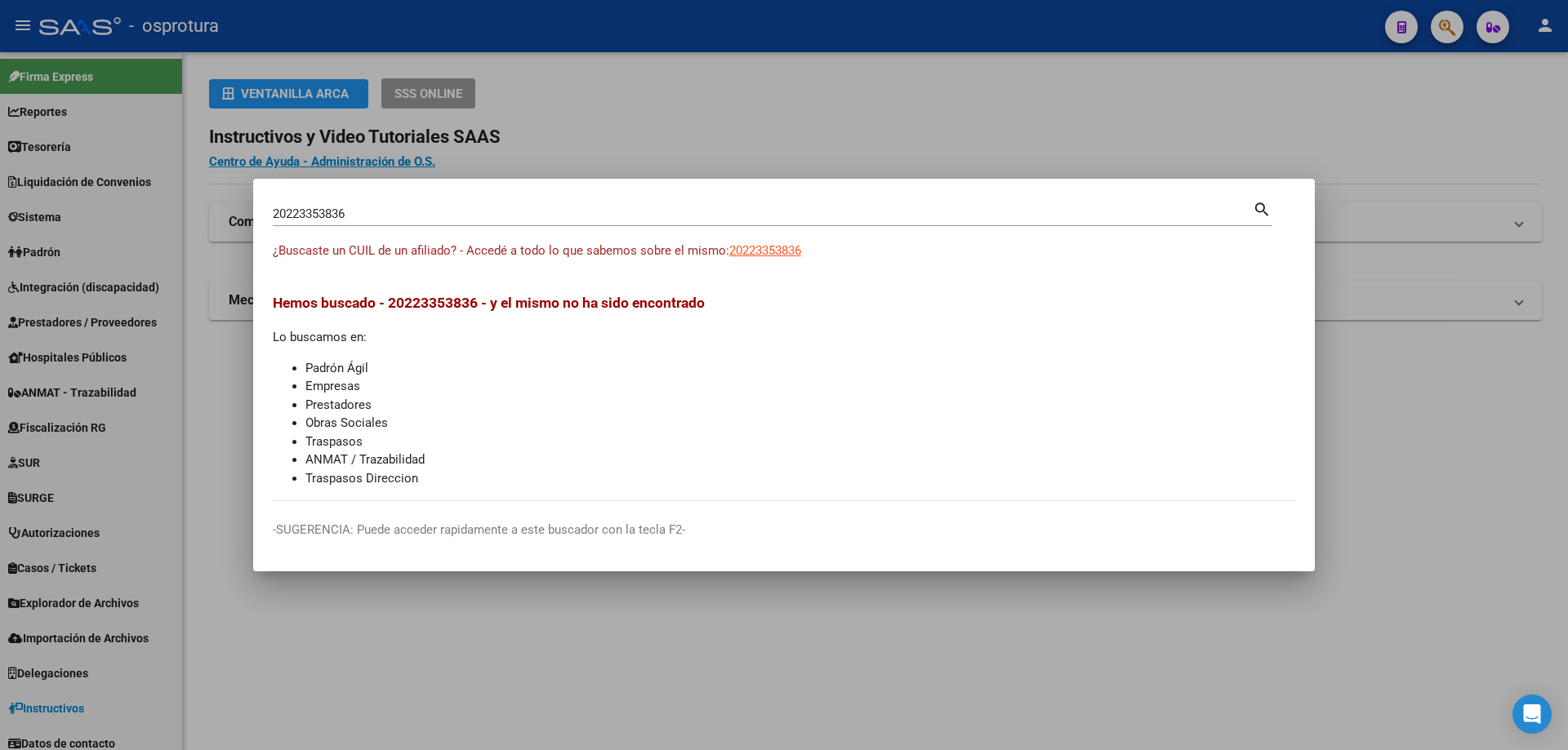
click at [505, 215] on input "20223353836" at bounding box center [762, 214] width 980 height 15
paste input "-22338727-7"
click at [761, 249] on span "20223387277" at bounding box center [765, 250] width 72 height 15
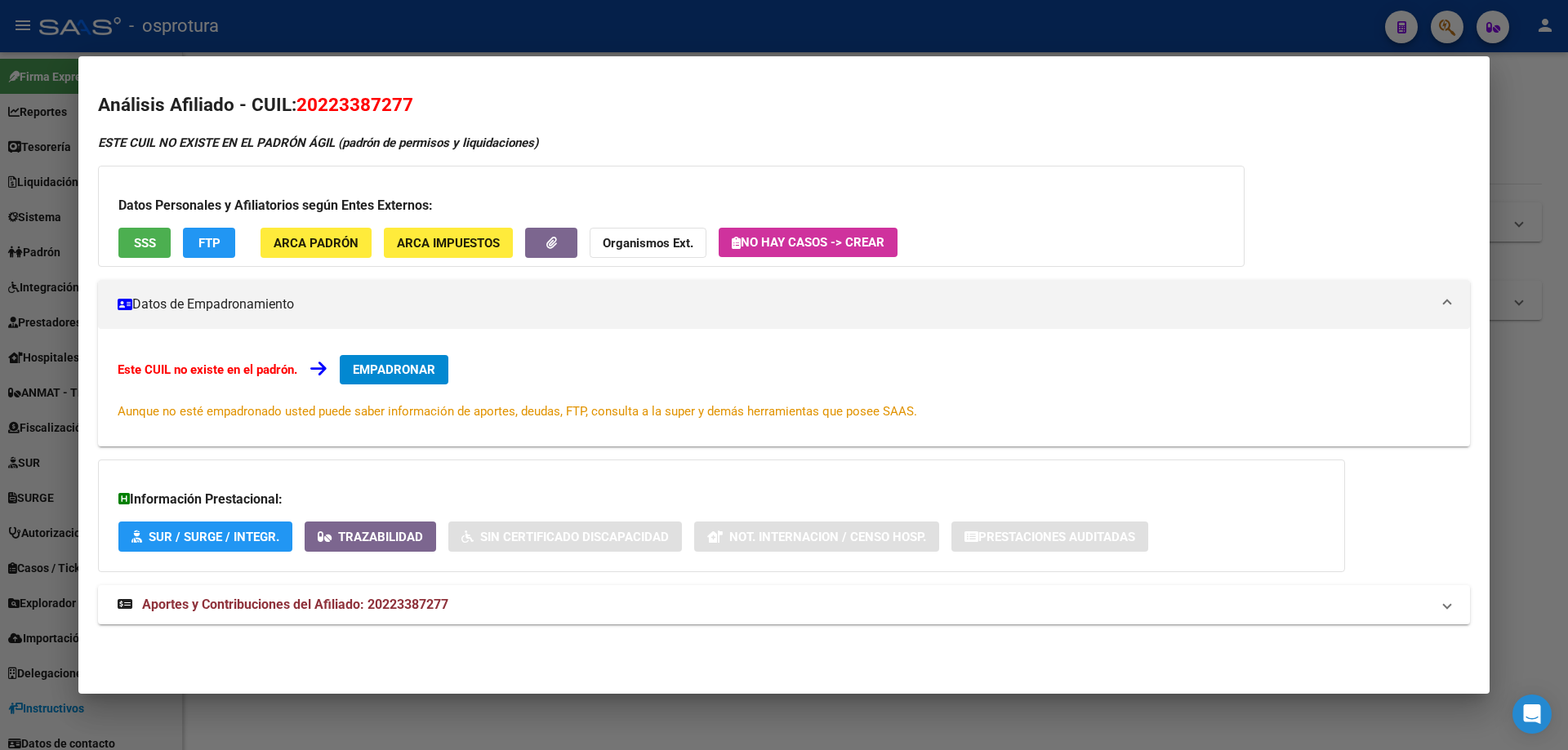
click at [145, 255] on button "SSS" at bounding box center [144, 243] width 52 height 30
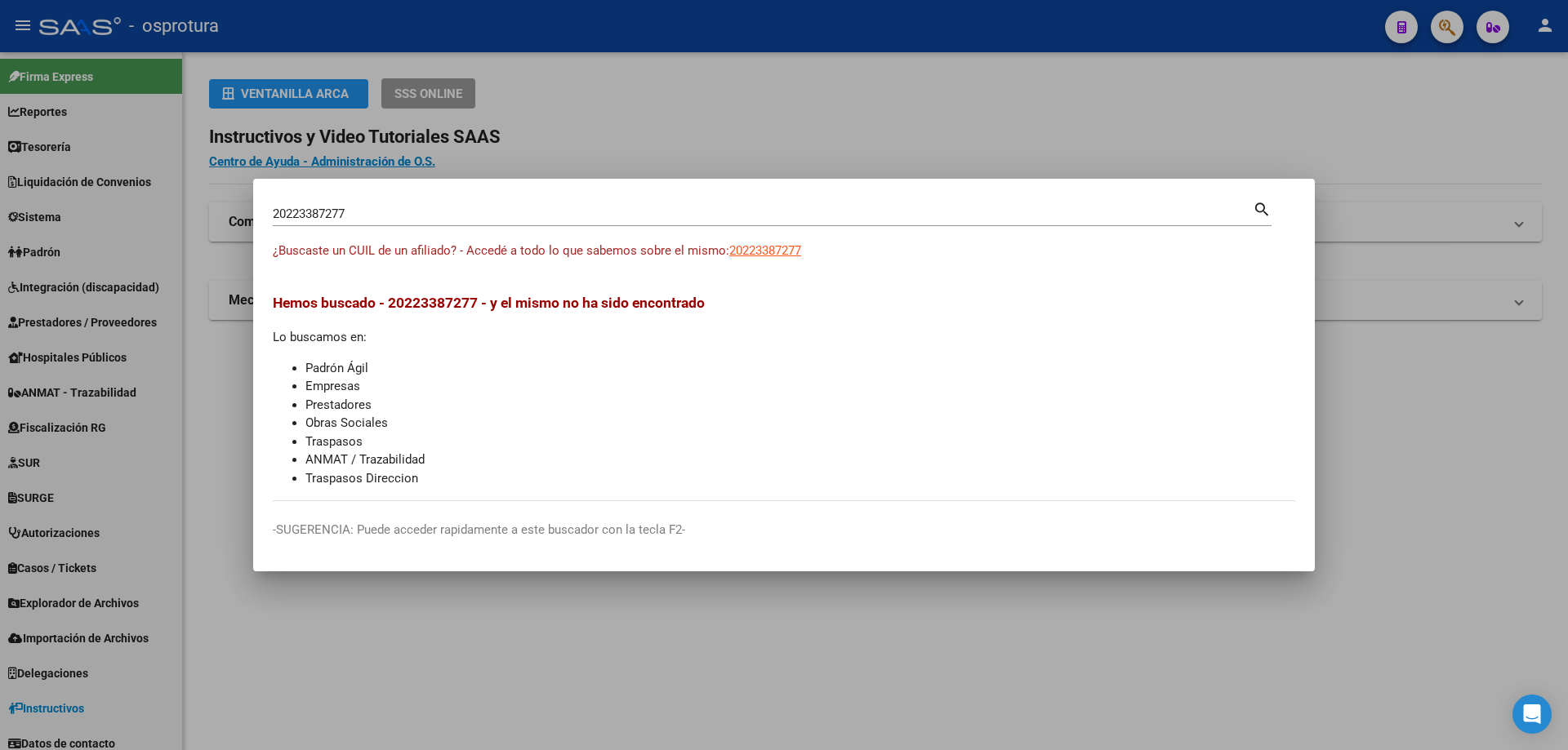
click at [329, 211] on input "20223387277" at bounding box center [762, 214] width 980 height 15
paste input "-22342078-9"
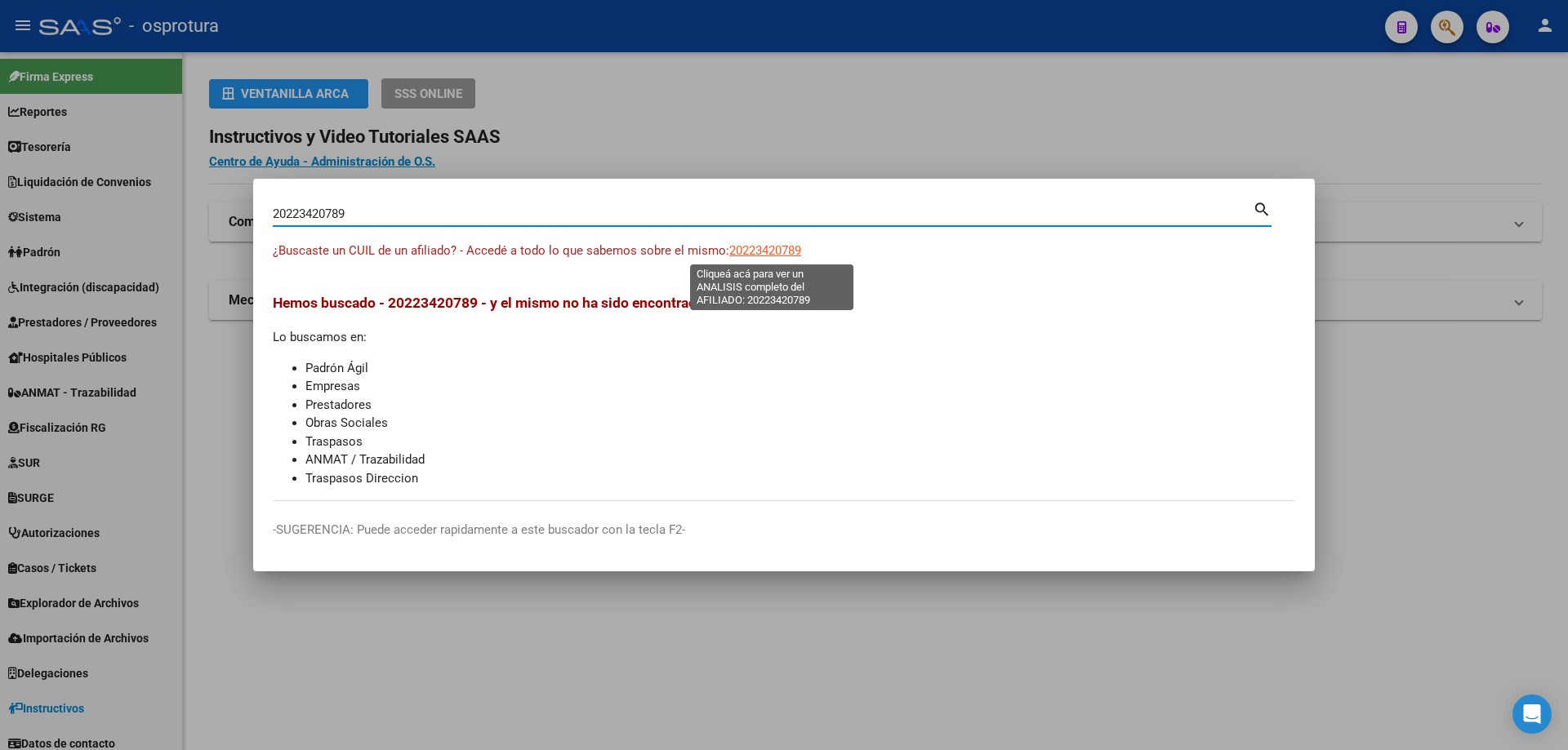
click at [771, 249] on span "20223420789" at bounding box center [765, 250] width 72 height 15
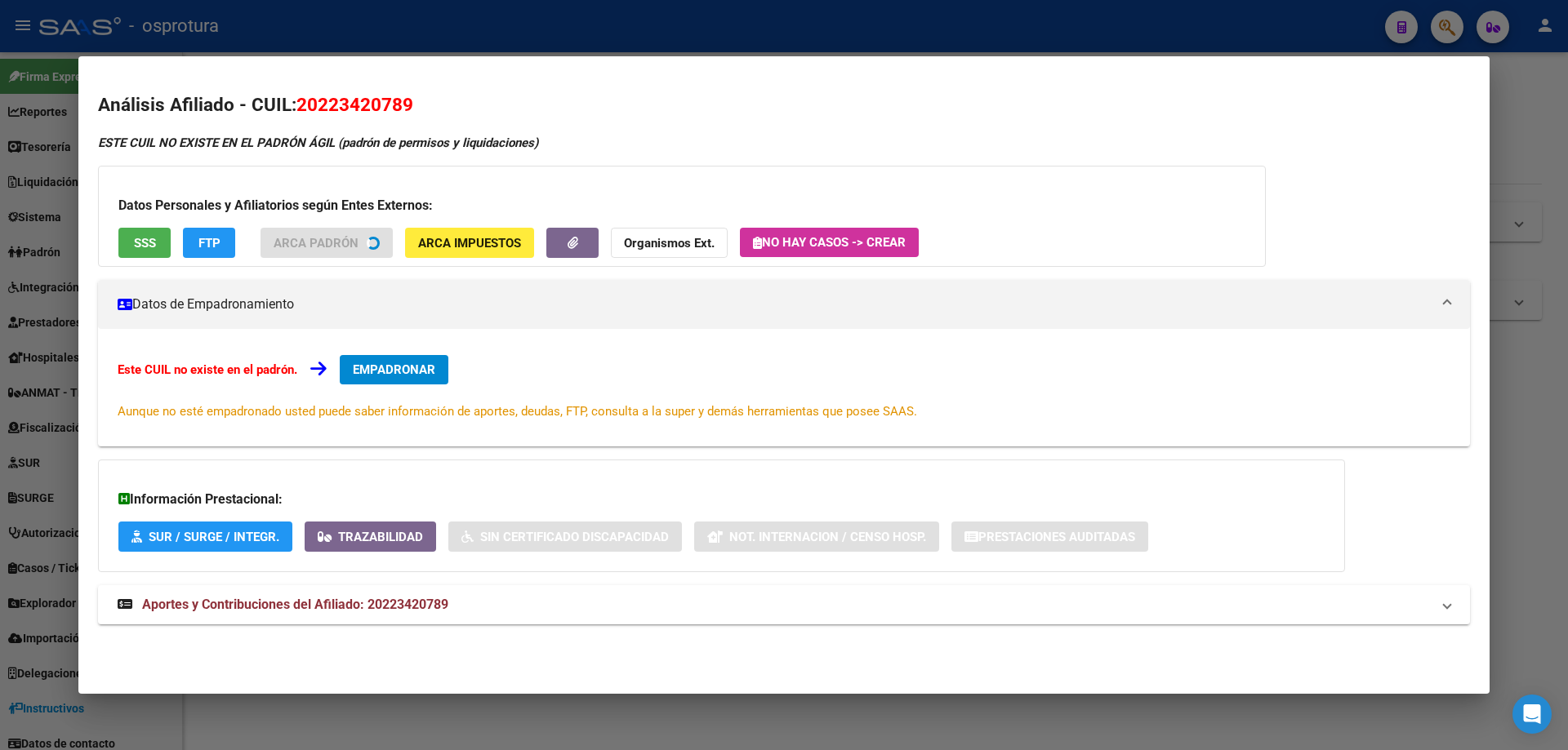
click at [129, 231] on button "SSS" at bounding box center [144, 243] width 52 height 30
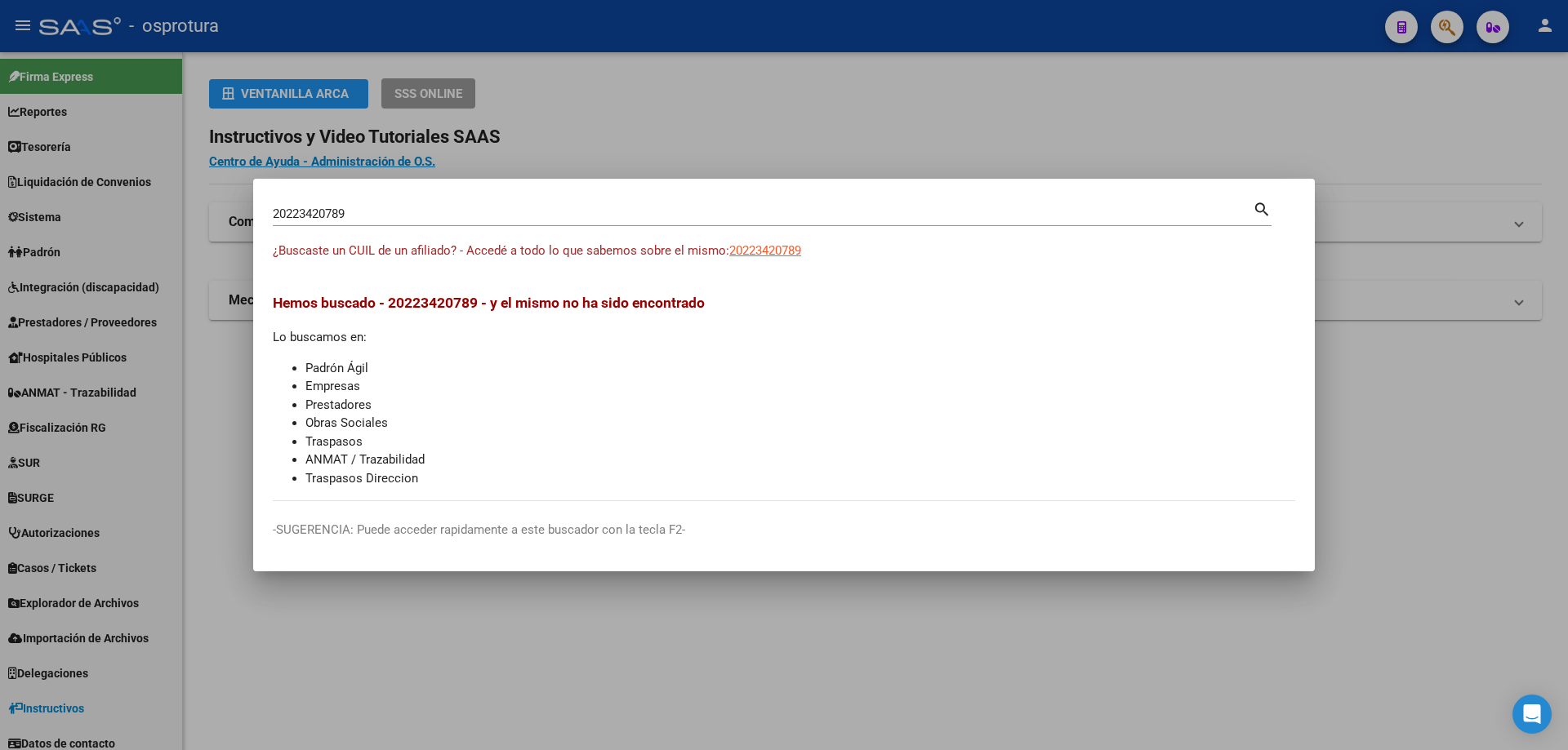
click at [499, 207] on input "20223420789" at bounding box center [762, 214] width 980 height 15
paste input "-22355529-3"
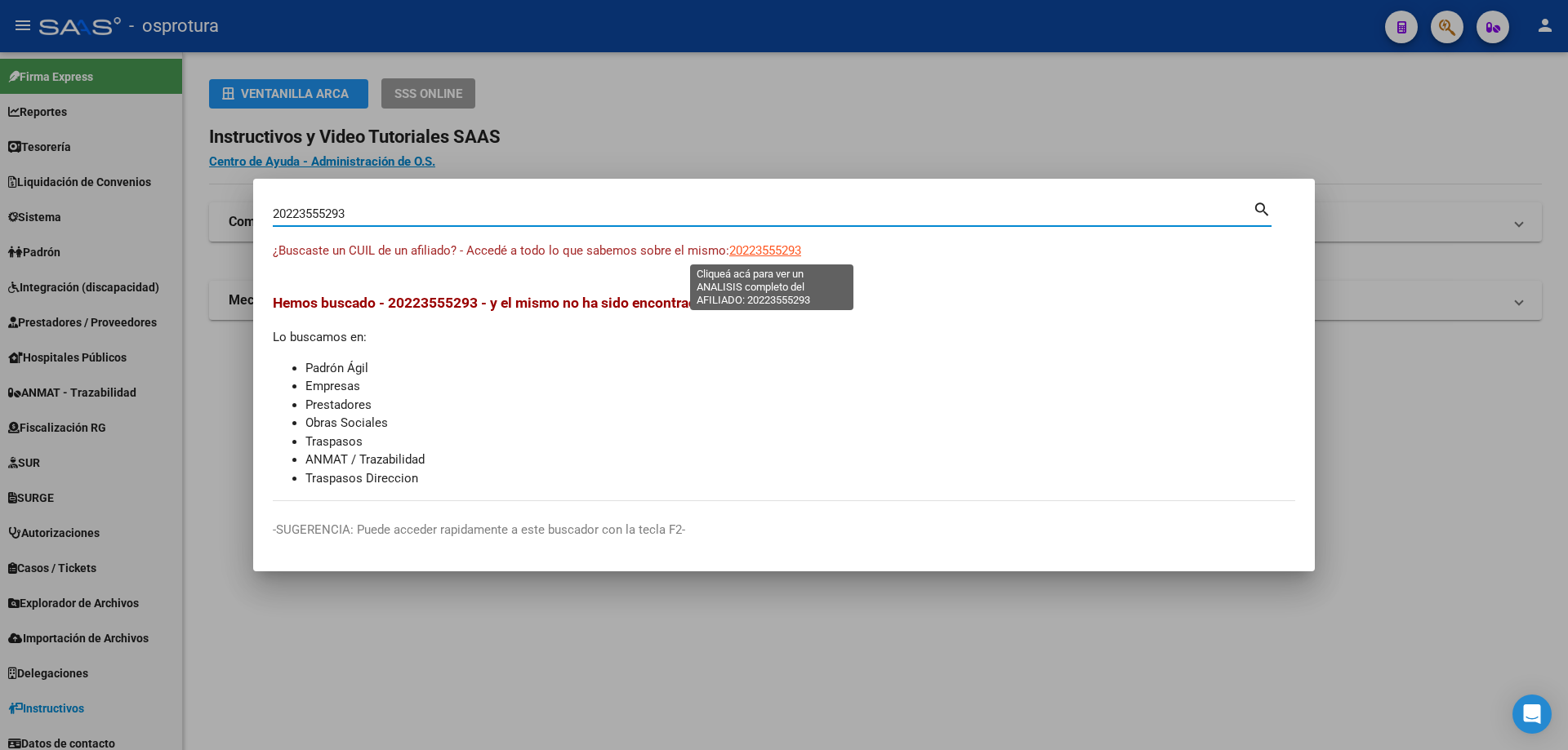
click at [759, 255] on span "20223555293" at bounding box center [765, 250] width 72 height 15
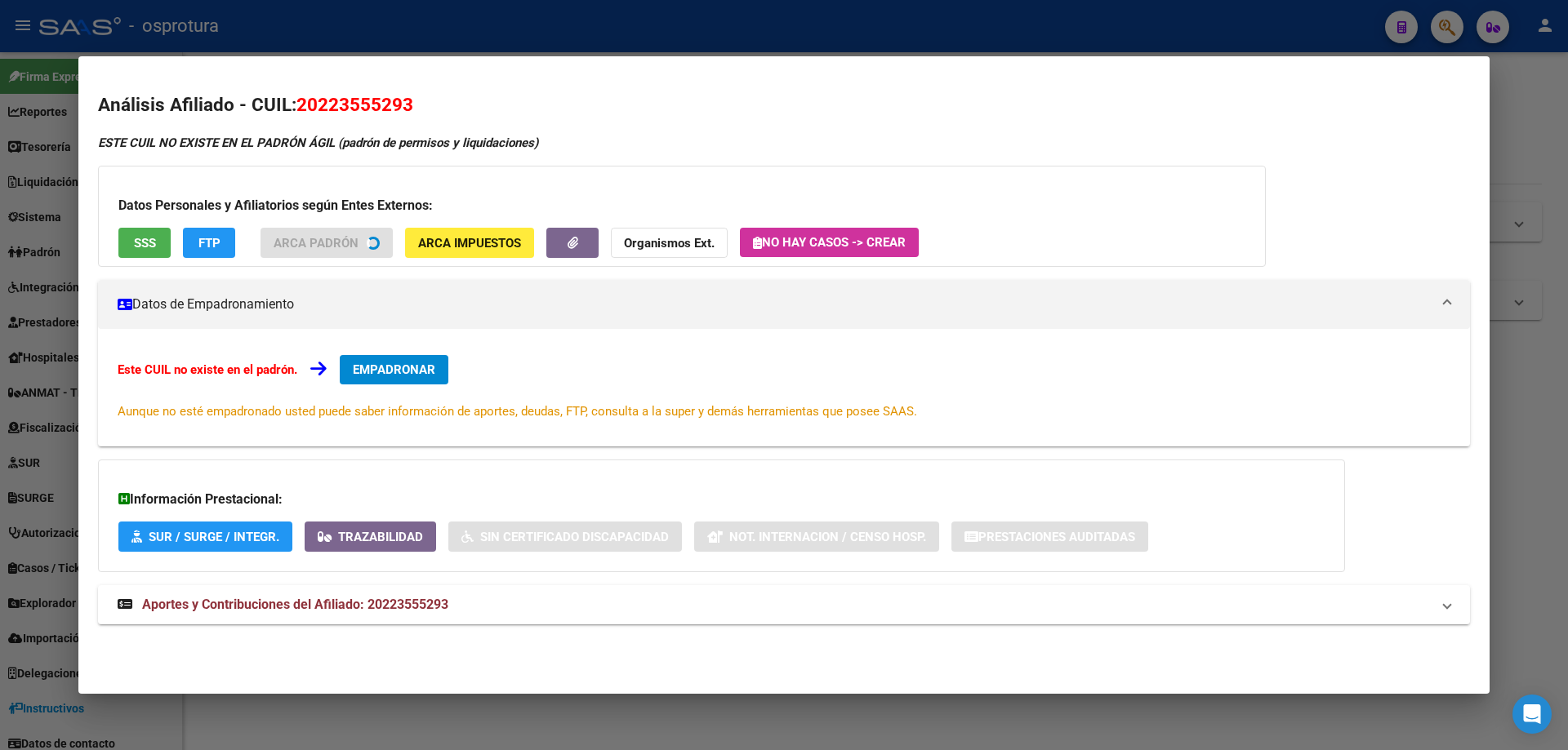
click at [135, 248] on span "SSS" at bounding box center [145, 243] width 22 height 15
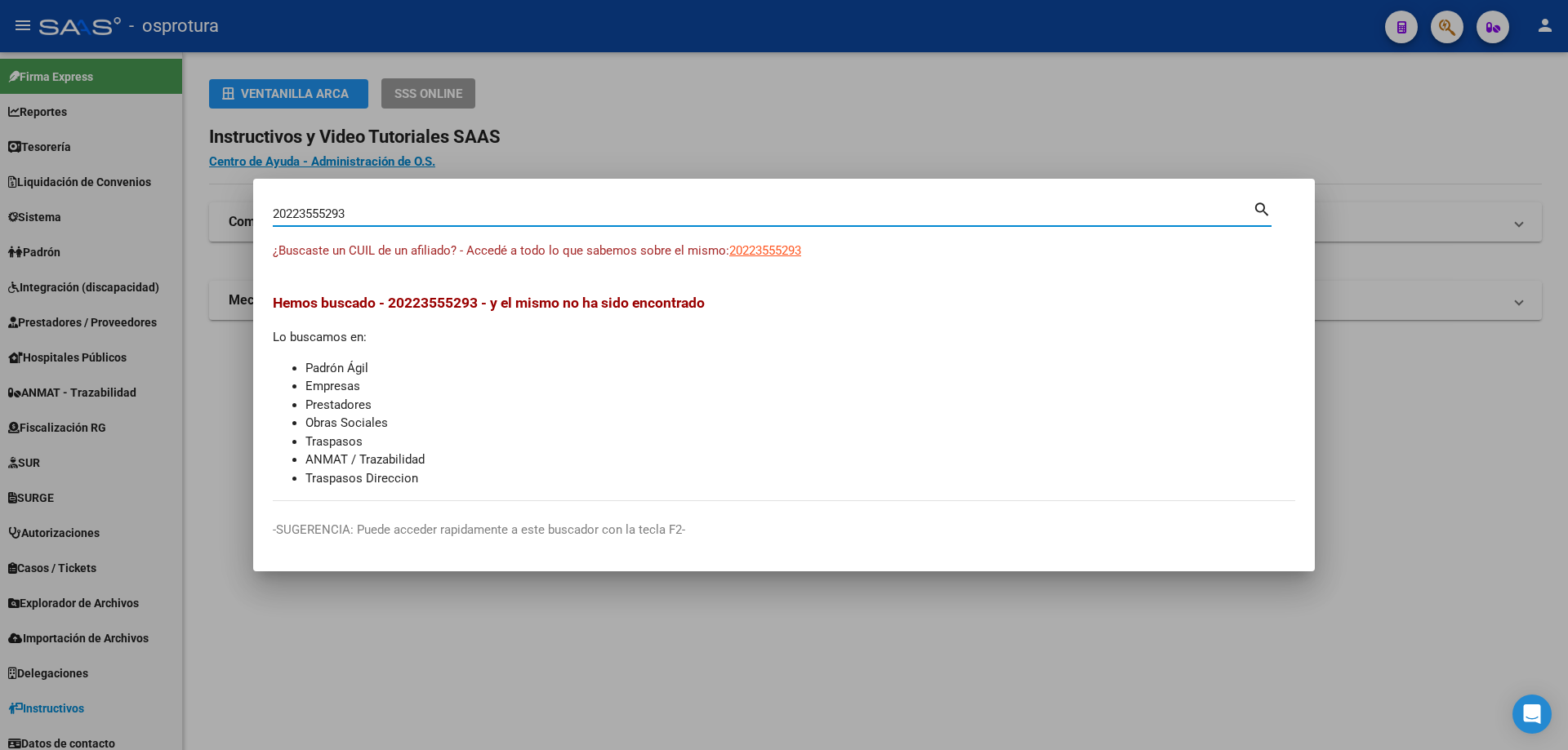
click at [612, 216] on input "20223555293" at bounding box center [762, 214] width 980 height 15
paste input "-22356468-"
click at [767, 245] on span "20223564683" at bounding box center [765, 250] width 72 height 15
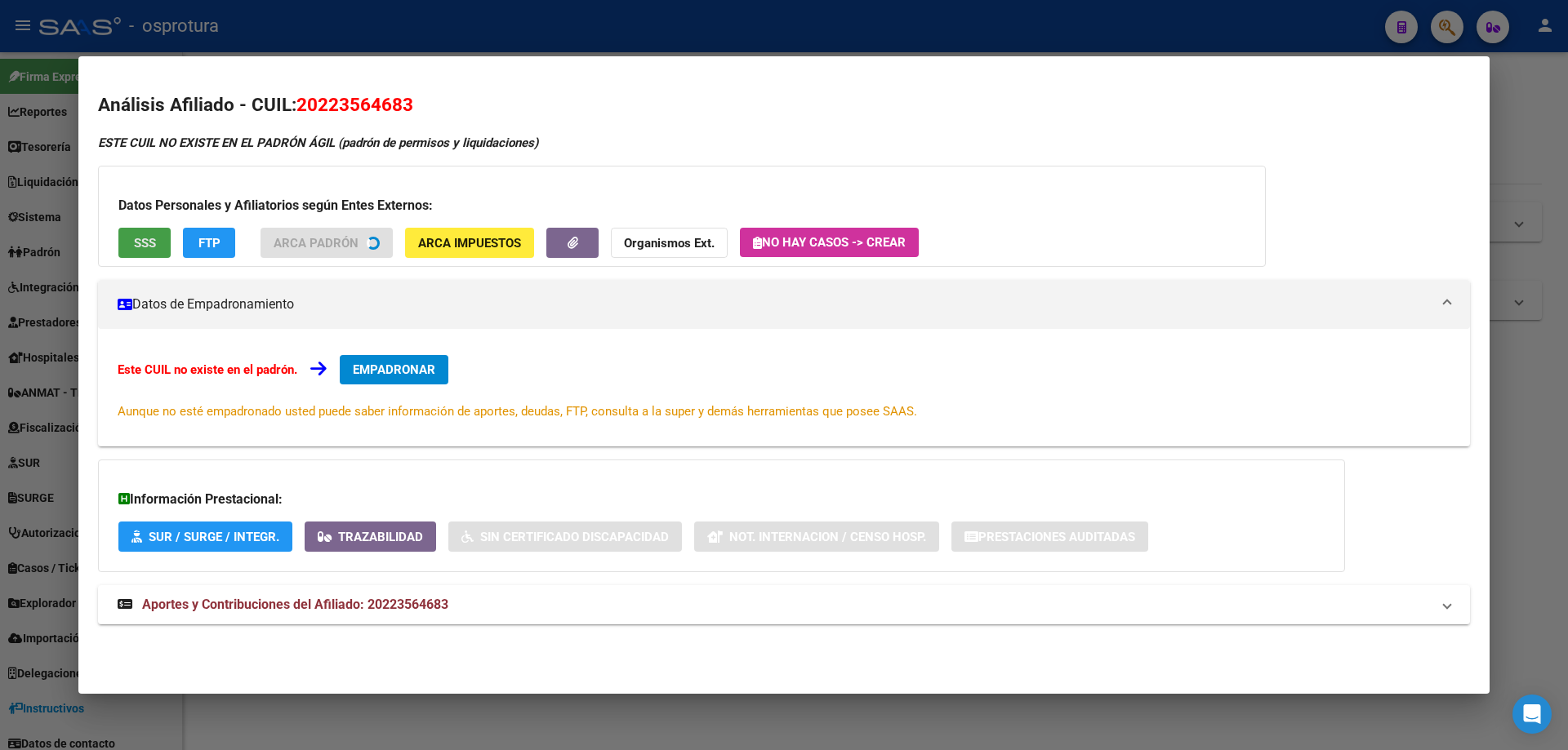
click at [138, 236] on span "SSS" at bounding box center [145, 243] width 22 height 15
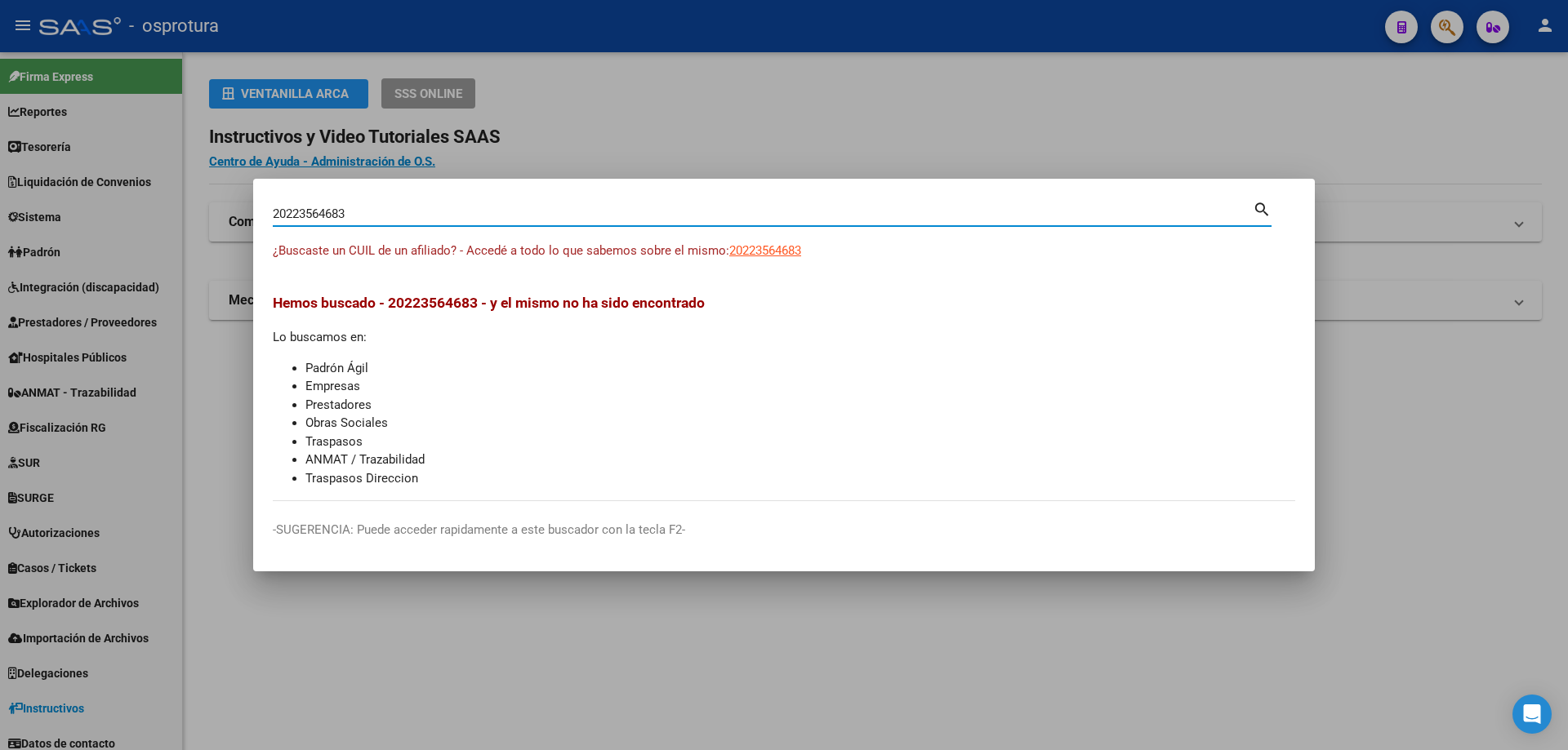
click at [346, 214] on input "20223564683" at bounding box center [762, 214] width 980 height 15
paste input "-22386353-2"
click at [778, 249] on span "20223863532" at bounding box center [765, 250] width 72 height 15
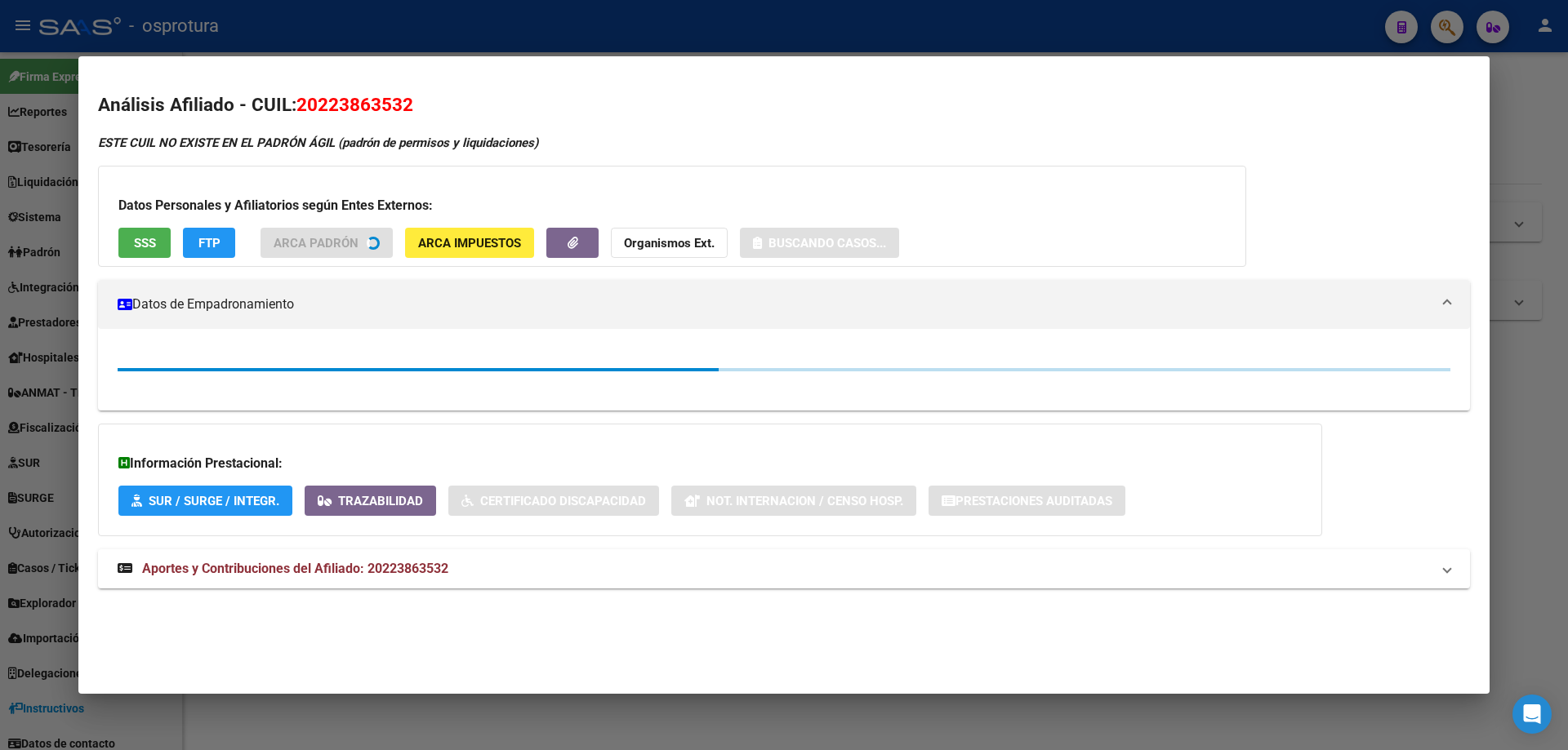
click at [140, 244] on span "SSS" at bounding box center [145, 243] width 22 height 15
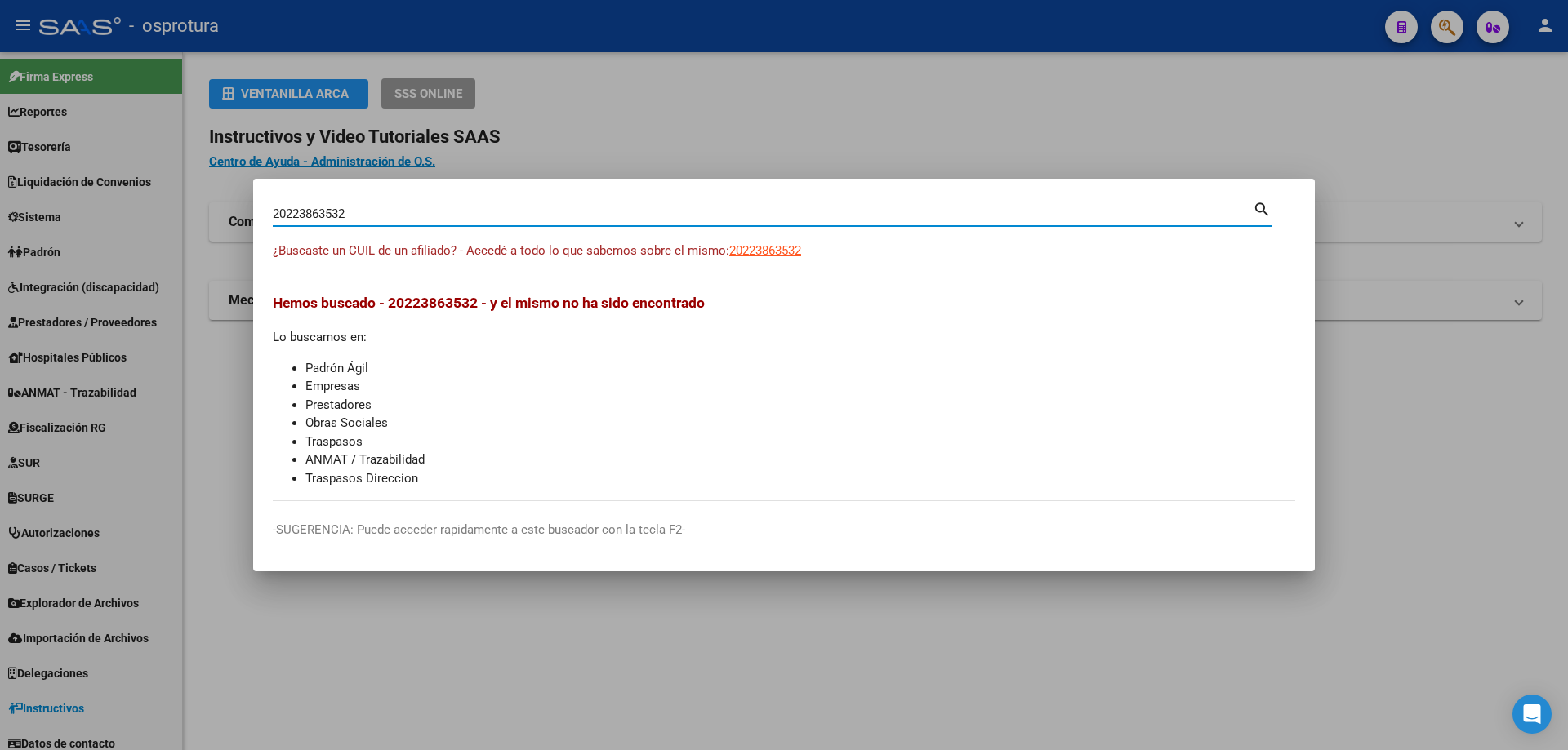
click at [466, 208] on input "20223863532" at bounding box center [762, 214] width 980 height 15
paste input "-22406514-1"
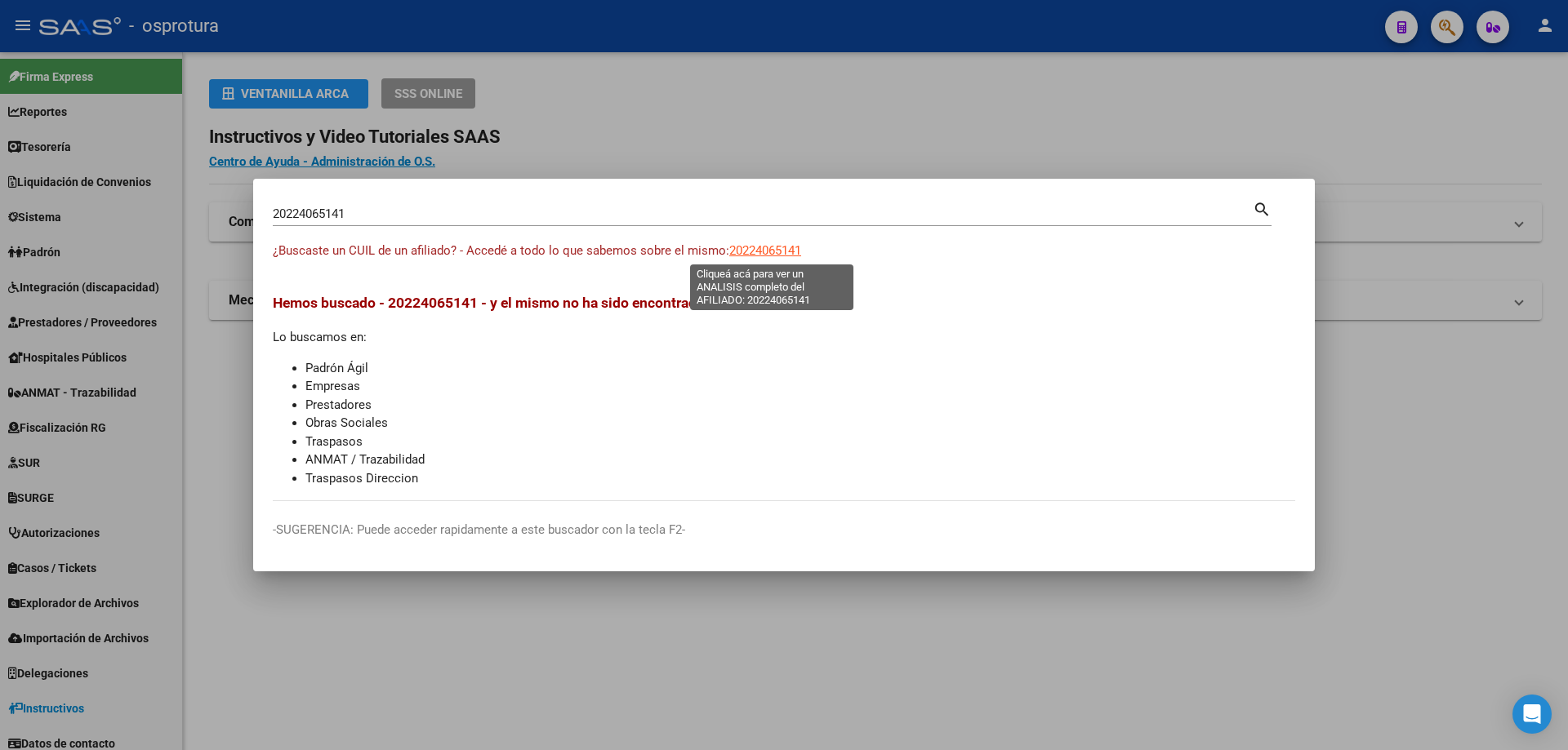
click at [772, 250] on span "20224065141" at bounding box center [765, 250] width 72 height 15
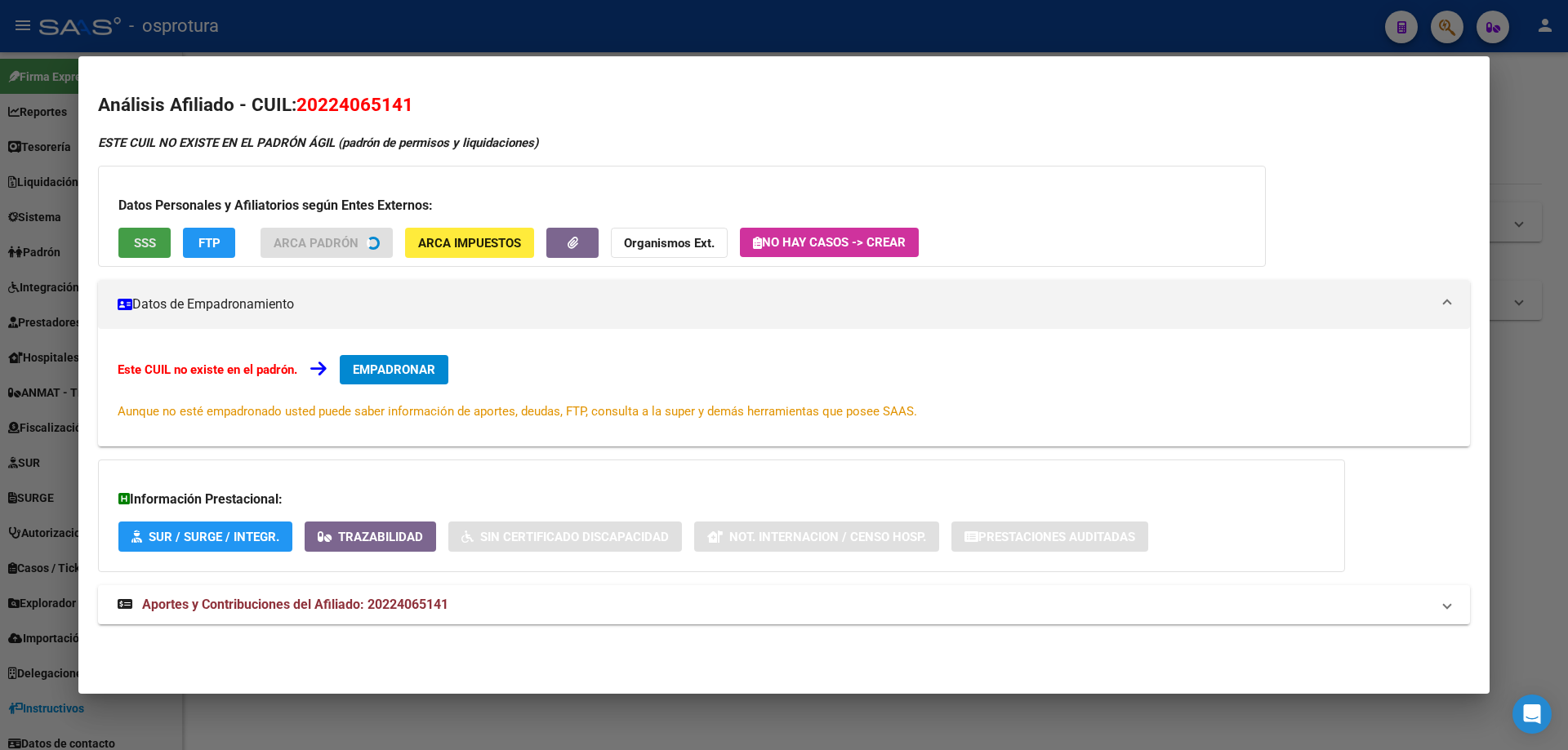
click at [156, 239] on span "SSS" at bounding box center [145, 243] width 22 height 15
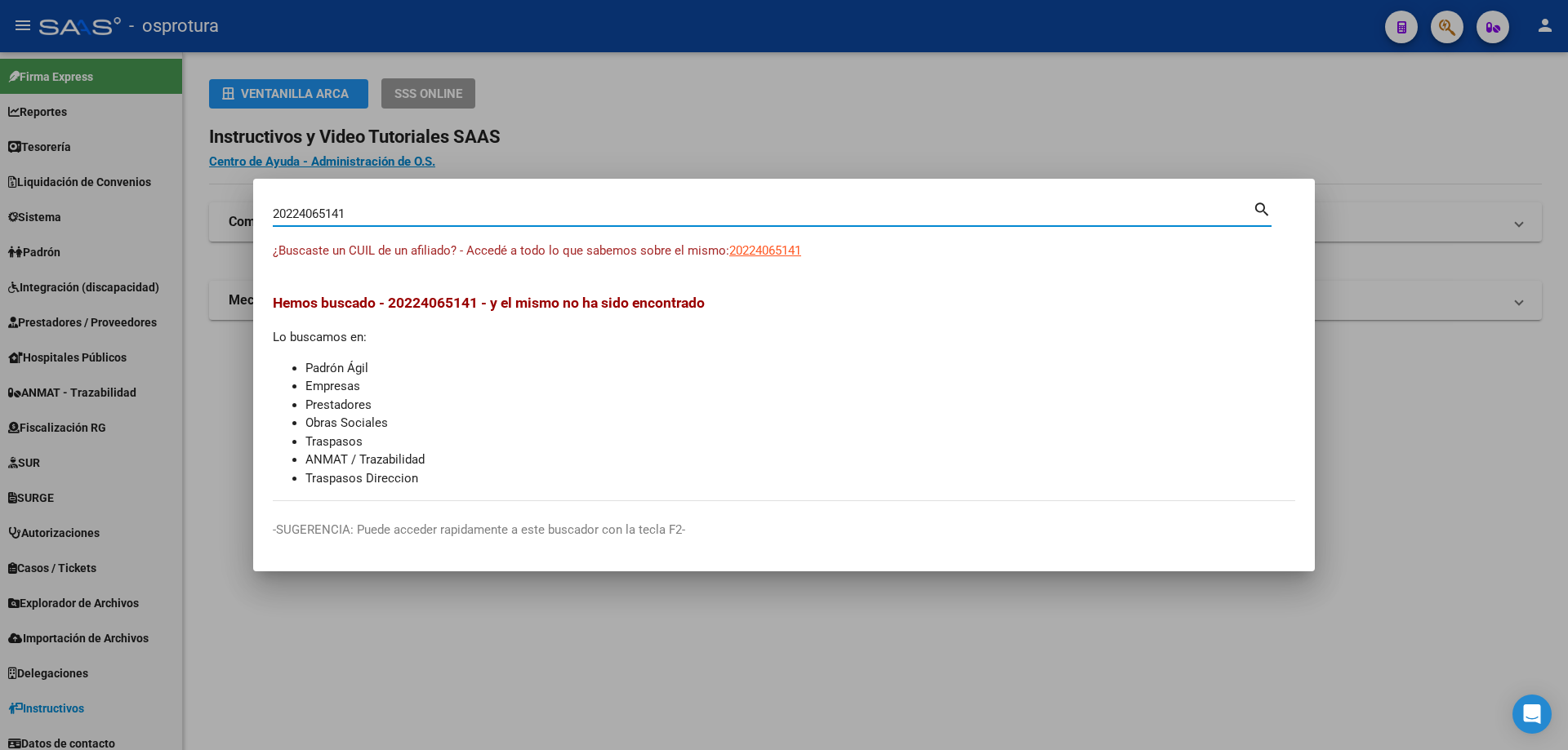
click at [541, 207] on input "20224065141" at bounding box center [762, 214] width 980 height 15
paste input "-22444544-0"
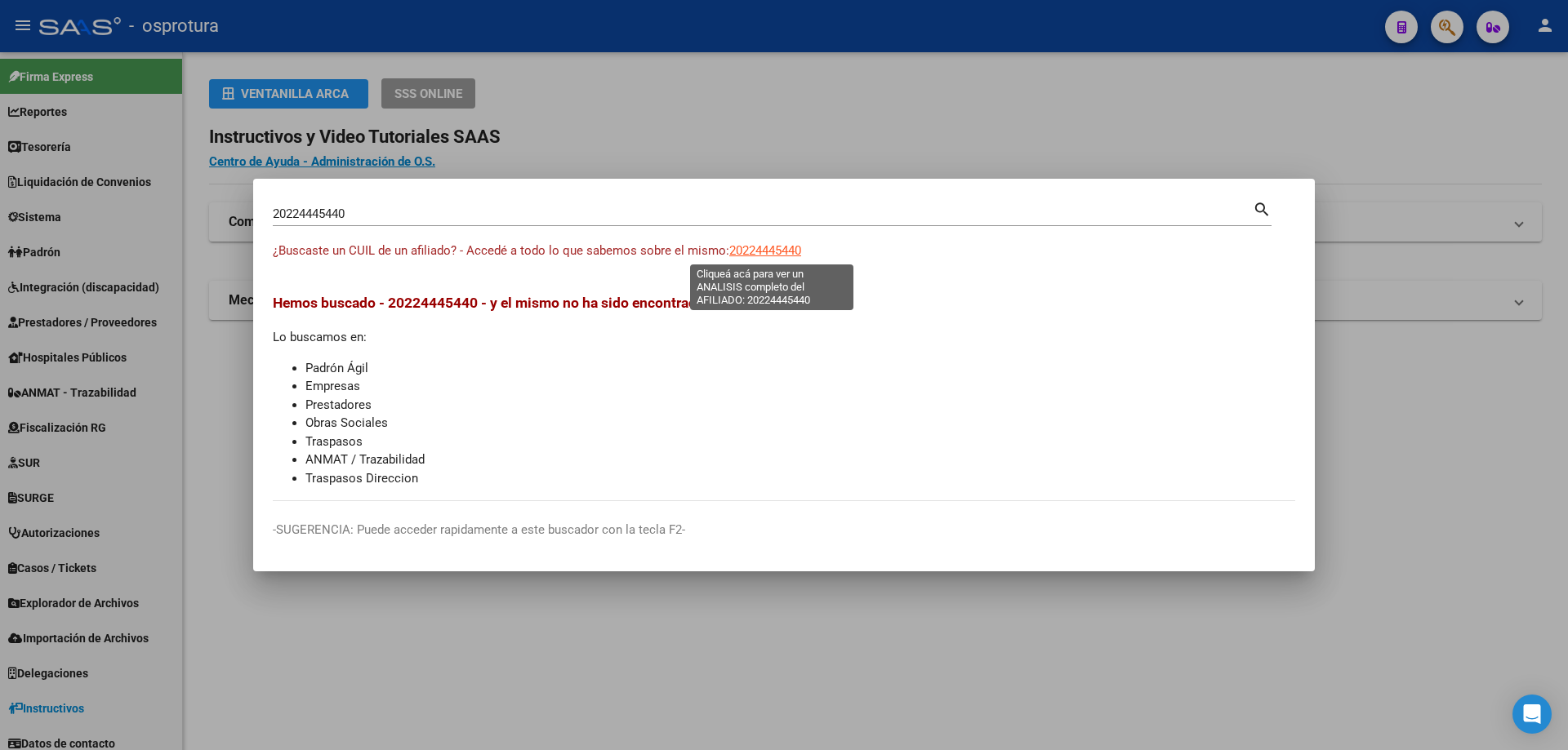
click at [789, 247] on span "20224445440" at bounding box center [765, 250] width 72 height 15
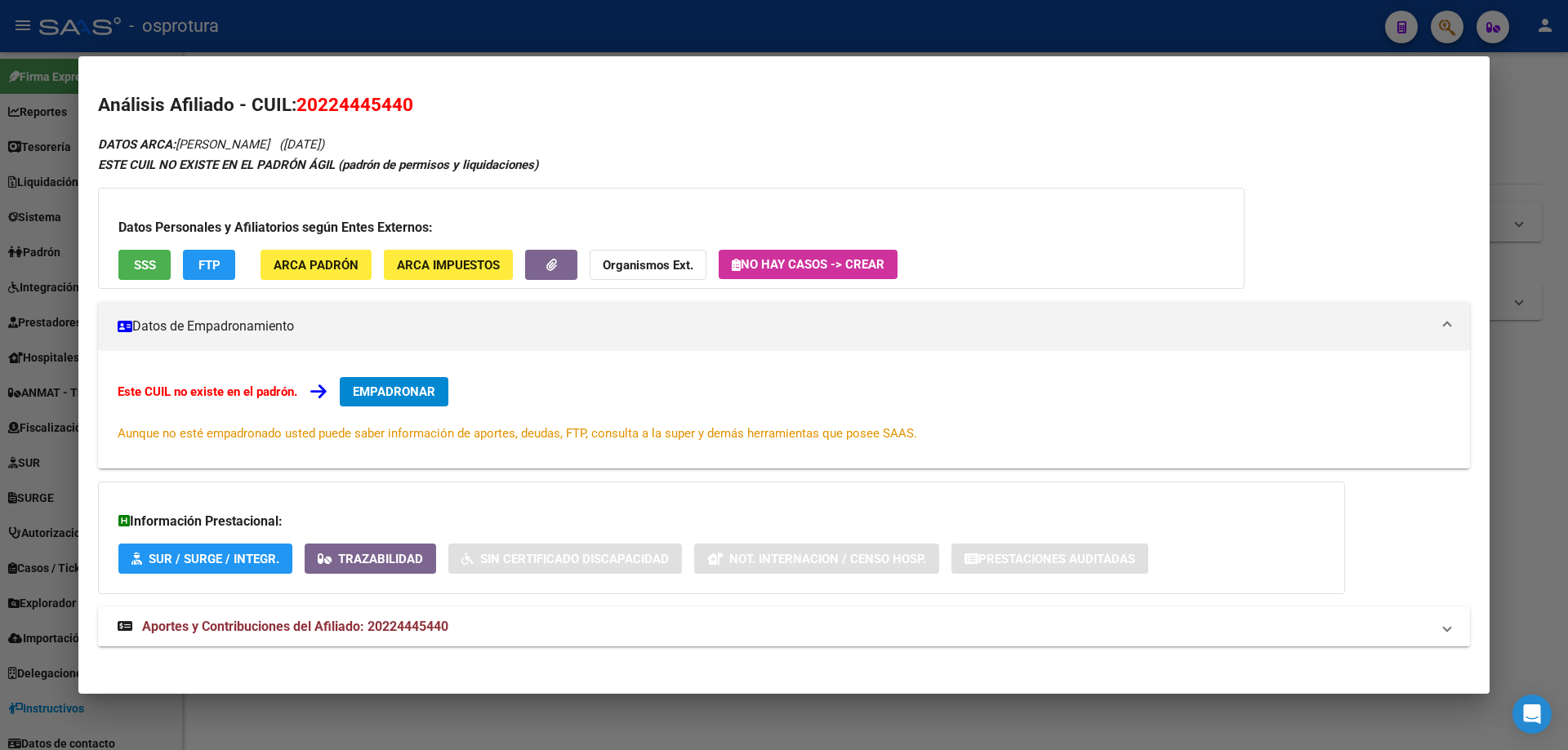
click at [134, 262] on span "SSS" at bounding box center [145, 265] width 22 height 15
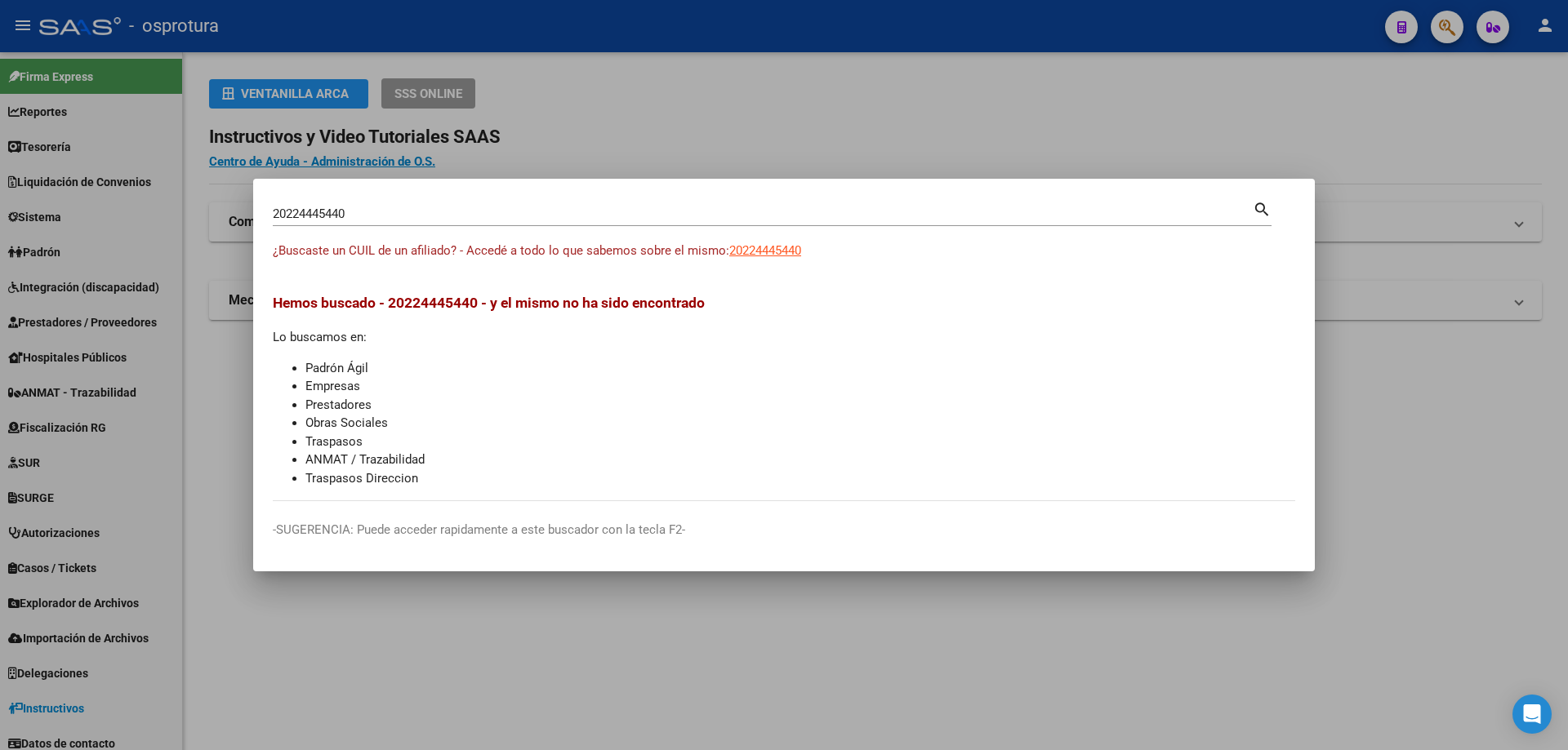
click at [448, 204] on div "20224445440 Buscar (apellido, dni, cuil, [PERSON_NAME], cuit, obra social)" at bounding box center [762, 214] width 980 height 25
click at [448, 211] on input "20224445440" at bounding box center [762, 214] width 980 height 15
paste input "-22453563-6"
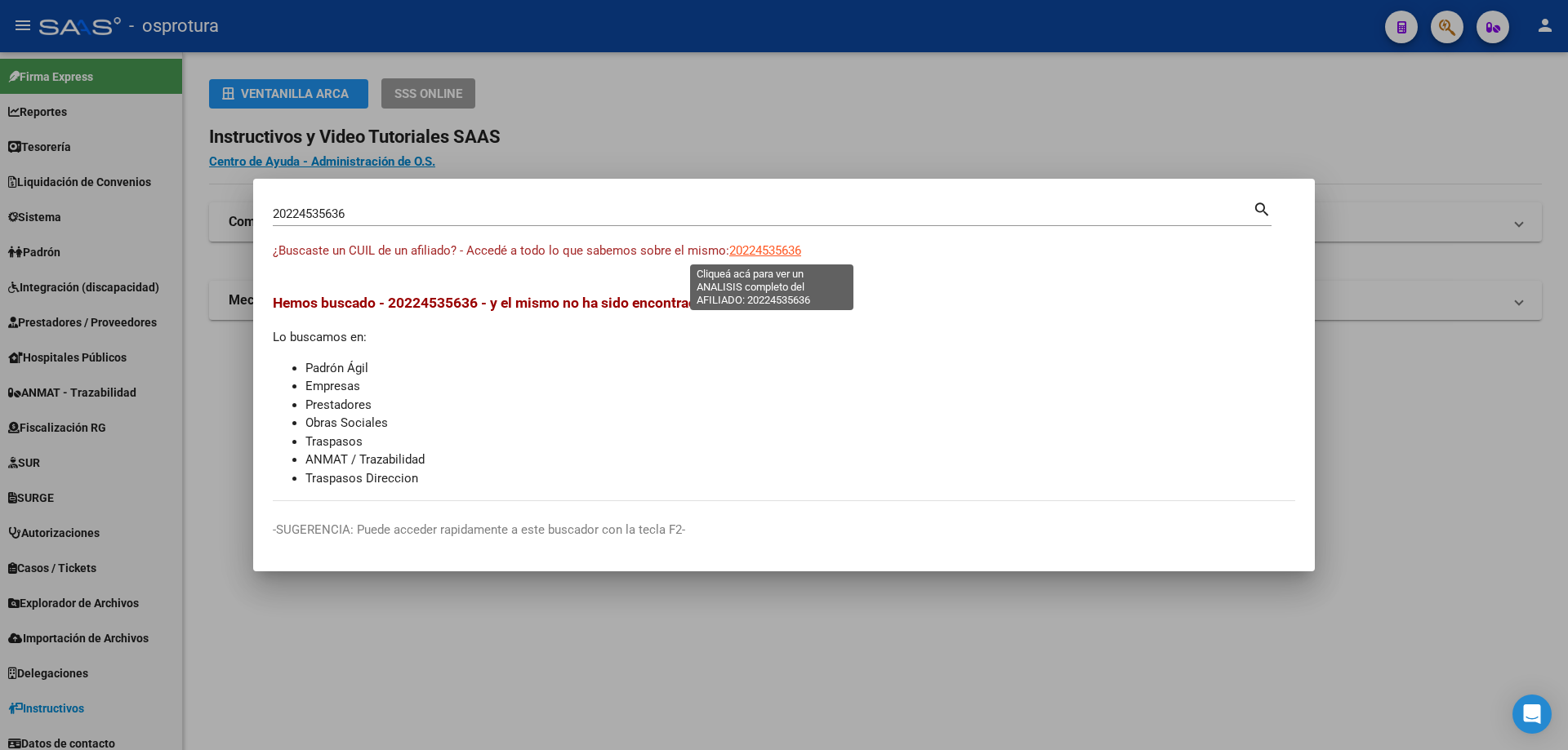
click at [799, 253] on span "20224535636" at bounding box center [765, 250] width 72 height 15
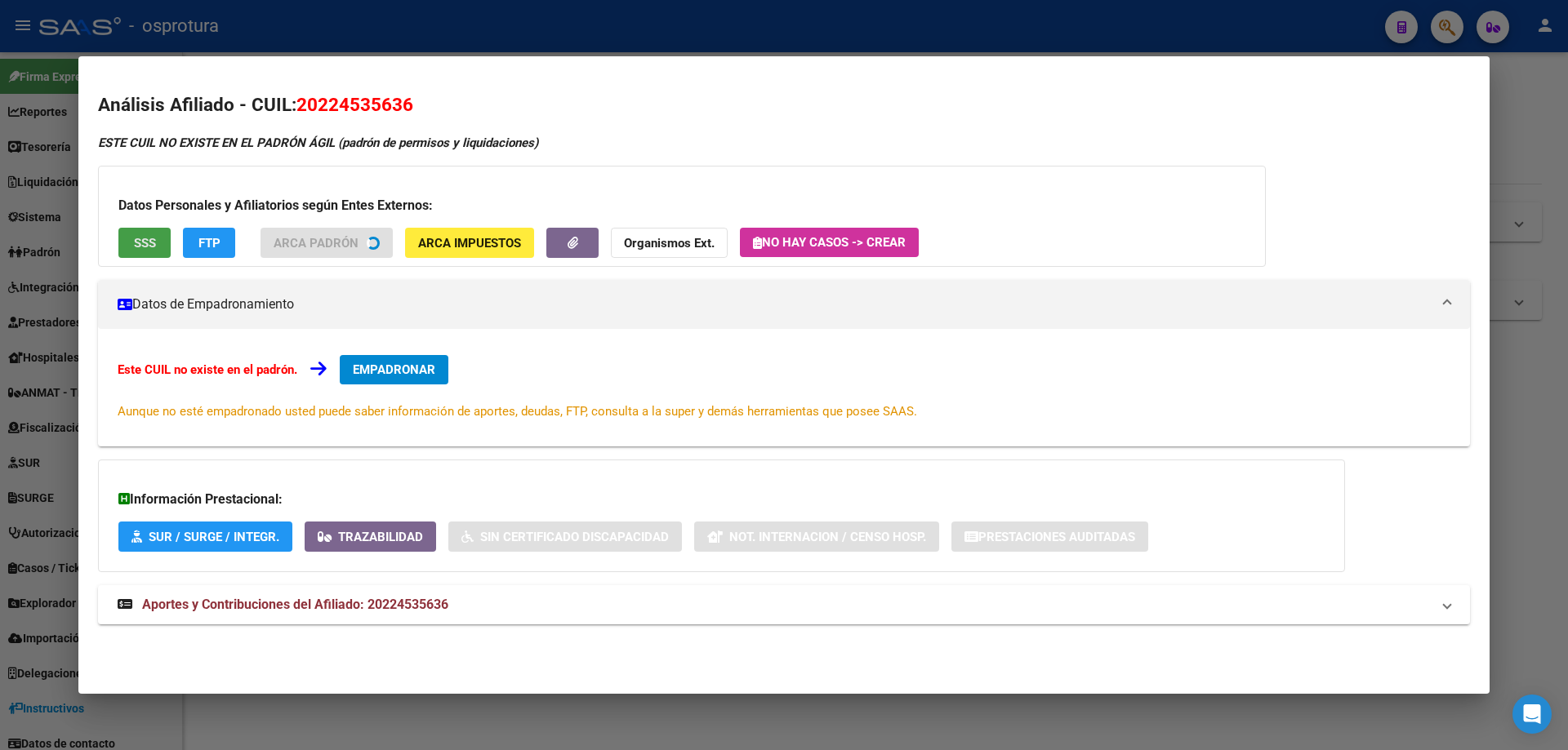
click at [150, 252] on button "SSS" at bounding box center [144, 243] width 52 height 30
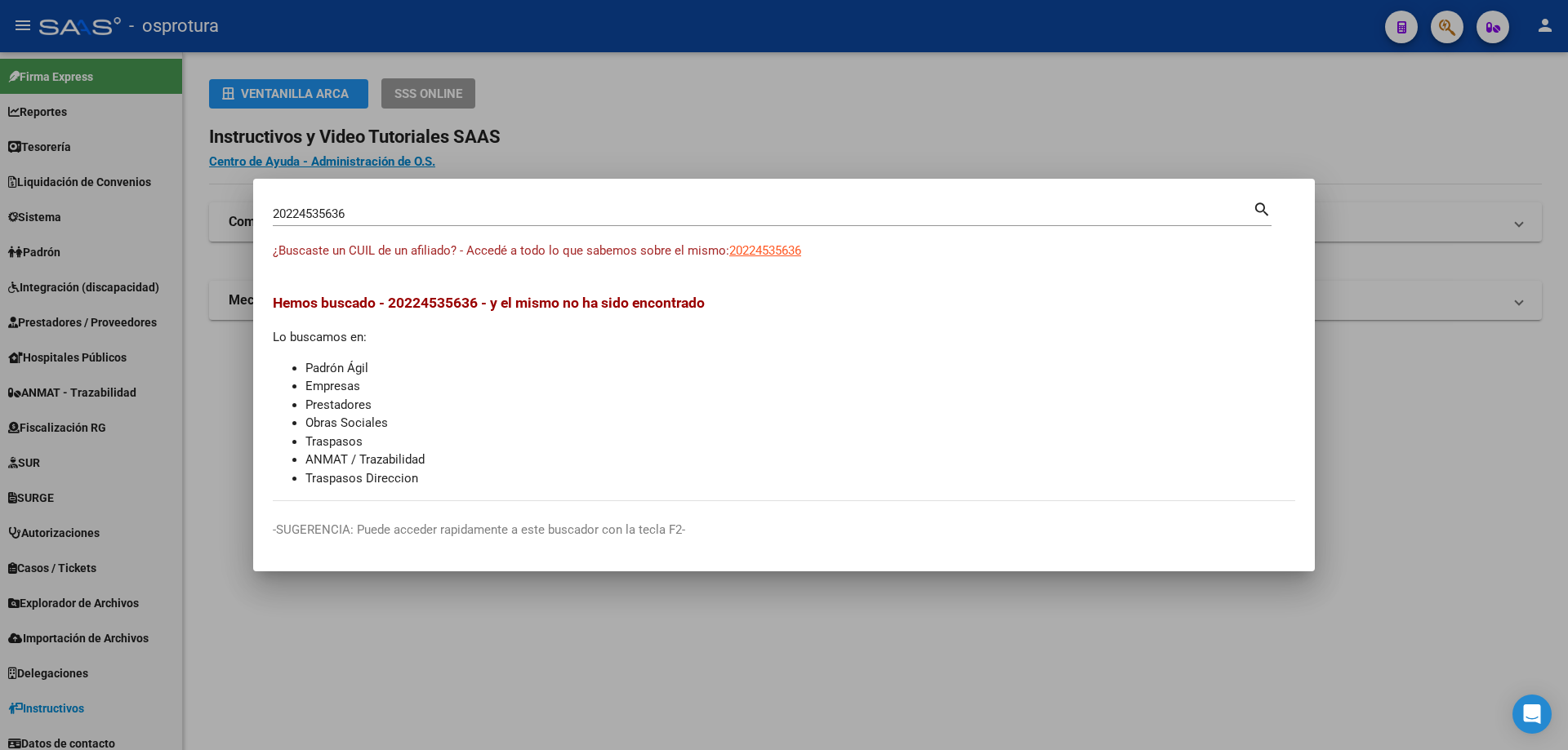
click at [490, 208] on input "20224535636" at bounding box center [762, 214] width 980 height 15
paste input "-22456854-2"
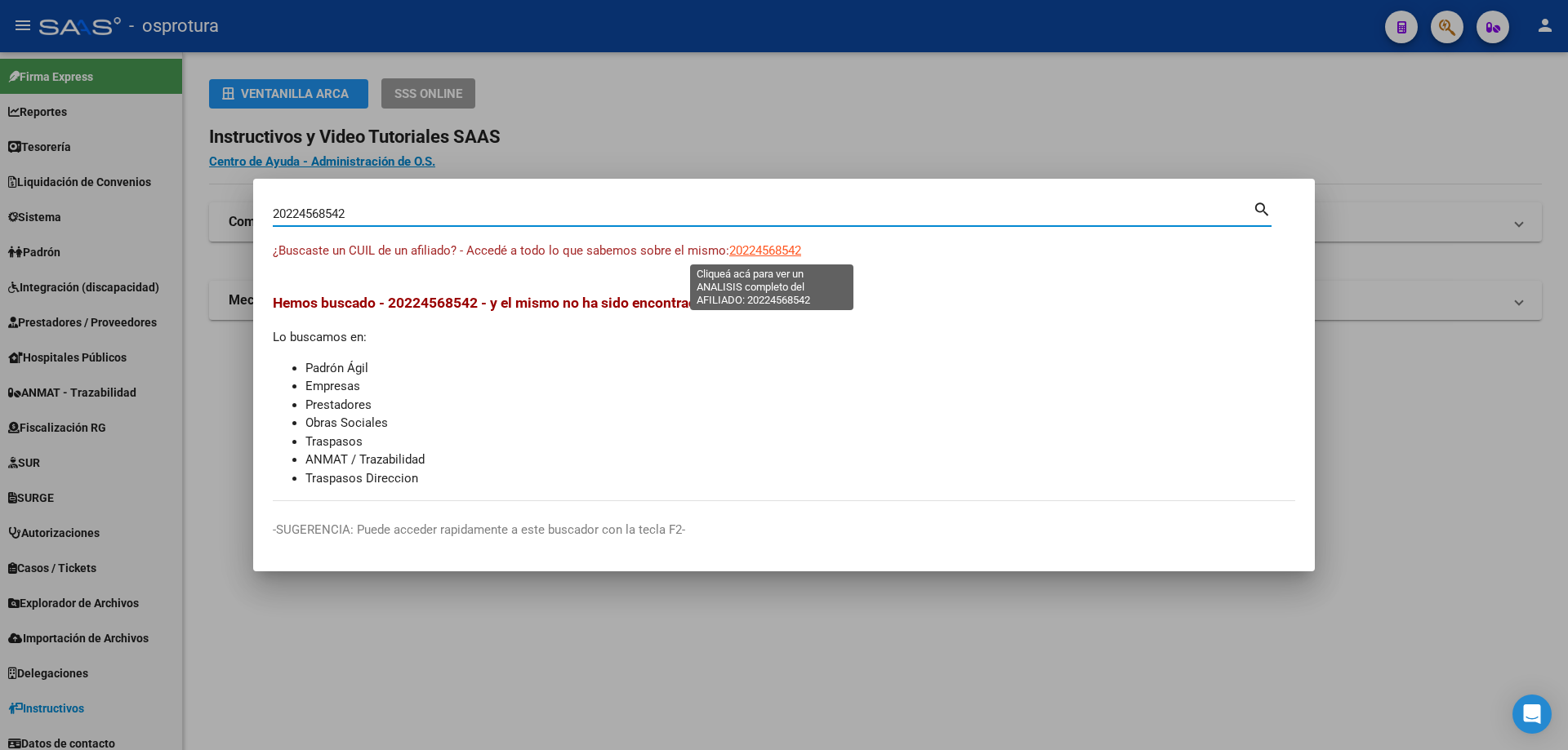
click at [772, 255] on span "20224568542" at bounding box center [765, 250] width 72 height 15
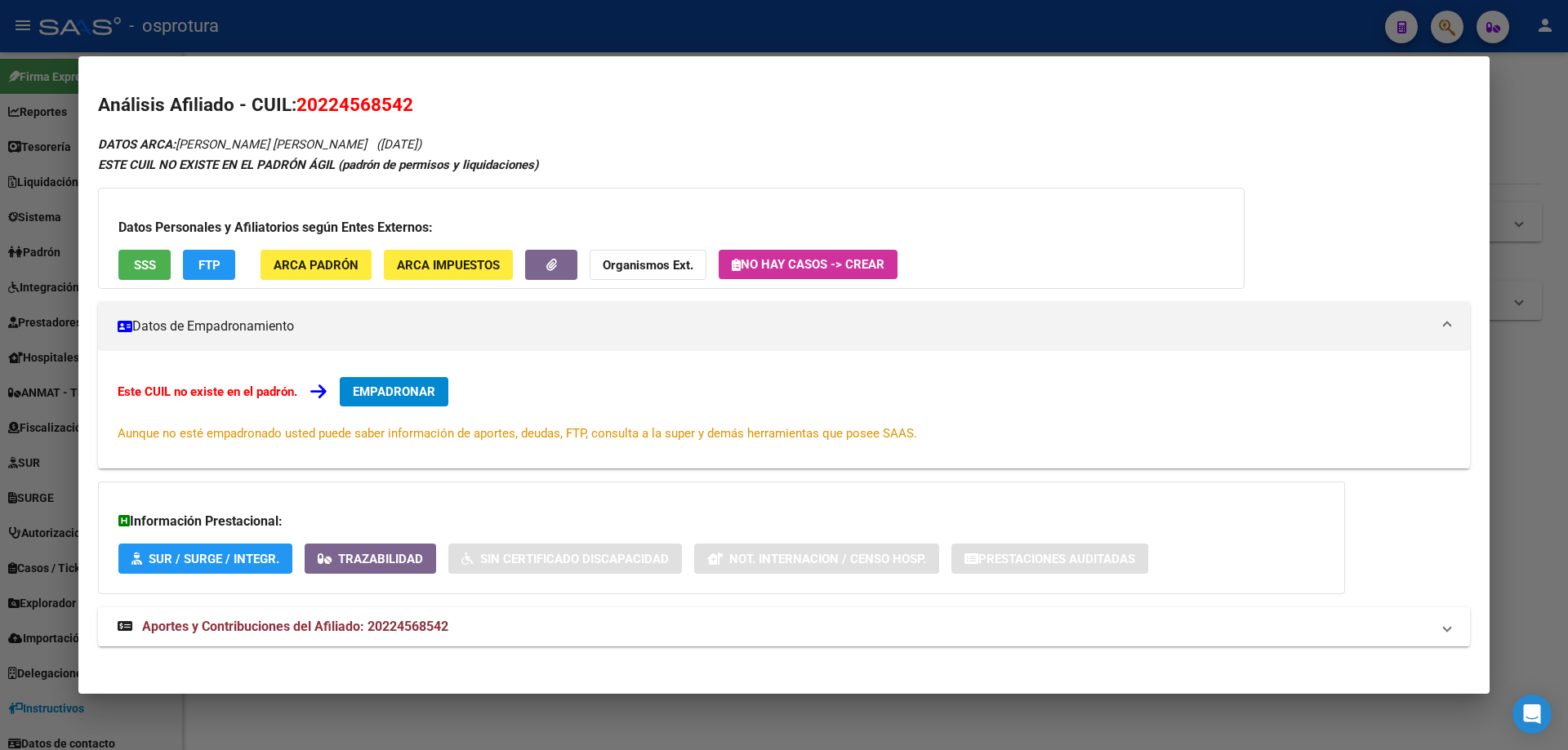
click at [156, 249] on button "SSS" at bounding box center [144, 264] width 52 height 30
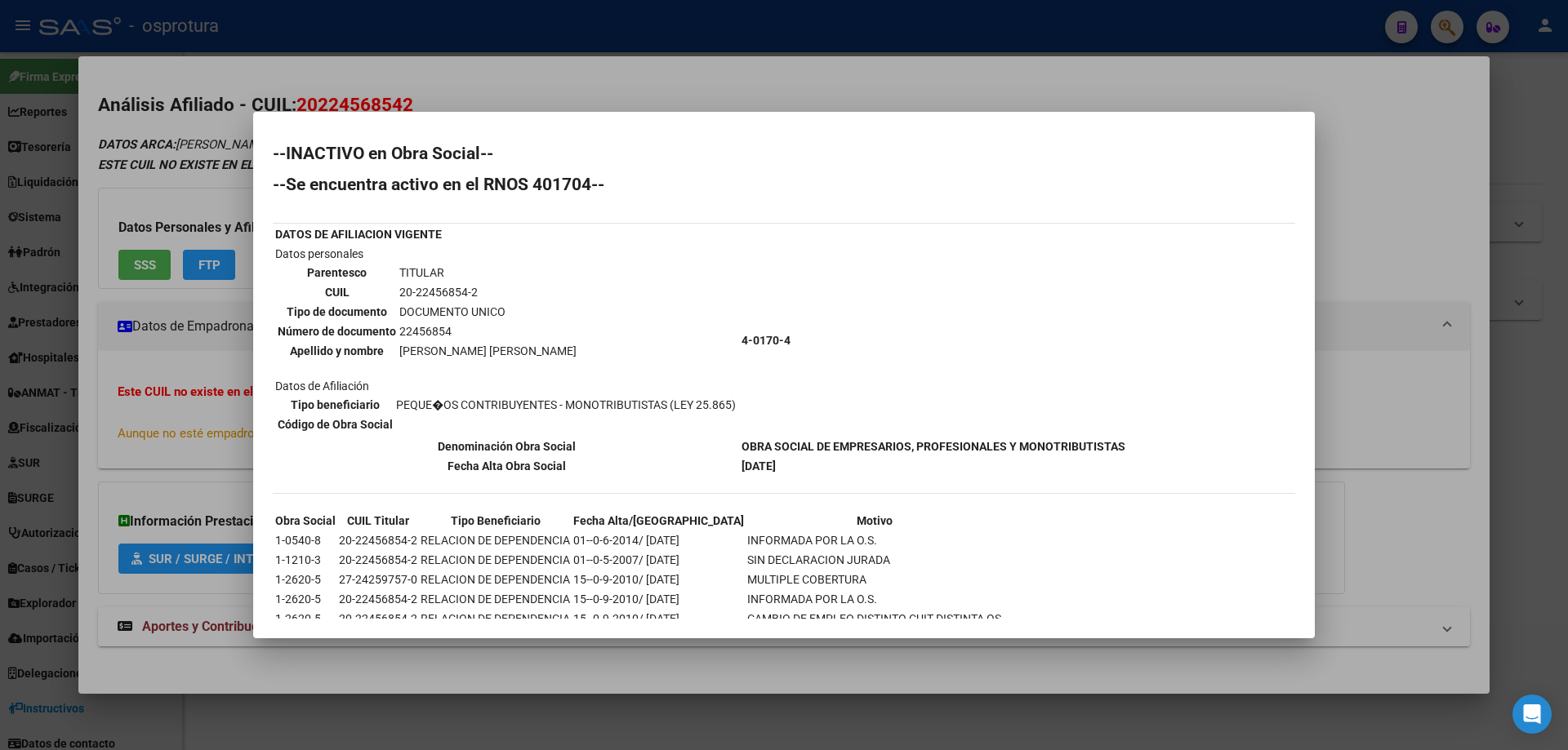
scroll to position [64, 0]
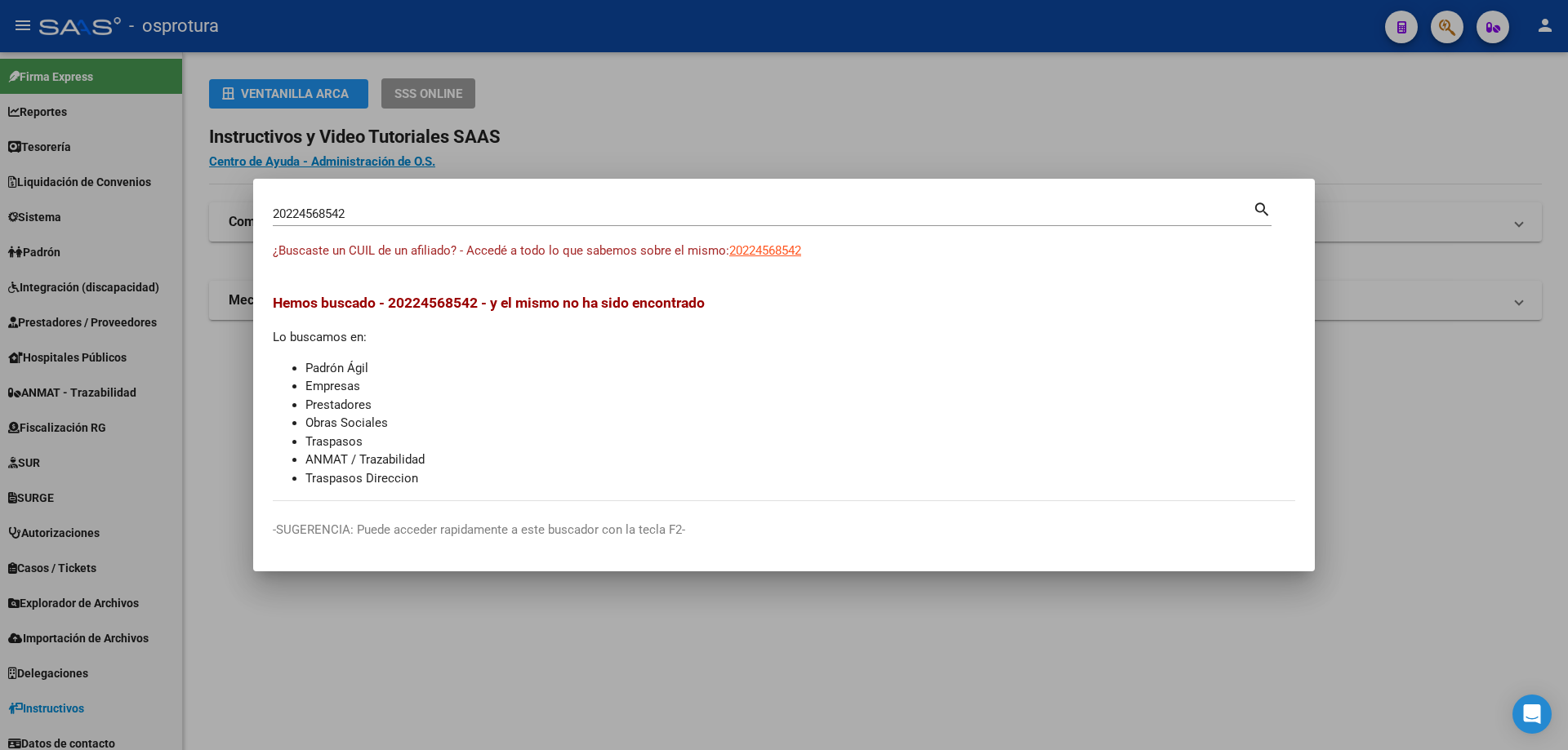
click at [445, 206] on div "20224568542 Buscar (apellido, dni, [PERSON_NAME], [PERSON_NAME], cuit, obra soc…" at bounding box center [762, 214] width 980 height 25
click at [445, 219] on input "20224568542" at bounding box center [762, 214] width 980 height 15
paste input "-22466053-8"
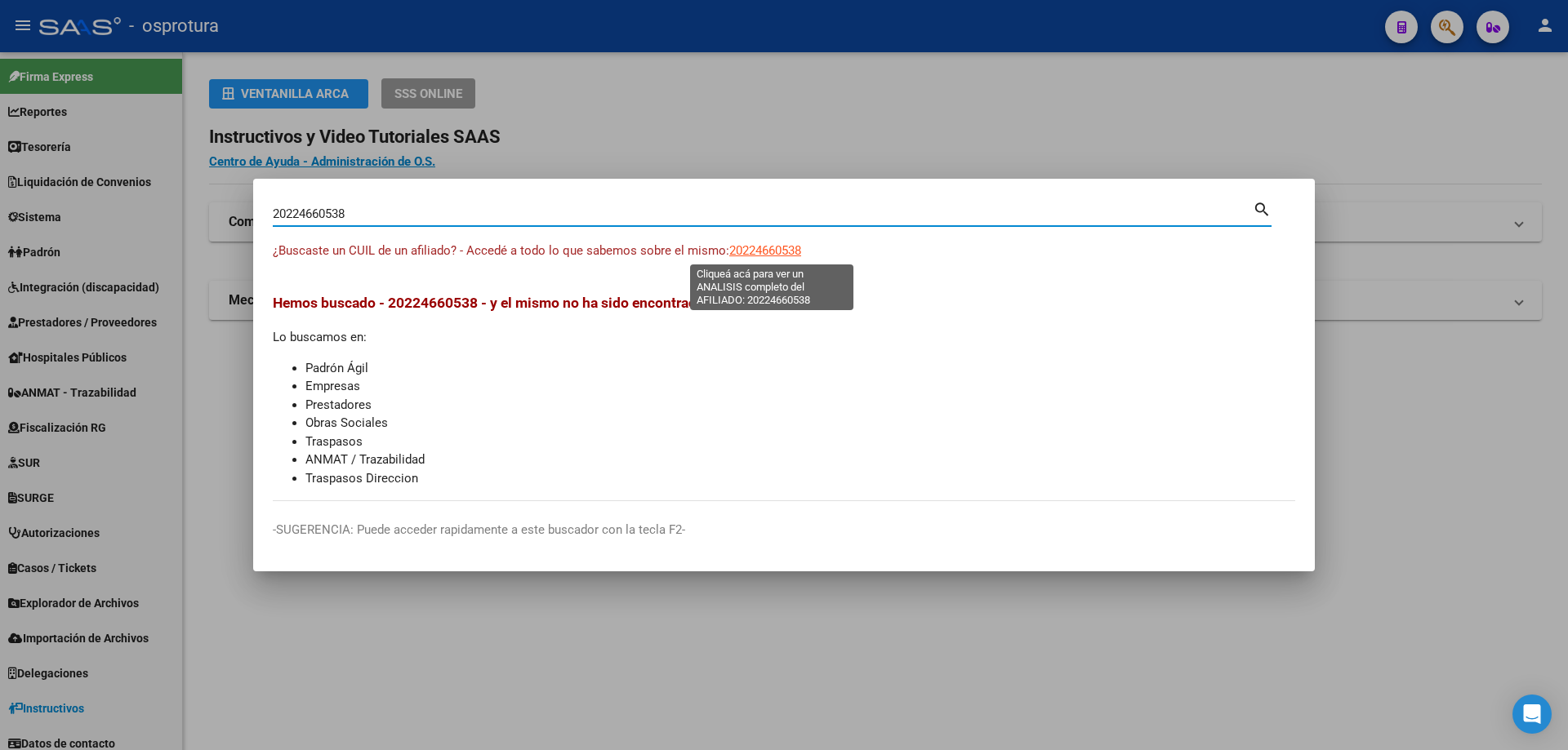
click at [756, 250] on span "20224660538" at bounding box center [765, 250] width 72 height 15
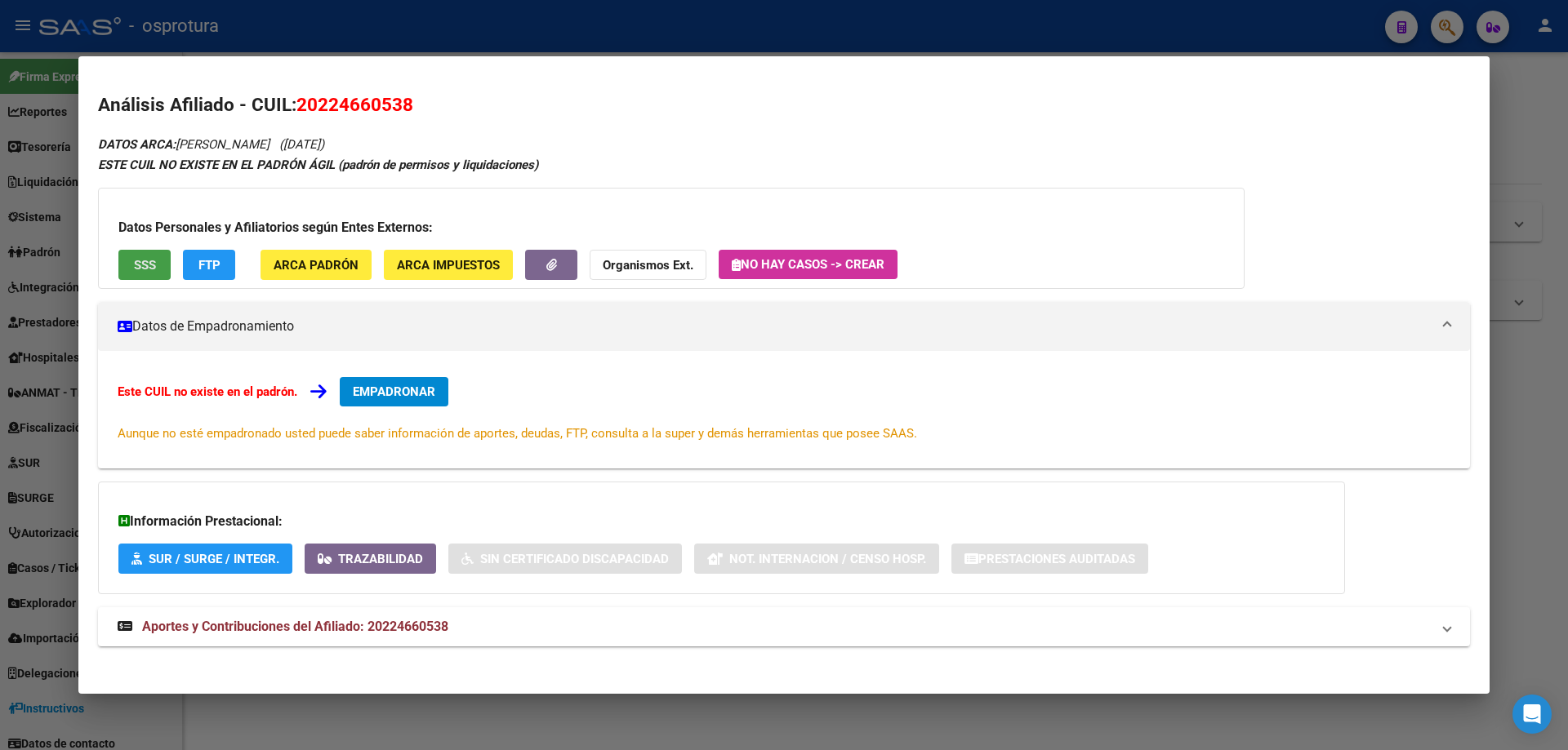
click at [144, 269] on span "SSS" at bounding box center [145, 265] width 22 height 15
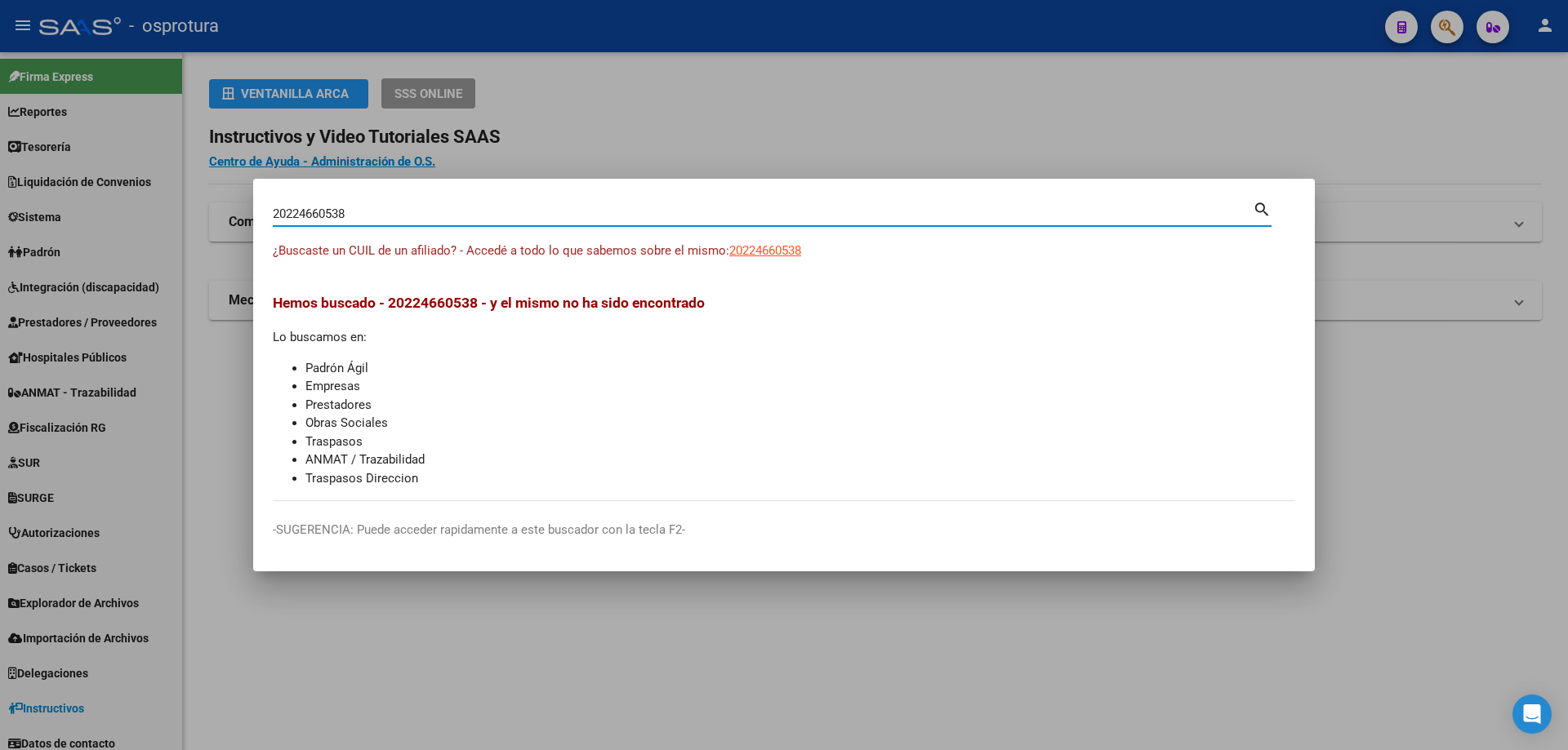
click at [586, 209] on input "20224660538" at bounding box center [762, 214] width 980 height 15
paste input "-22476500-3"
click at [752, 211] on input "20224765003" at bounding box center [762, 214] width 980 height 15
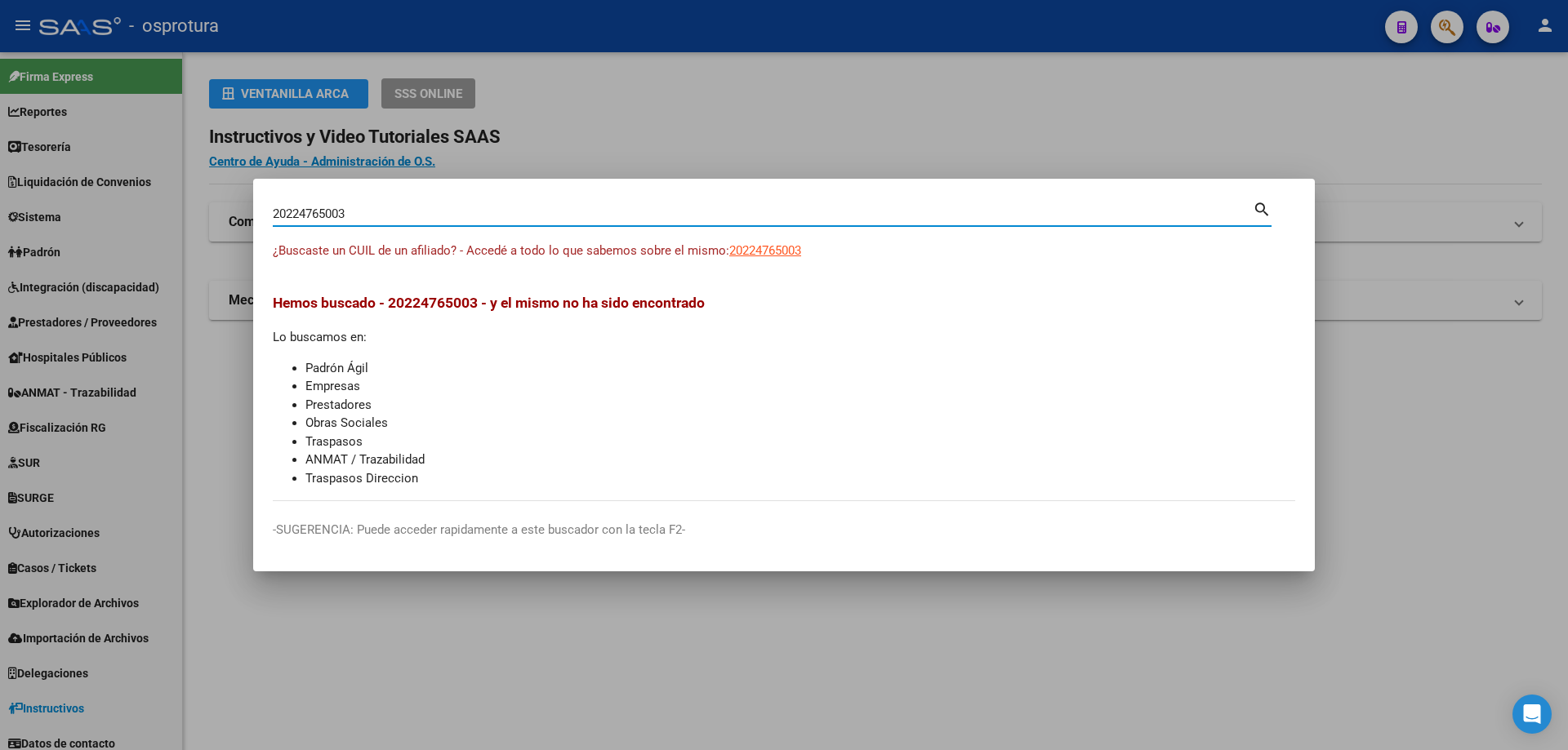
paste input "-22476500-"
click at [767, 252] on span "20224765003" at bounding box center [765, 250] width 72 height 15
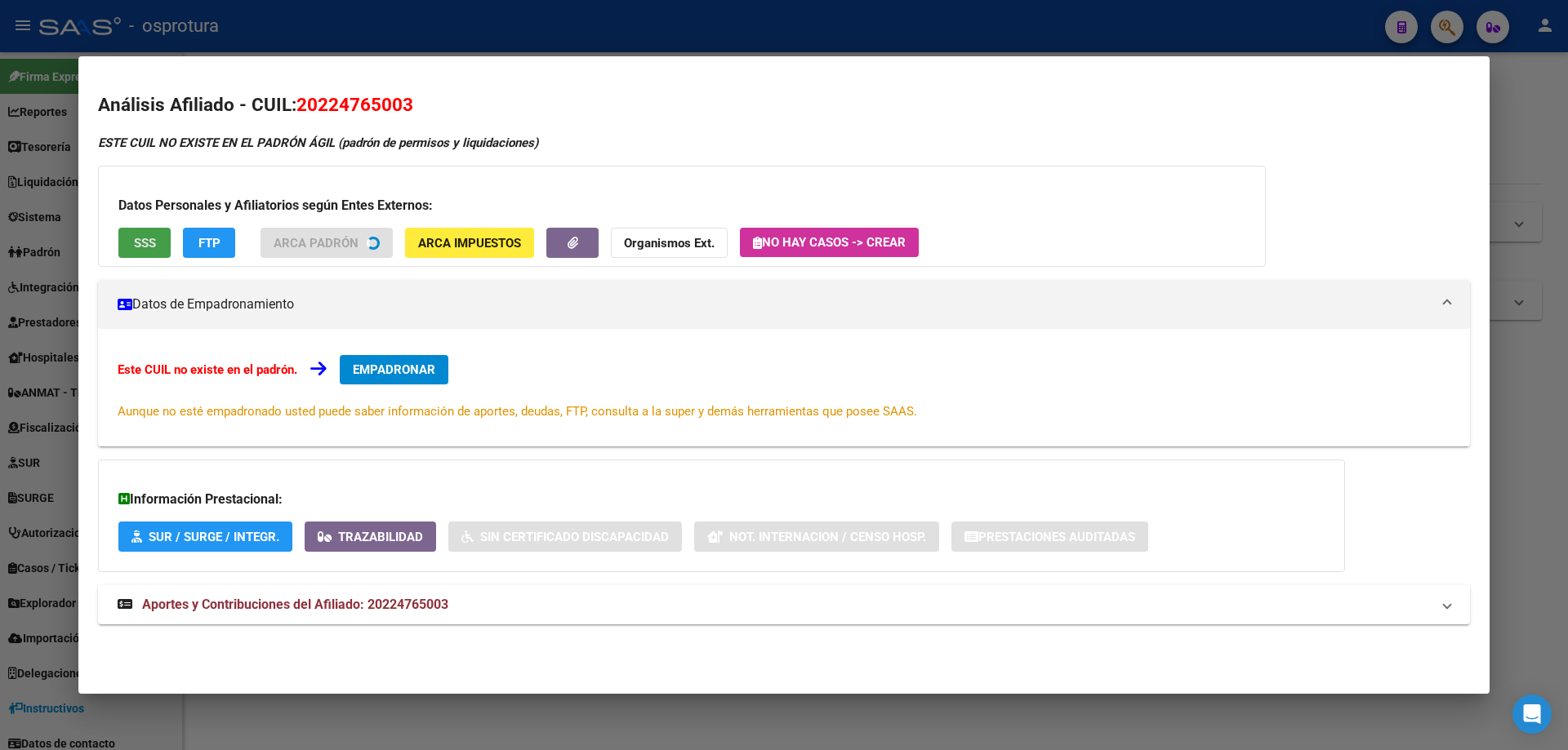
click at [144, 242] on span "SSS" at bounding box center [145, 243] width 22 height 15
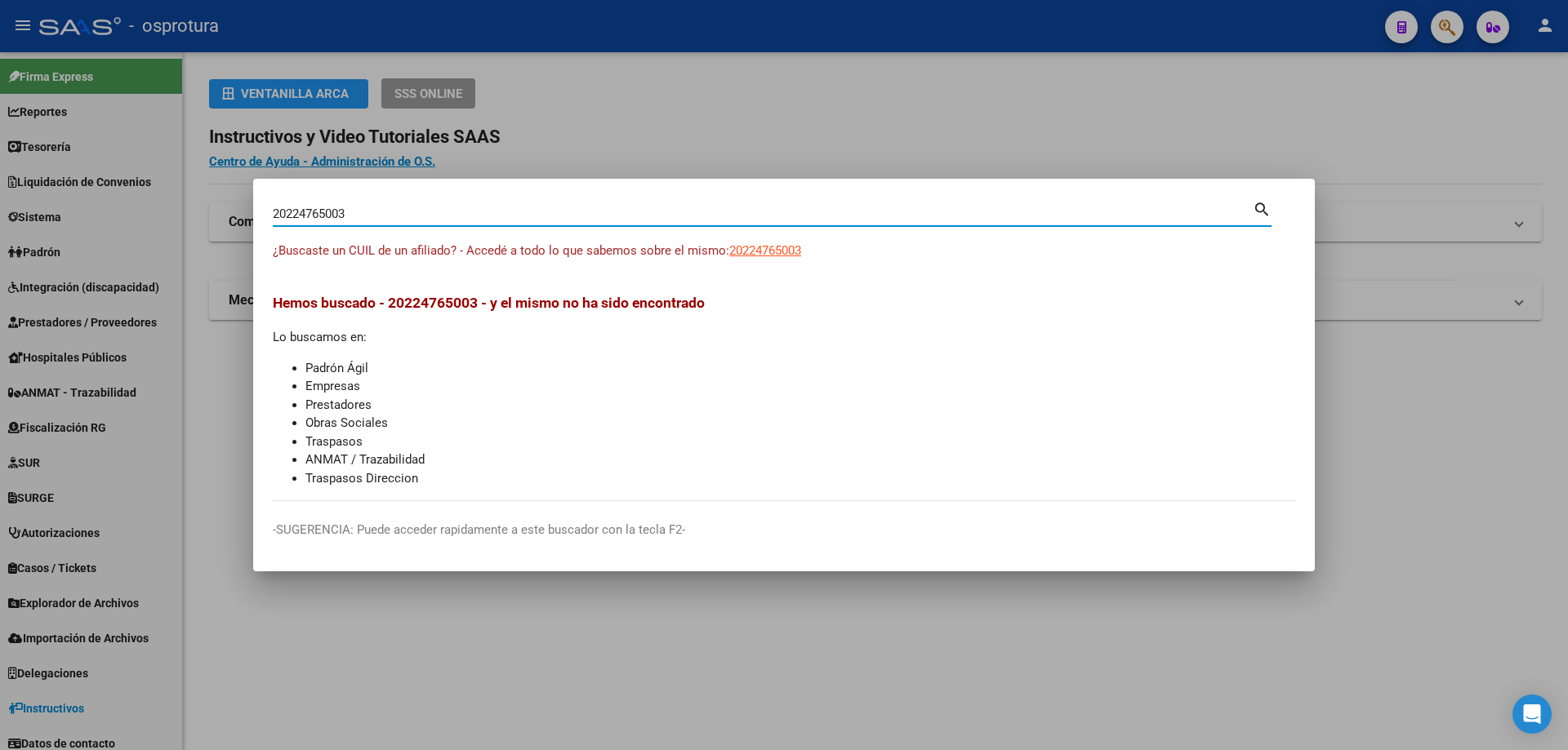
click at [358, 214] on input "20224765003" at bounding box center [762, 214] width 980 height 15
paste input "-22509348-"
click at [791, 248] on span "20225093483" at bounding box center [765, 250] width 72 height 15
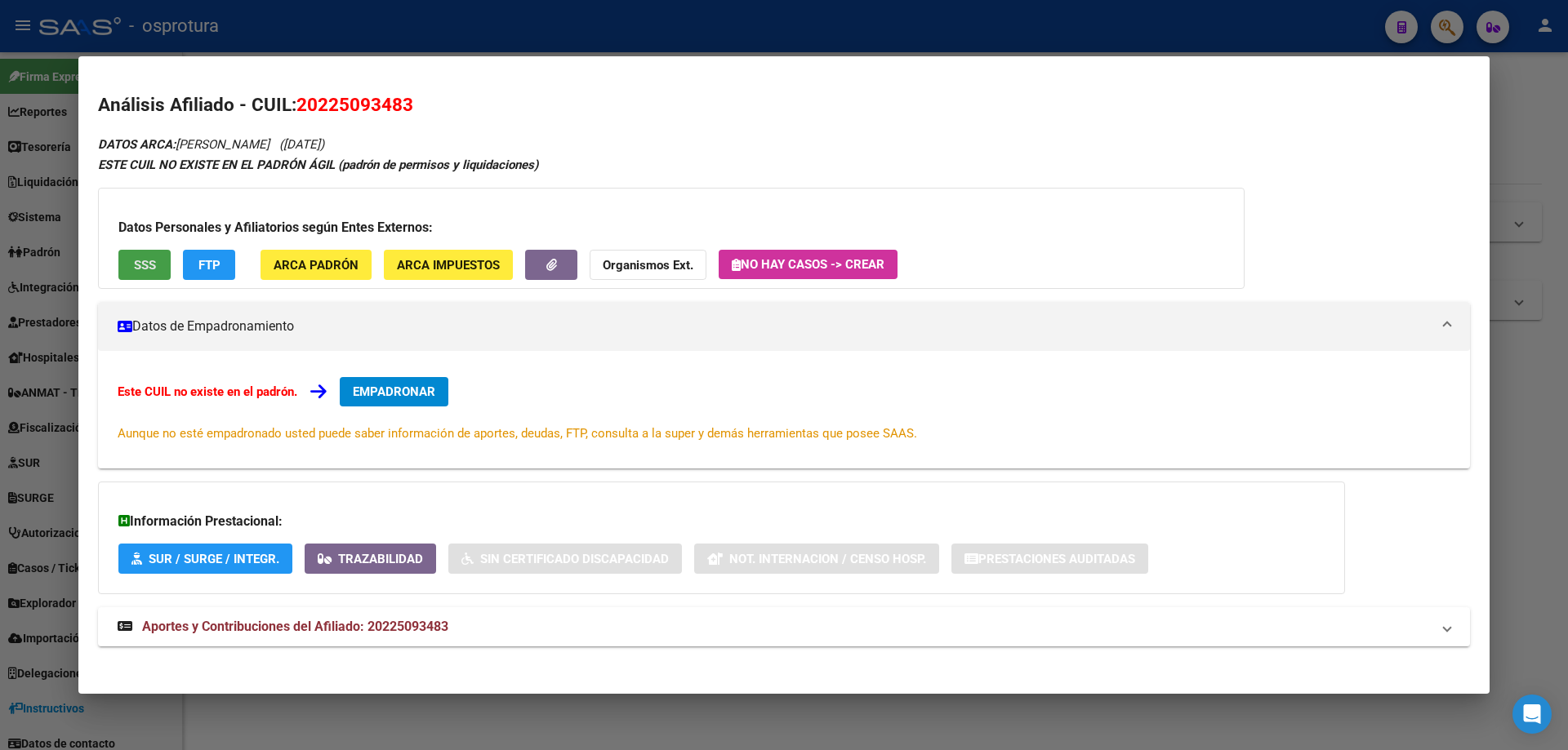
click at [148, 264] on span "SSS" at bounding box center [145, 265] width 22 height 15
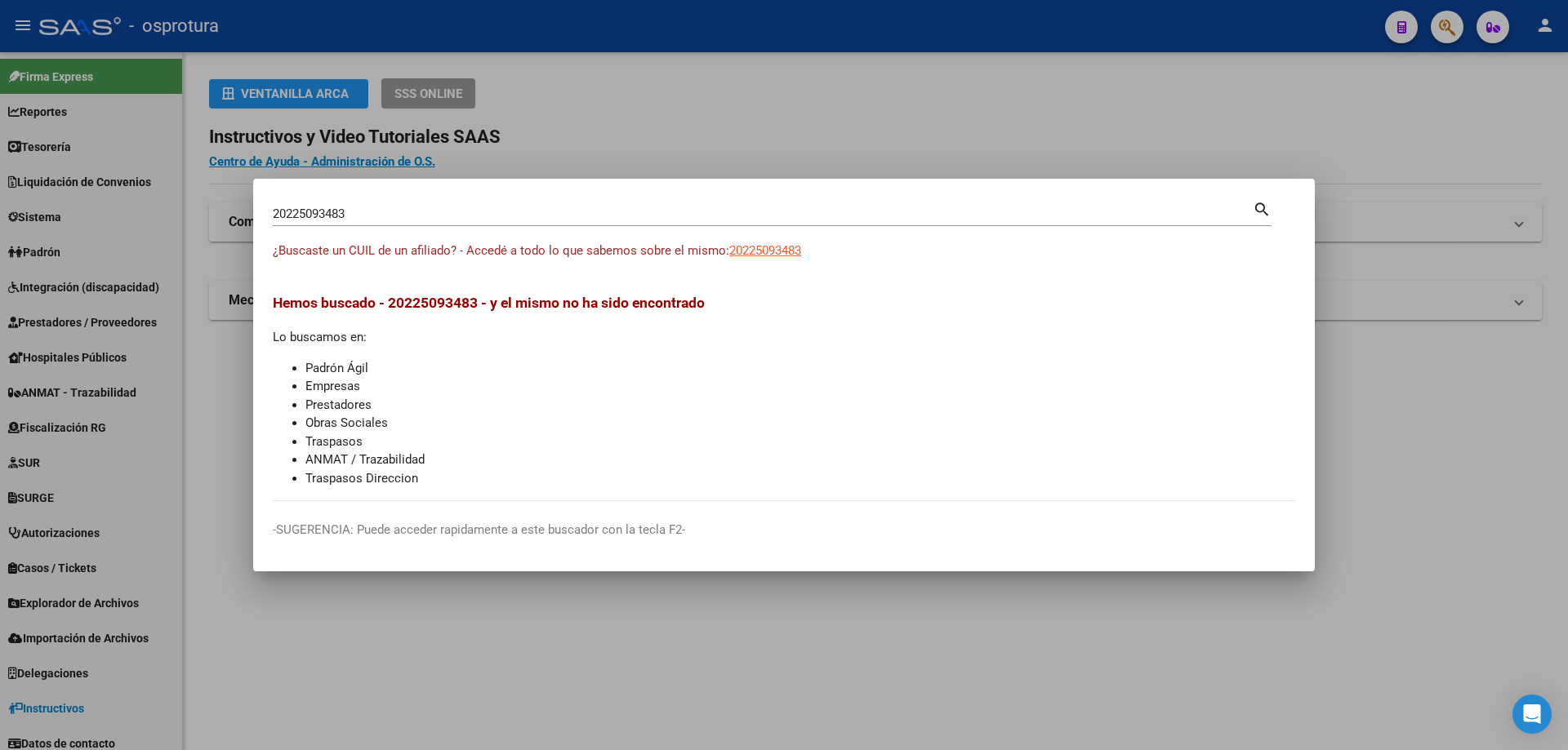
click at [453, 214] on input "20225093483" at bounding box center [762, 214] width 980 height 15
click at [454, 214] on input "20225093483" at bounding box center [762, 214] width 980 height 15
paste input "-22554046-"
click at [766, 249] on span "20225540463" at bounding box center [765, 250] width 72 height 15
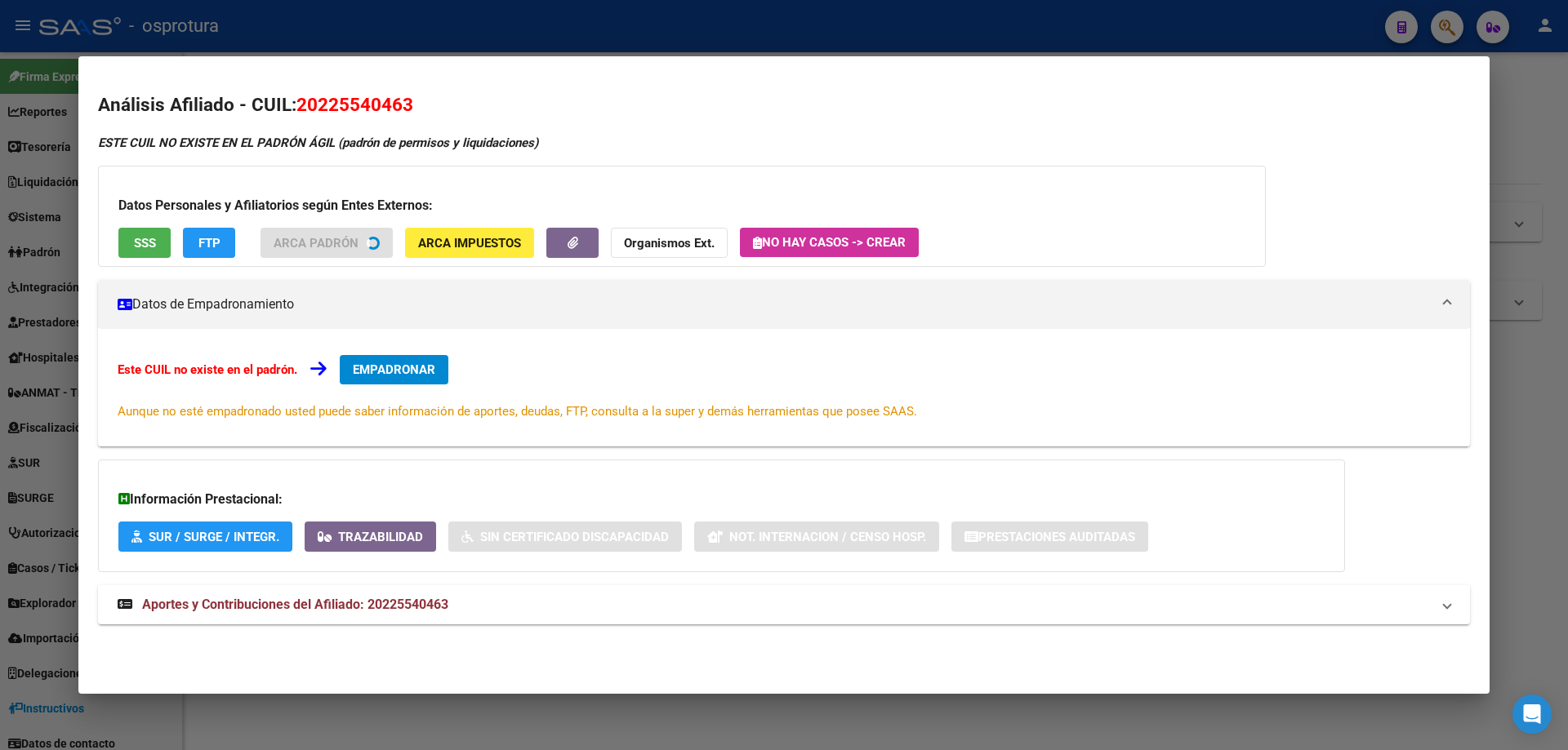
click at [137, 243] on span "SSS" at bounding box center [145, 243] width 22 height 15
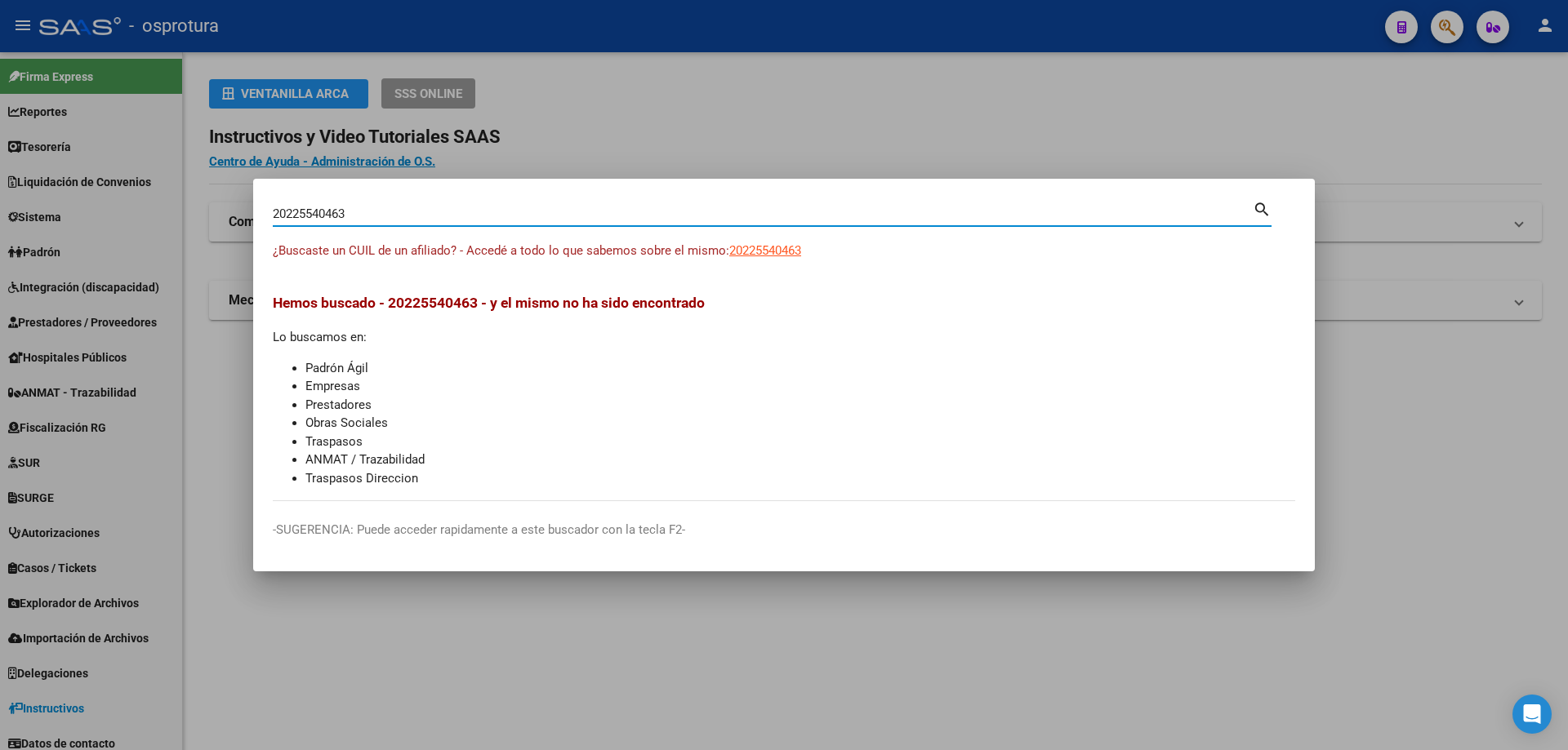
click at [578, 207] on input "20225540463" at bounding box center [762, 214] width 980 height 15
paste input "-22590864-9"
click at [763, 252] on span "20225908649" at bounding box center [765, 250] width 72 height 15
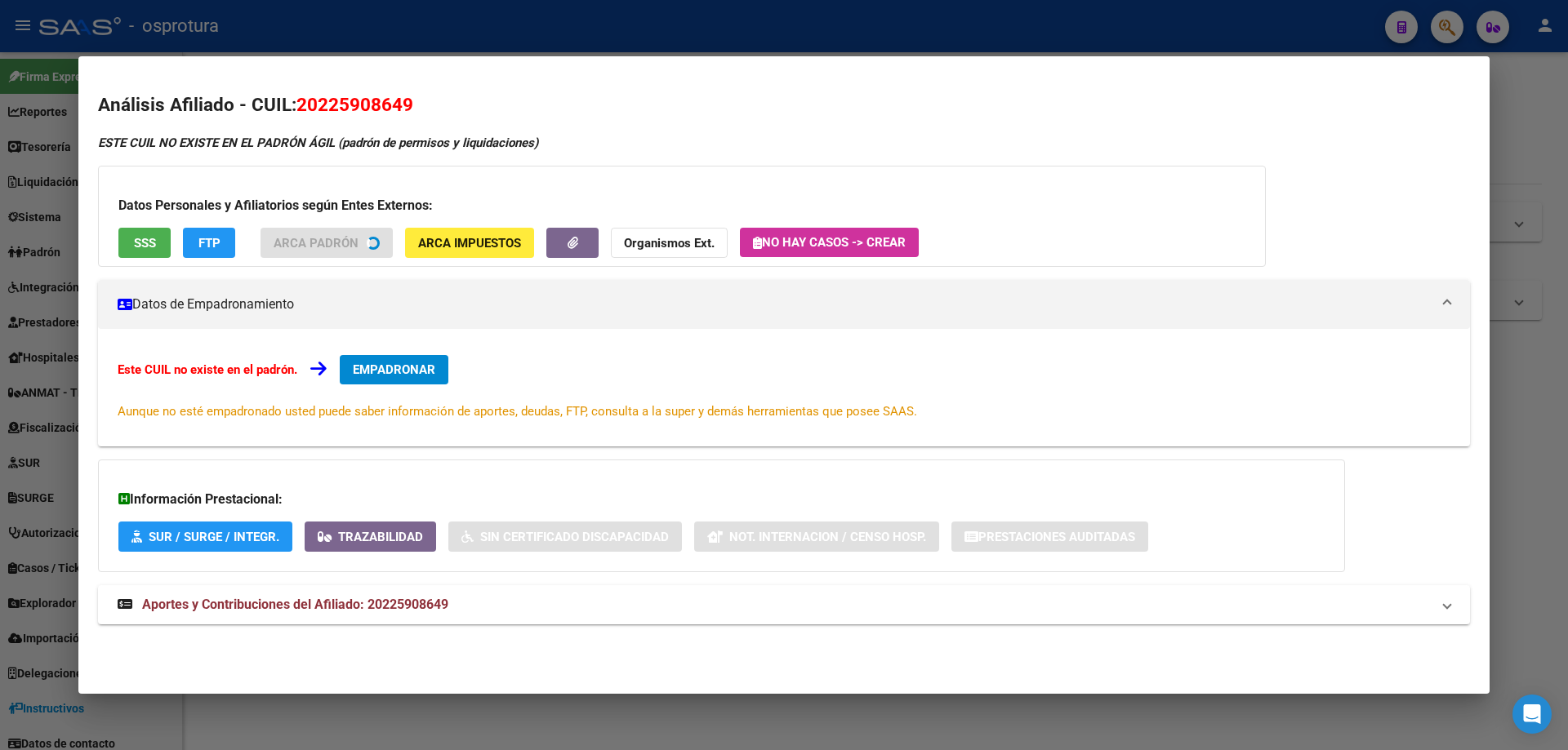
click at [156, 256] on button "SSS" at bounding box center [144, 243] width 52 height 30
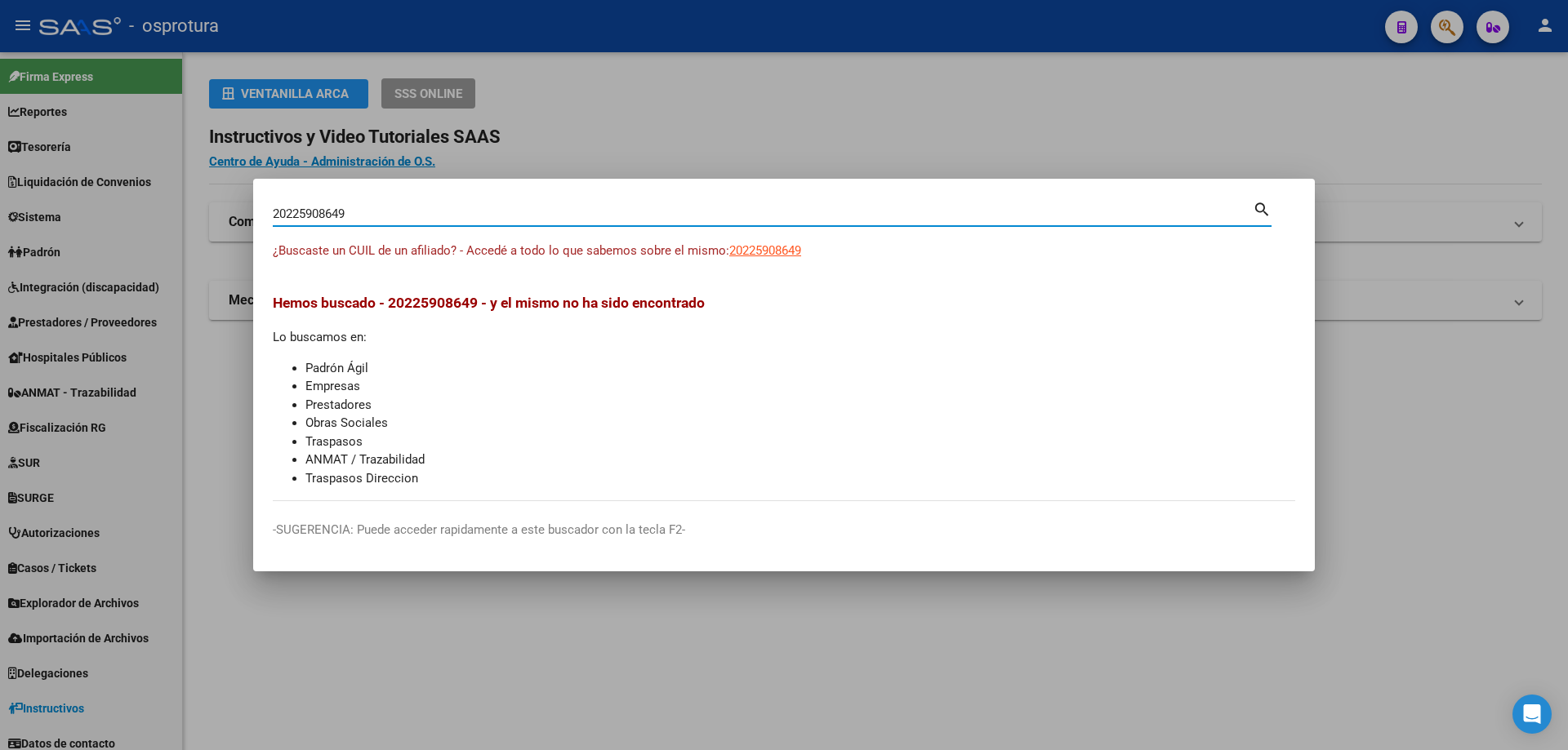
click at [470, 213] on input "20225908649" at bounding box center [762, 214] width 980 height 15
paste input "-22594628-1"
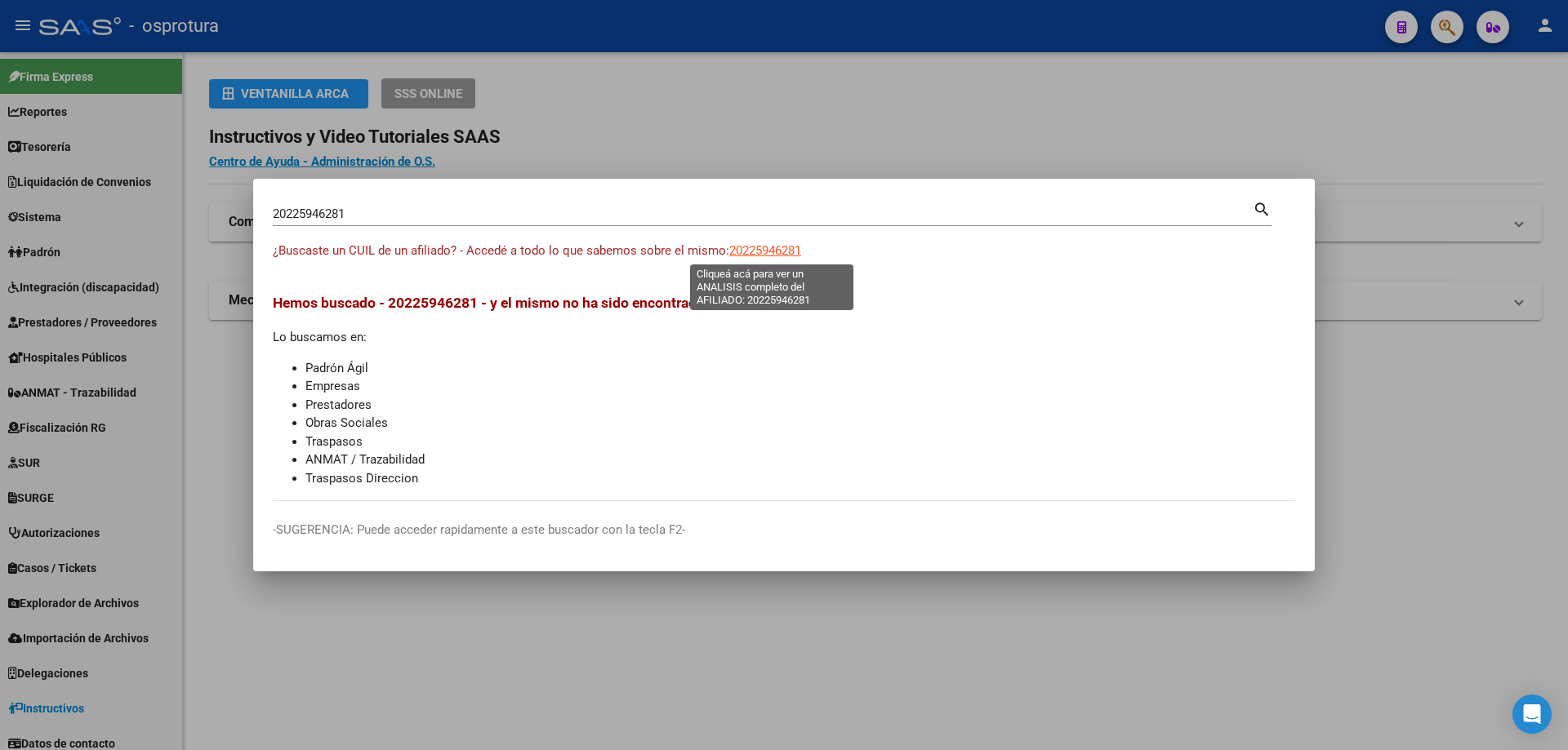
click at [773, 245] on span "20225946281" at bounding box center [765, 250] width 72 height 15
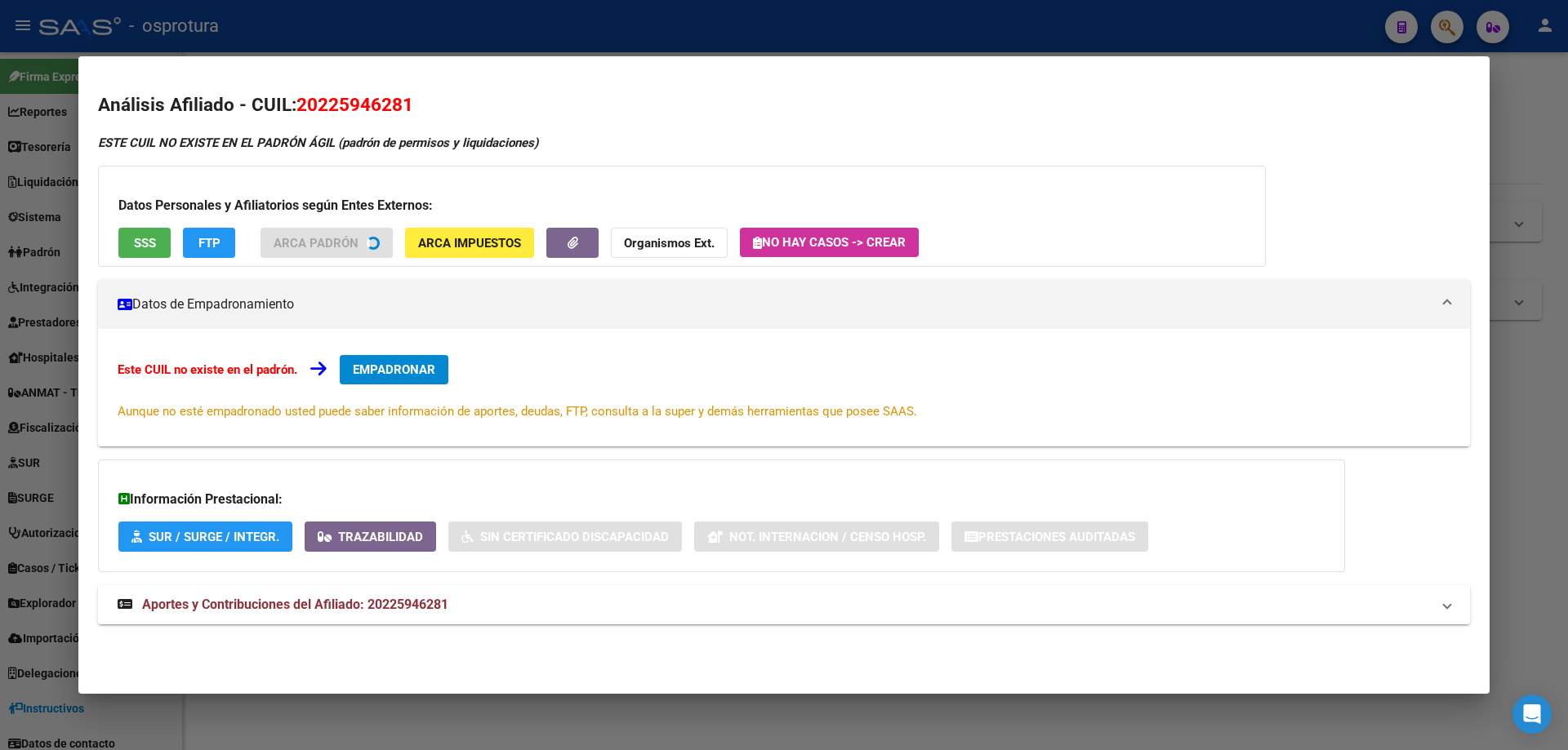
click at [153, 245] on span "SSS" at bounding box center [145, 243] width 22 height 15
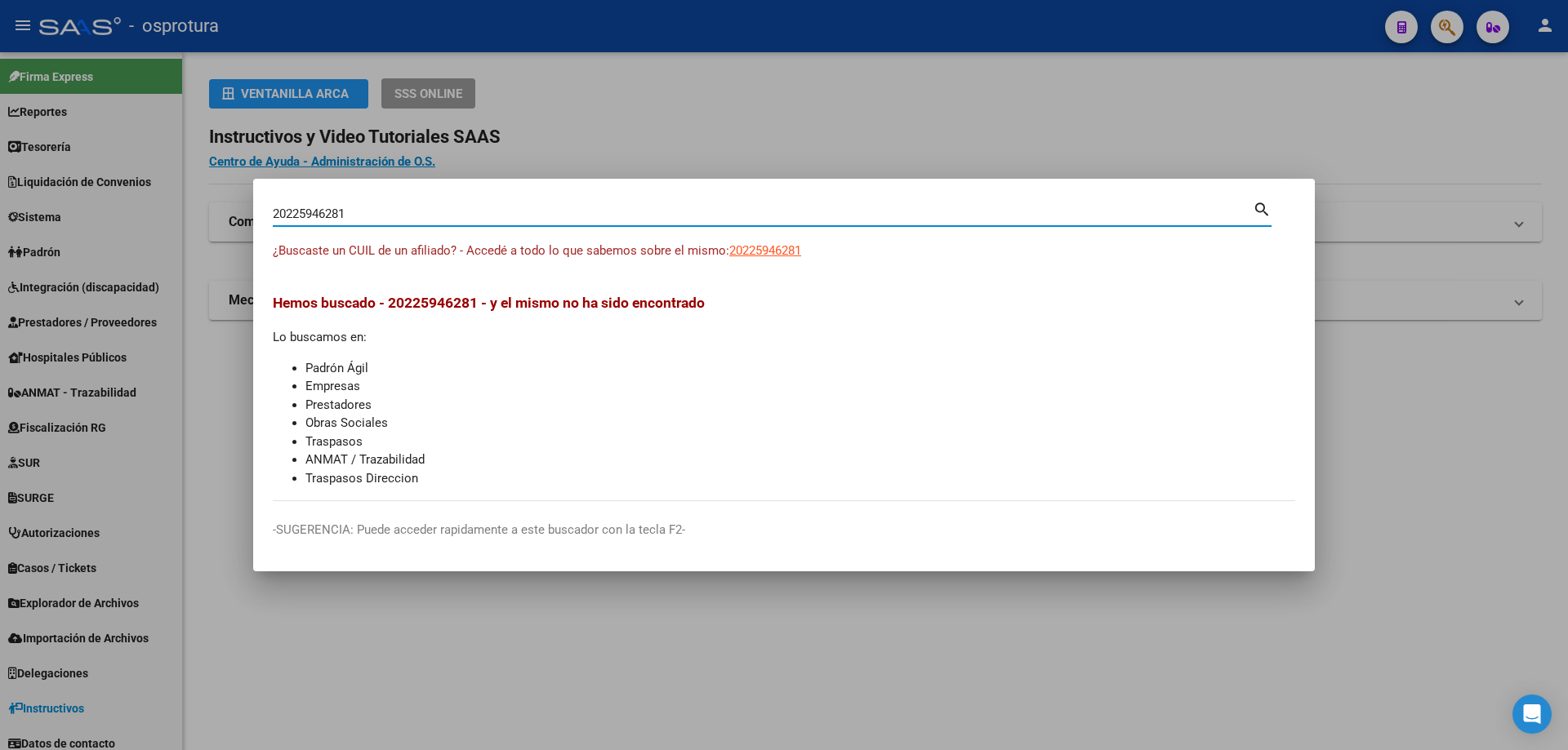
click at [436, 214] on input "20225946281" at bounding box center [762, 214] width 980 height 15
paste
click at [766, 252] on span "20226142062" at bounding box center [765, 250] width 72 height 15
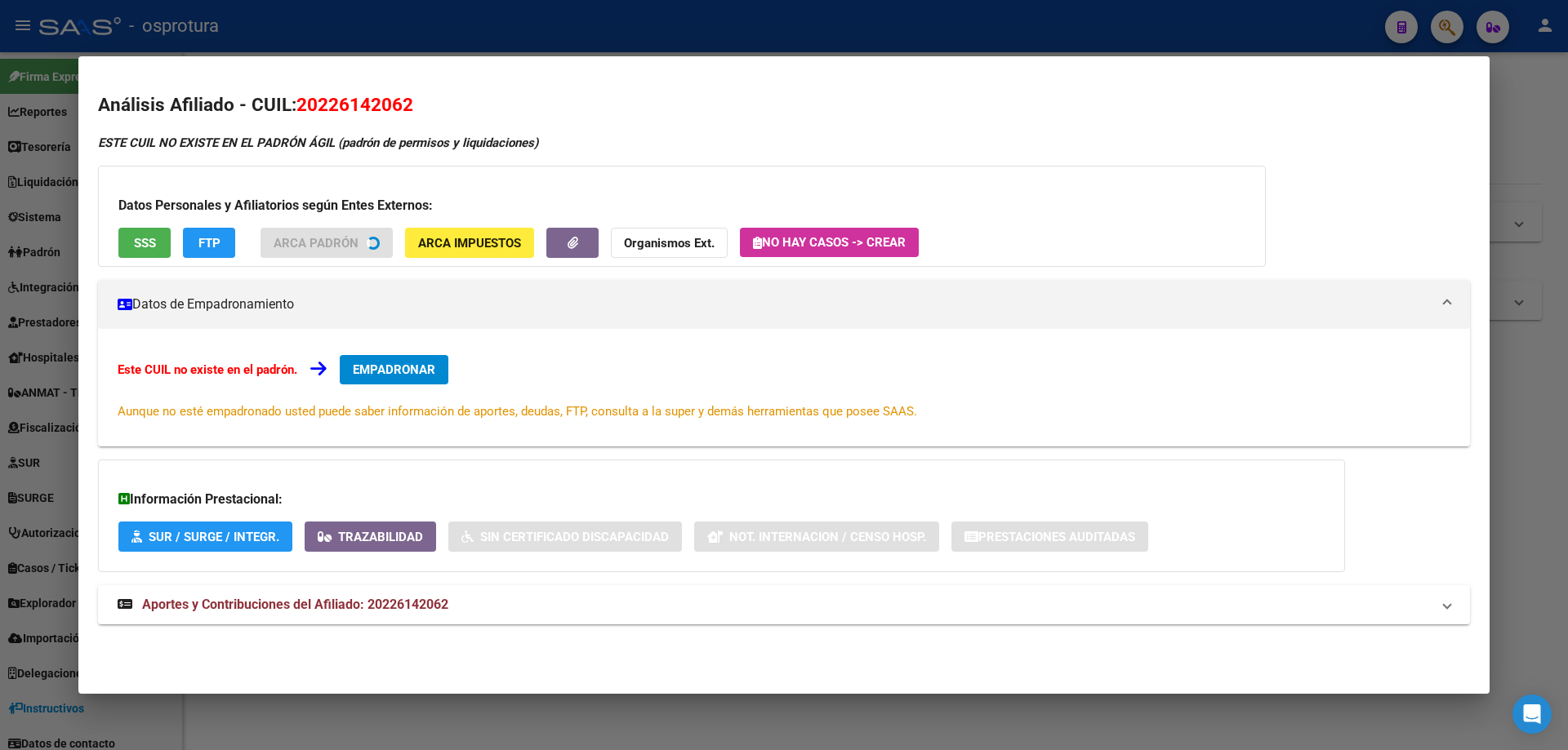
click at [149, 253] on button "SSS" at bounding box center [144, 243] width 52 height 30
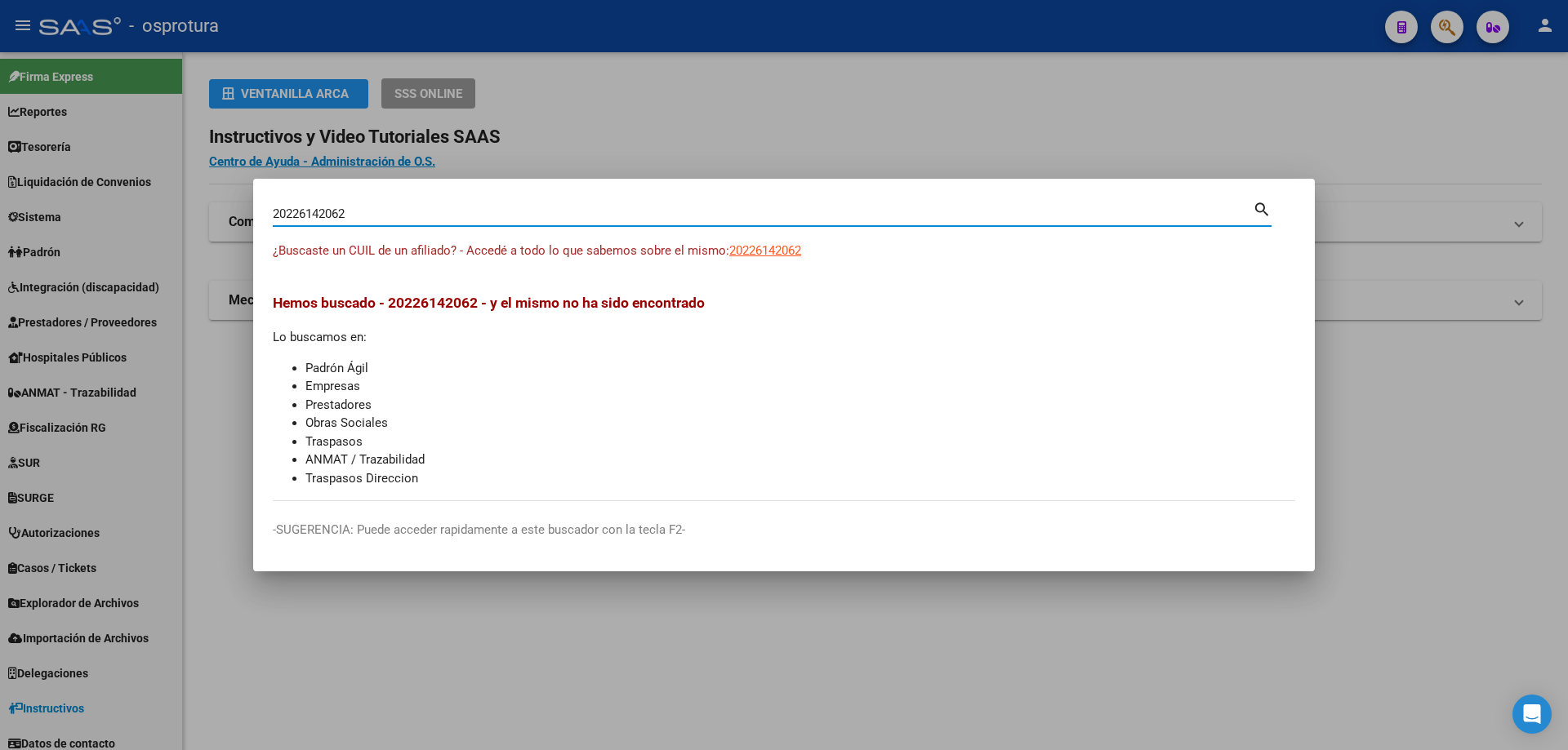
click at [606, 220] on input "20226142062" at bounding box center [762, 214] width 980 height 15
click at [550, 208] on input "20226354124" at bounding box center [762, 214] width 980 height 15
click at [551, 208] on input "20226354124" at bounding box center [762, 214] width 980 height 15
click at [711, 209] on input "20226484737" at bounding box center [762, 214] width 980 height 15
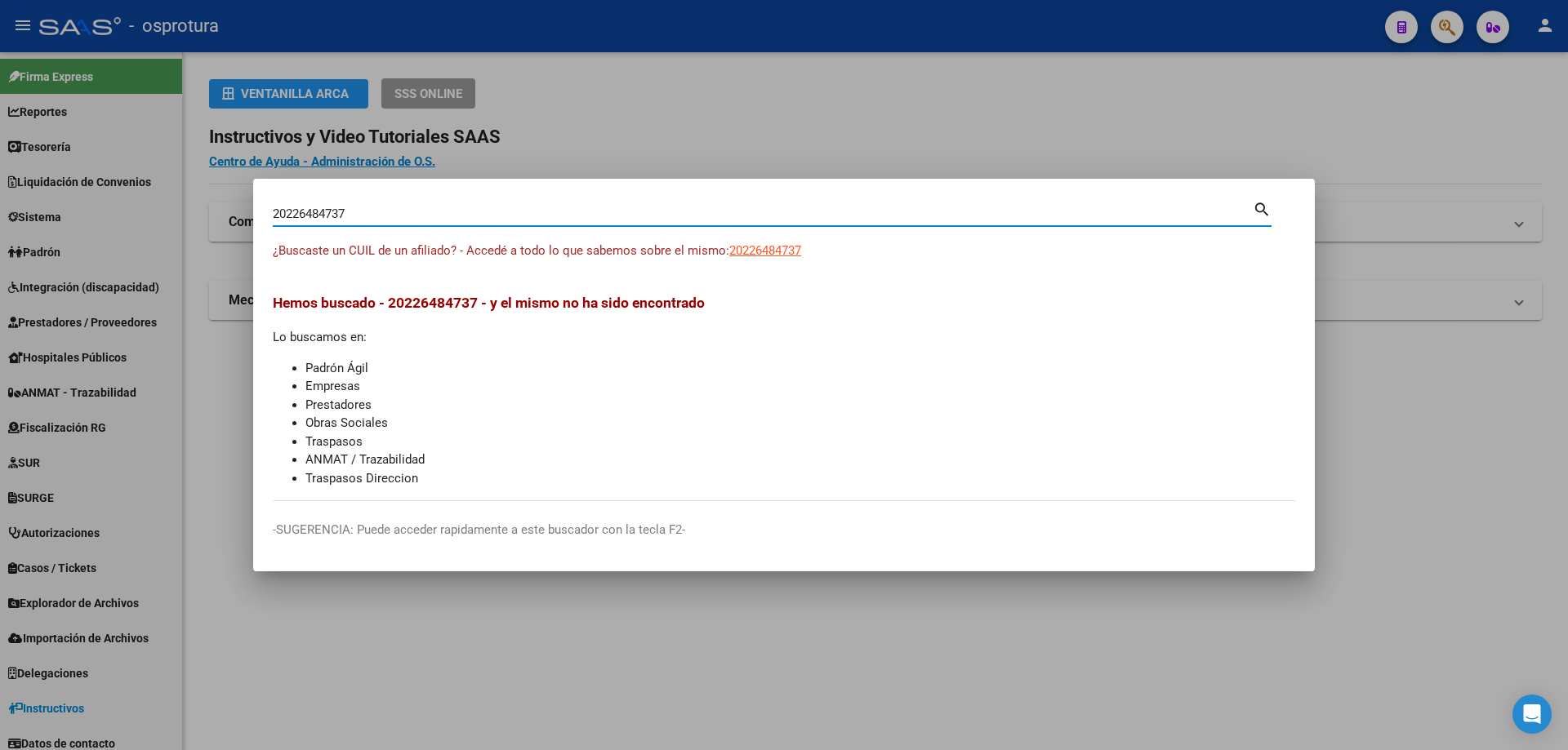
click at [711, 209] on input "20226484737" at bounding box center [762, 214] width 980 height 15
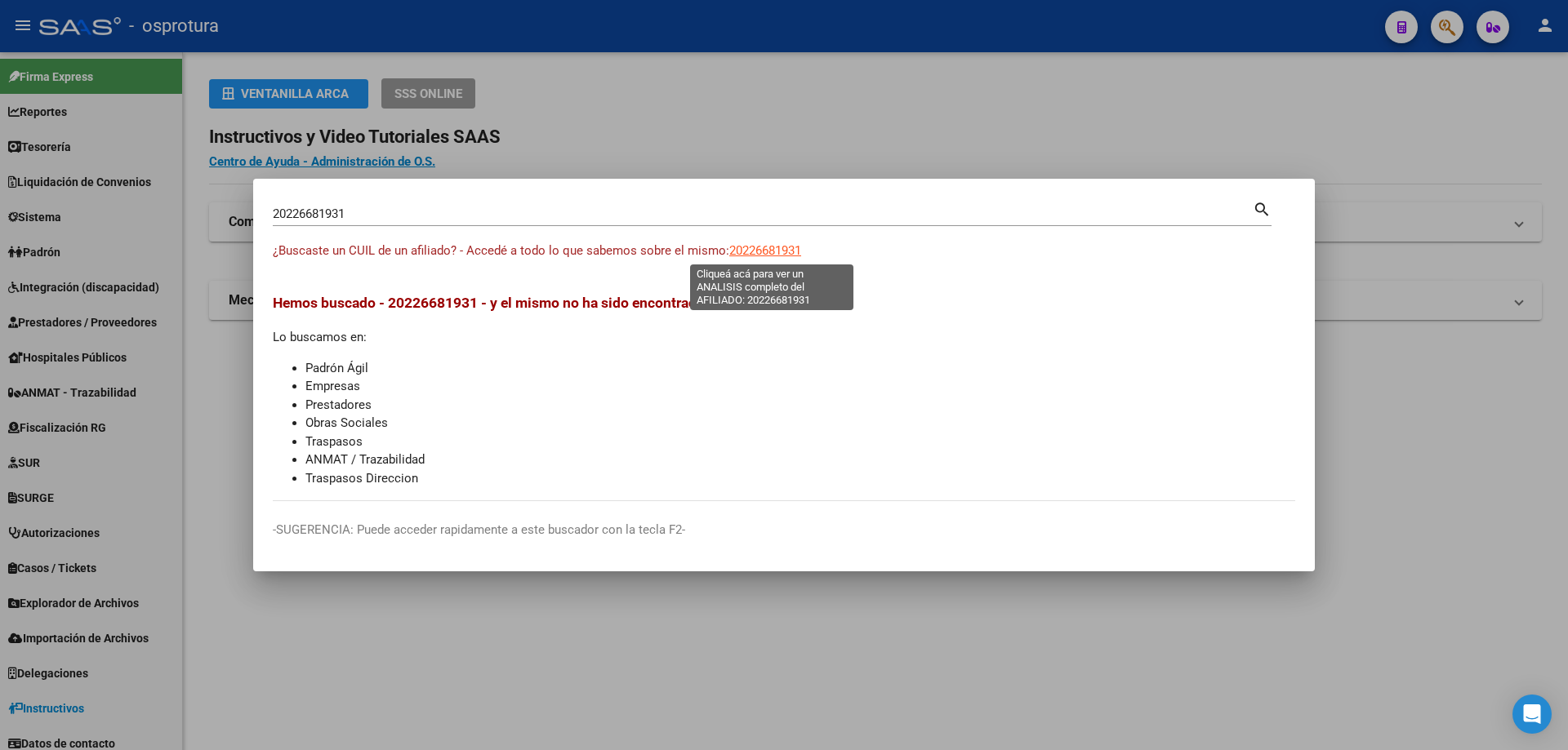
click at [801, 249] on span "20226681931" at bounding box center [765, 250] width 72 height 15
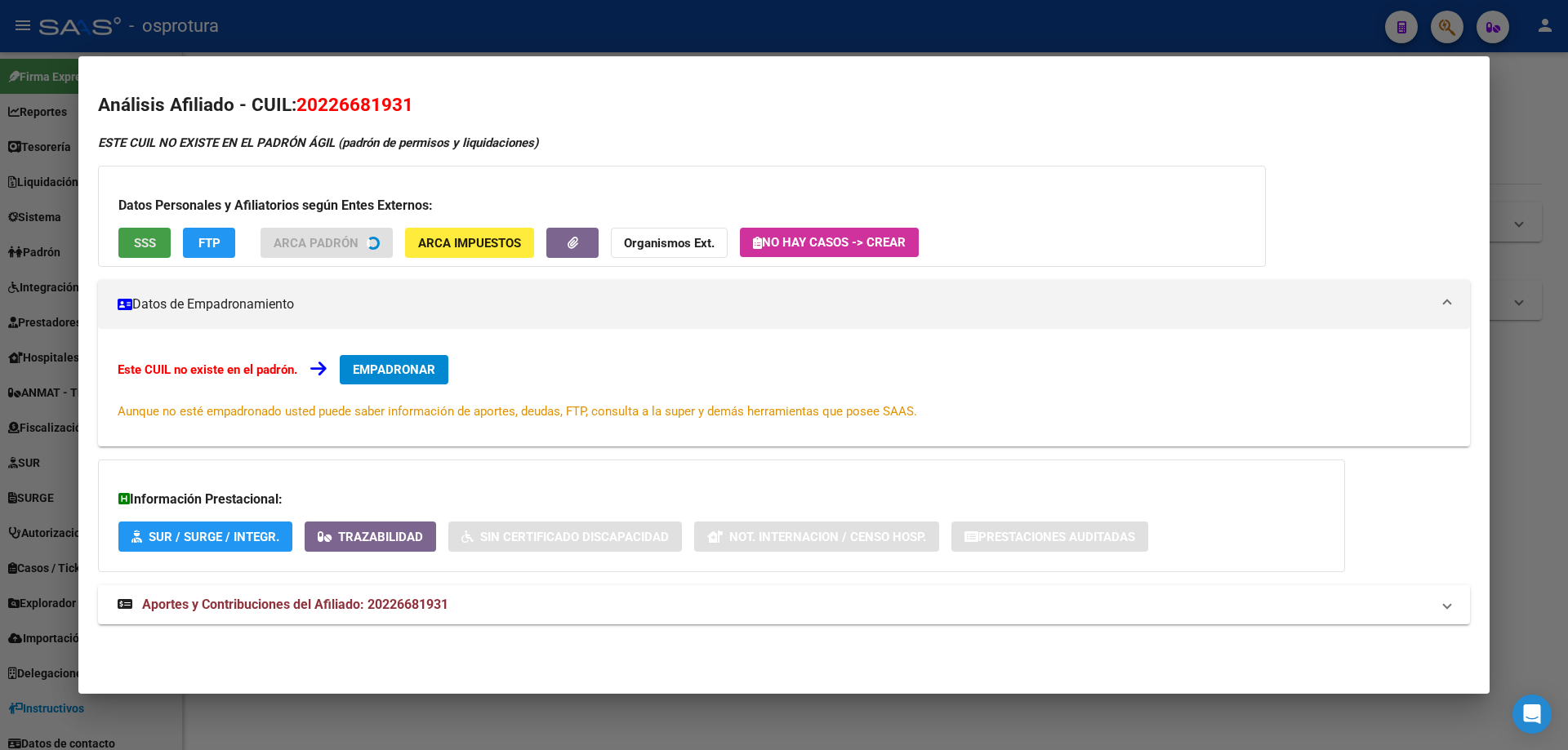
click at [139, 256] on button "SSS" at bounding box center [144, 243] width 52 height 30
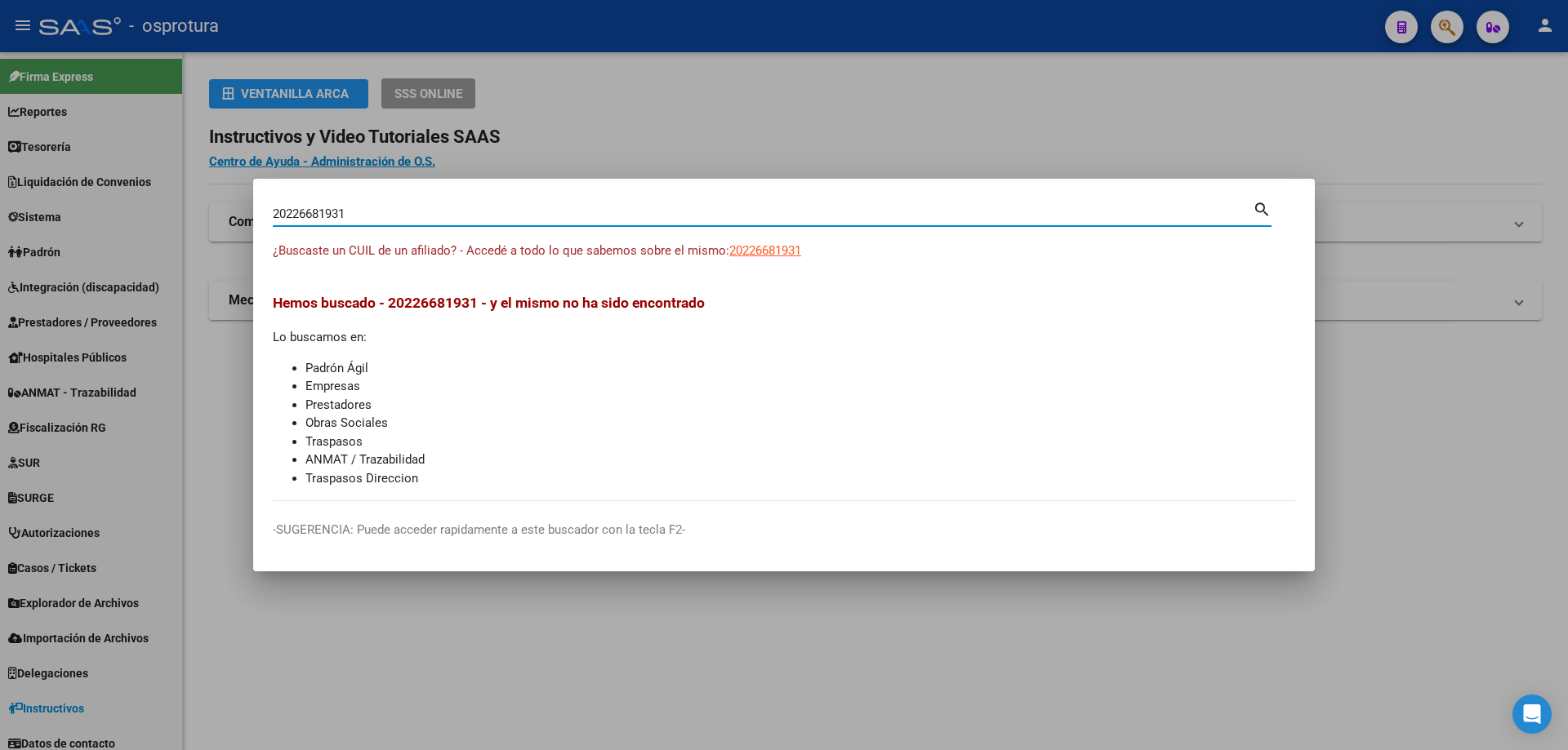
click at [519, 213] on input "20226681931" at bounding box center [762, 214] width 980 height 15
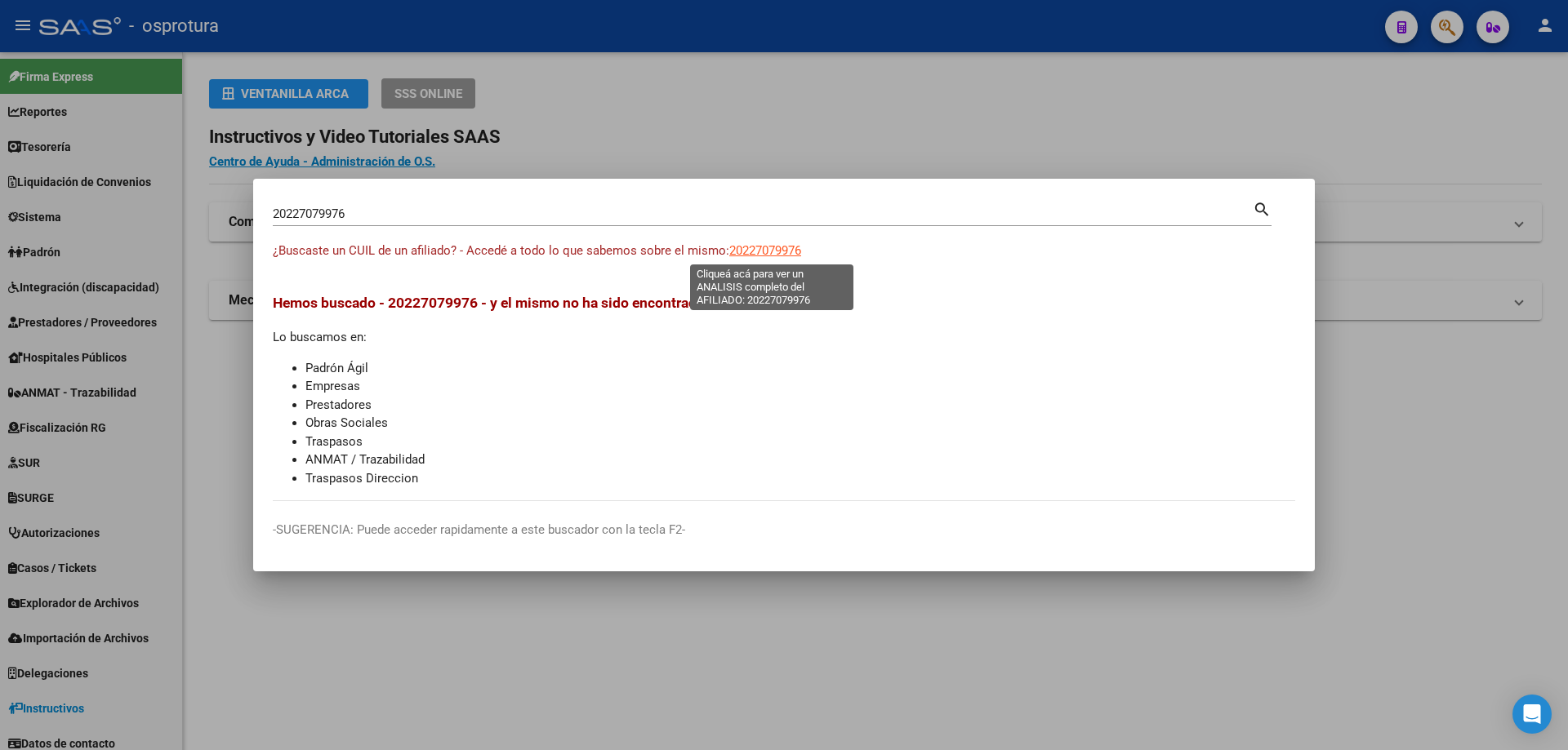
click at [778, 257] on span "20227079976" at bounding box center [765, 250] width 72 height 15
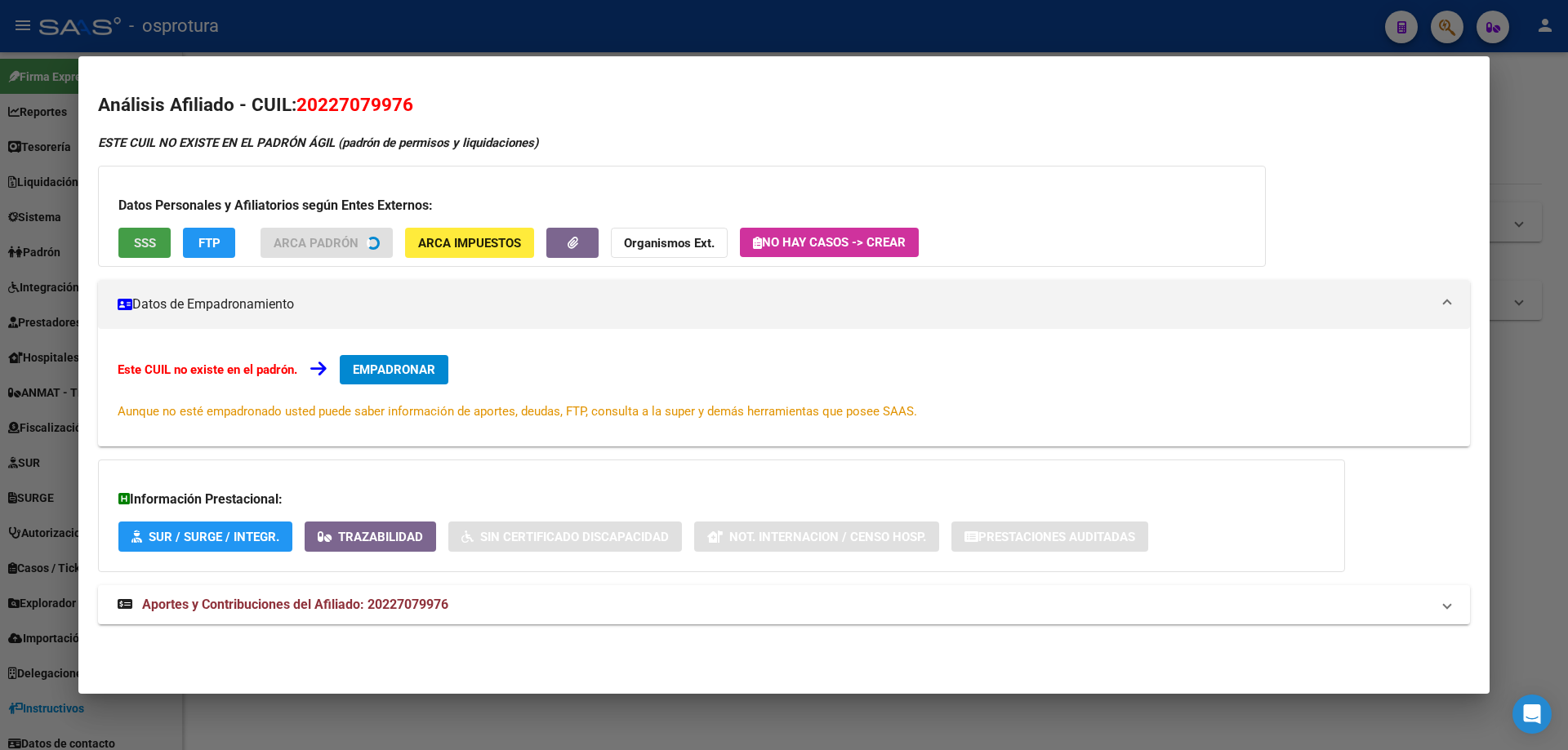
click at [135, 243] on span "SSS" at bounding box center [145, 243] width 22 height 15
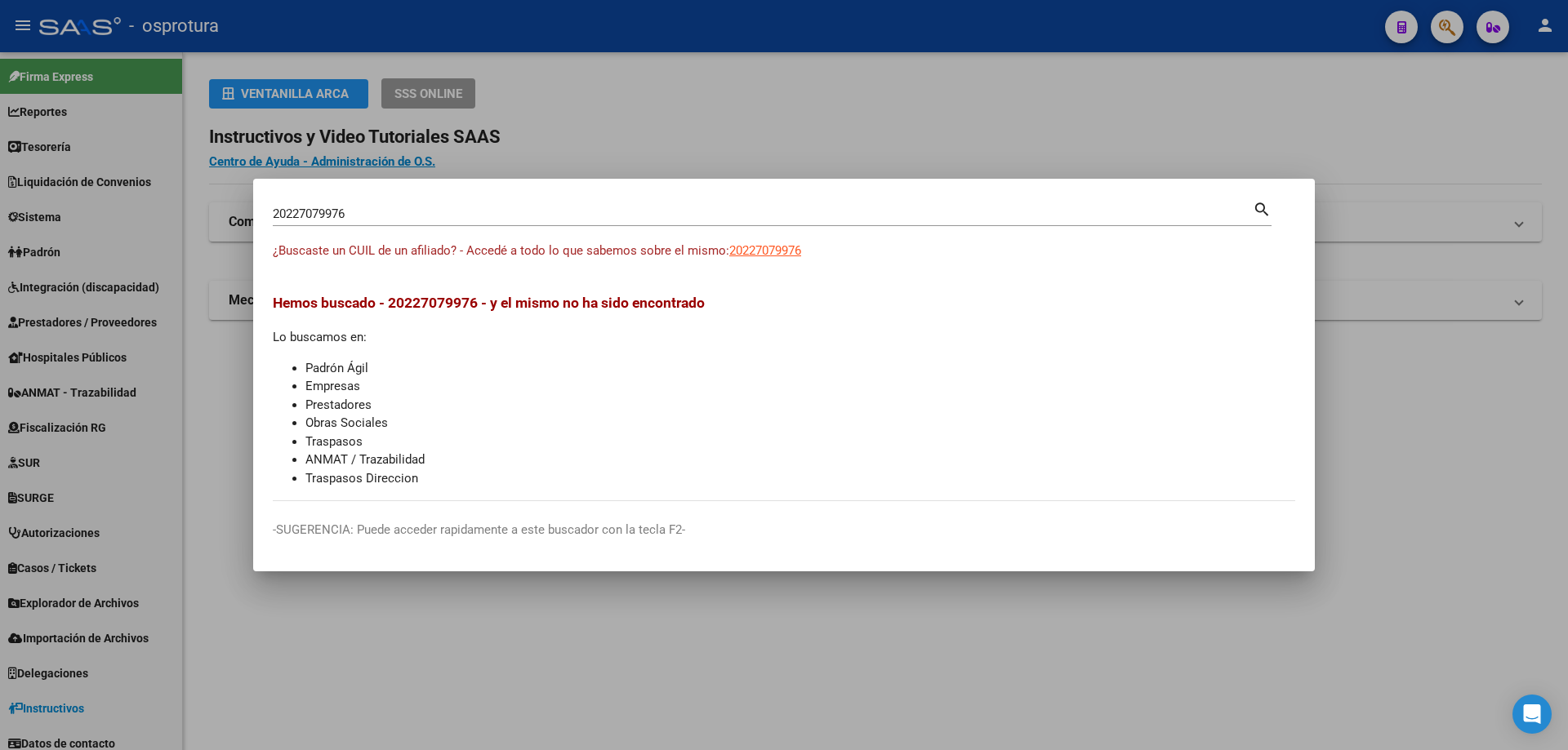
click at [408, 215] on input "20227079976" at bounding box center [762, 214] width 980 height 15
click at [778, 249] on span "20227211327" at bounding box center [765, 250] width 72 height 15
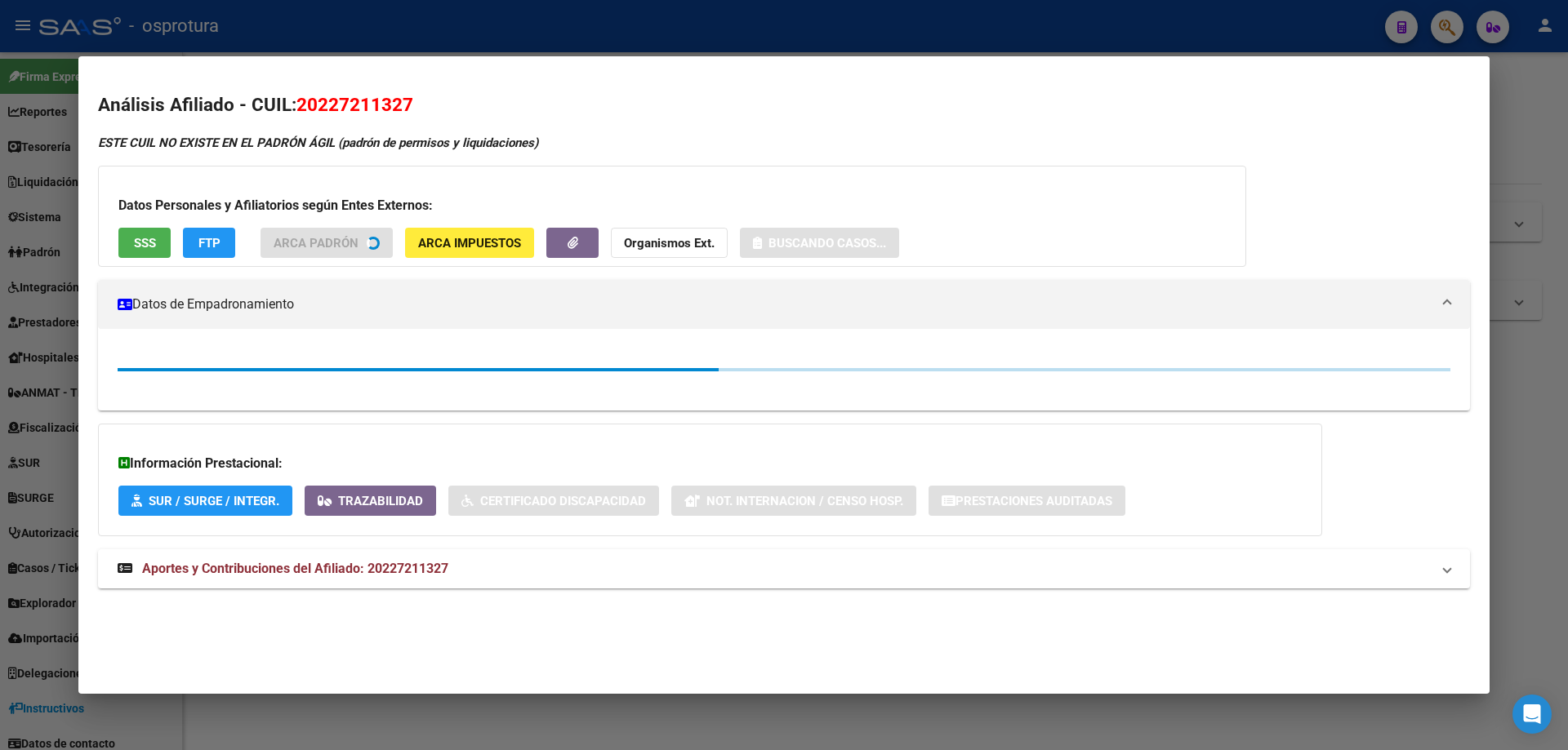
click at [154, 245] on span "SSS" at bounding box center [145, 243] width 22 height 15
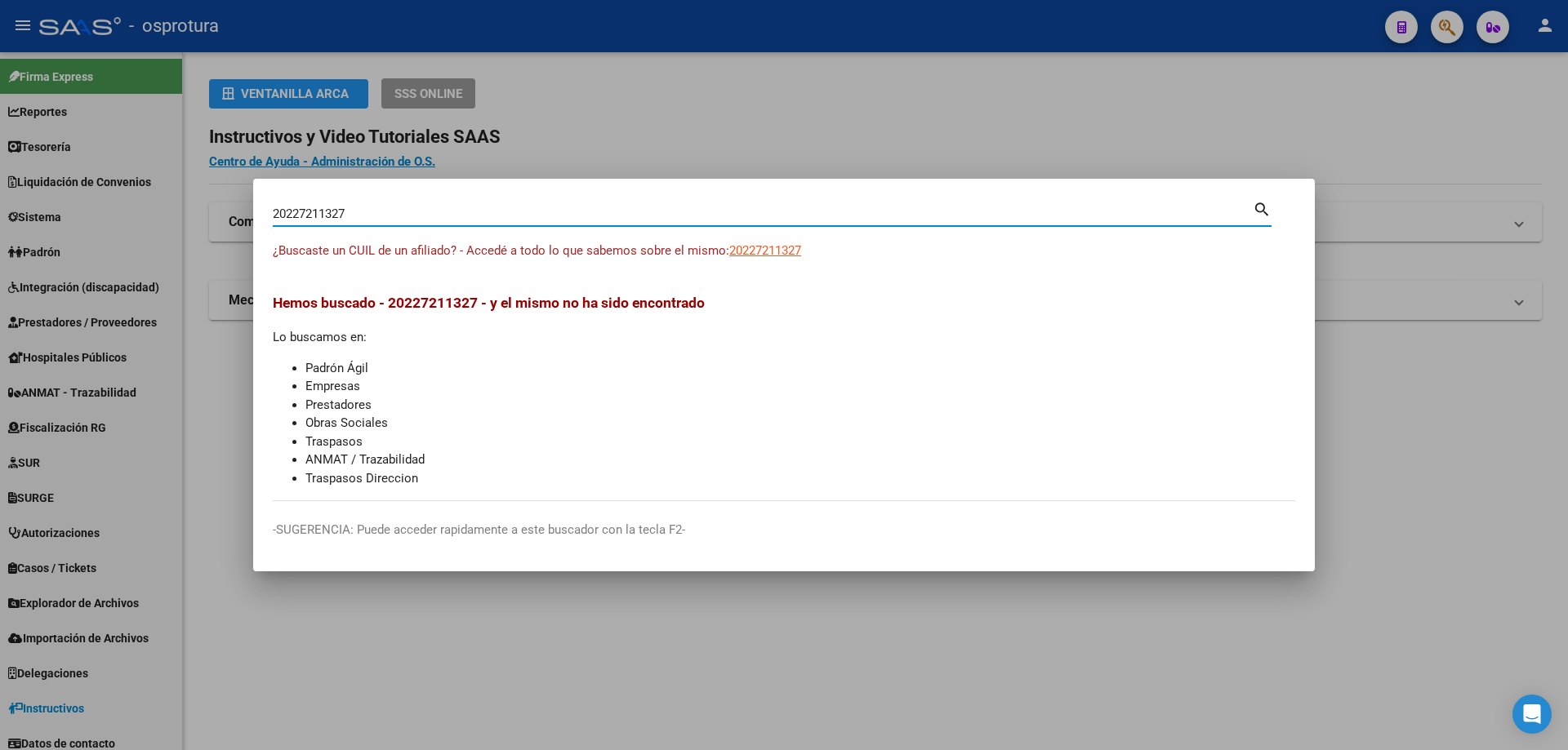
click at [482, 213] on input "20227211327" at bounding box center [762, 214] width 980 height 15
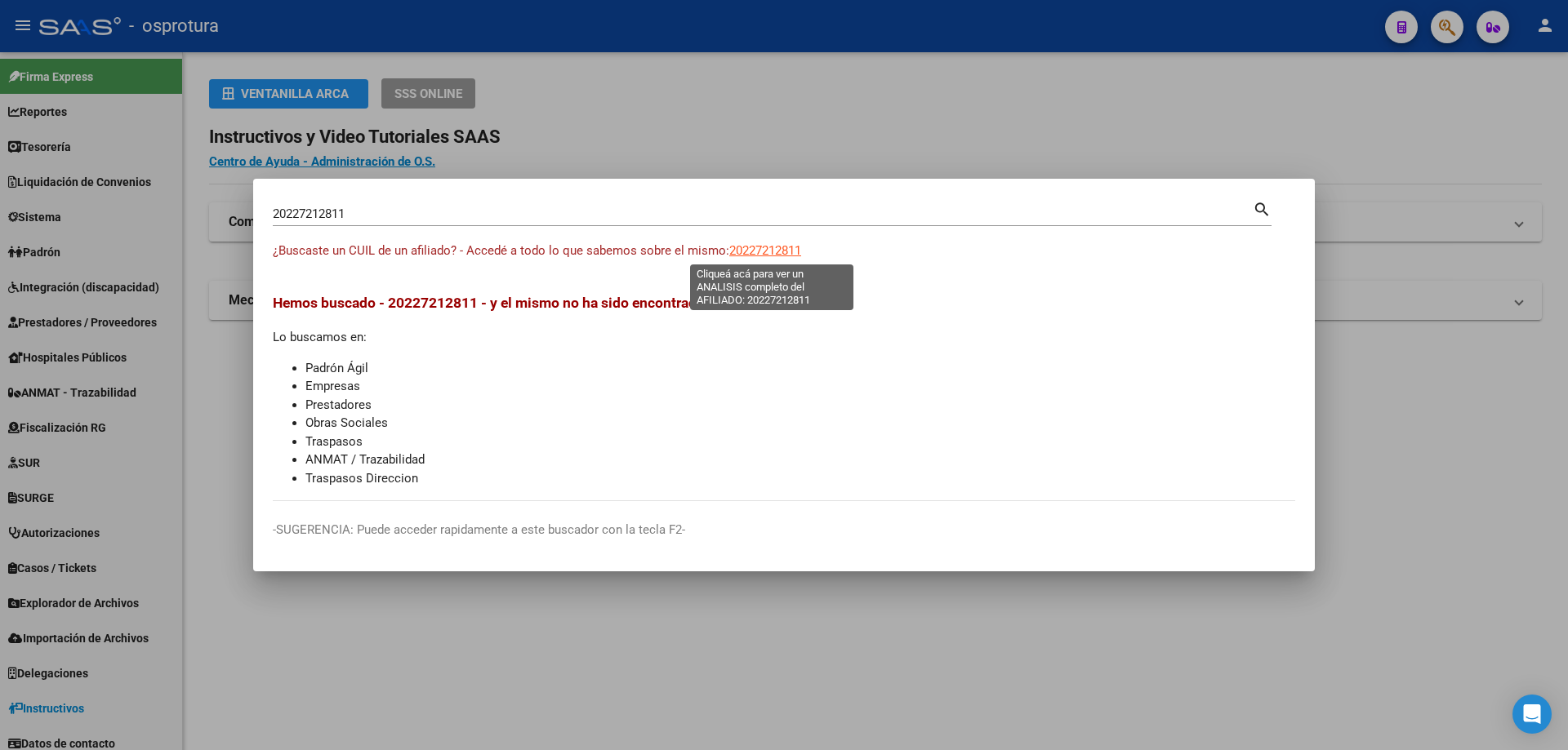
click at [762, 249] on span "20227212811" at bounding box center [765, 250] width 72 height 15
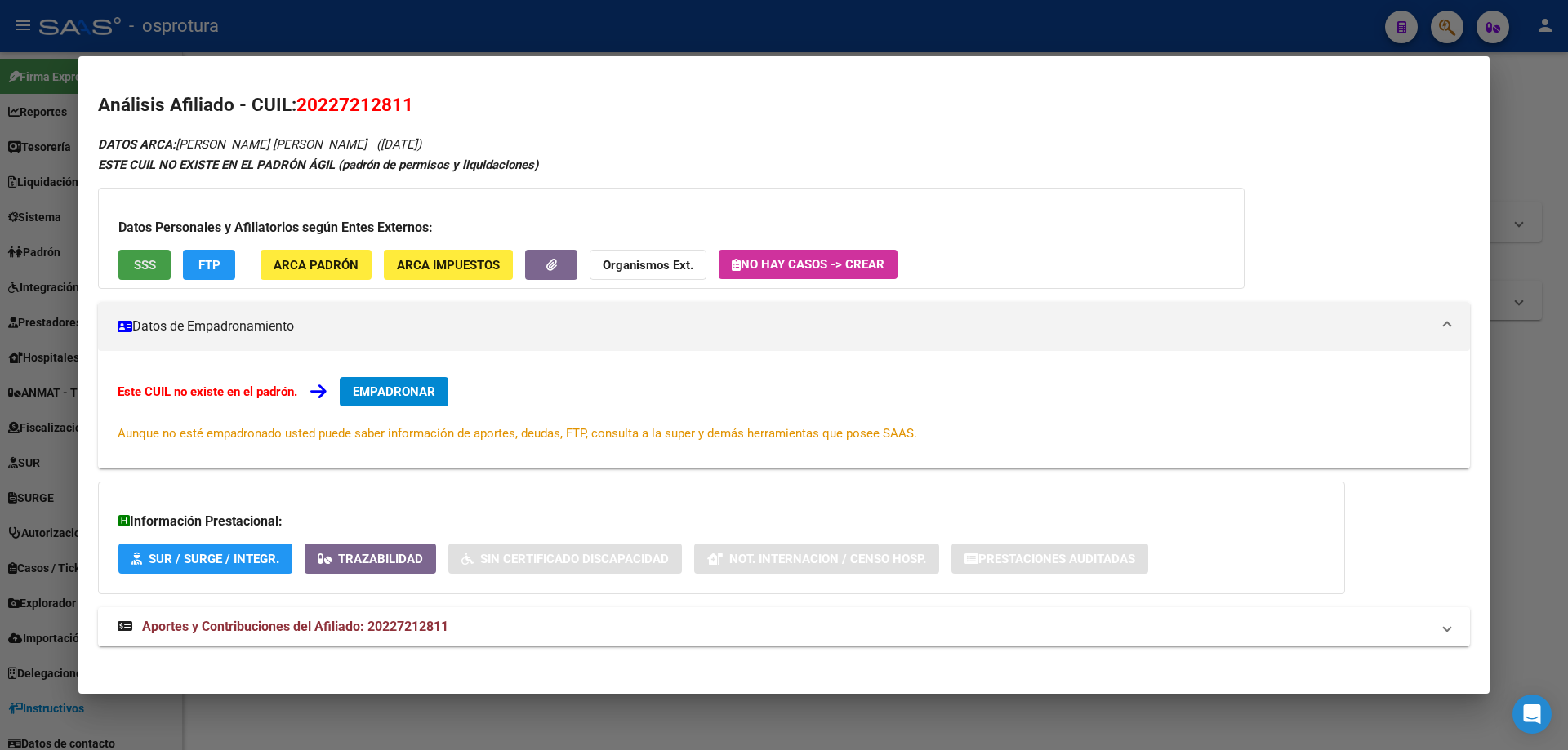
click at [152, 261] on span "SSS" at bounding box center [145, 265] width 22 height 15
click at [152, 268] on span "SSS" at bounding box center [145, 265] width 22 height 15
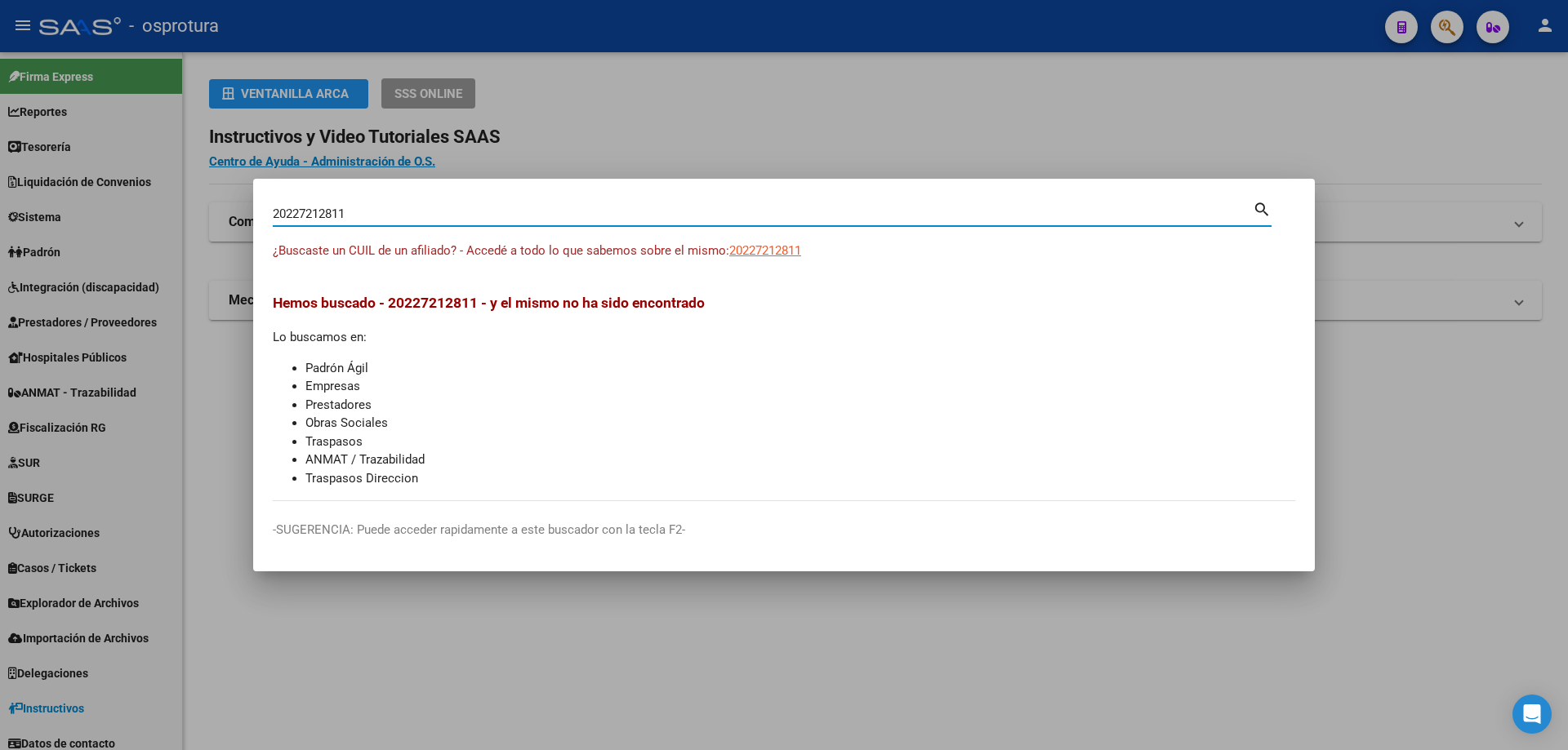
click at [438, 220] on input "20227212811" at bounding box center [762, 214] width 980 height 15
click at [693, 687] on div at bounding box center [784, 375] width 1568 height 750
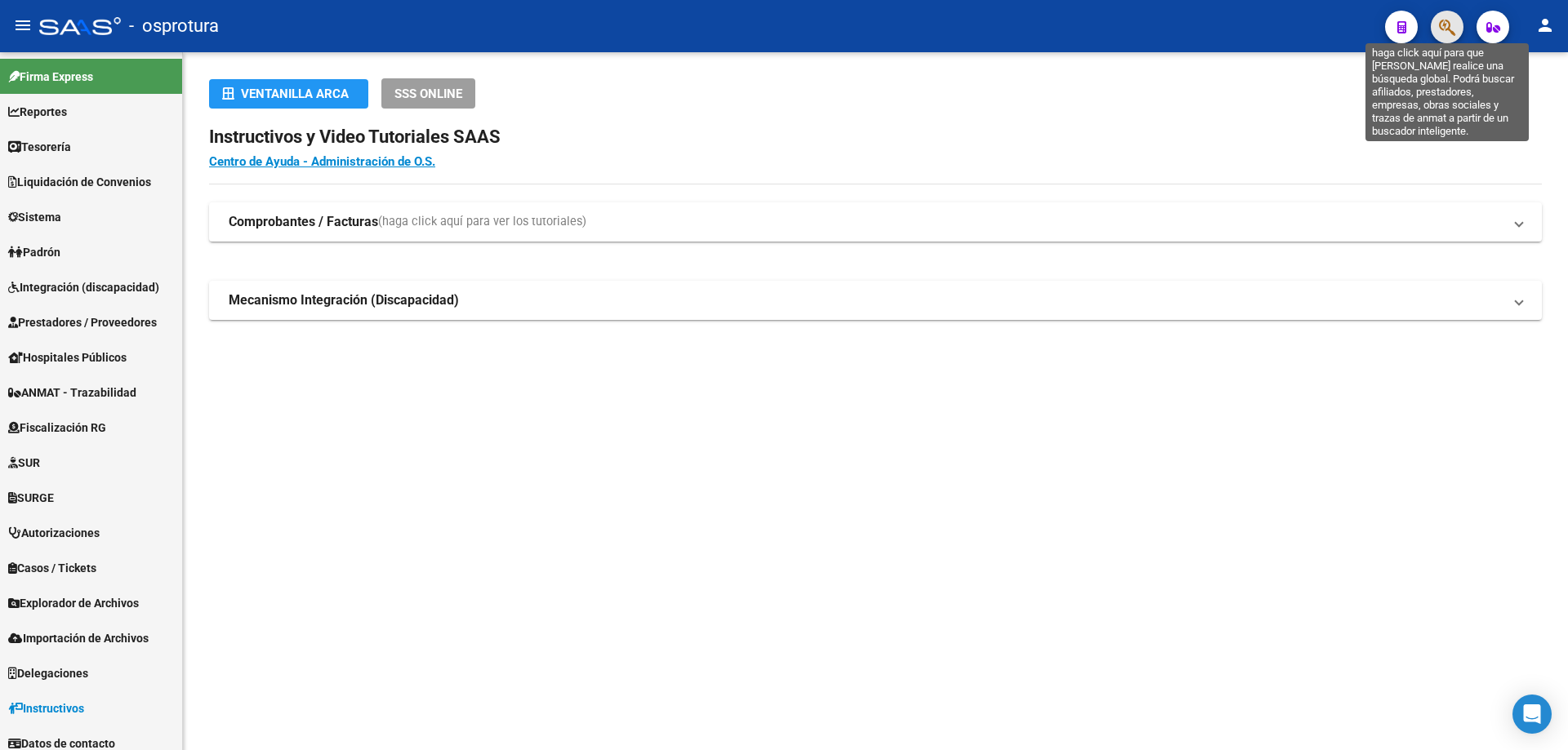
click at [1453, 23] on icon "button" at bounding box center [1447, 27] width 16 height 19
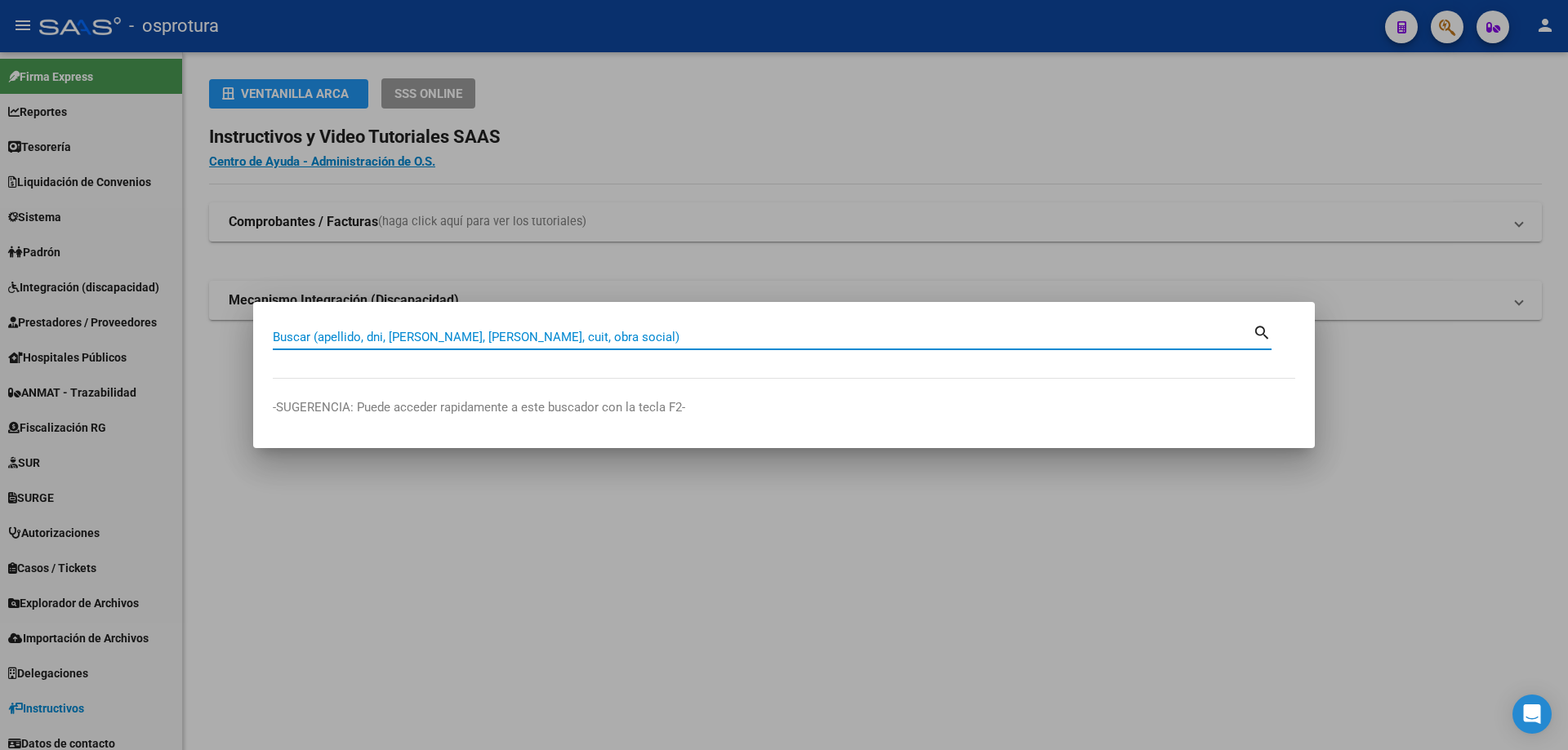
click at [488, 340] on input "Buscar (apellido, dni, [PERSON_NAME], [PERSON_NAME], cuit, obra social)" at bounding box center [762, 337] width 980 height 15
click at [412, 341] on input "Buscar (apellido, dni, [PERSON_NAME], [PERSON_NAME], cuit, obra social)" at bounding box center [762, 337] width 980 height 15
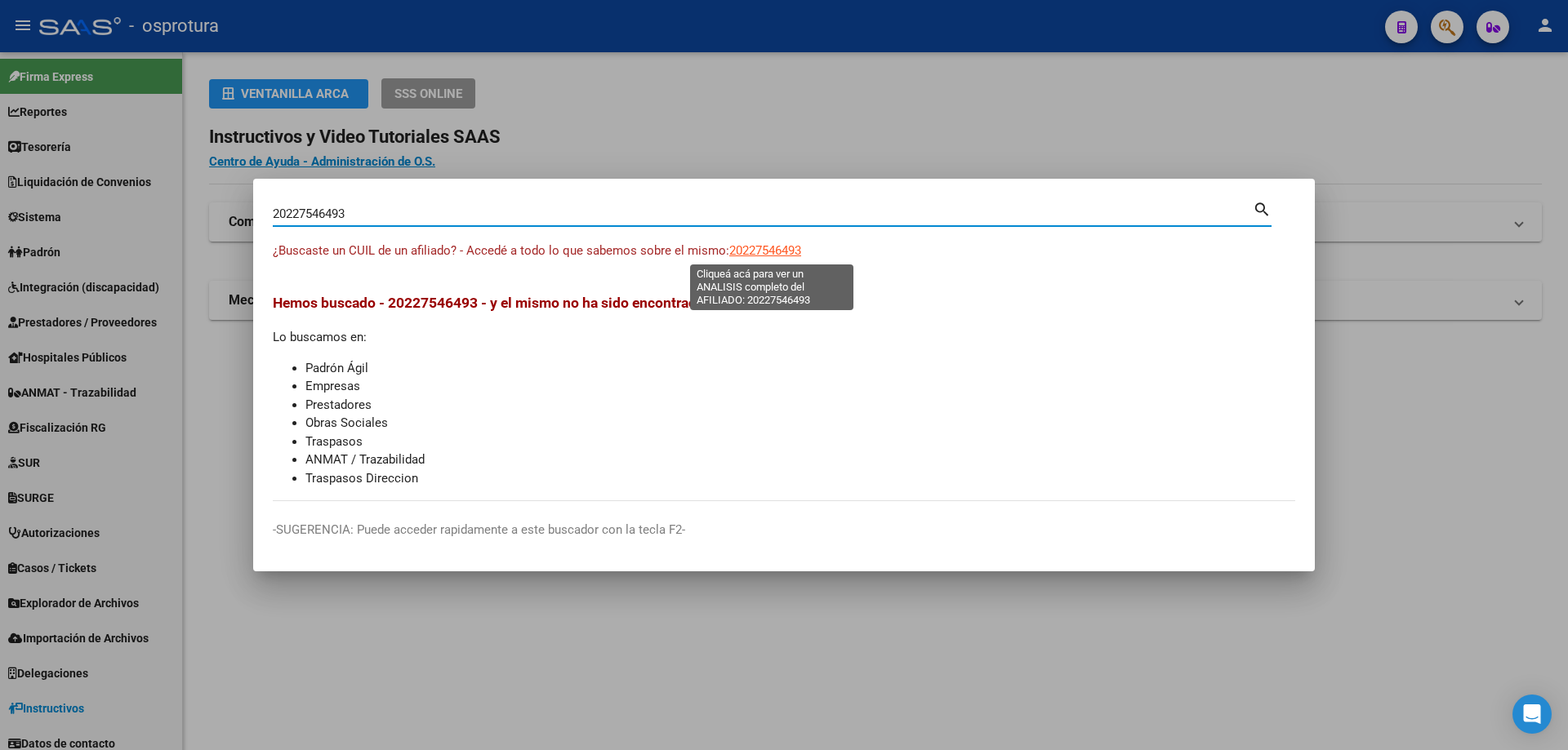
click at [756, 248] on span "20227546493" at bounding box center [765, 250] width 72 height 15
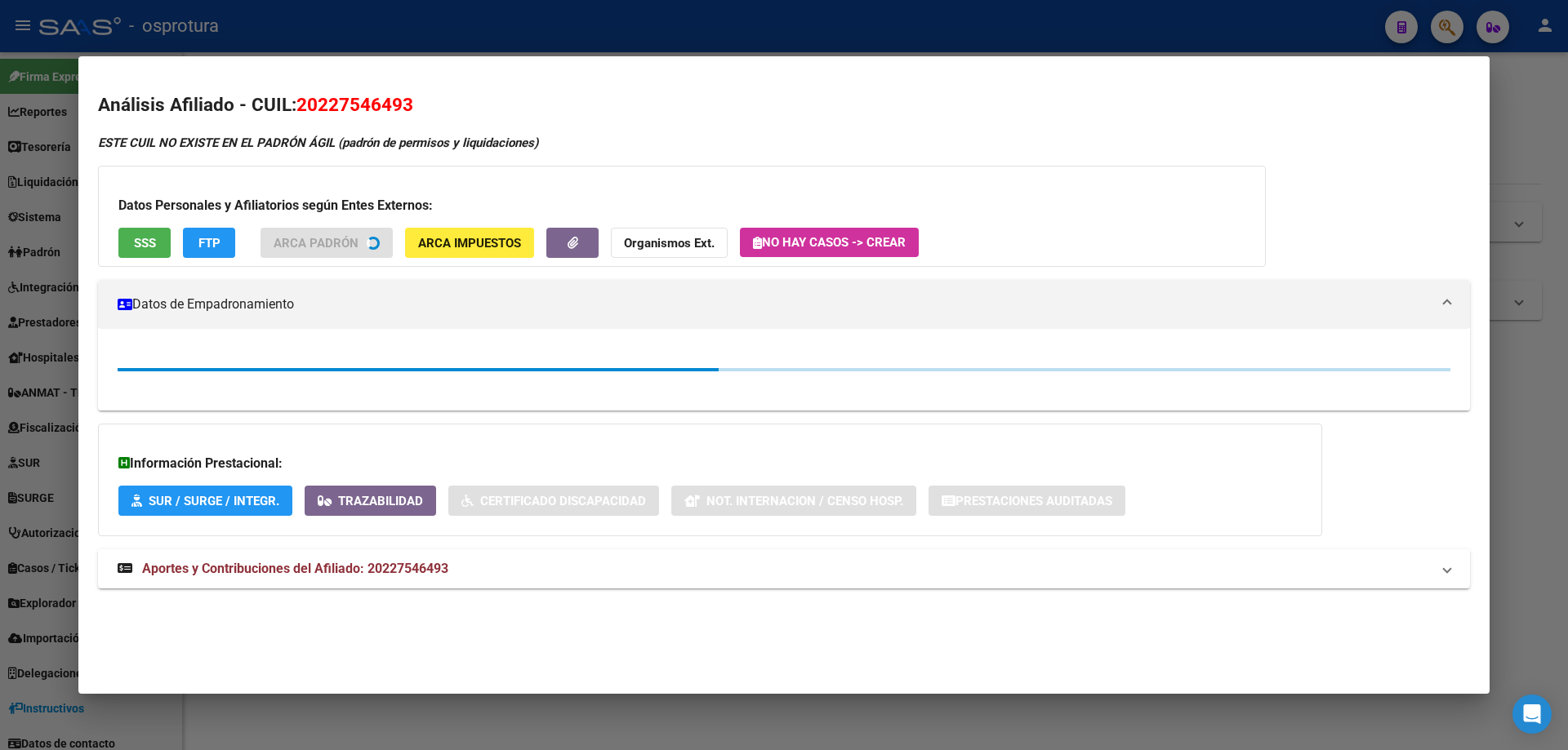
click at [142, 247] on span "SSS" at bounding box center [145, 243] width 22 height 15
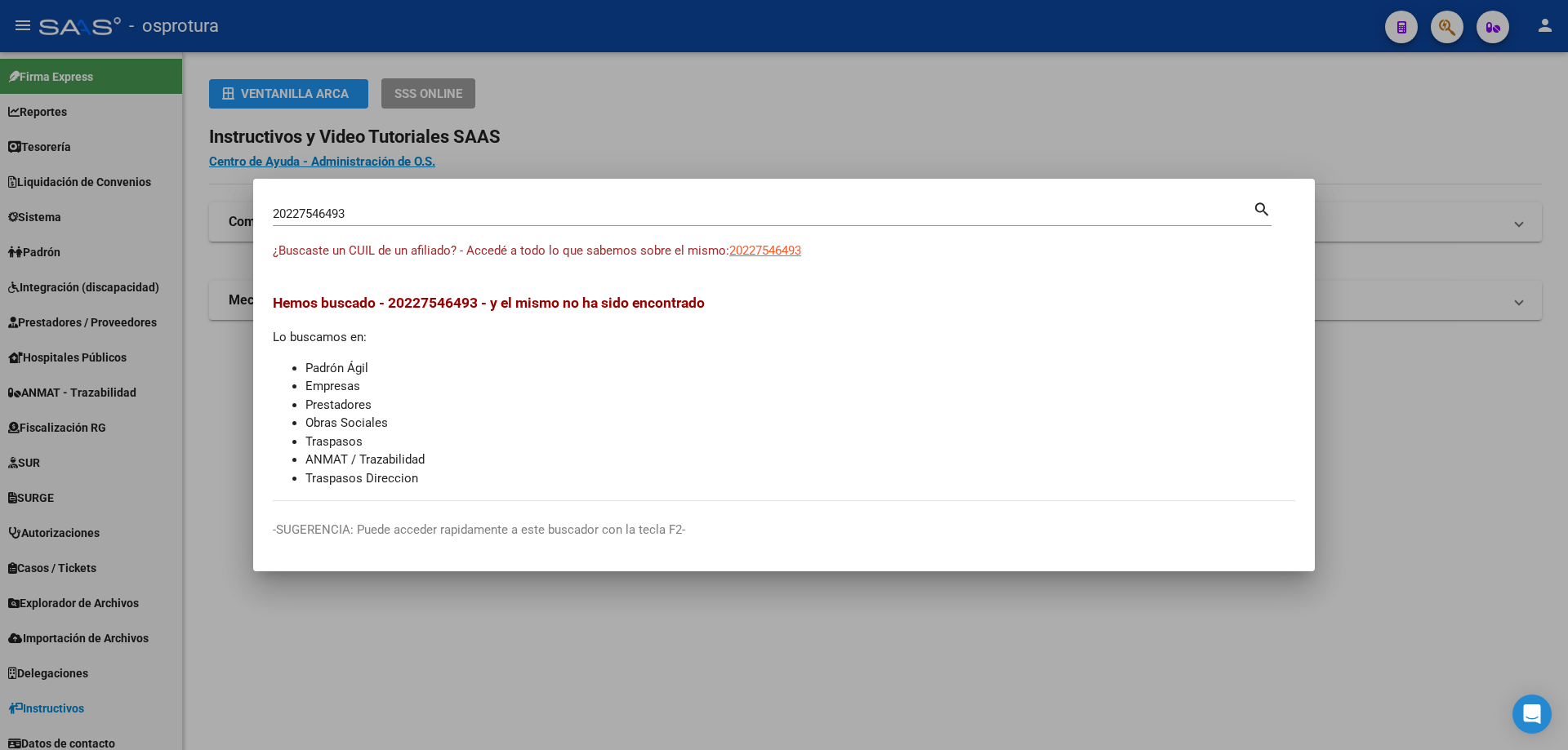
click at [571, 207] on input "20227546493" at bounding box center [762, 214] width 980 height 15
click at [788, 251] on span "20227770393" at bounding box center [765, 250] width 72 height 15
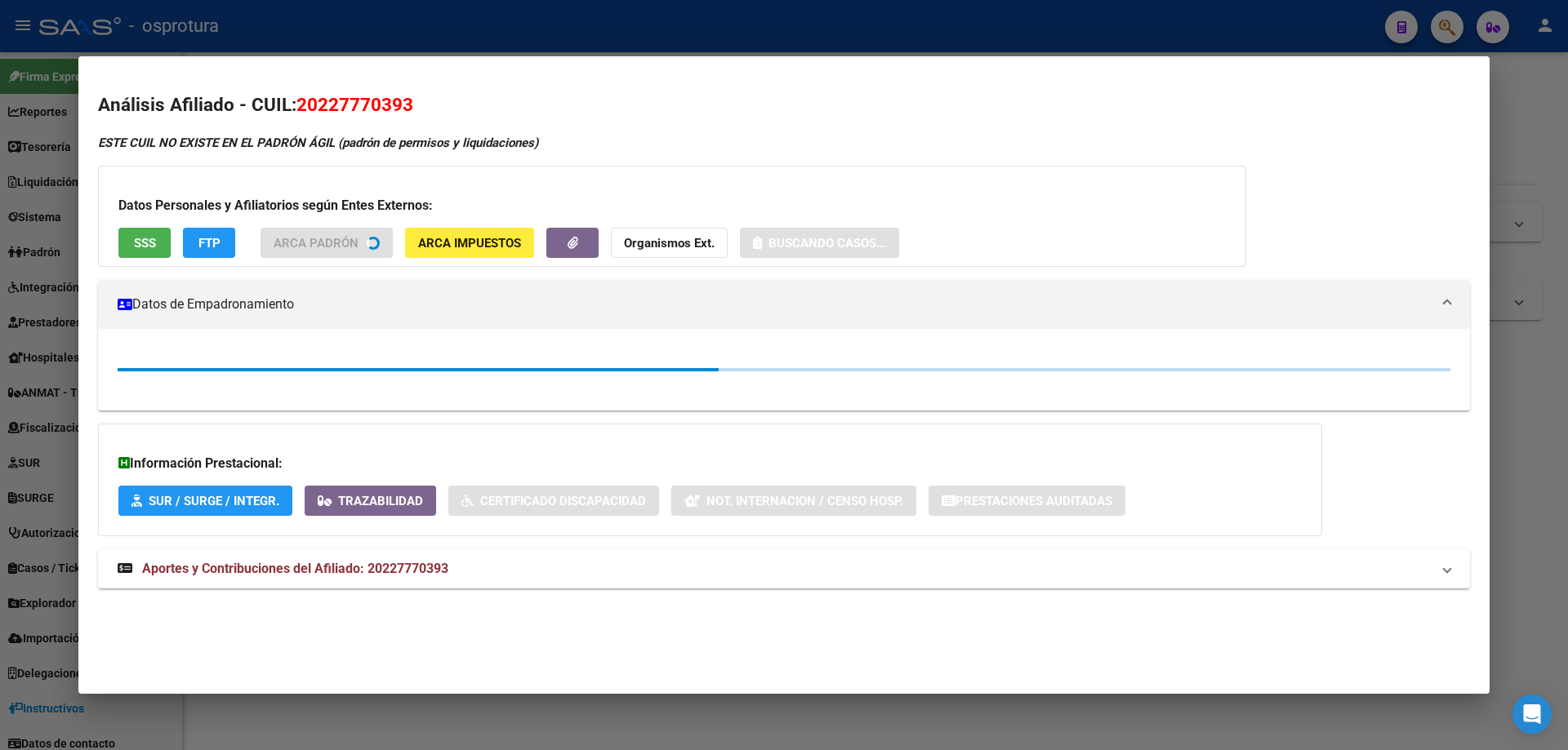
click at [139, 249] on span "SSS" at bounding box center [145, 243] width 22 height 15
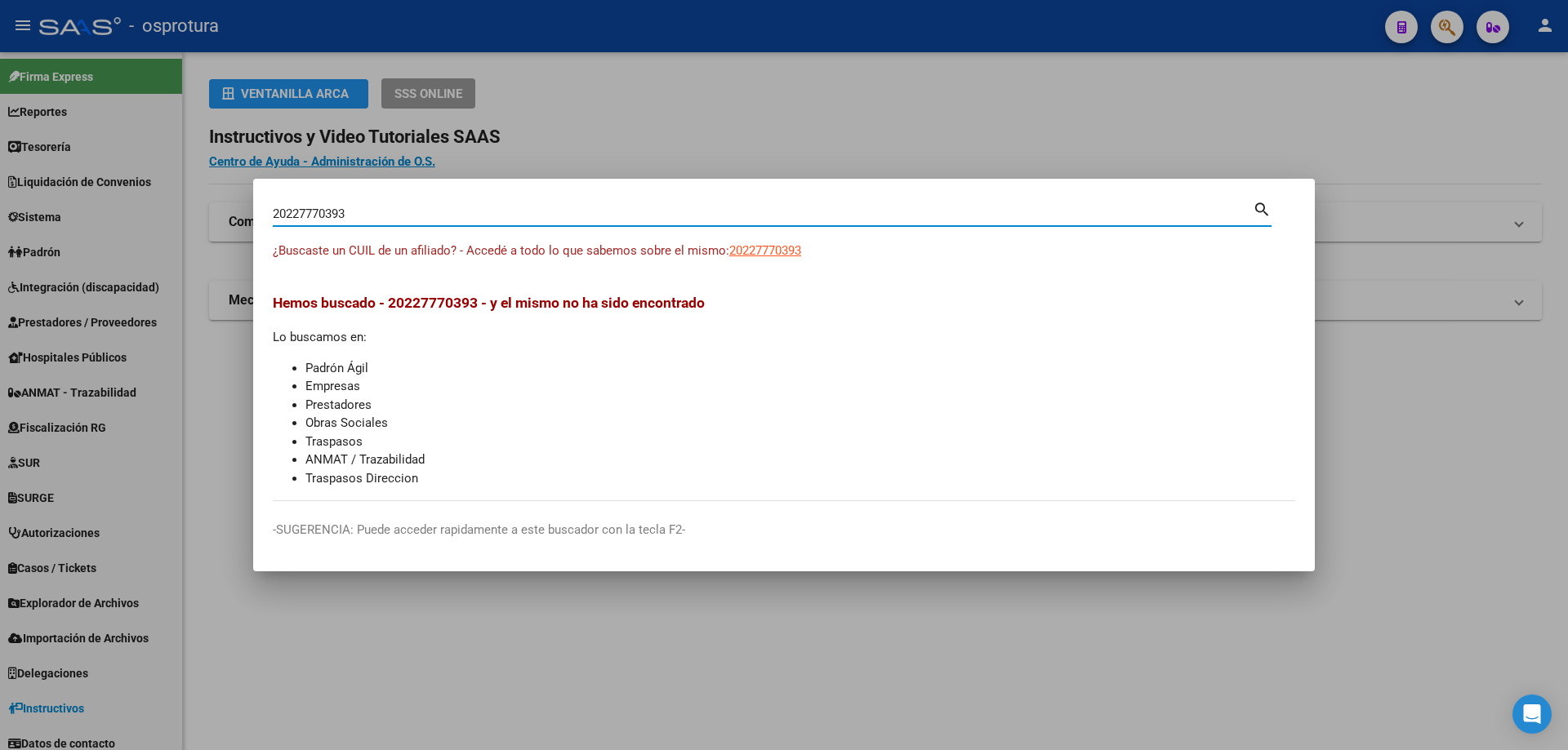
click at [539, 213] on input "20227770393" at bounding box center [762, 214] width 980 height 15
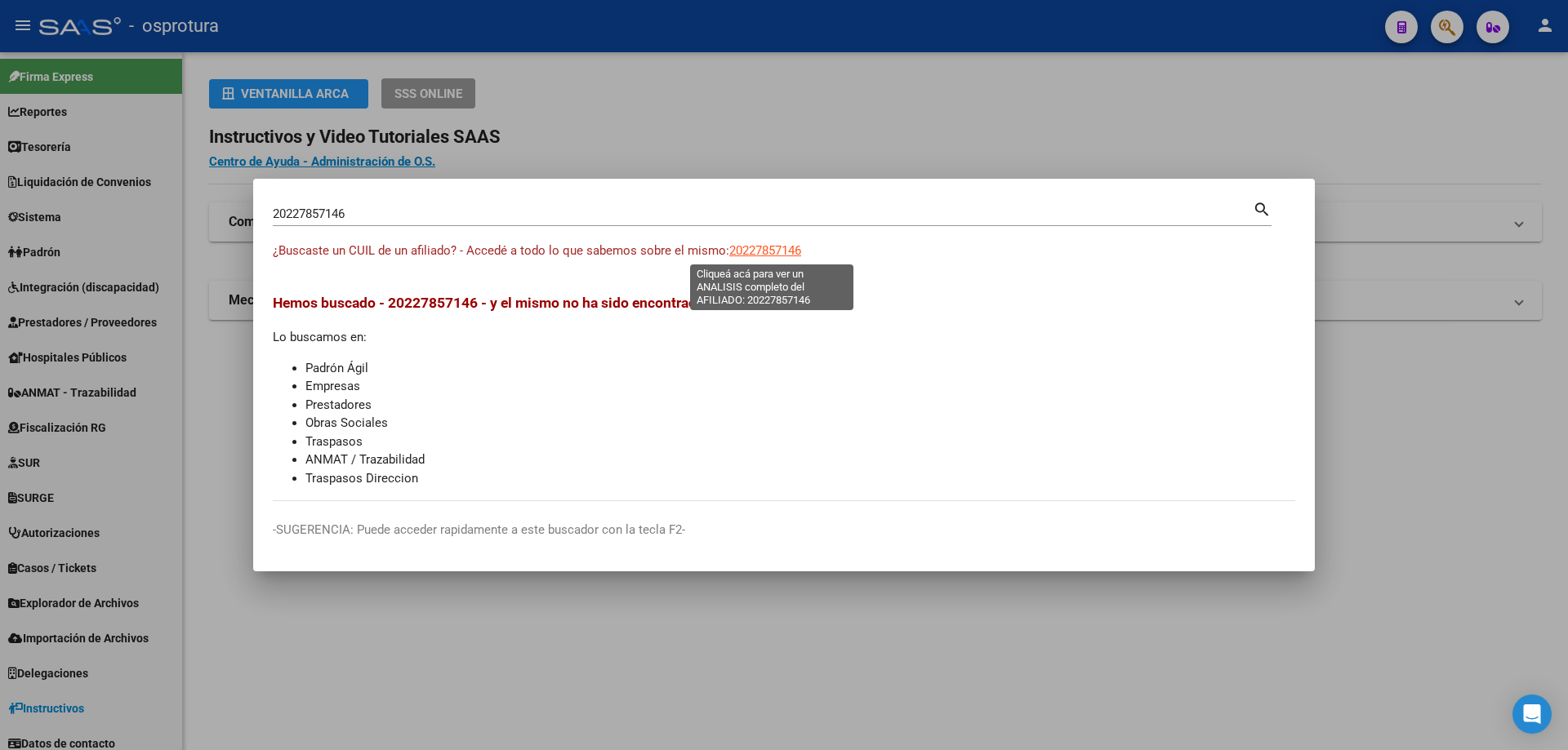
click at [753, 252] on span "20227857146" at bounding box center [765, 250] width 72 height 15
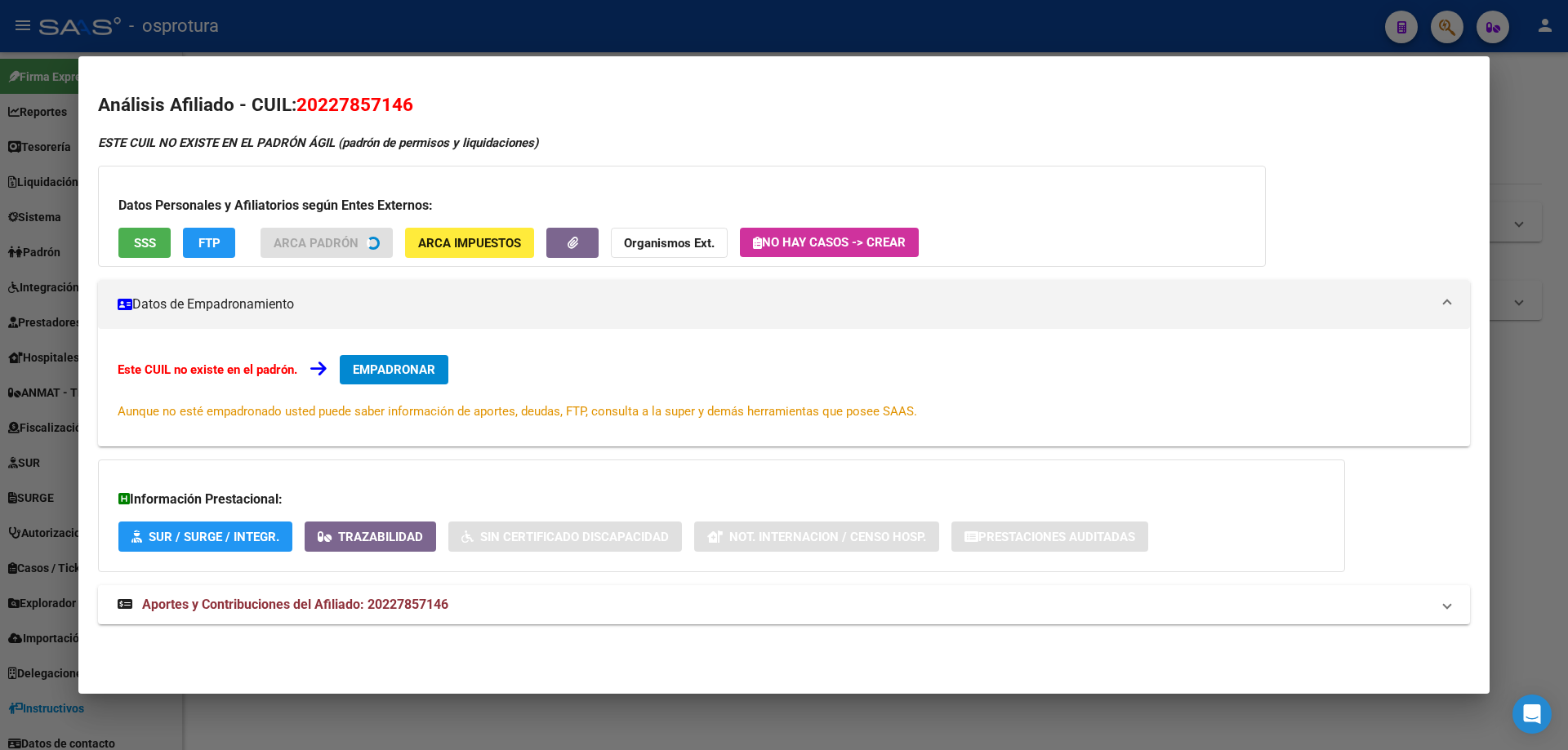
click at [150, 250] on button "SSS" at bounding box center [144, 243] width 52 height 30
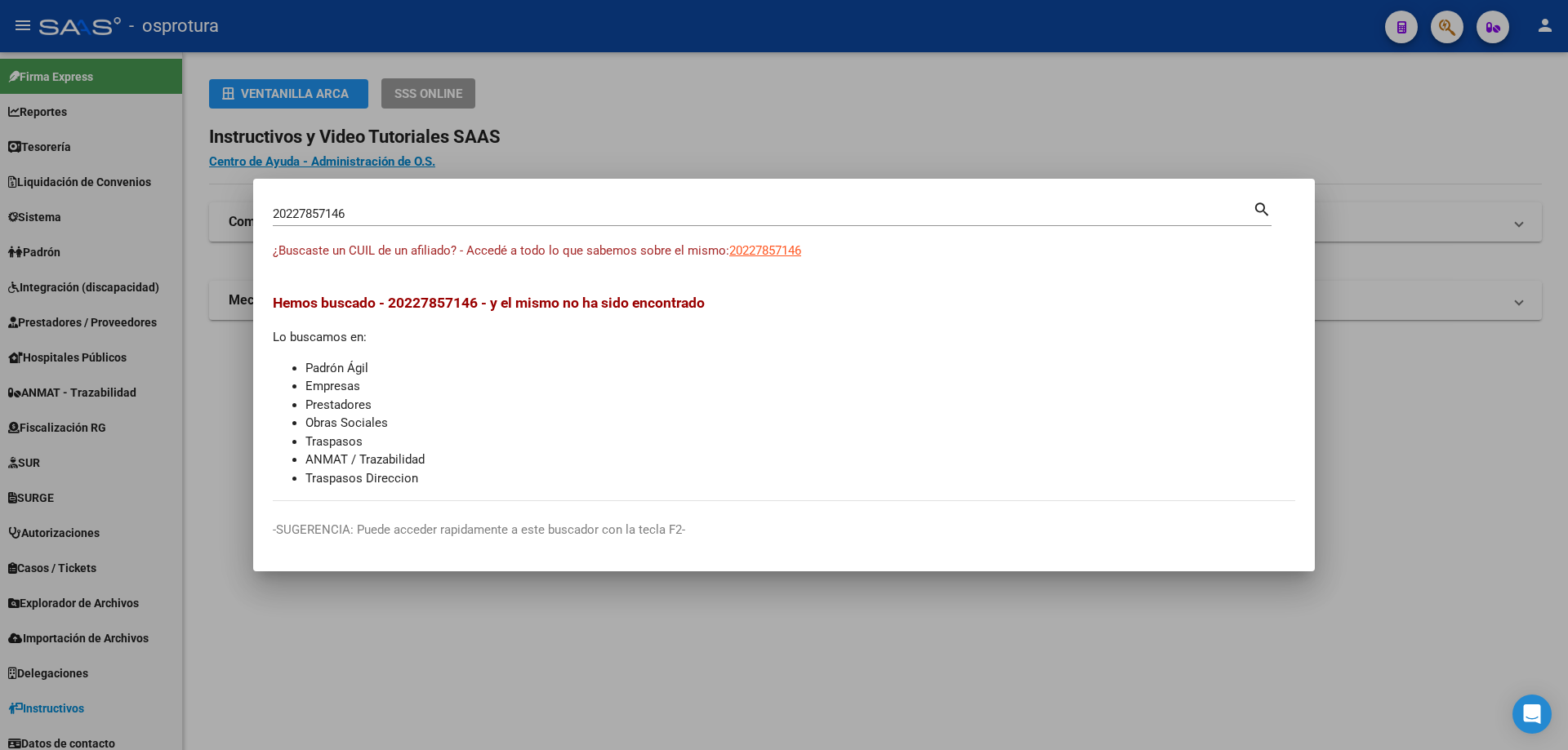
click at [433, 220] on input "20227857146" at bounding box center [762, 214] width 980 height 15
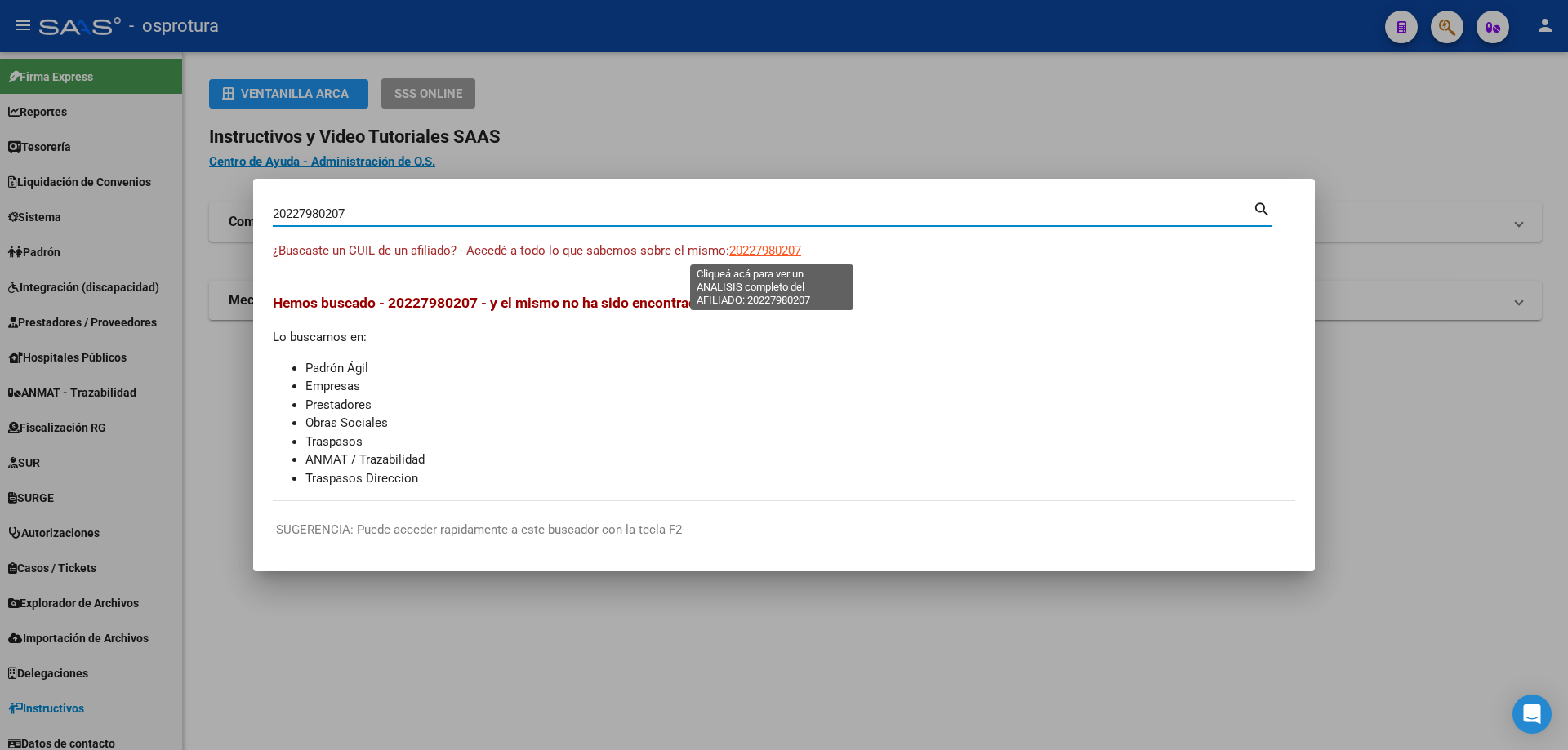
click at [778, 246] on span "20227980207" at bounding box center [765, 250] width 72 height 15
copy span "8"
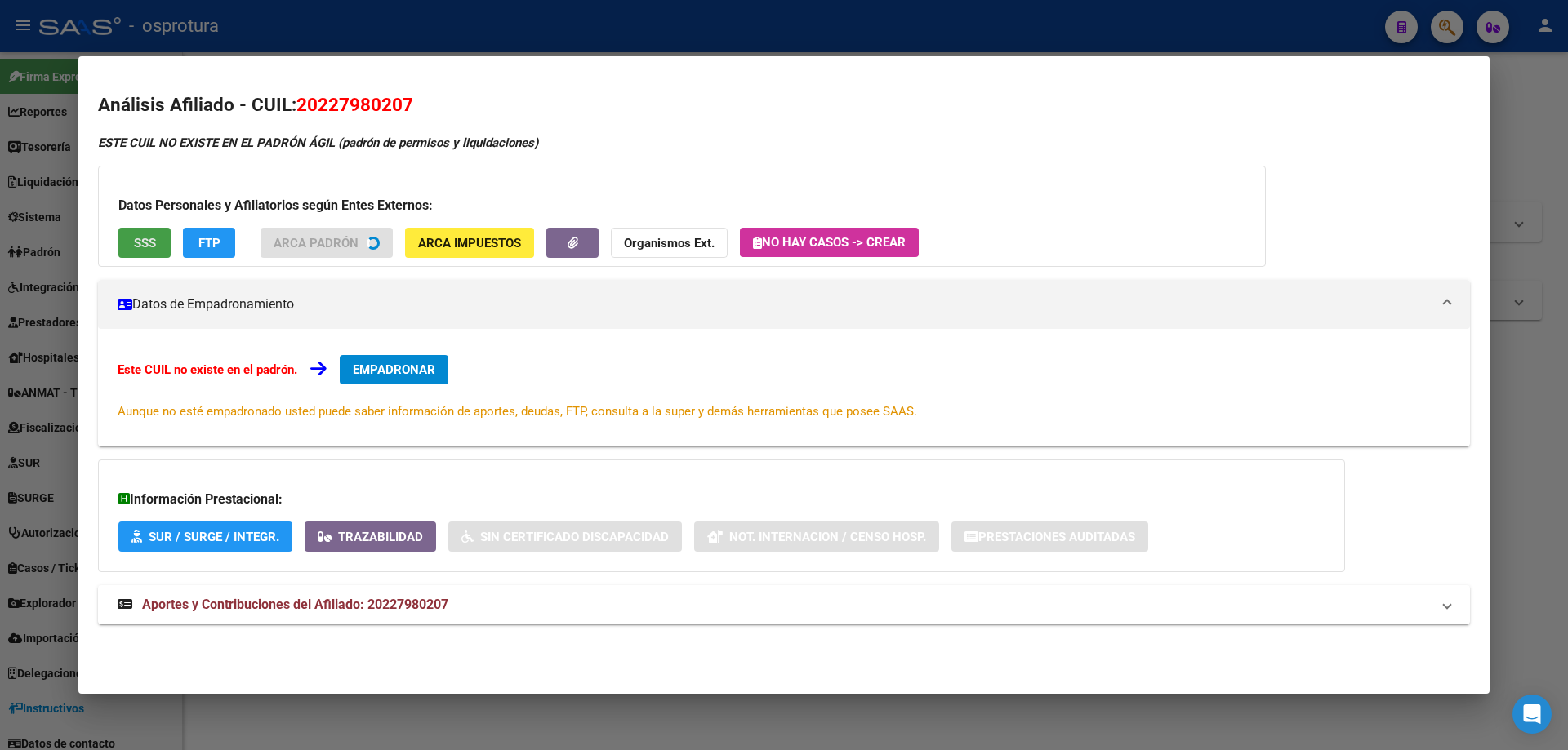
click at [157, 243] on button "SSS" at bounding box center [144, 243] width 52 height 30
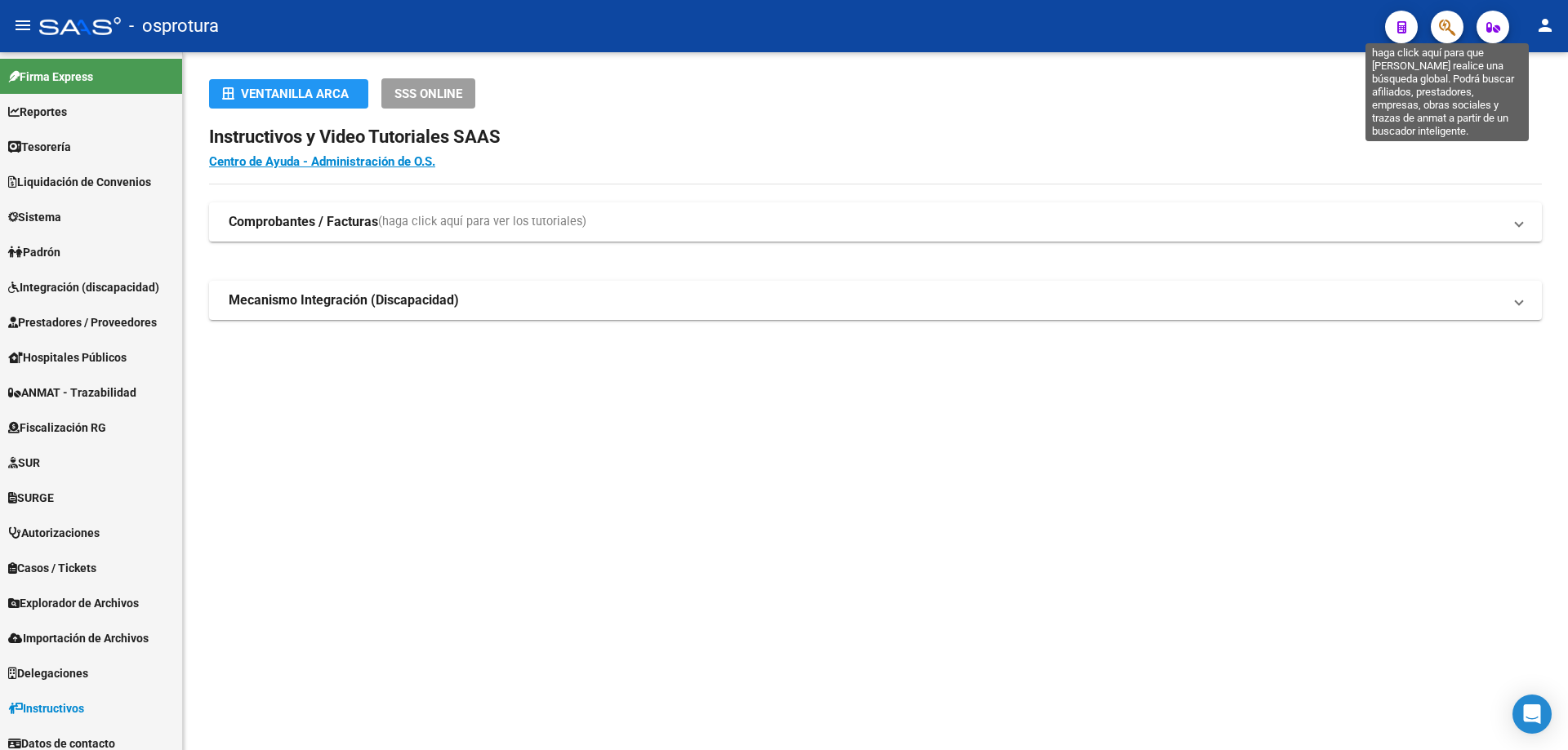
click at [1447, 25] on icon "button" at bounding box center [1447, 27] width 16 height 19
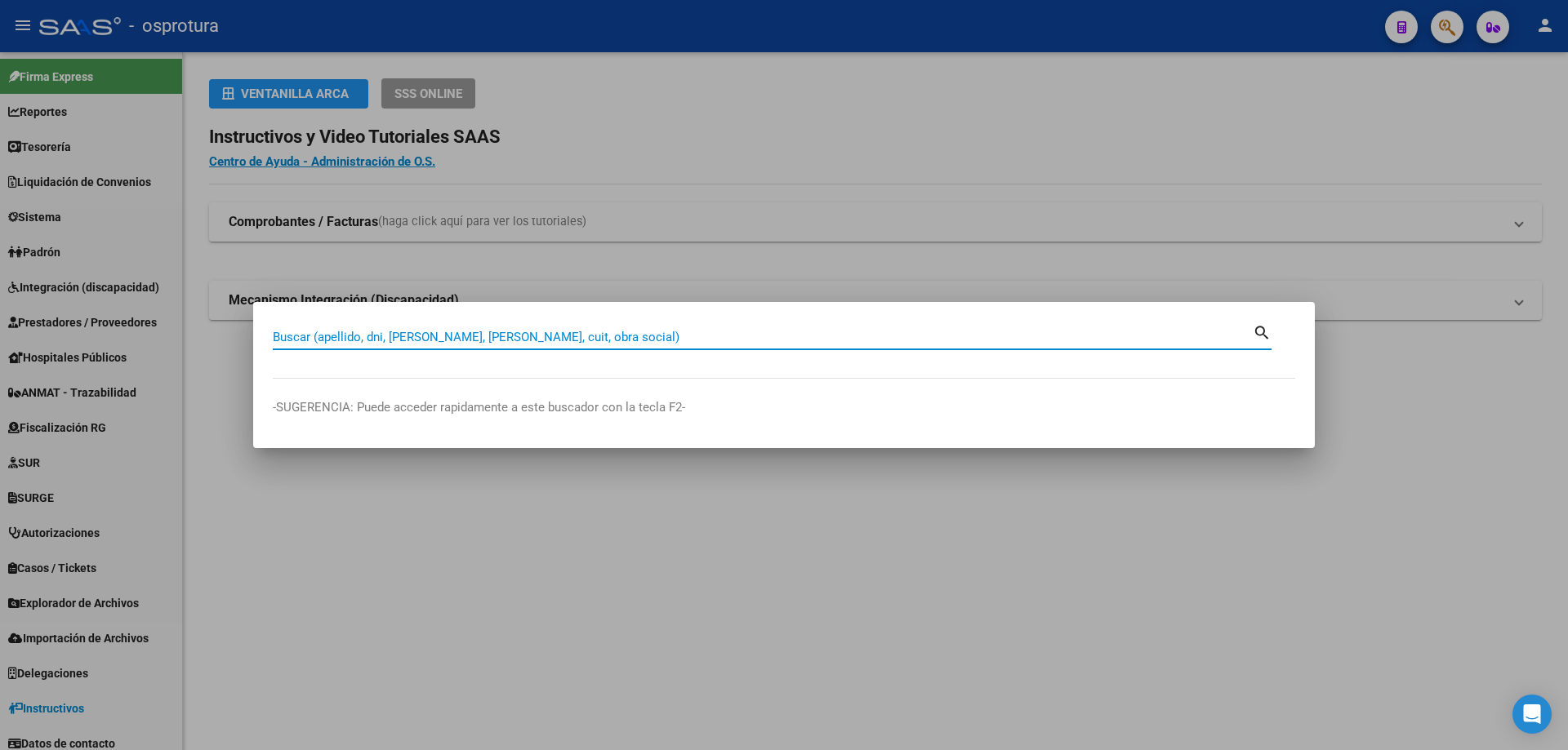
click at [564, 337] on input "Buscar (apellido, dni, [PERSON_NAME], [PERSON_NAME], cuit, obra social)" at bounding box center [762, 337] width 980 height 15
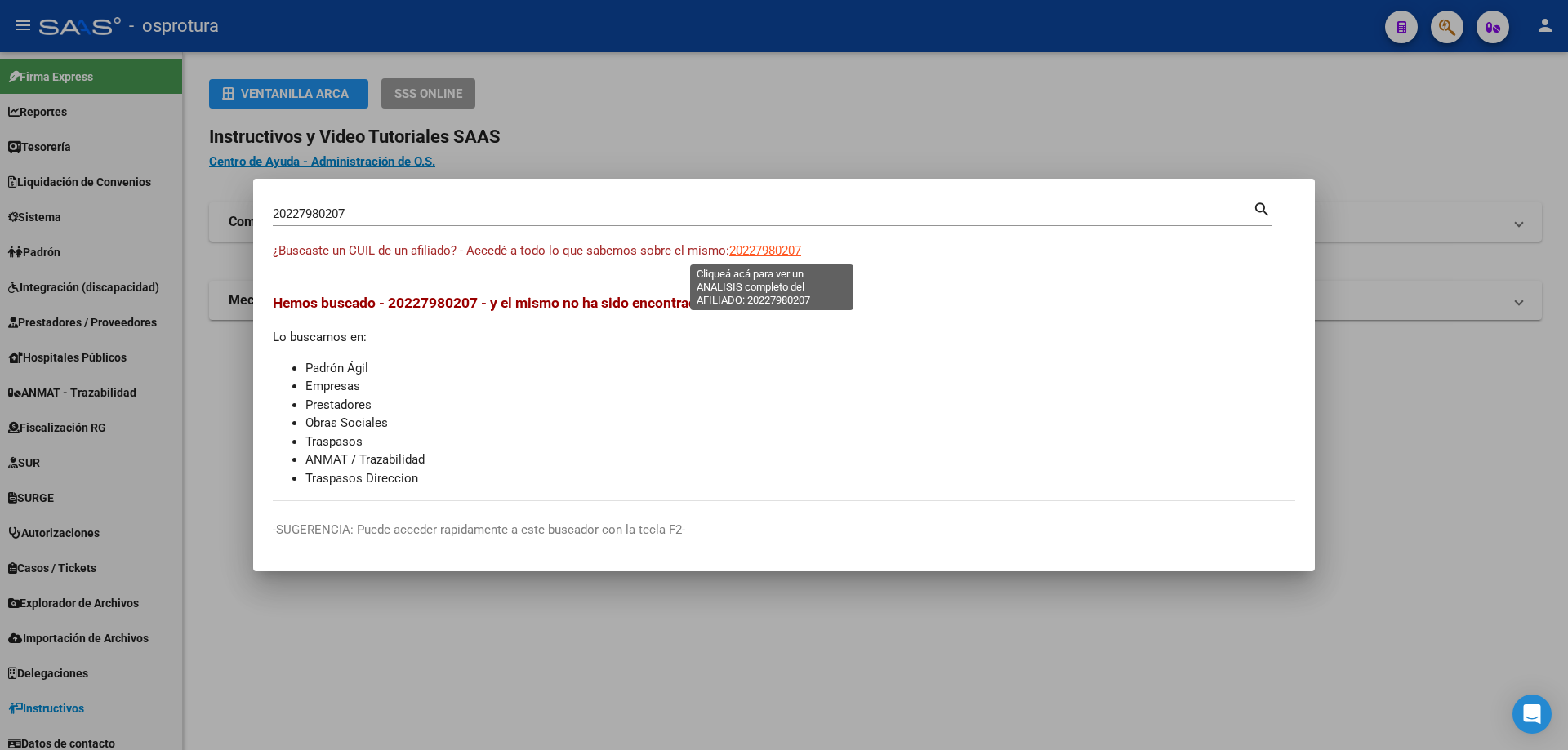
click at [757, 255] on span "20227980207" at bounding box center [765, 250] width 72 height 15
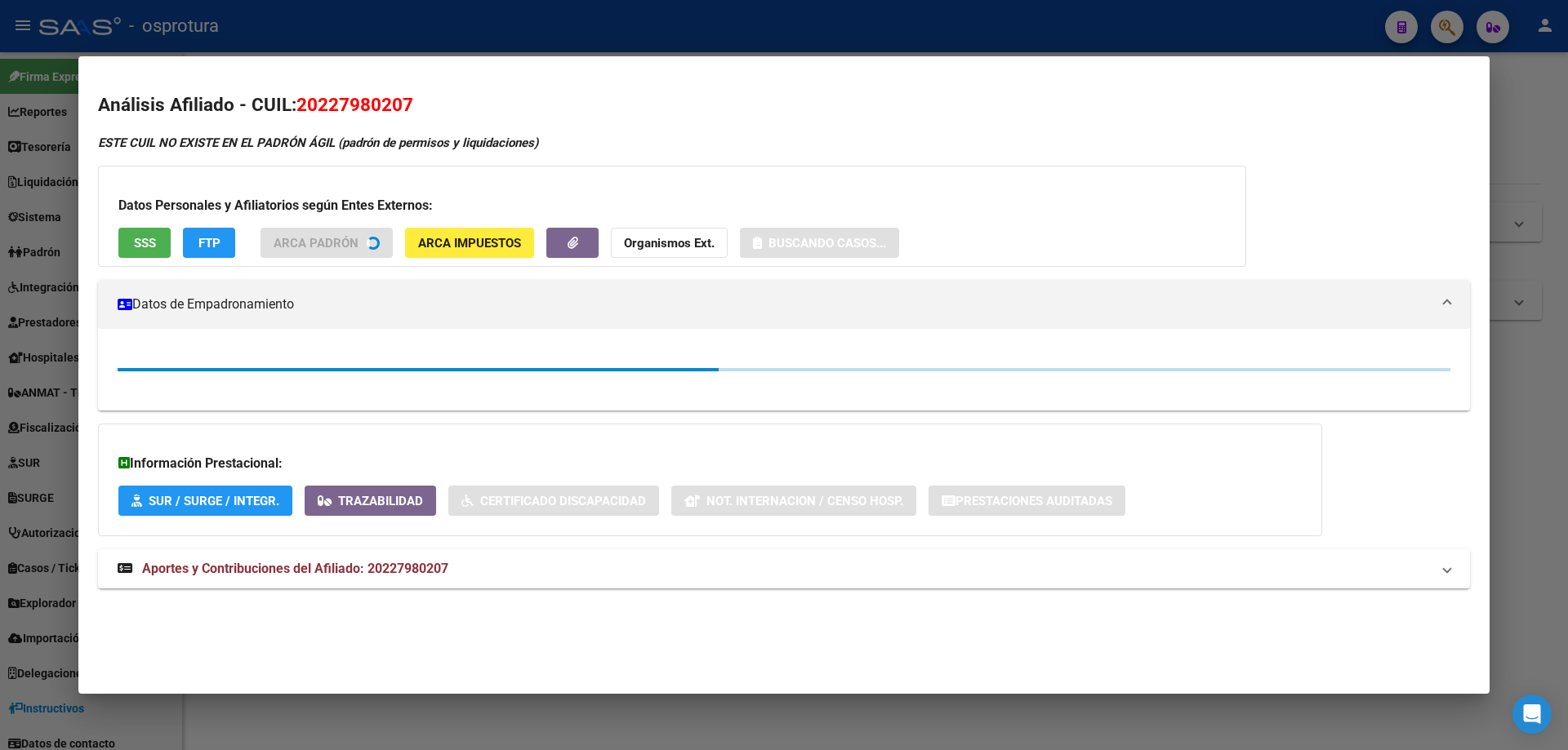
click at [148, 255] on button "SSS" at bounding box center [144, 243] width 52 height 30
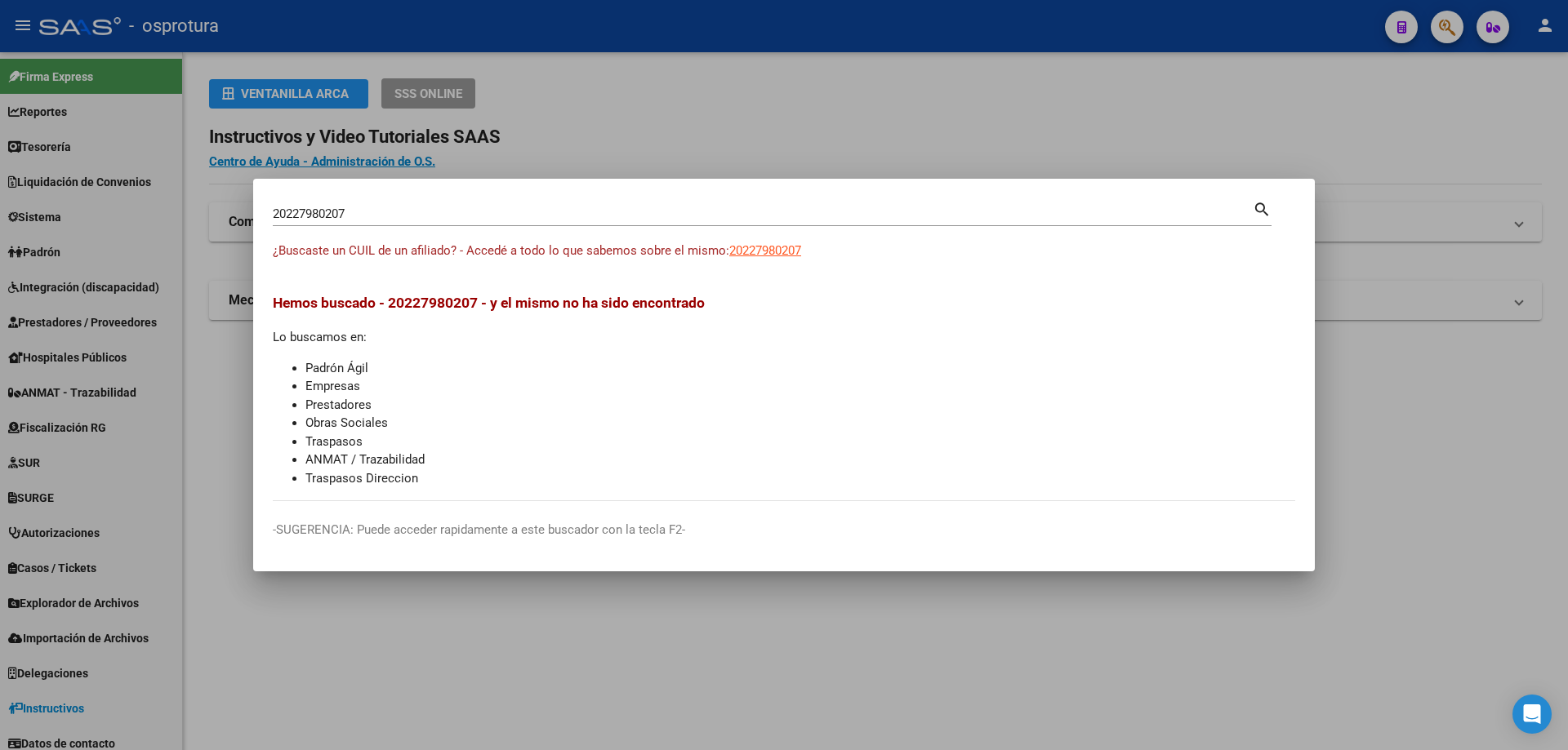
click at [558, 211] on input "20227980207" at bounding box center [762, 214] width 980 height 15
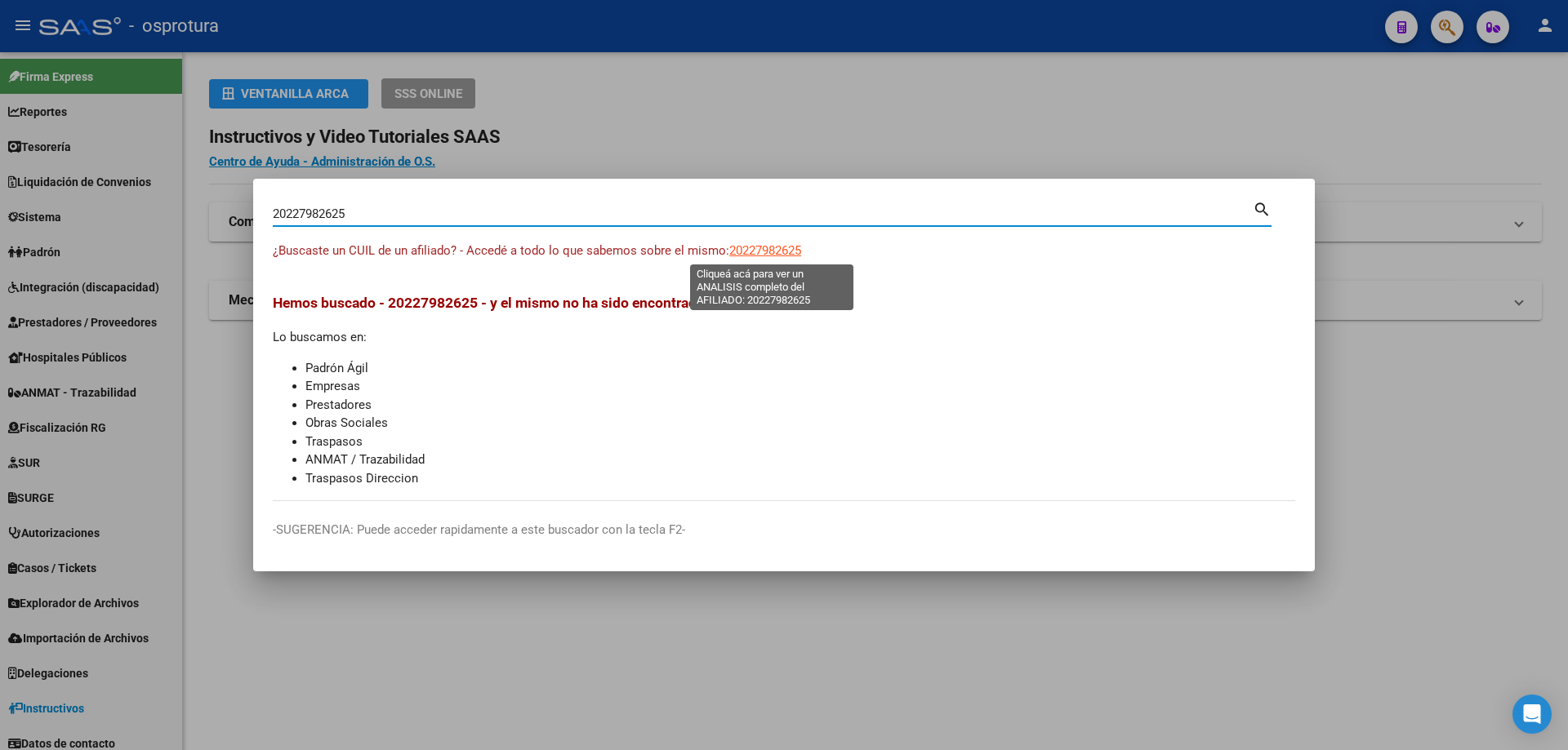
click at [778, 245] on span "20227982625" at bounding box center [765, 250] width 72 height 15
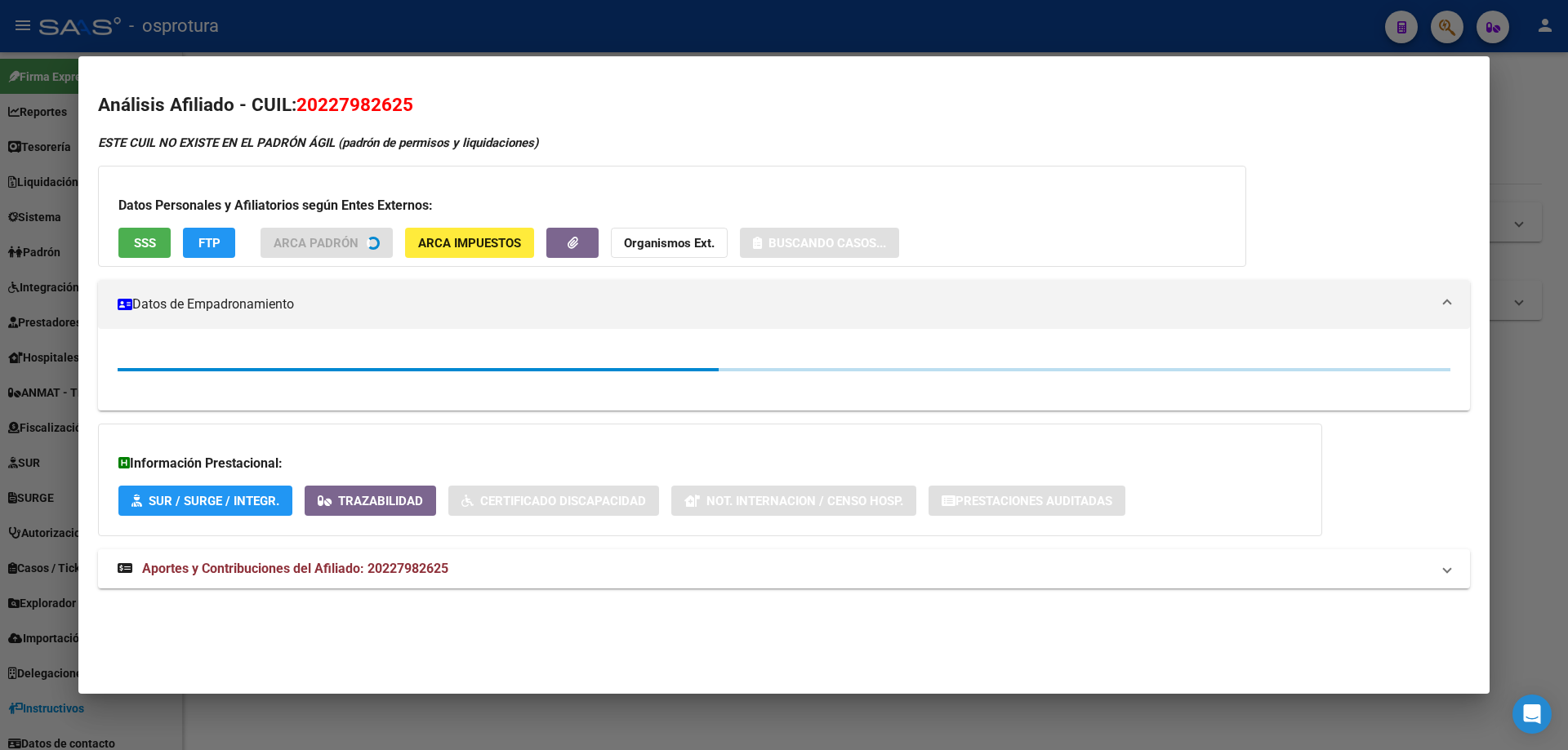
click at [142, 244] on span "SSS" at bounding box center [145, 243] width 22 height 15
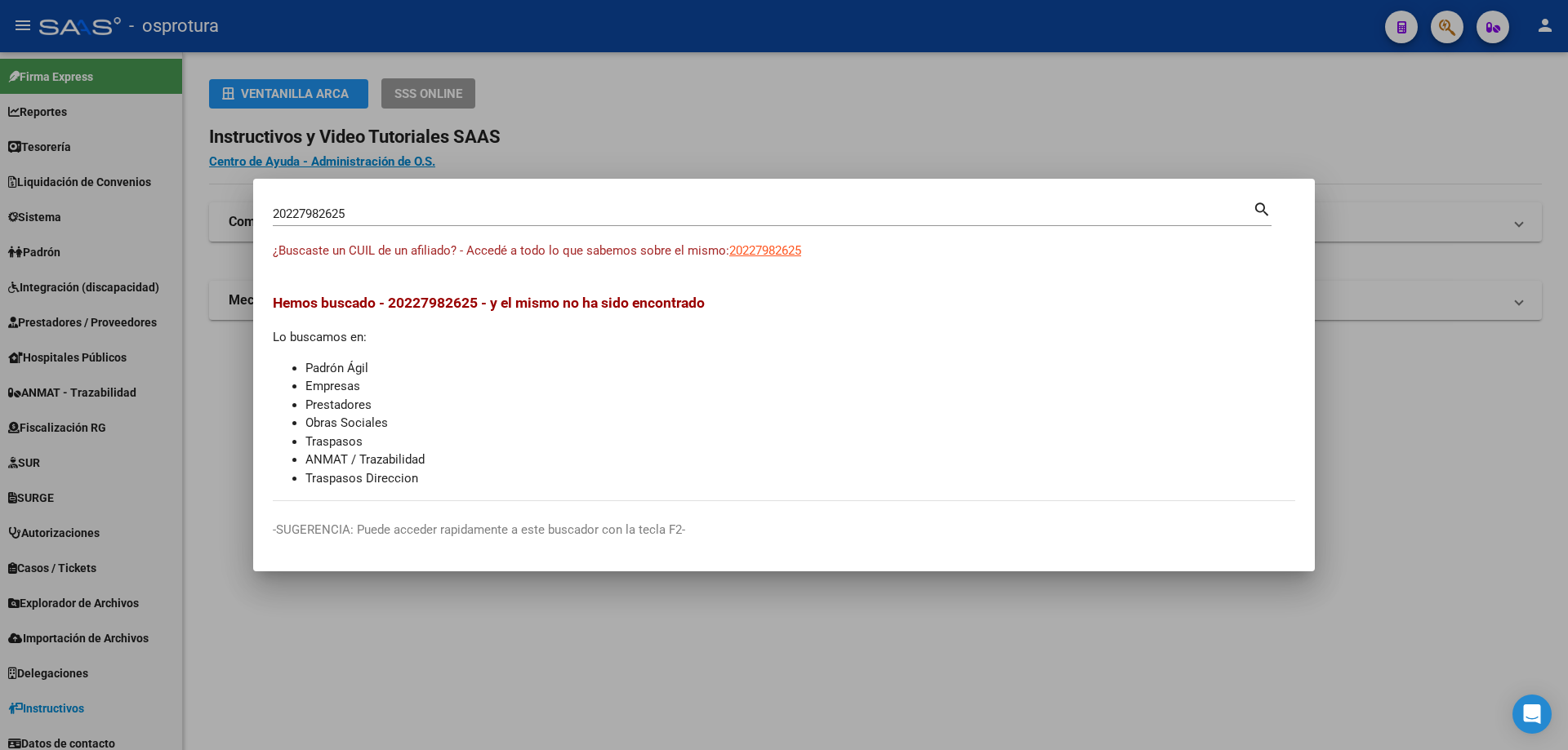
click at [547, 216] on input "20227982625" at bounding box center [762, 214] width 980 height 15
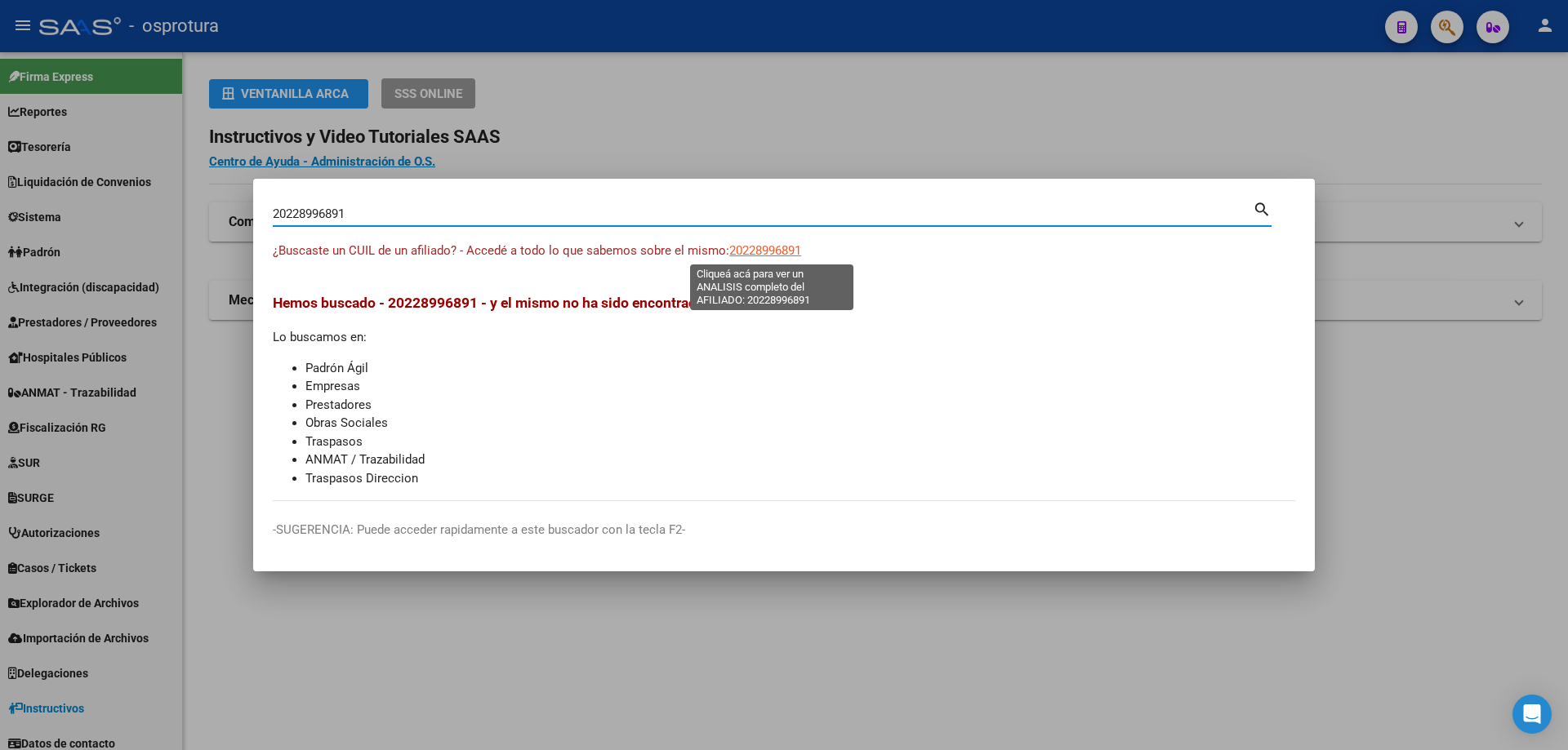
click at [774, 244] on span "20228996891" at bounding box center [765, 250] width 72 height 15
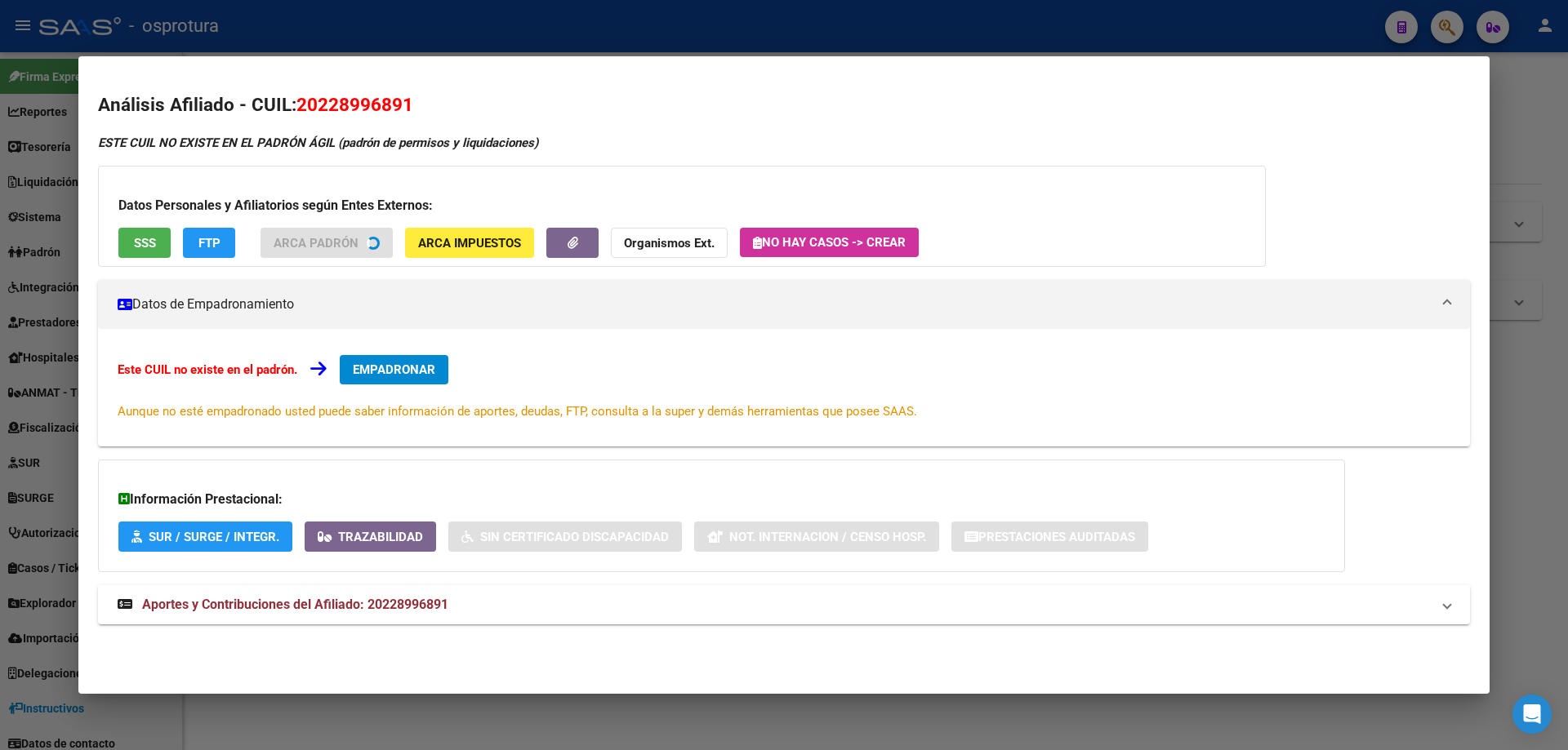
click at [144, 252] on button "SSS" at bounding box center [144, 243] width 52 height 30
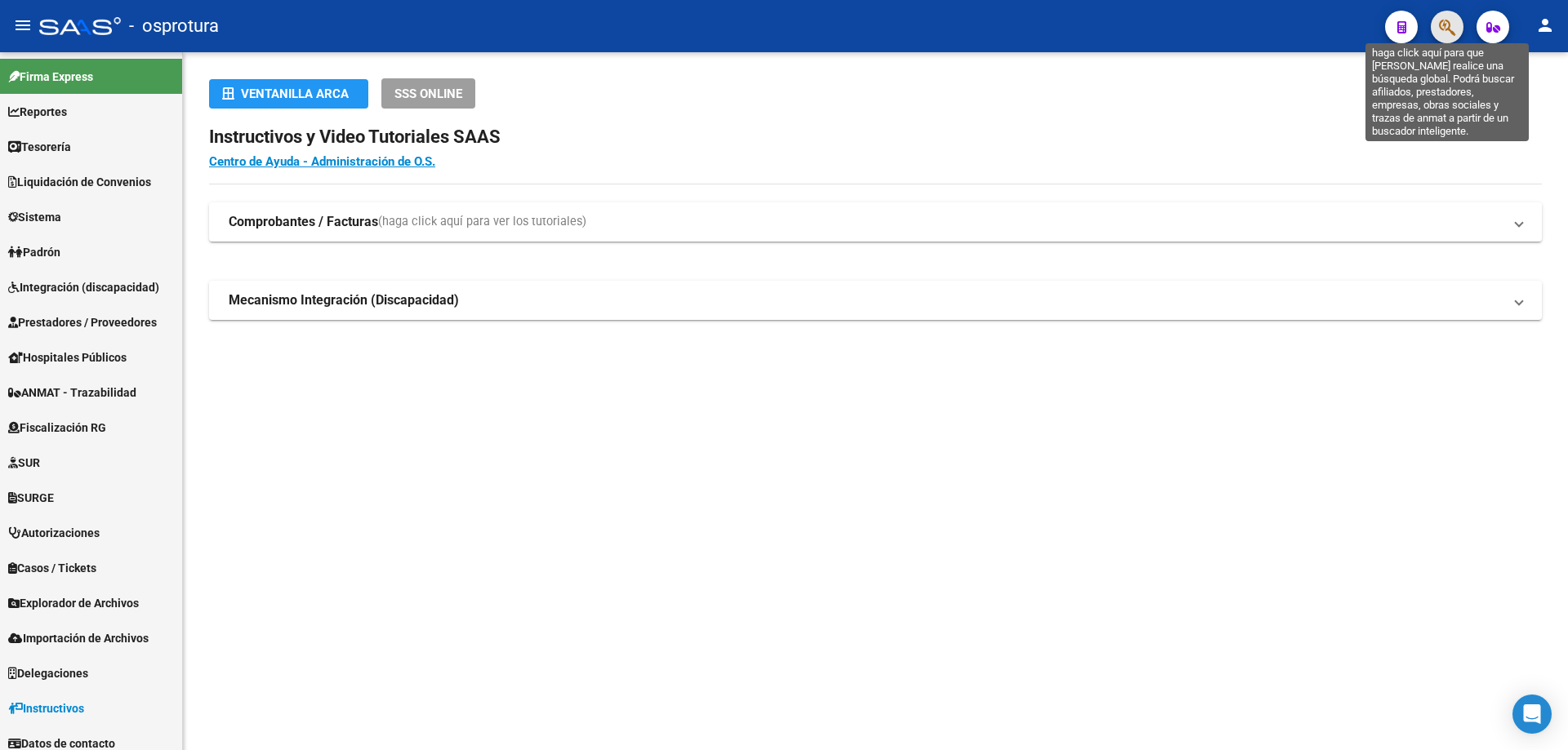
click at [1446, 27] on icon "button" at bounding box center [1447, 27] width 16 height 19
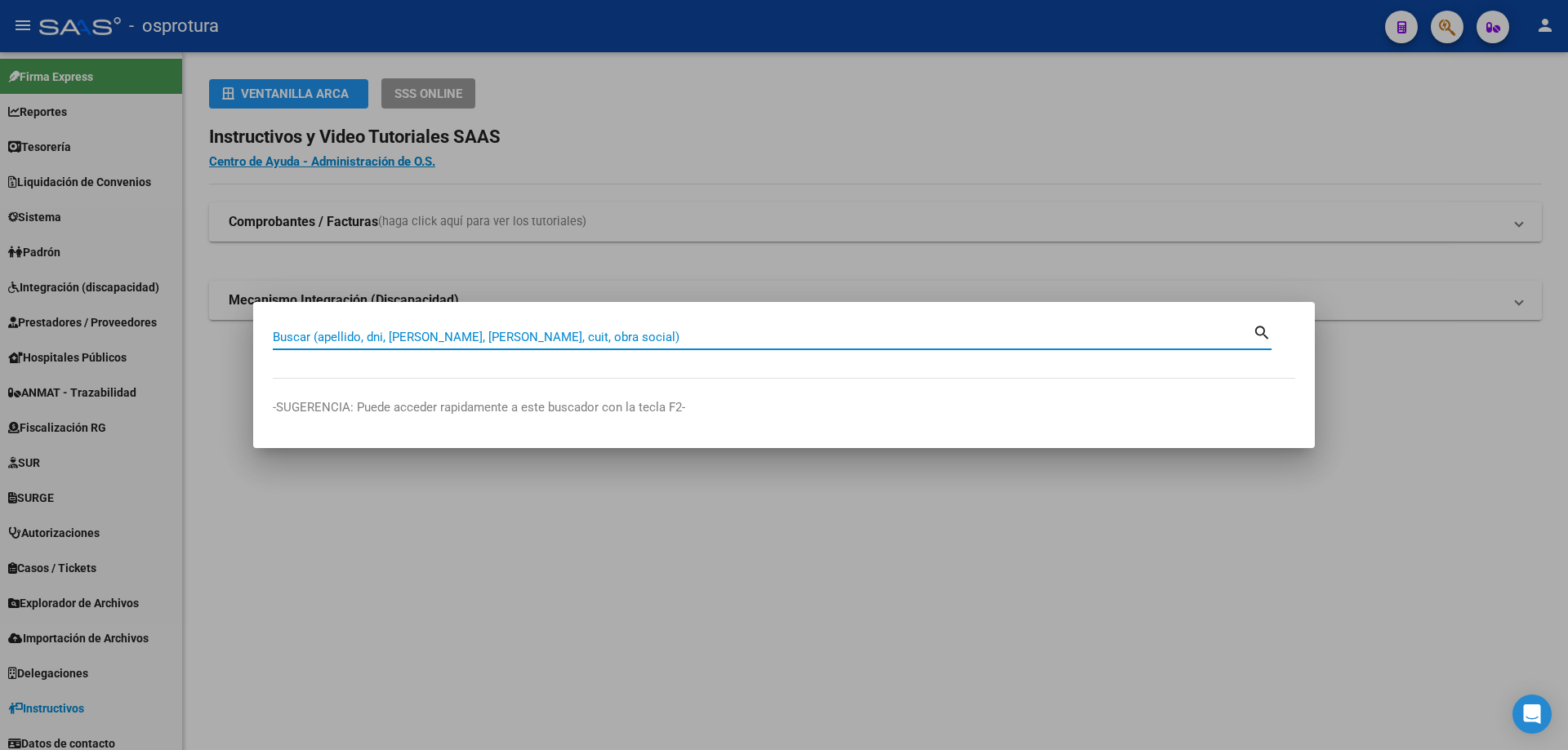
click at [592, 337] on input "Buscar (apellido, dni, [PERSON_NAME], [PERSON_NAME], cuit, obra social)" at bounding box center [762, 337] width 980 height 15
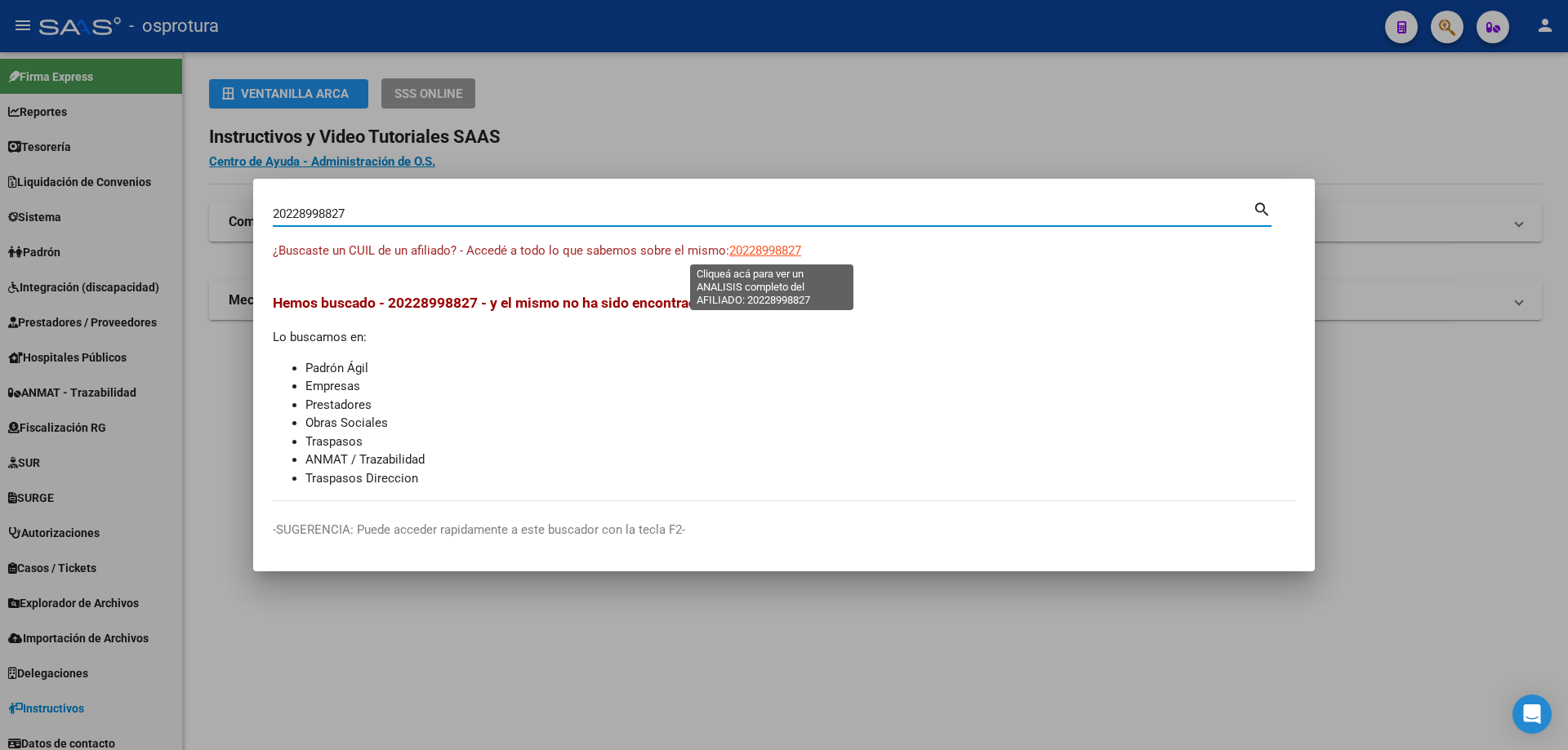
click at [773, 248] on span "20228998827" at bounding box center [765, 250] width 72 height 15
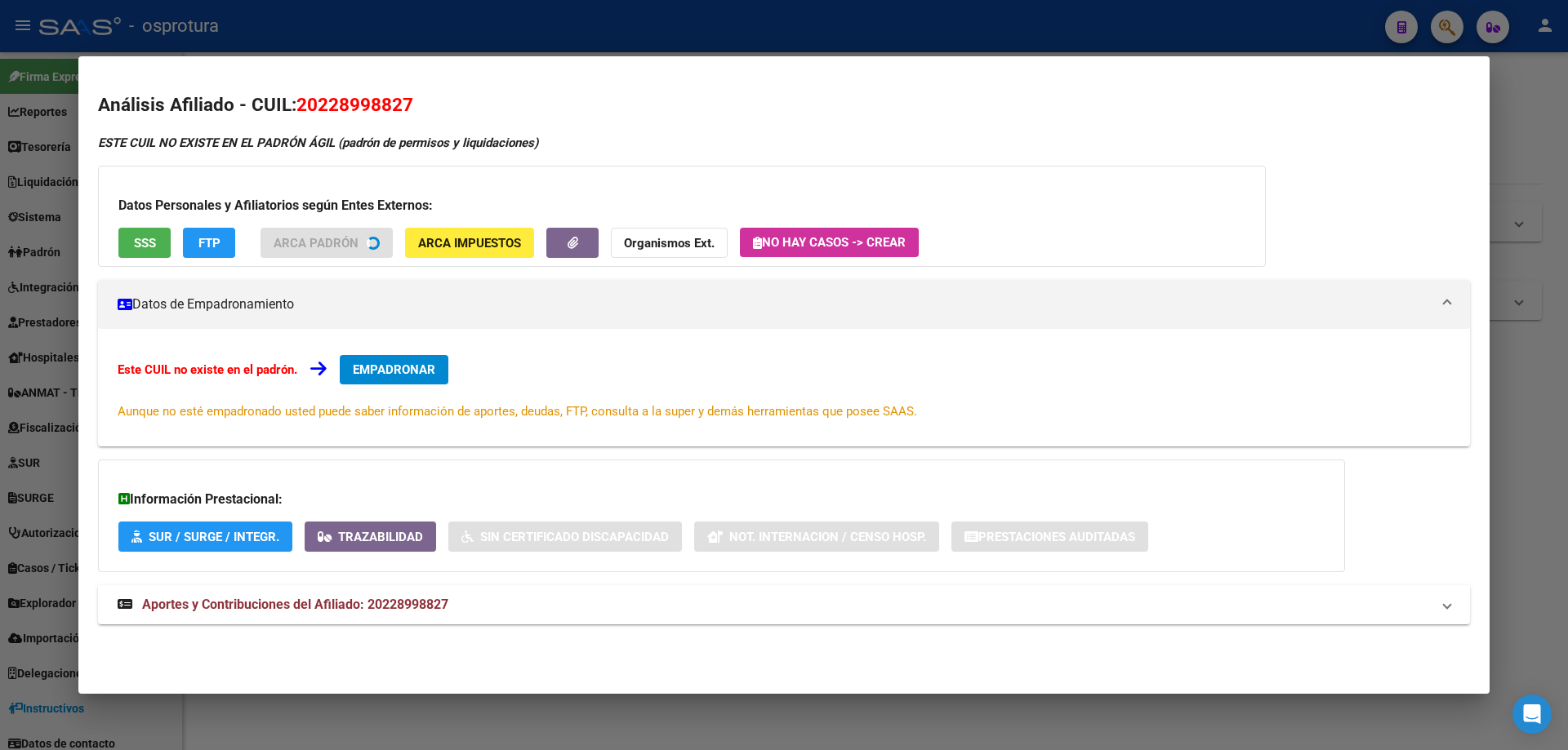
click at [141, 251] on button "SSS" at bounding box center [144, 243] width 52 height 30
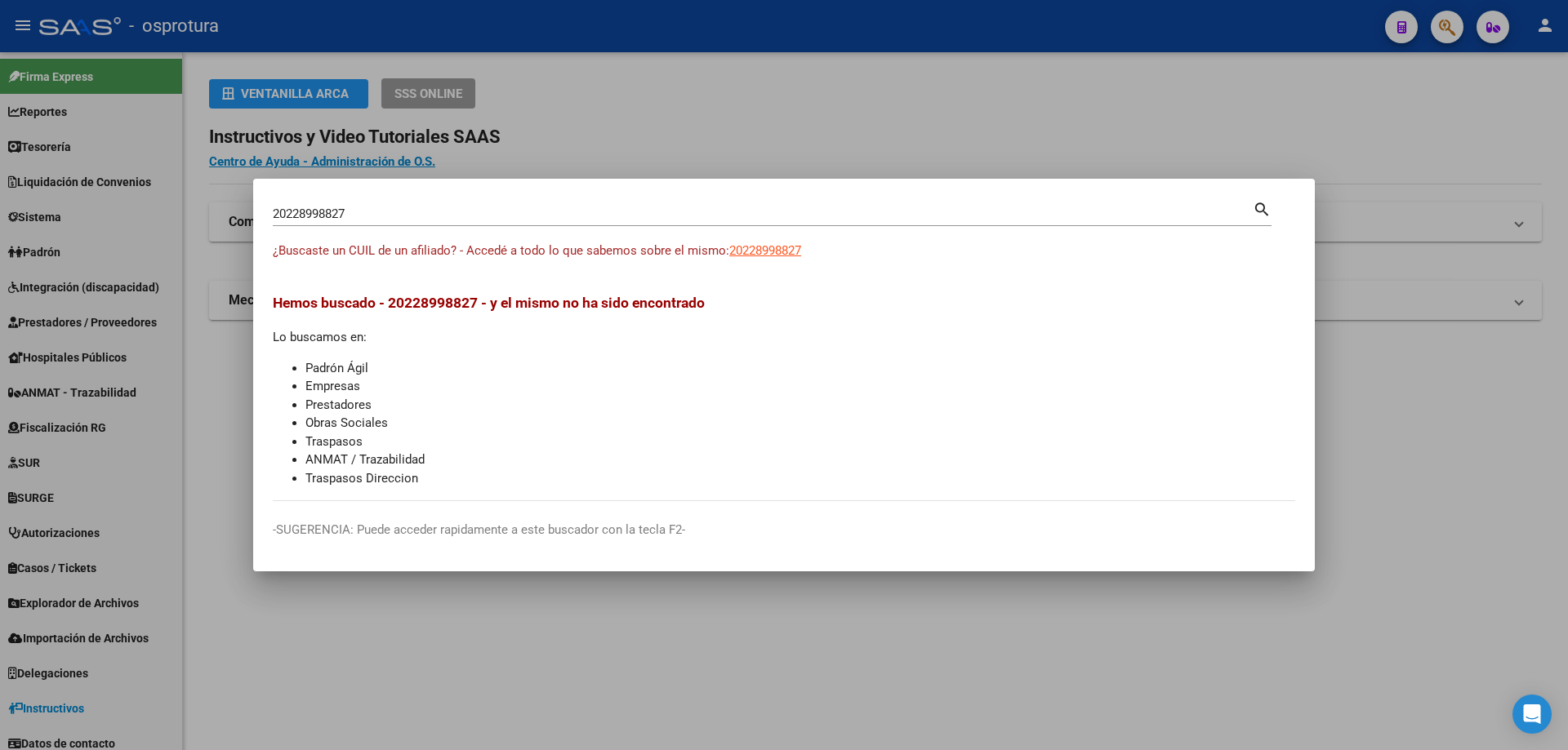
click at [359, 212] on input "20228998827" at bounding box center [762, 214] width 980 height 15
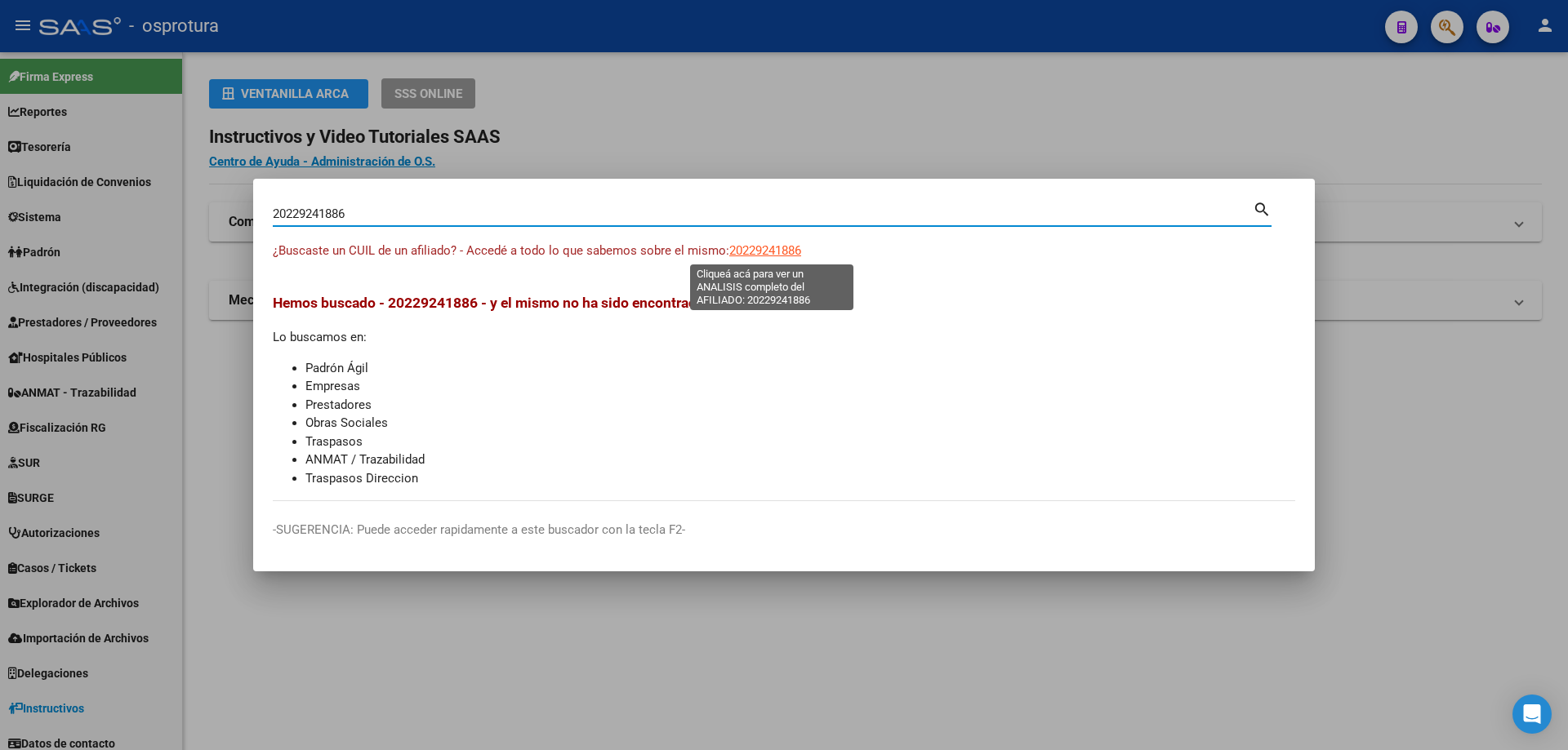
click at [781, 249] on span "20229241886" at bounding box center [765, 250] width 72 height 15
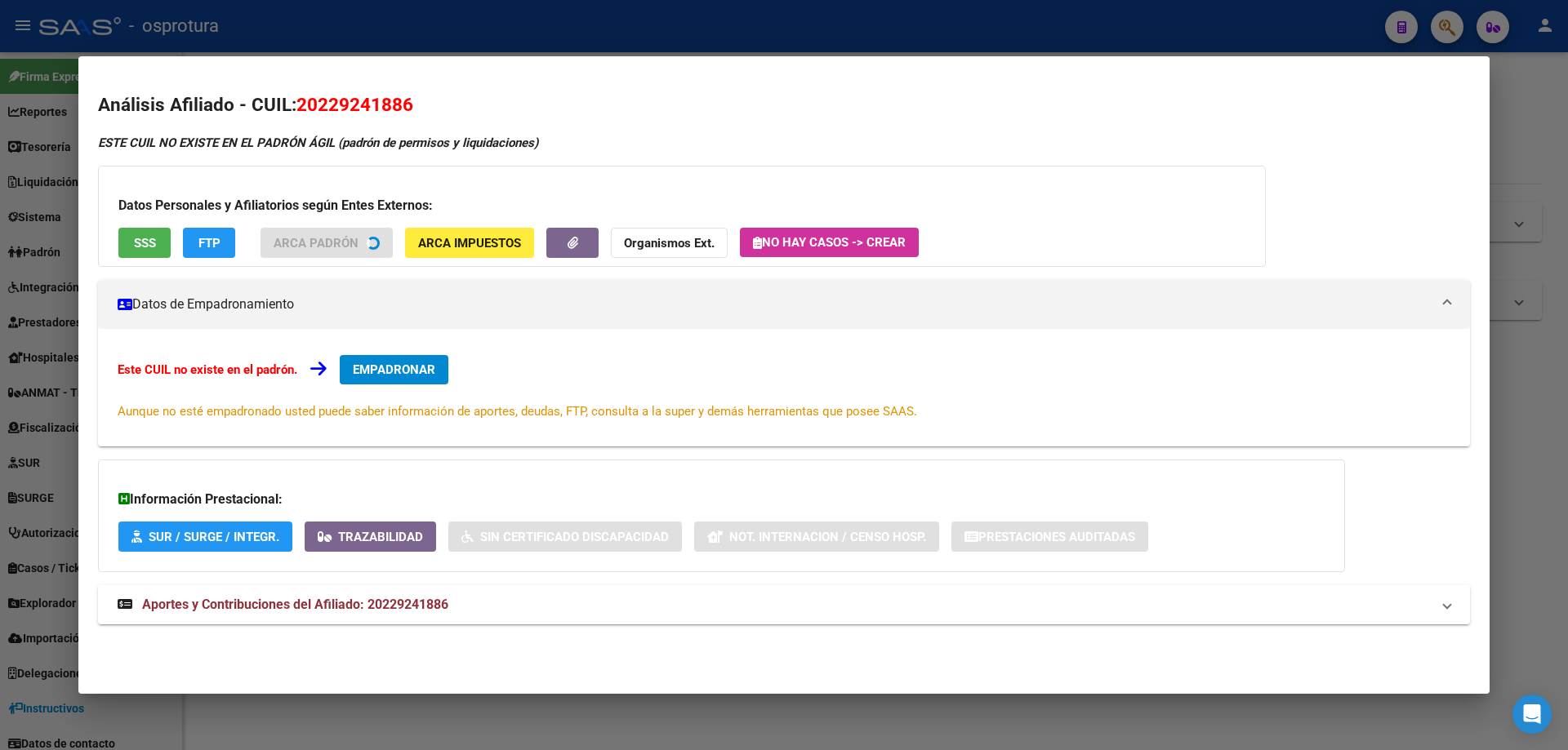
click at [161, 248] on button "SSS" at bounding box center [144, 243] width 52 height 30
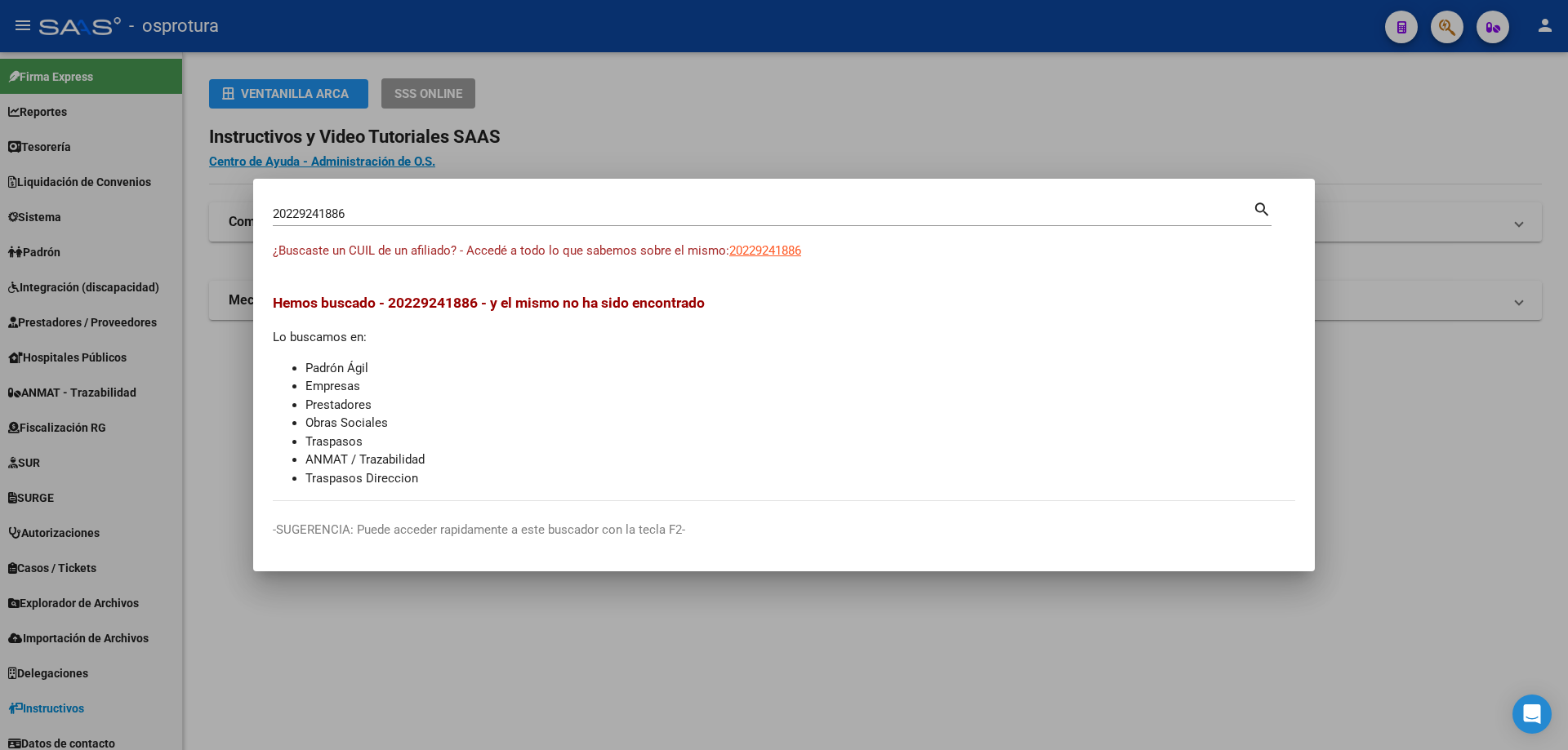
click at [449, 215] on input "20229241886" at bounding box center [762, 214] width 980 height 15
click at [753, 251] on span "20229312104" at bounding box center [765, 250] width 72 height 15
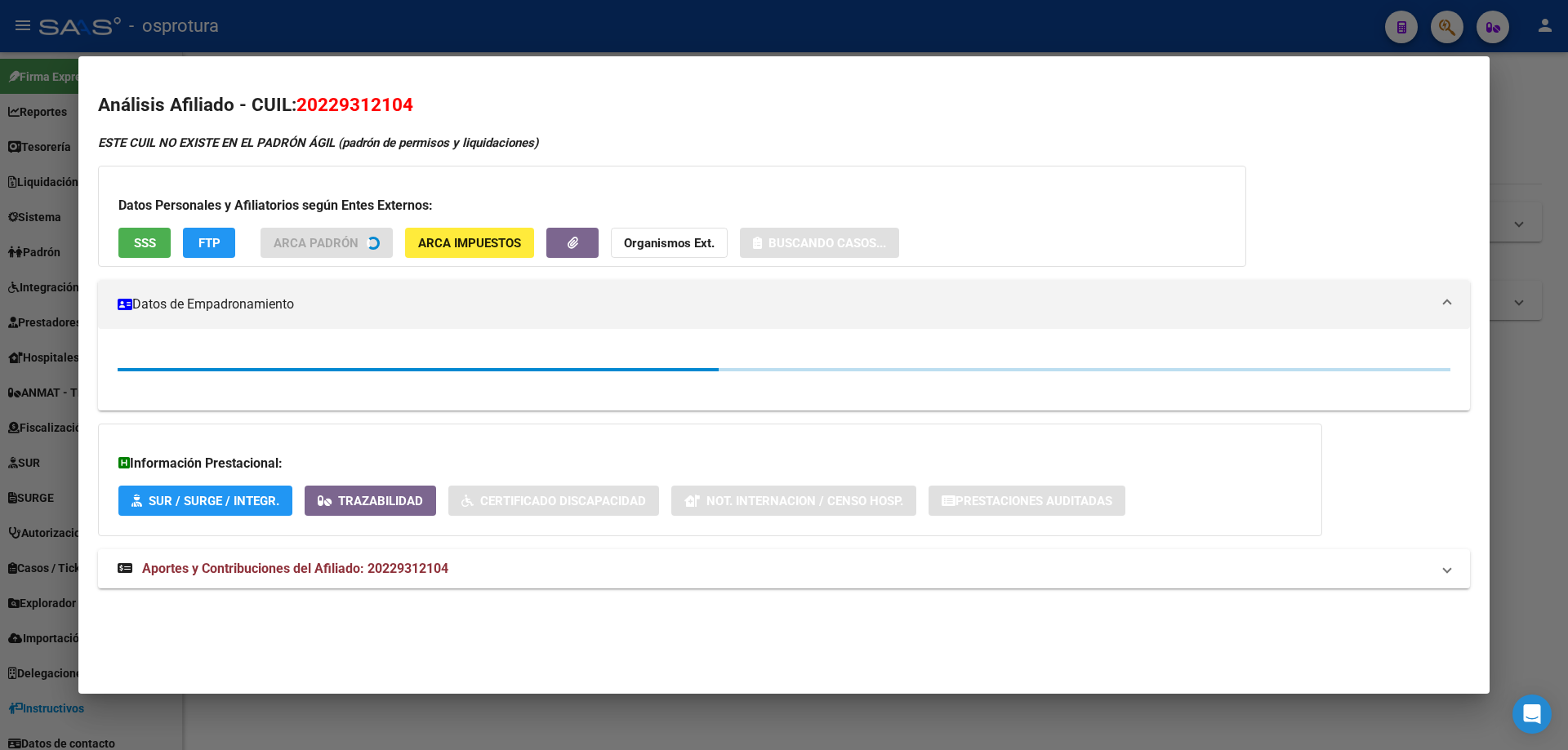
click at [138, 246] on span "SSS" at bounding box center [145, 243] width 22 height 15
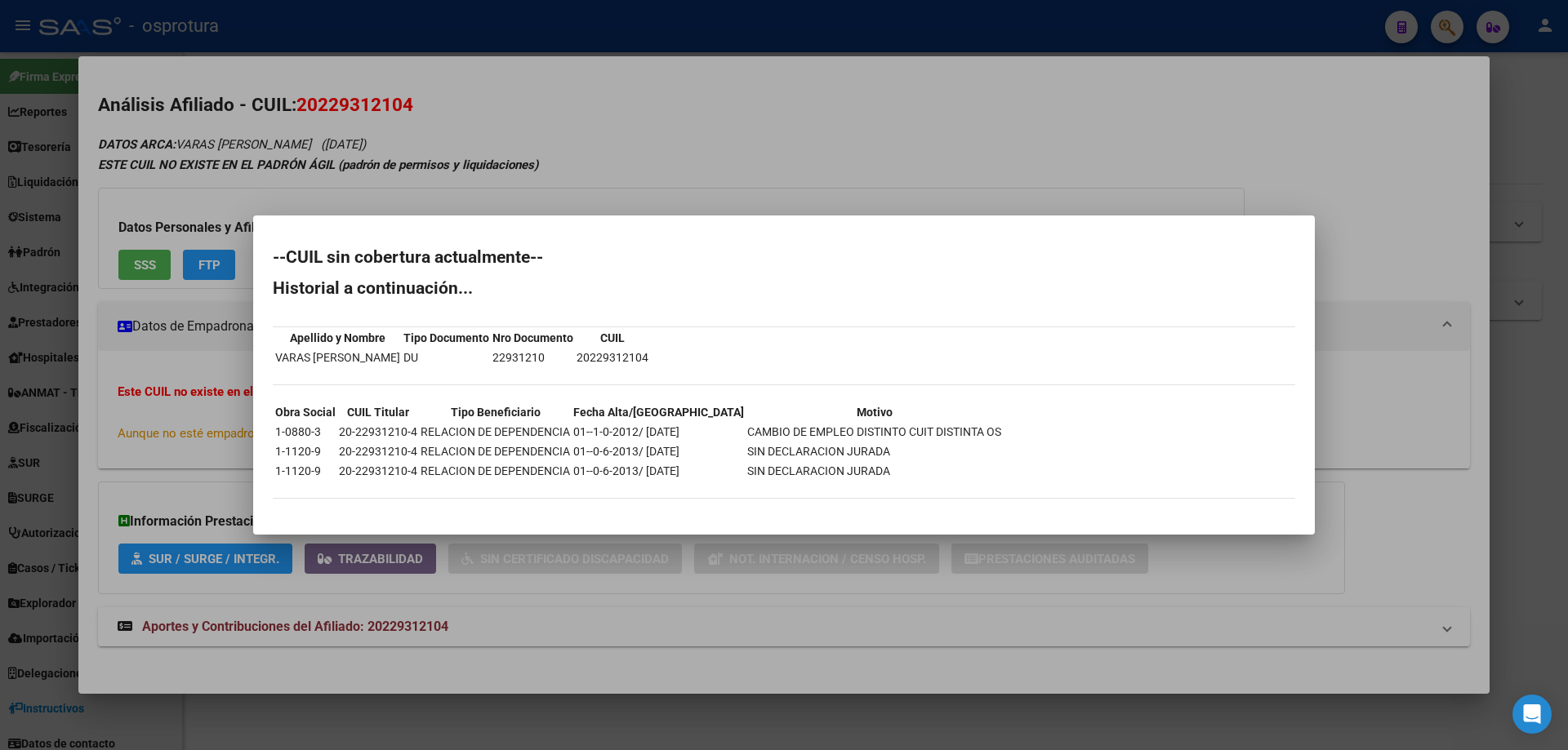
click at [856, 470] on td "SIN DECLARACION JURADA" at bounding box center [873, 471] width 255 height 18
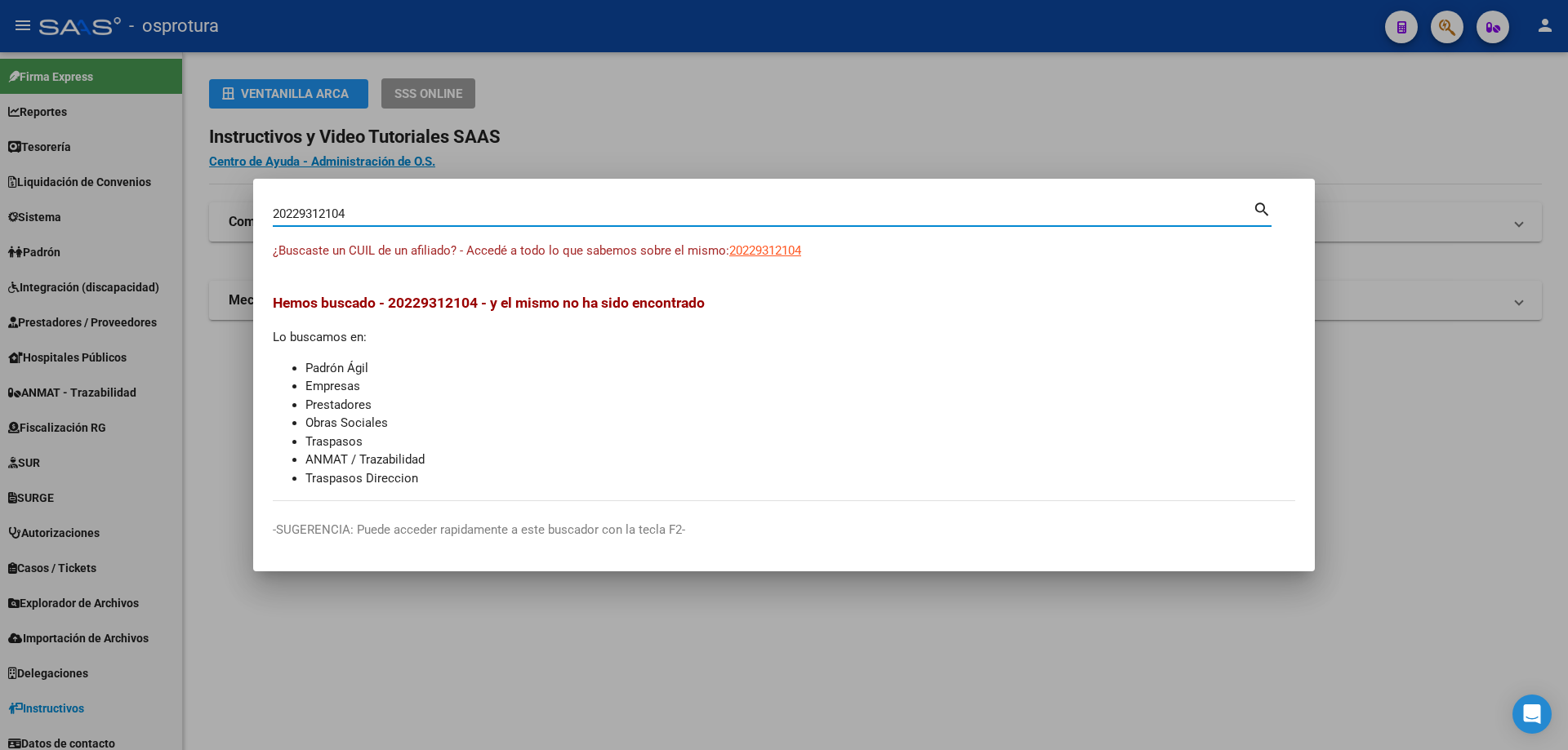
click at [408, 211] on input "20229312104" at bounding box center [762, 214] width 980 height 15
click at [762, 249] on span "20229533666" at bounding box center [765, 250] width 72 height 15
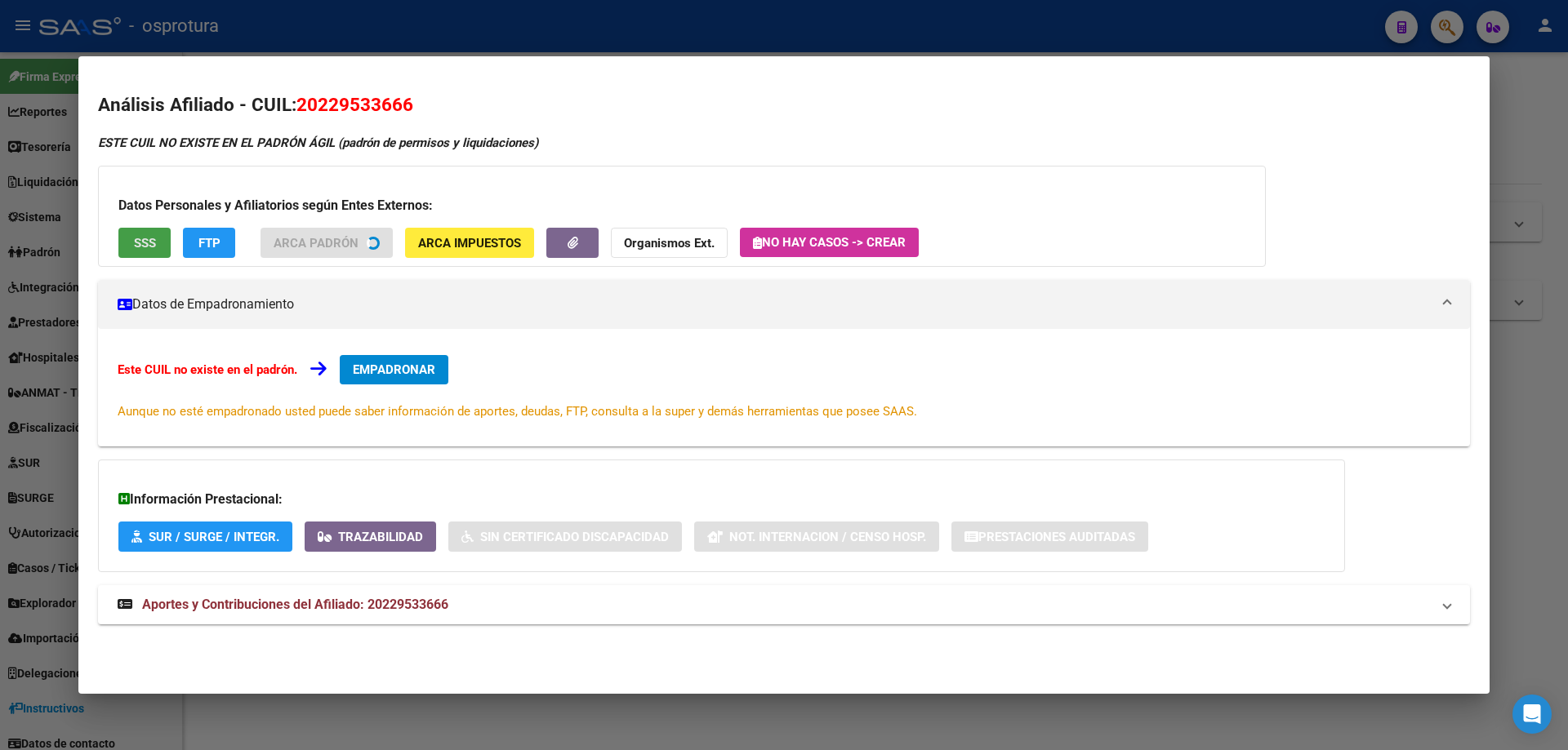
click at [142, 244] on span "SSS" at bounding box center [145, 243] width 22 height 15
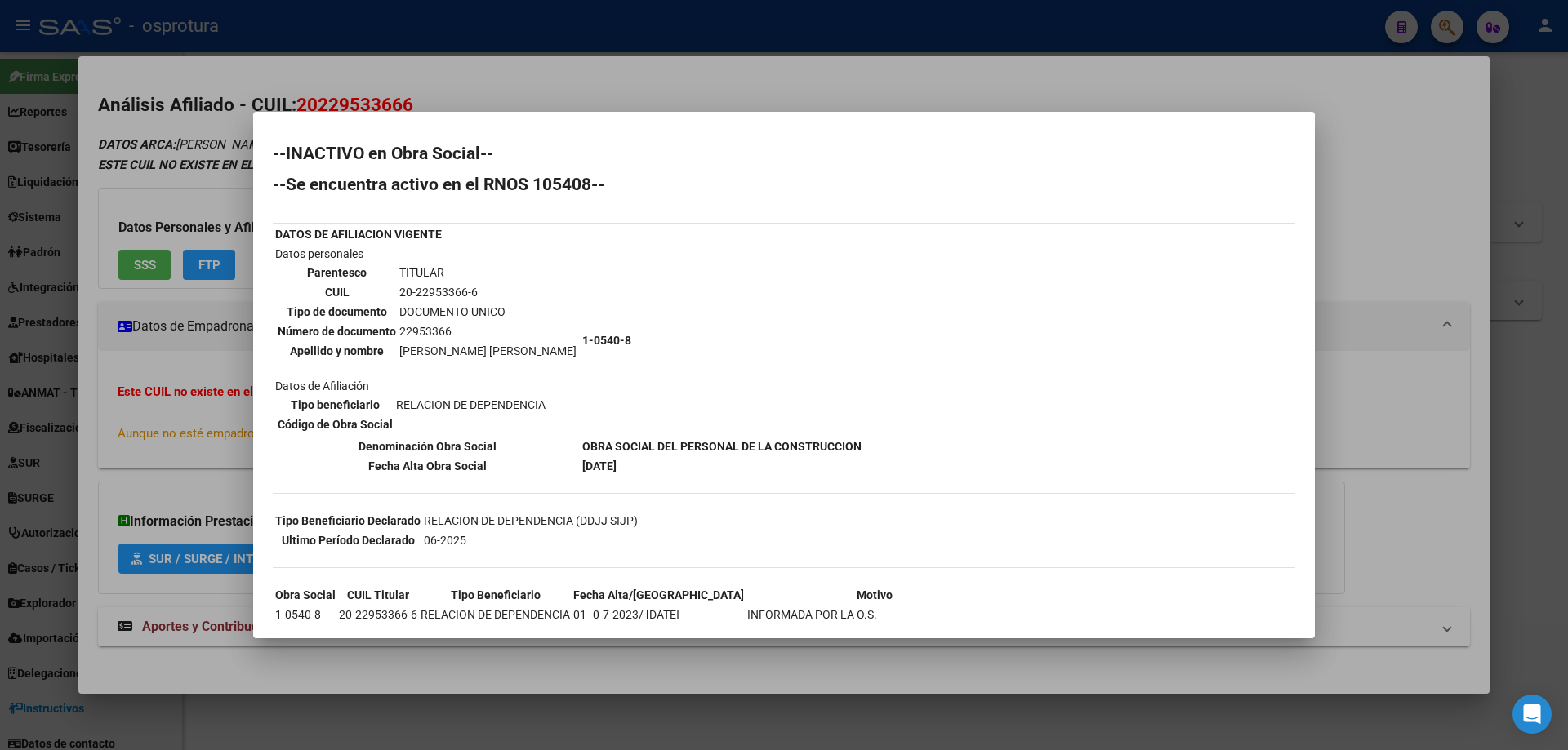
scroll to position [119, 0]
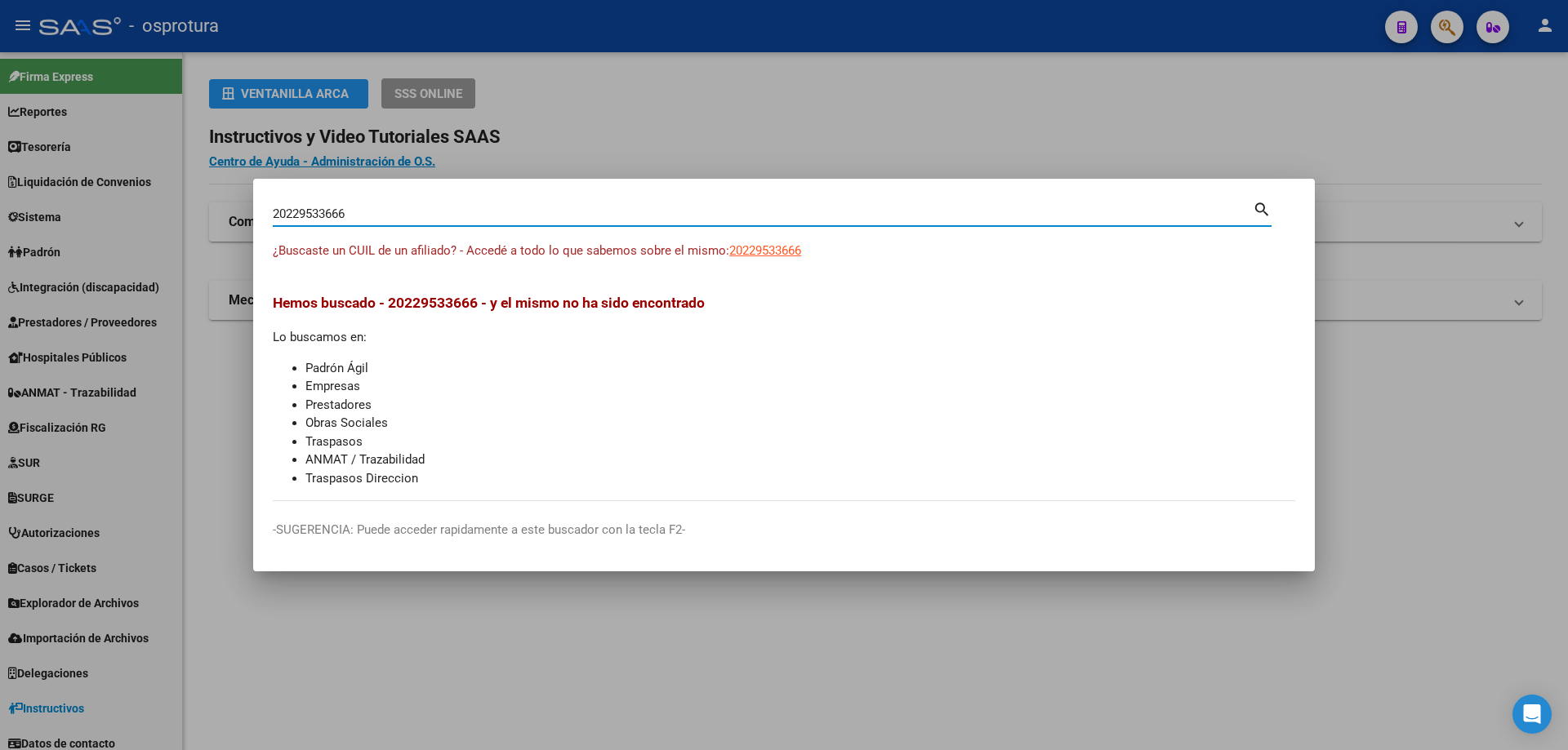
click at [542, 213] on input "20229533666" at bounding box center [762, 214] width 980 height 15
click at [543, 213] on input "20229533666" at bounding box center [762, 214] width 980 height 15
click at [365, 218] on input "20229650557" at bounding box center [762, 214] width 980 height 15
click at [773, 249] on span "20229650557" at bounding box center [765, 250] width 72 height 15
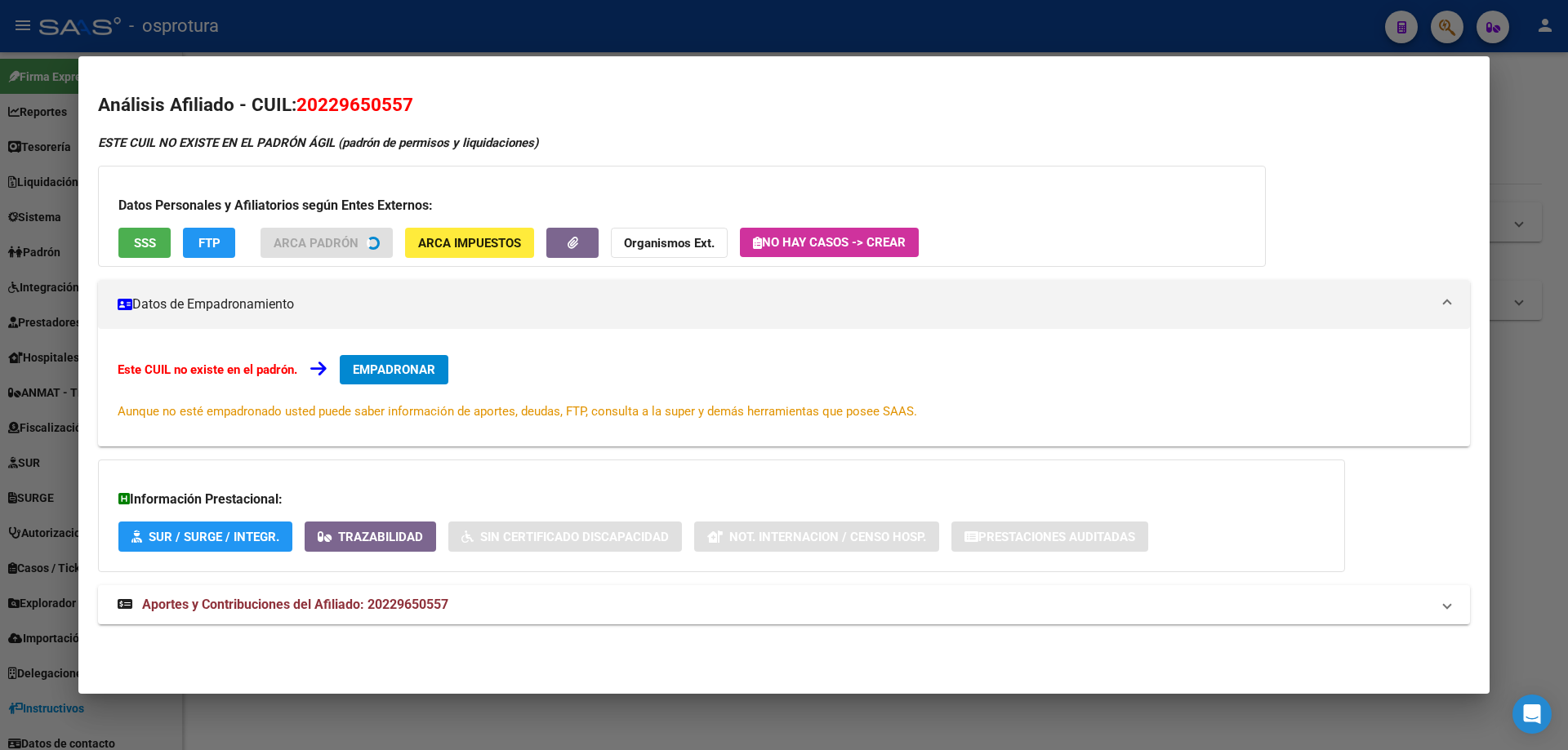
click at [136, 248] on span "SSS" at bounding box center [145, 243] width 22 height 15
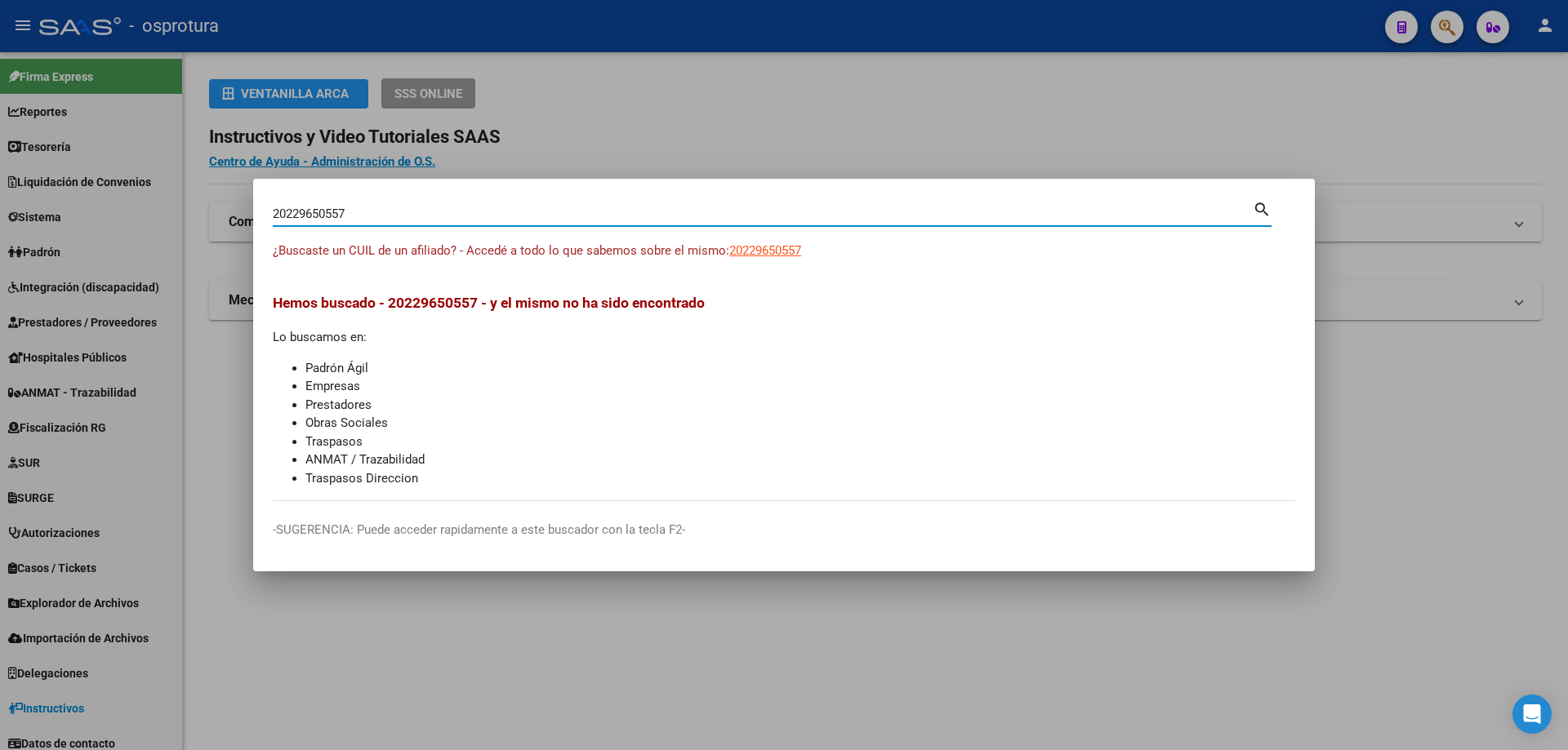
click at [571, 214] on input "20229650557" at bounding box center [762, 214] width 980 height 15
click at [781, 253] on span "20229813227" at bounding box center [765, 250] width 72 height 15
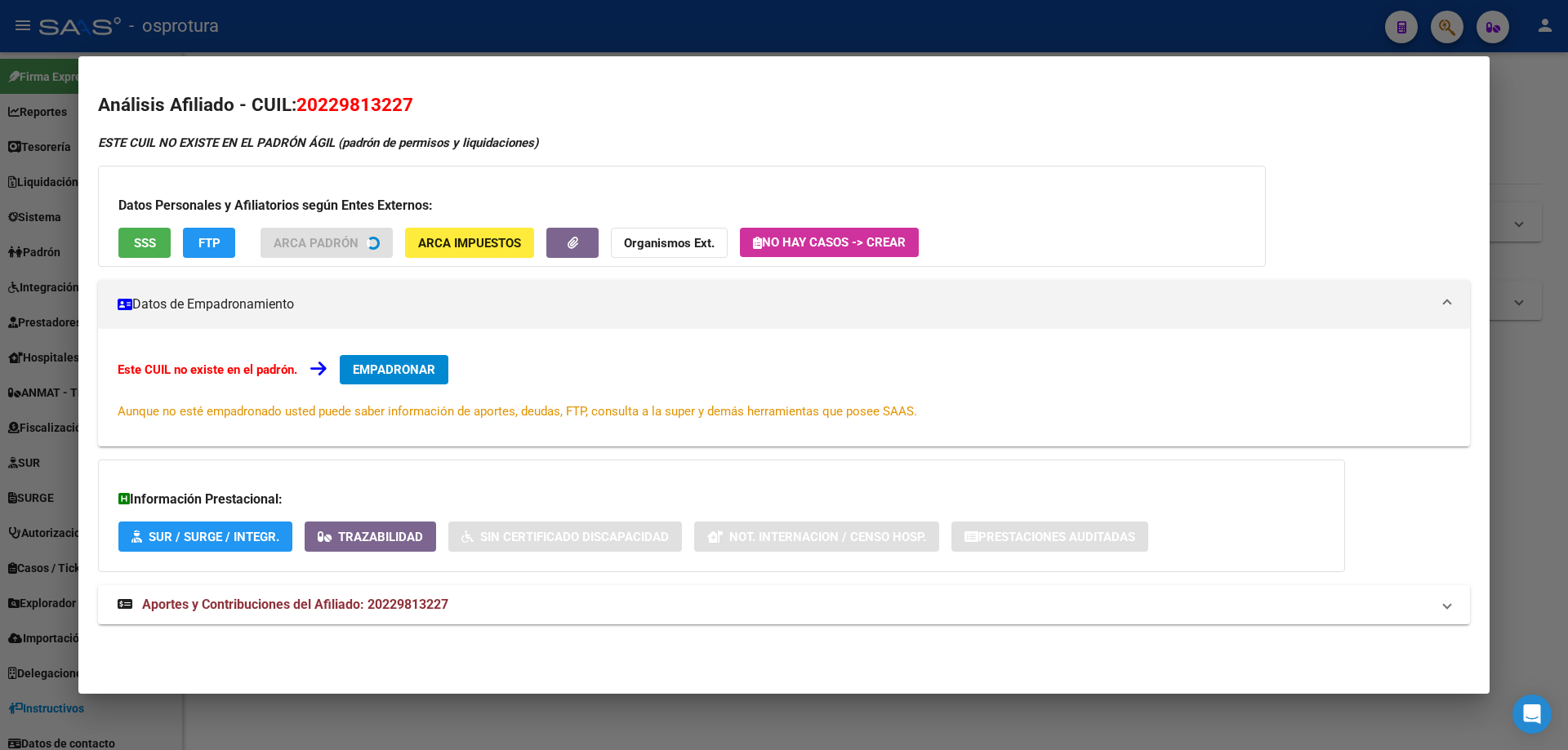
click at [150, 243] on span "SSS" at bounding box center [145, 243] width 22 height 15
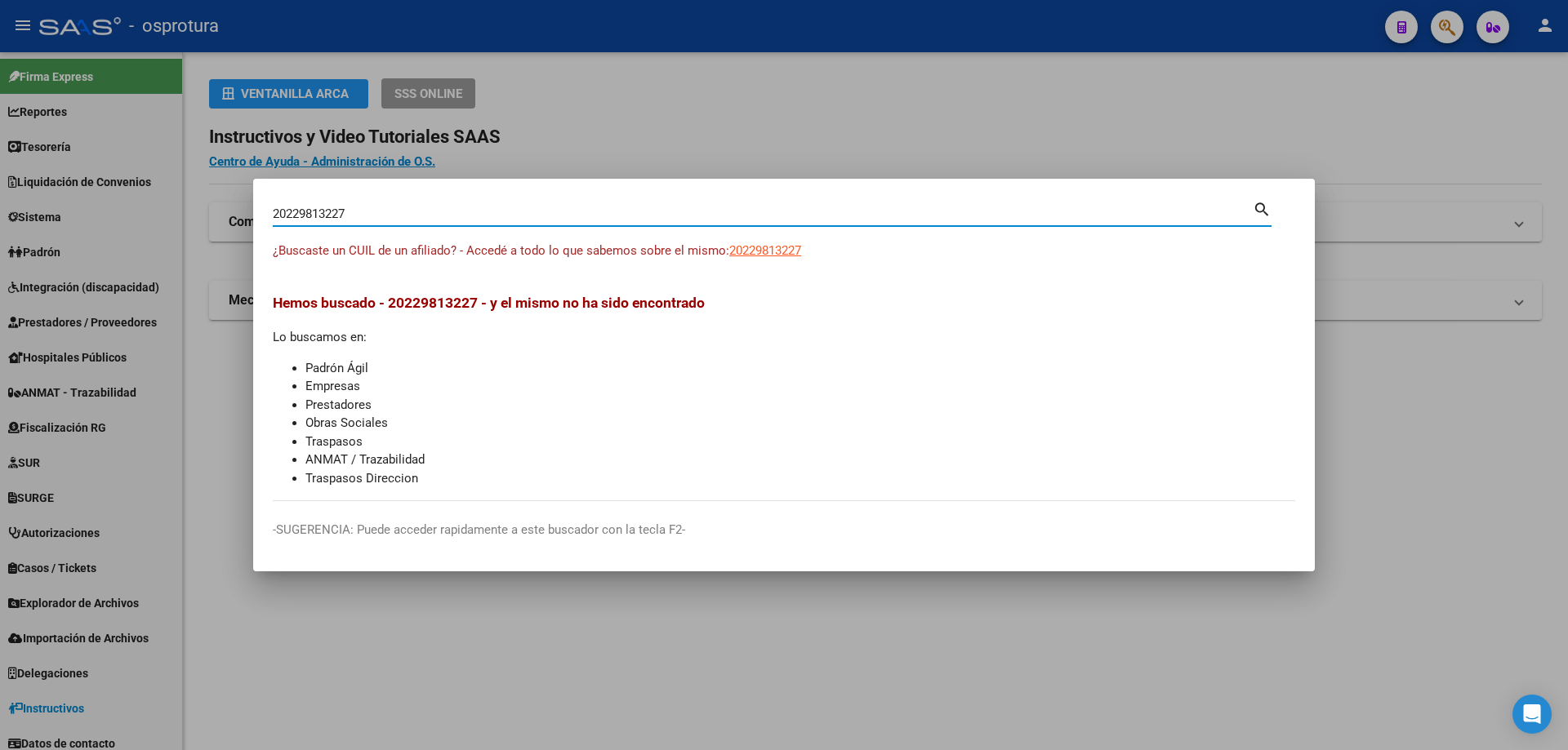
click at [338, 213] on input "20229813227" at bounding box center [762, 214] width 980 height 15
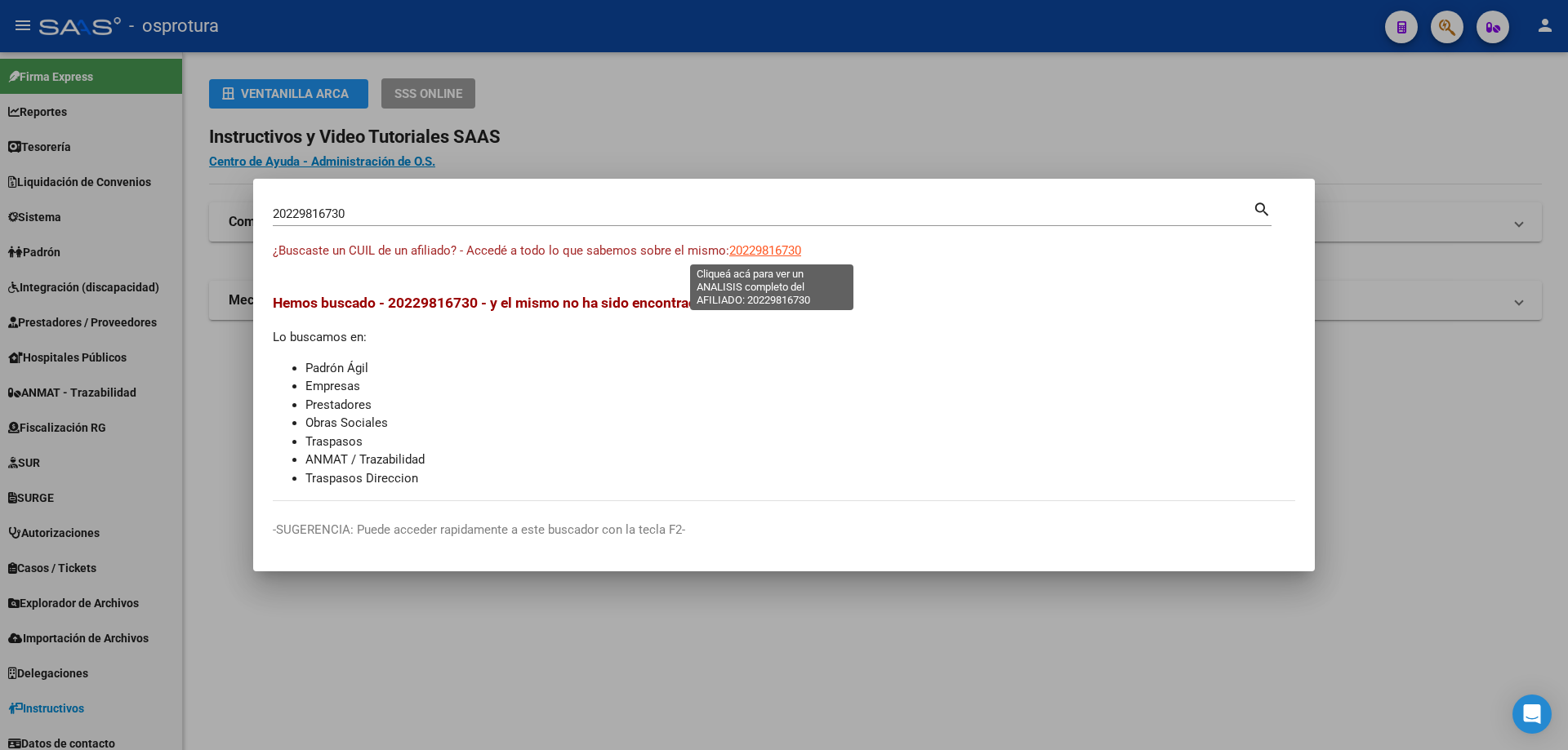
click at [775, 254] on span "20229816730" at bounding box center [765, 250] width 72 height 15
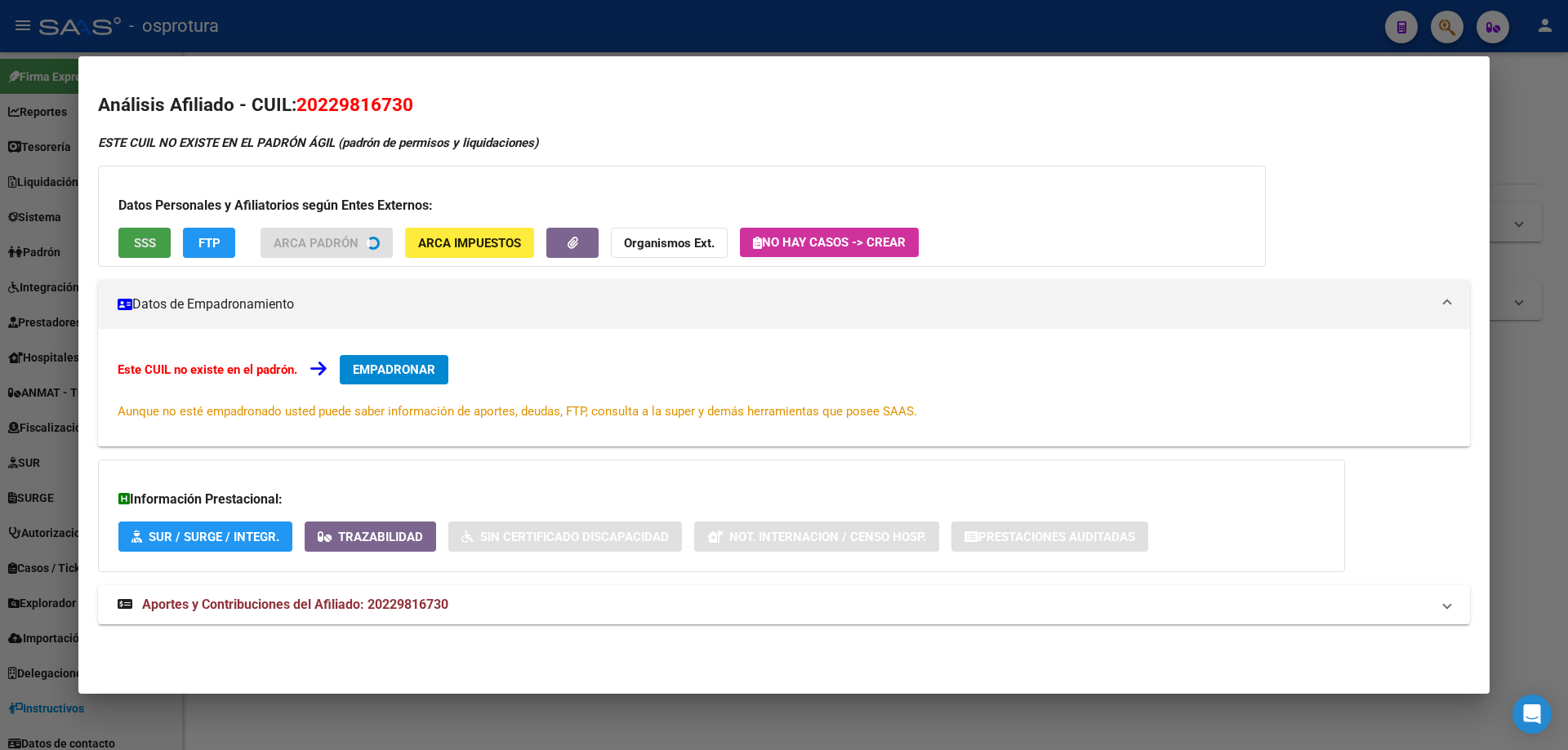
click at [156, 246] on button "SSS" at bounding box center [144, 243] width 52 height 30
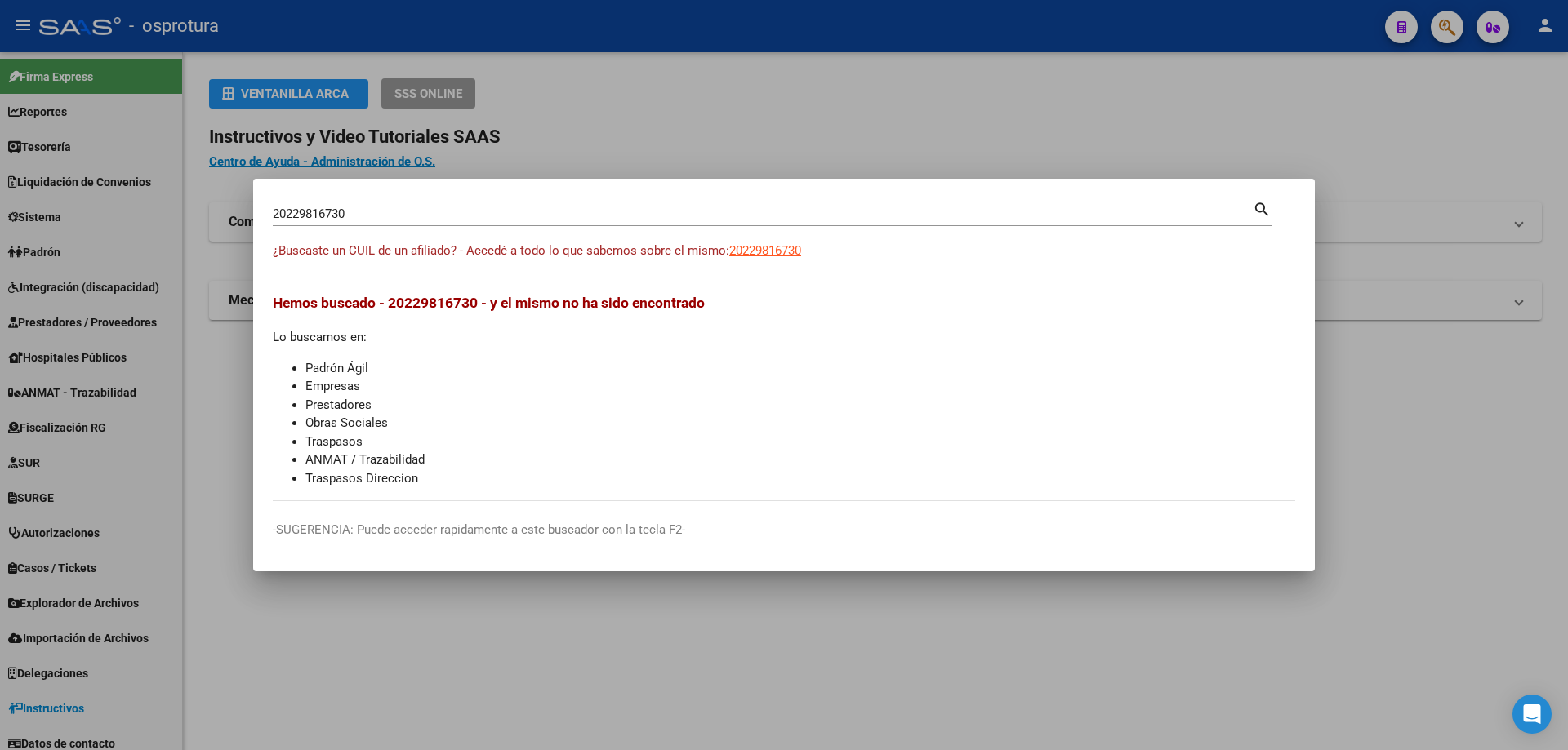
click at [396, 212] on input "20229816730" at bounding box center [762, 214] width 980 height 15
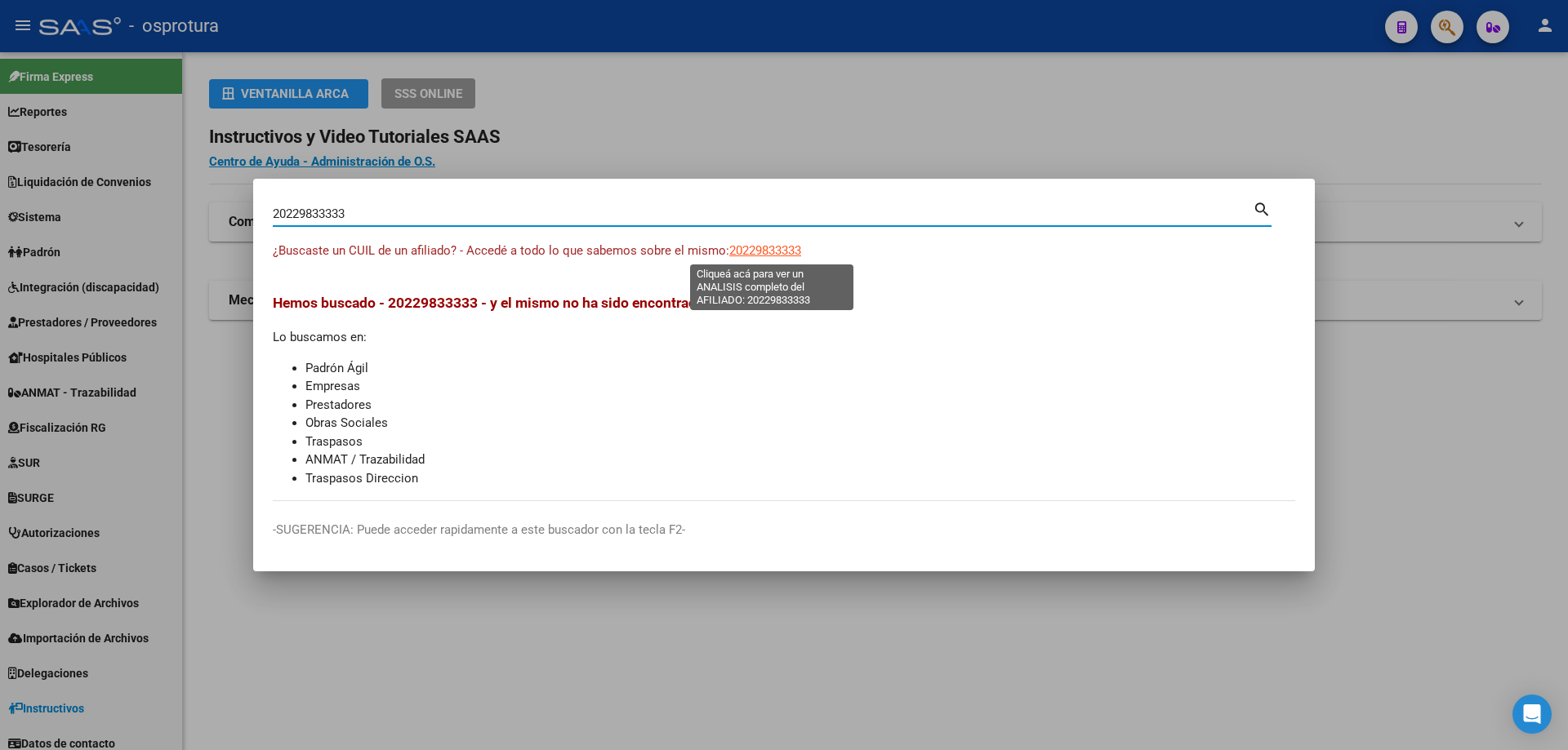
click at [741, 249] on span "20229833333" at bounding box center [765, 250] width 72 height 15
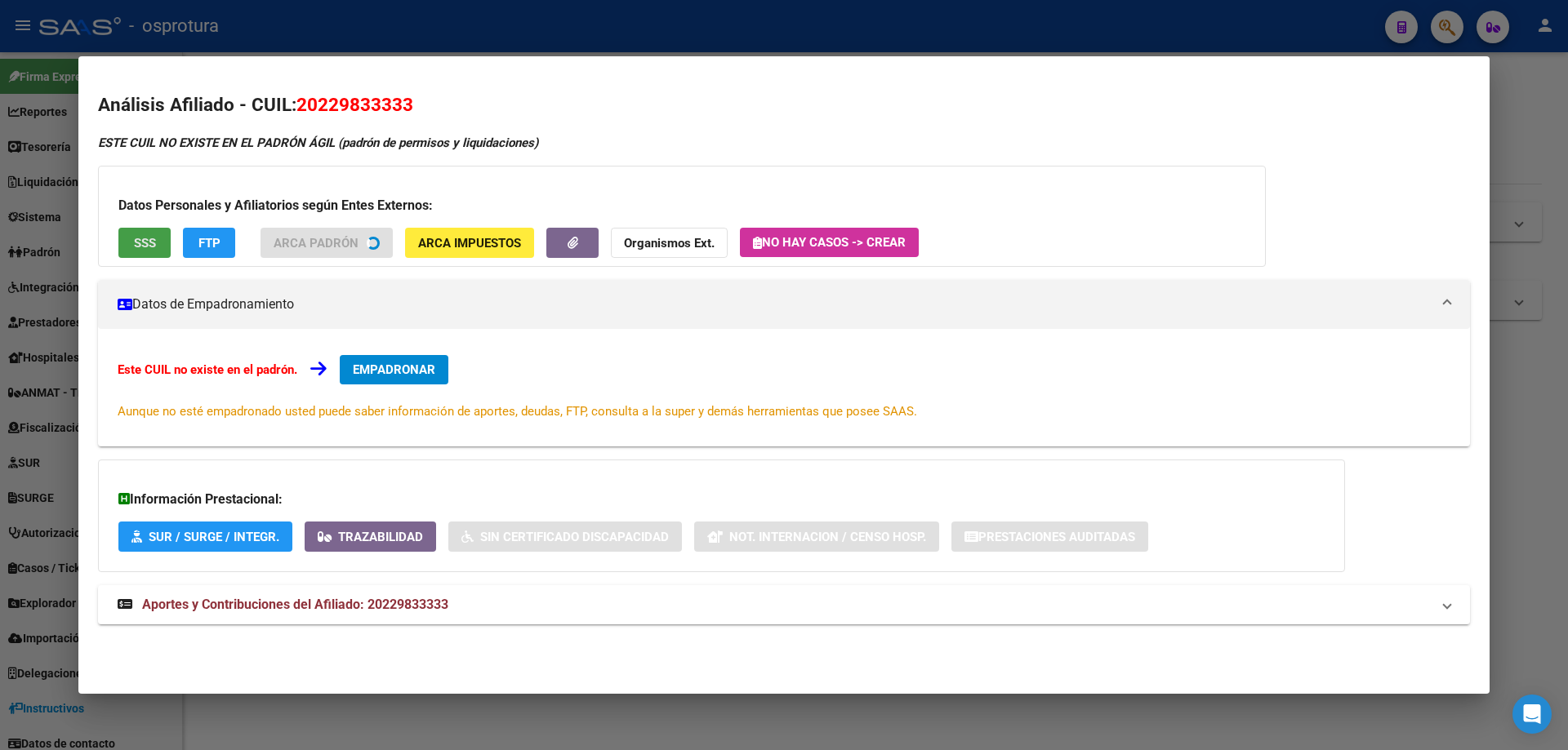
click at [138, 246] on span "SSS" at bounding box center [145, 243] width 22 height 15
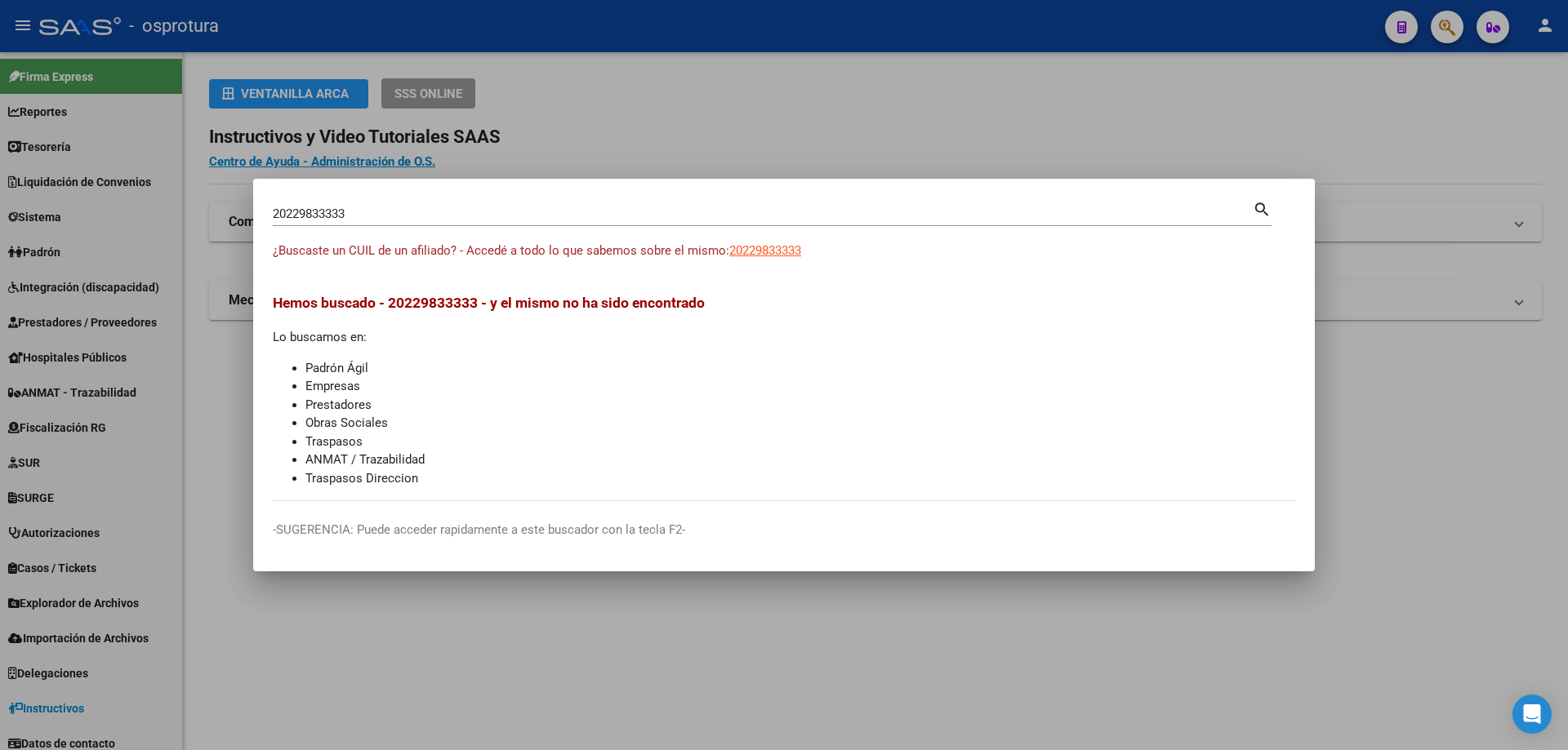
click at [420, 218] on input "20229833333" at bounding box center [762, 214] width 980 height 15
click at [399, 220] on input "20229937635" at bounding box center [762, 214] width 980 height 15
click at [767, 247] on span "20229979036" at bounding box center [765, 250] width 72 height 15
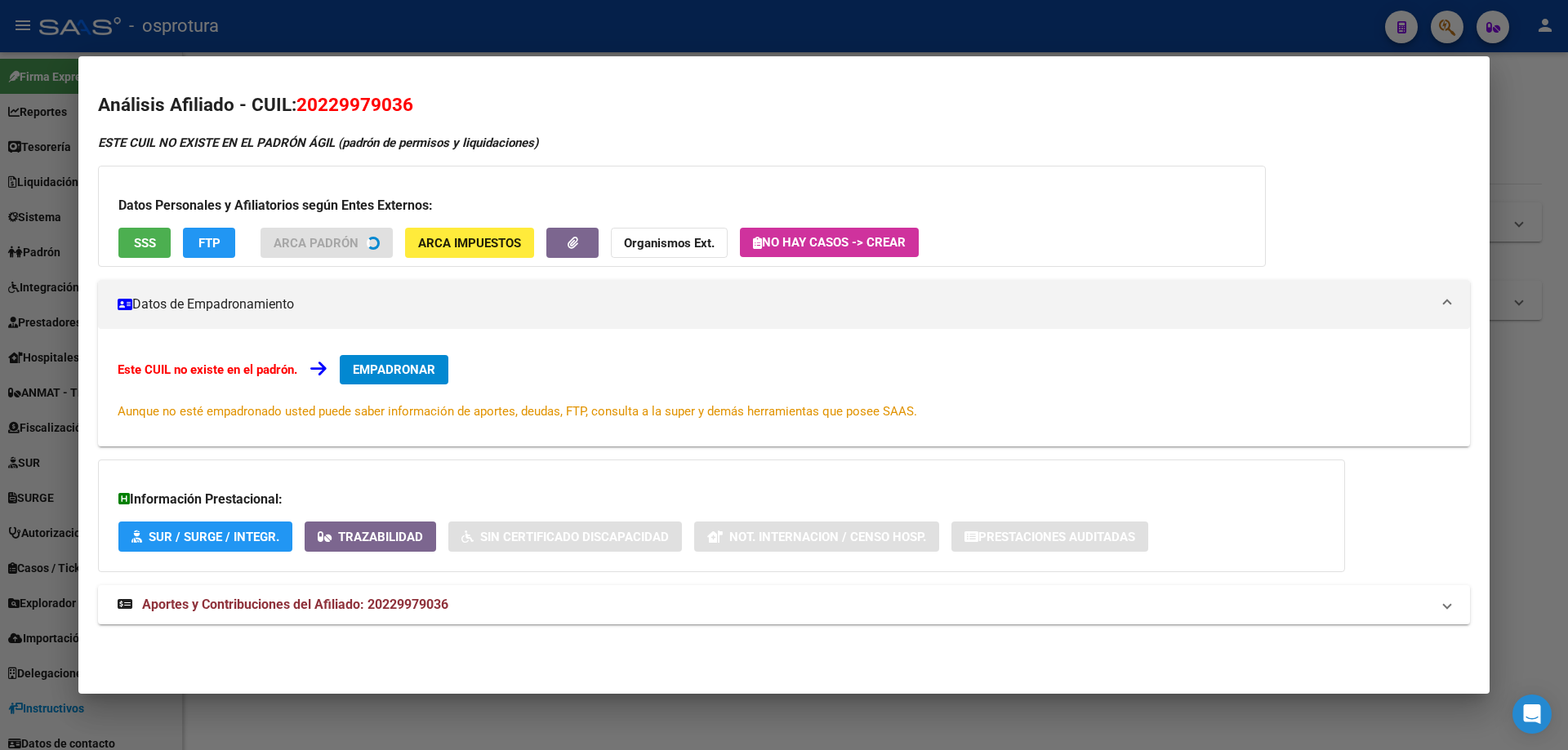
click at [139, 246] on span "SSS" at bounding box center [145, 243] width 22 height 15
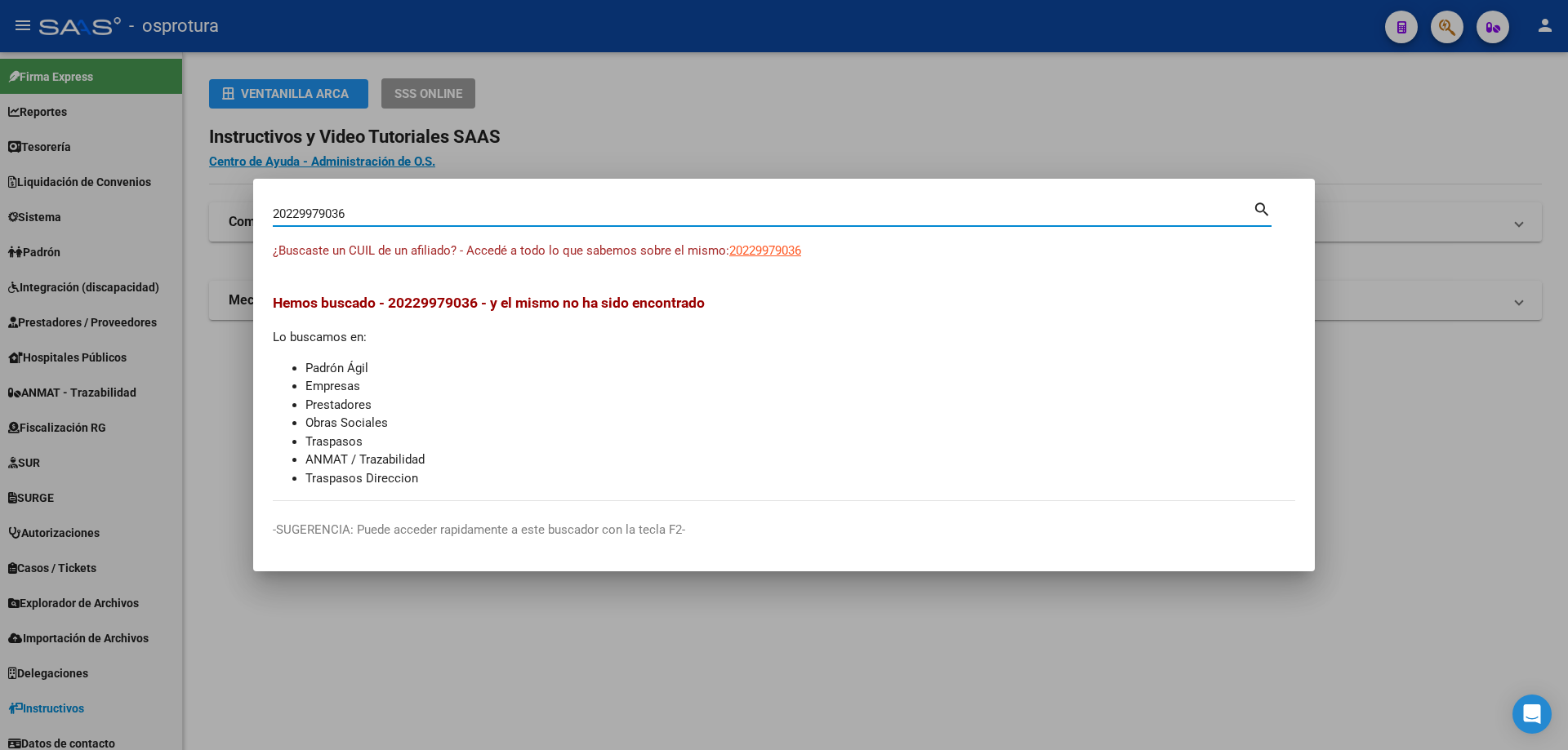
click at [577, 216] on input "20229979036" at bounding box center [762, 214] width 980 height 15
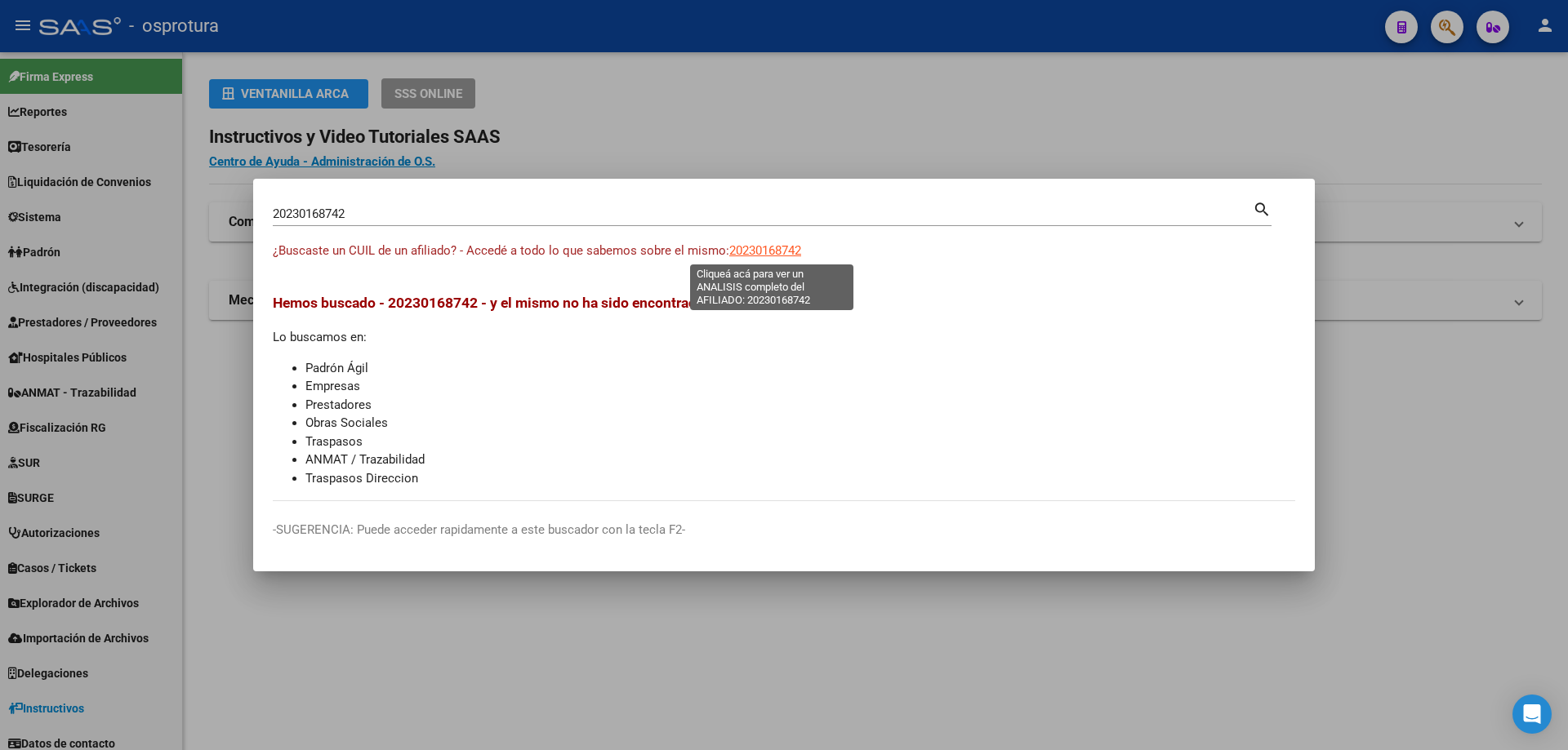
click at [772, 250] on span "20230168742" at bounding box center [765, 250] width 72 height 15
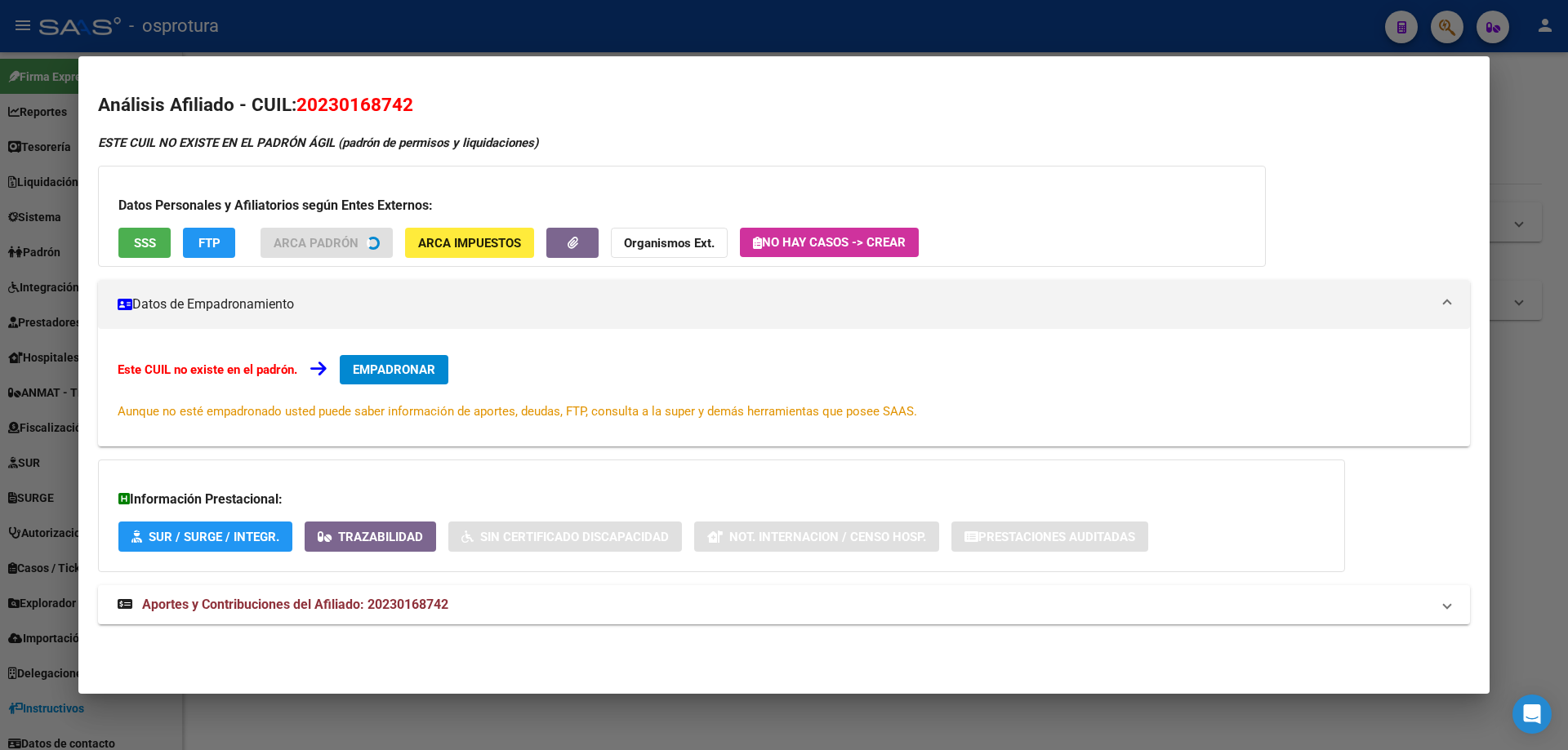
click at [134, 249] on span "SSS" at bounding box center [145, 243] width 22 height 15
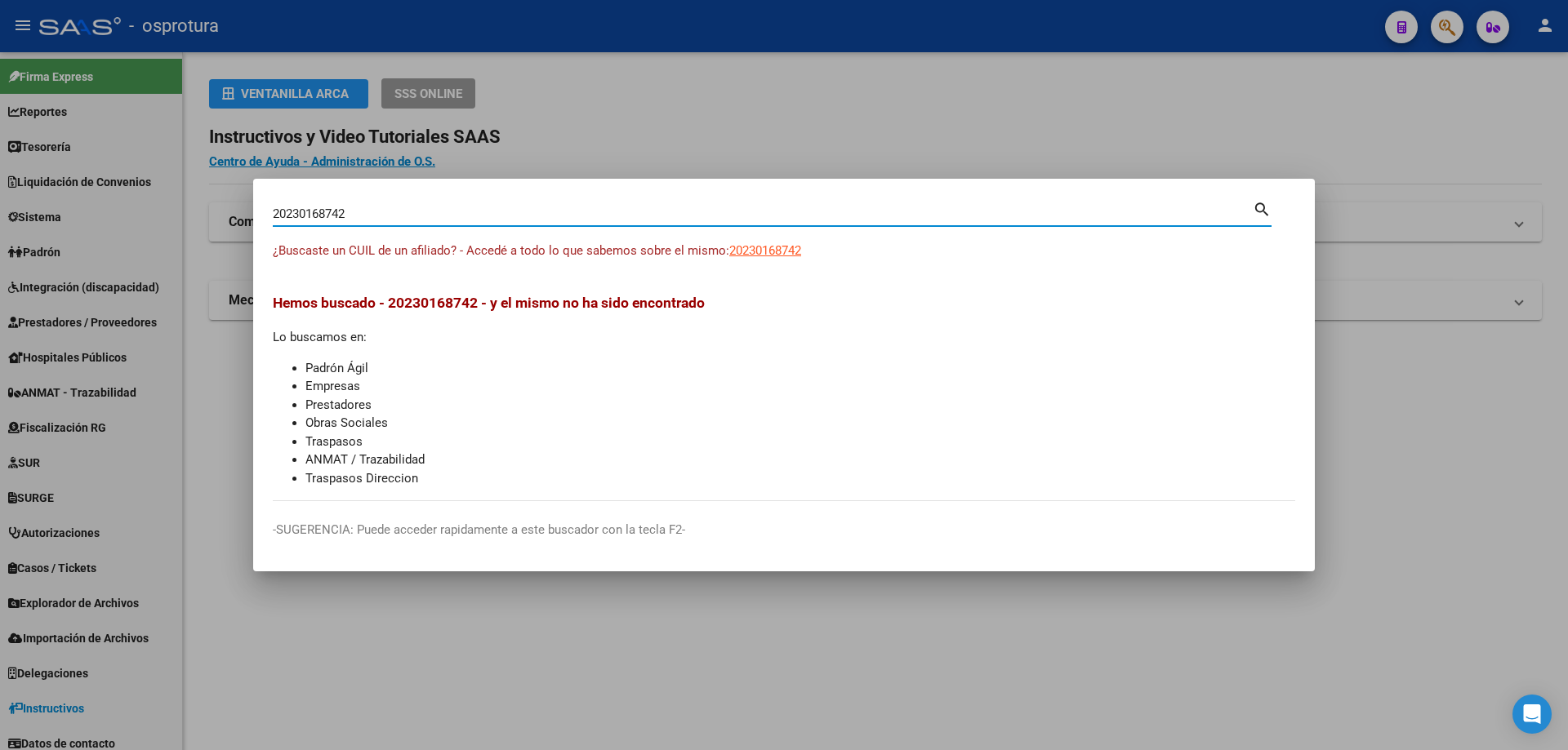
click at [451, 217] on input "20230168742" at bounding box center [762, 214] width 980 height 15
click at [779, 246] on span "20230301957" at bounding box center [765, 250] width 72 height 15
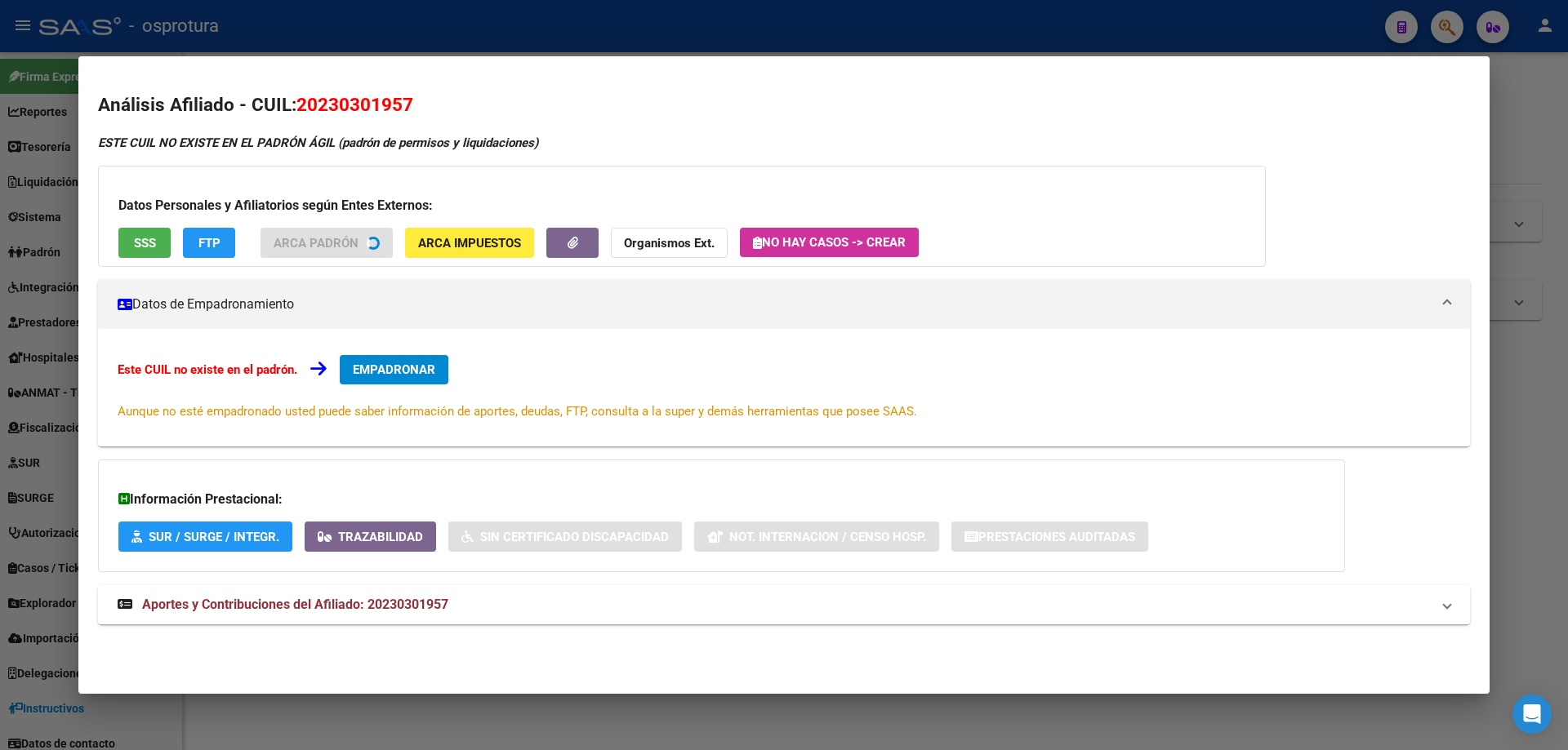
click at [128, 251] on button "SSS" at bounding box center [144, 243] width 52 height 30
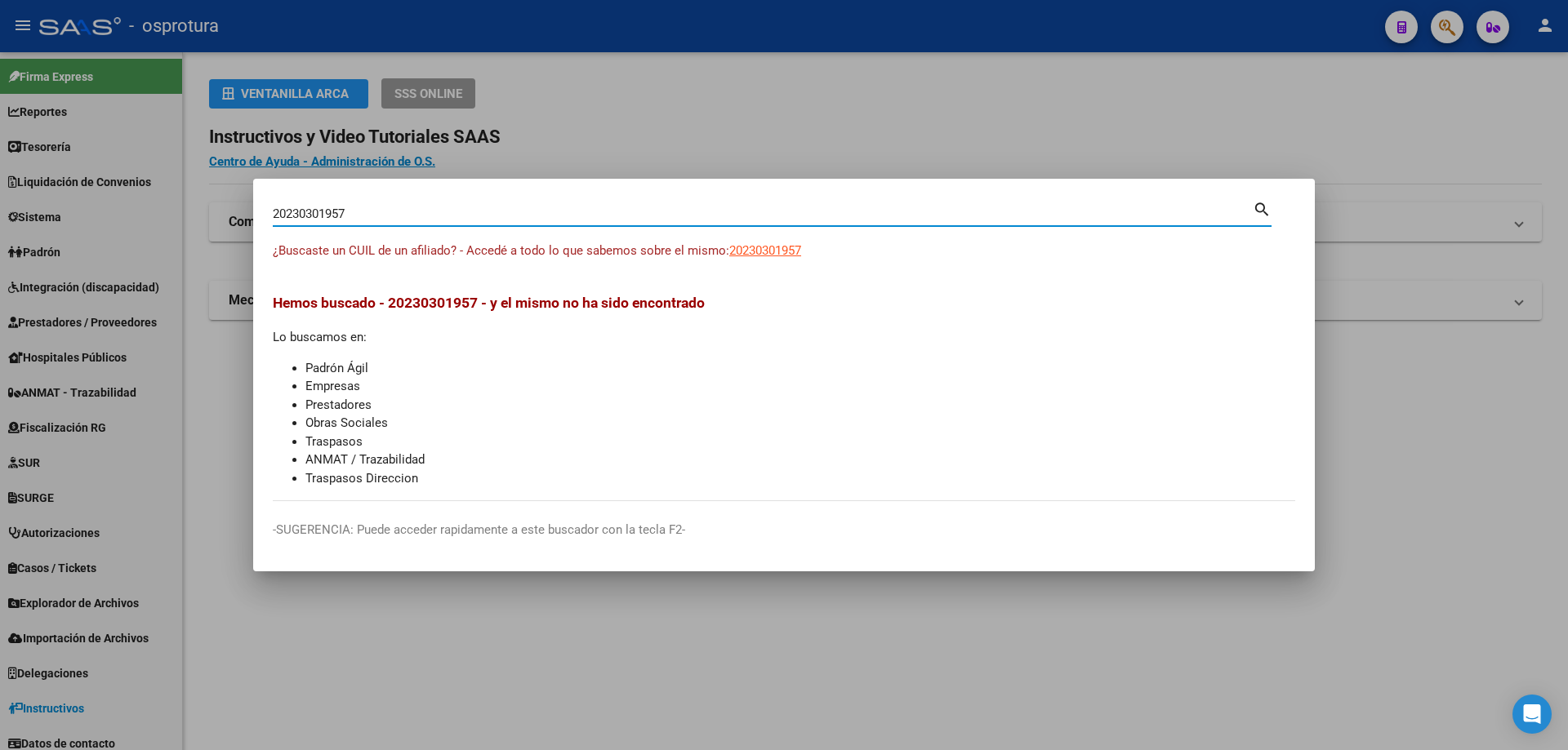
click at [439, 220] on input "20230301957" at bounding box center [762, 214] width 980 height 15
click at [745, 249] on span "20230427039" at bounding box center [765, 250] width 72 height 15
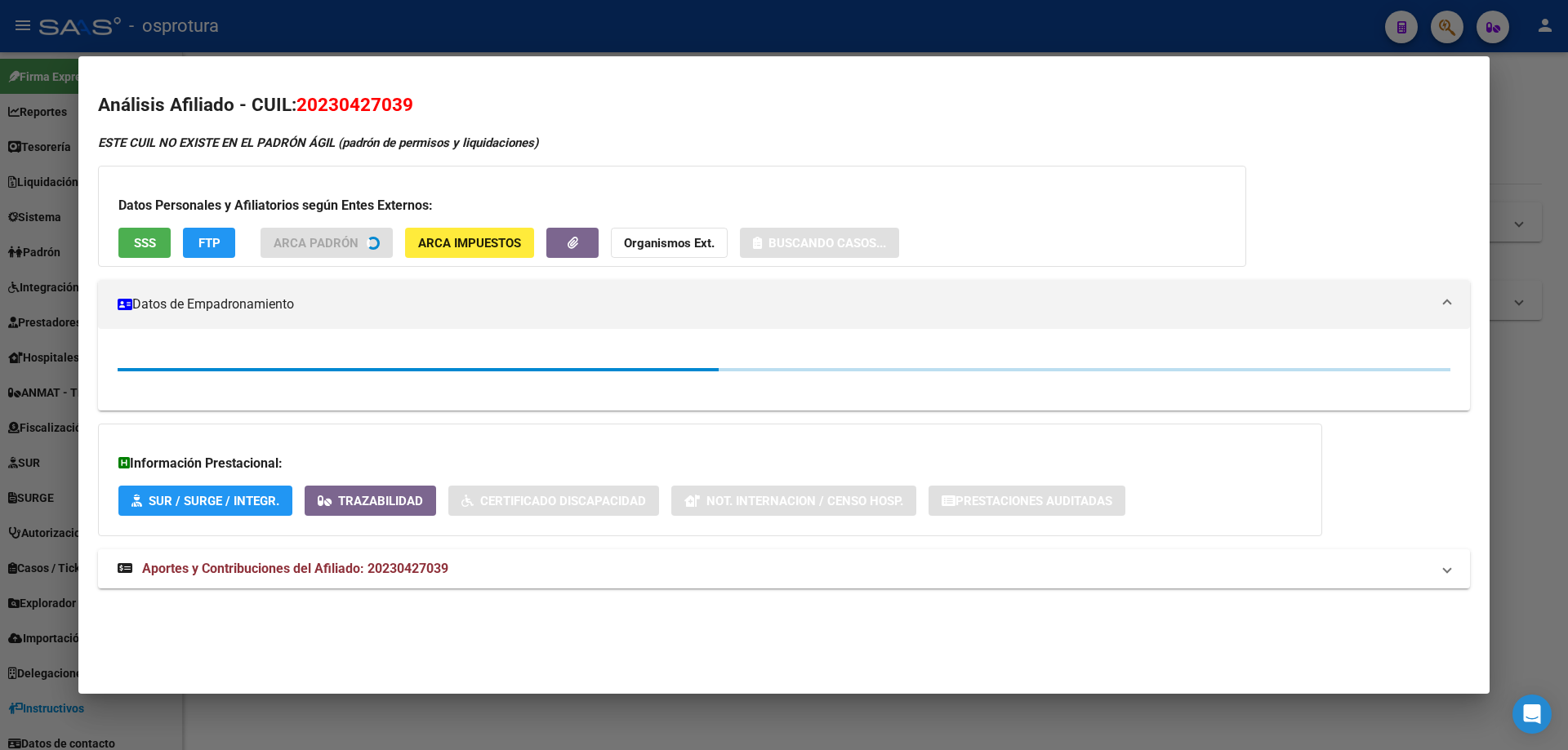
click at [155, 243] on span "SSS" at bounding box center [145, 243] width 22 height 15
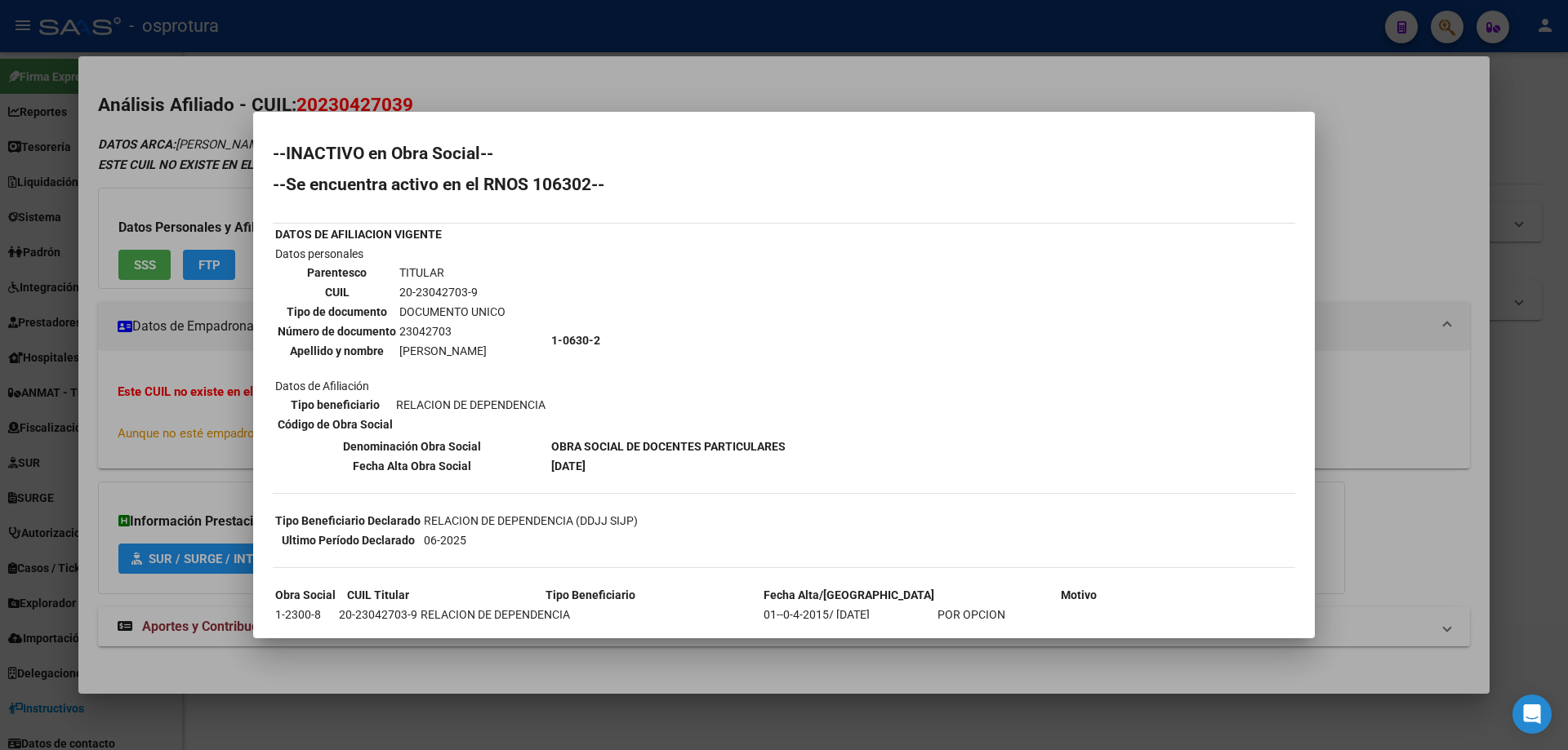
scroll to position [196, 0]
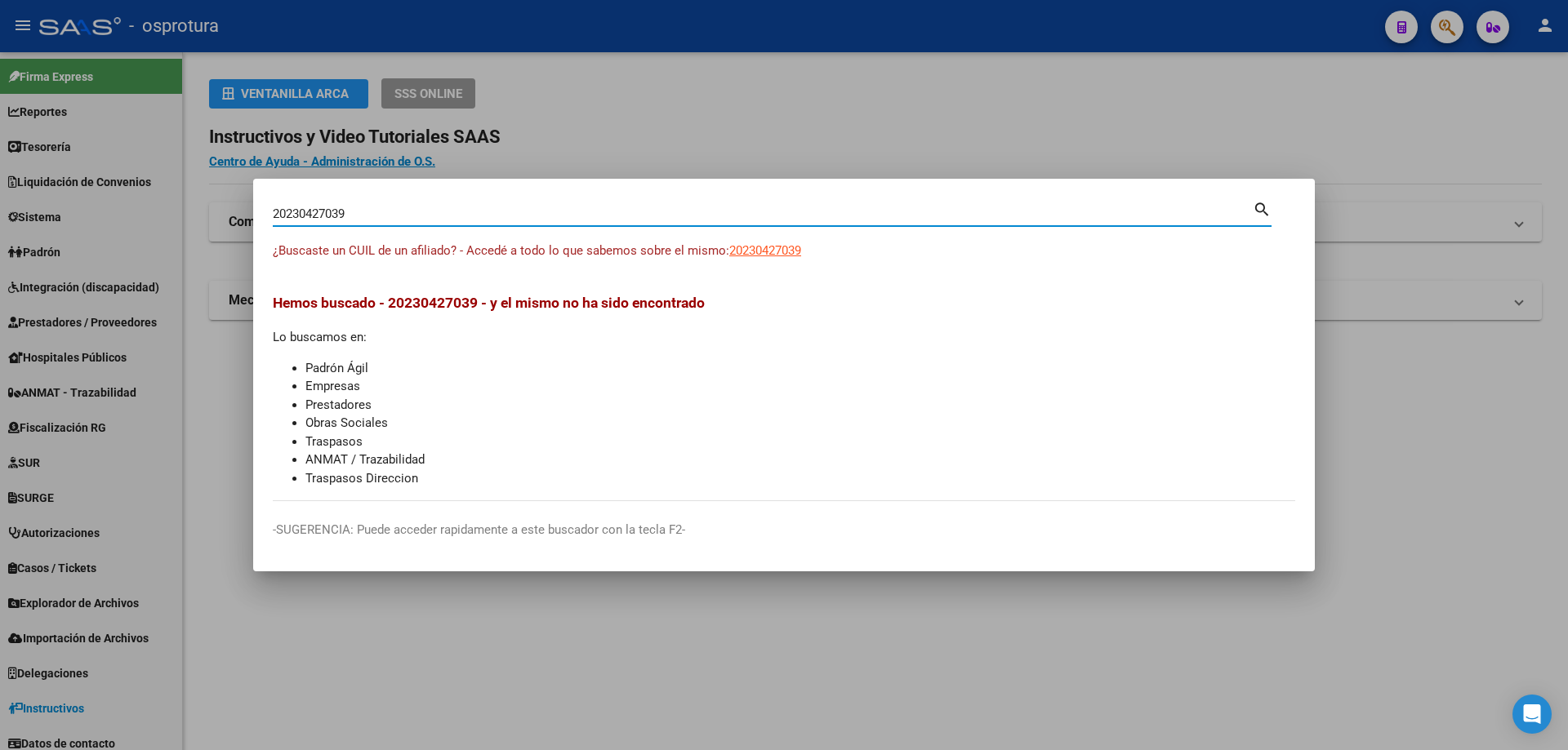
click at [389, 208] on input "20230427039" at bounding box center [762, 214] width 980 height 15
click at [751, 252] on span "20230516201" at bounding box center [765, 250] width 72 height 15
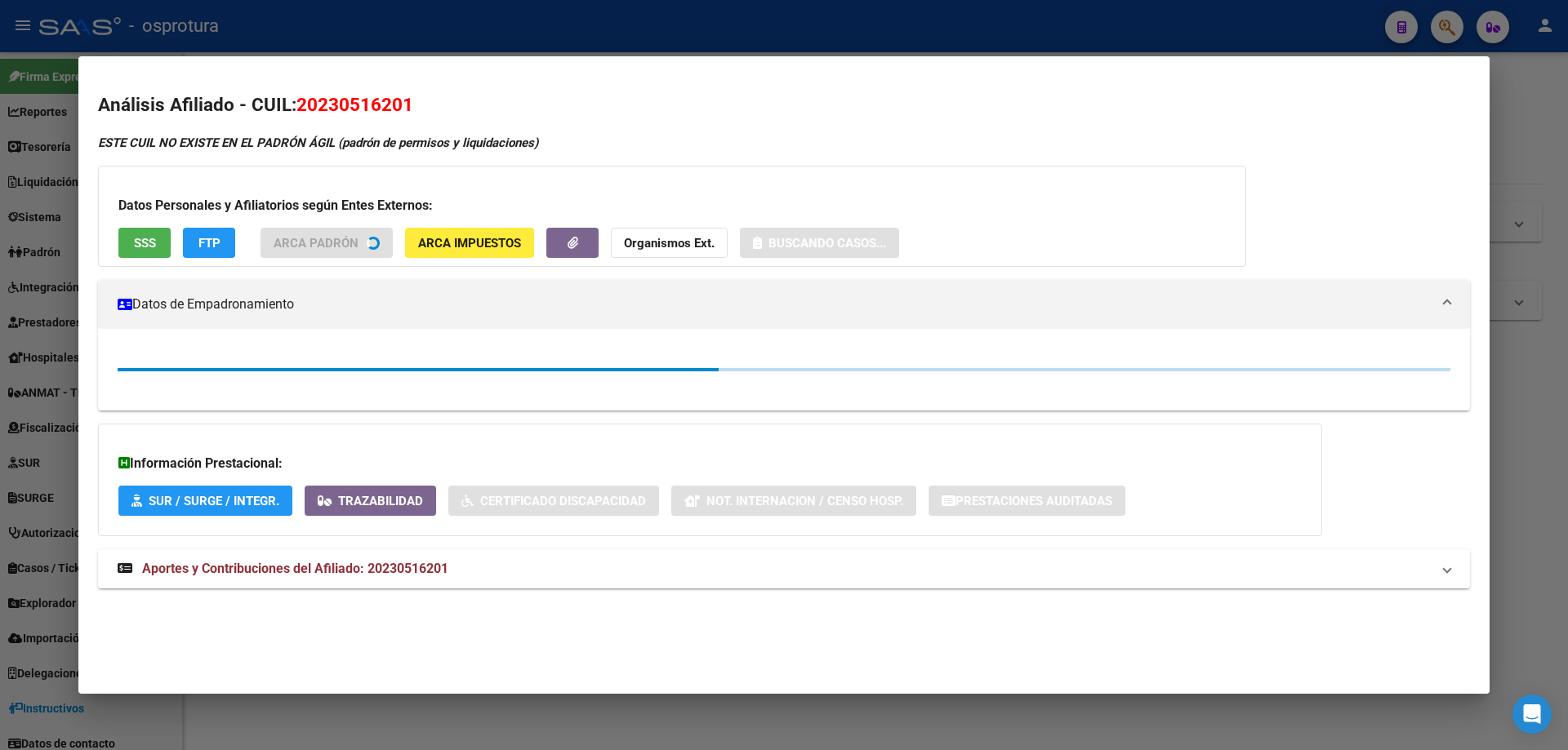
click at [130, 243] on button "SSS" at bounding box center [144, 243] width 52 height 30
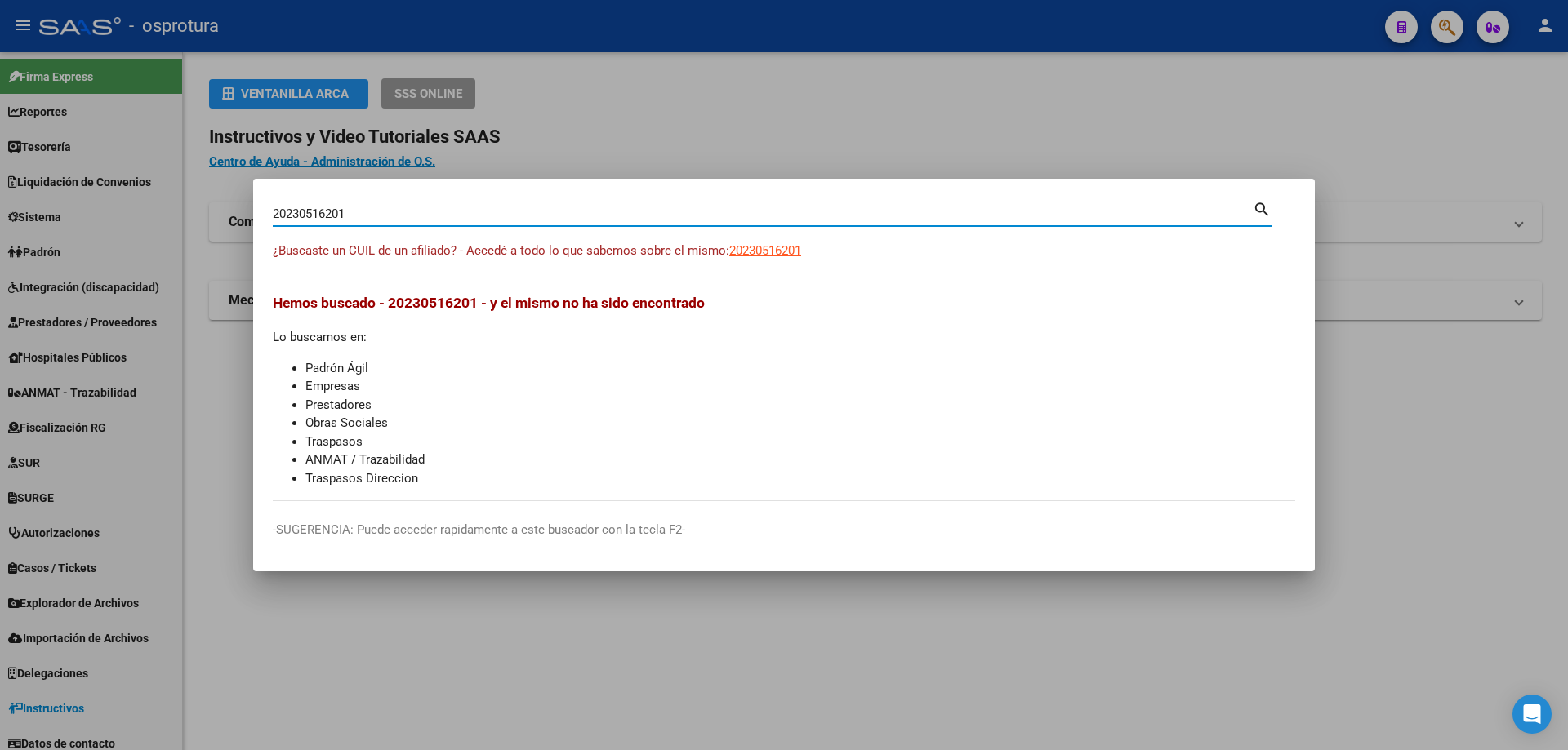
click at [443, 213] on input "20230516201" at bounding box center [762, 214] width 980 height 15
click at [790, 247] on span "20231550888" at bounding box center [765, 250] width 72 height 15
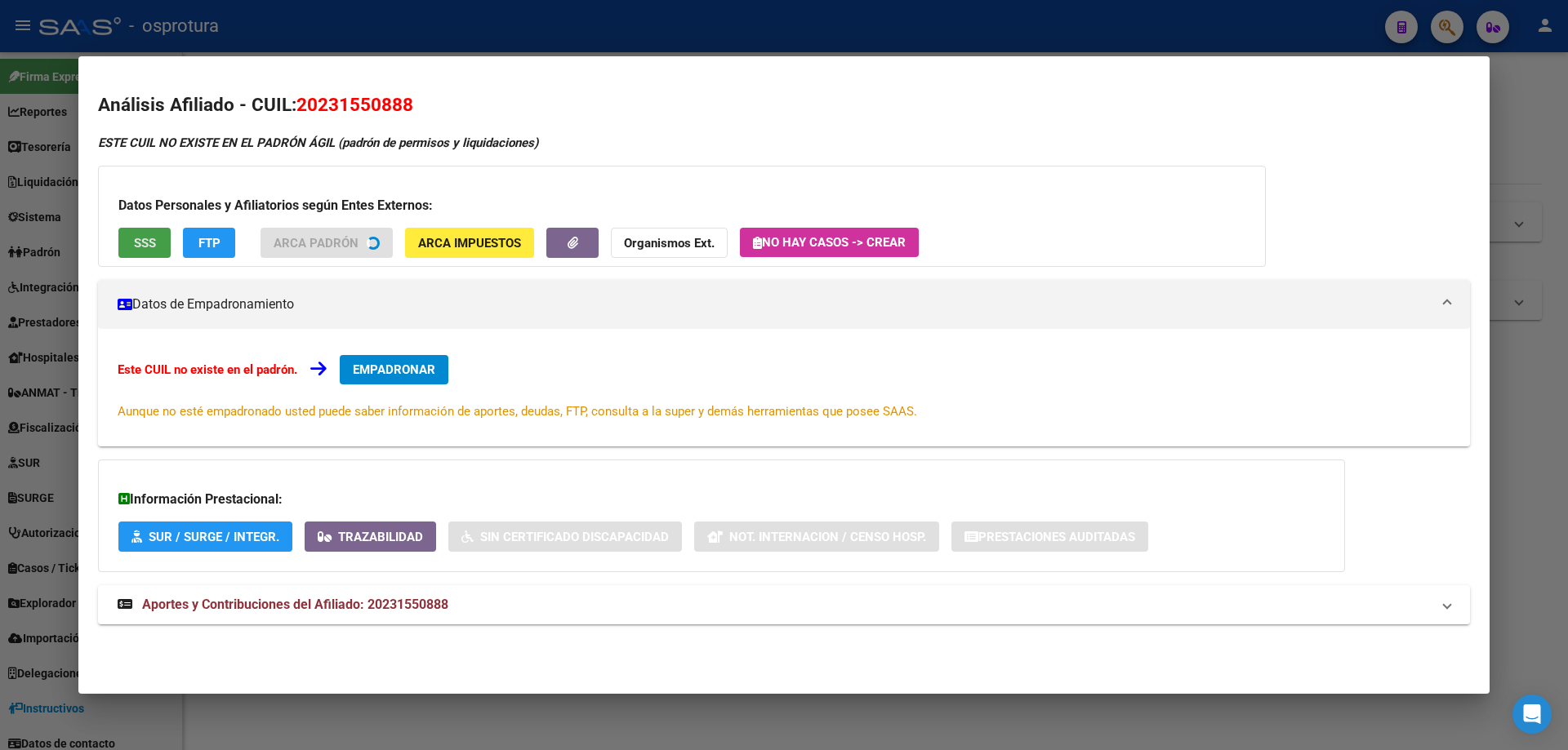
click at [130, 248] on button "SSS" at bounding box center [144, 243] width 52 height 30
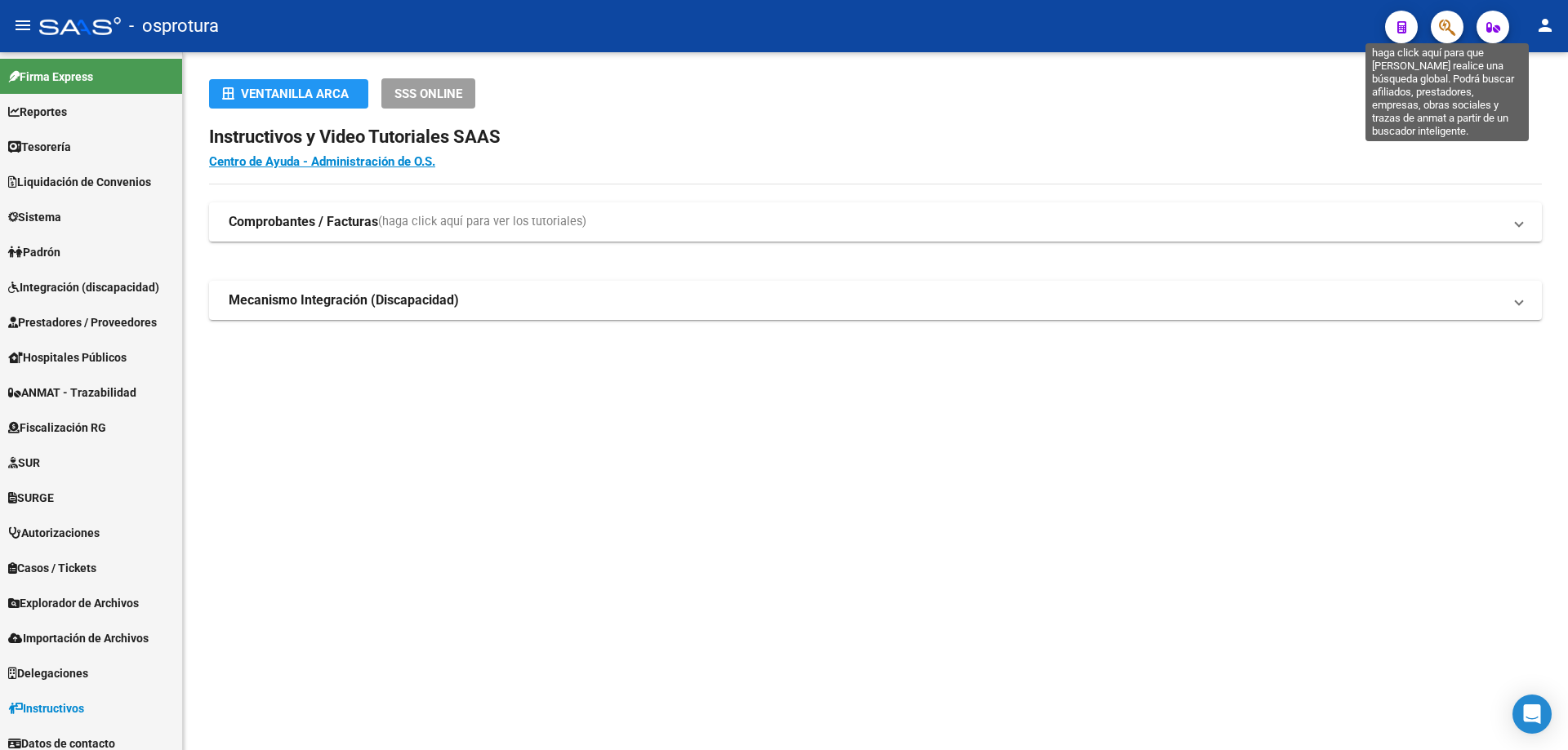
click at [1446, 28] on icon "button" at bounding box center [1447, 27] width 16 height 19
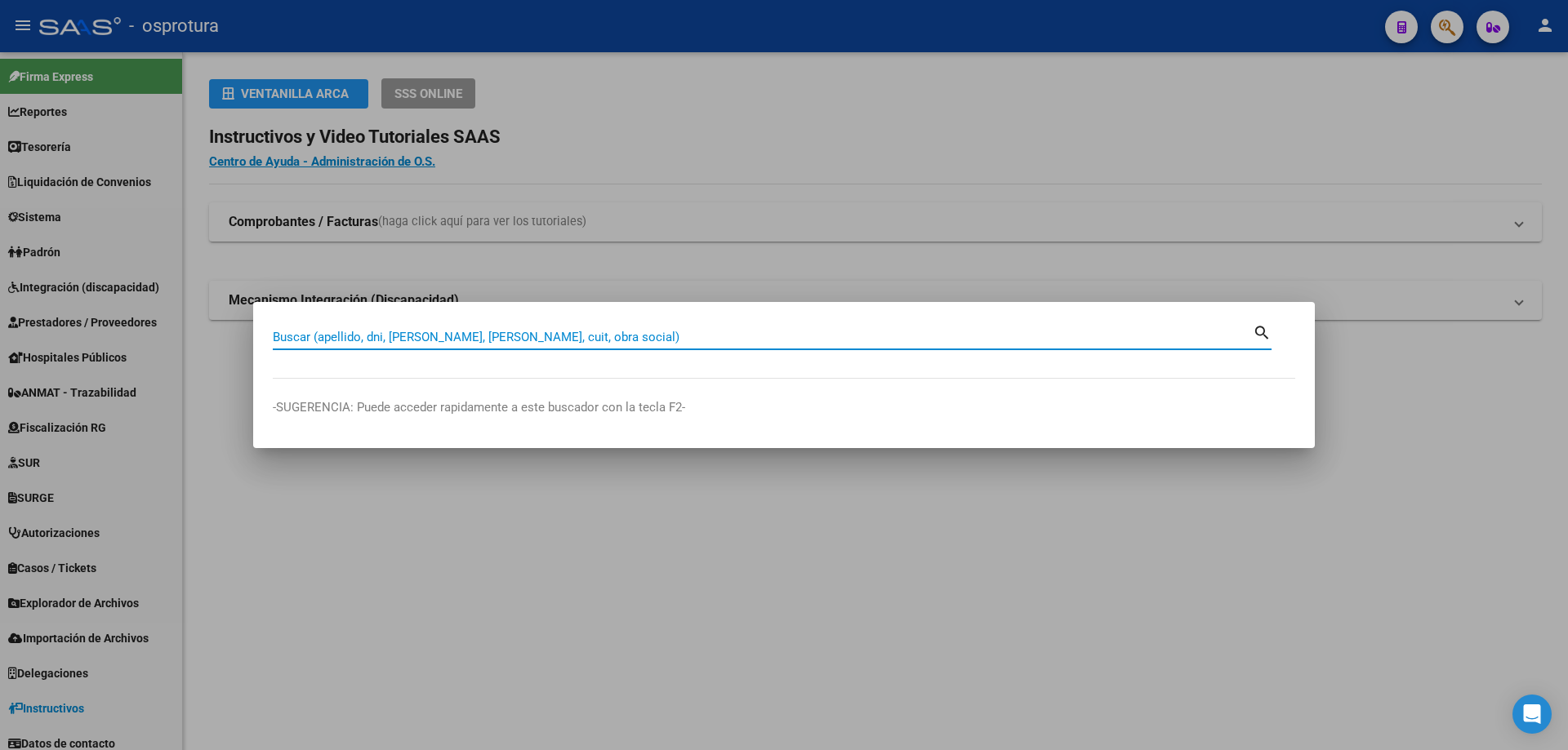
click at [578, 340] on input "Buscar (apellido, dni, [PERSON_NAME], [PERSON_NAME], cuit, obra social)" at bounding box center [762, 337] width 980 height 15
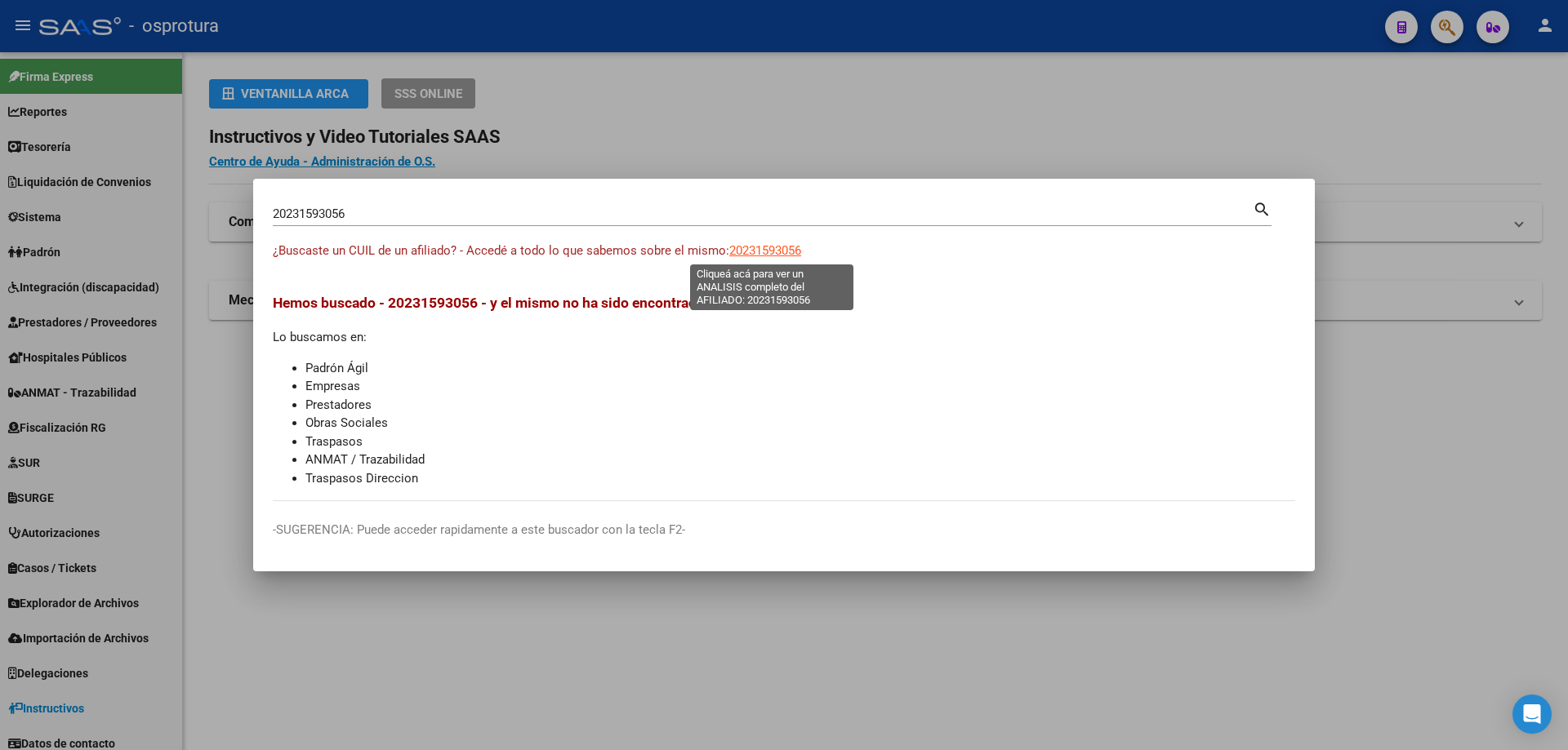
click at [752, 245] on span "20231593056" at bounding box center [765, 250] width 72 height 15
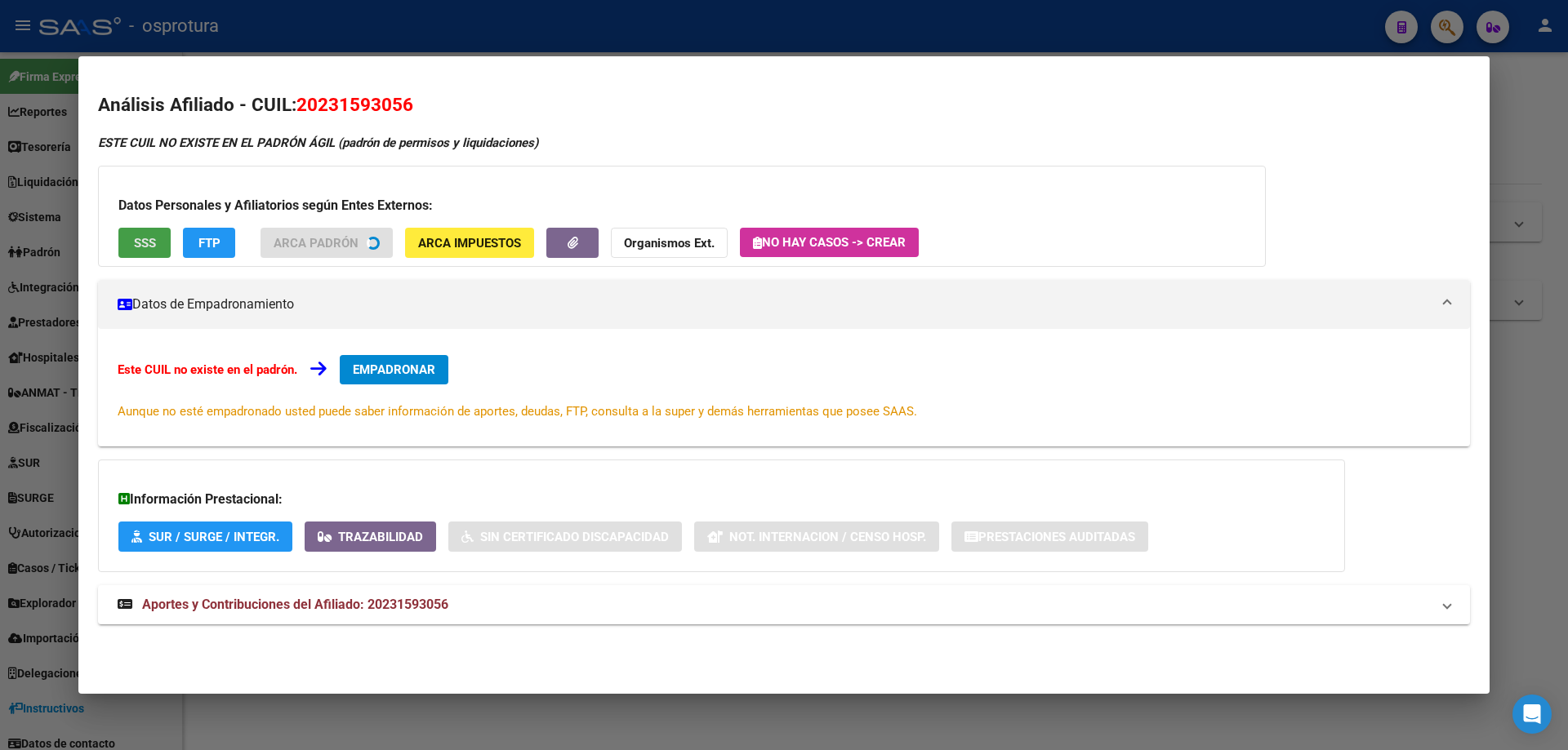
click at [136, 251] on button "SSS" at bounding box center [144, 243] width 52 height 30
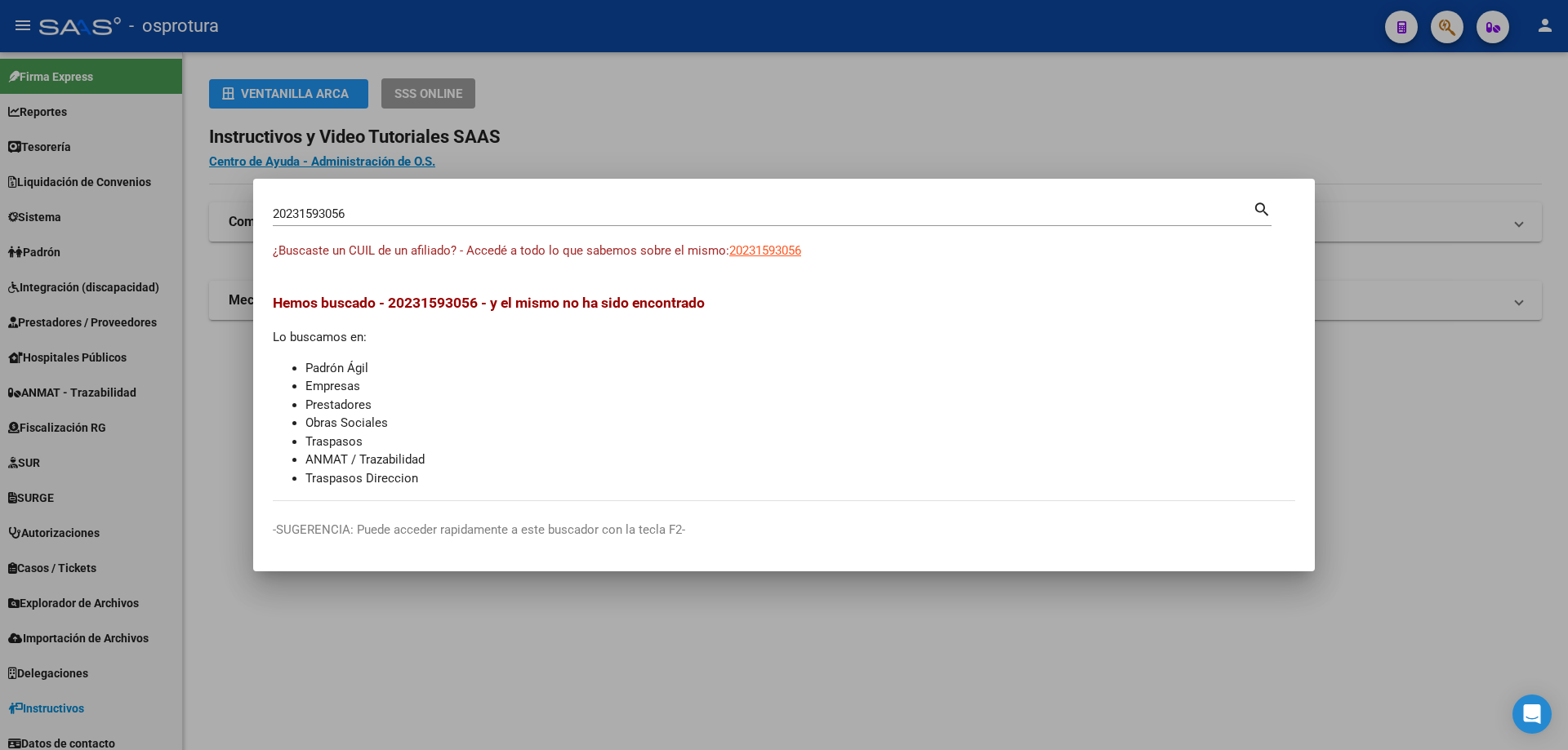
click at [467, 209] on input "20231593056" at bounding box center [762, 214] width 980 height 15
click at [510, 211] on input "20231644785" at bounding box center [762, 214] width 980 height 15
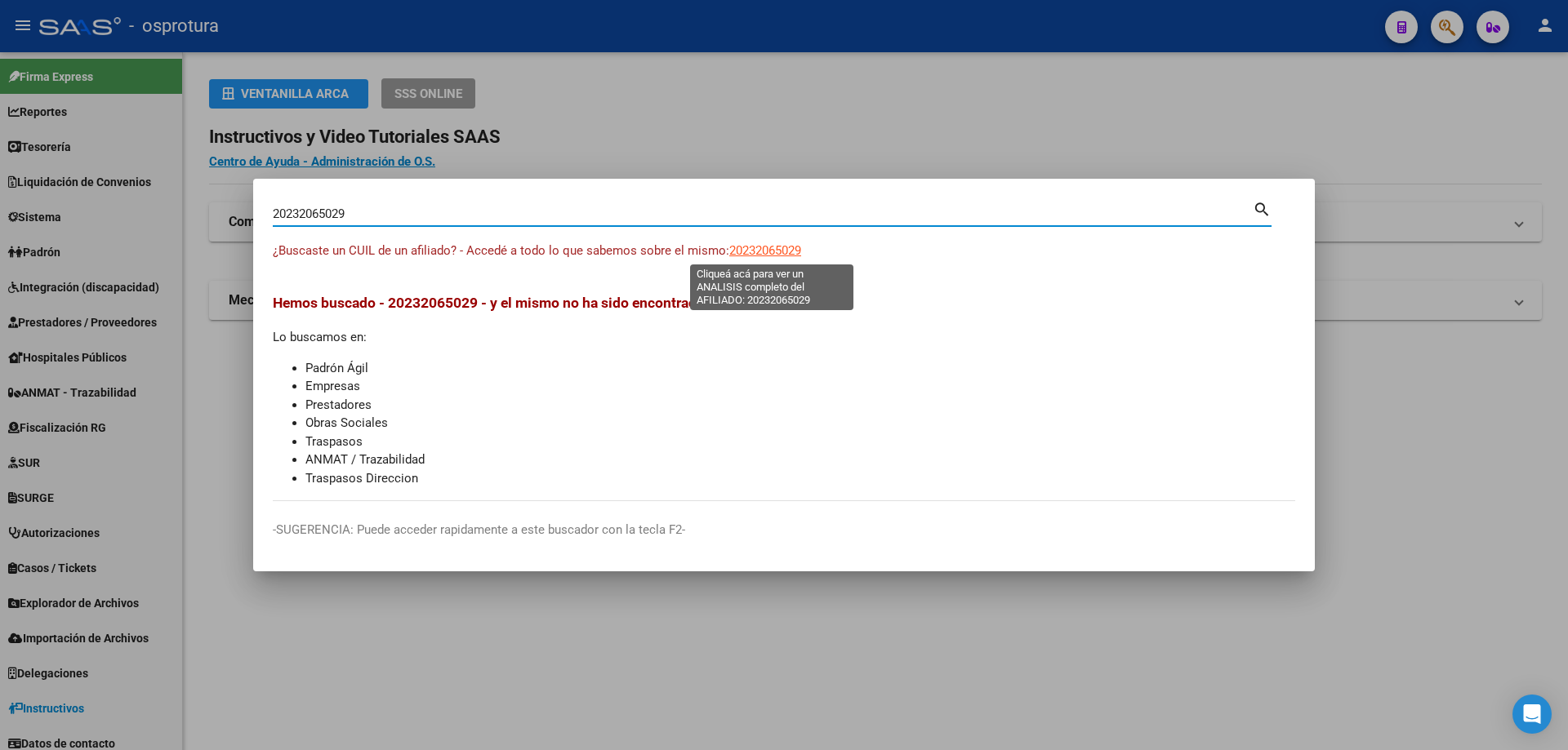
click at [761, 246] on span "20232065029" at bounding box center [765, 250] width 72 height 15
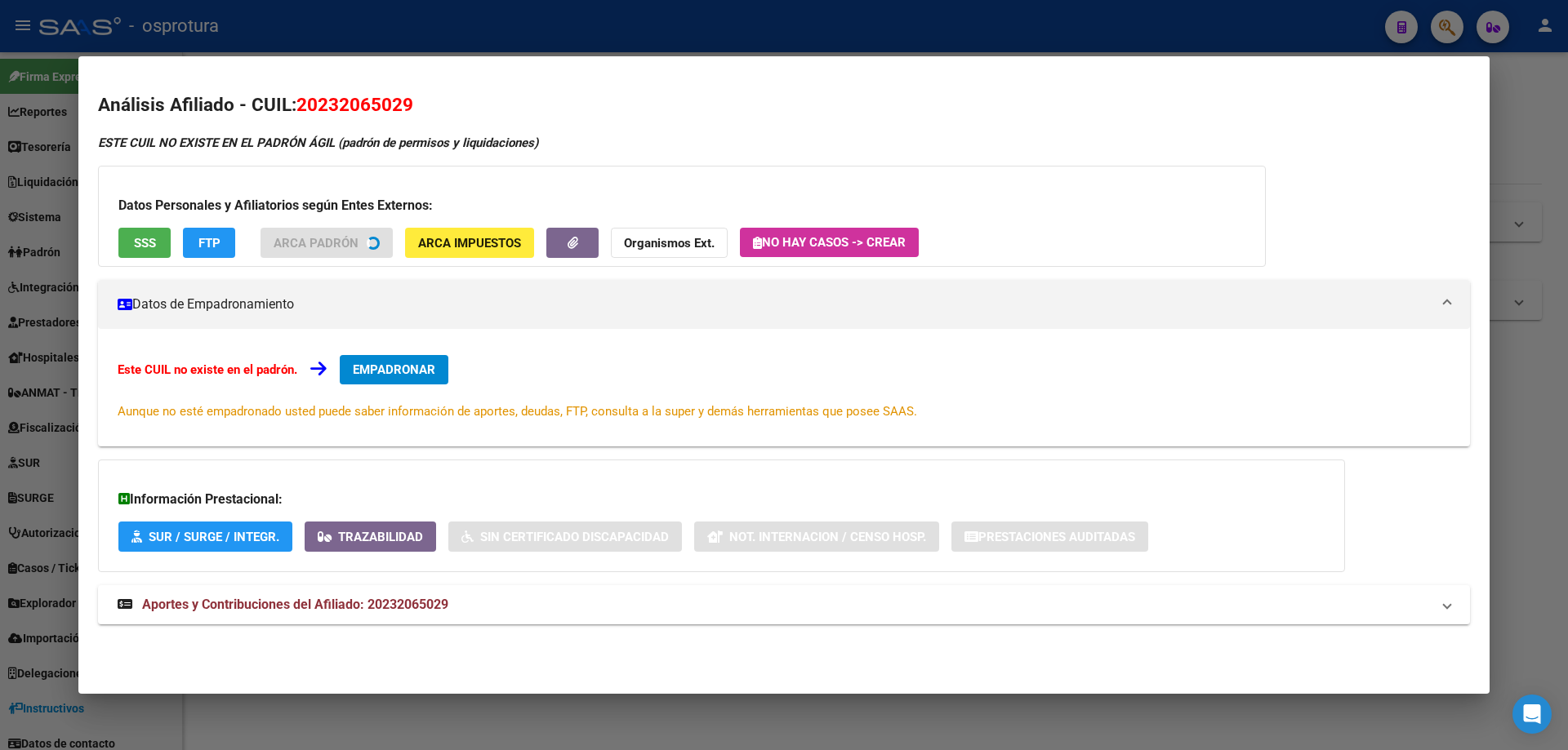
click at [136, 253] on button "SSS" at bounding box center [144, 243] width 52 height 30
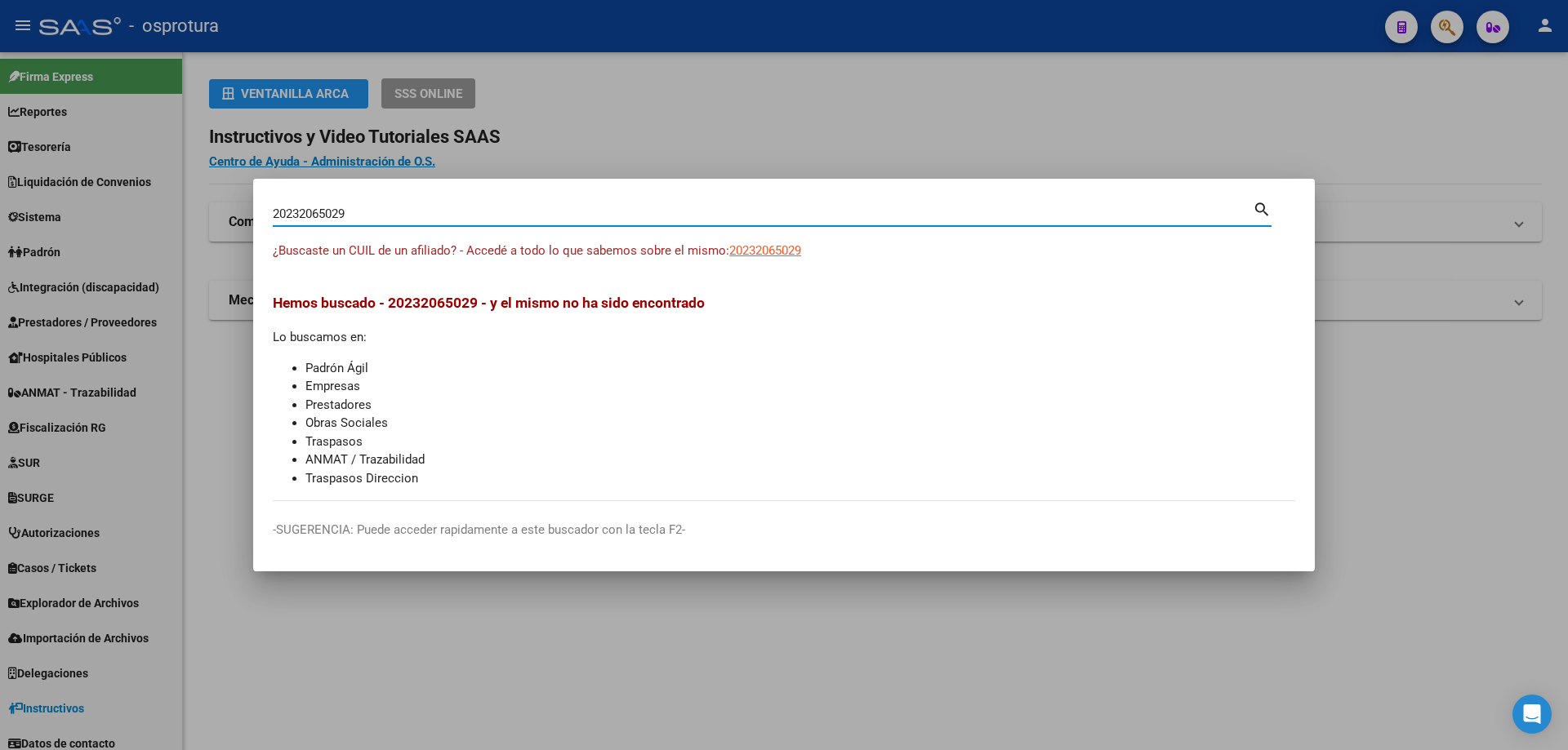
click at [453, 216] on input "20232065029" at bounding box center [762, 214] width 980 height 15
click at [762, 246] on span "20232519712" at bounding box center [765, 250] width 72 height 15
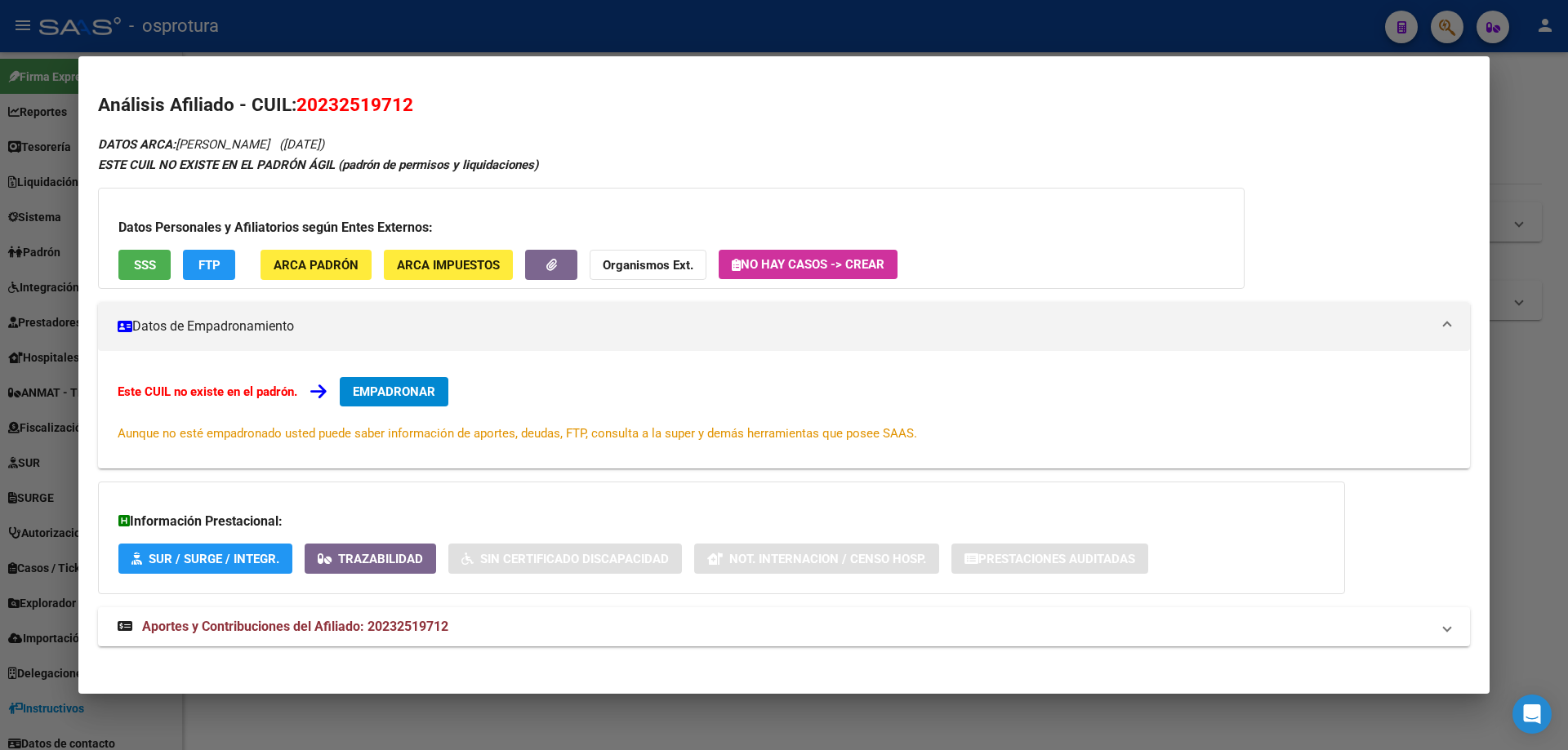
scroll to position [9, 0]
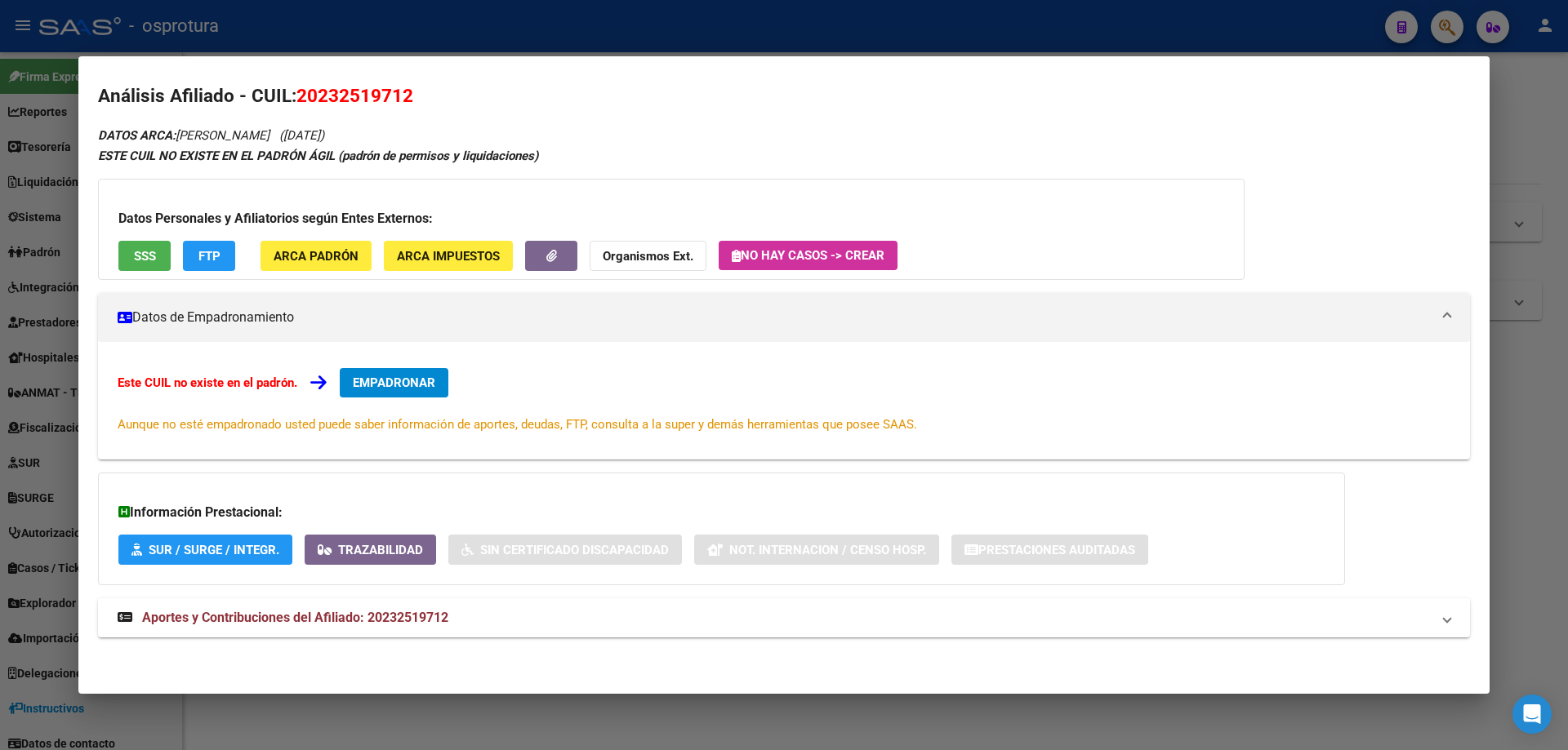
click at [138, 260] on span "SSS" at bounding box center [145, 255] width 22 height 15
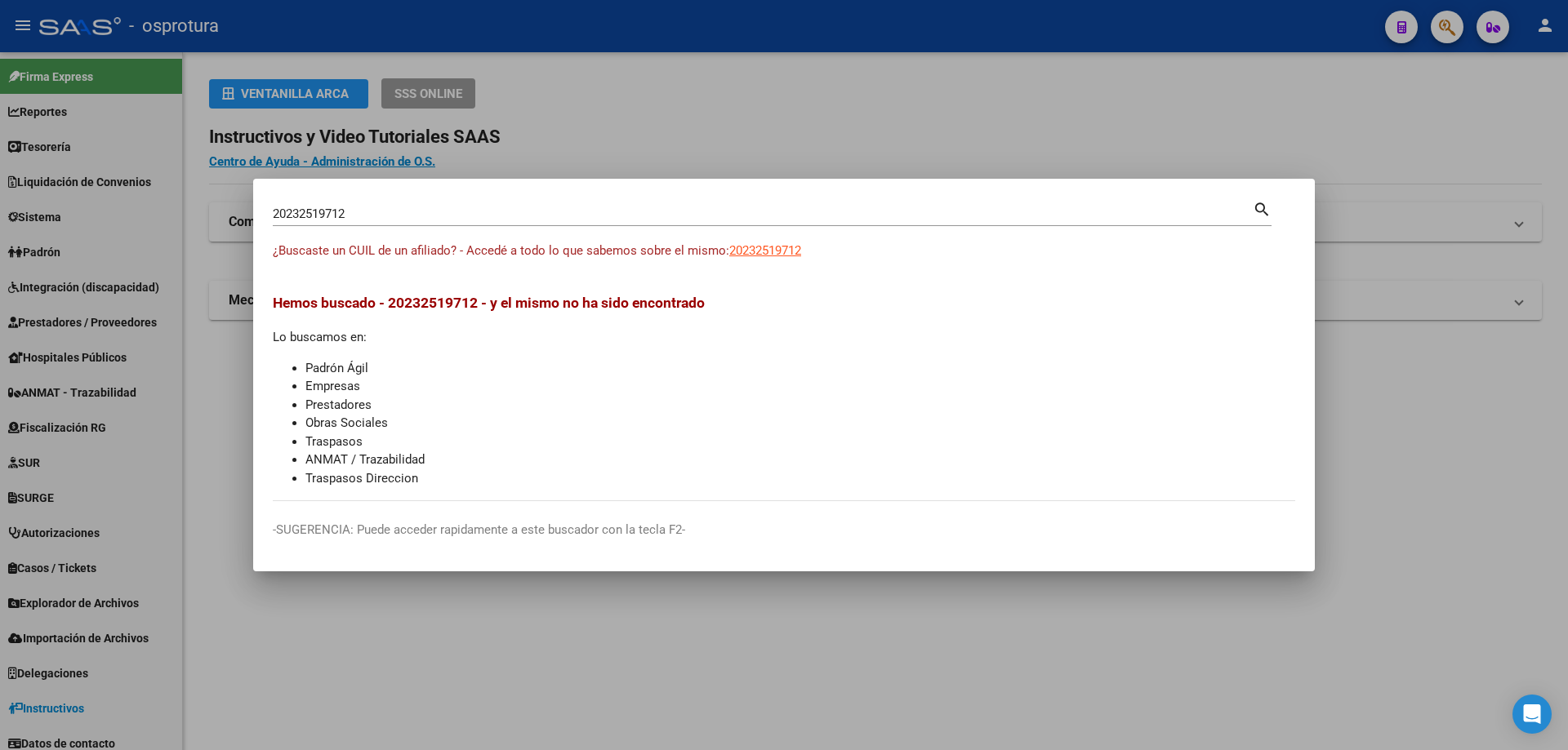
click at [408, 210] on input "20232519712" at bounding box center [762, 214] width 980 height 15
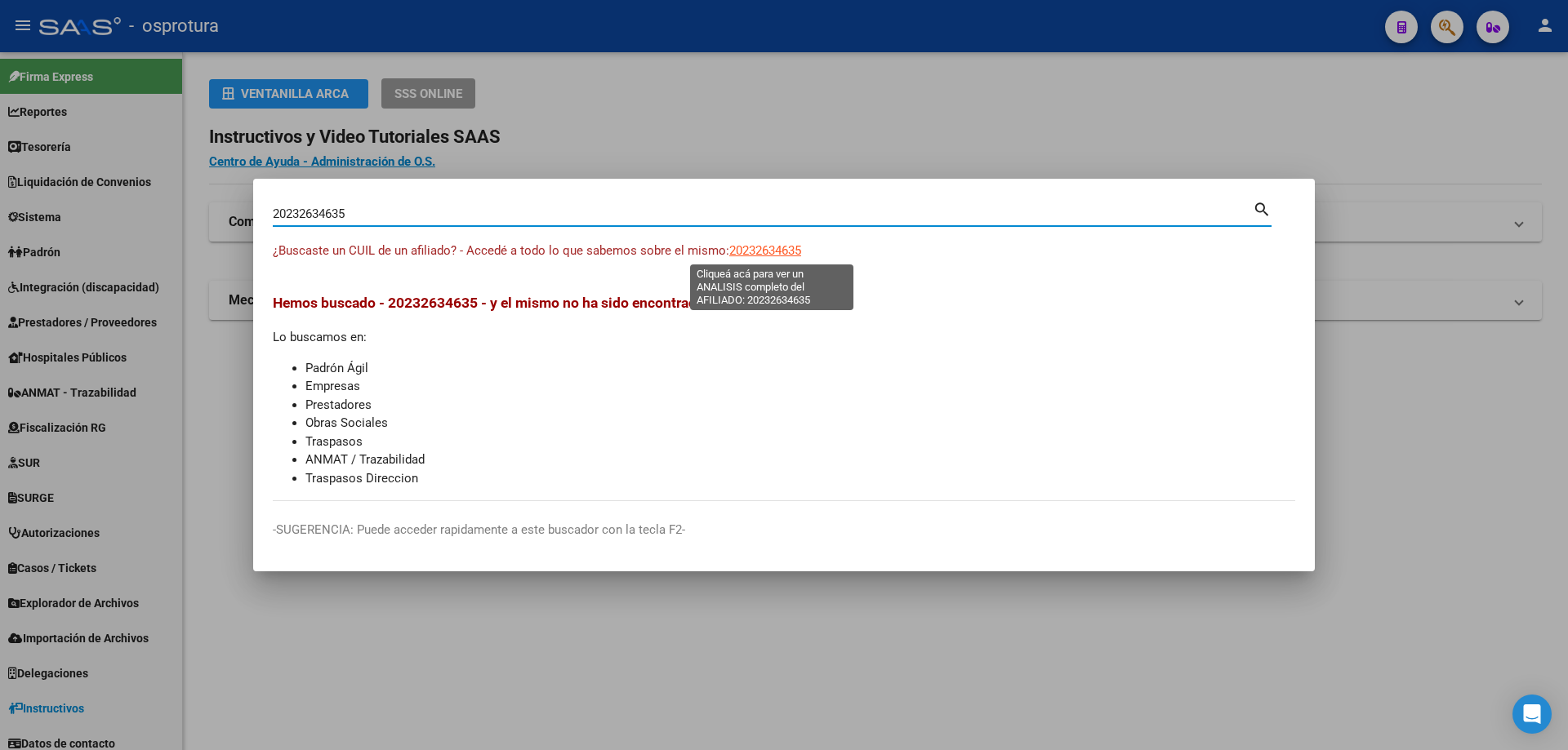
click at [765, 250] on span "20232634635" at bounding box center [765, 250] width 72 height 15
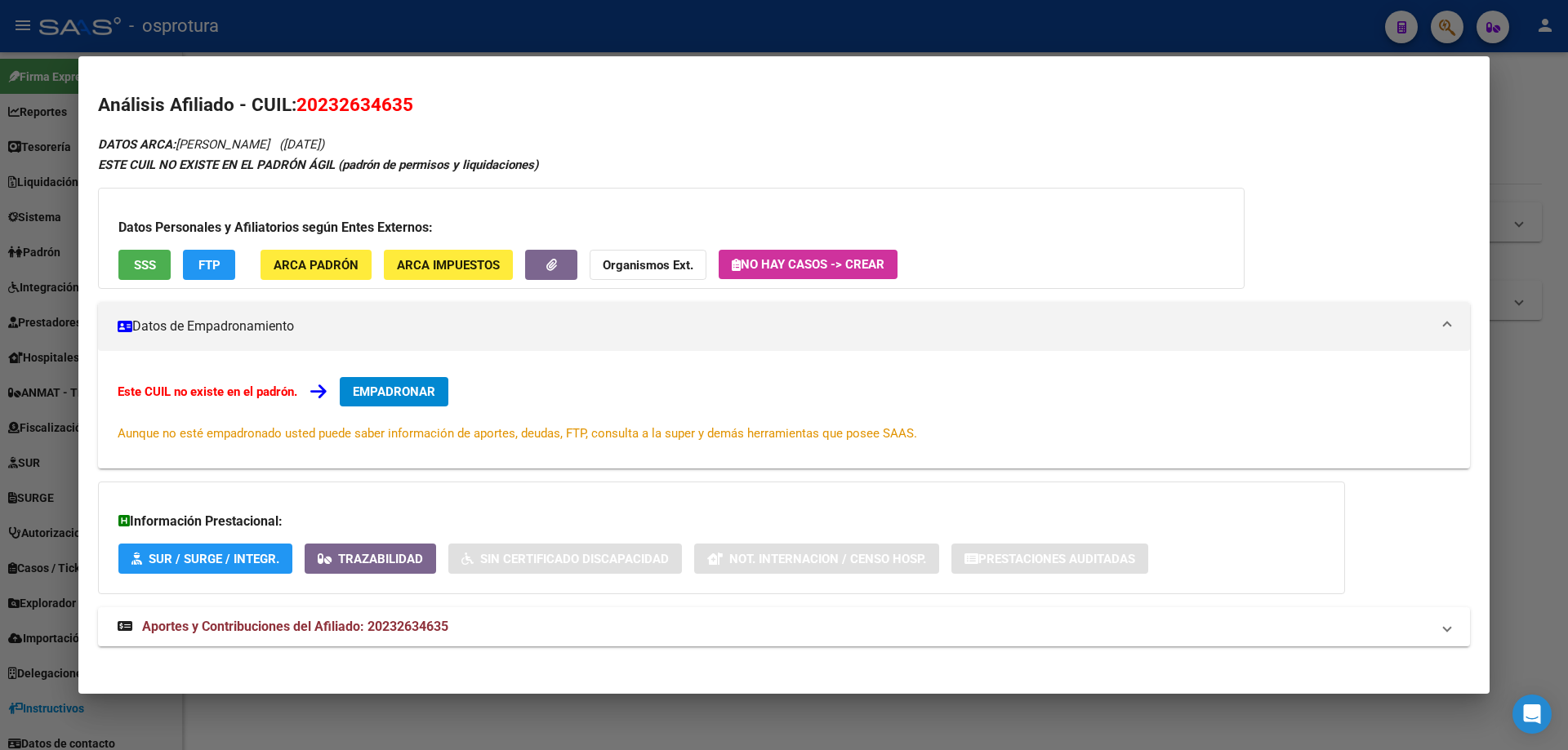
click at [144, 265] on span "SSS" at bounding box center [145, 265] width 22 height 15
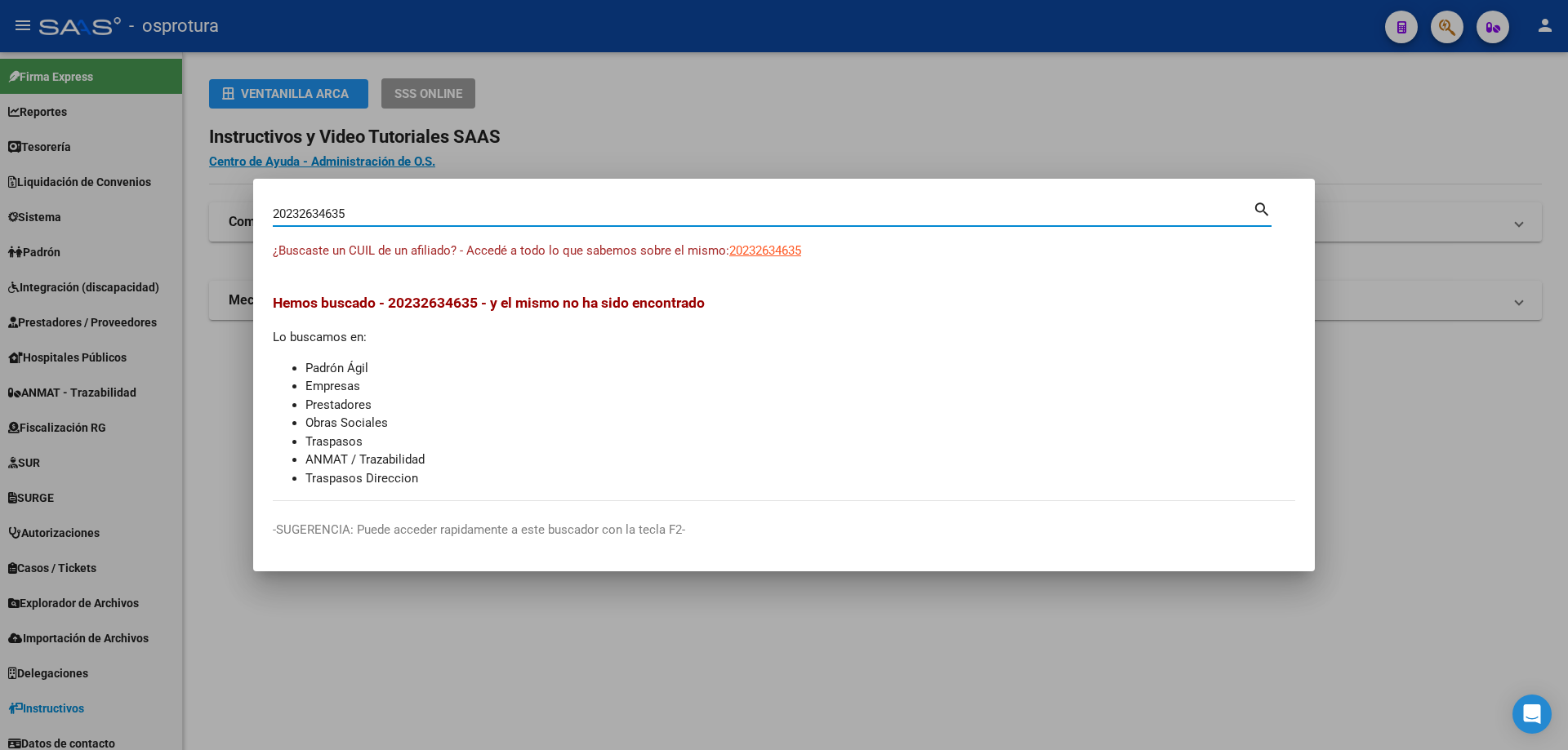
click at [488, 217] on input "20232634635" at bounding box center [762, 214] width 980 height 15
click at [776, 248] on span "20232882434" at bounding box center [765, 250] width 72 height 15
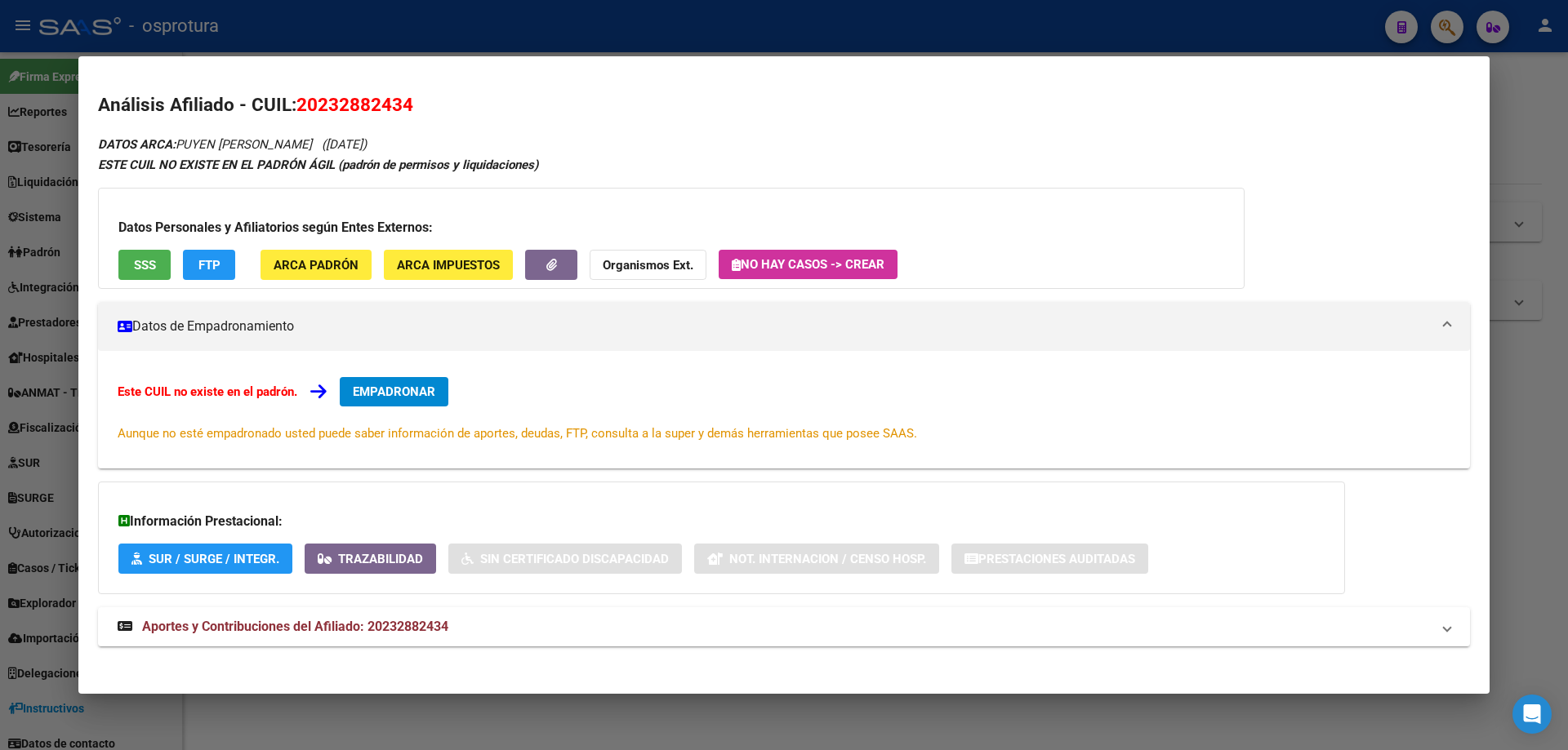
click at [126, 245] on div "Datos Personales y Afiliatorios según Entes Externos: SSS FTP ARCA Padrón ARCA …" at bounding box center [672, 238] width 1147 height 101
click at [134, 274] on button "SSS" at bounding box center [144, 264] width 52 height 30
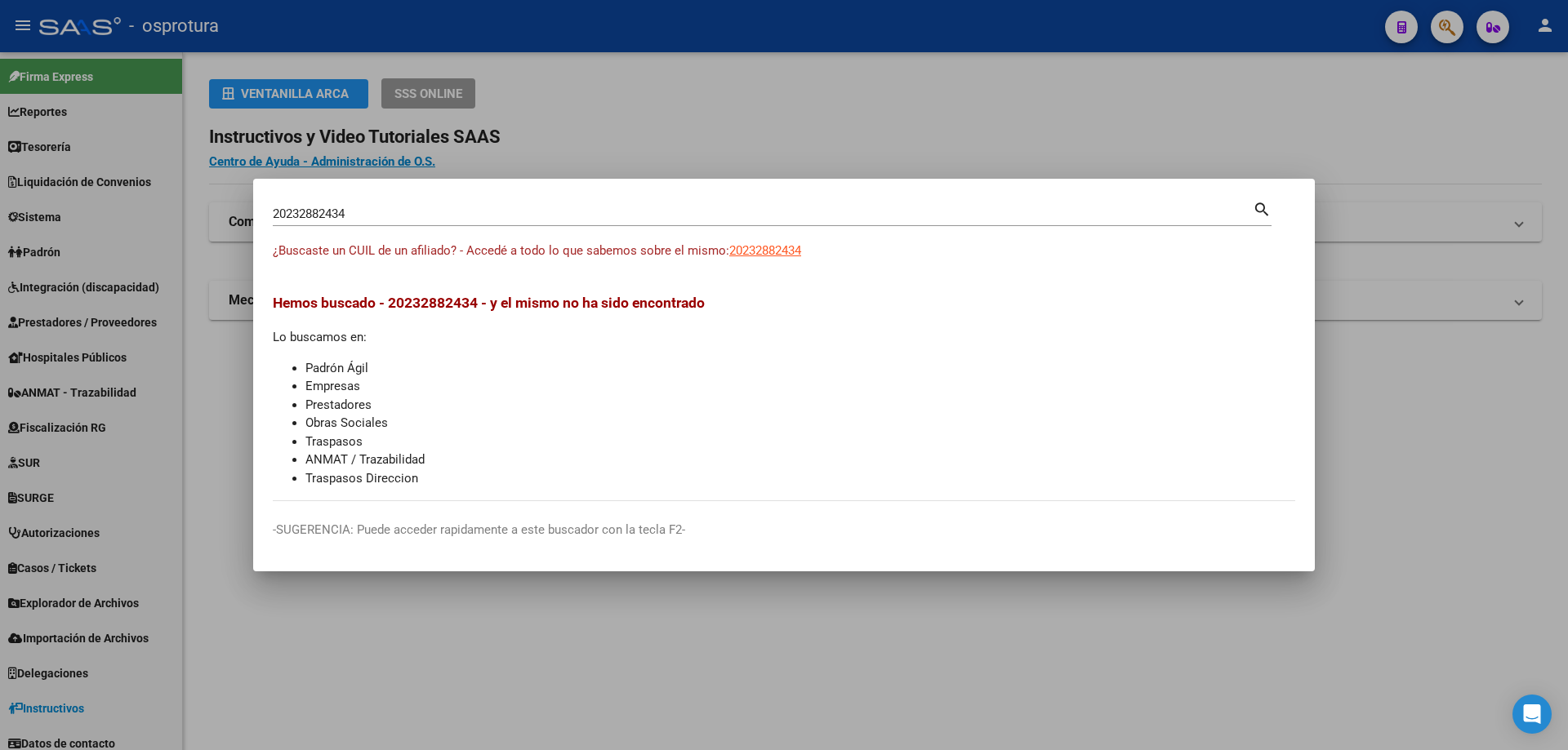
click at [550, 221] on input "20232882434" at bounding box center [762, 214] width 980 height 15
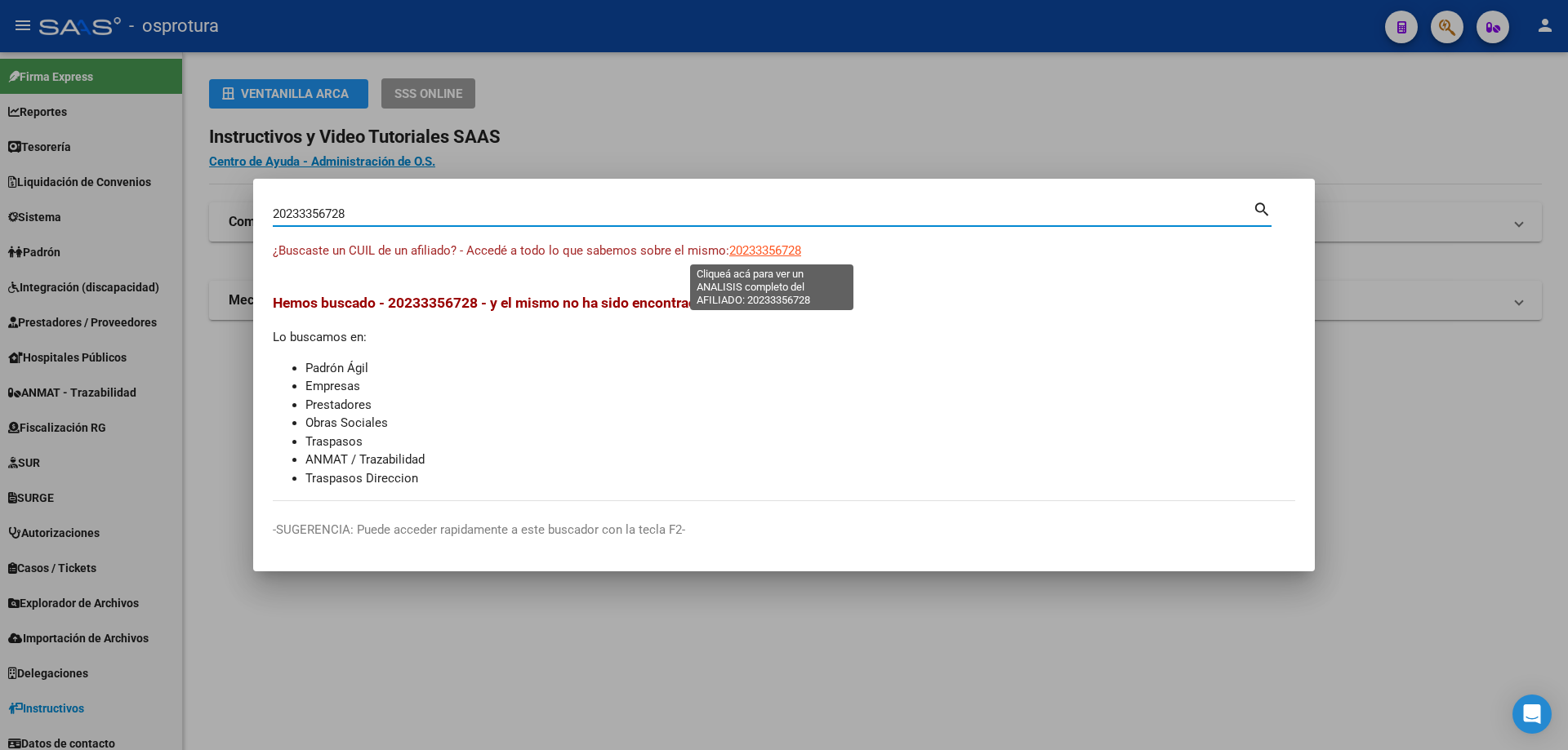
click at [781, 255] on span "20233356728" at bounding box center [765, 250] width 72 height 15
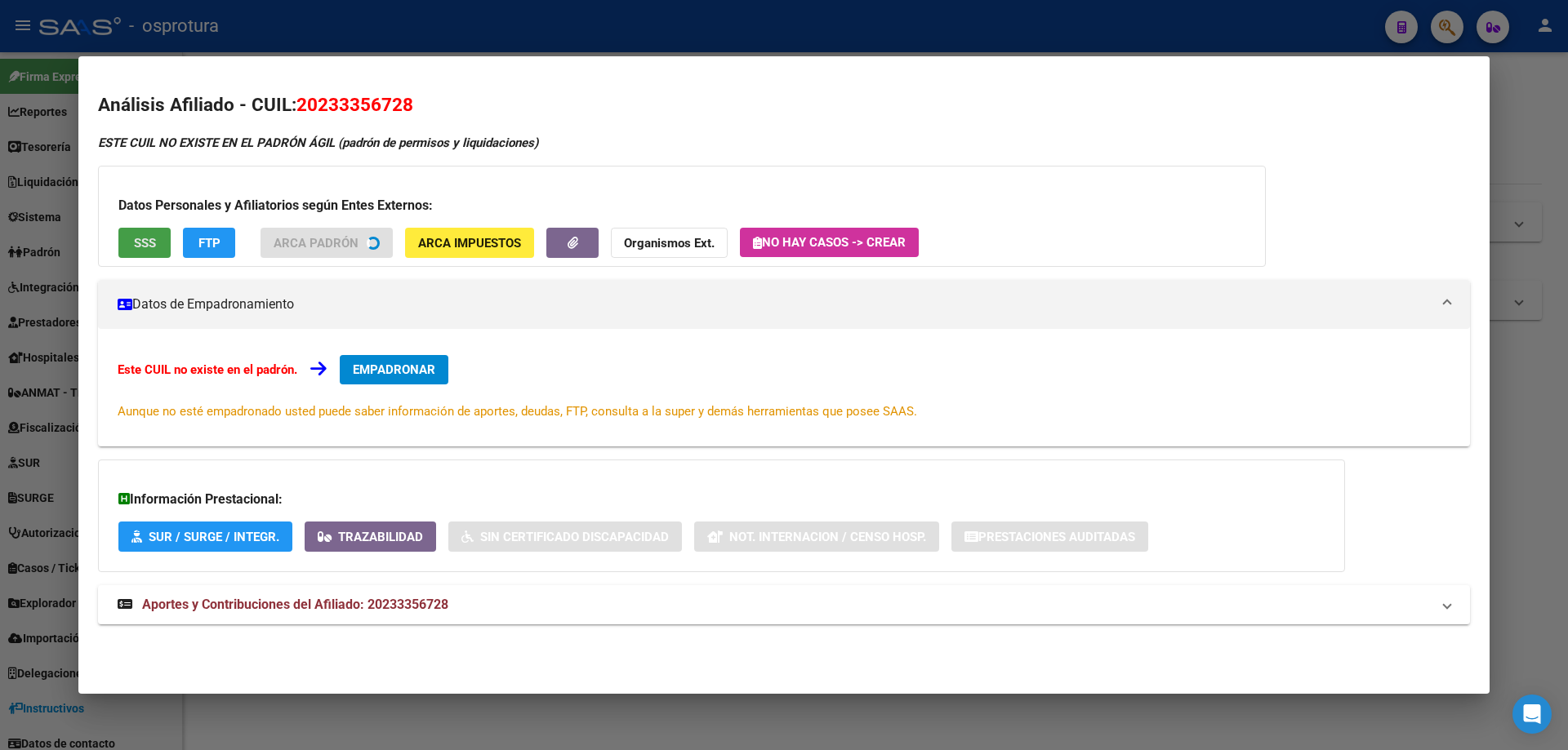
click at [156, 249] on button "SSS" at bounding box center [144, 243] width 52 height 30
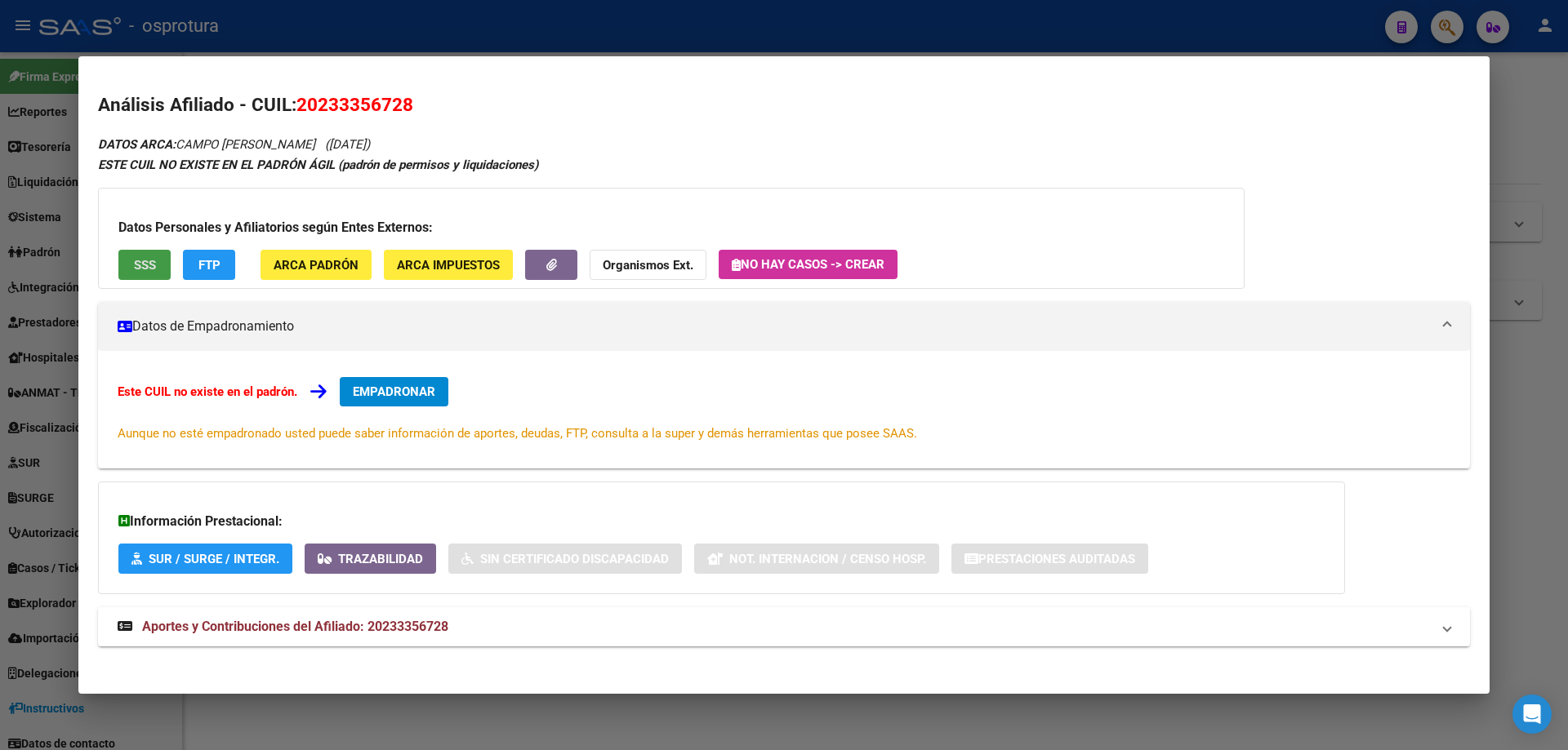
click at [155, 267] on span "SSS" at bounding box center [145, 265] width 22 height 15
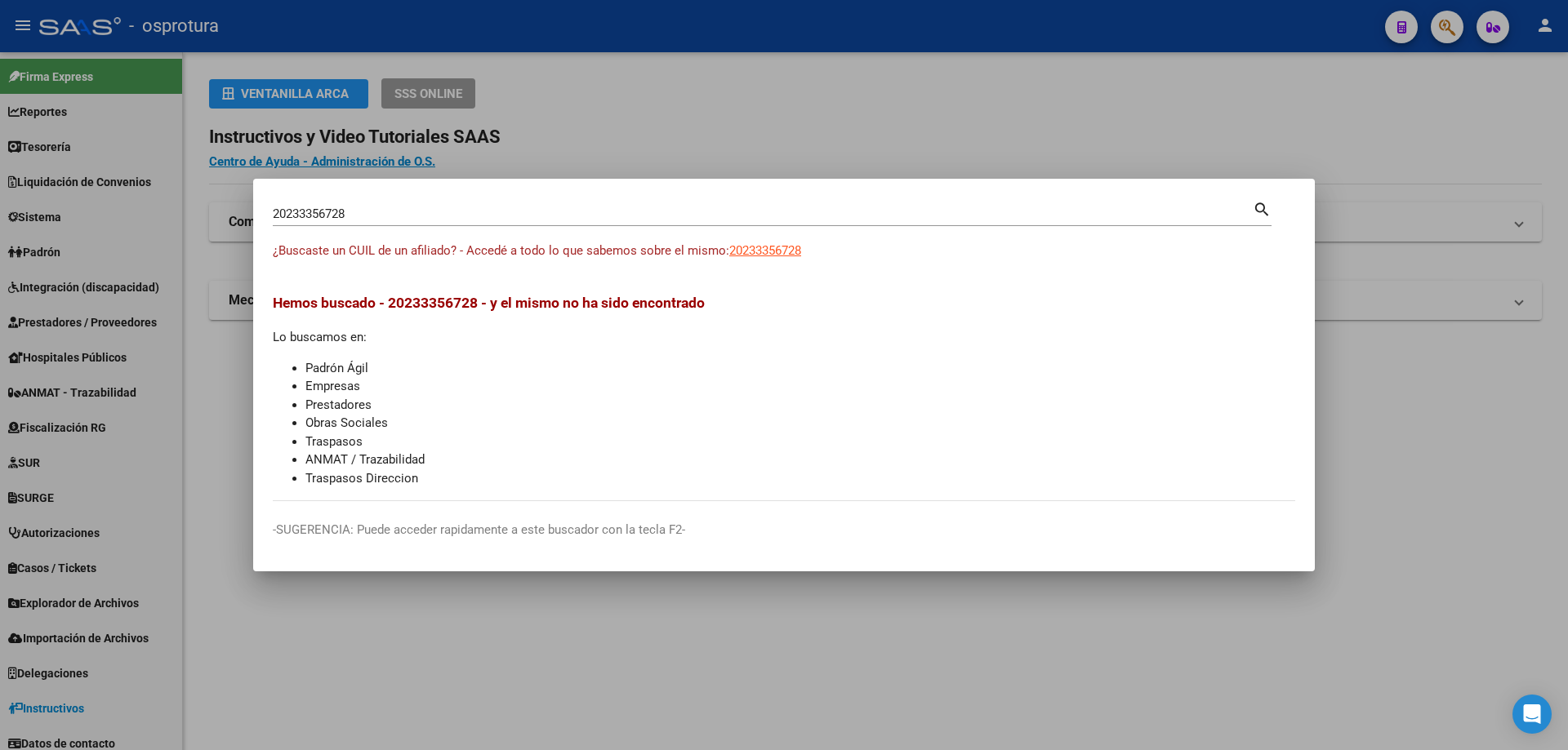
click at [578, 208] on input "20233356728" at bounding box center [762, 214] width 980 height 15
click at [776, 258] on app-link-go-to "20233410412" at bounding box center [765, 251] width 72 height 19
click at [775, 255] on span "20233410412" at bounding box center [765, 250] width 72 height 15
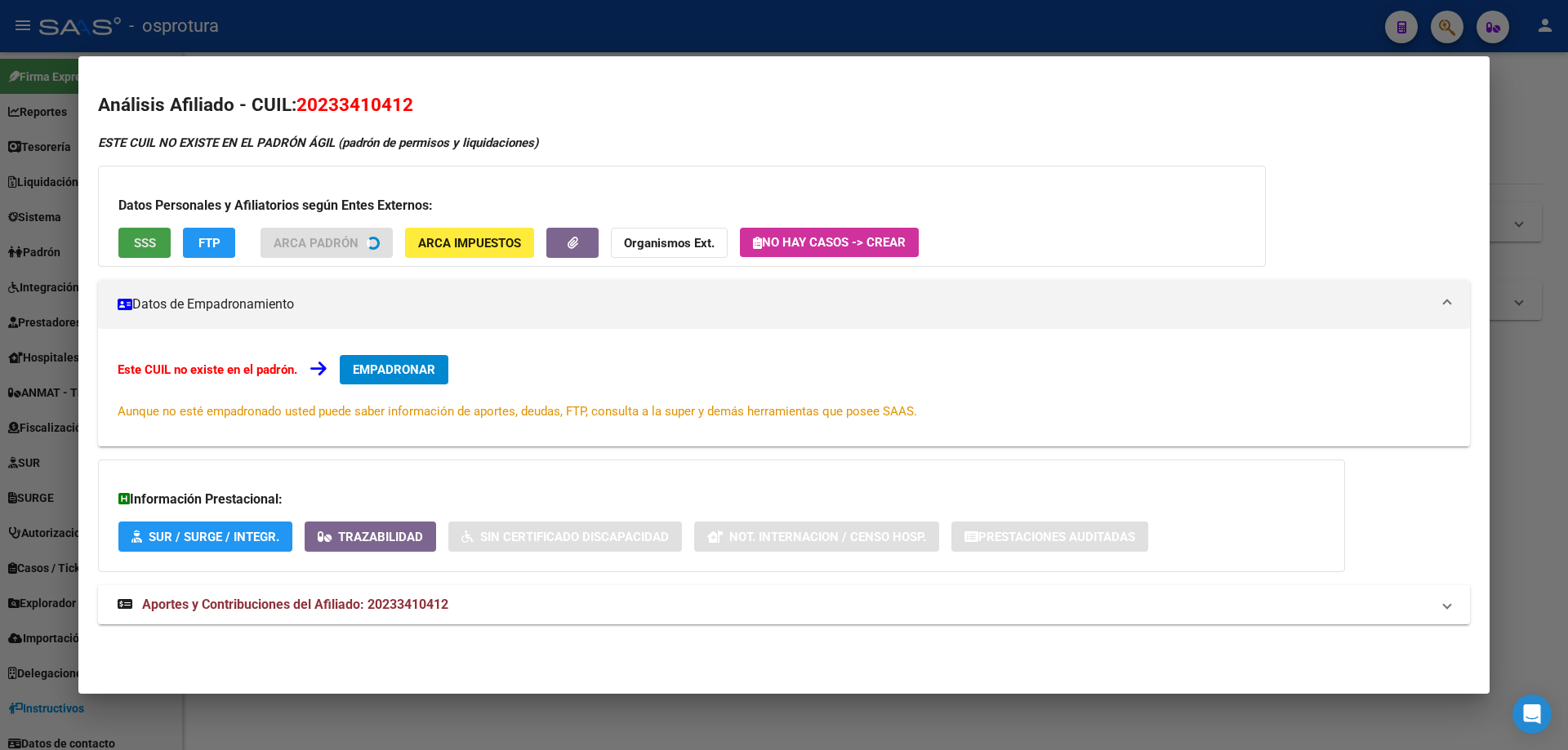
click at [156, 240] on span "SSS" at bounding box center [145, 243] width 22 height 15
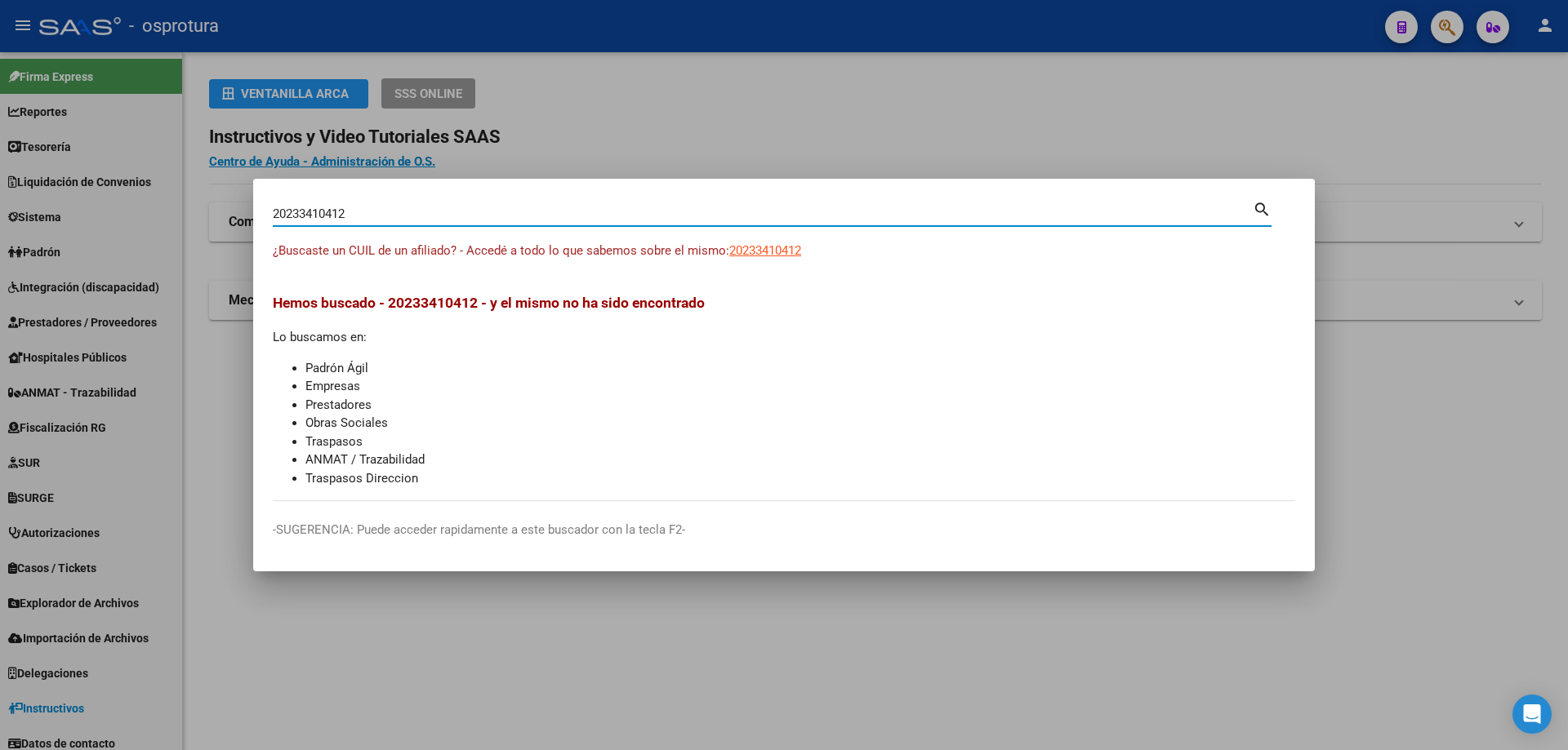
click at [440, 215] on input "20233410412" at bounding box center [762, 214] width 980 height 15
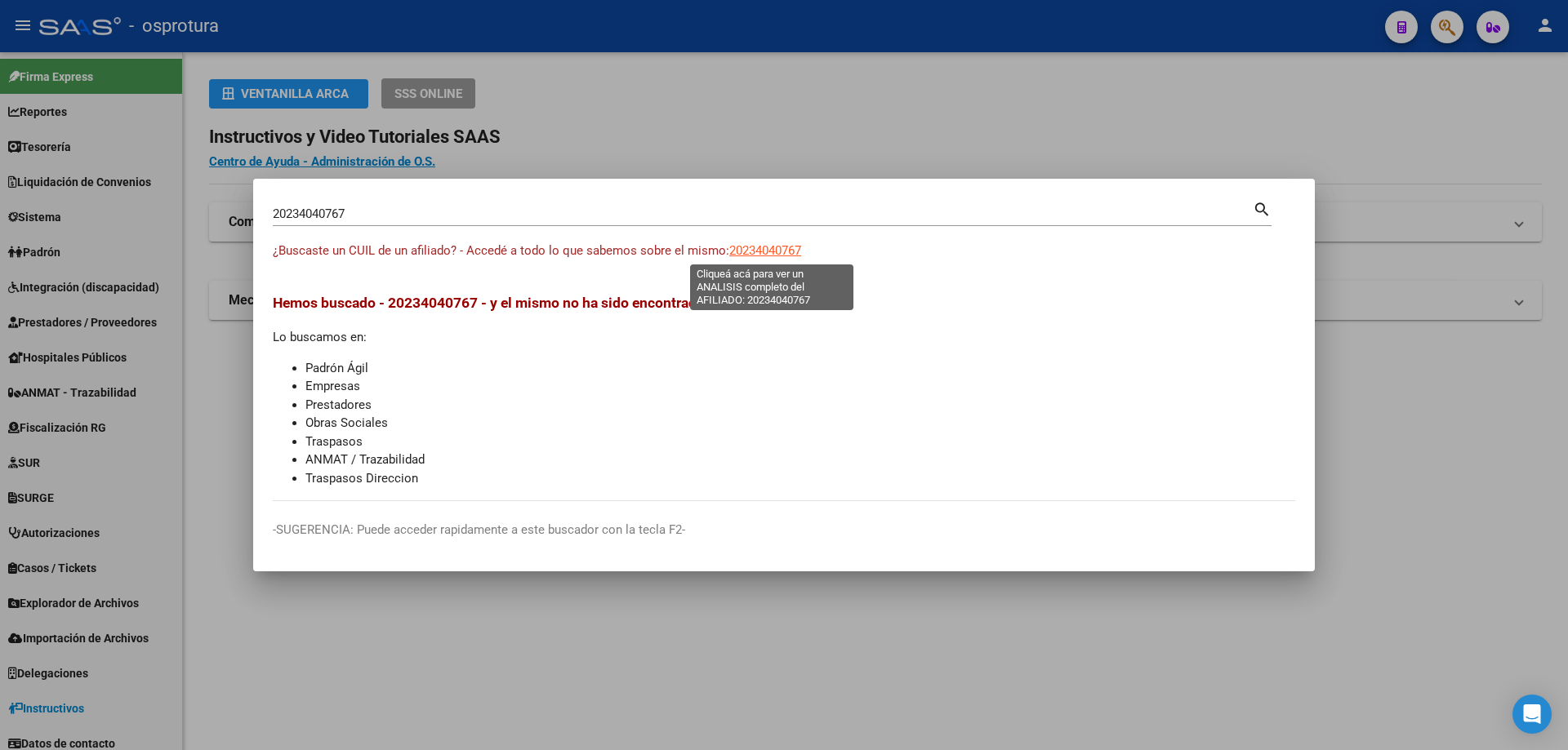
click at [773, 248] on span "20234040767" at bounding box center [765, 250] width 72 height 15
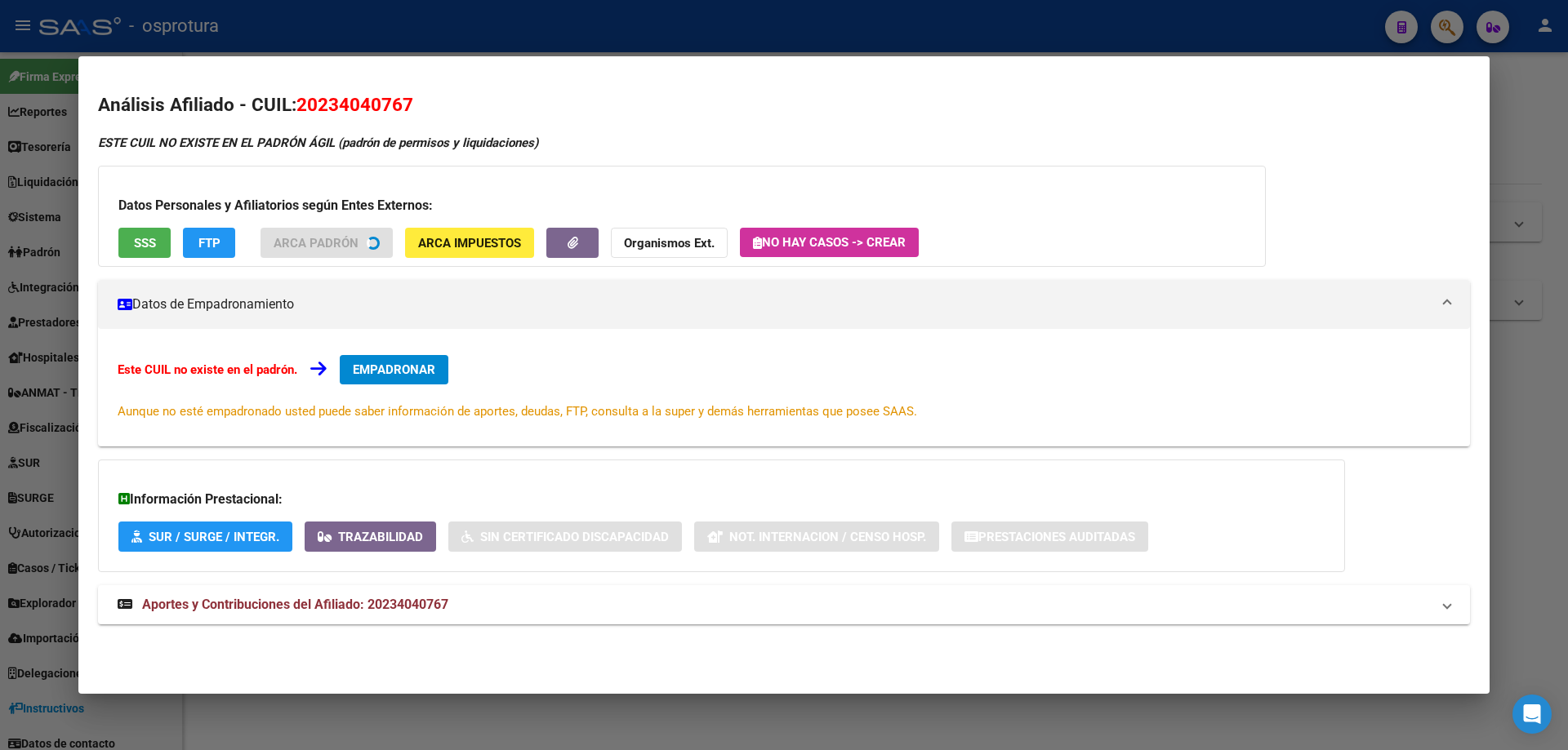
click at [128, 240] on button "SSS" at bounding box center [144, 243] width 52 height 30
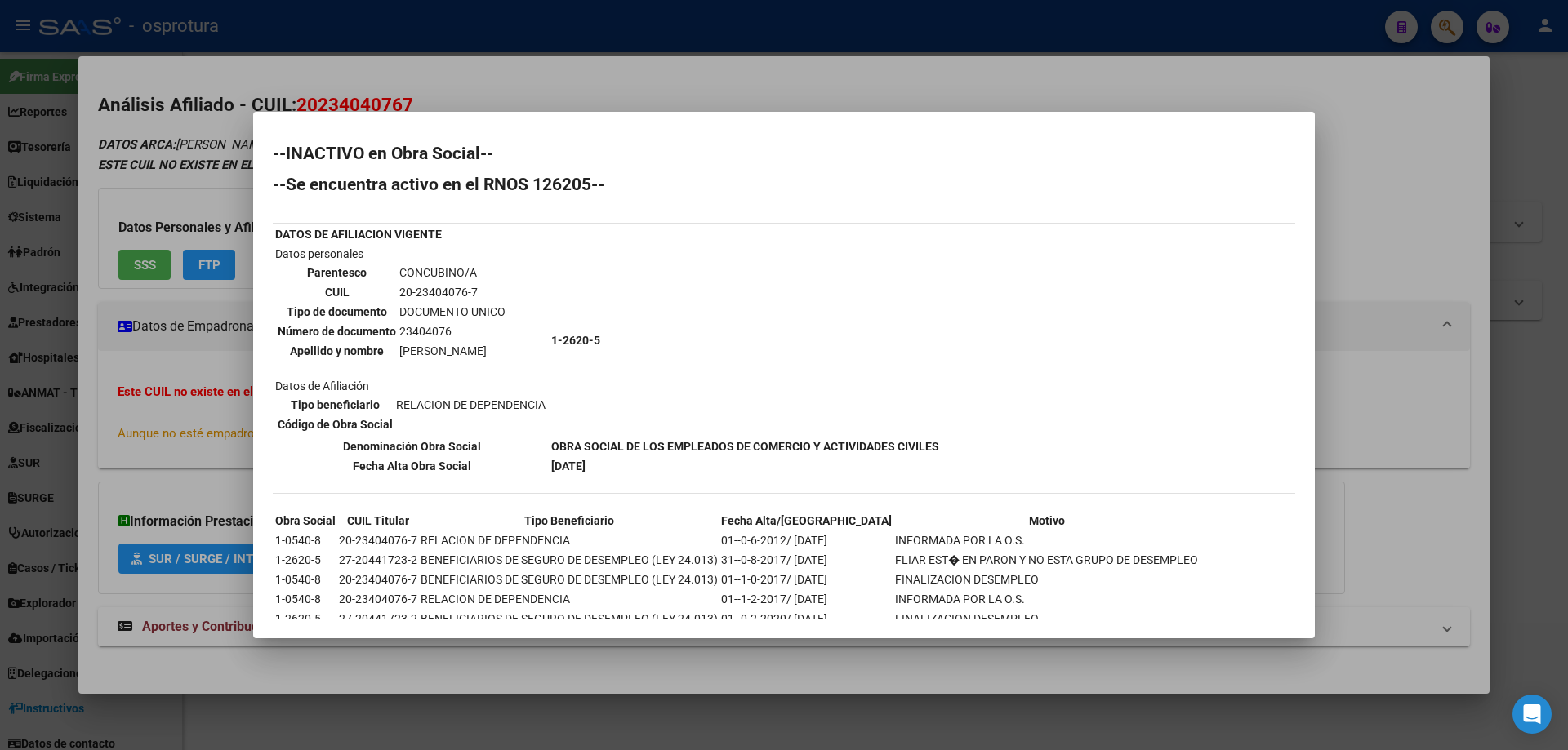
scroll to position [103, 0]
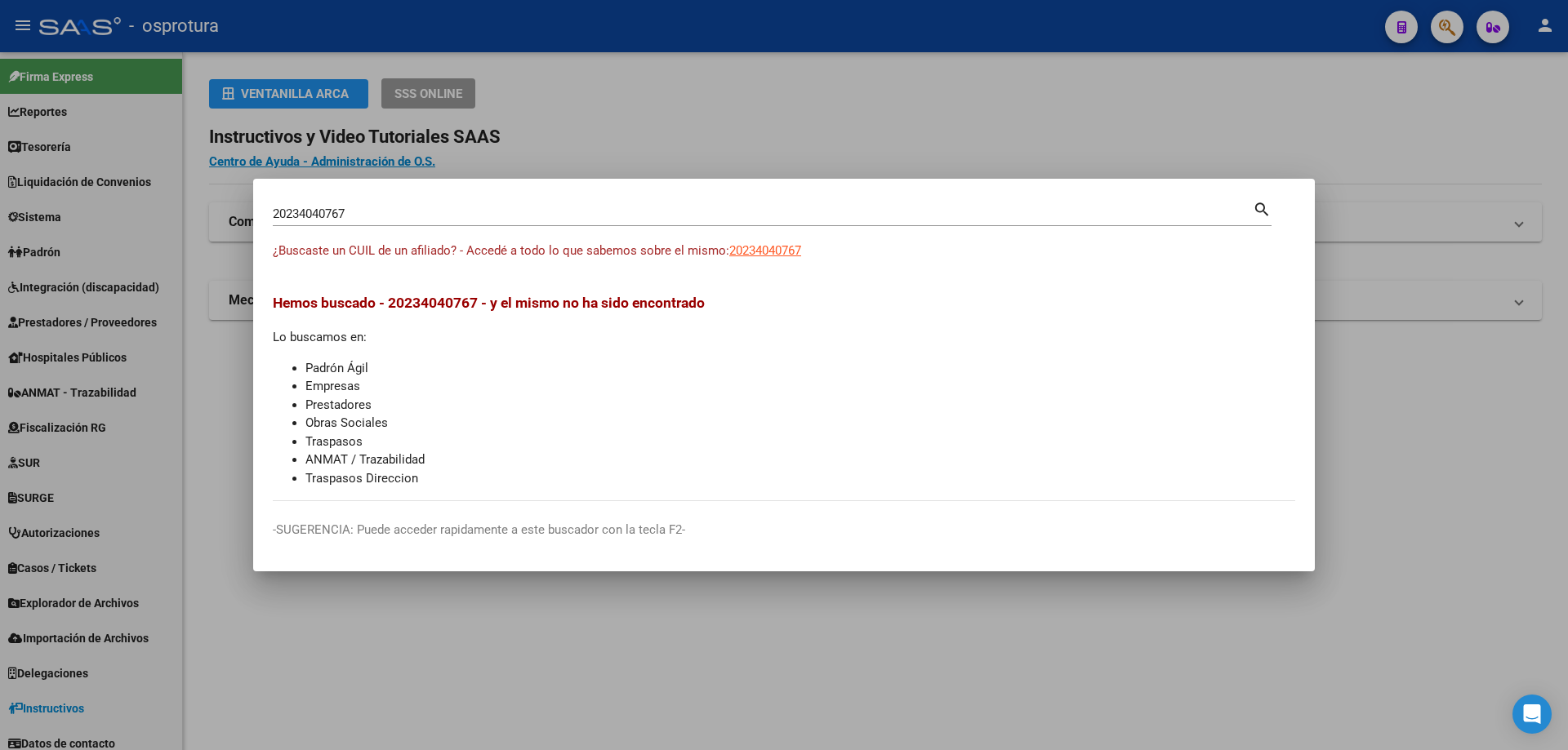
click at [508, 208] on input "20234040767" at bounding box center [762, 214] width 980 height 15
click at [772, 249] on span "20234062191" at bounding box center [765, 250] width 72 height 15
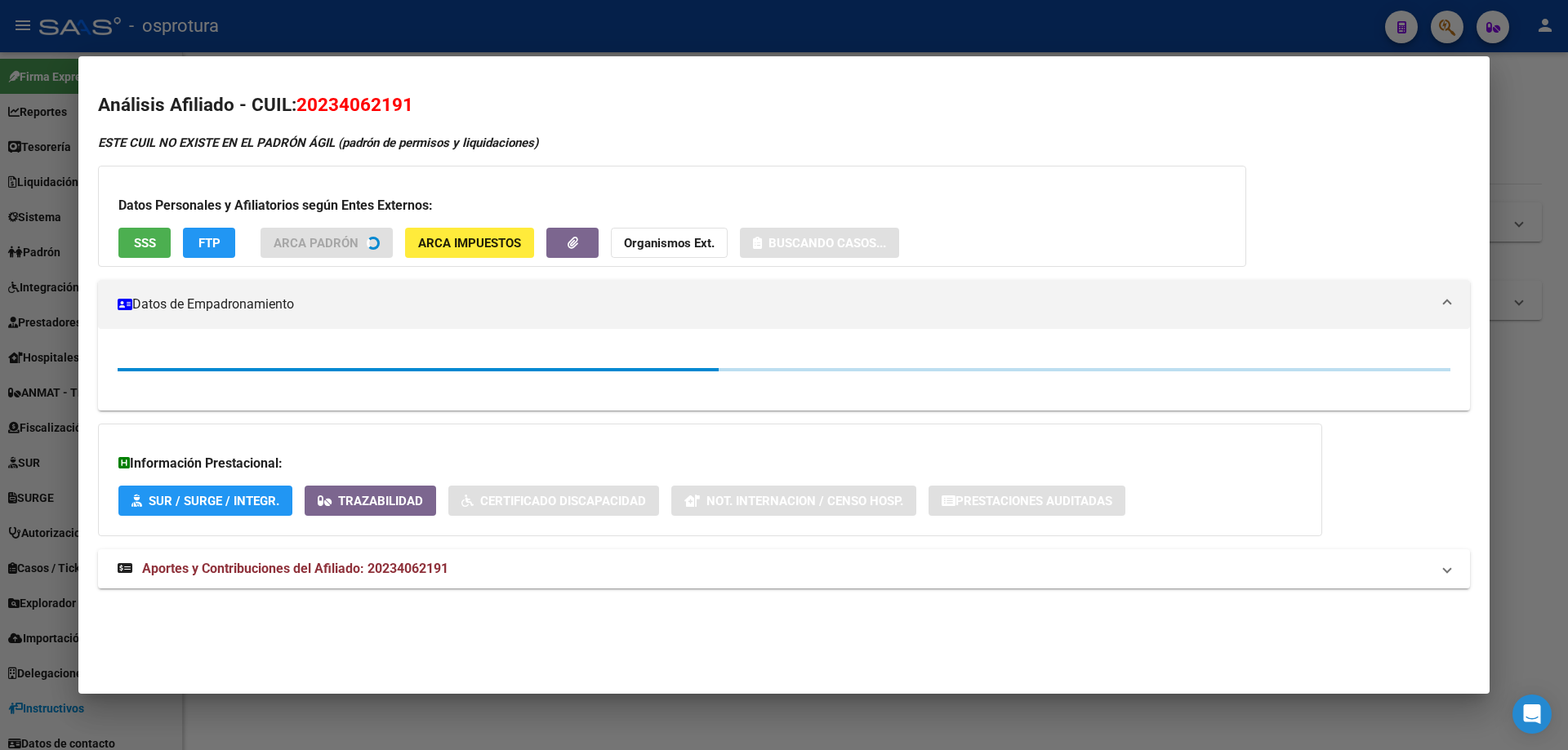
click at [131, 236] on button "SSS" at bounding box center [144, 243] width 52 height 30
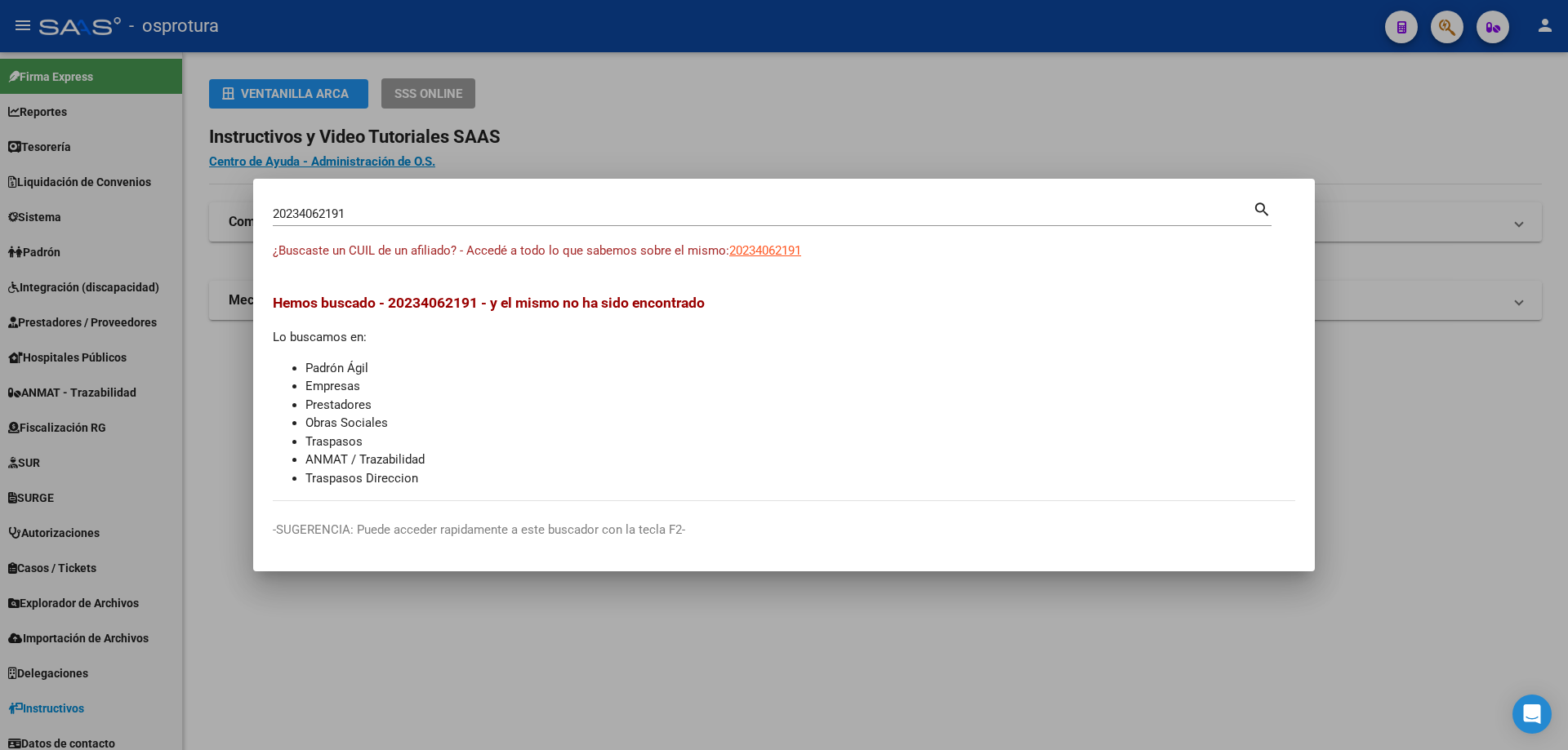
click at [548, 211] on input "20234062191" at bounding box center [762, 214] width 980 height 15
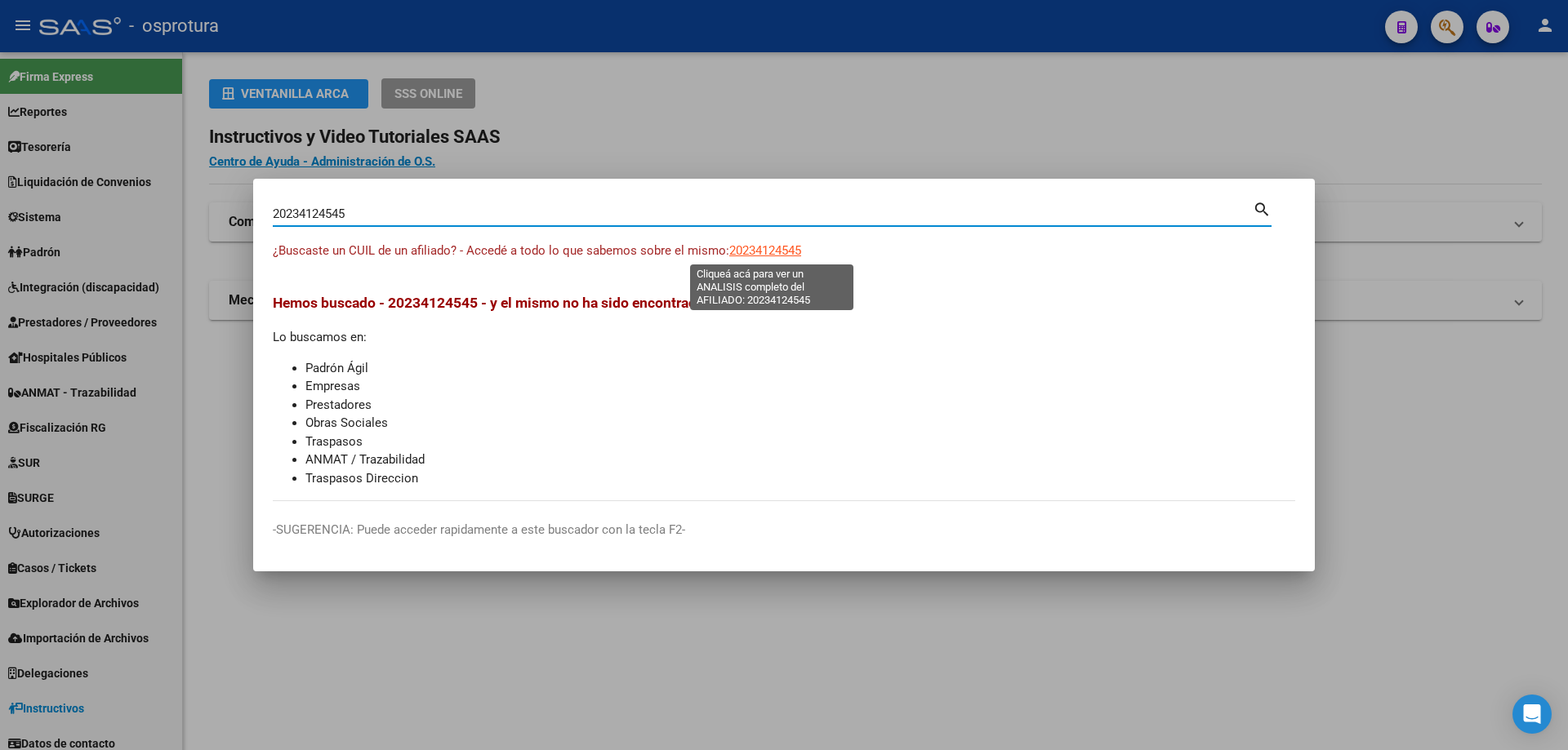
click at [779, 248] on span "20234124545" at bounding box center [765, 250] width 72 height 15
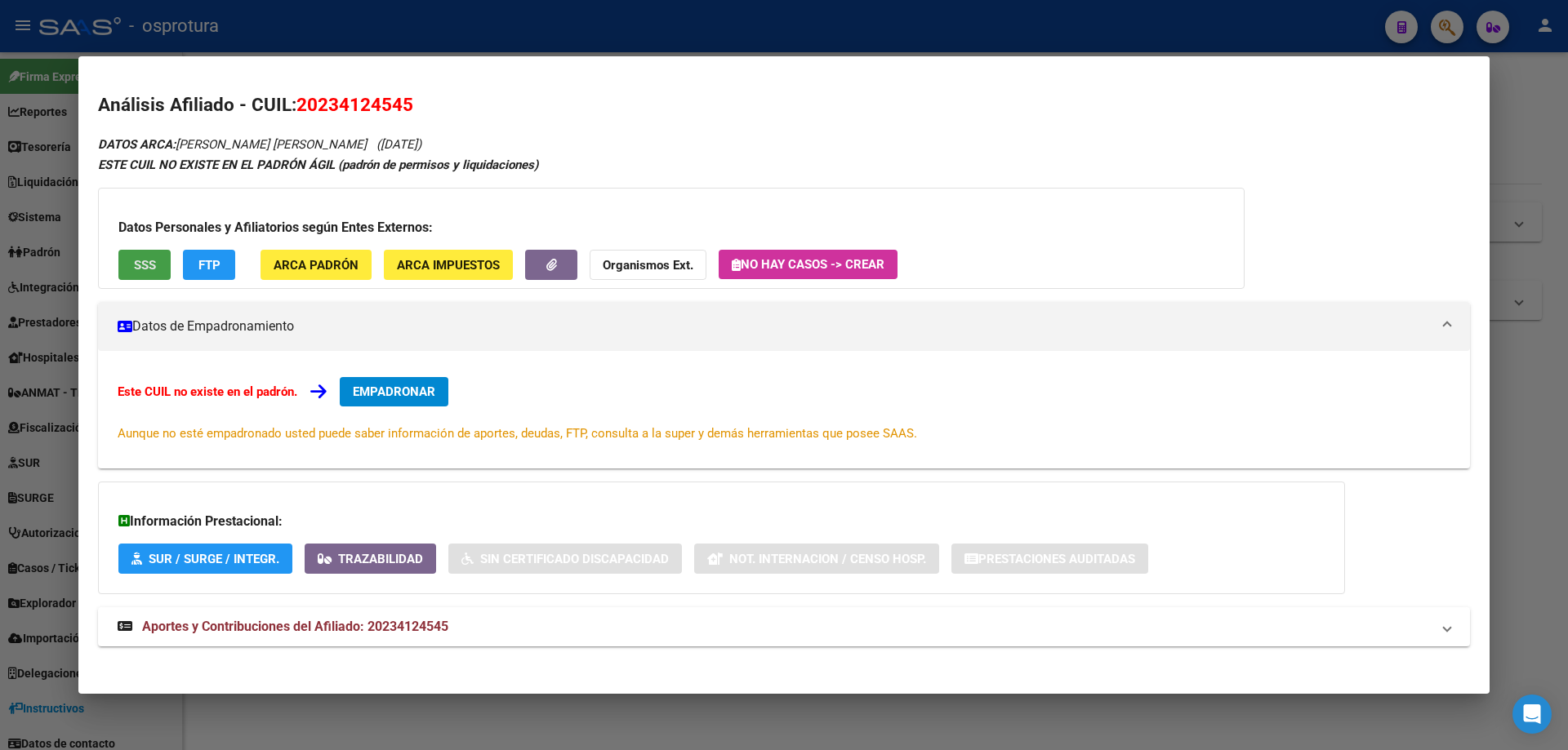
click at [155, 274] on button "SSS" at bounding box center [144, 264] width 52 height 30
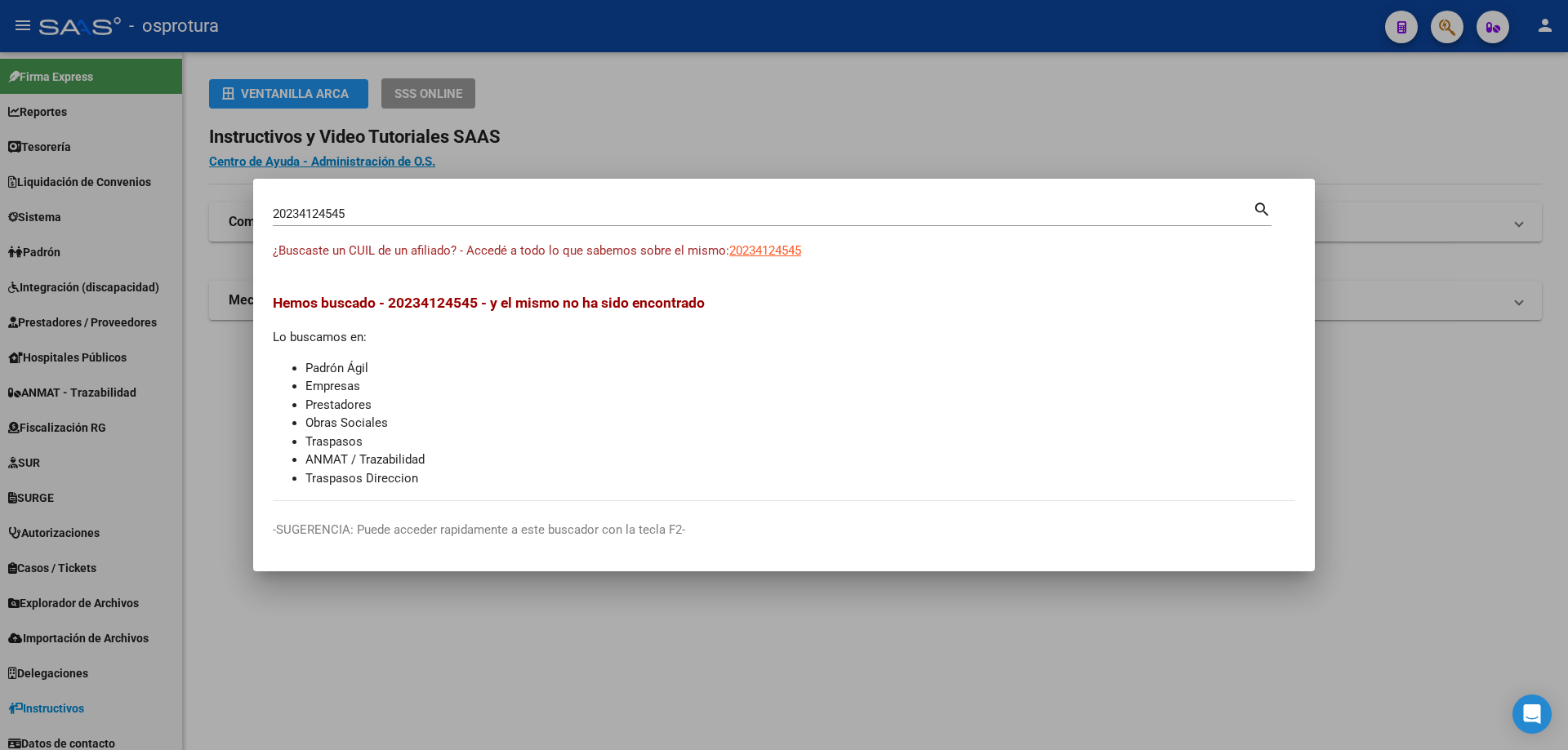
click at [597, 208] on input "20234124545" at bounding box center [762, 214] width 980 height 15
click at [708, 212] on input "20234277600" at bounding box center [762, 214] width 980 height 15
click at [782, 252] on span "20234277600" at bounding box center [765, 250] width 72 height 15
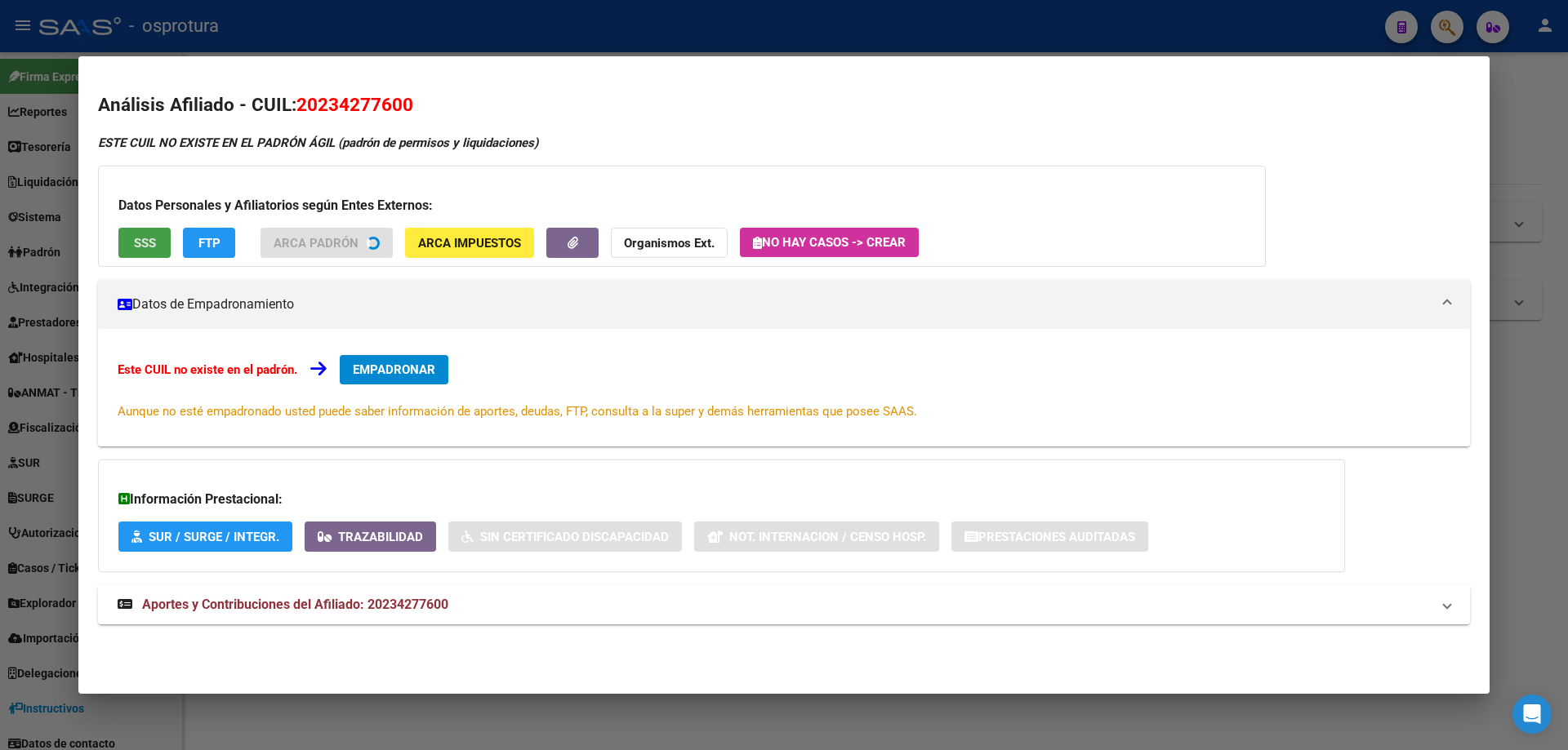
click at [126, 250] on button "SSS" at bounding box center [144, 243] width 52 height 30
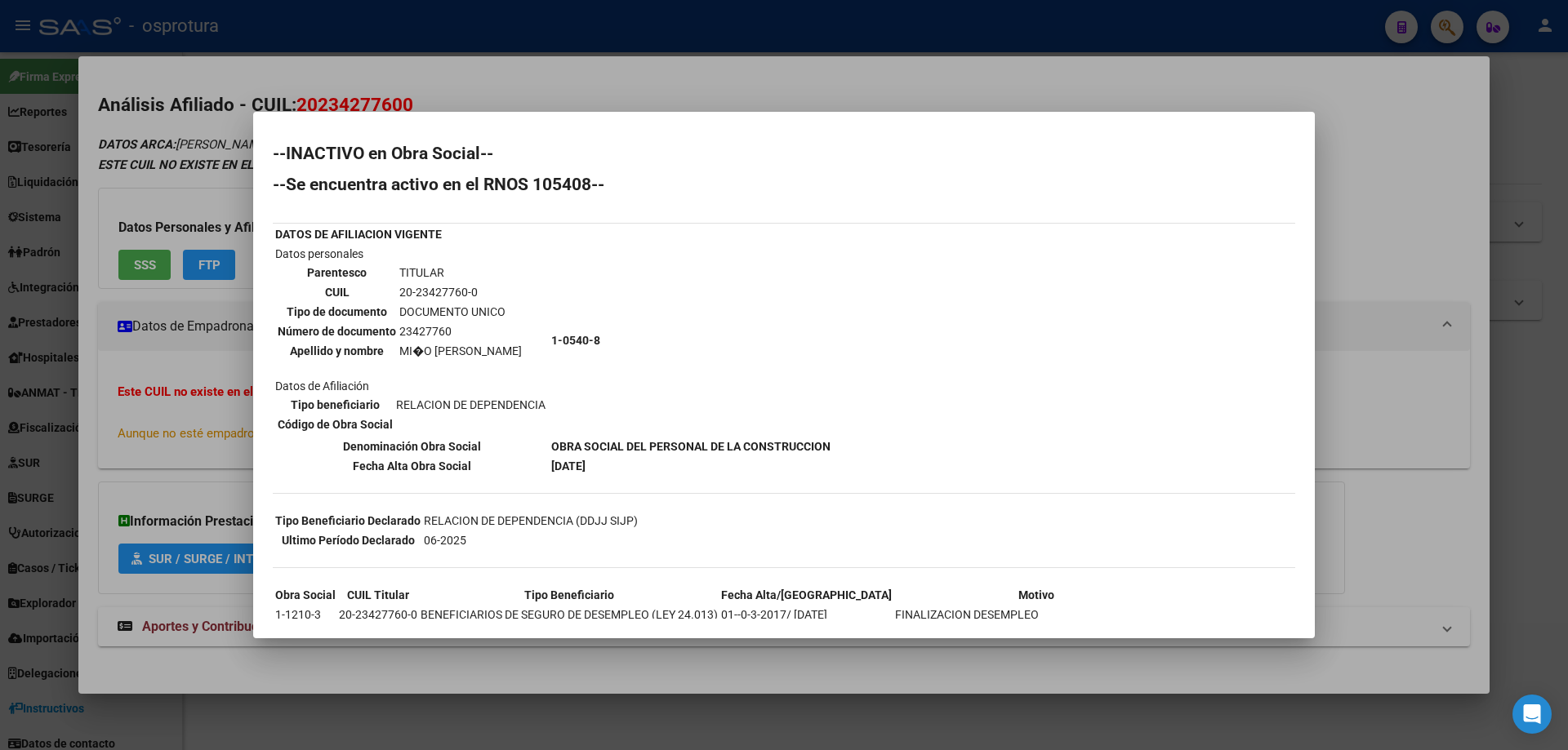
scroll to position [119, 0]
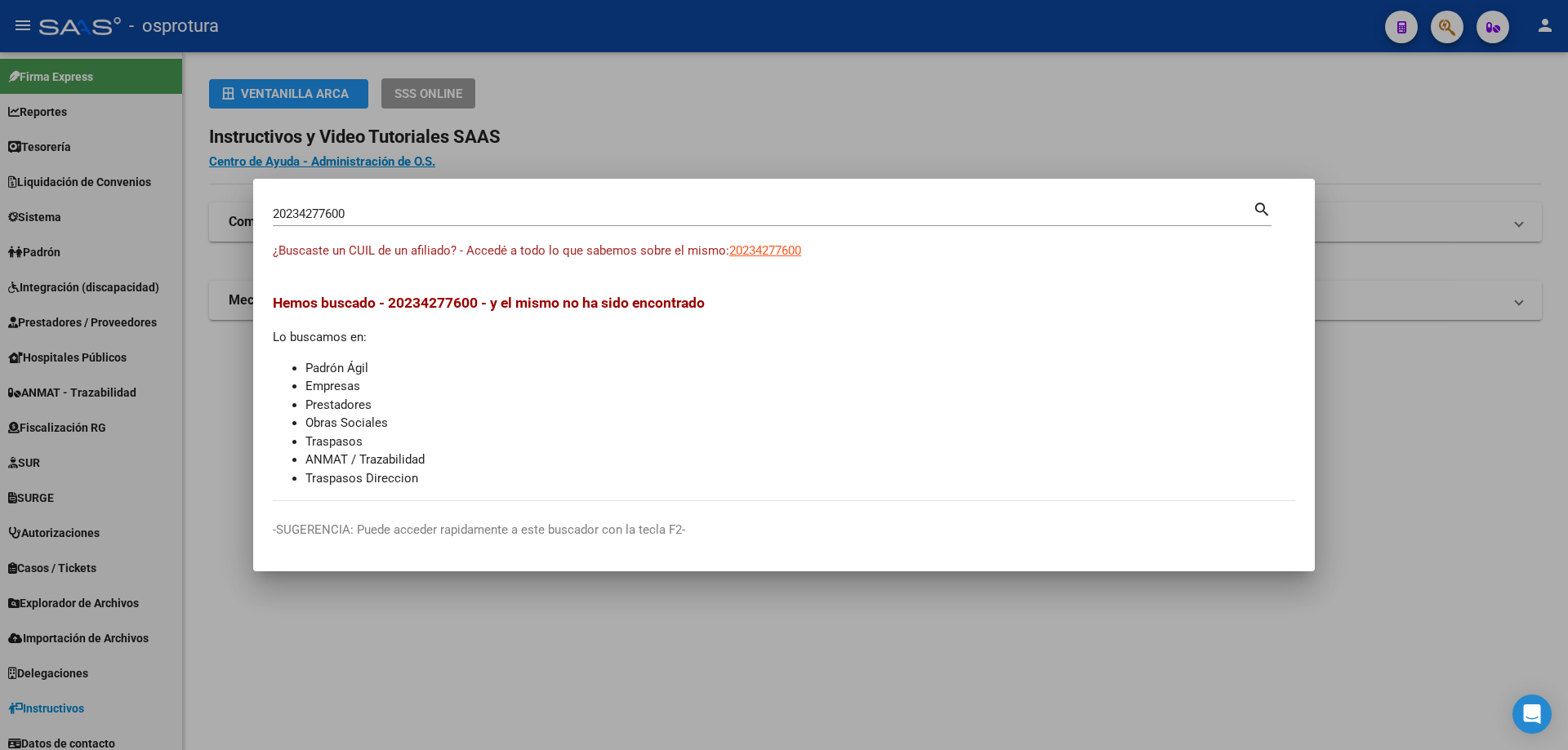
click at [375, 214] on input "20234277600" at bounding box center [762, 214] width 980 height 15
click at [788, 250] on span "20234586999" at bounding box center [765, 250] width 72 height 15
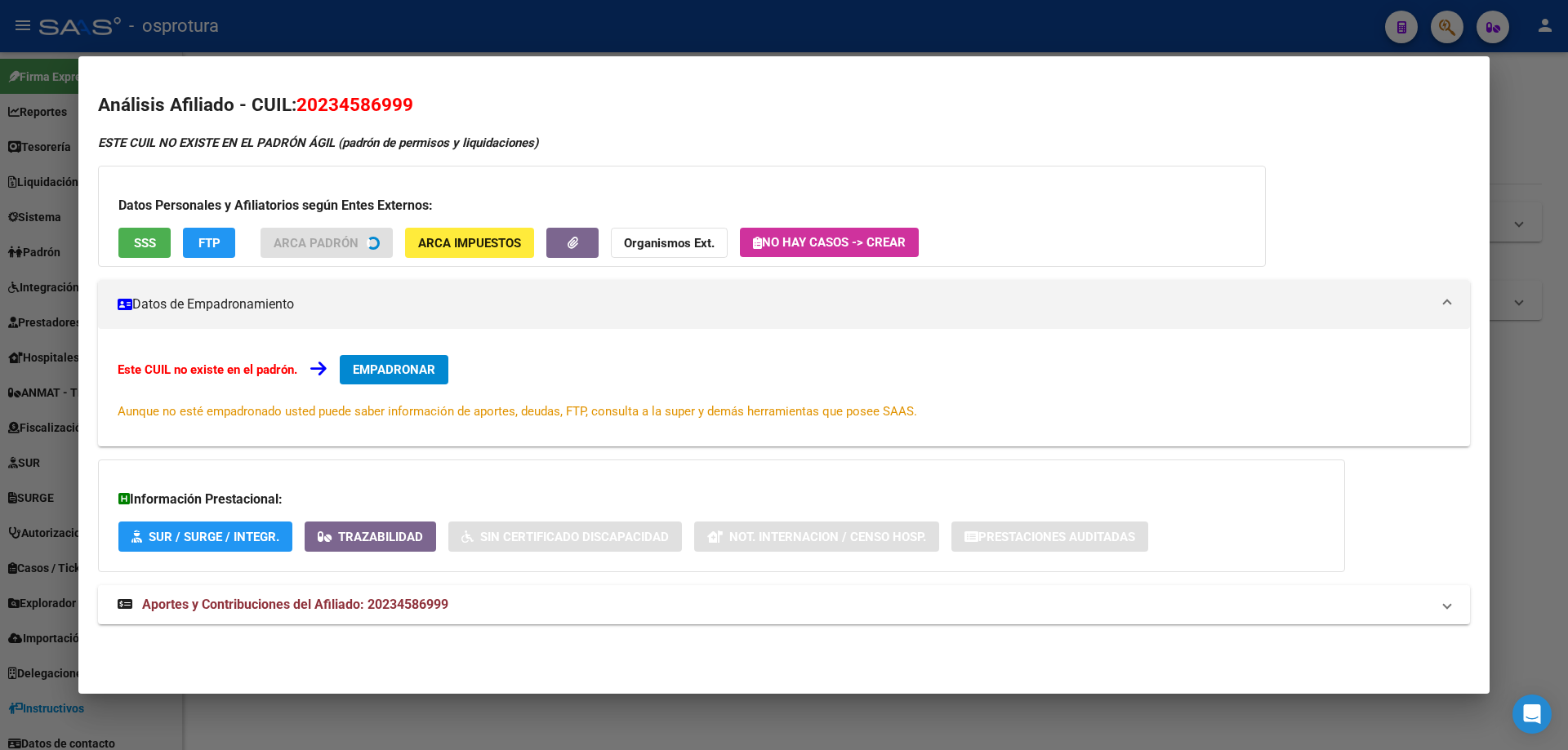
click at [115, 249] on div "Datos Personales y Afiliatorios según Entes Externos: SSS FTP ARCA Padrón ARCA …" at bounding box center [682, 216] width 1167 height 101
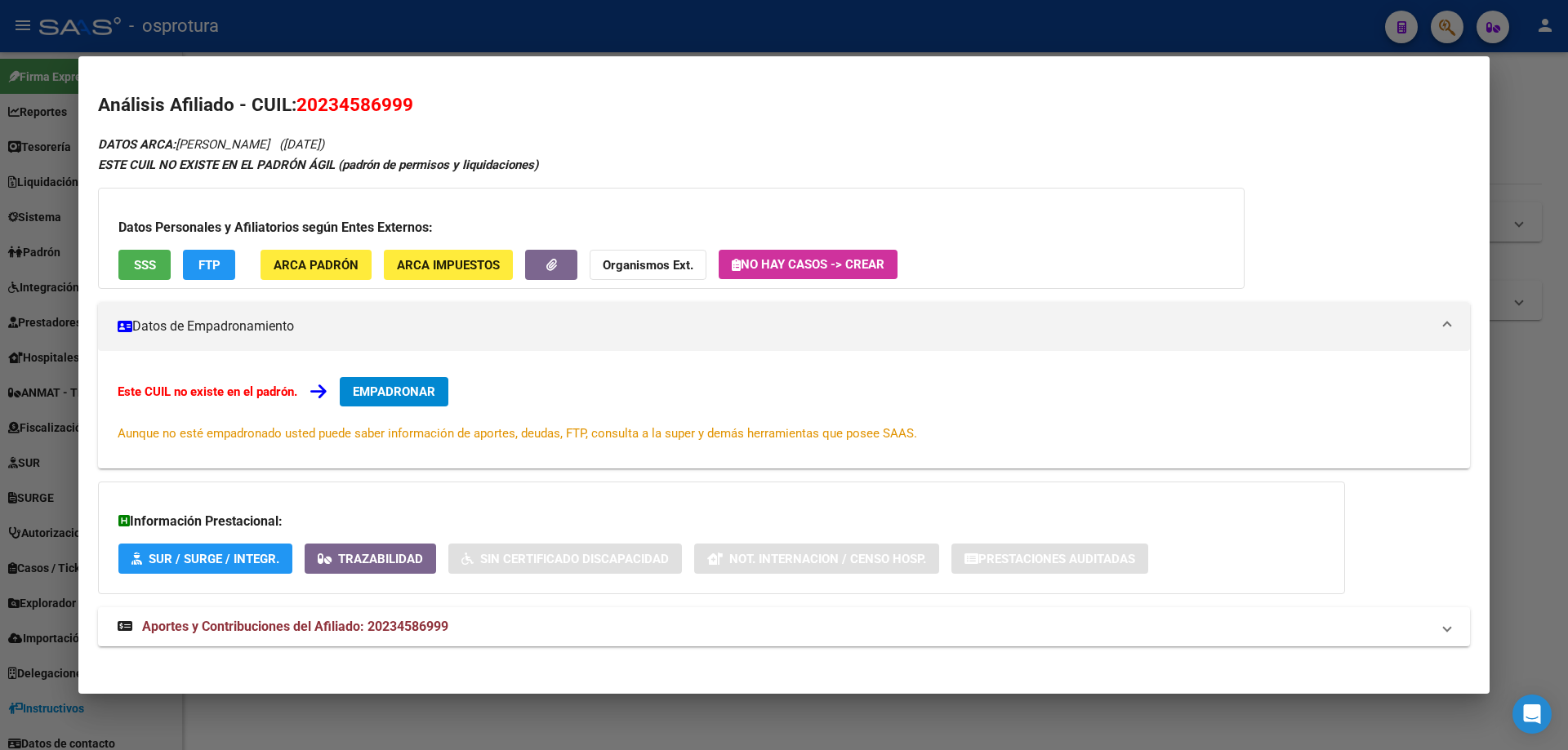
click at [141, 247] on div "Datos Personales y Afiliatorios según Entes Externos: SSS FTP ARCA Padrón ARCA …" at bounding box center [672, 238] width 1147 height 101
click at [137, 273] on button "SSS" at bounding box center [144, 264] width 52 height 30
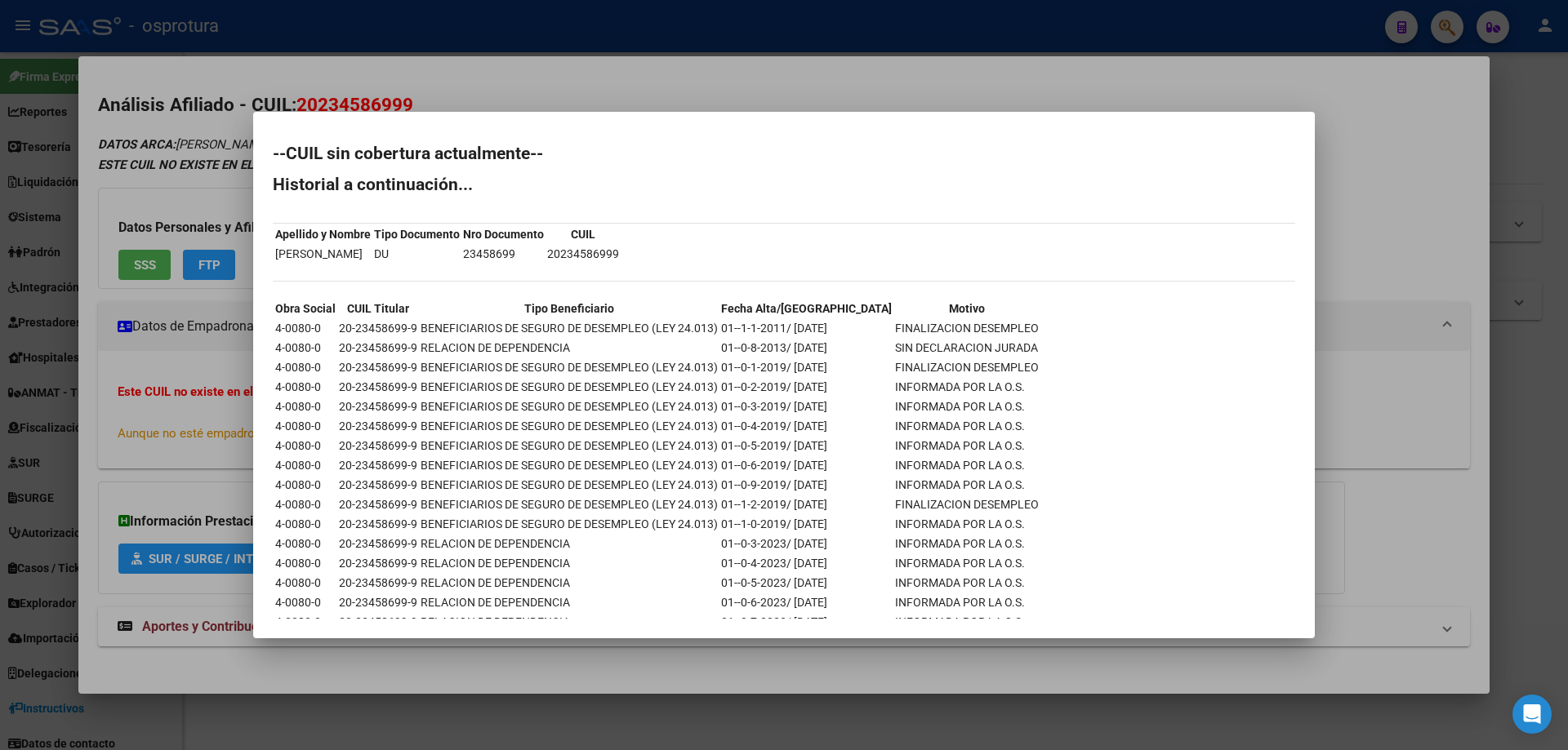
scroll to position [322, 0]
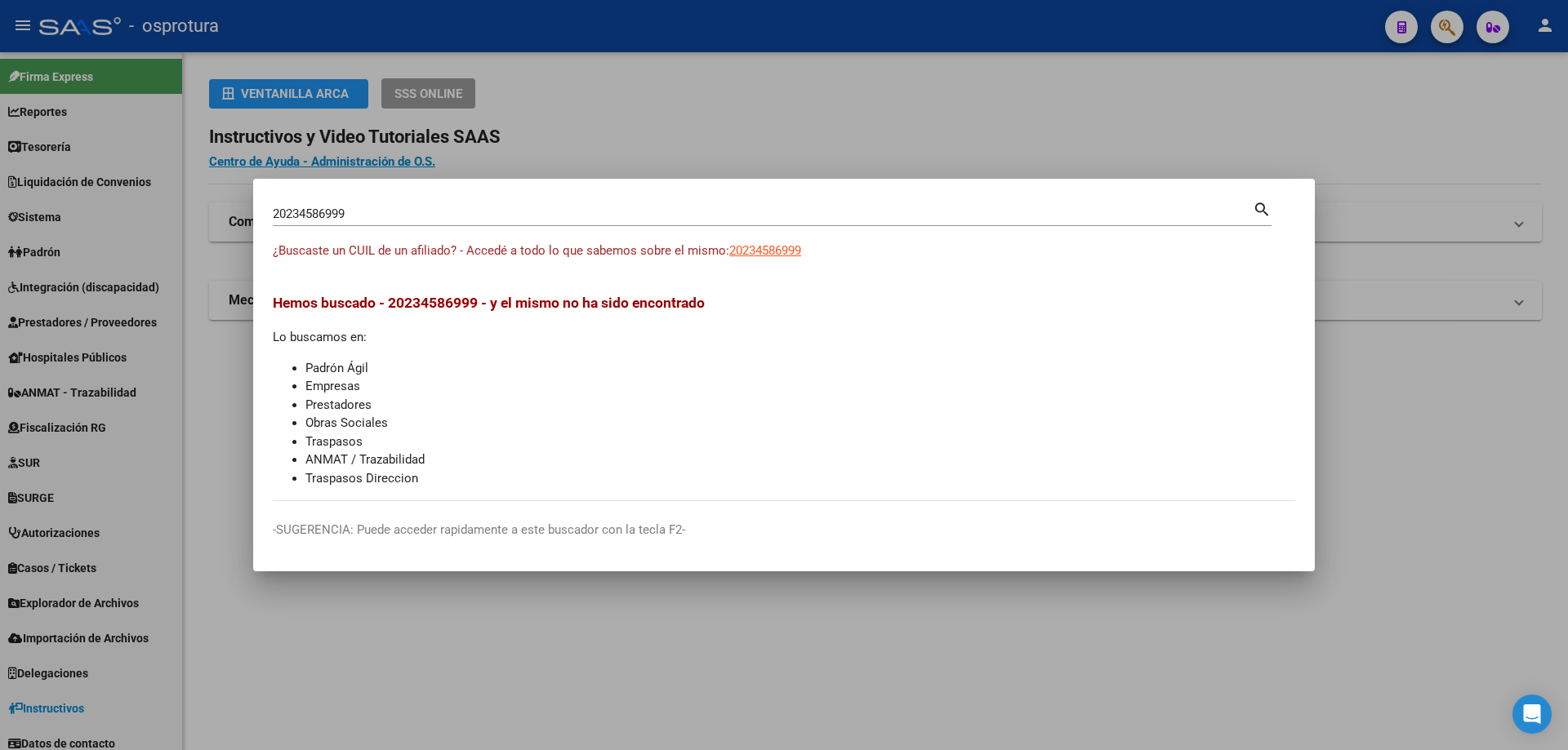
click at [424, 217] on input "20234586999" at bounding box center [762, 214] width 980 height 15
click at [778, 245] on span "20234680251" at bounding box center [765, 250] width 72 height 15
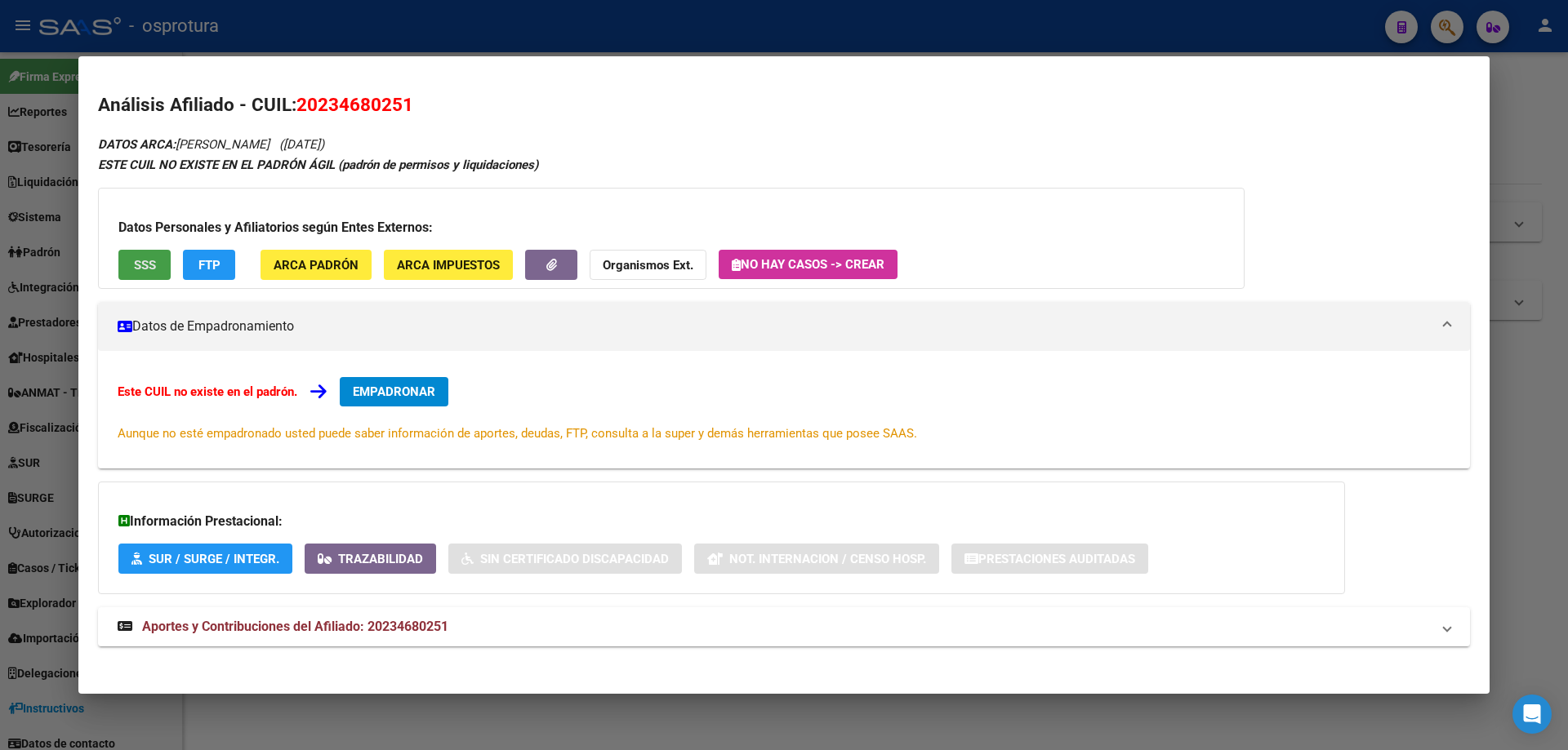
click at [124, 263] on button "SSS" at bounding box center [144, 264] width 52 height 30
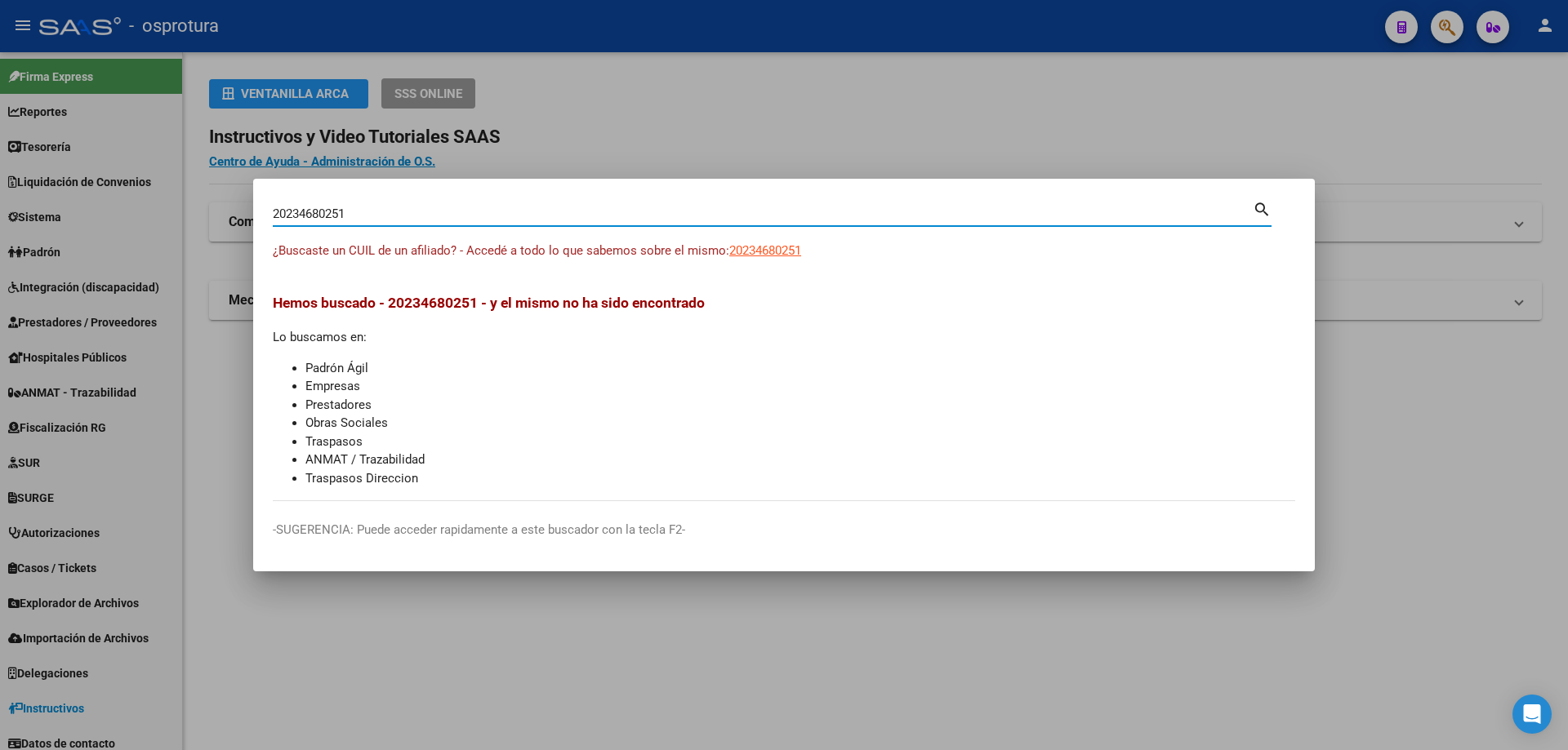
click at [377, 220] on input "20234680251" at bounding box center [762, 214] width 980 height 15
click at [757, 255] on span "20234747895" at bounding box center [765, 250] width 72 height 15
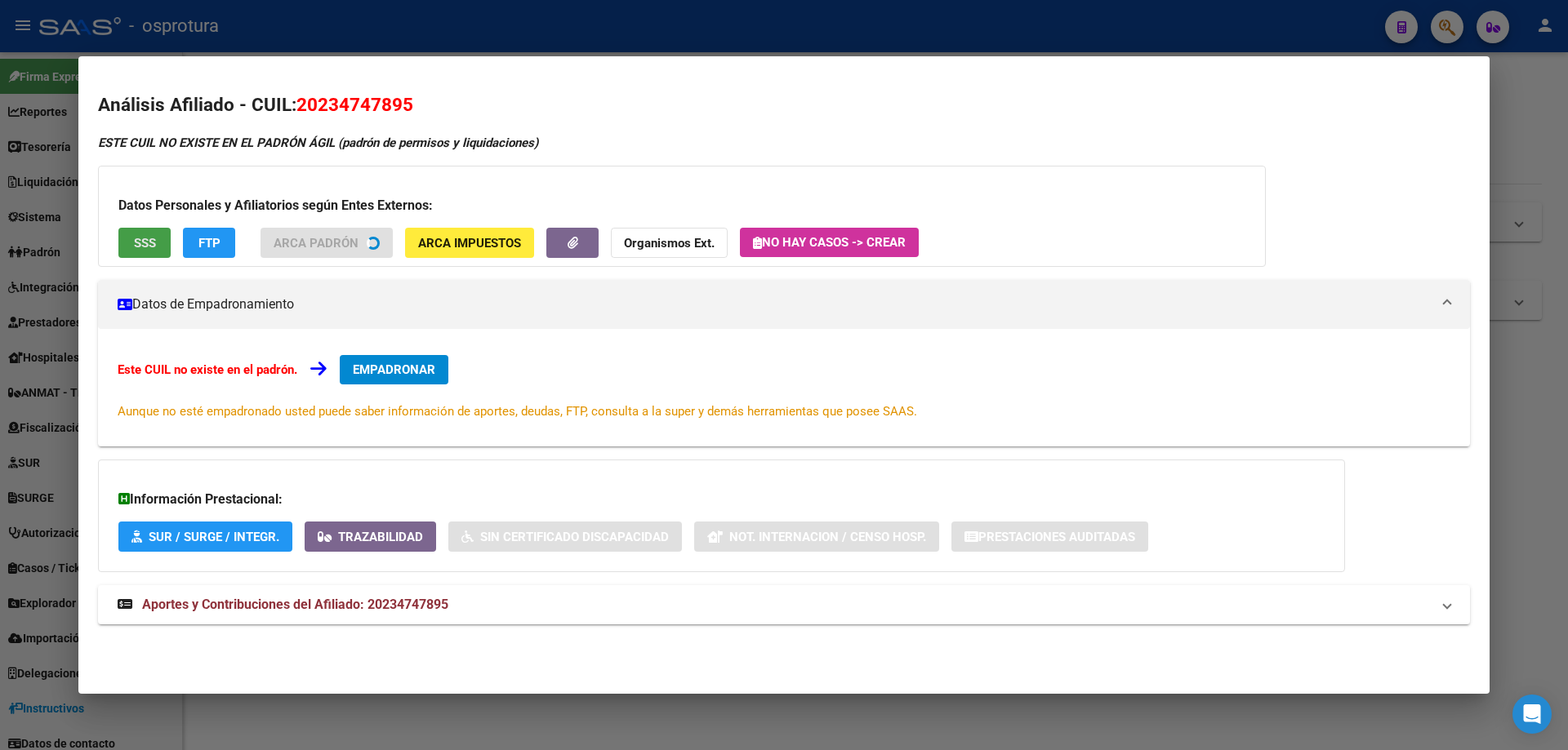
click at [125, 245] on button "SSS" at bounding box center [144, 243] width 52 height 30
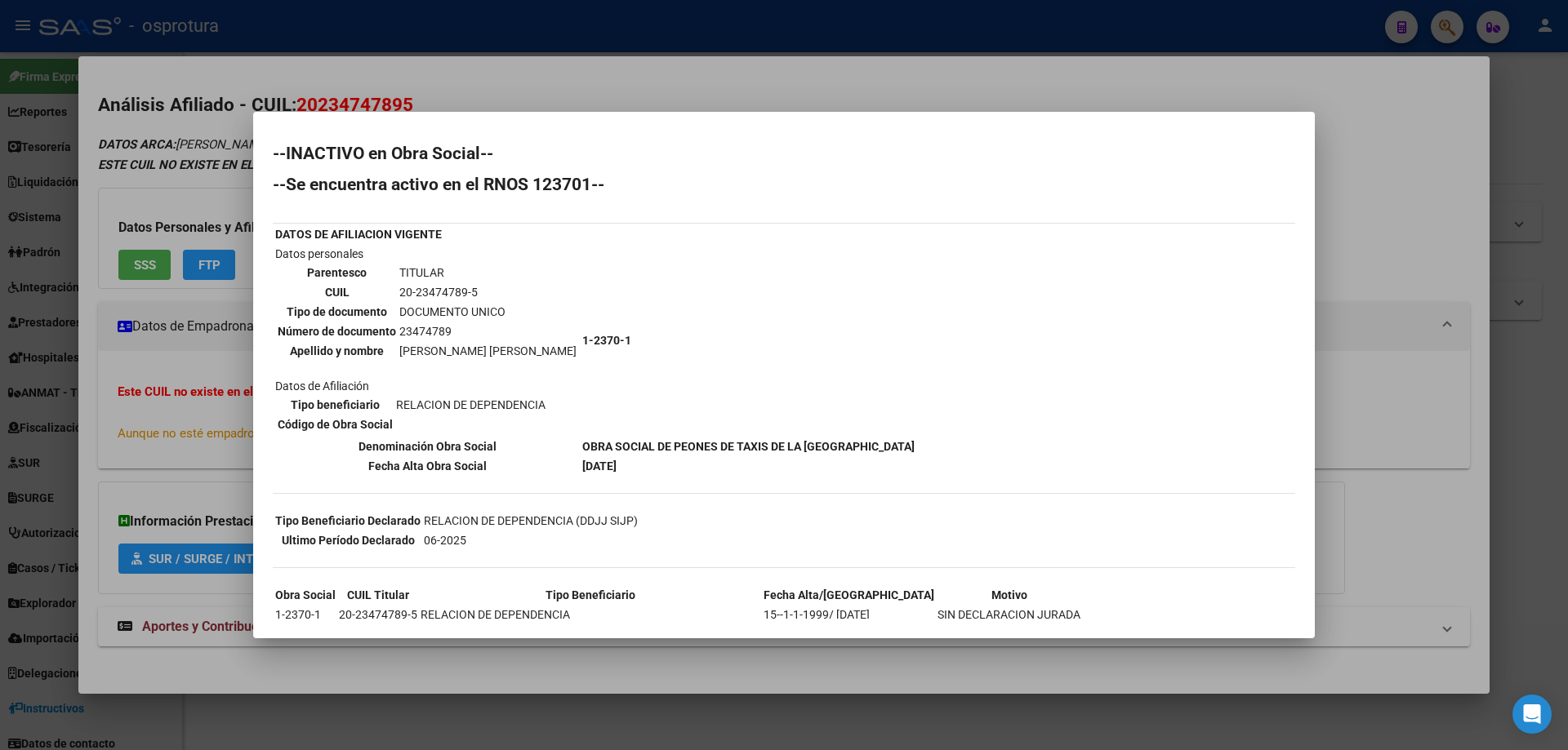
scroll to position [99, 0]
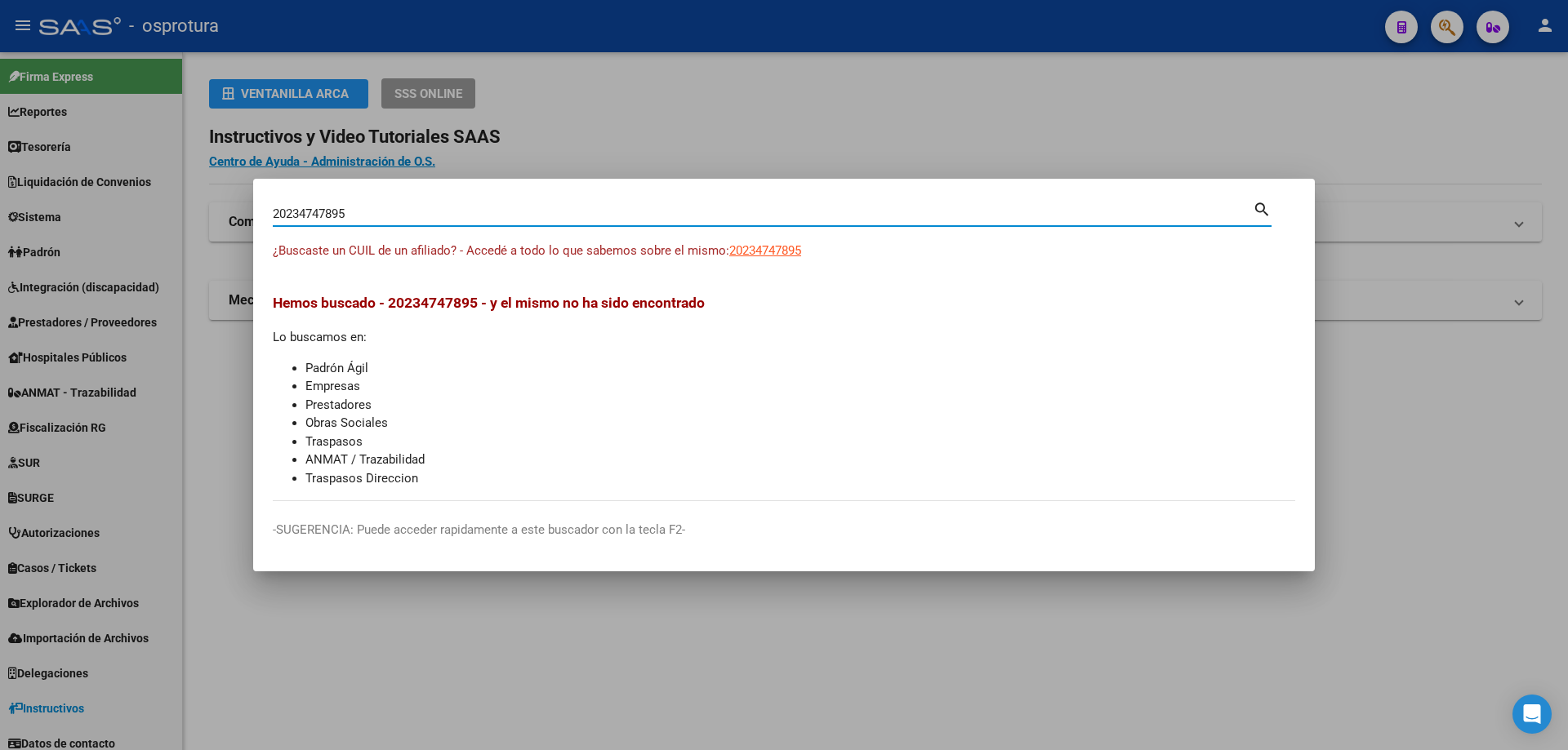
click at [535, 218] on input "20234747895" at bounding box center [762, 214] width 980 height 15
click at [535, 217] on input "20234747895" at bounding box center [762, 214] width 980 height 15
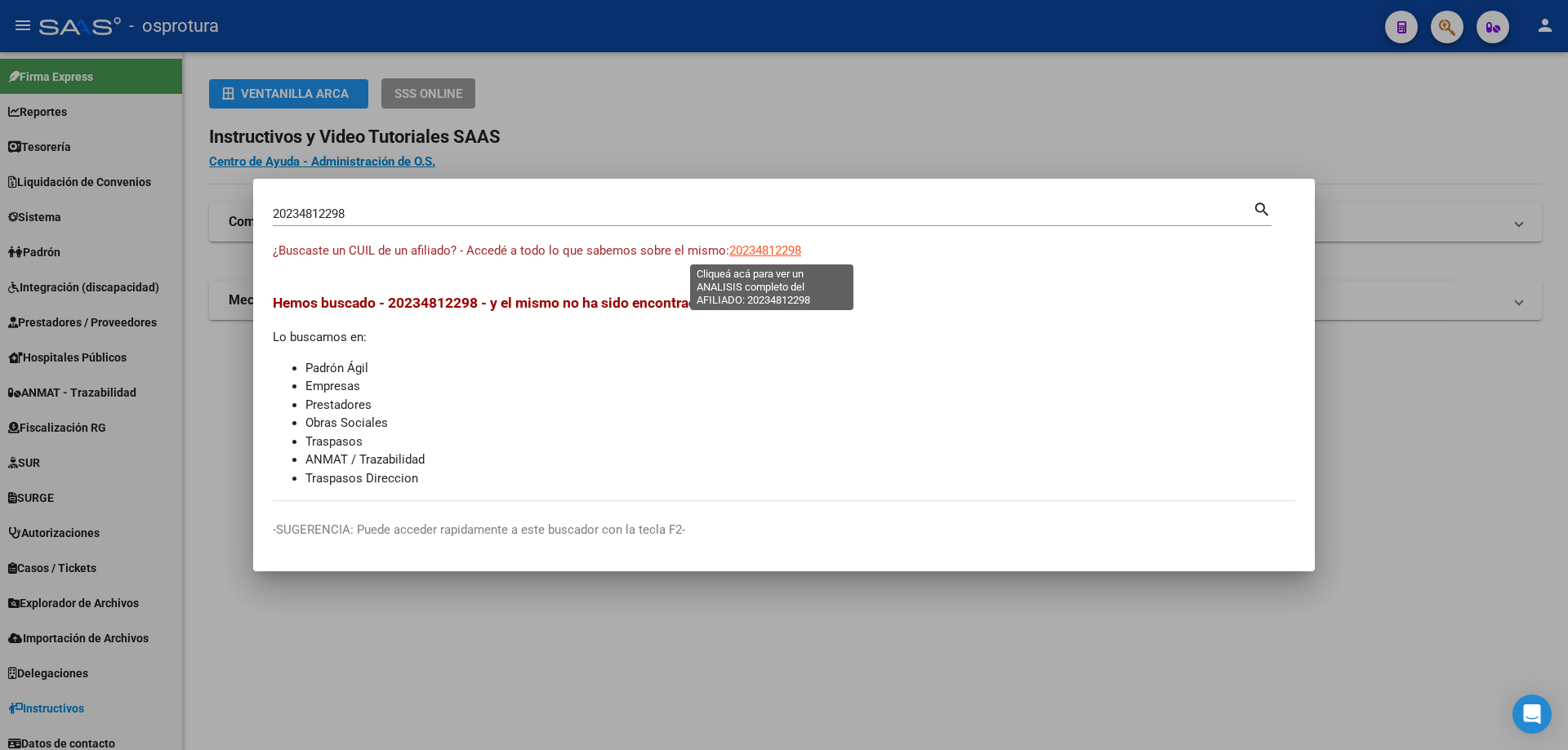
click at [778, 250] on span "20234812298" at bounding box center [765, 250] width 72 height 15
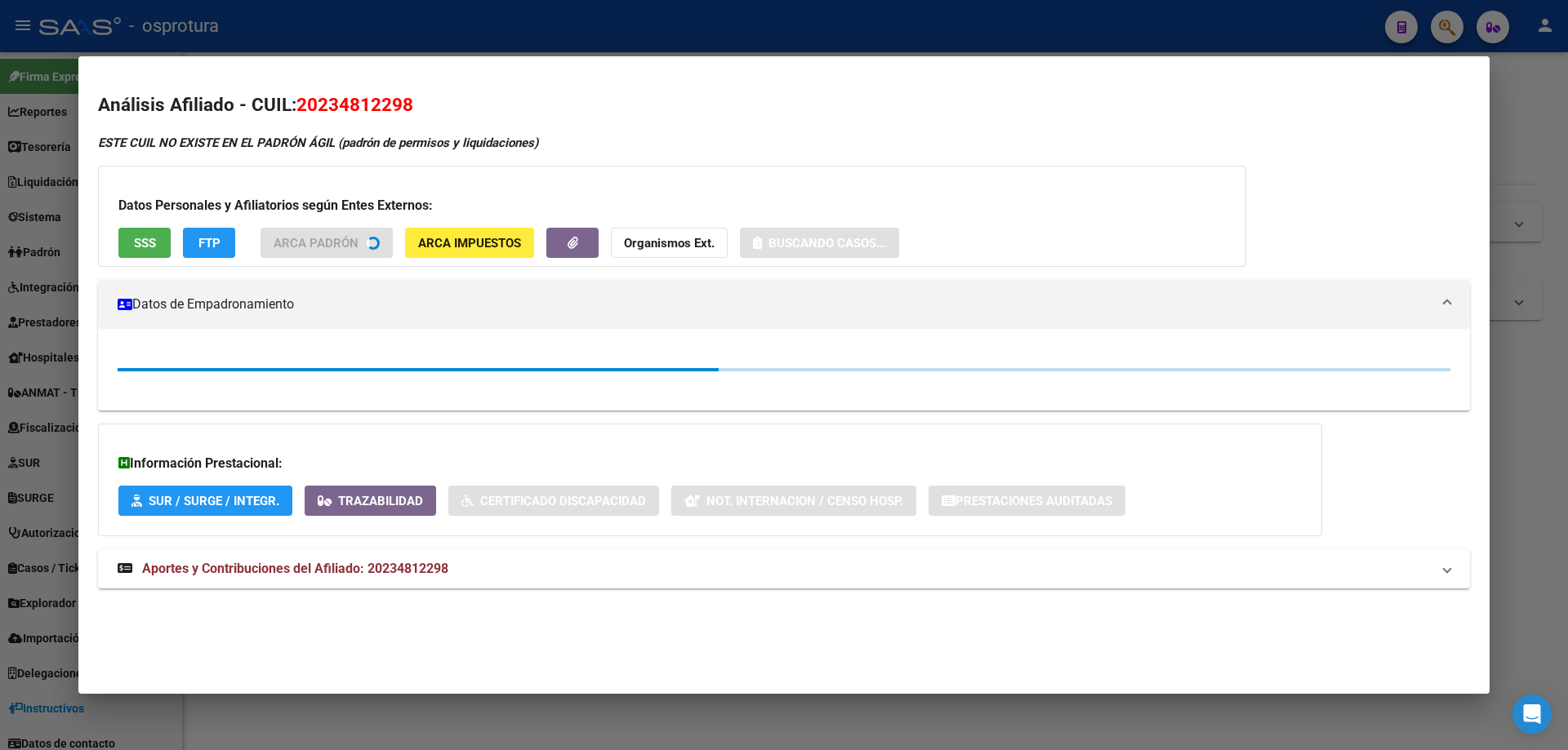
click at [155, 255] on button "SSS" at bounding box center [144, 243] width 52 height 30
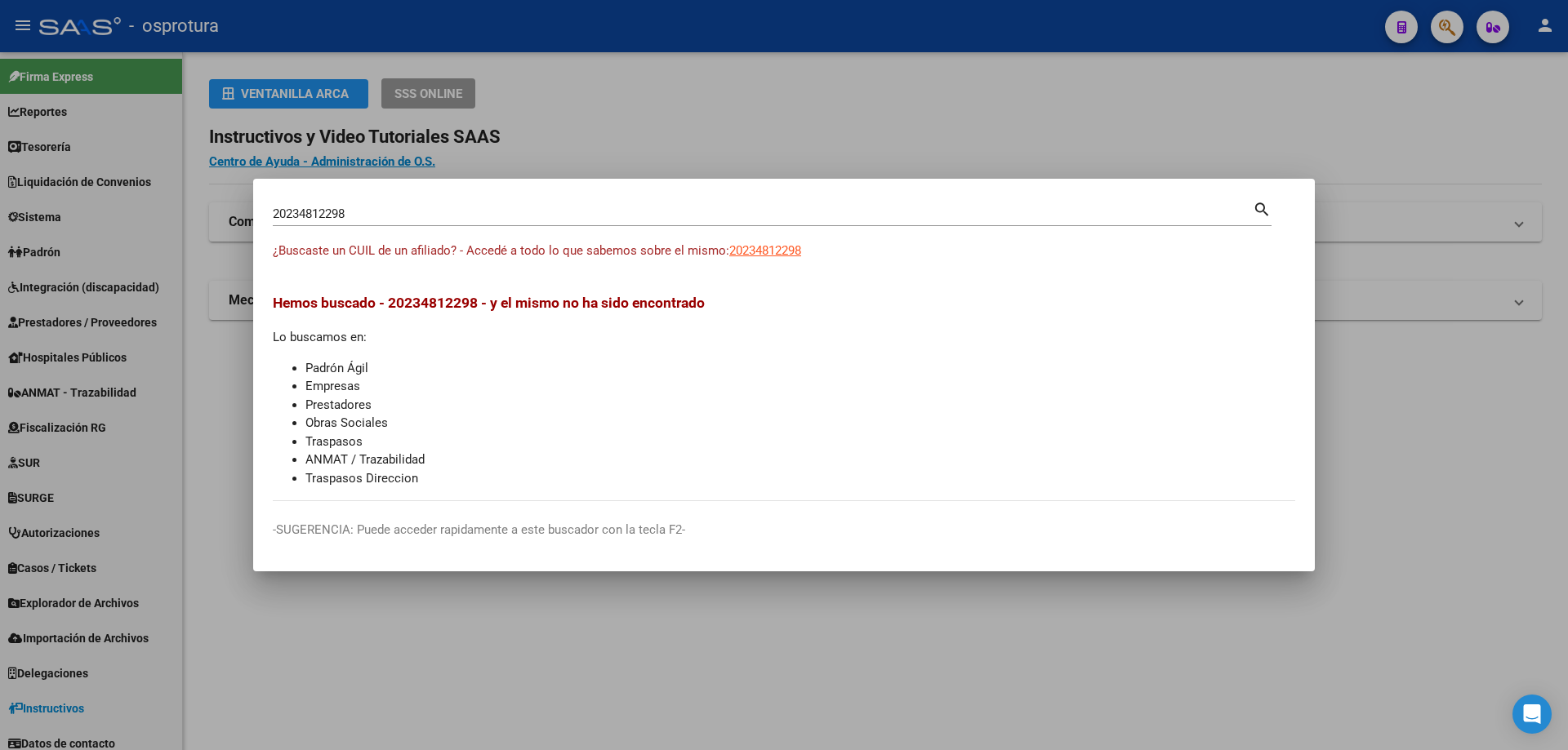
click at [526, 221] on input "20234812298" at bounding box center [762, 214] width 980 height 15
click at [729, 248] on span "¿Buscaste un CUIL de un afiliado? - Accedé a todo lo que sabemos sobre el mismo:" at bounding box center [501, 250] width 456 height 15
click at [771, 251] on span "20234953959" at bounding box center [765, 250] width 72 height 15
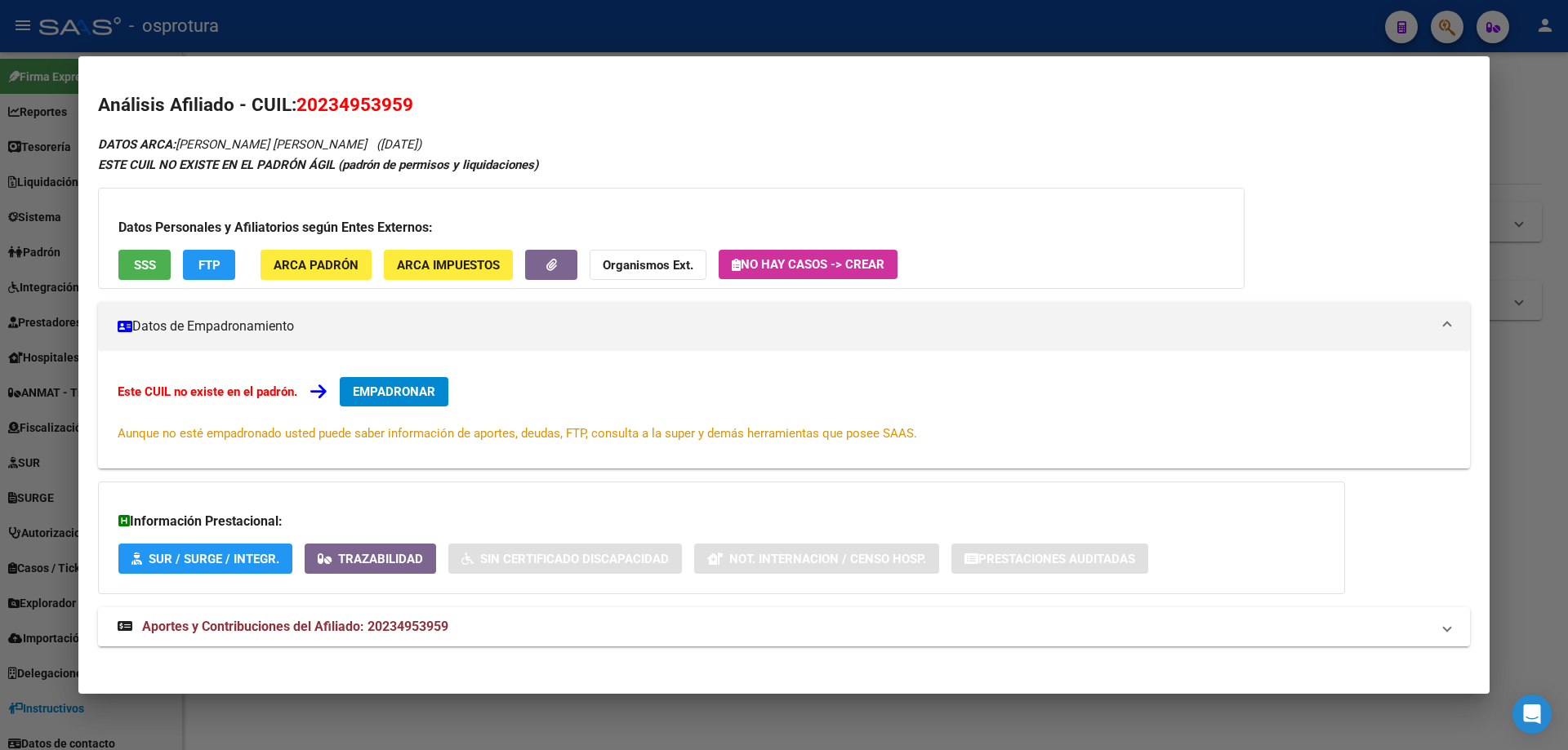
click at [138, 248] on div "Datos Personales y Afiliatorios según Entes Externos: SSS FTP ARCA Padrón ARCA …" at bounding box center [672, 238] width 1147 height 101
click at [140, 272] on span "SSS" at bounding box center [145, 265] width 22 height 15
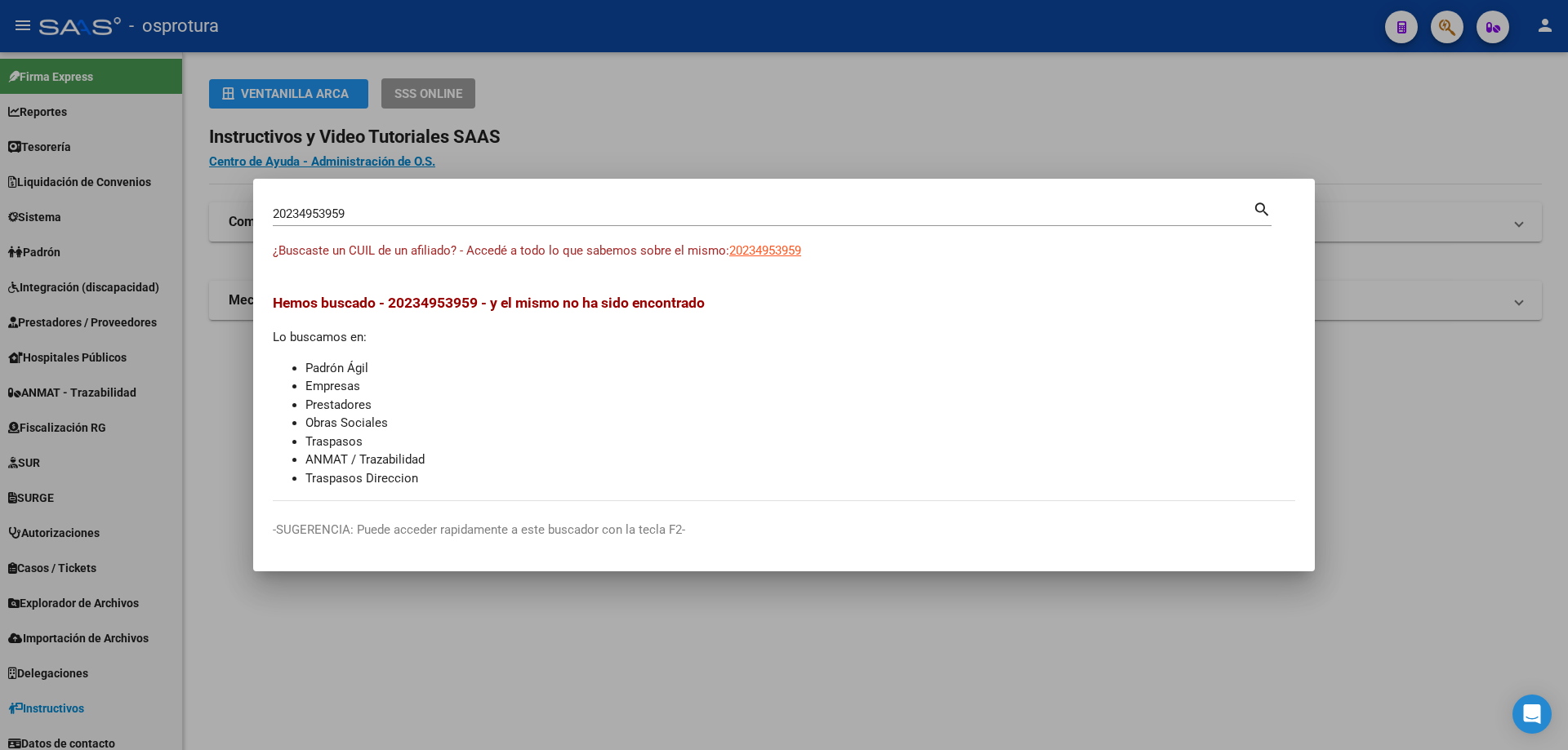
click at [575, 213] on input "20234953959" at bounding box center [762, 214] width 980 height 15
click at [759, 247] on span "20235314623" at bounding box center [765, 250] width 72 height 15
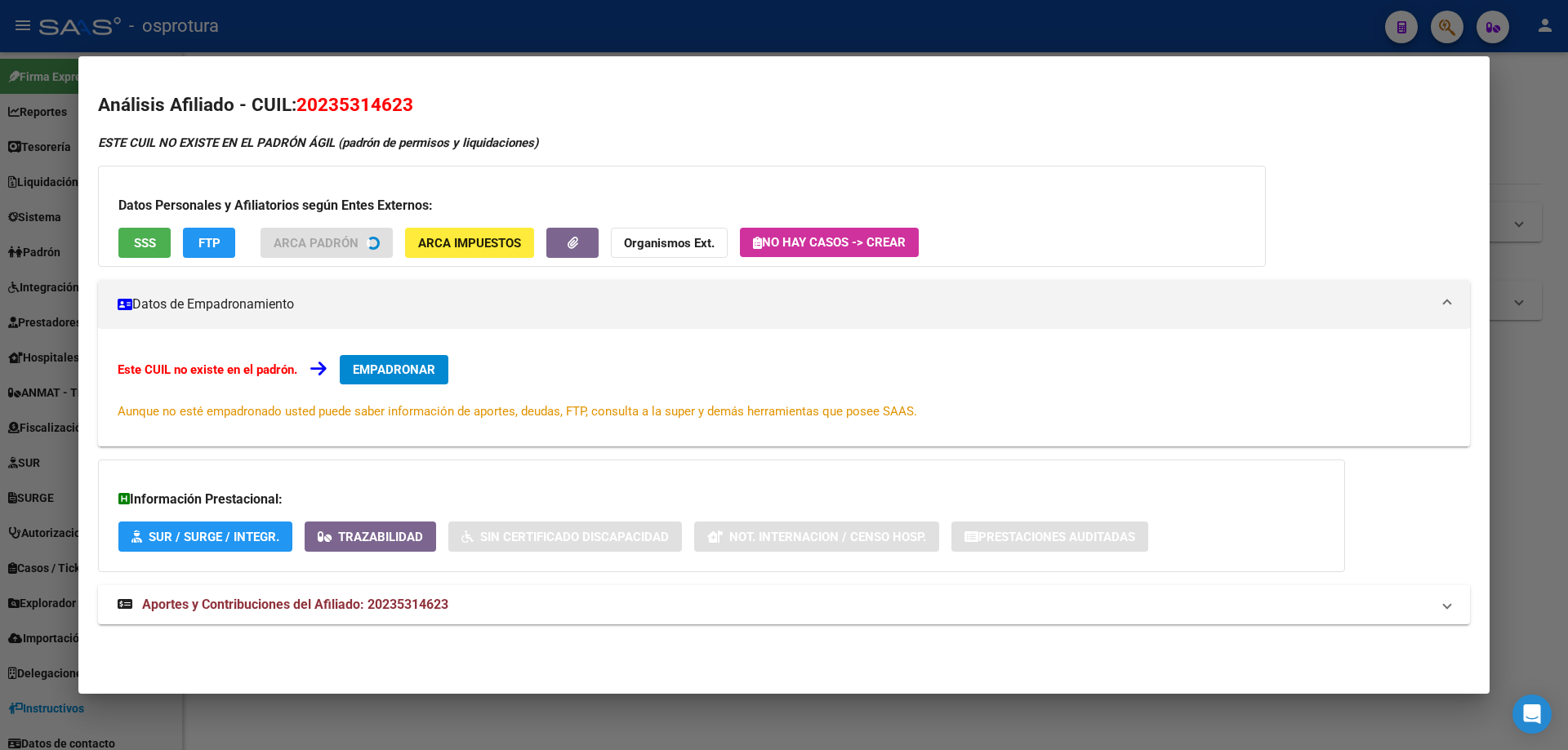
click at [149, 254] on button "SSS" at bounding box center [144, 243] width 52 height 30
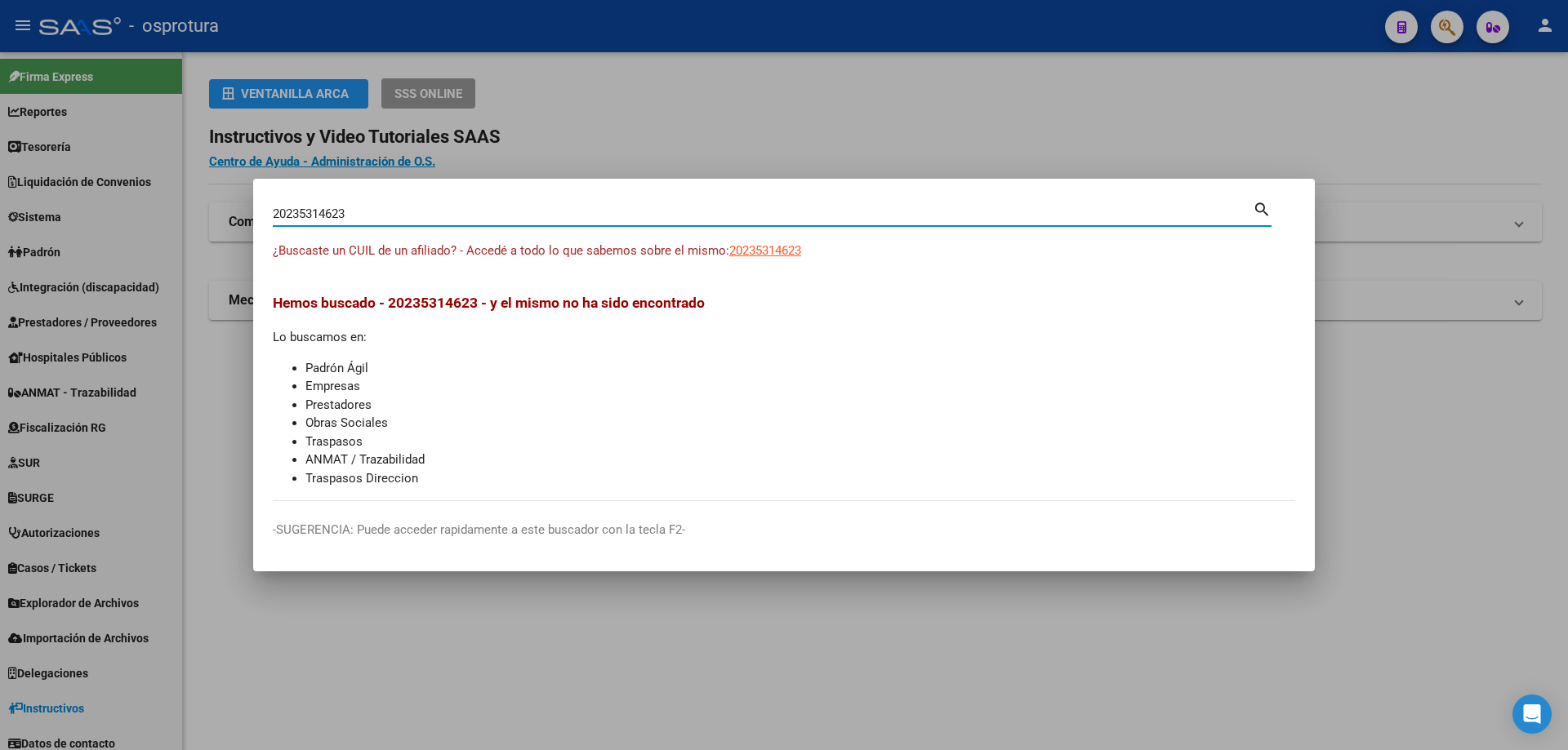
click at [461, 214] on input "20235314623" at bounding box center [762, 214] width 980 height 15
click at [757, 248] on span "20235353513" at bounding box center [765, 250] width 72 height 15
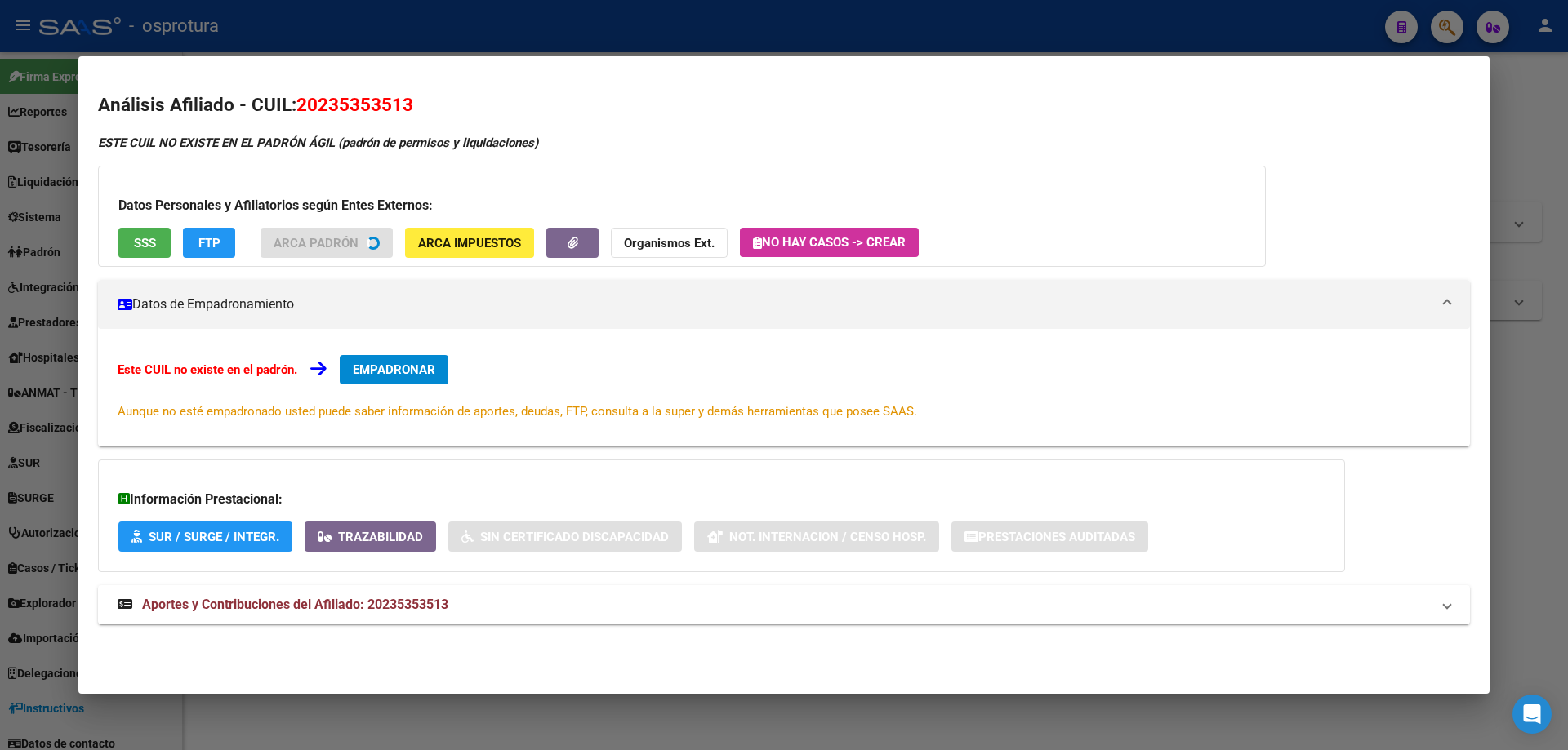
click at [135, 250] on button "SSS" at bounding box center [144, 243] width 52 height 30
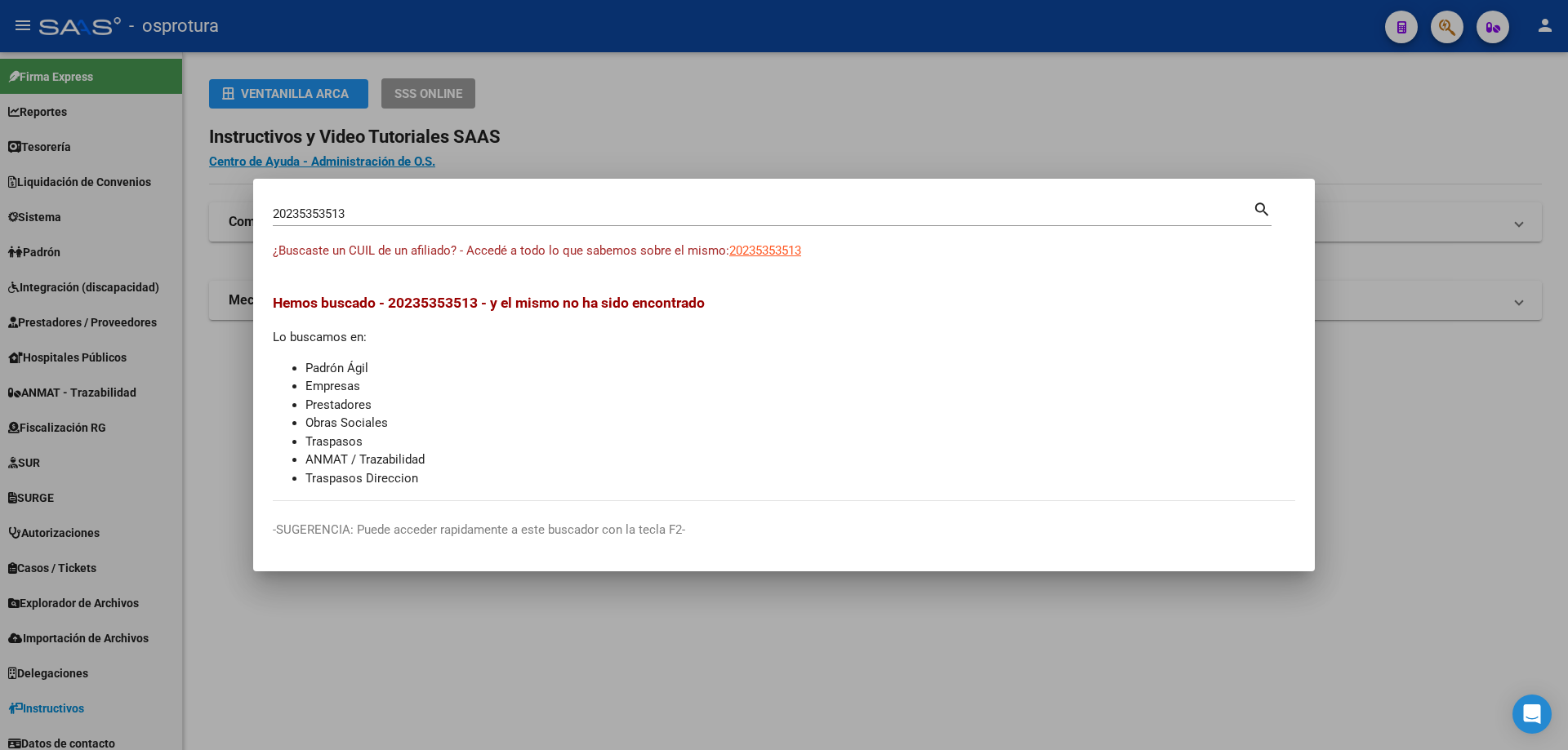
click at [355, 214] on input "20235353513" at bounding box center [762, 214] width 980 height 15
click at [782, 259] on app-link-go-to "20235803799" at bounding box center [765, 251] width 72 height 19
click at [770, 249] on span "20235803799" at bounding box center [765, 250] width 72 height 15
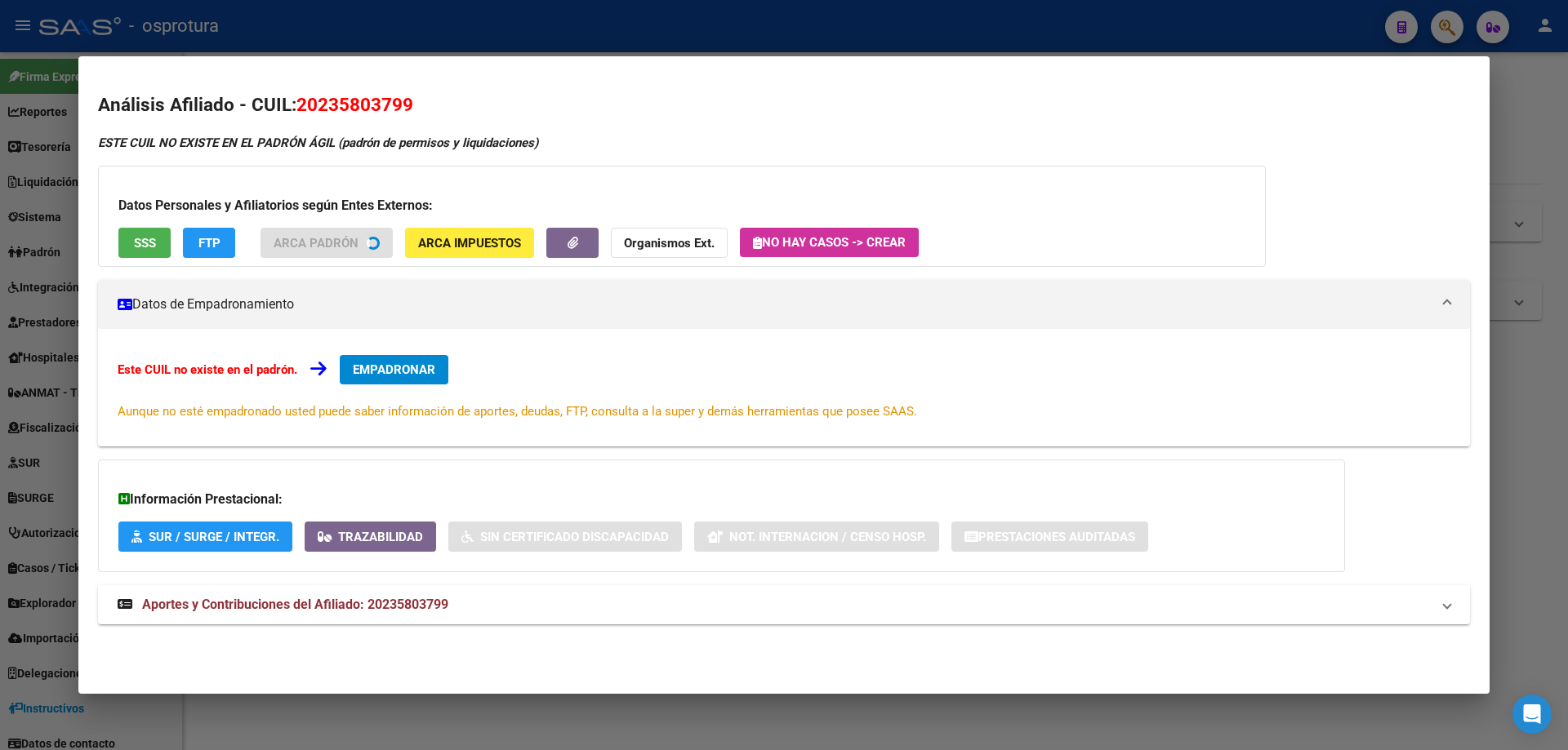
click at [145, 251] on button "SSS" at bounding box center [144, 243] width 52 height 30
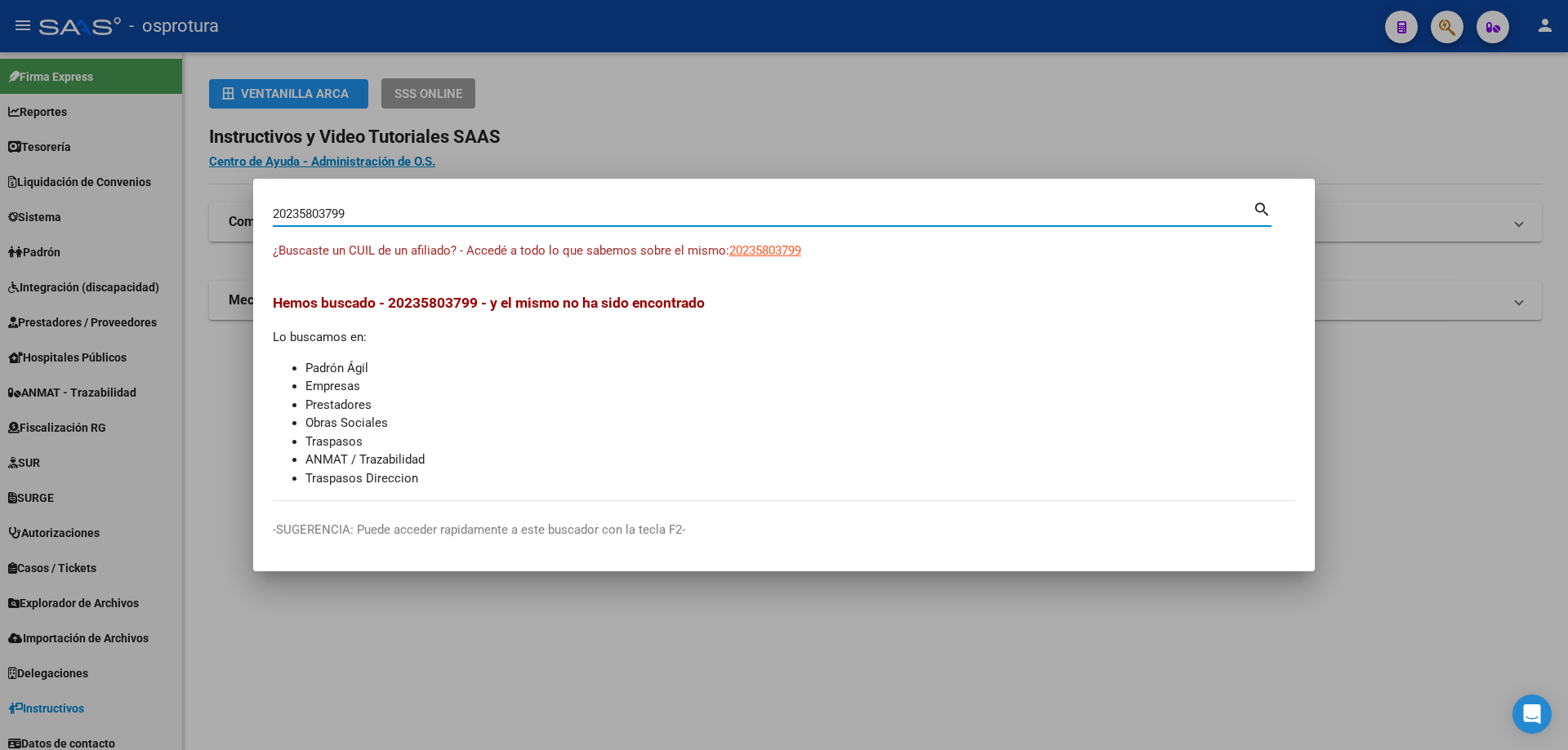
click at [597, 220] on input "20235803799" at bounding box center [762, 214] width 980 height 15
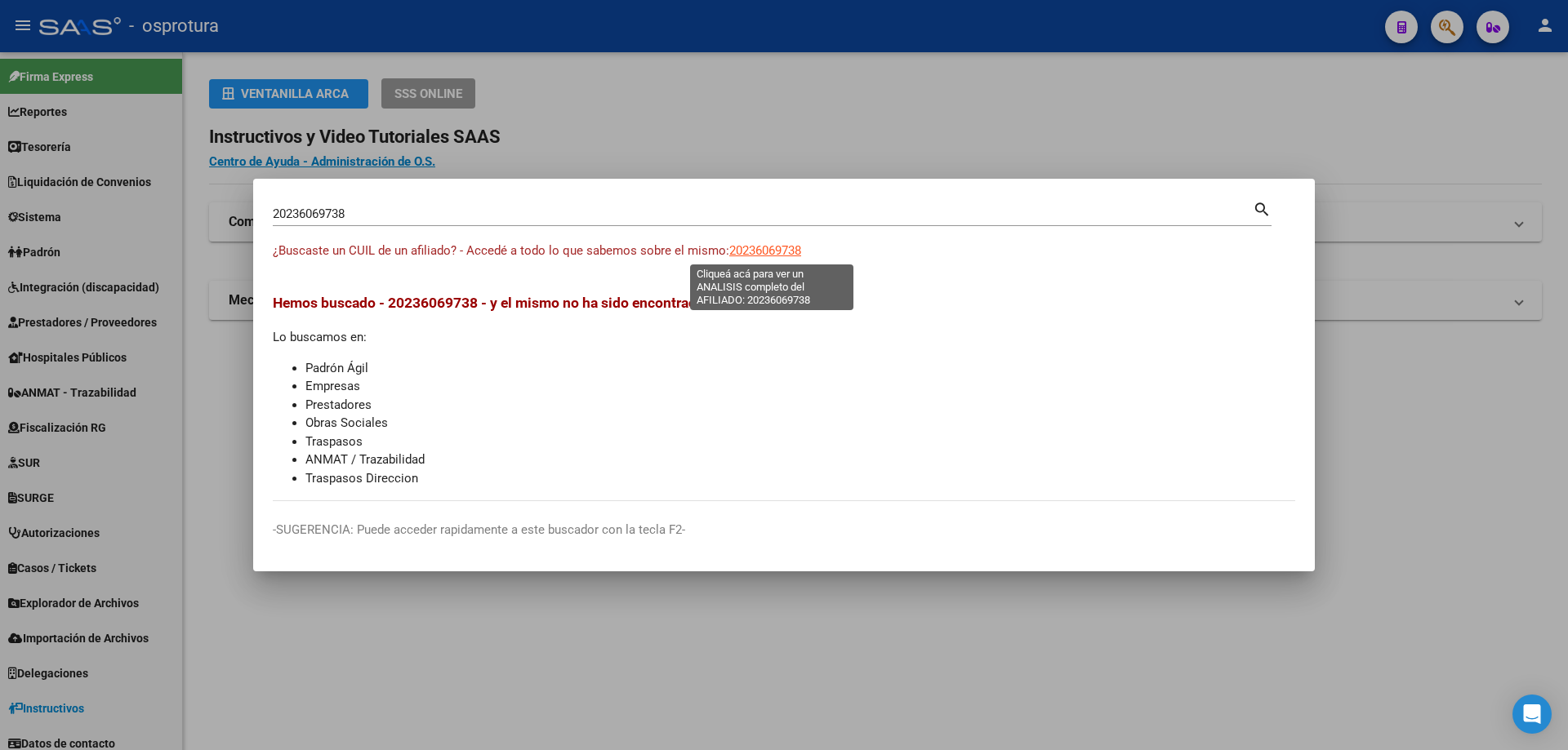
click at [762, 253] on span "20236069738" at bounding box center [765, 250] width 72 height 15
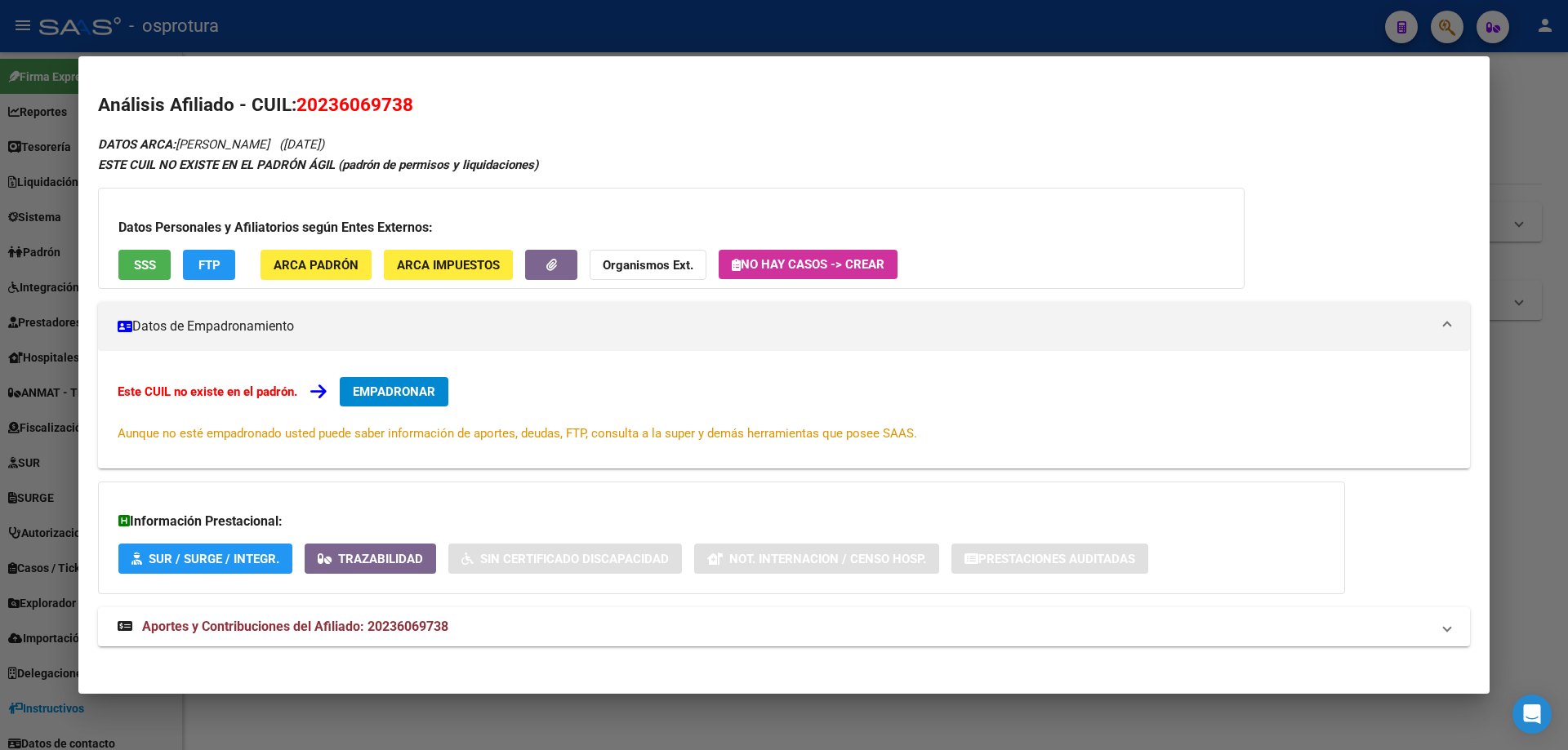
click at [138, 273] on button "SSS" at bounding box center [144, 264] width 52 height 30
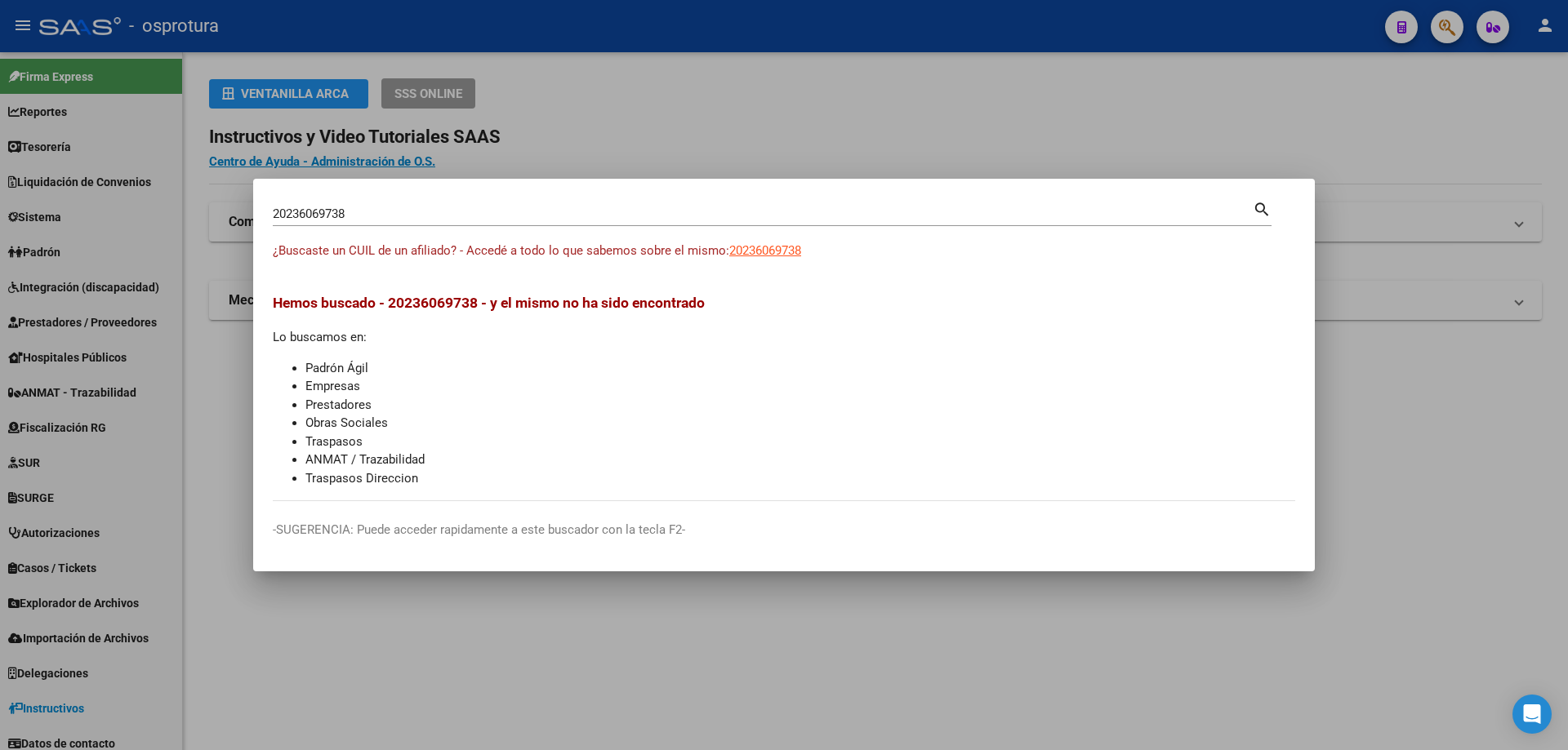
click at [349, 211] on input "20236069738" at bounding box center [762, 214] width 980 height 15
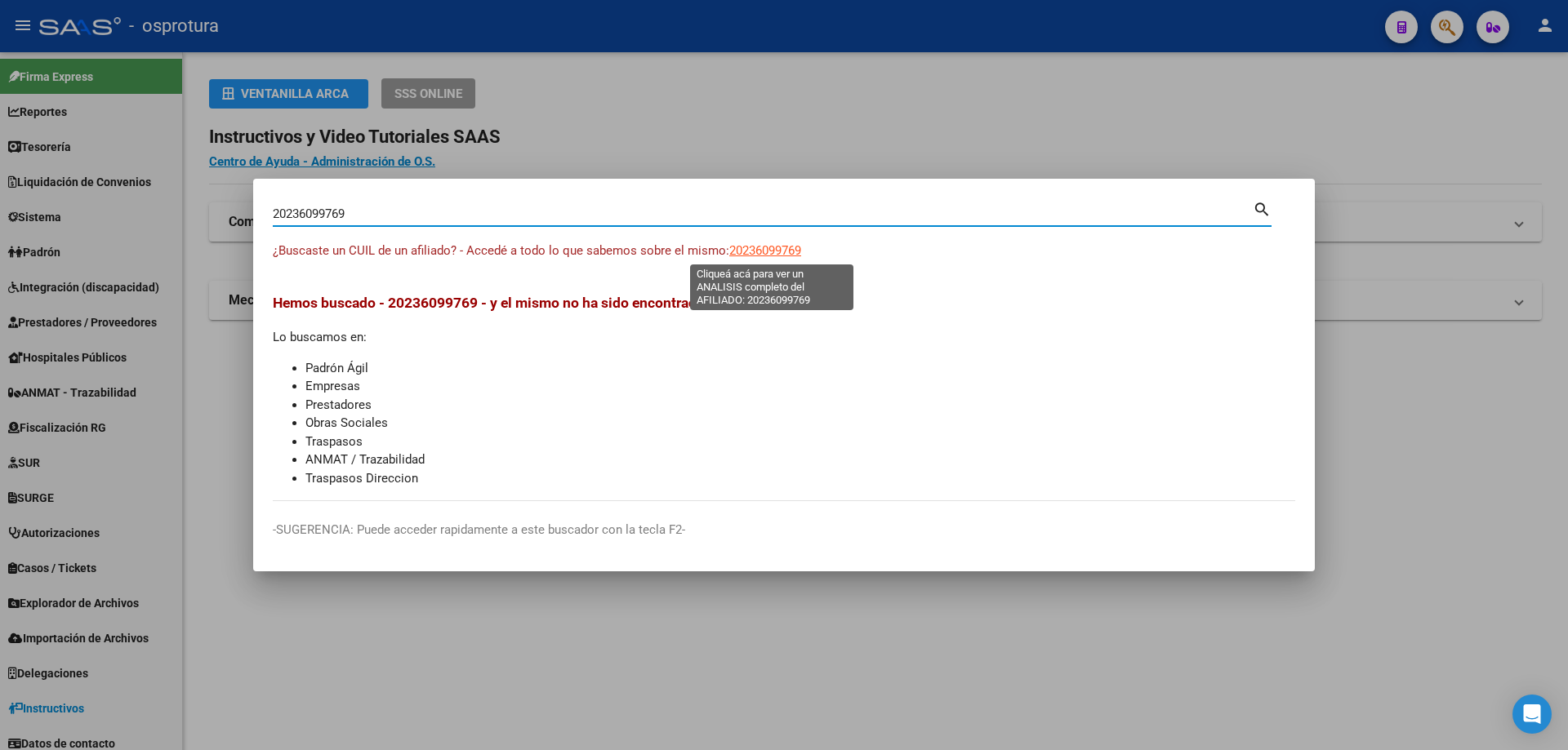
click at [766, 245] on span "20236099769" at bounding box center [765, 250] width 72 height 15
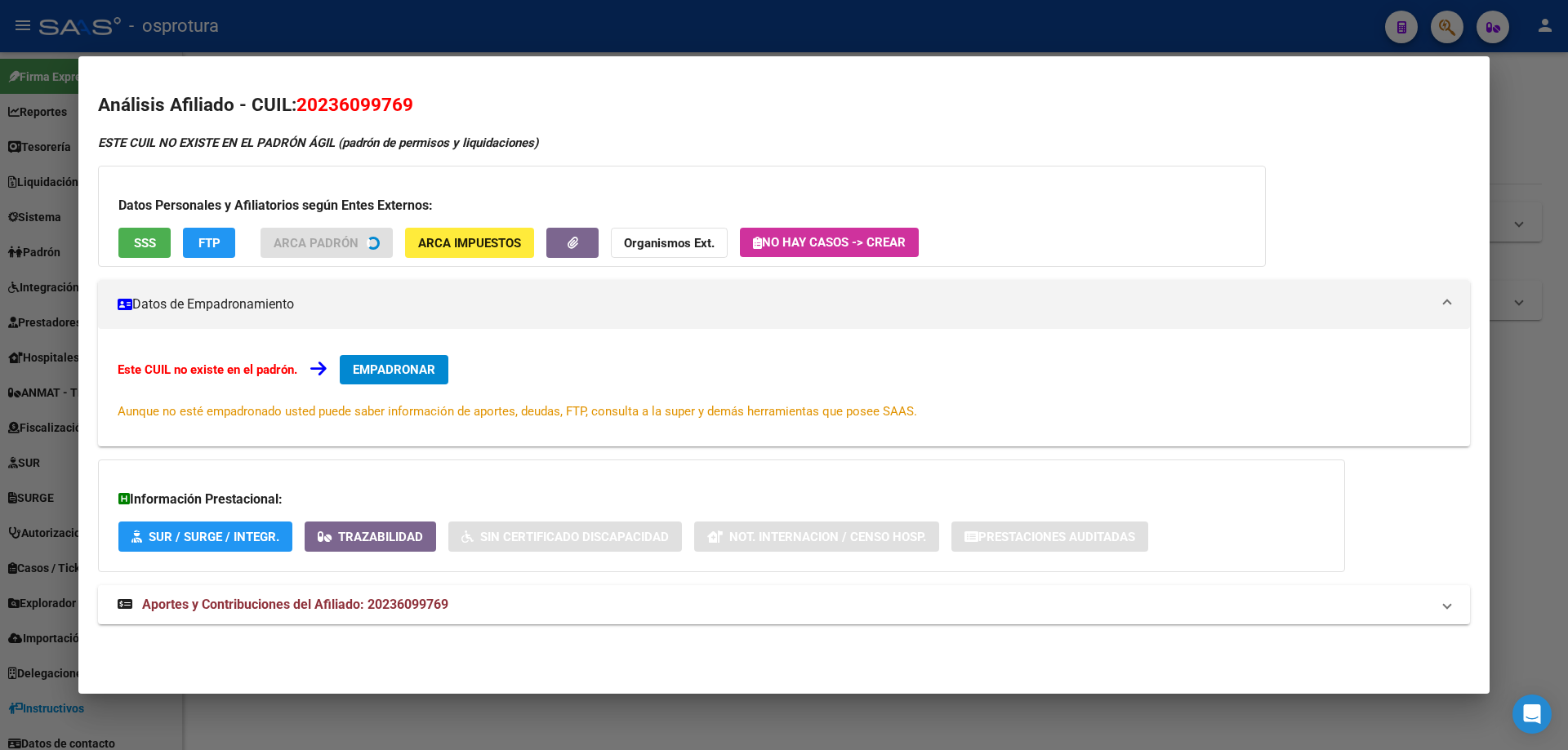
click at [120, 242] on button "SSS" at bounding box center [144, 243] width 52 height 30
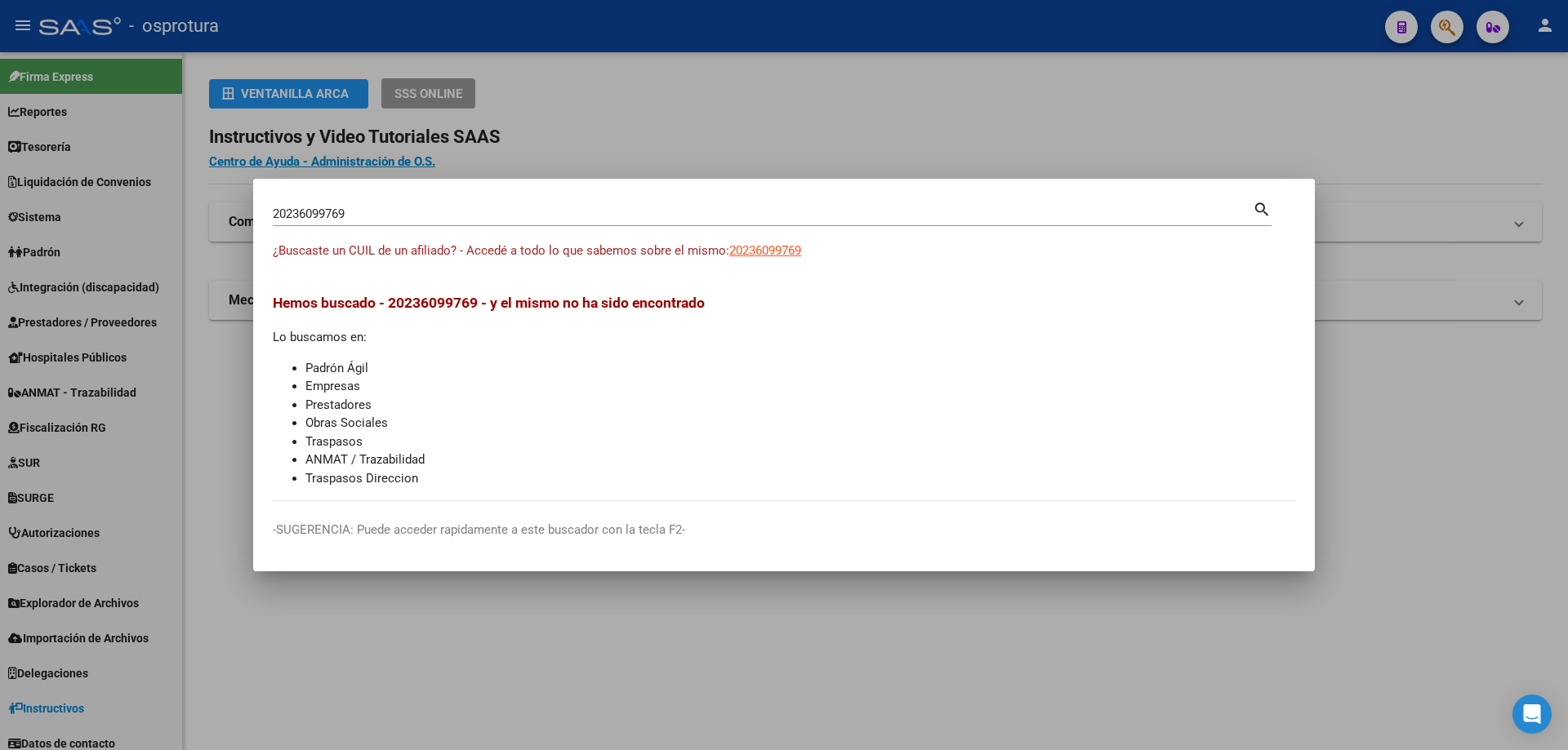
click at [547, 213] on input "20236099769" at bounding box center [762, 214] width 980 height 15
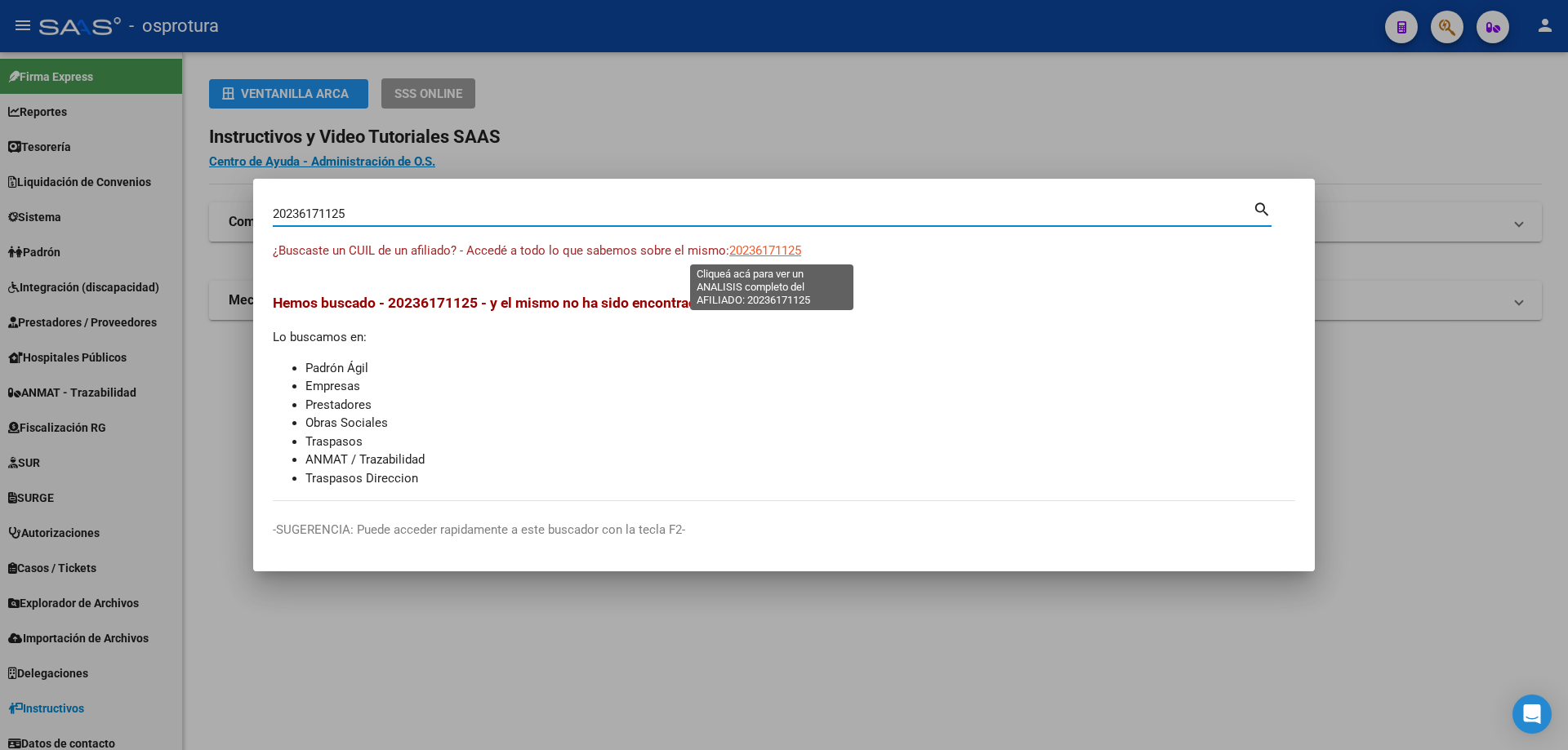
click at [754, 251] on span "20236171125" at bounding box center [765, 250] width 72 height 15
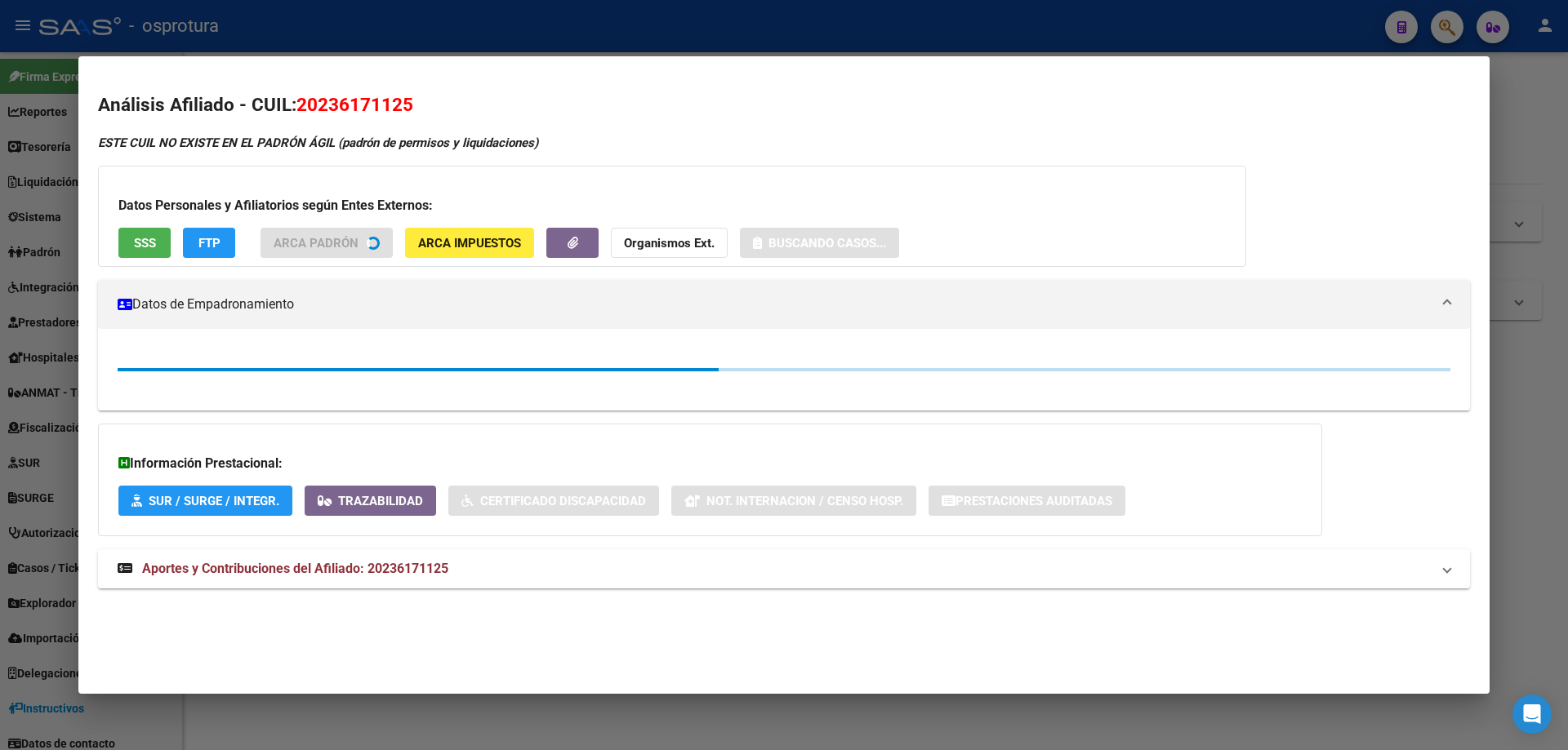
click at [157, 246] on button "SSS" at bounding box center [144, 243] width 52 height 30
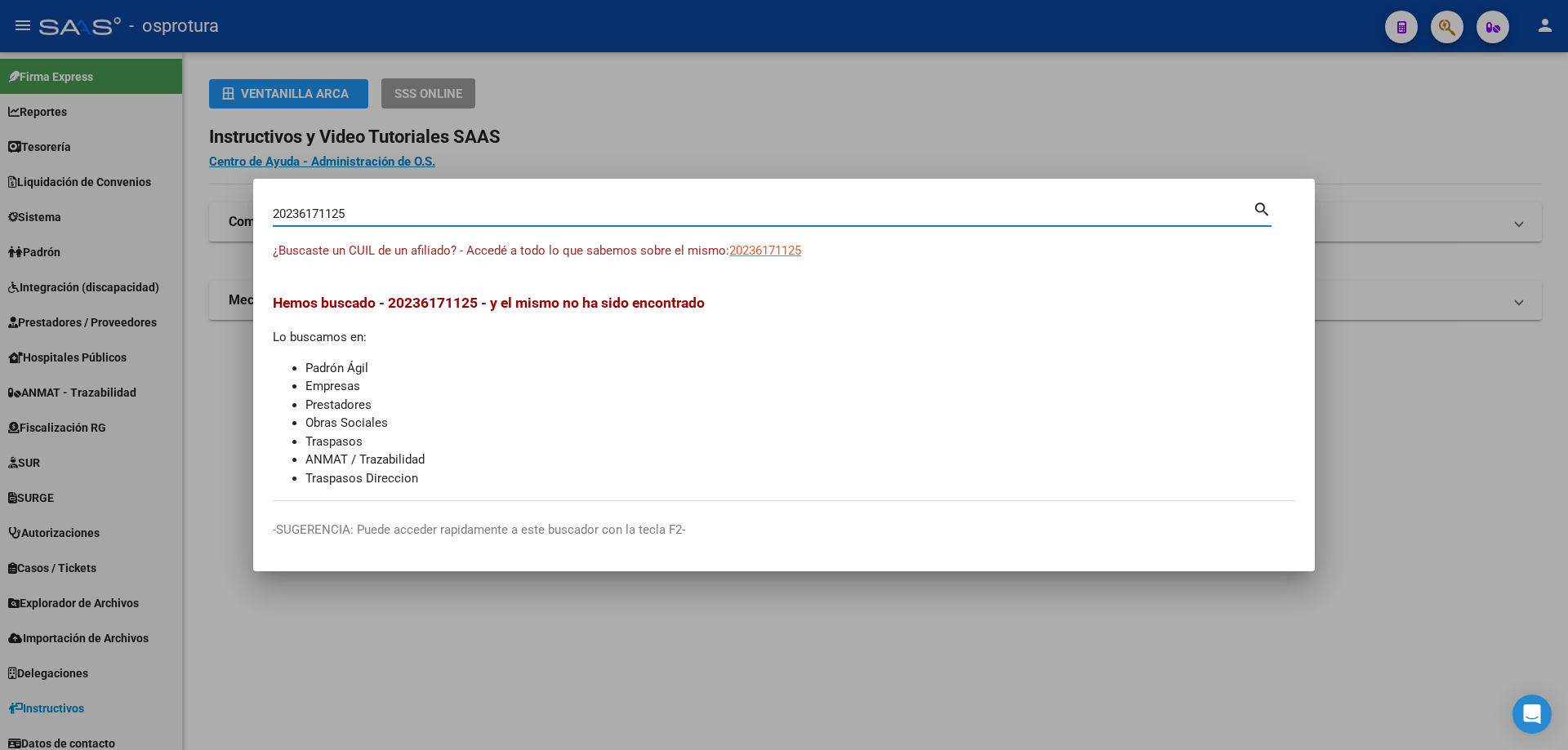
click at [655, 212] on input "20236171125" at bounding box center [762, 214] width 980 height 15
click at [765, 255] on span "20236232418" at bounding box center [765, 250] width 72 height 15
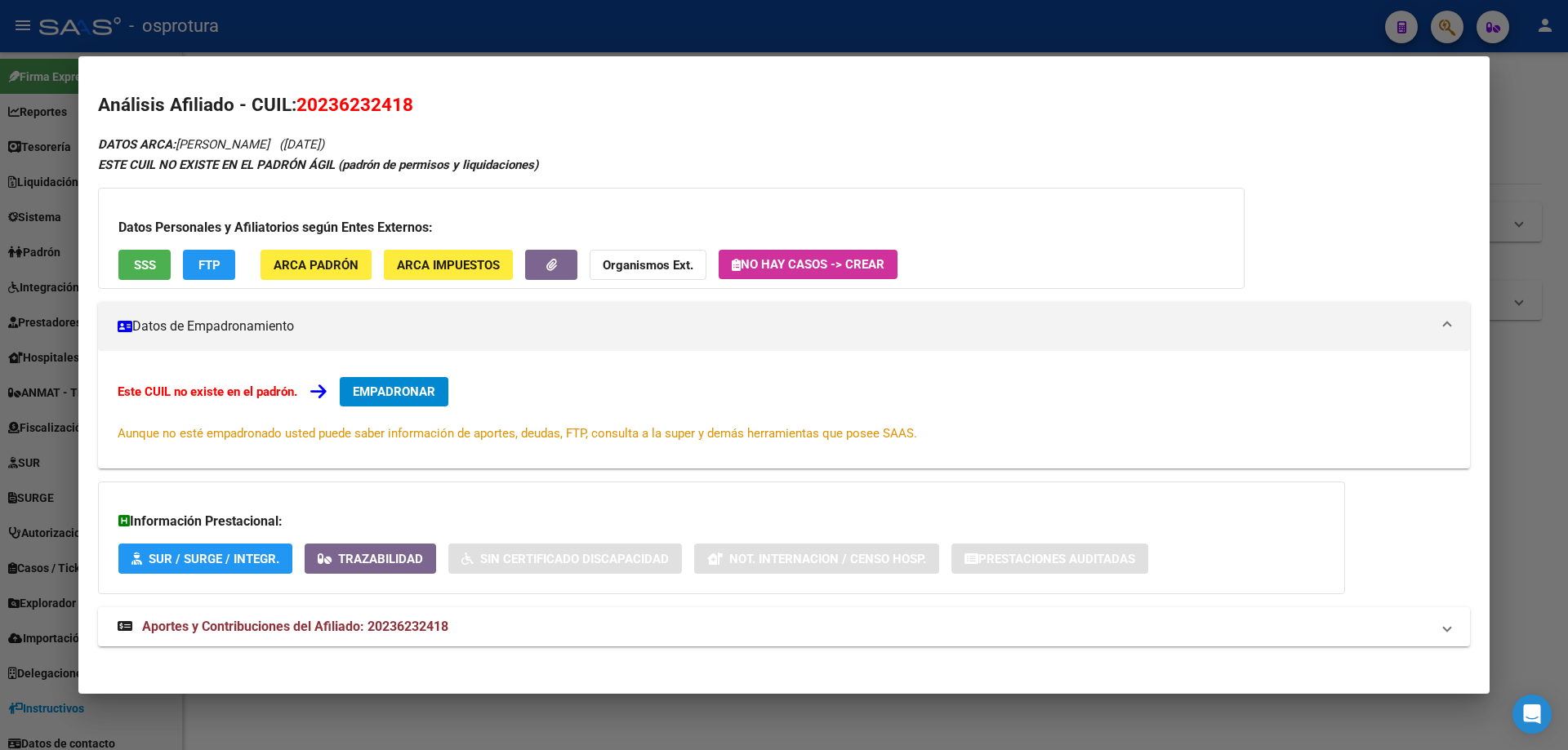
click at [139, 248] on div "Datos Personales y Afiliatorios según Entes Externos: SSS FTP ARCA Padrón ARCA …" at bounding box center [672, 238] width 1147 height 101
click at [142, 272] on span "SSS" at bounding box center [145, 265] width 22 height 15
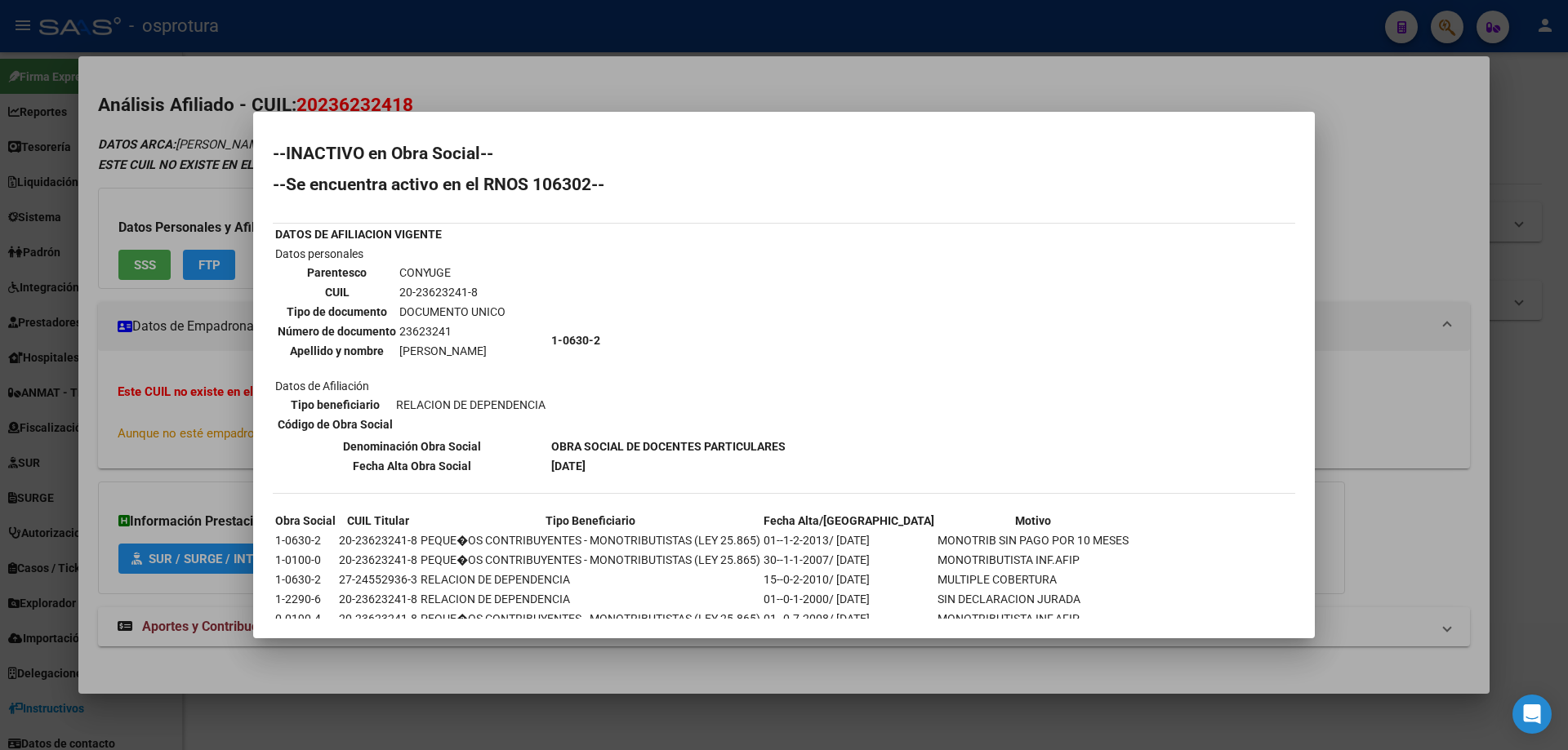
scroll to position [44, 0]
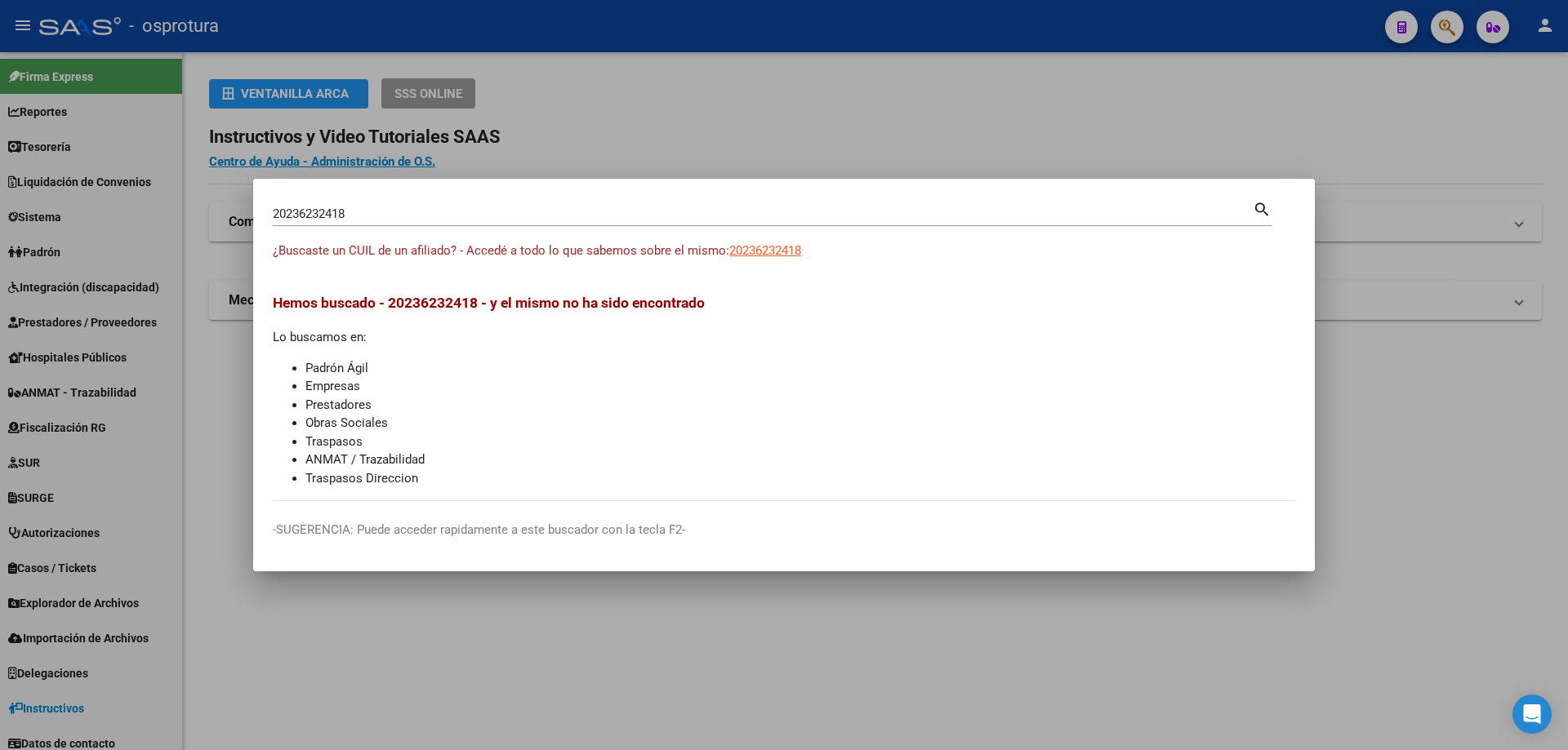
click at [377, 213] on input "20236232418" at bounding box center [762, 214] width 980 height 15
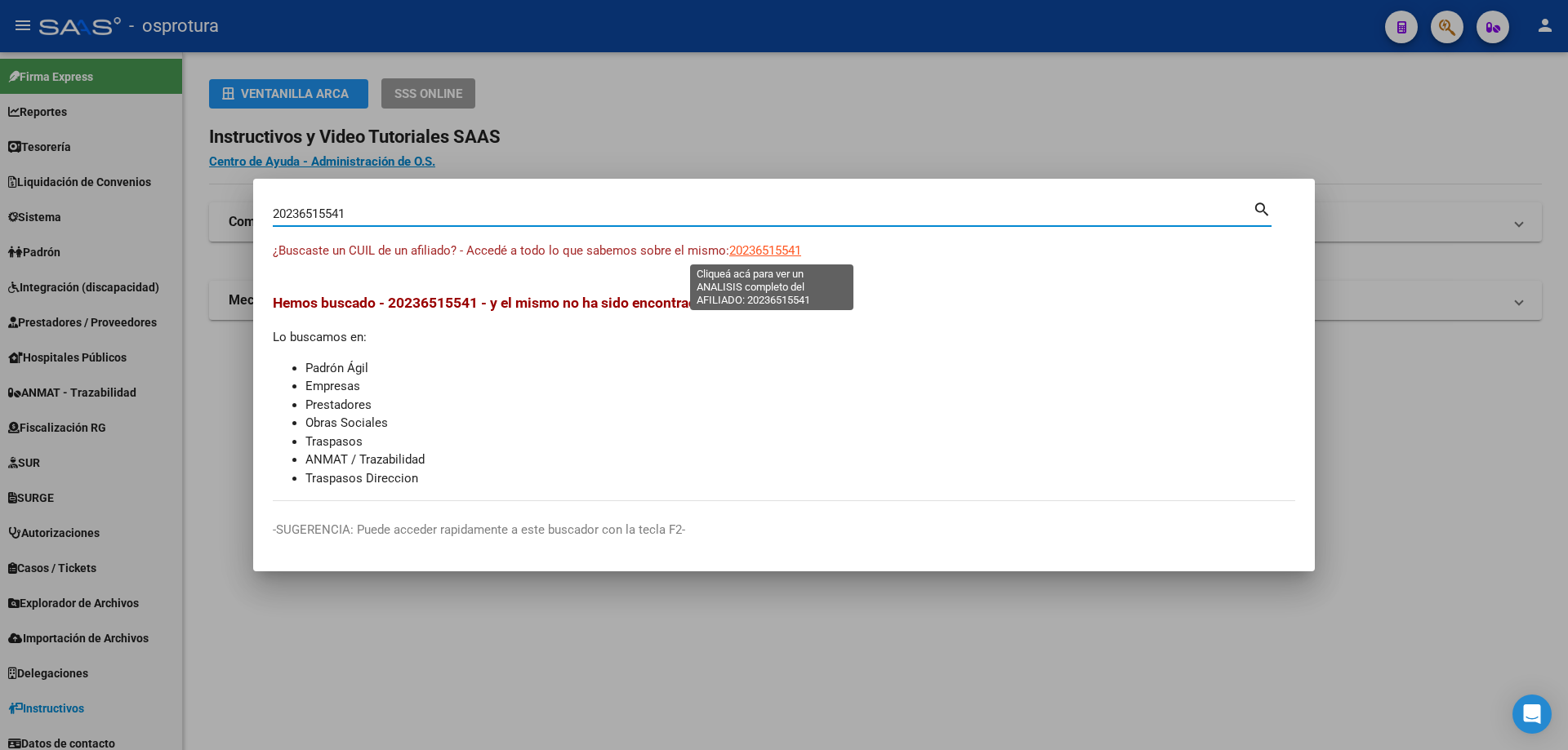
click at [774, 251] on span "20236515541" at bounding box center [765, 250] width 72 height 15
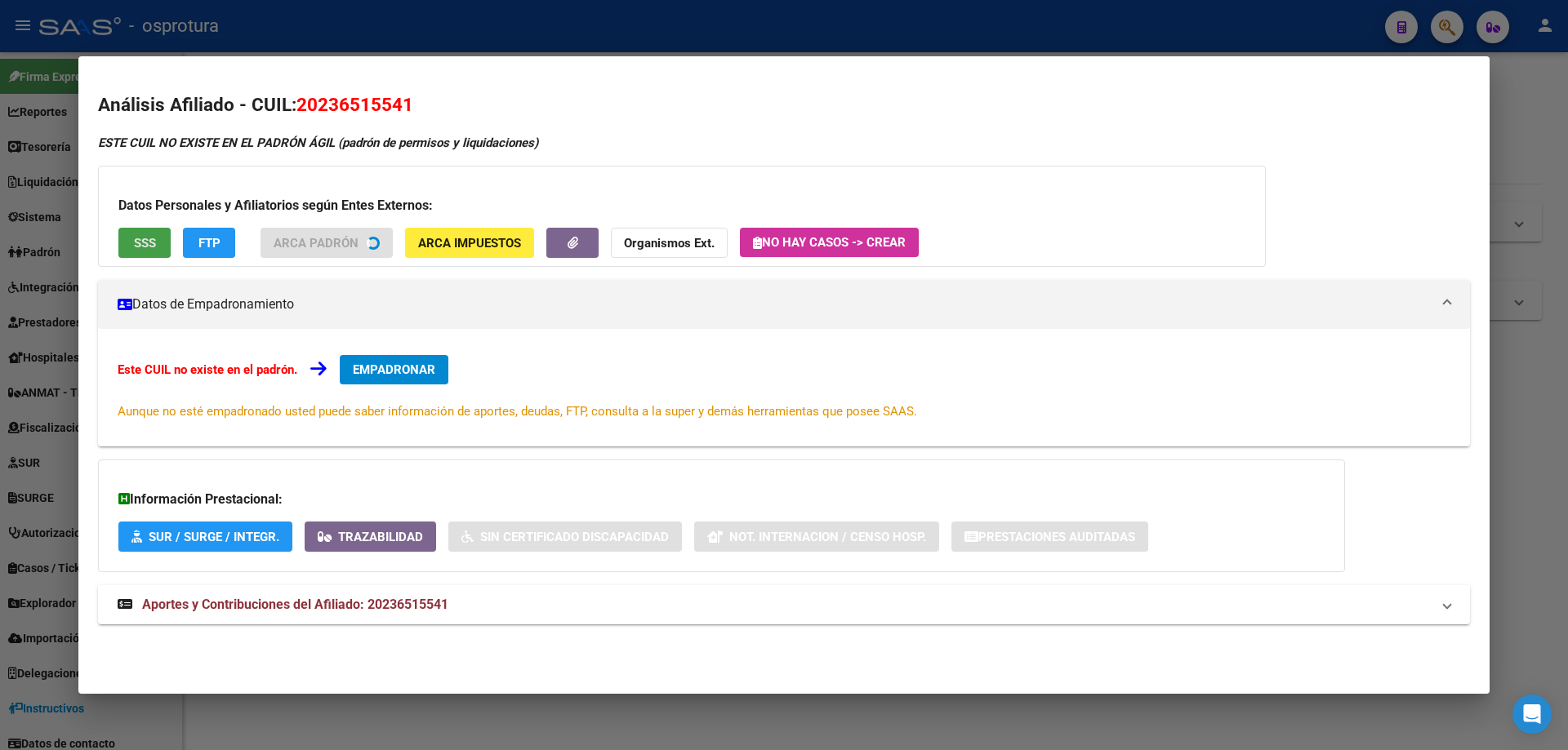
click at [152, 248] on span "SSS" at bounding box center [145, 243] width 22 height 15
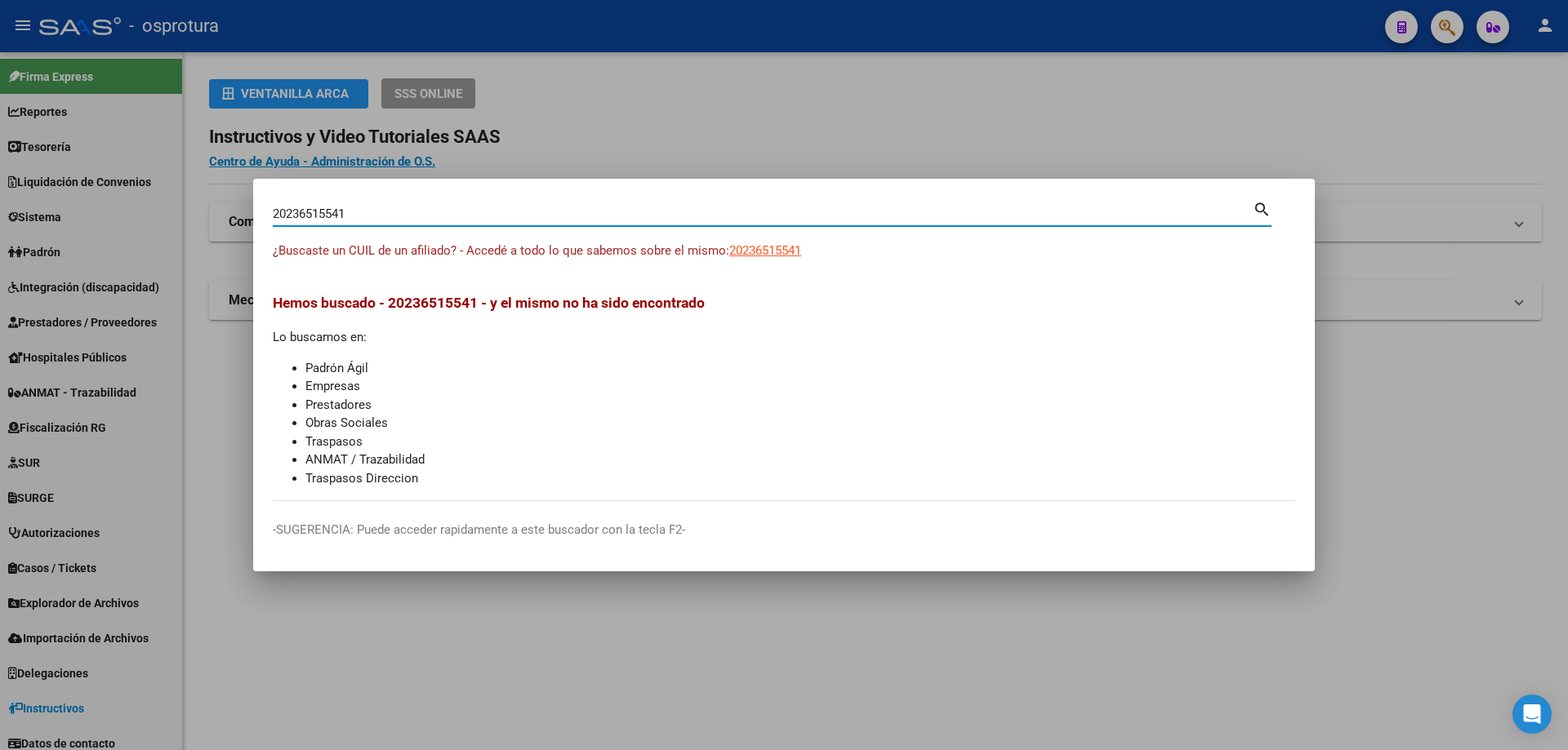
click at [549, 214] on input "20236515541" at bounding box center [762, 214] width 980 height 15
click at [765, 246] on span "20236572928" at bounding box center [765, 250] width 72 height 15
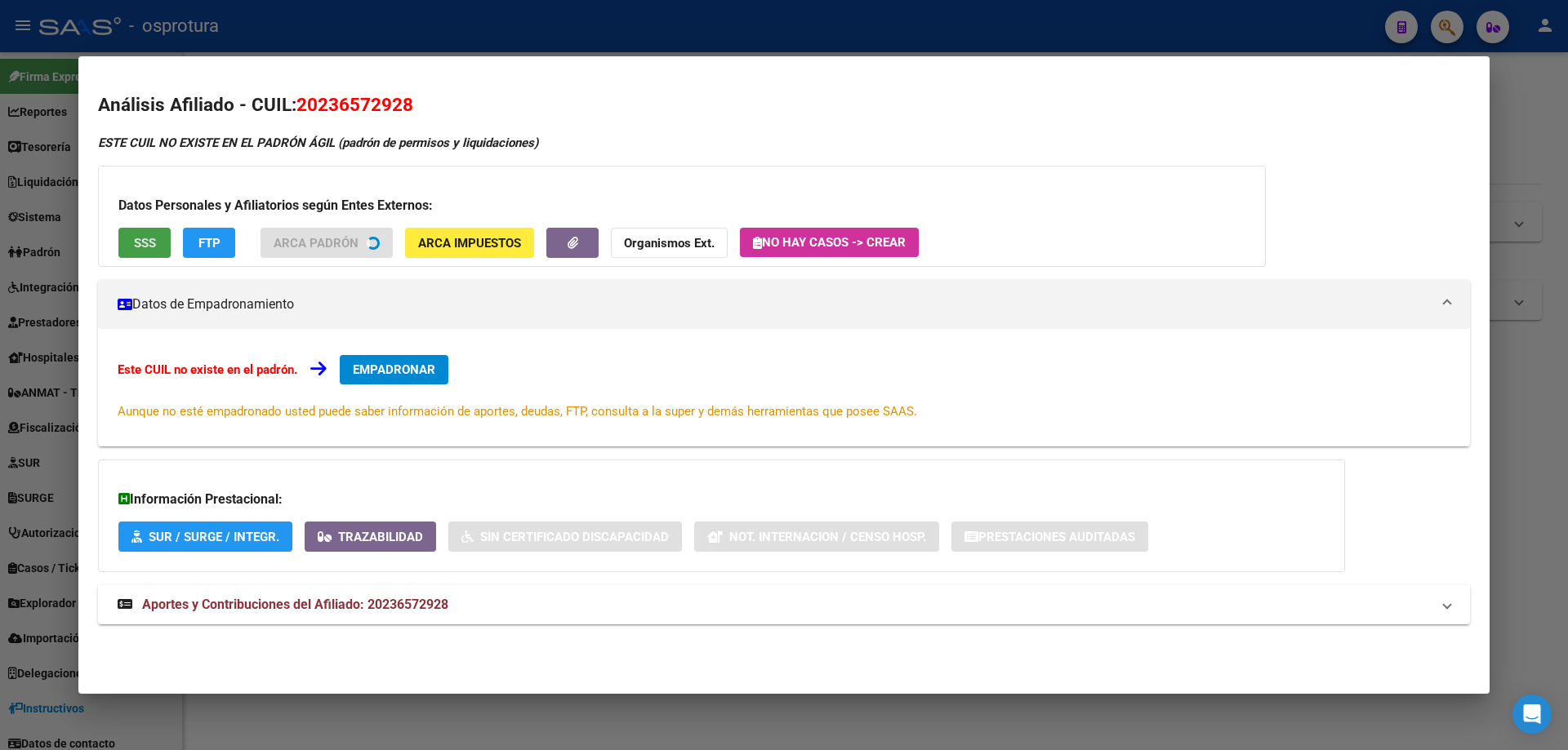
click at [144, 254] on button "SSS" at bounding box center [144, 243] width 52 height 30
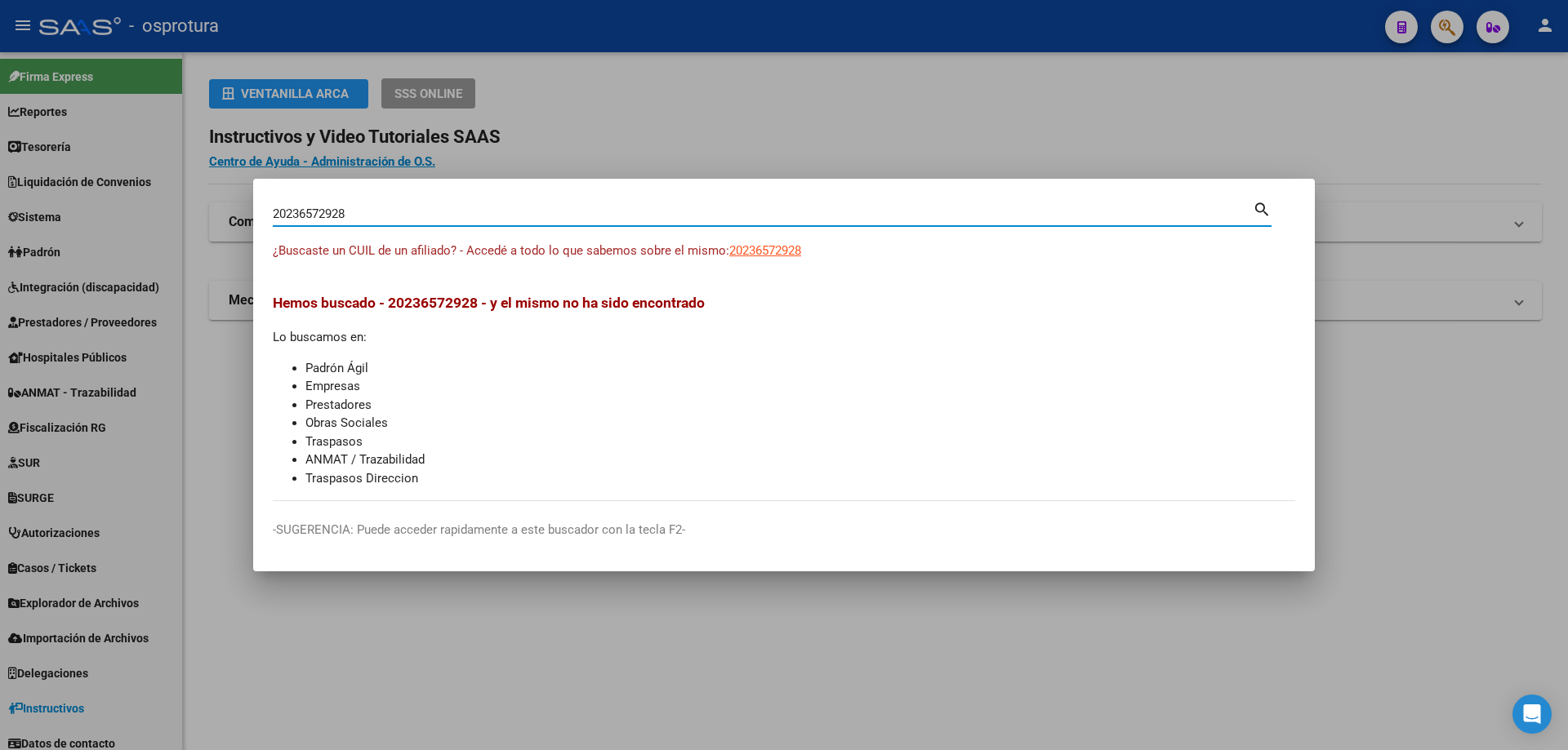
click at [562, 211] on input "20236572928" at bounding box center [762, 214] width 980 height 15
click at [782, 248] on span "20236990495" at bounding box center [765, 250] width 72 height 15
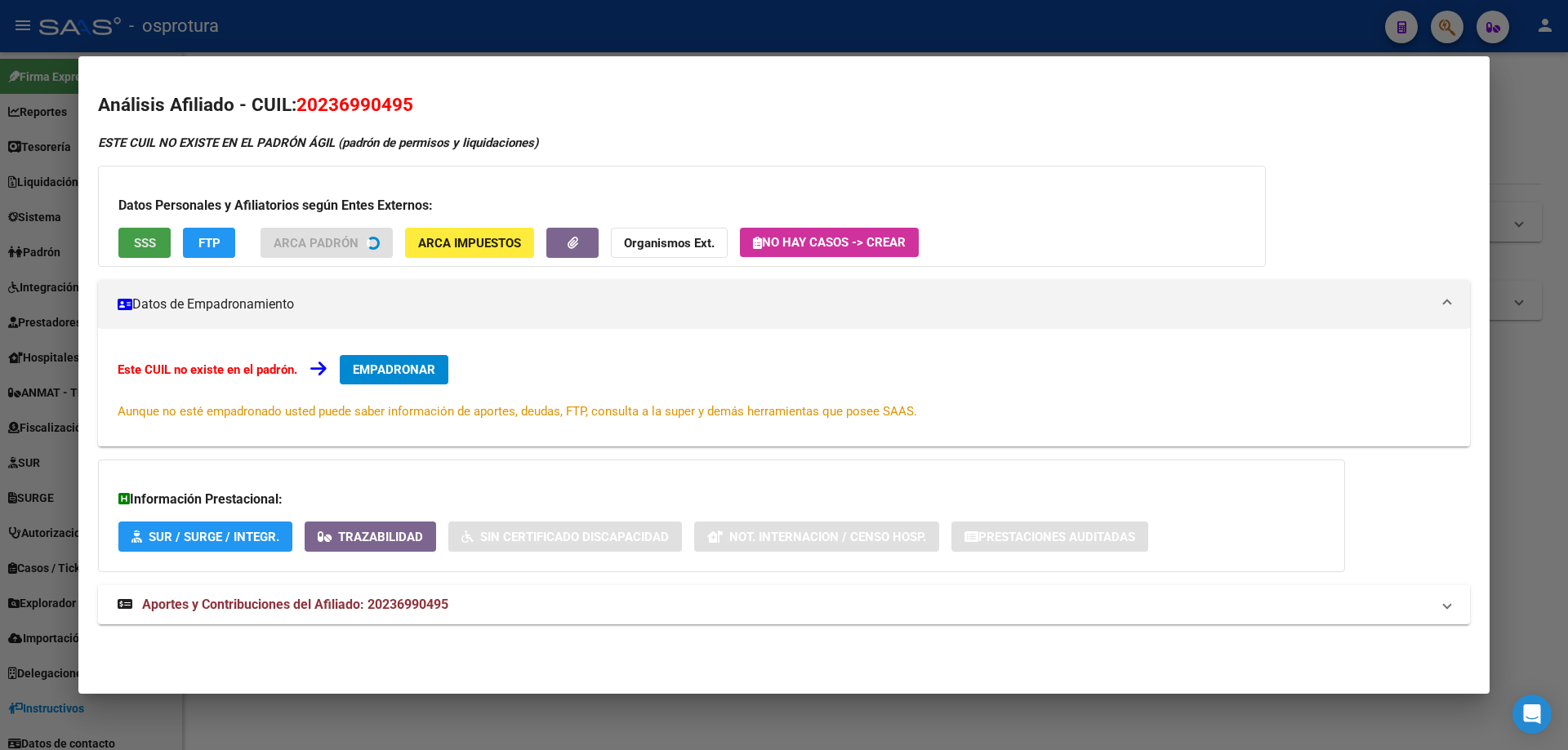
click at [156, 242] on button "SSS" at bounding box center [144, 243] width 52 height 30
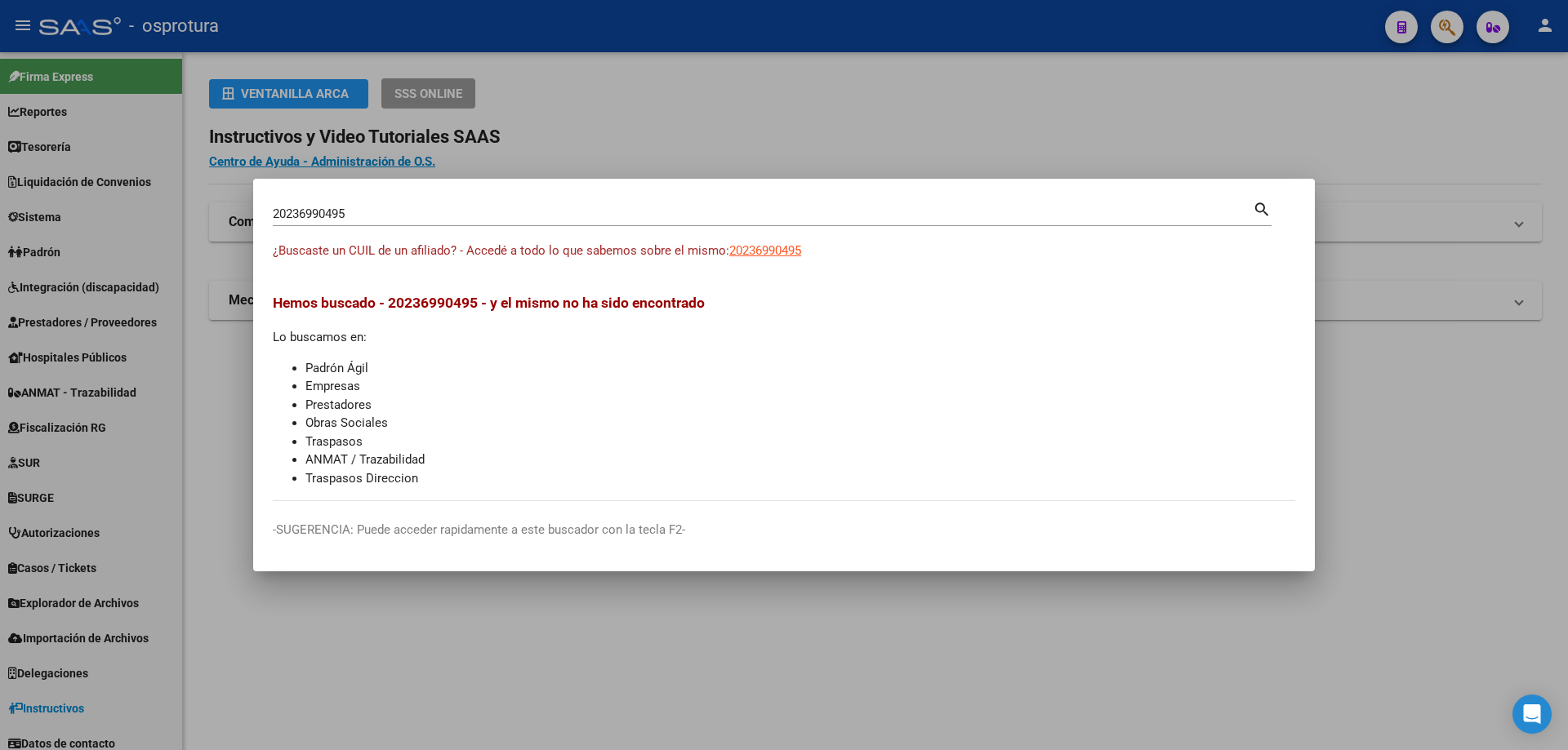
click at [456, 218] on input "20236990495" at bounding box center [762, 214] width 980 height 15
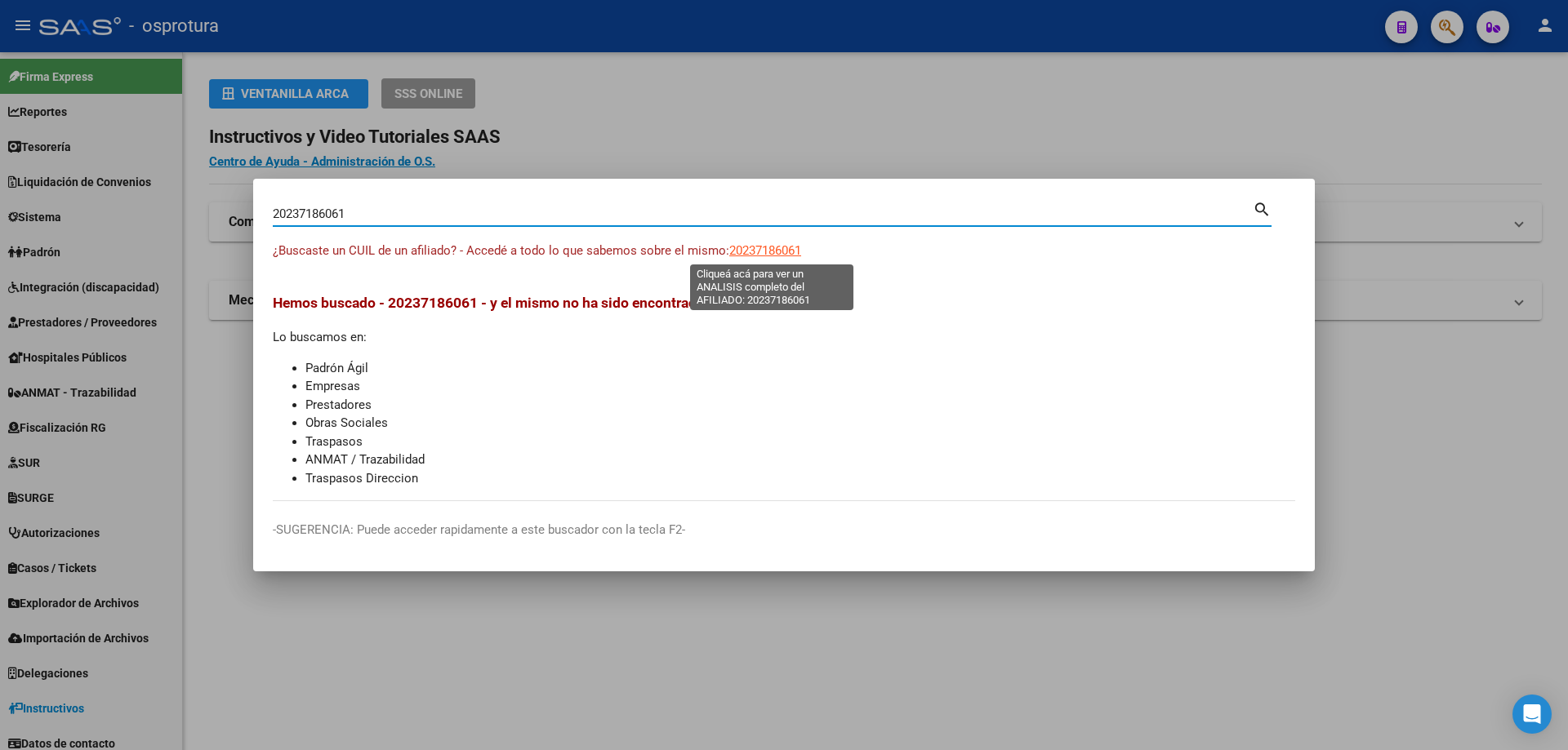
click at [782, 248] on span "20237186061" at bounding box center [765, 250] width 72 height 15
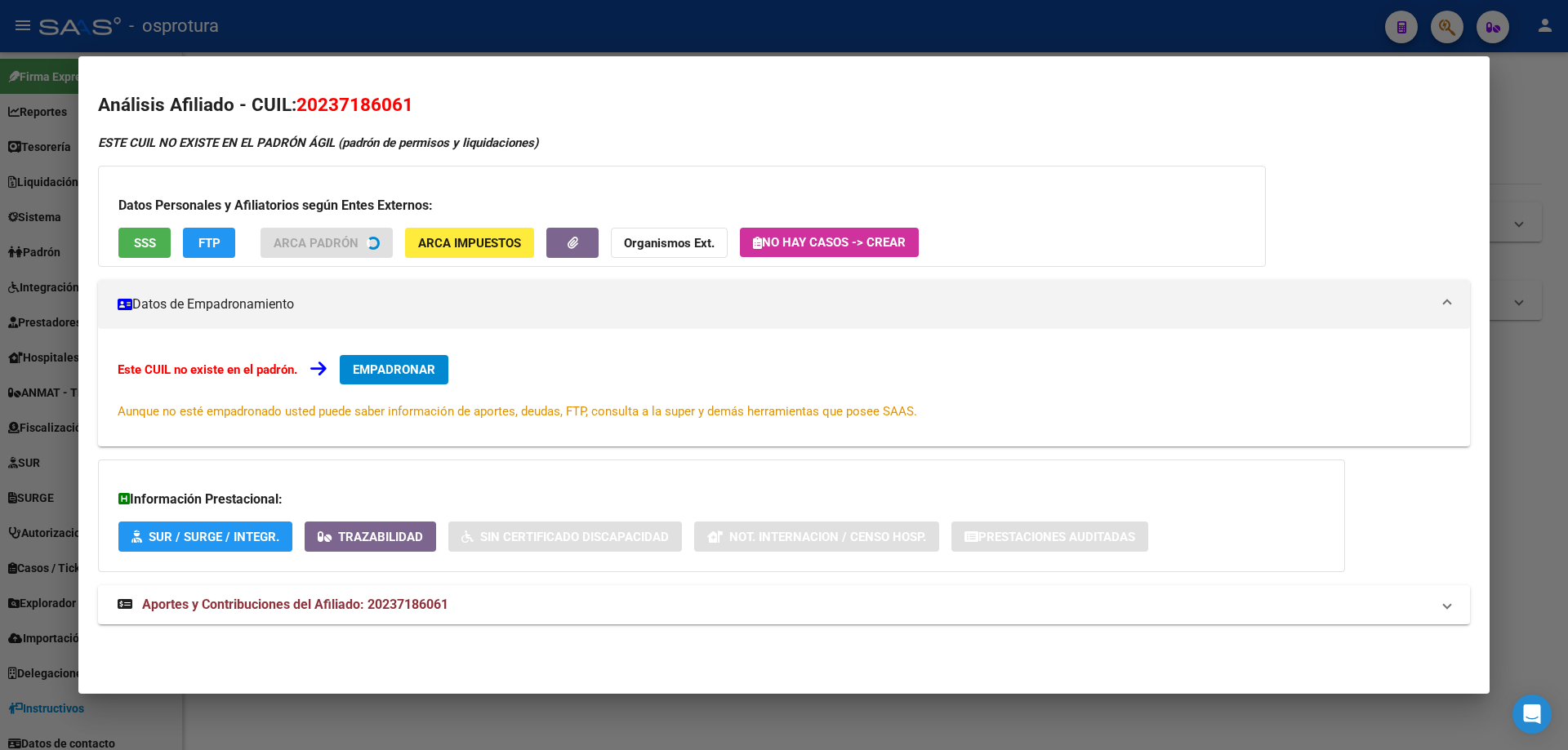
click at [138, 243] on span "SSS" at bounding box center [145, 243] width 22 height 15
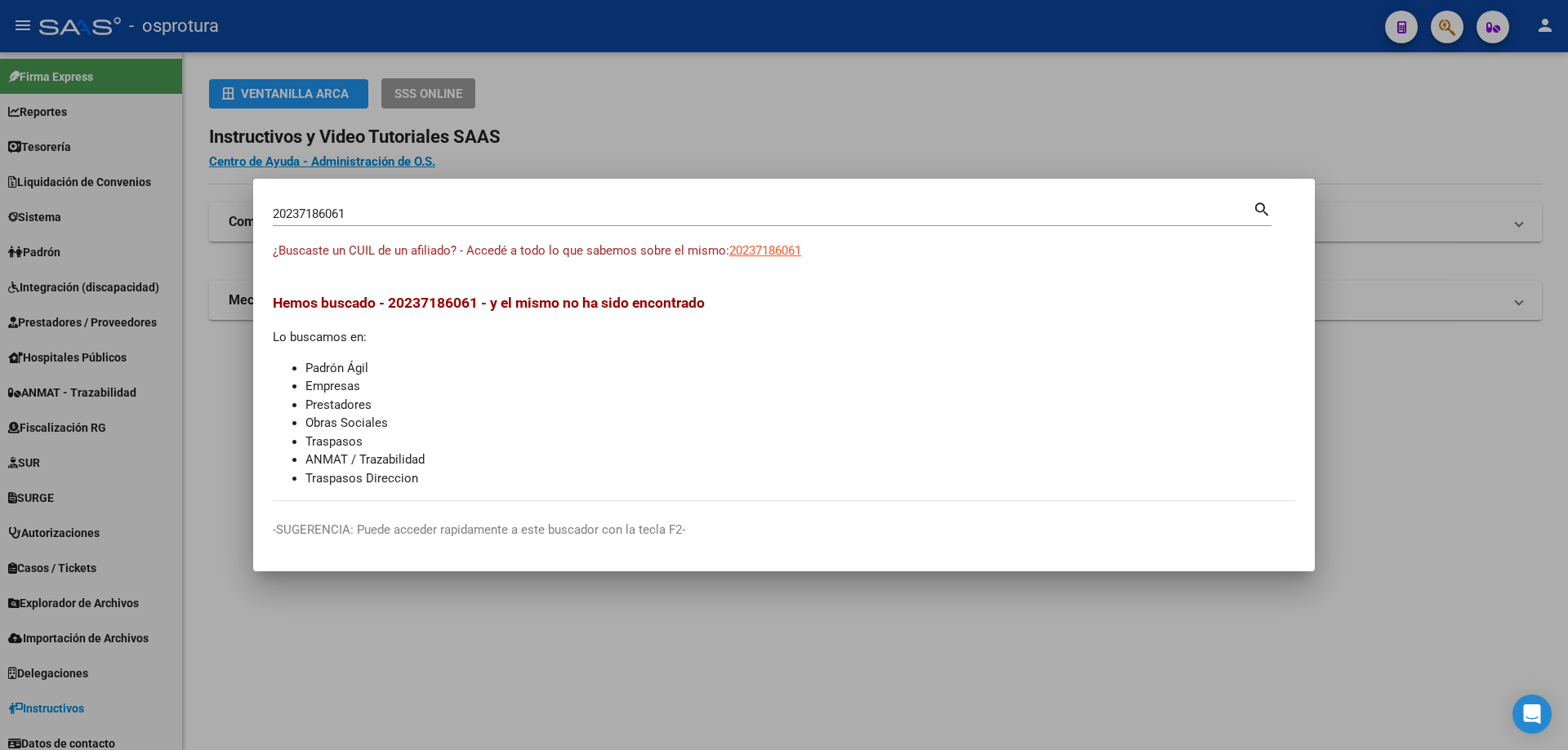
click at [528, 214] on input "20237186061" at bounding box center [762, 214] width 980 height 15
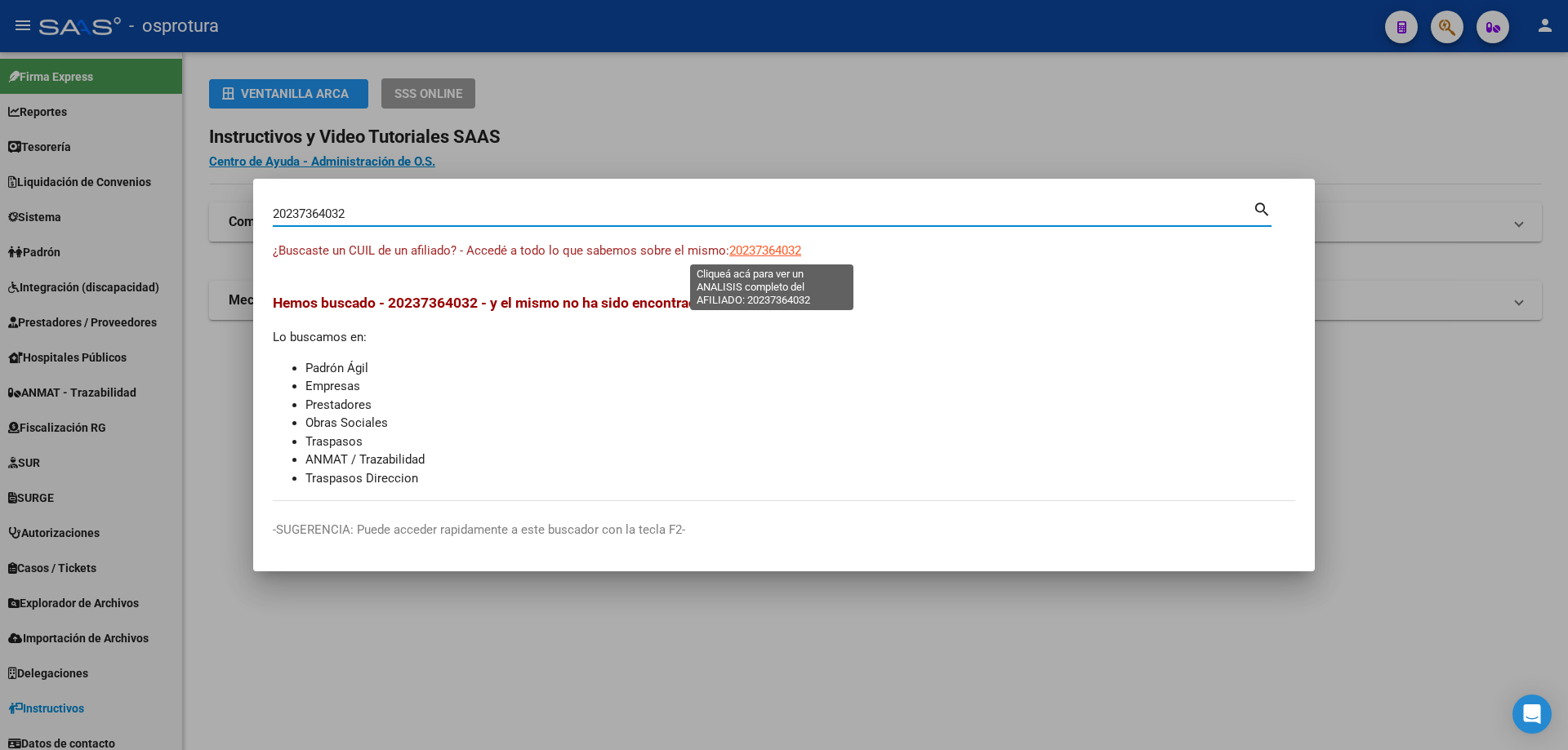
click at [768, 255] on span "20237364032" at bounding box center [765, 250] width 72 height 15
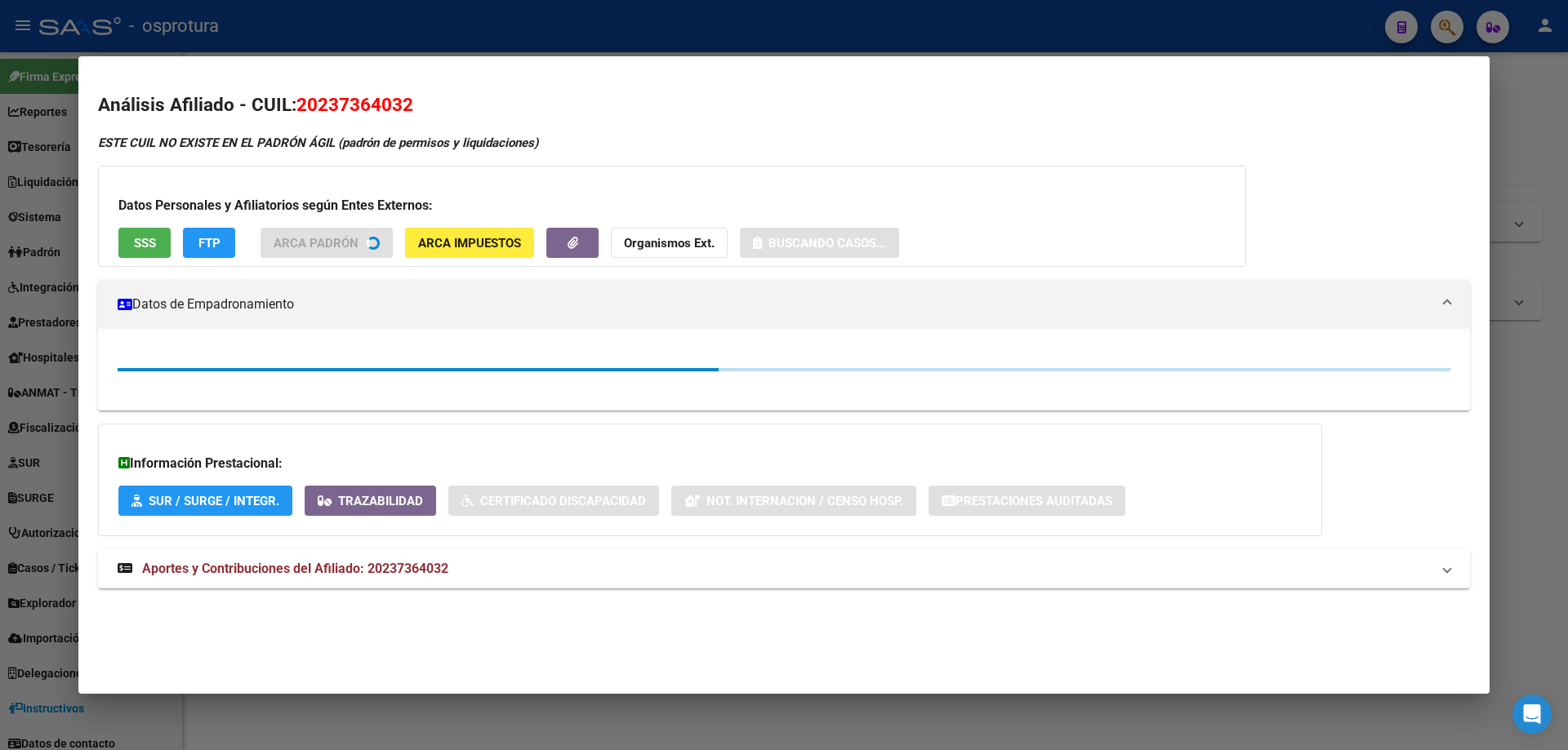
click at [144, 232] on button "SSS" at bounding box center [144, 243] width 52 height 30
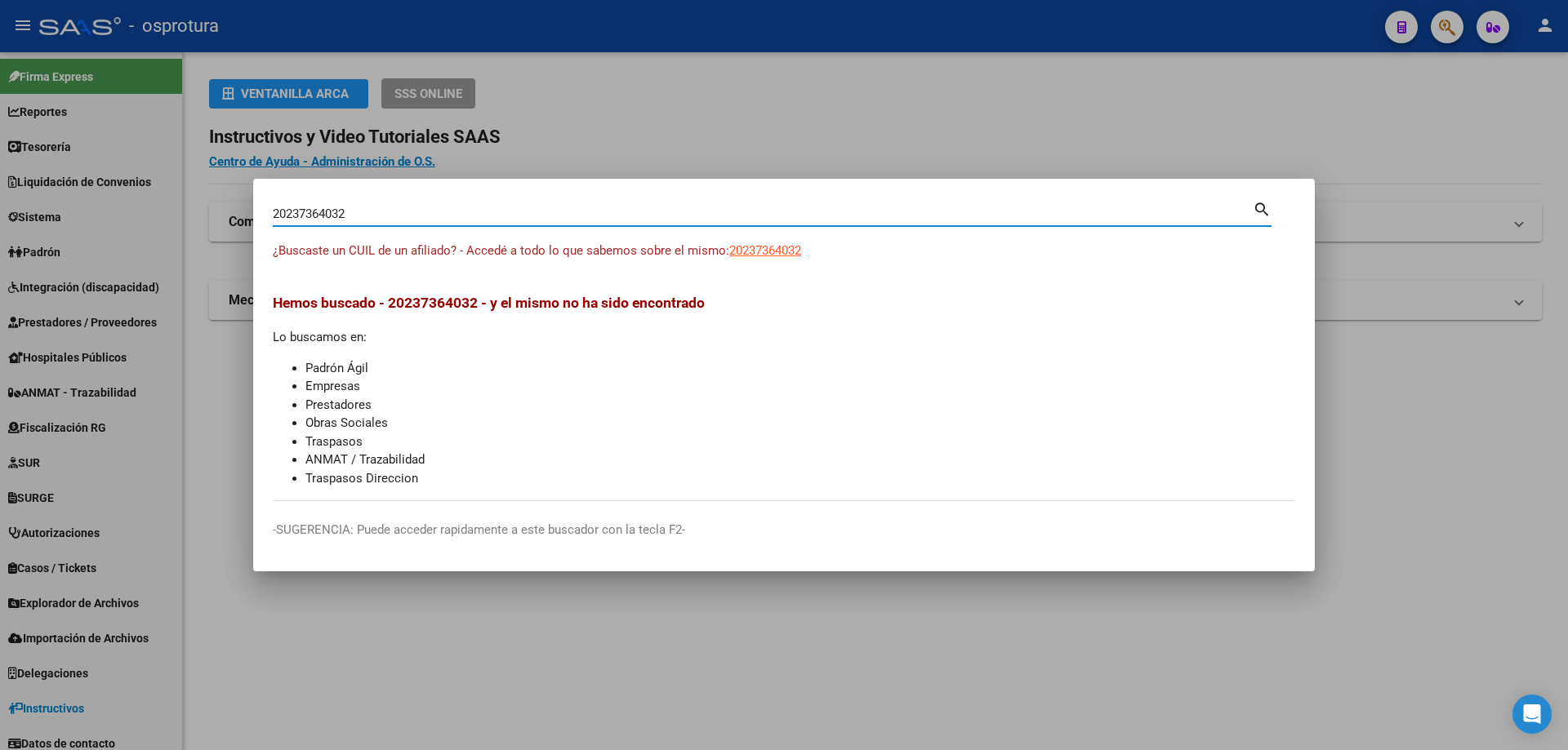
click at [433, 208] on input "20237364032" at bounding box center [762, 214] width 980 height 15
click at [745, 246] on span "20237512953" at bounding box center [765, 250] width 72 height 15
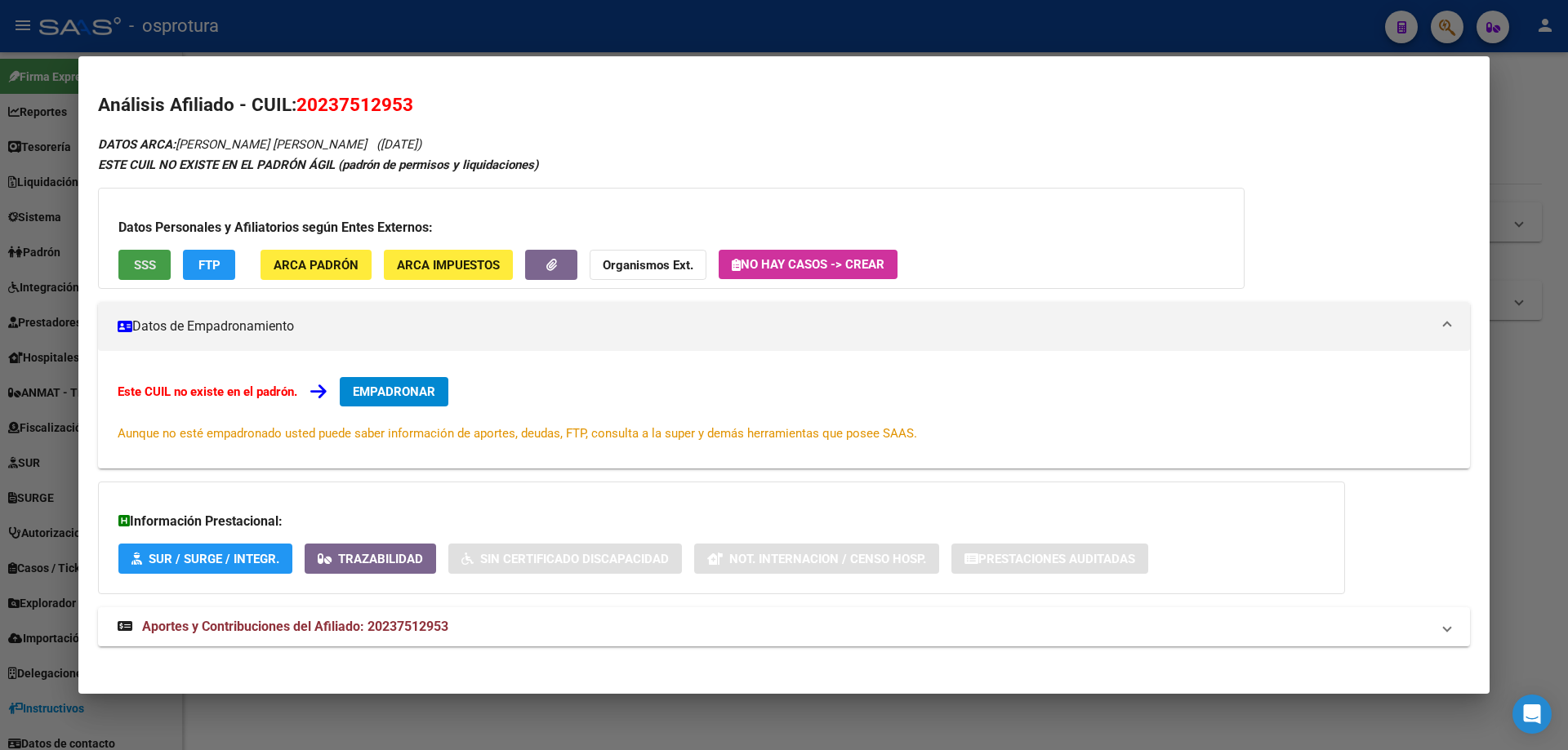
click at [155, 265] on span "SSS" at bounding box center [145, 265] width 22 height 15
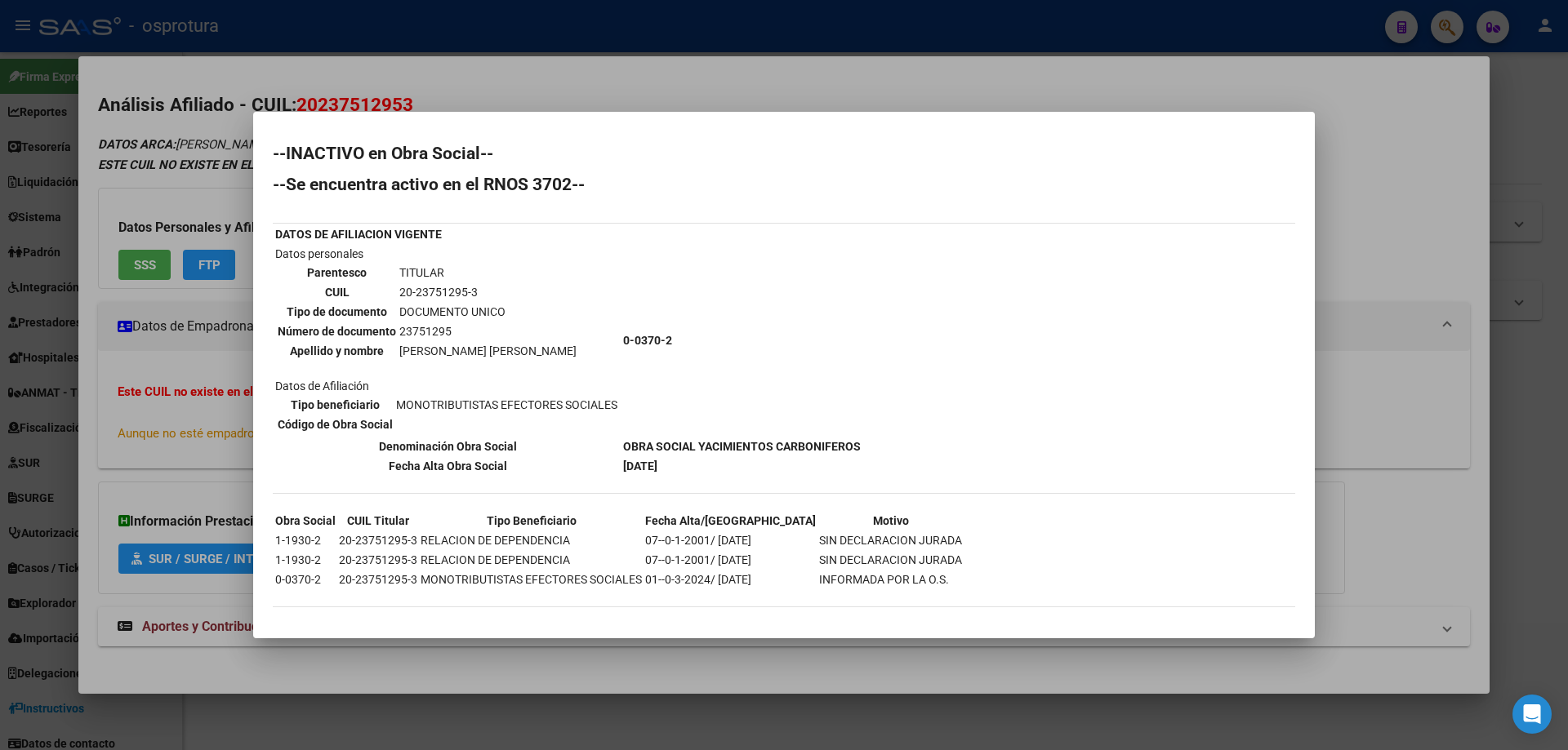
scroll to position [5, 0]
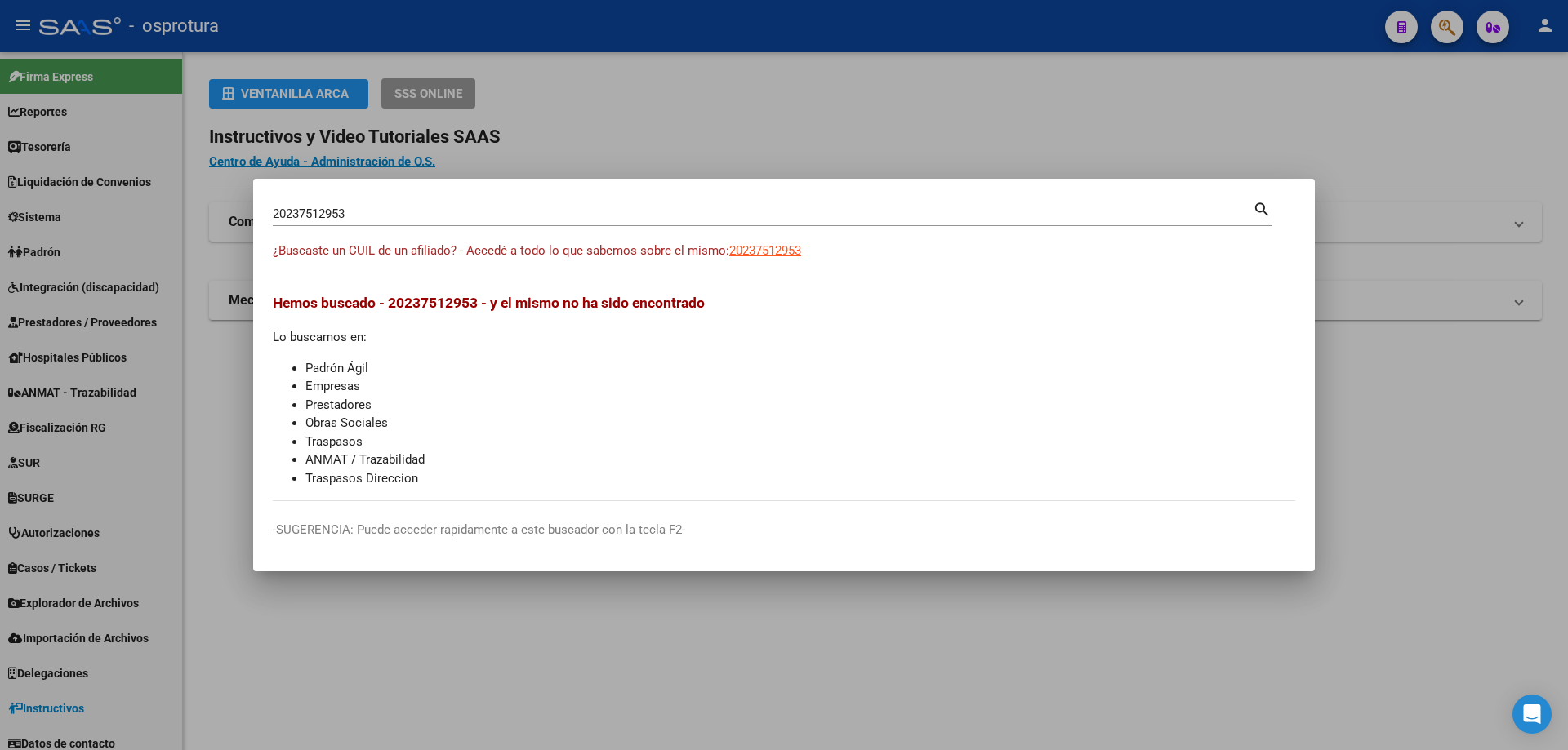
click at [520, 205] on div "20237512953 Buscar (apellido, dni, cuil, [PERSON_NAME], cuit, obra social)" at bounding box center [762, 214] width 980 height 25
click at [511, 214] on input "20237512953" at bounding box center [762, 214] width 980 height 15
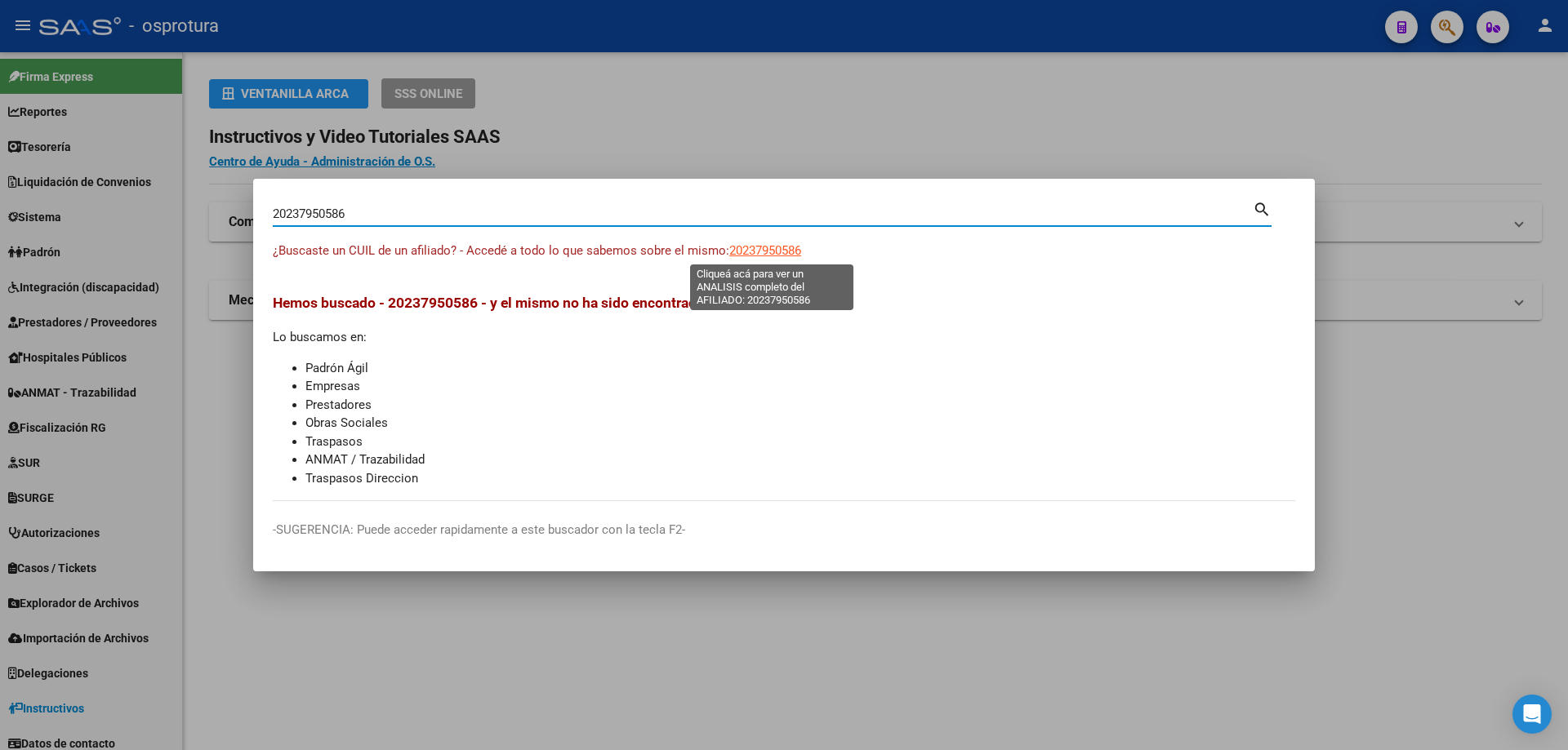
click at [781, 243] on span "20237950586" at bounding box center [765, 250] width 72 height 15
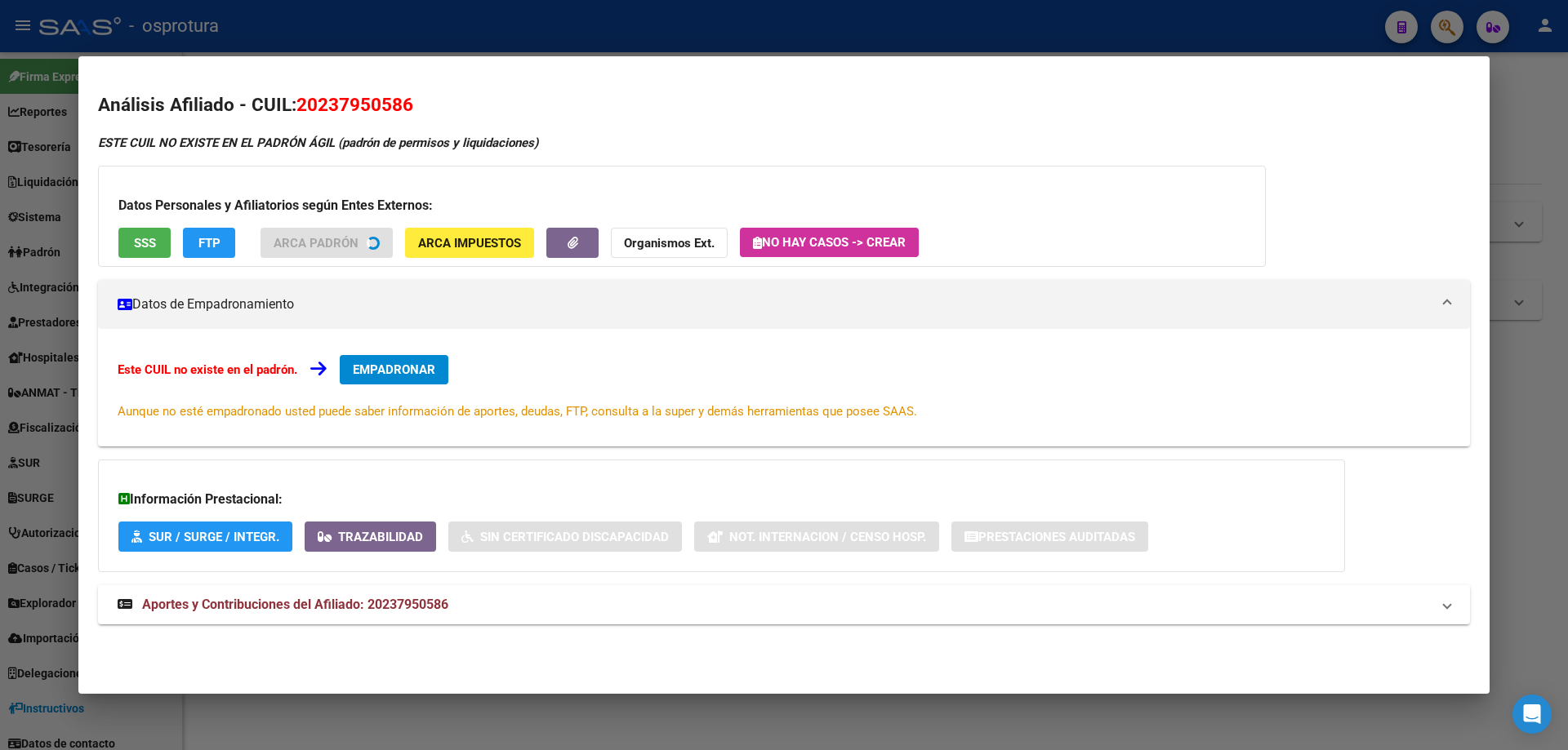
click at [147, 240] on div "Datos Personales y Afiliatorios según Entes Externos: SSS FTP ARCA Padrón ARCA …" at bounding box center [682, 216] width 1167 height 101
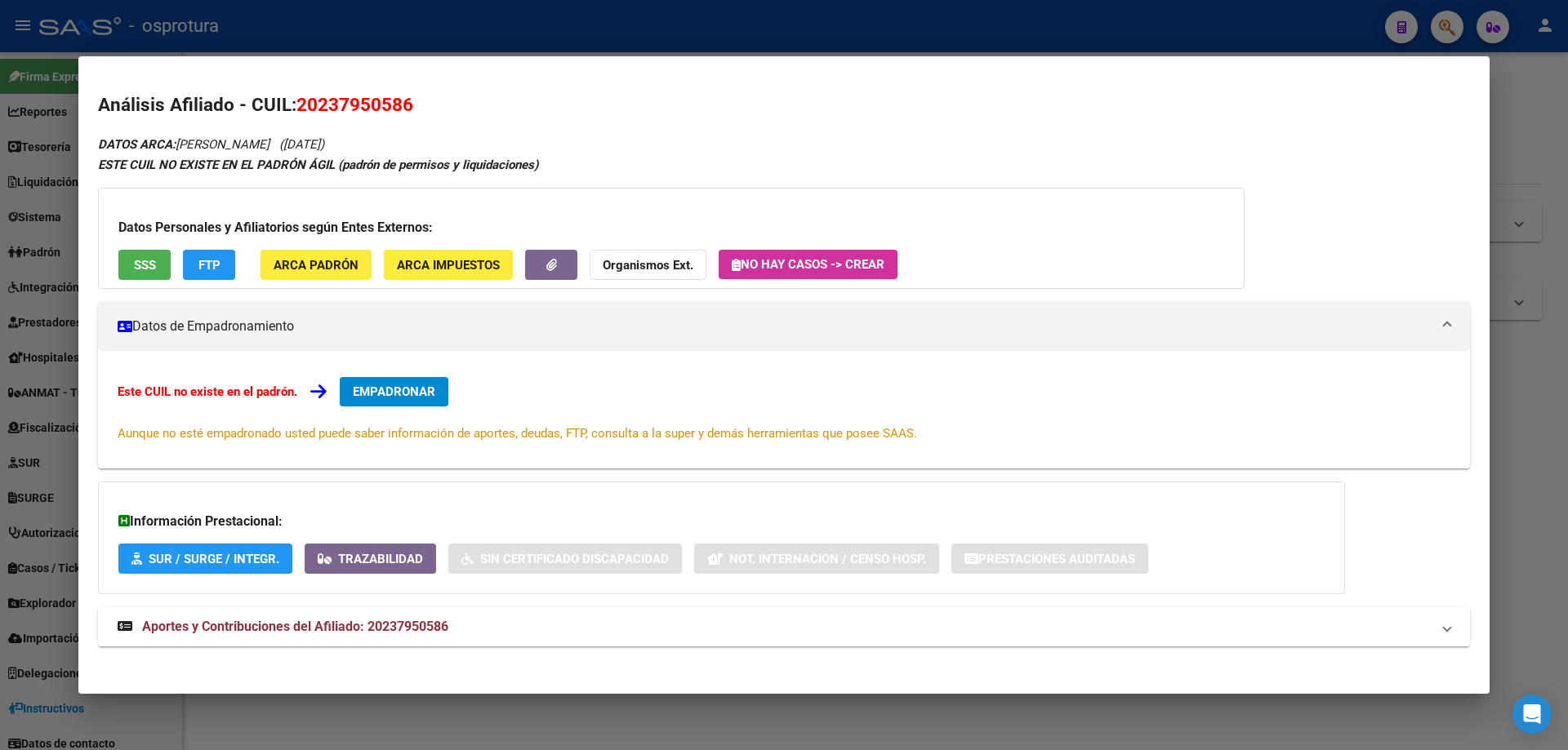
click at [140, 264] on span "SSS" at bounding box center [145, 265] width 22 height 15
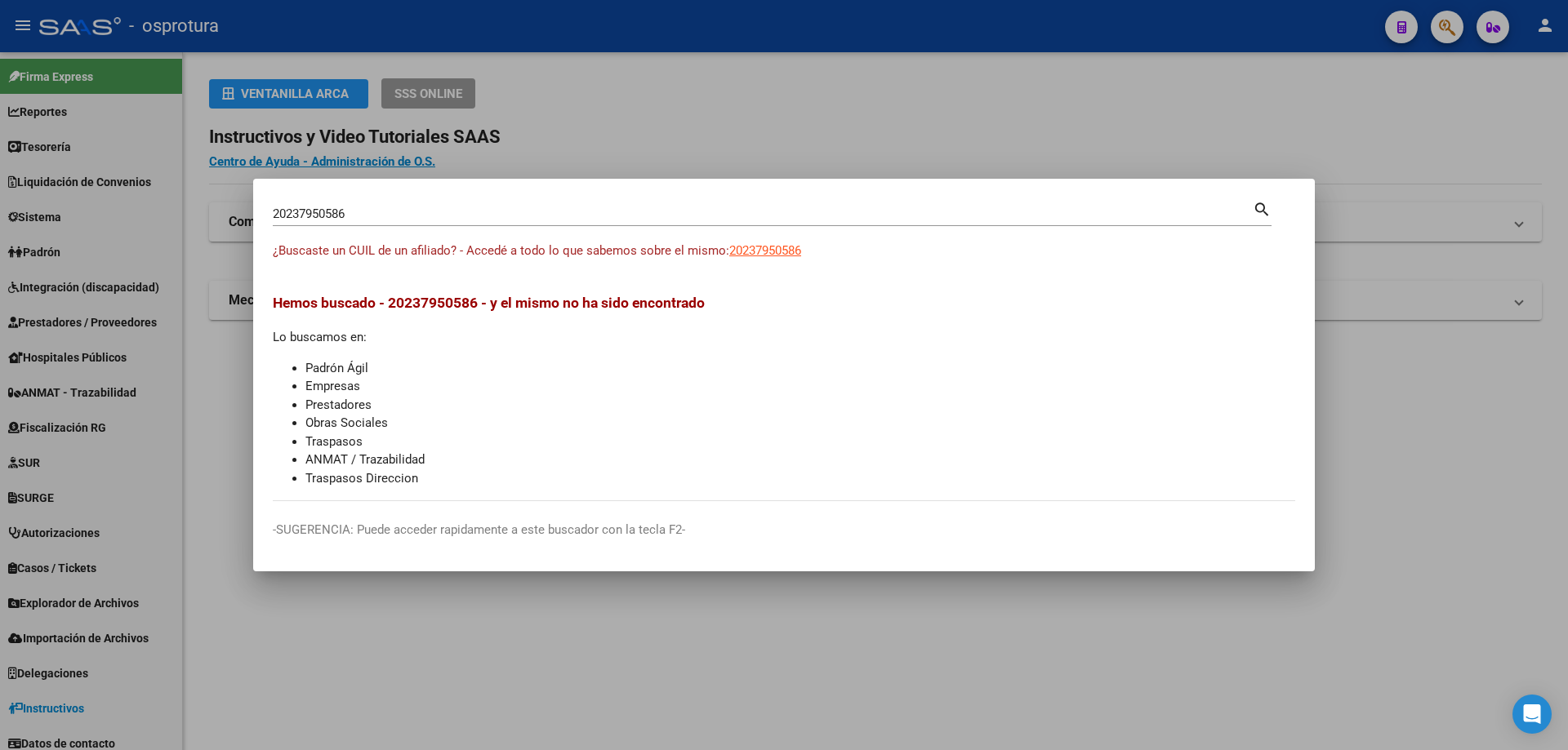
click at [351, 212] on input "20237950586" at bounding box center [762, 214] width 980 height 15
click at [775, 249] on span "20238191123" at bounding box center [765, 250] width 72 height 15
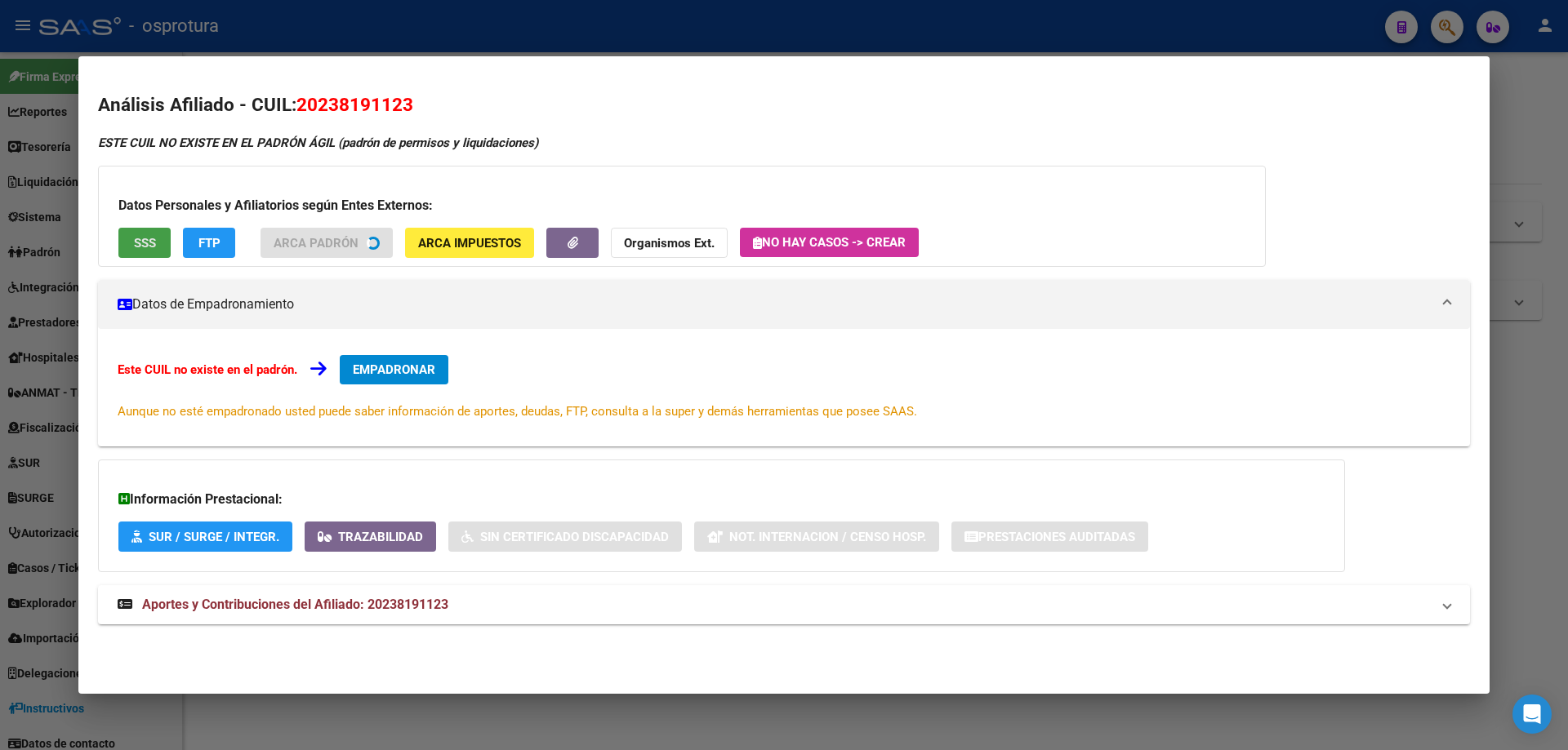
click at [136, 248] on span "SSS" at bounding box center [145, 243] width 22 height 15
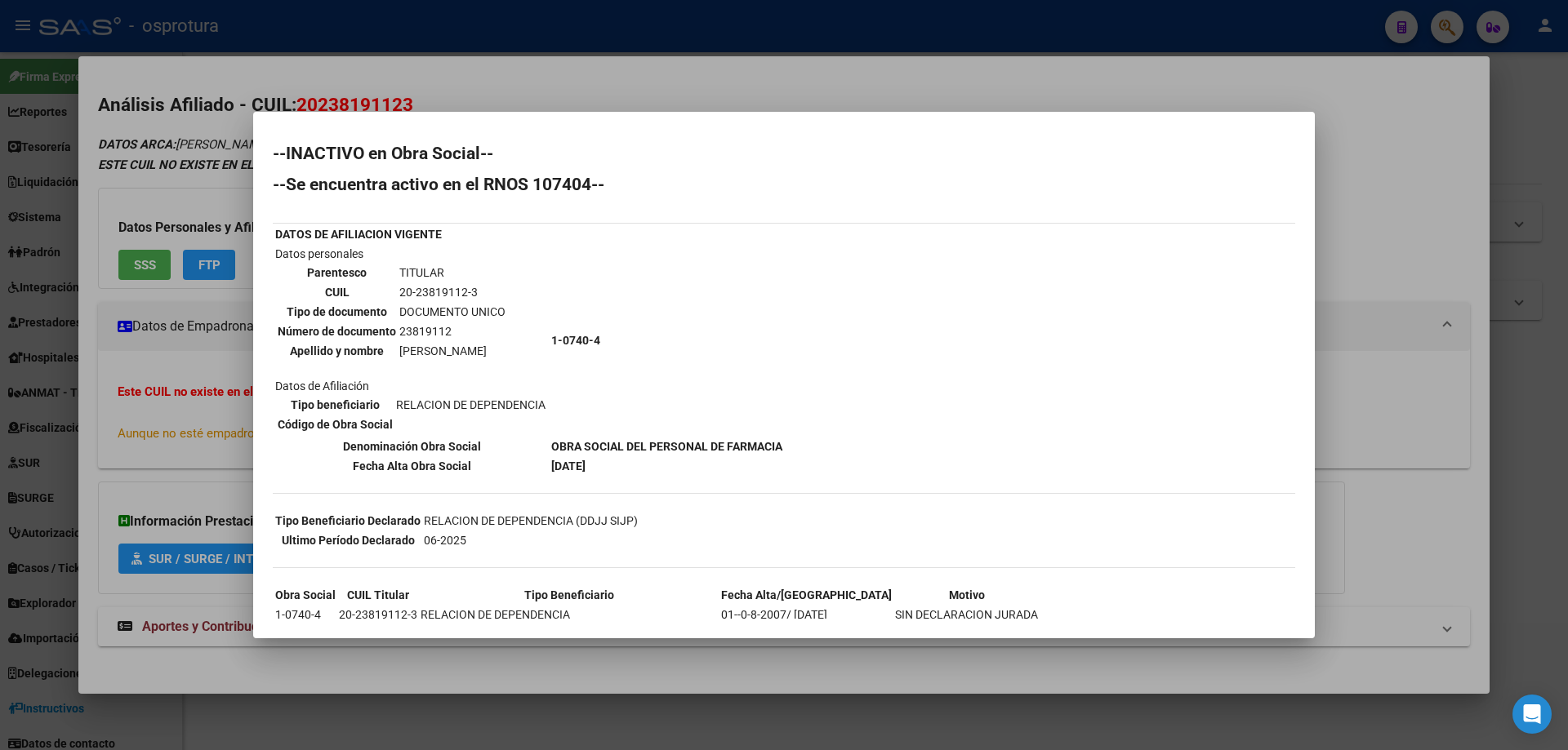
scroll to position [157, 0]
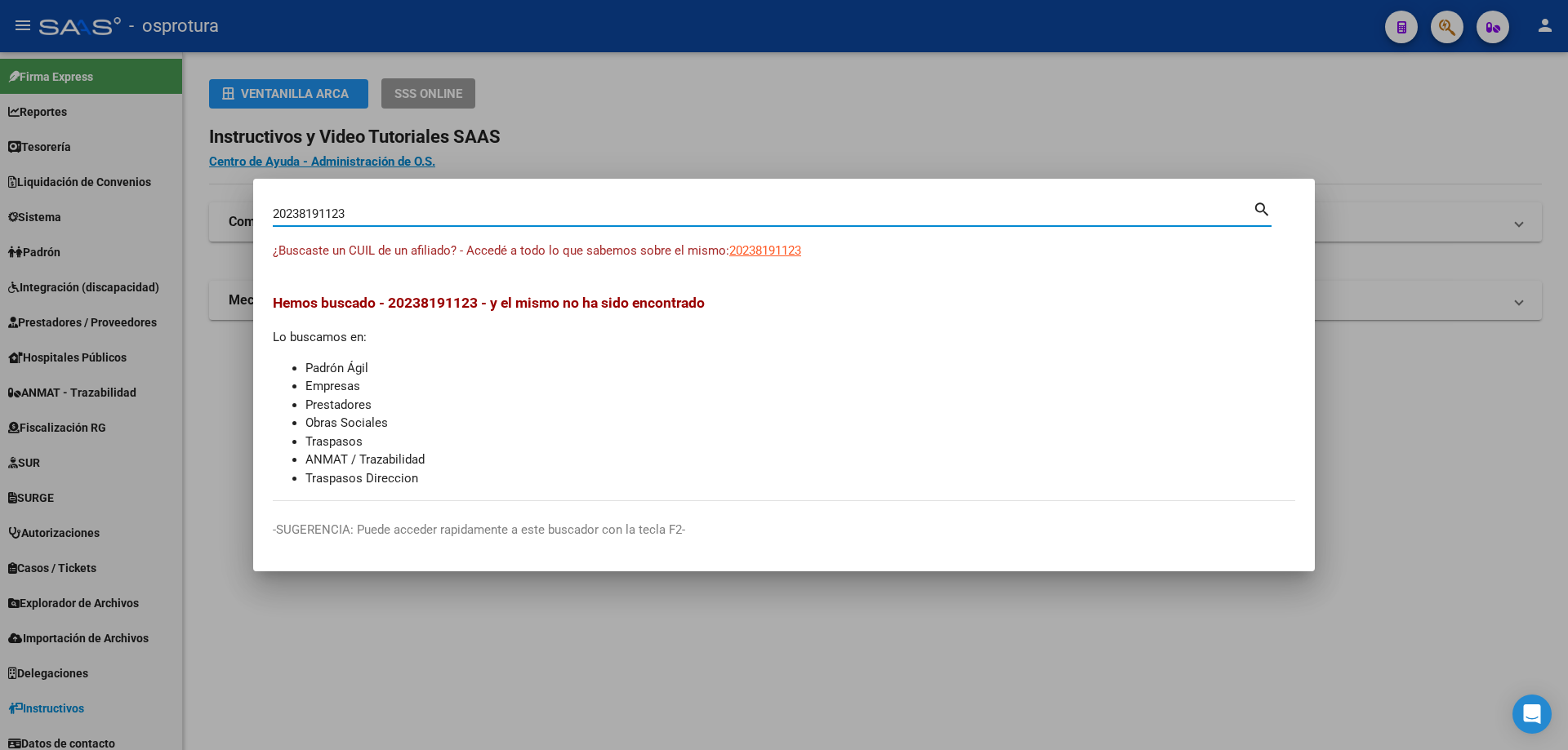
click at [490, 212] on input "20238191123" at bounding box center [762, 214] width 980 height 15
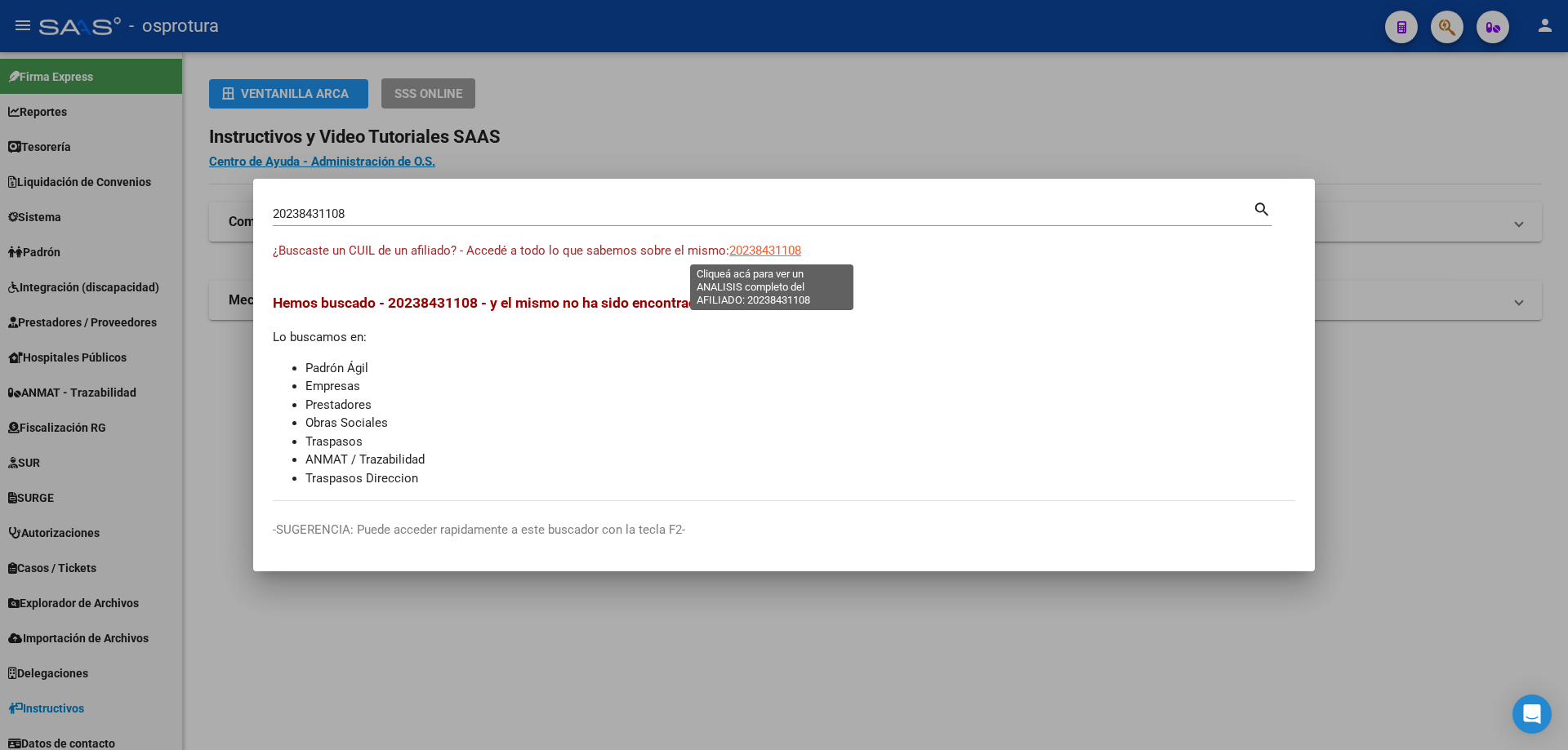
click at [763, 250] on span "20238431108" at bounding box center [765, 250] width 72 height 15
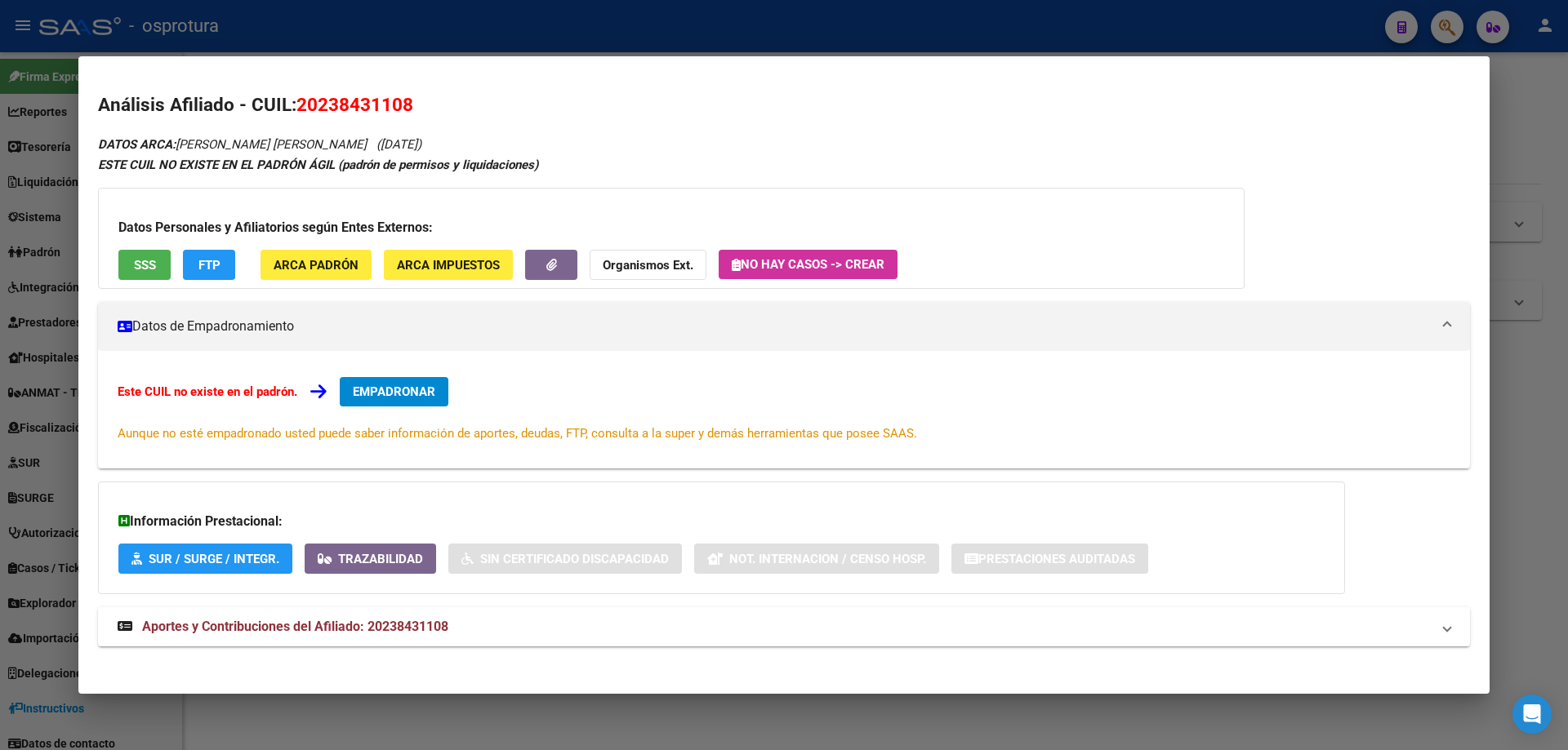
click at [147, 243] on div "Datos Personales y Afiliatorios según Entes Externos: SSS FTP ARCA Padrón ARCA …" at bounding box center [672, 238] width 1147 height 101
click at [145, 265] on span "SSS" at bounding box center [145, 265] width 22 height 15
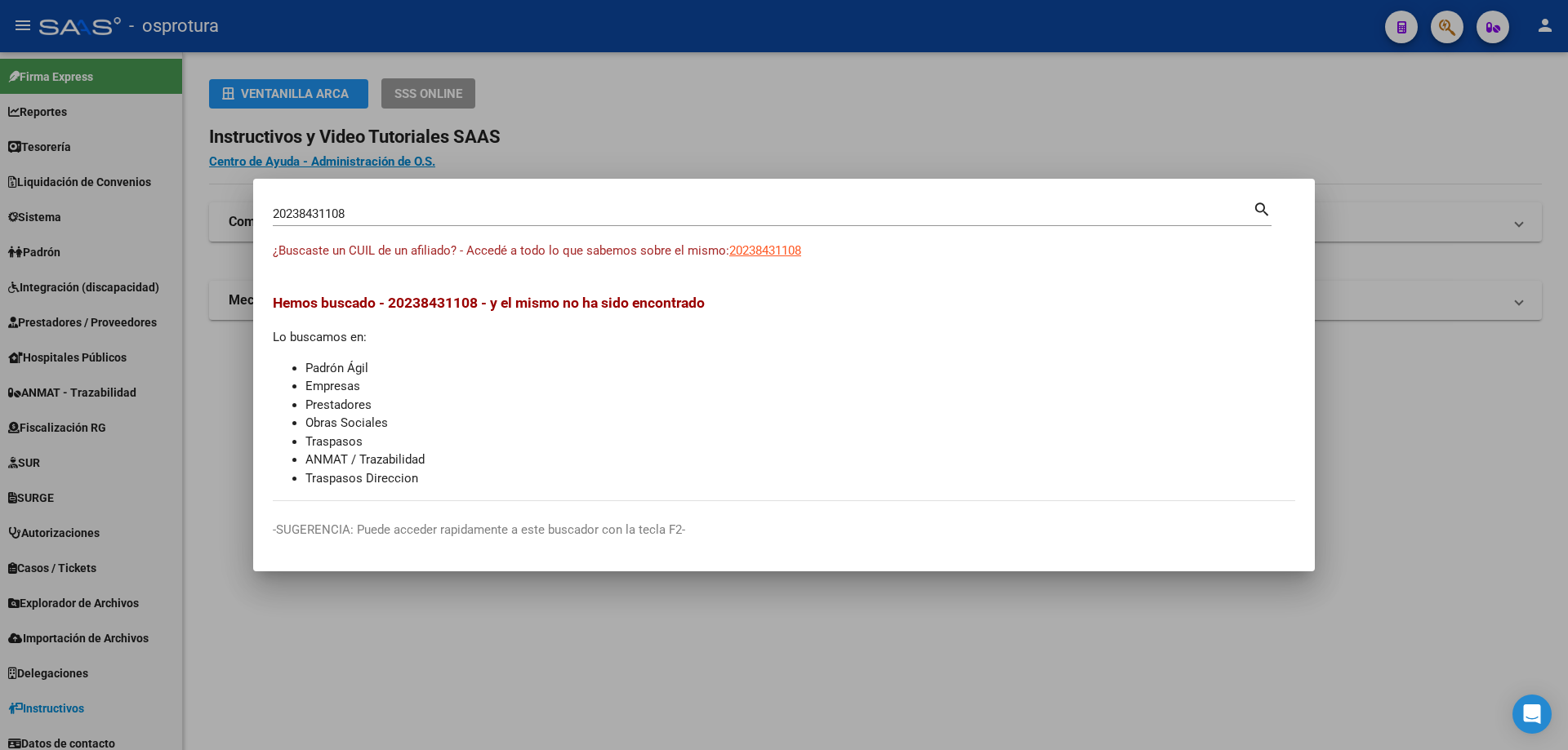
click at [392, 216] on input "20238431108" at bounding box center [762, 214] width 980 height 15
click at [766, 244] on span "20238441898" at bounding box center [765, 250] width 72 height 15
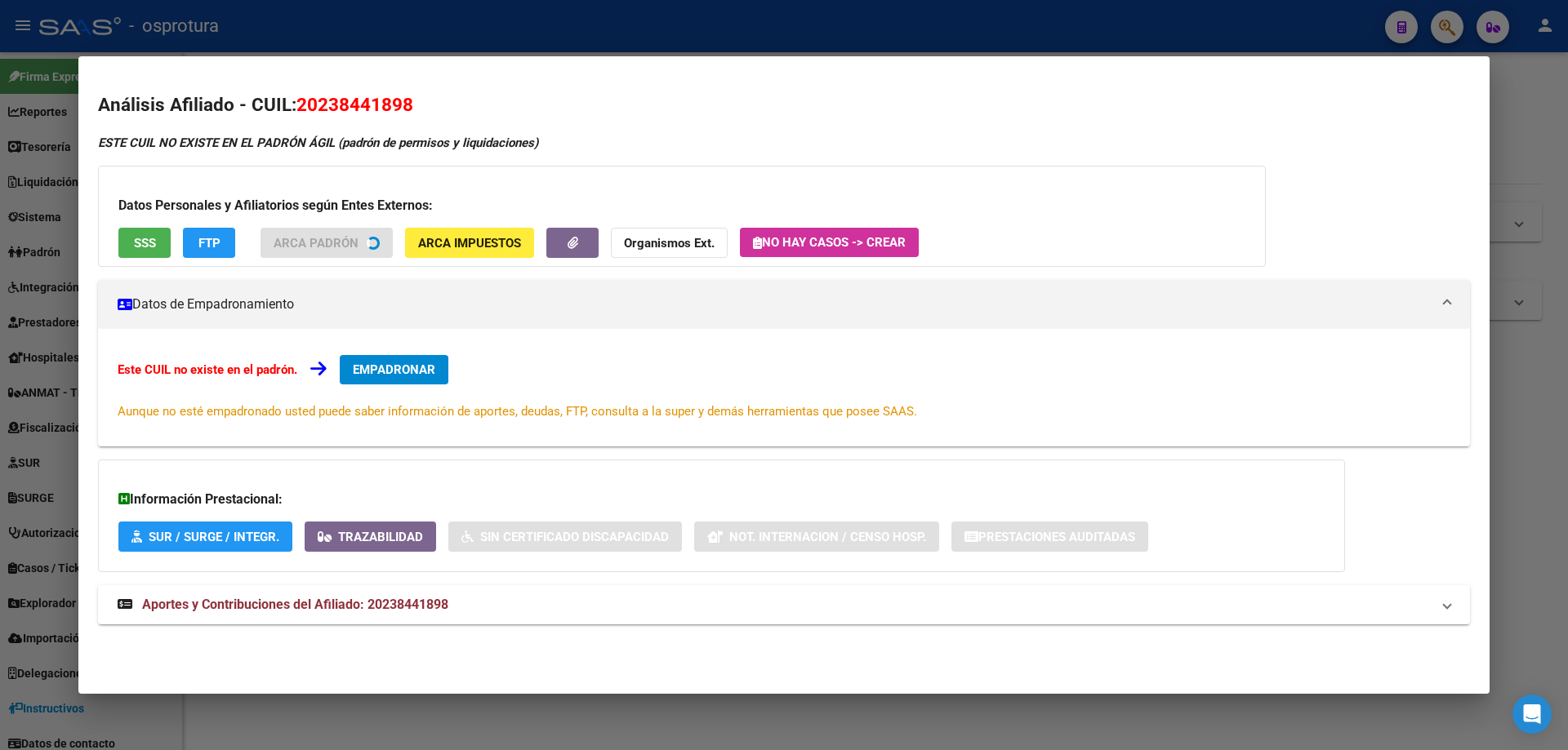
click at [140, 248] on div "Datos Personales y Afiliatorios según Entes Externos: SSS FTP ARCA Padrón ARCA …" at bounding box center [682, 216] width 1167 height 101
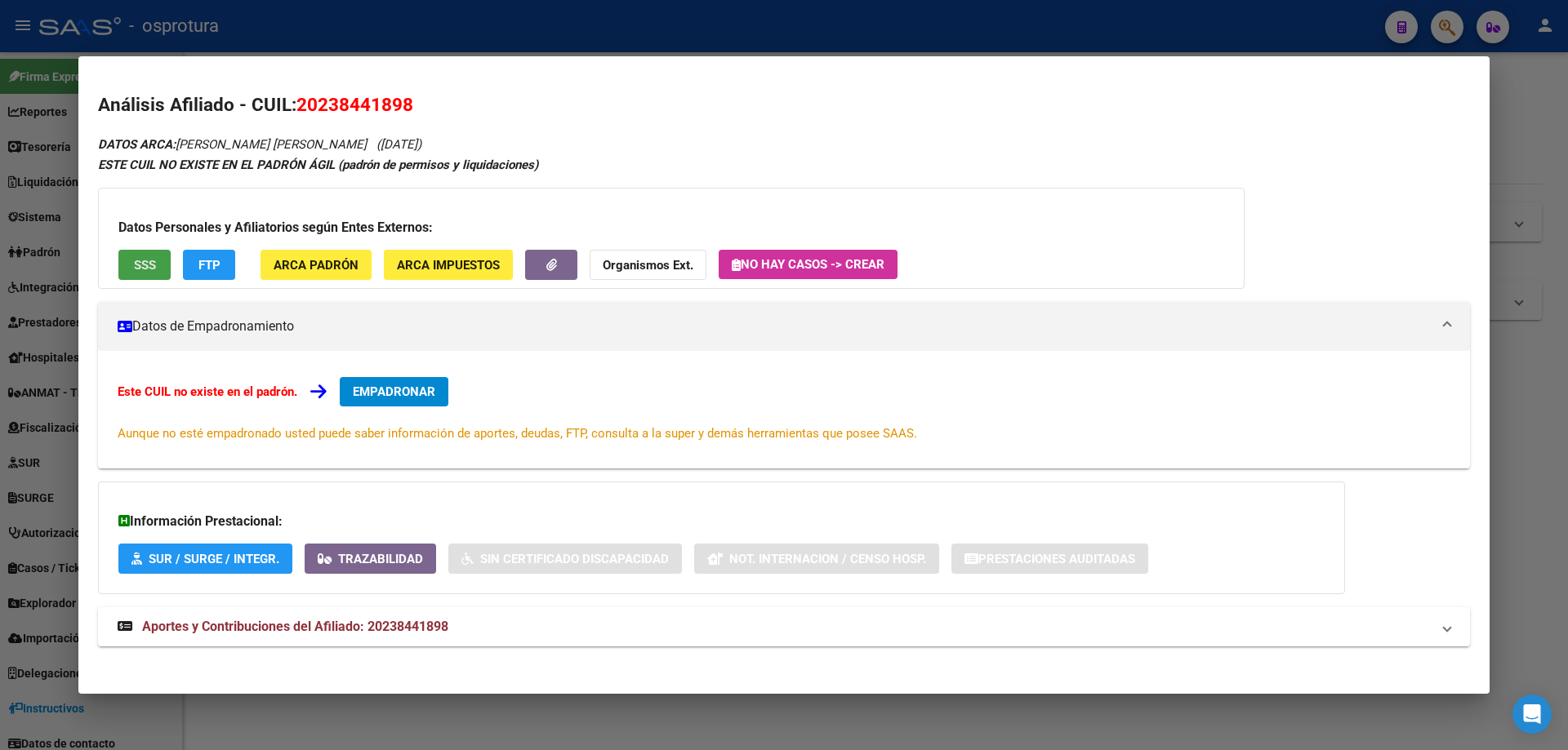
click at [142, 264] on span "SSS" at bounding box center [145, 265] width 22 height 15
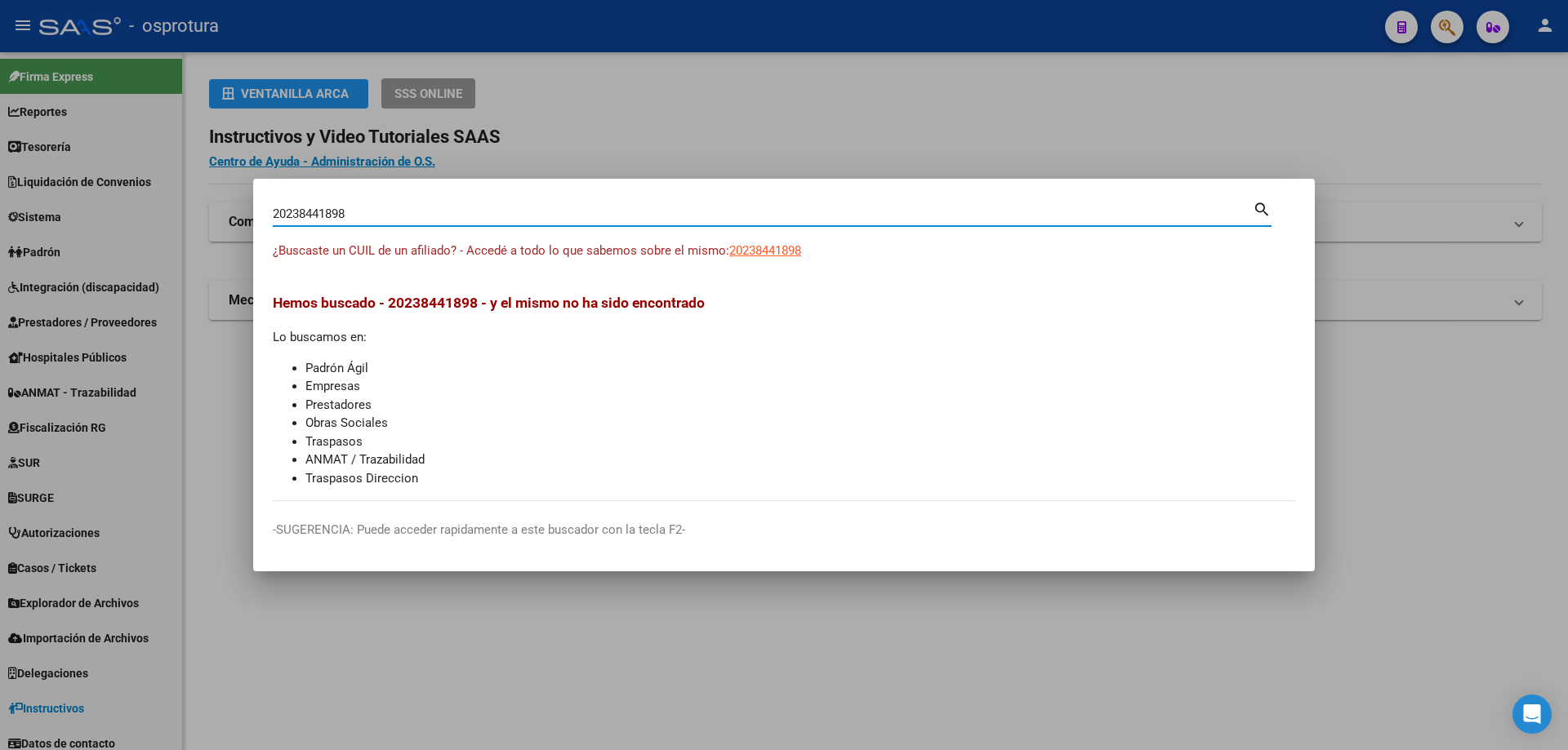
click at [510, 212] on input "20238441898" at bounding box center [762, 214] width 980 height 15
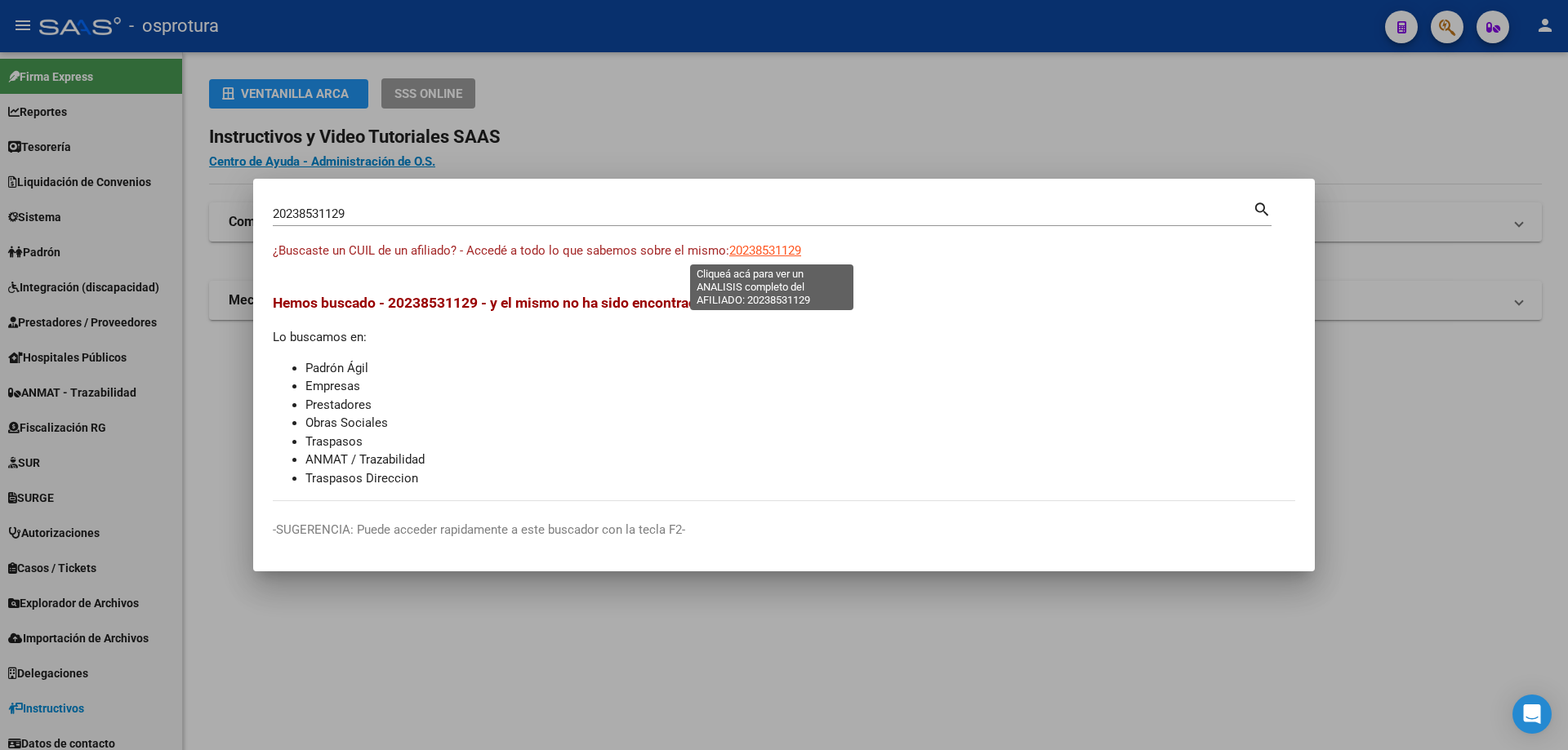
click at [758, 256] on span "20238531129" at bounding box center [765, 250] width 72 height 15
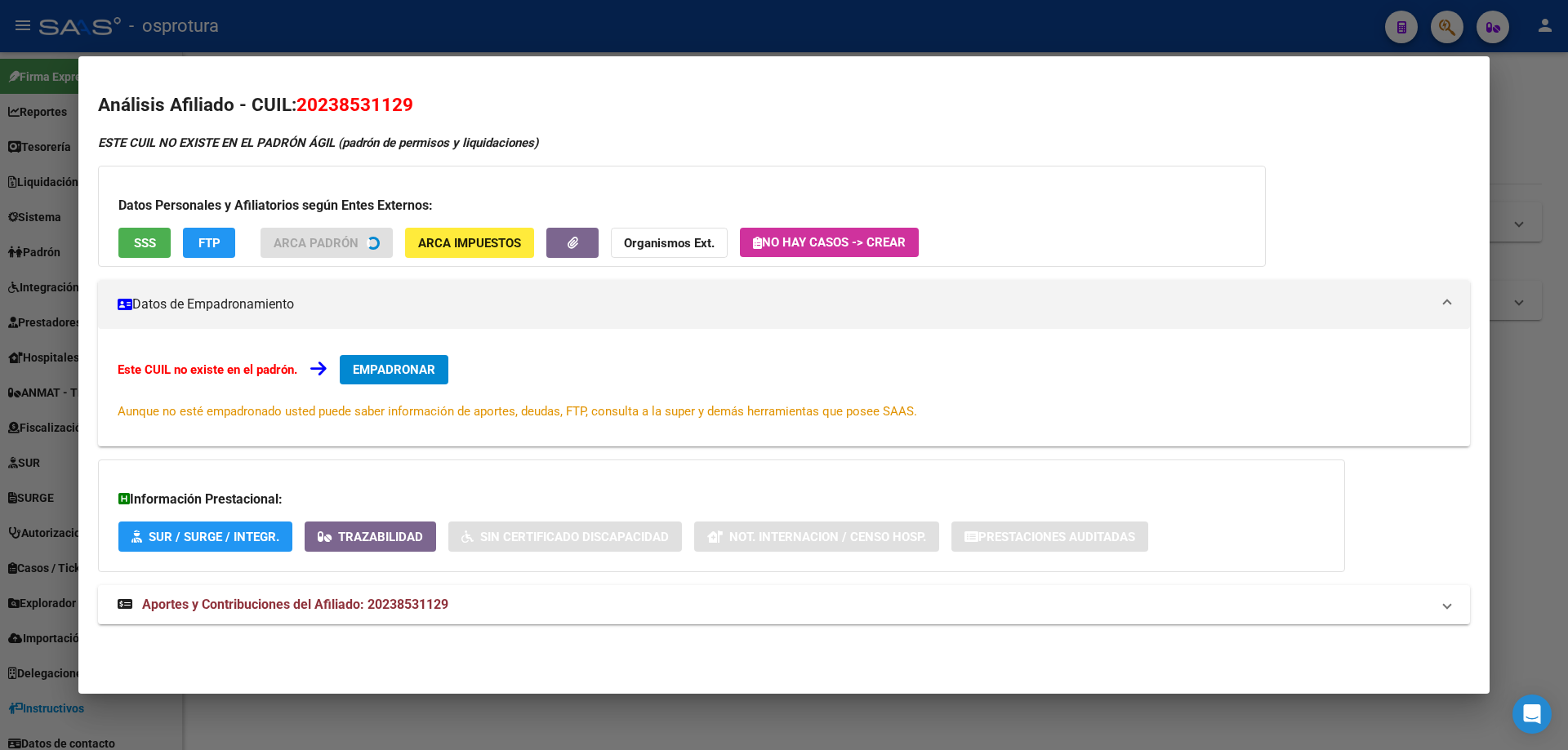
click at [135, 255] on button "SSS" at bounding box center [144, 243] width 52 height 30
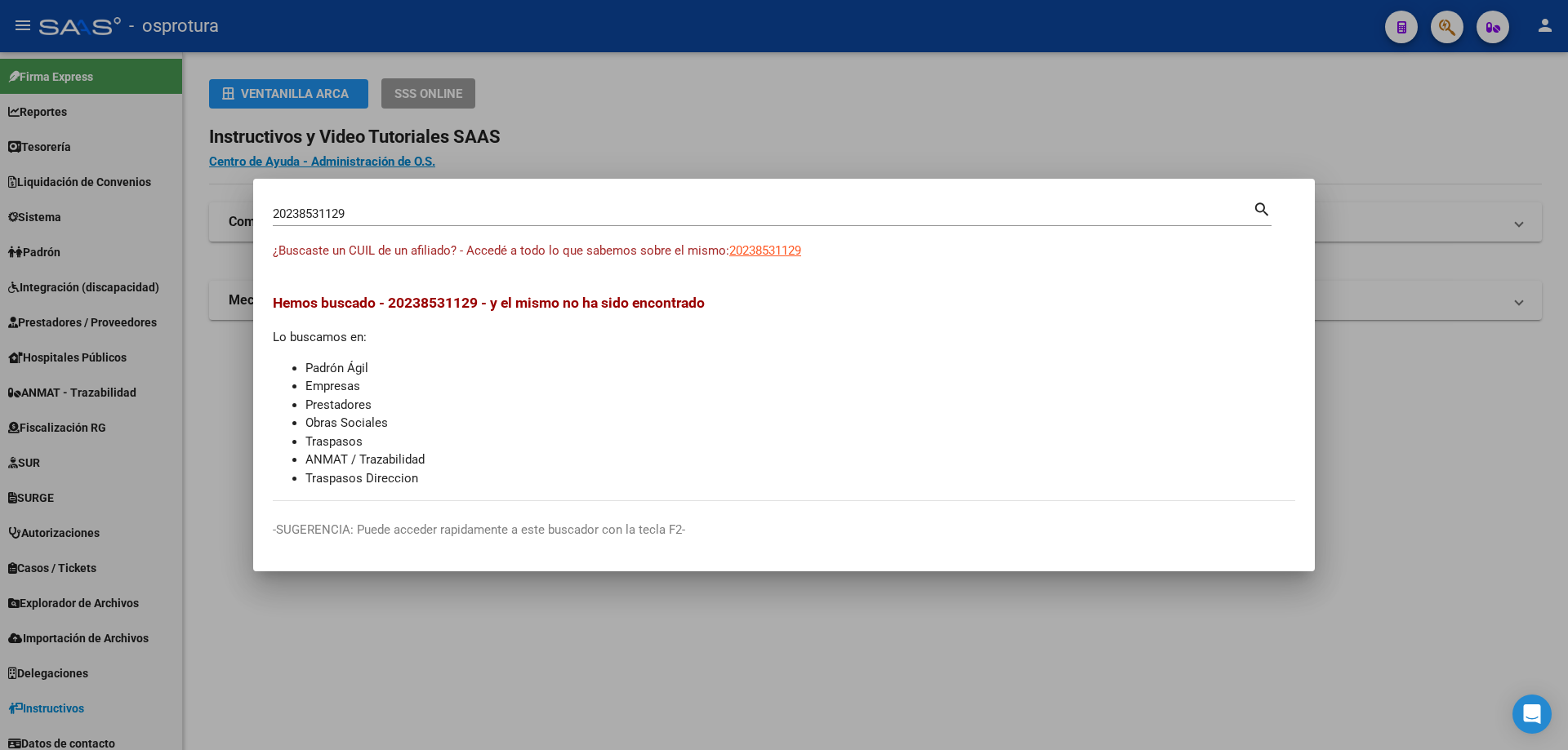
click at [520, 215] on input "20238531129" at bounding box center [762, 214] width 980 height 15
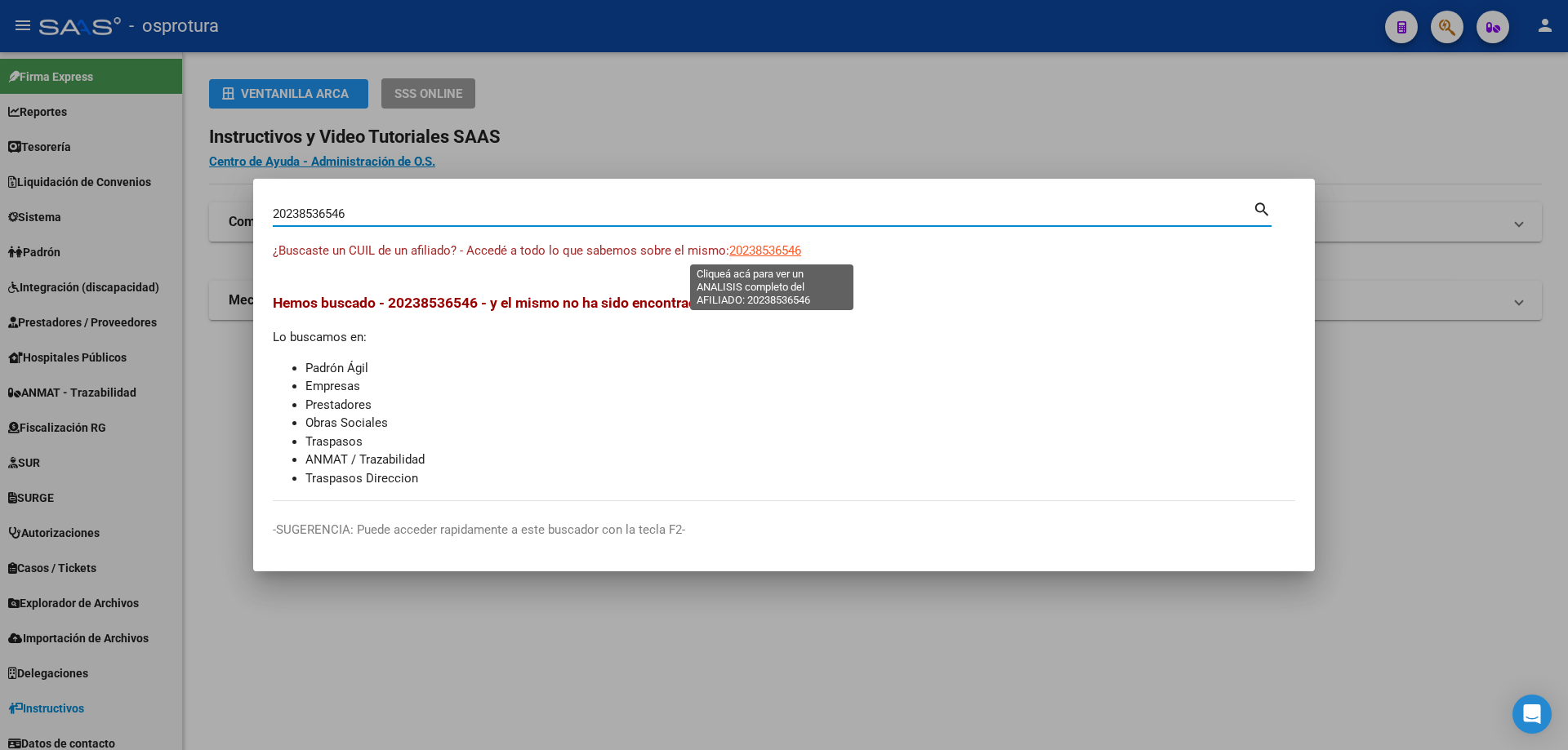
click at [769, 254] on span "20238536546" at bounding box center [765, 250] width 72 height 15
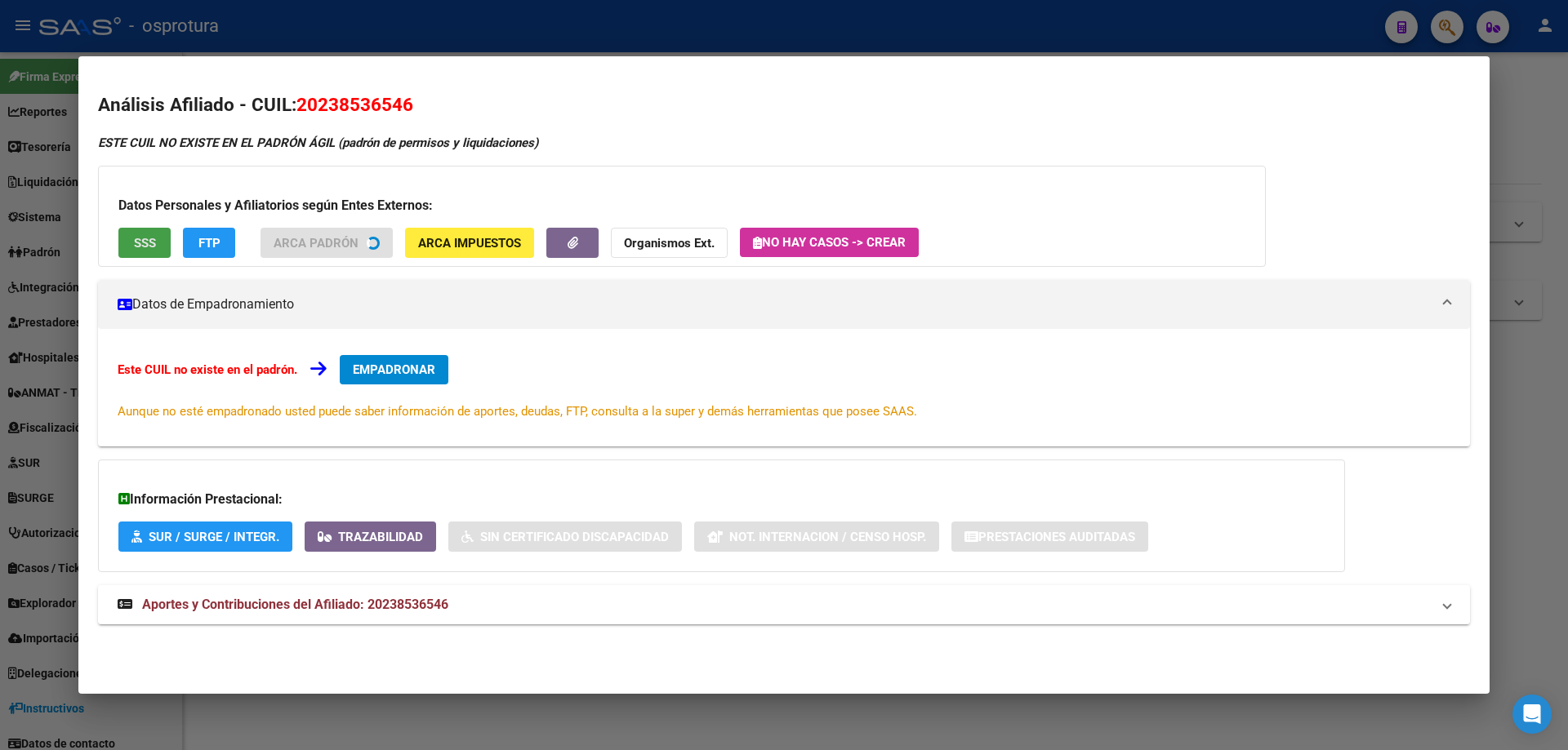
click at [144, 242] on span "SSS" at bounding box center [145, 243] width 22 height 15
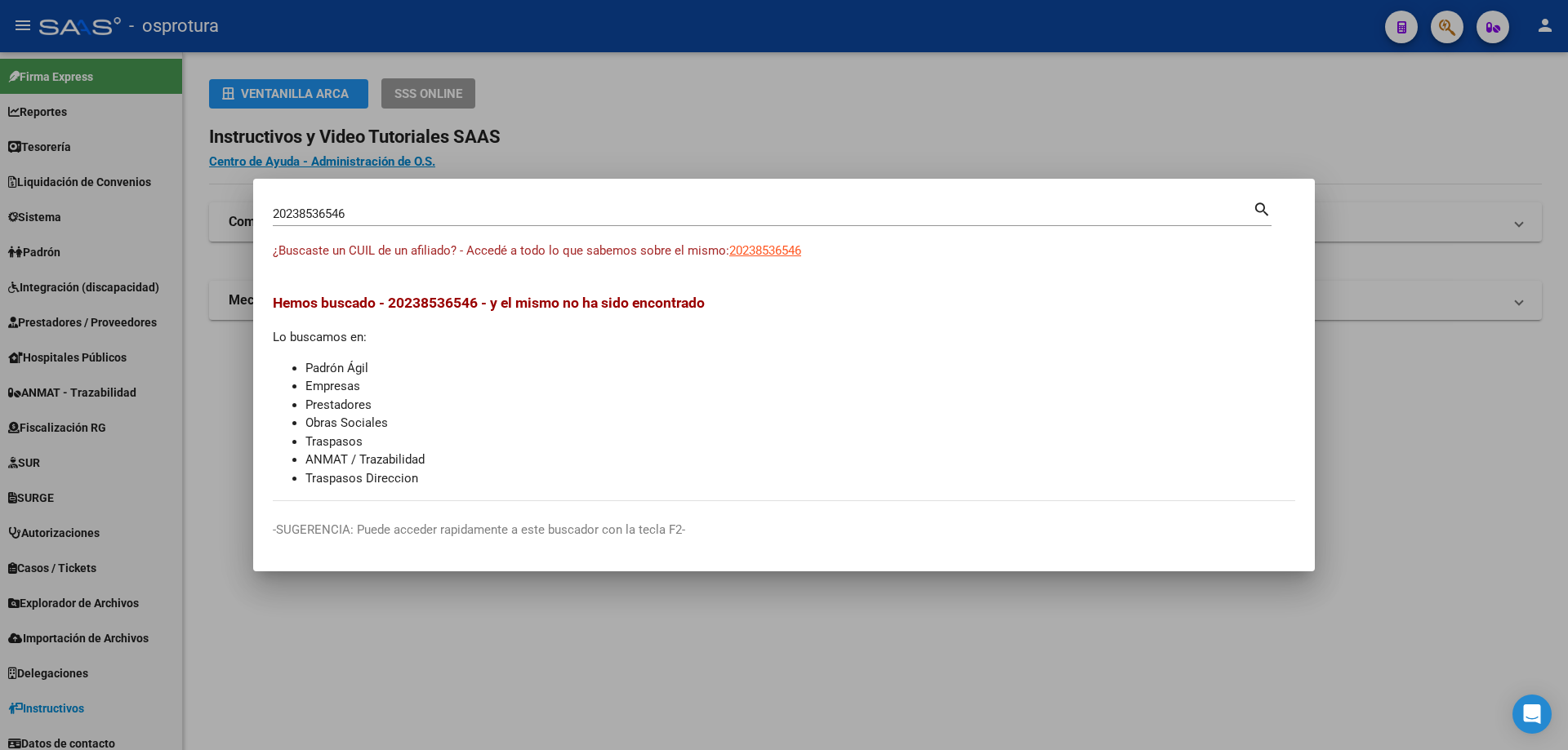
click at [553, 215] on input "20238536546" at bounding box center [762, 214] width 980 height 15
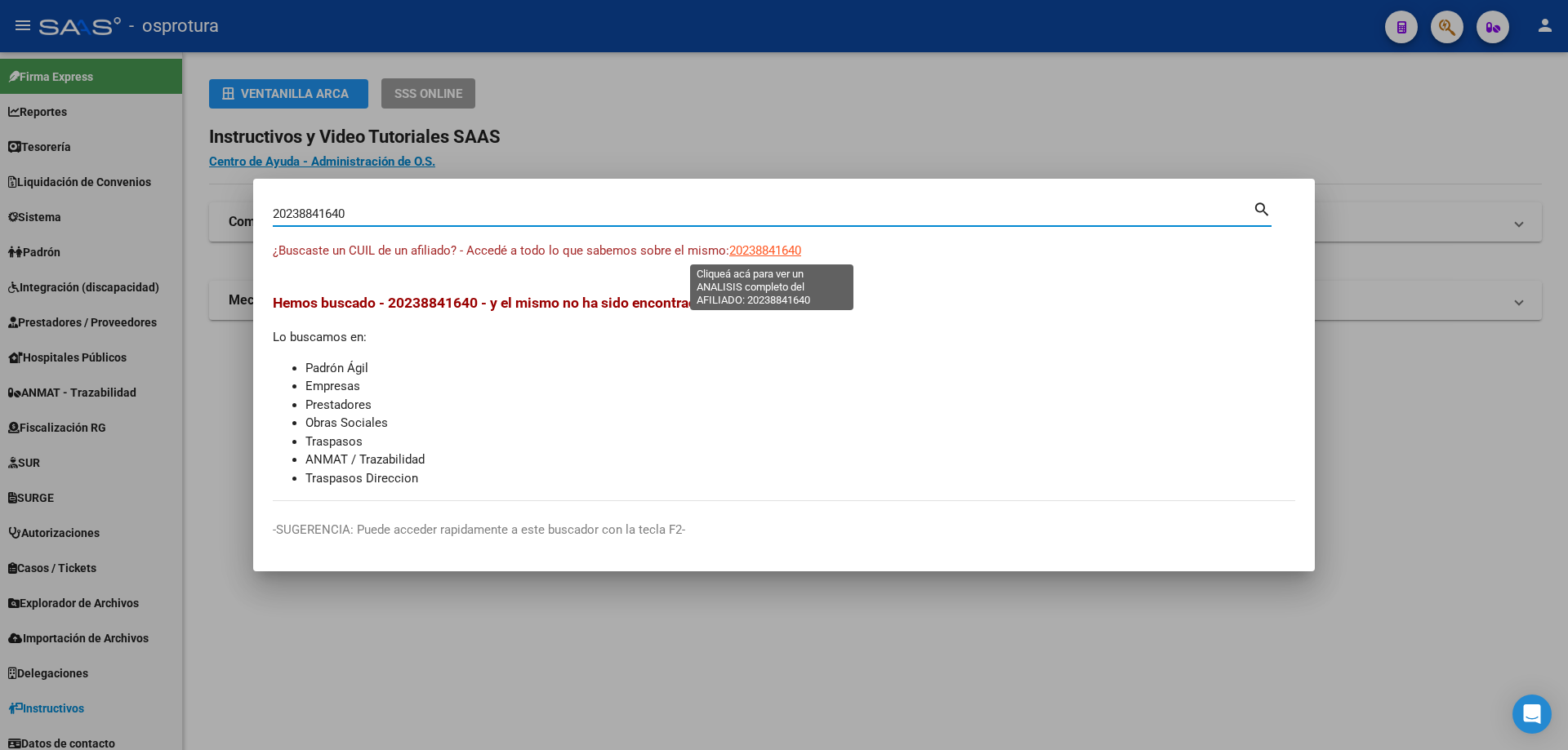
click at [764, 257] on span "20238841640" at bounding box center [765, 250] width 72 height 15
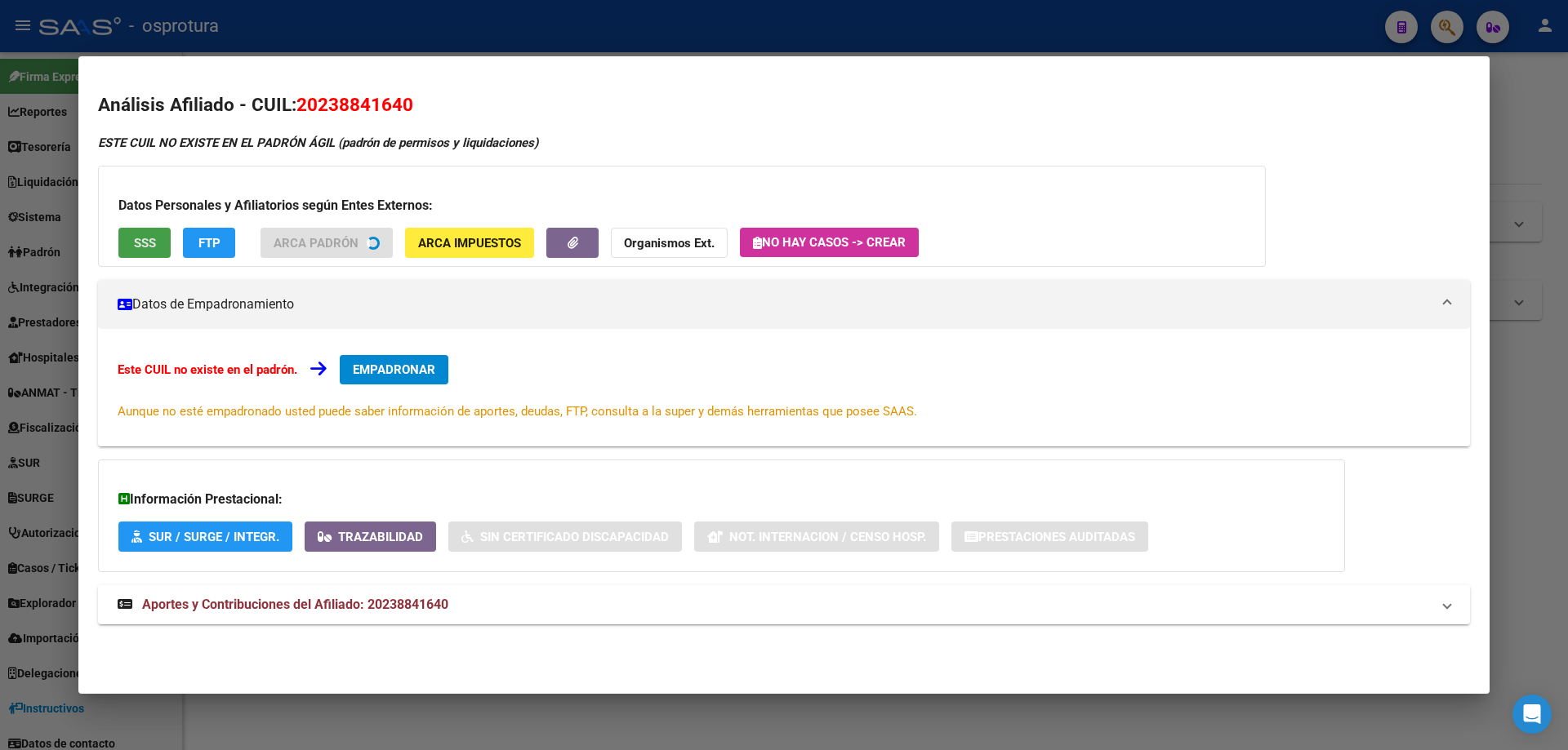
click at [150, 239] on span "SSS" at bounding box center [145, 243] width 22 height 15
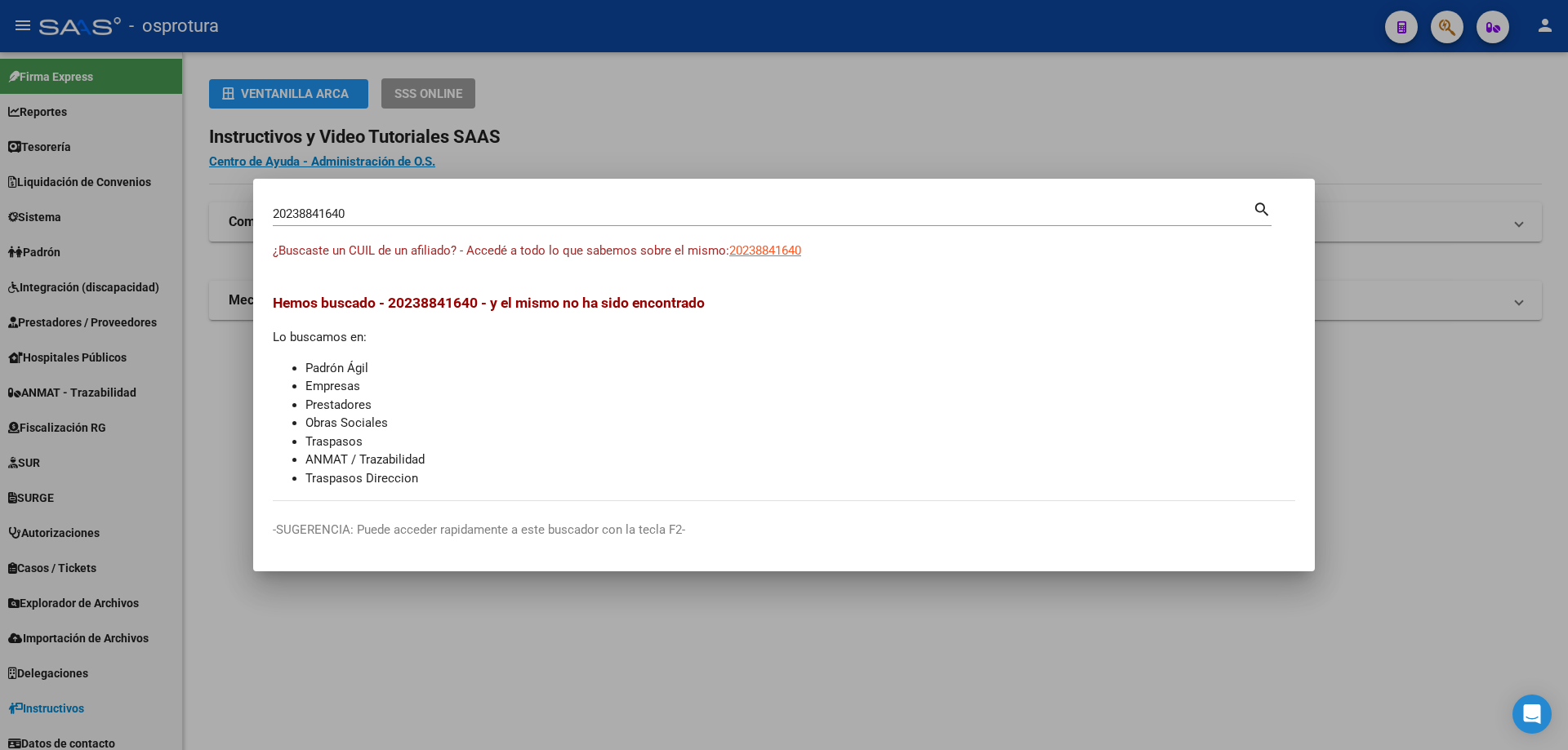
click at [435, 219] on input "20238841640" at bounding box center [762, 214] width 980 height 15
click at [774, 248] on span "20238946280" at bounding box center [765, 250] width 72 height 15
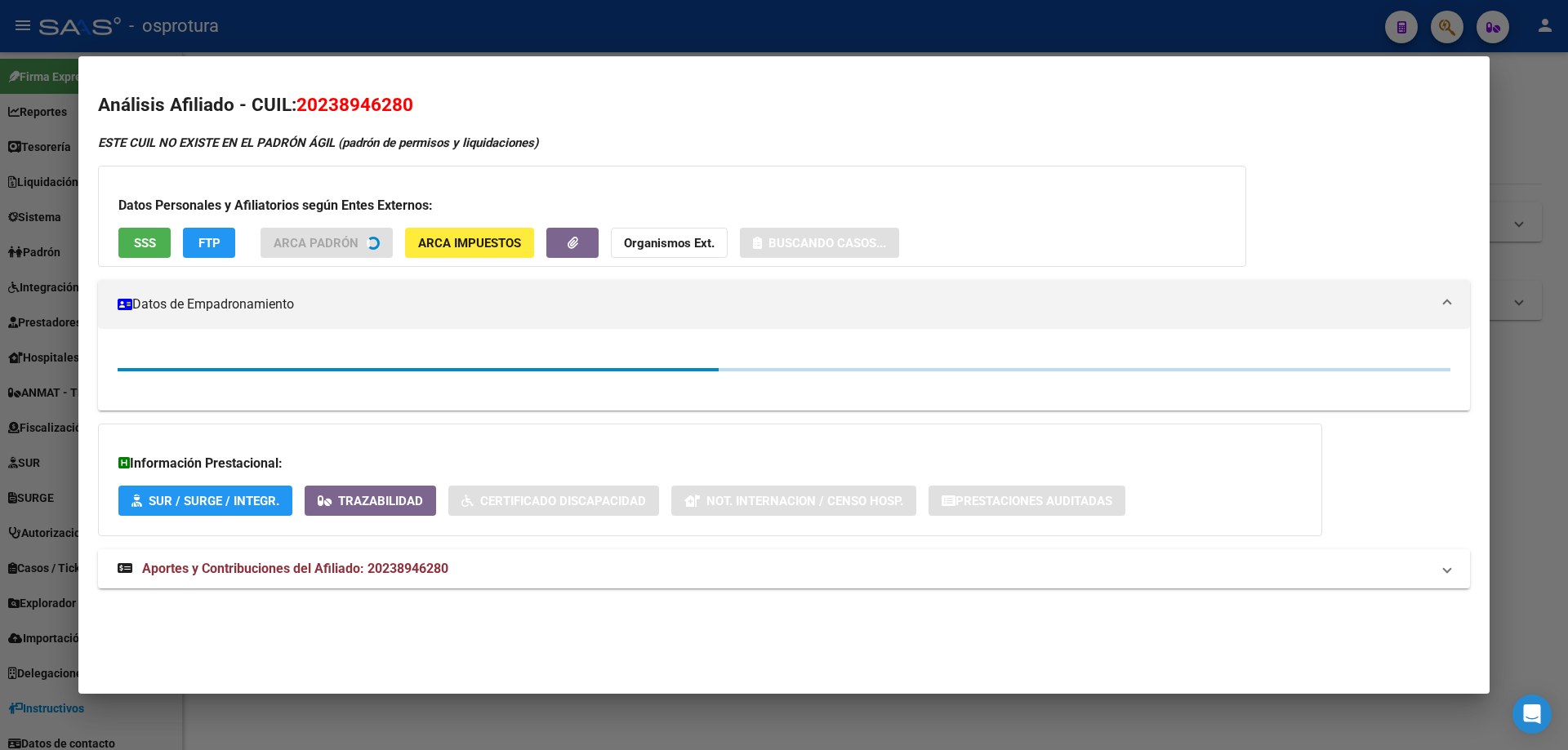
click at [155, 251] on button "SSS" at bounding box center [144, 243] width 52 height 30
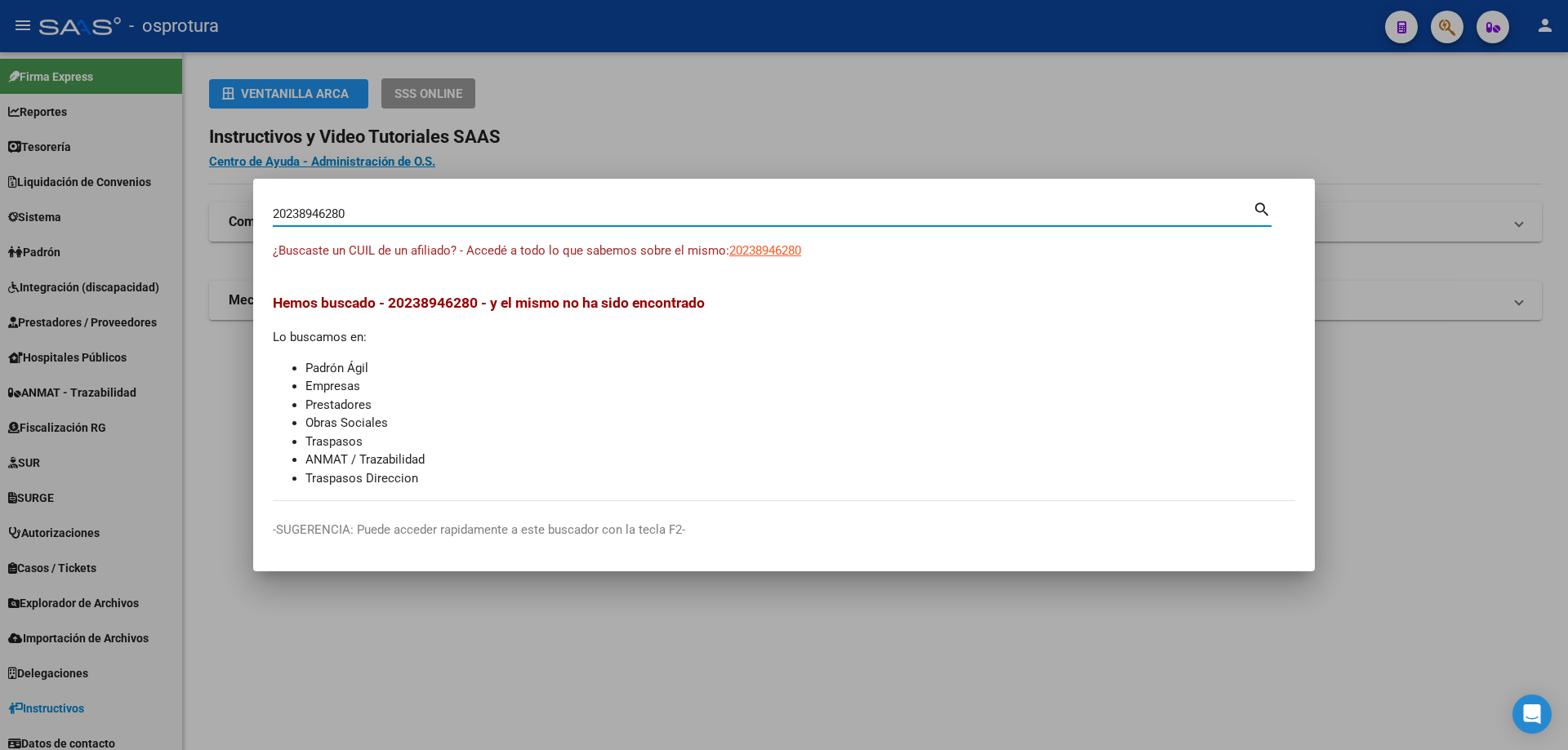
click at [487, 214] on input "20238946280" at bounding box center [762, 214] width 980 height 15
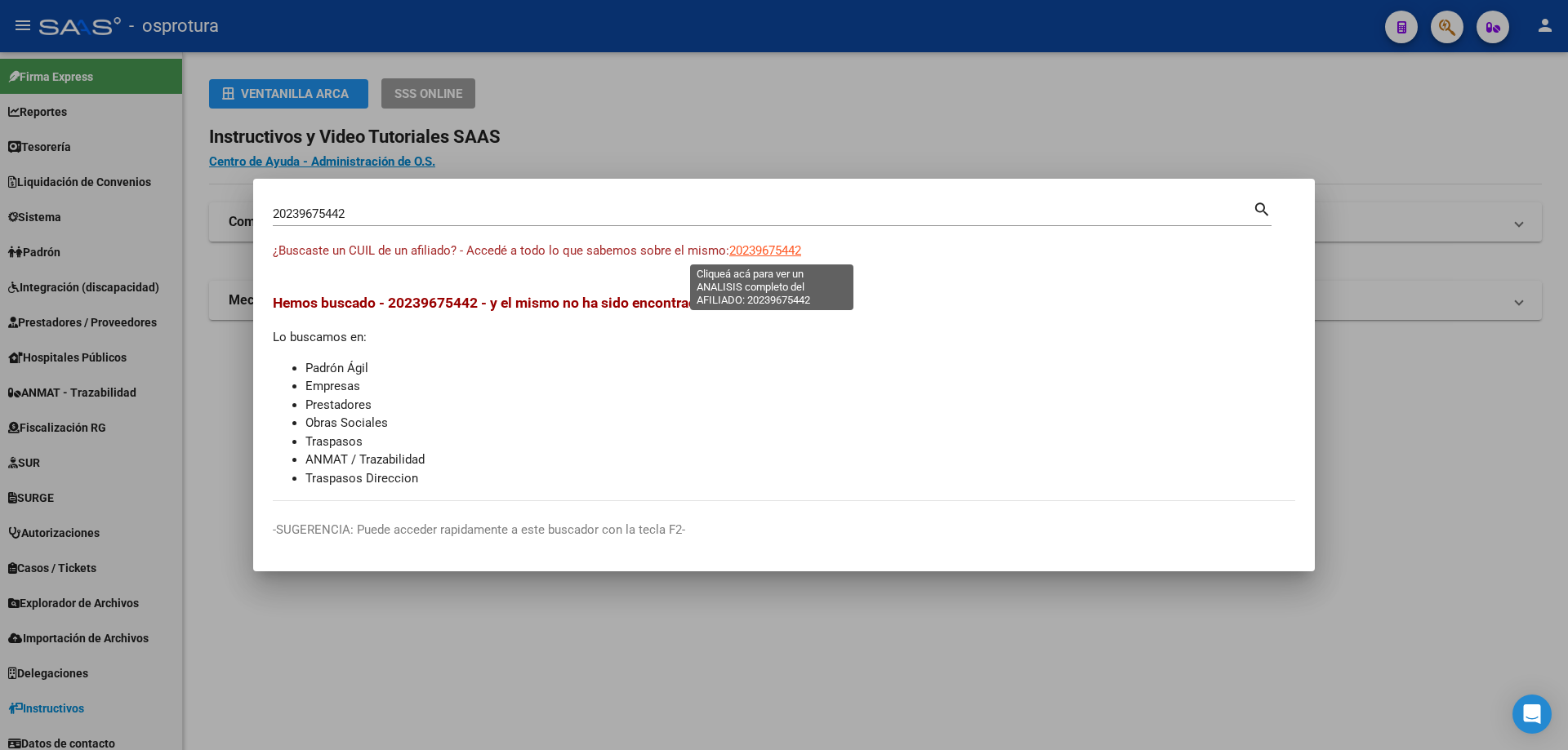
click at [781, 250] on span "20239675442" at bounding box center [765, 250] width 72 height 15
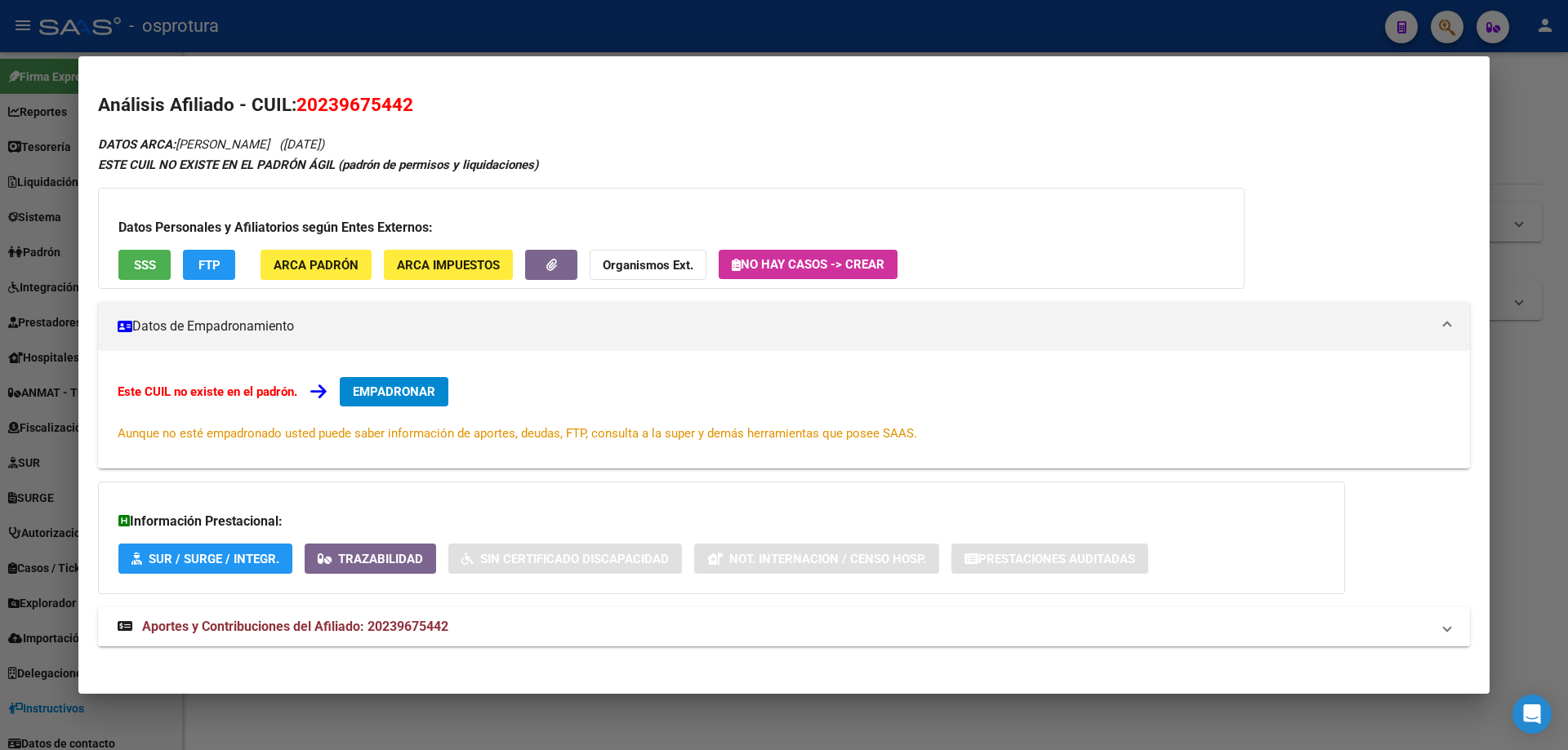
click at [145, 253] on button "SSS" at bounding box center [144, 264] width 52 height 30
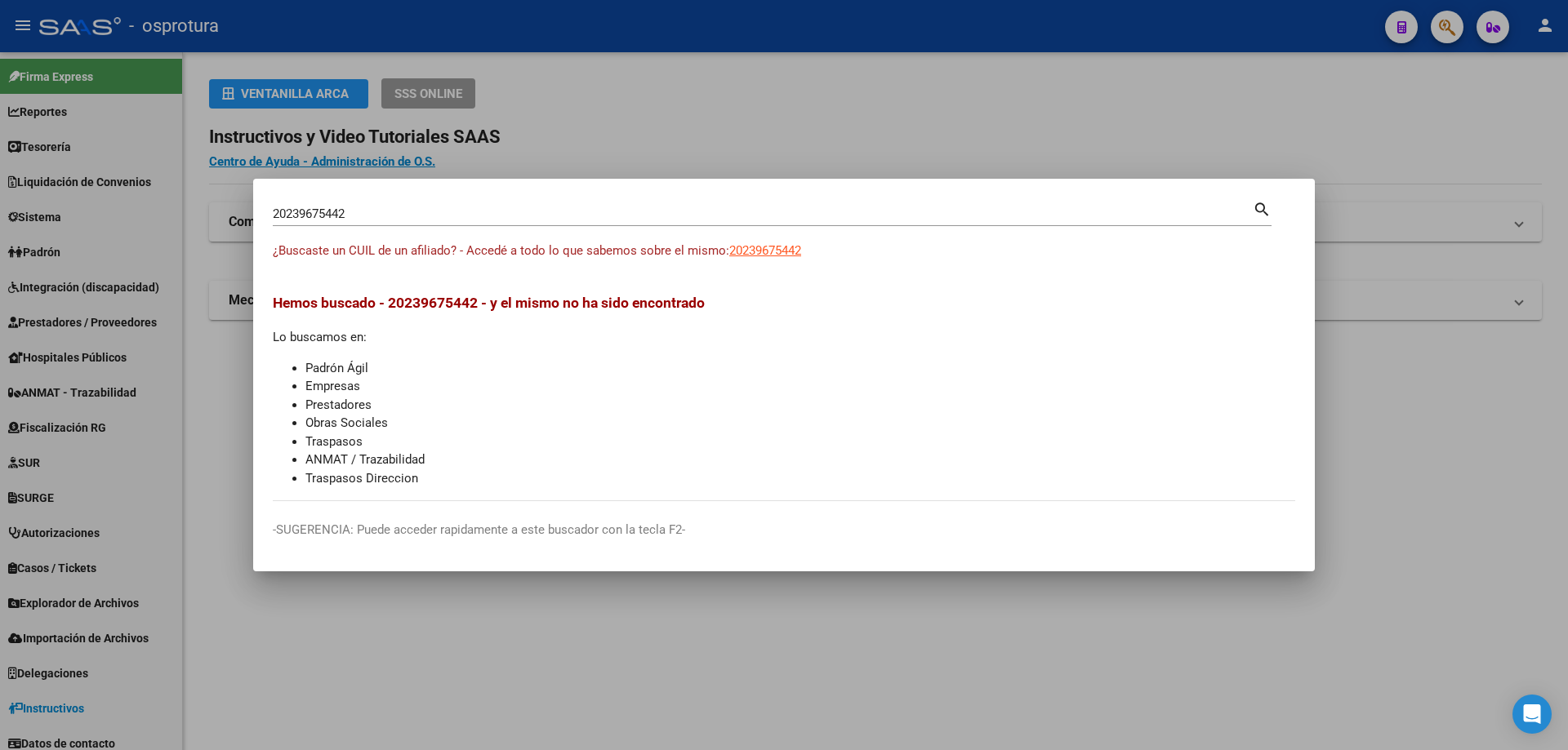
click at [340, 208] on div "20239675442 Buscar (apellido, dni, cuil, [PERSON_NAME], cuit, obra social)" at bounding box center [762, 214] width 980 height 25
click at [344, 214] on input "20239675442" at bounding box center [762, 214] width 980 height 15
click at [764, 241] on div "20239685294 Buscar (apellido, dni, cuil, [PERSON_NAME], cuit, obra social) sear…" at bounding box center [772, 220] width 999 height 44
click at [751, 258] on app-link-go-to "20239685294" at bounding box center [765, 251] width 72 height 19
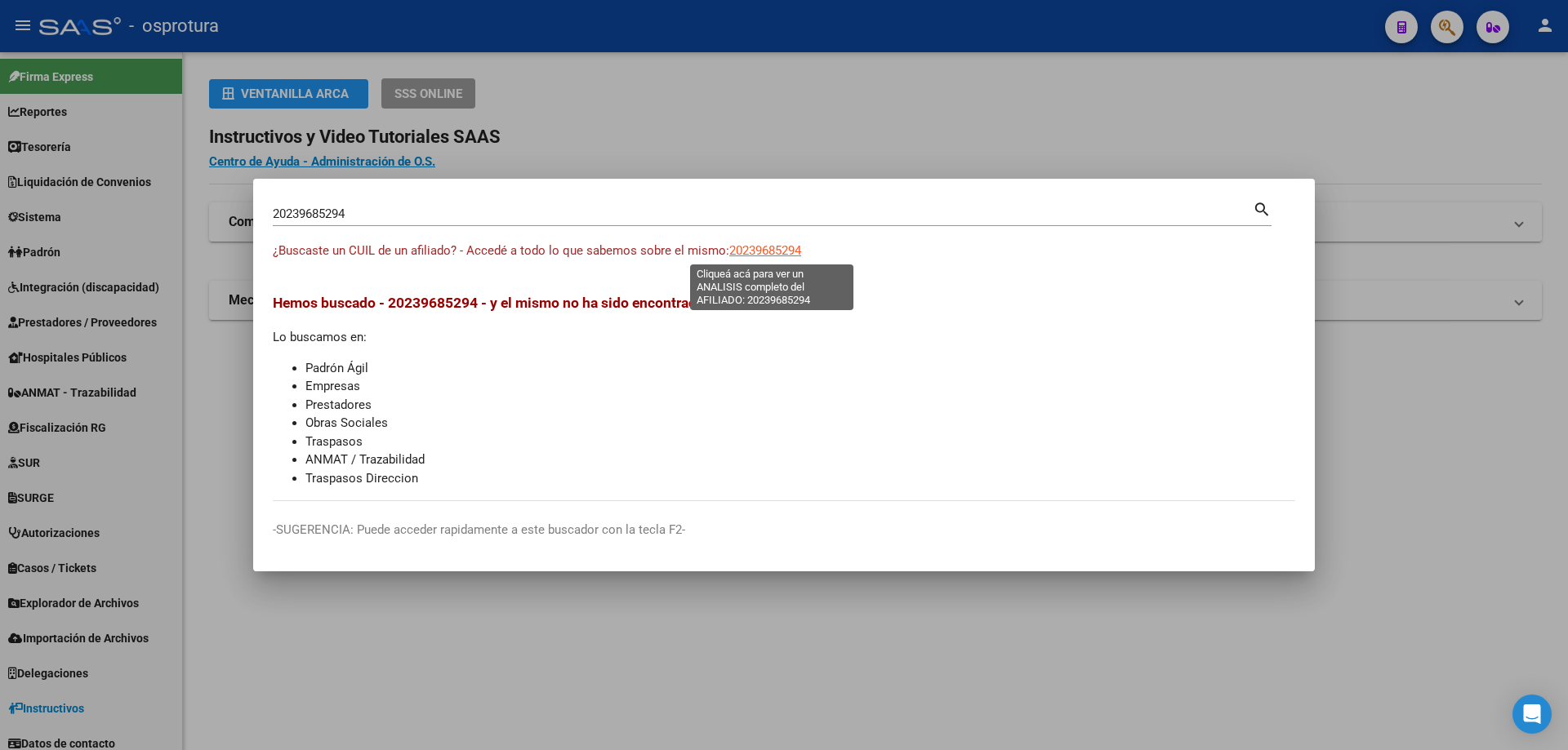
click at [755, 252] on span "20239685294" at bounding box center [765, 250] width 72 height 15
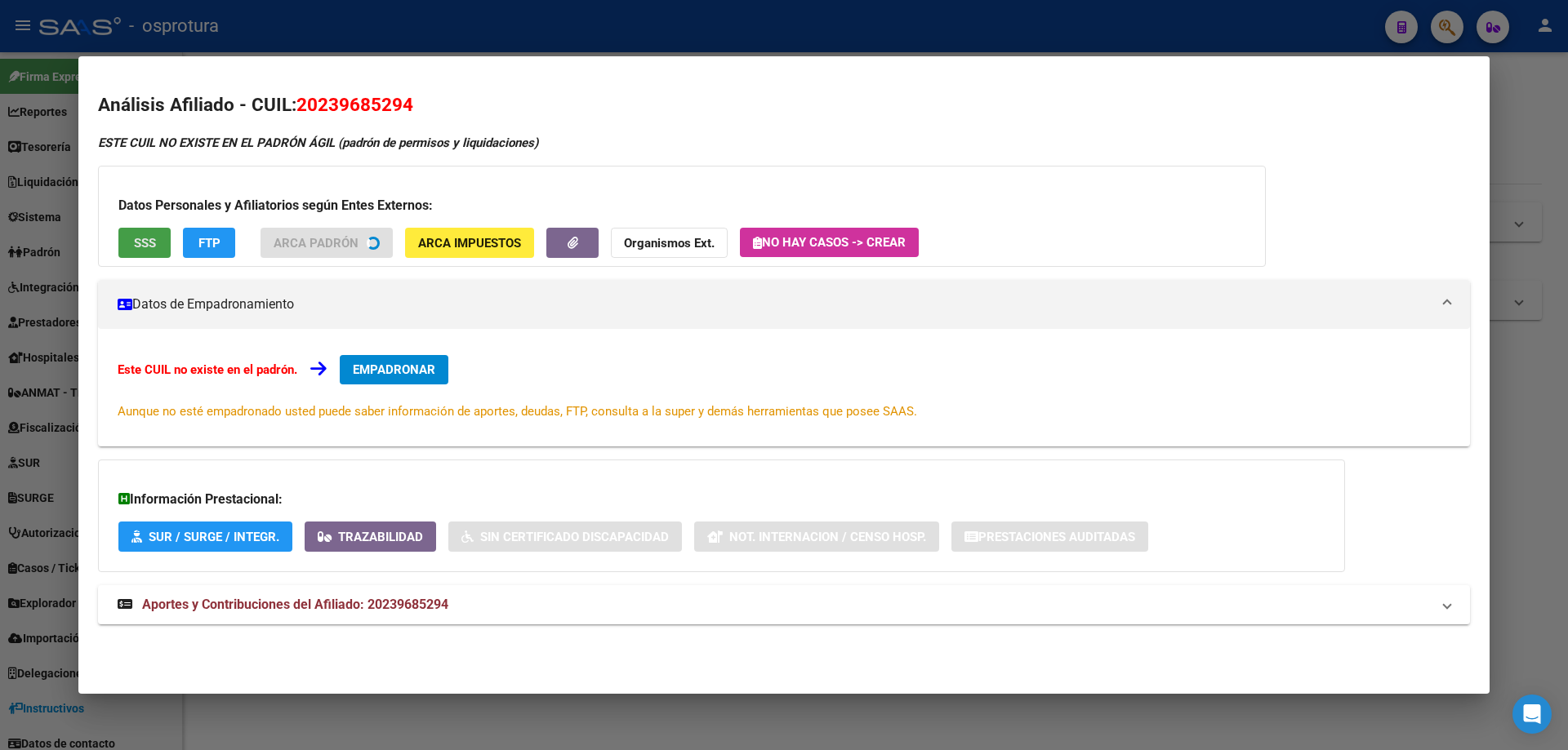
click at [136, 236] on span "SSS" at bounding box center [145, 243] width 22 height 15
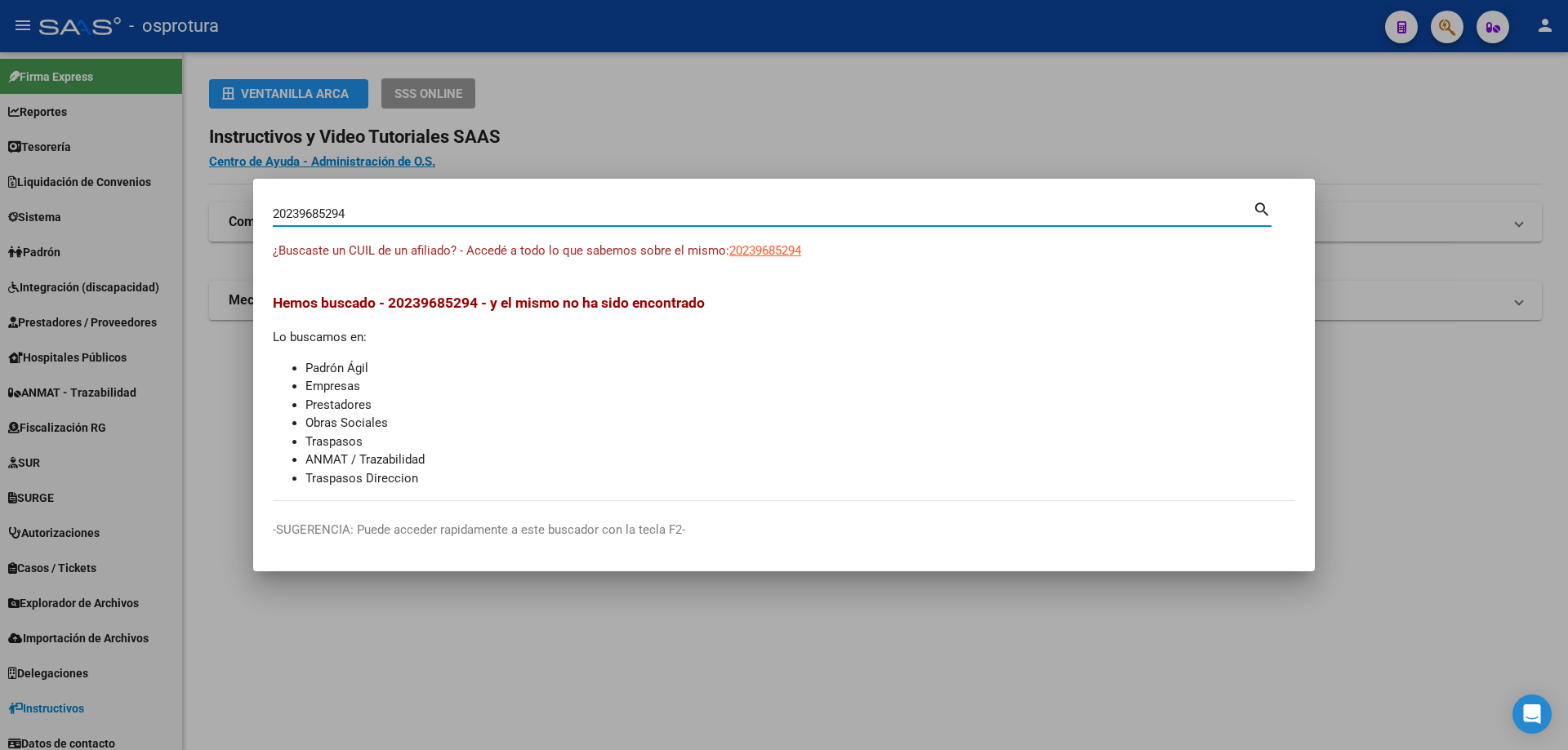
click at [408, 213] on input "20239685294" at bounding box center [762, 214] width 980 height 15
click at [798, 249] on span "20239686819" at bounding box center [765, 250] width 72 height 15
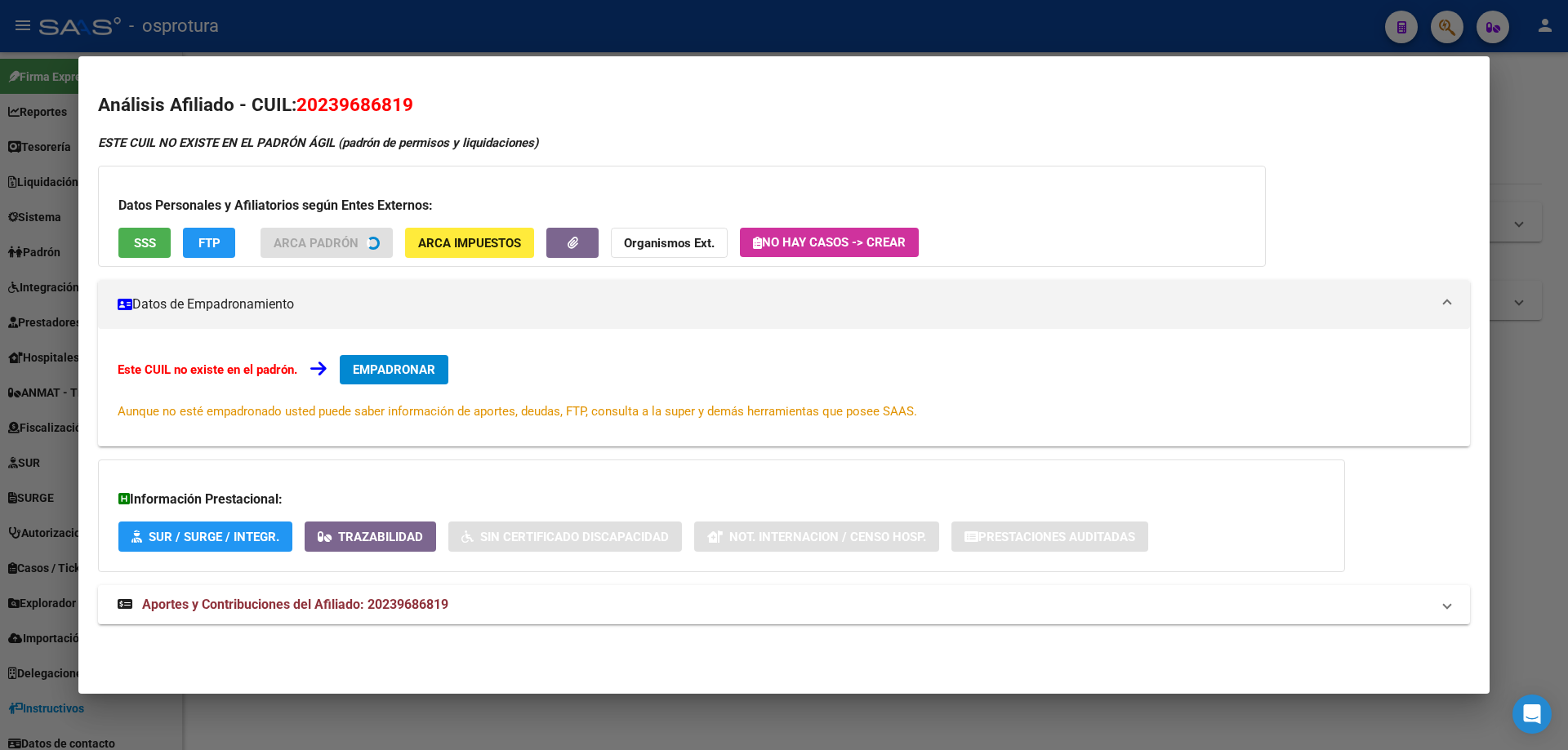
click at [155, 248] on span "SSS" at bounding box center [145, 243] width 22 height 15
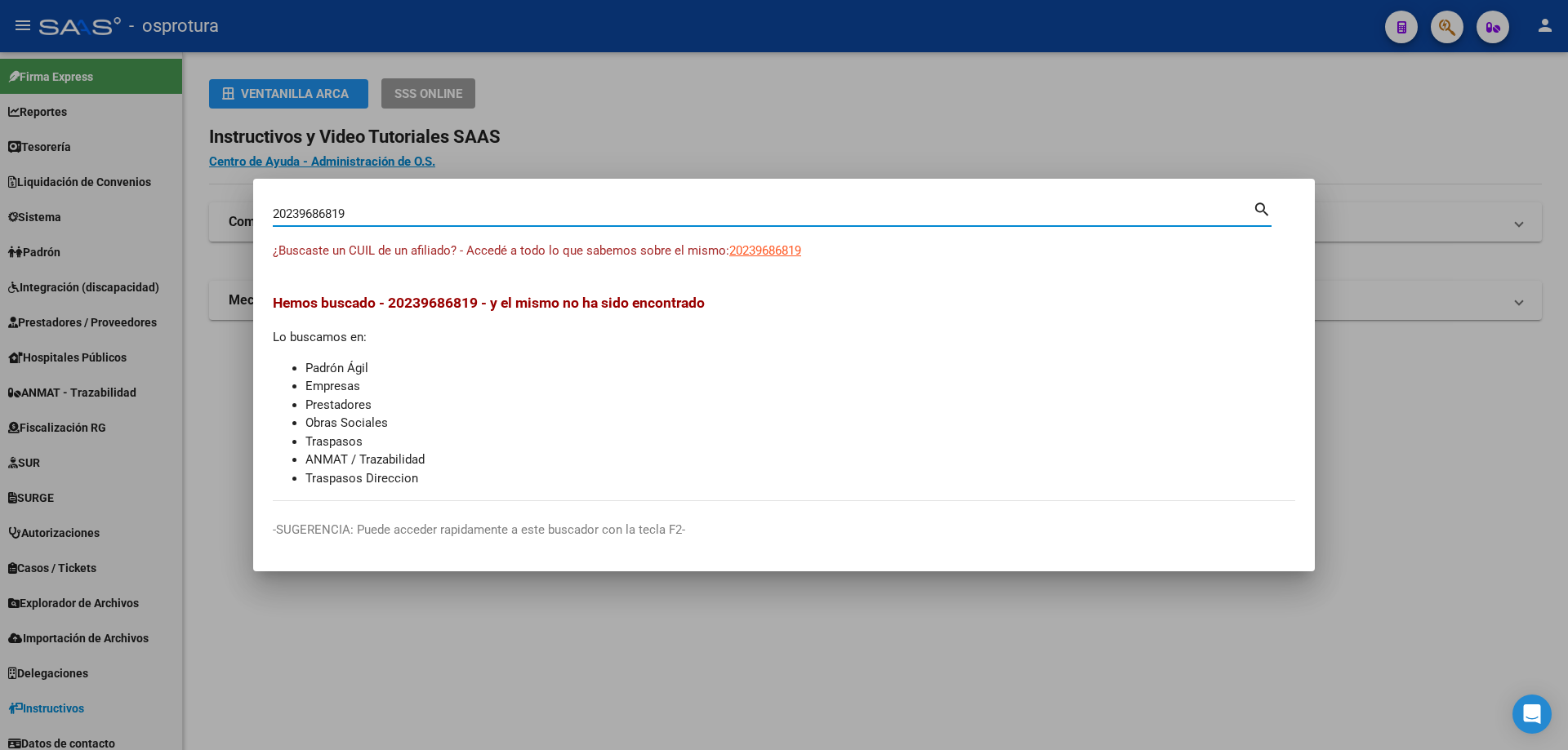
click at [467, 214] on input "20239686819" at bounding box center [762, 214] width 980 height 15
click at [781, 251] on span "20239756477" at bounding box center [765, 250] width 72 height 15
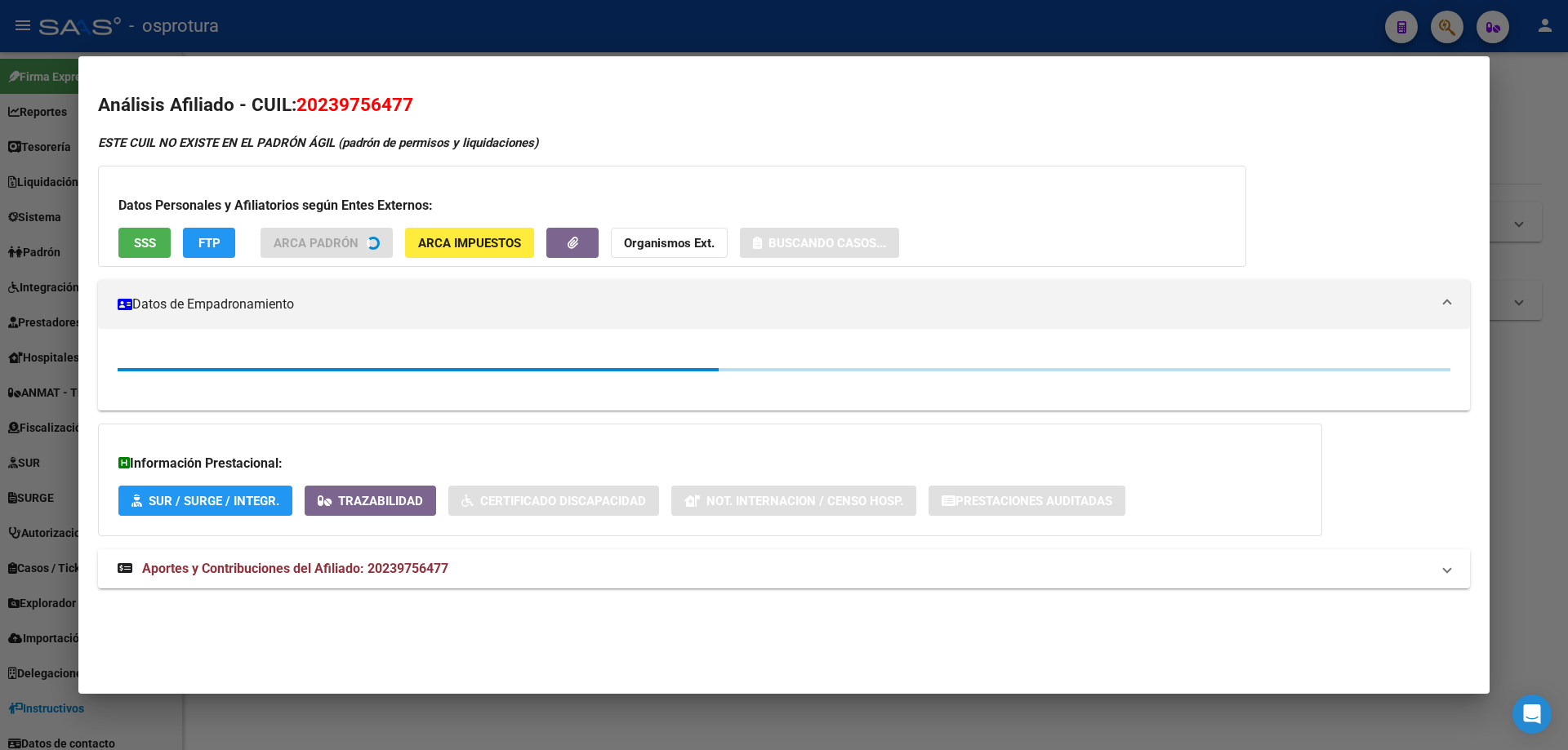
click at [147, 248] on span "SSS" at bounding box center [145, 243] width 22 height 15
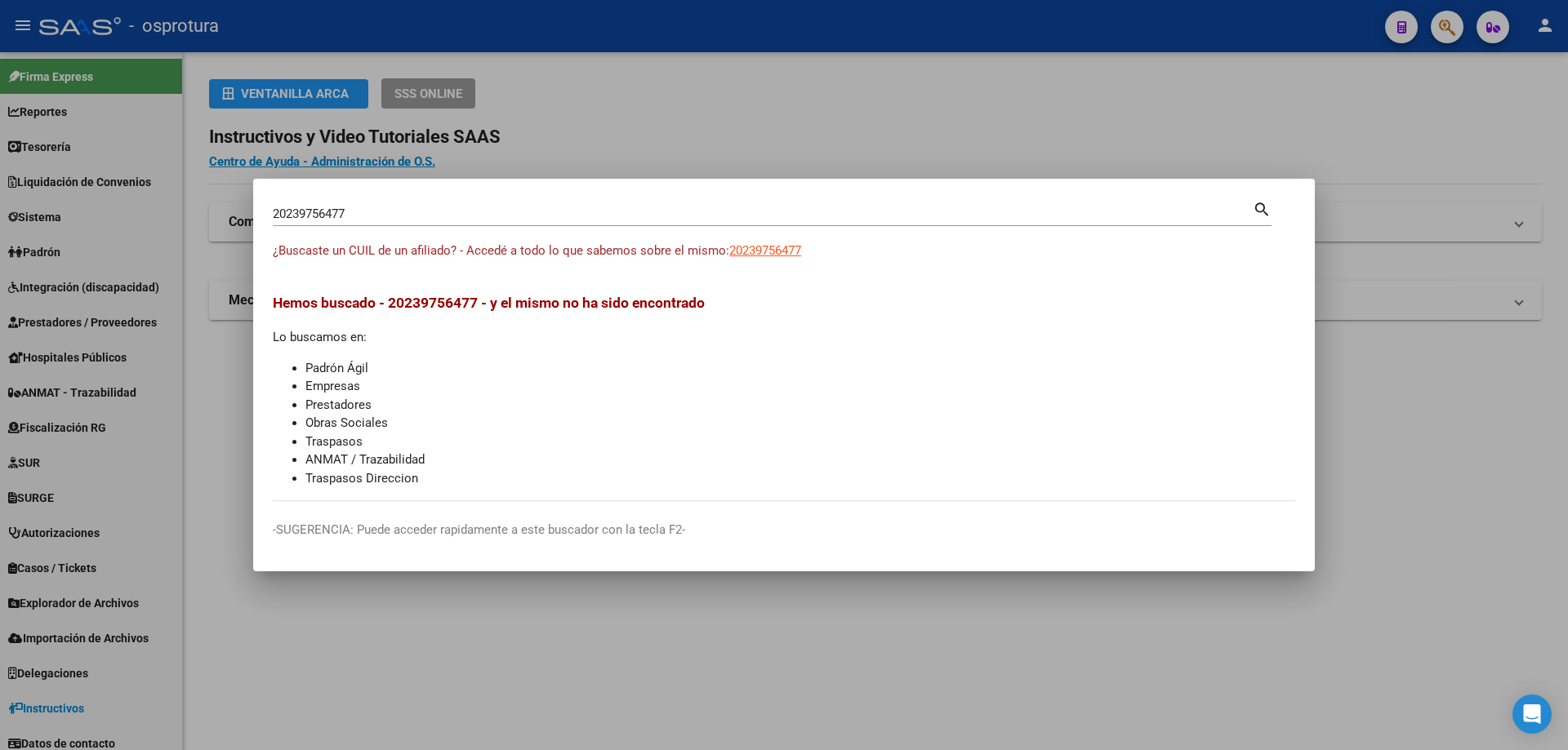
click at [455, 214] on input "20239756477" at bounding box center [762, 214] width 980 height 15
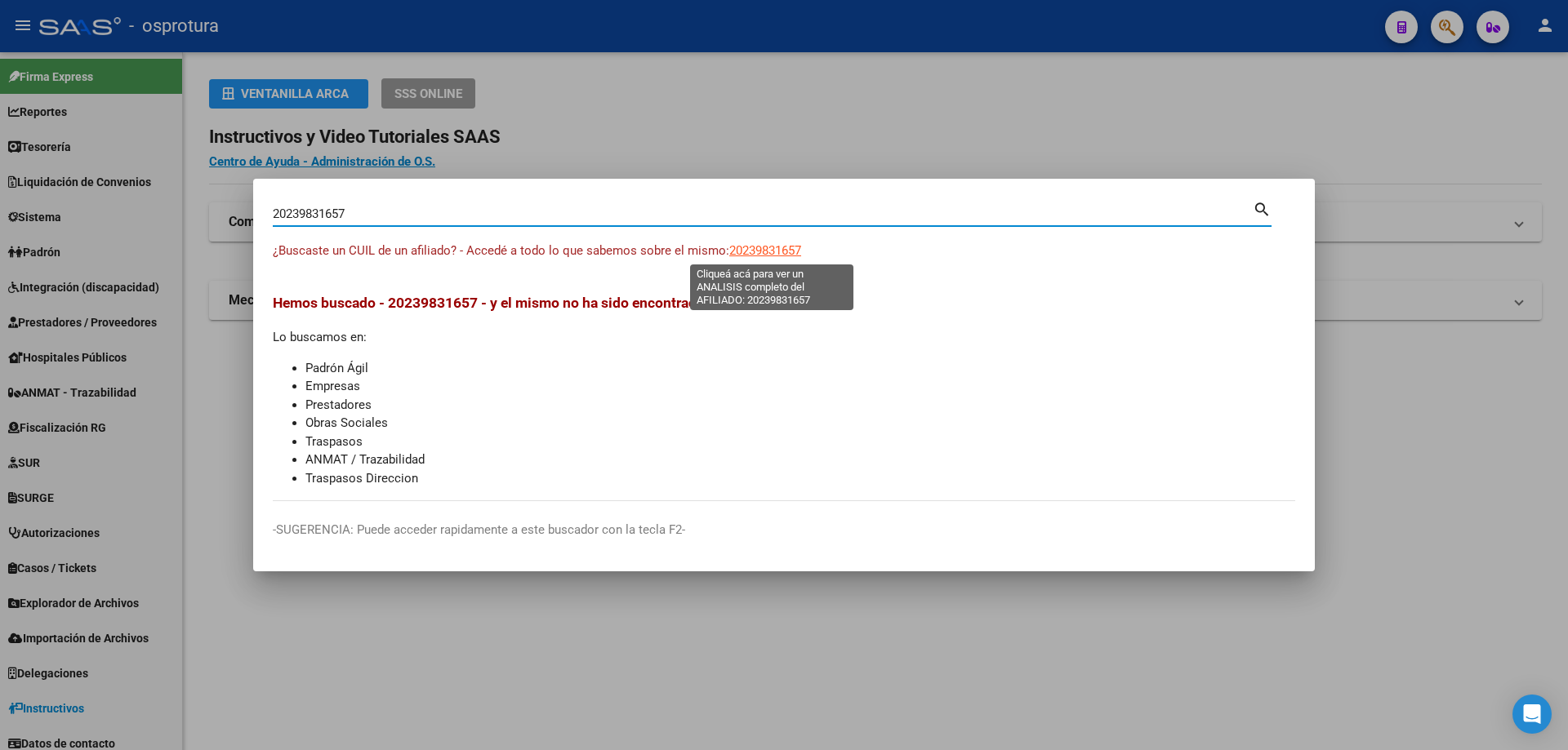
click at [759, 254] on span "20239831657" at bounding box center [765, 250] width 72 height 15
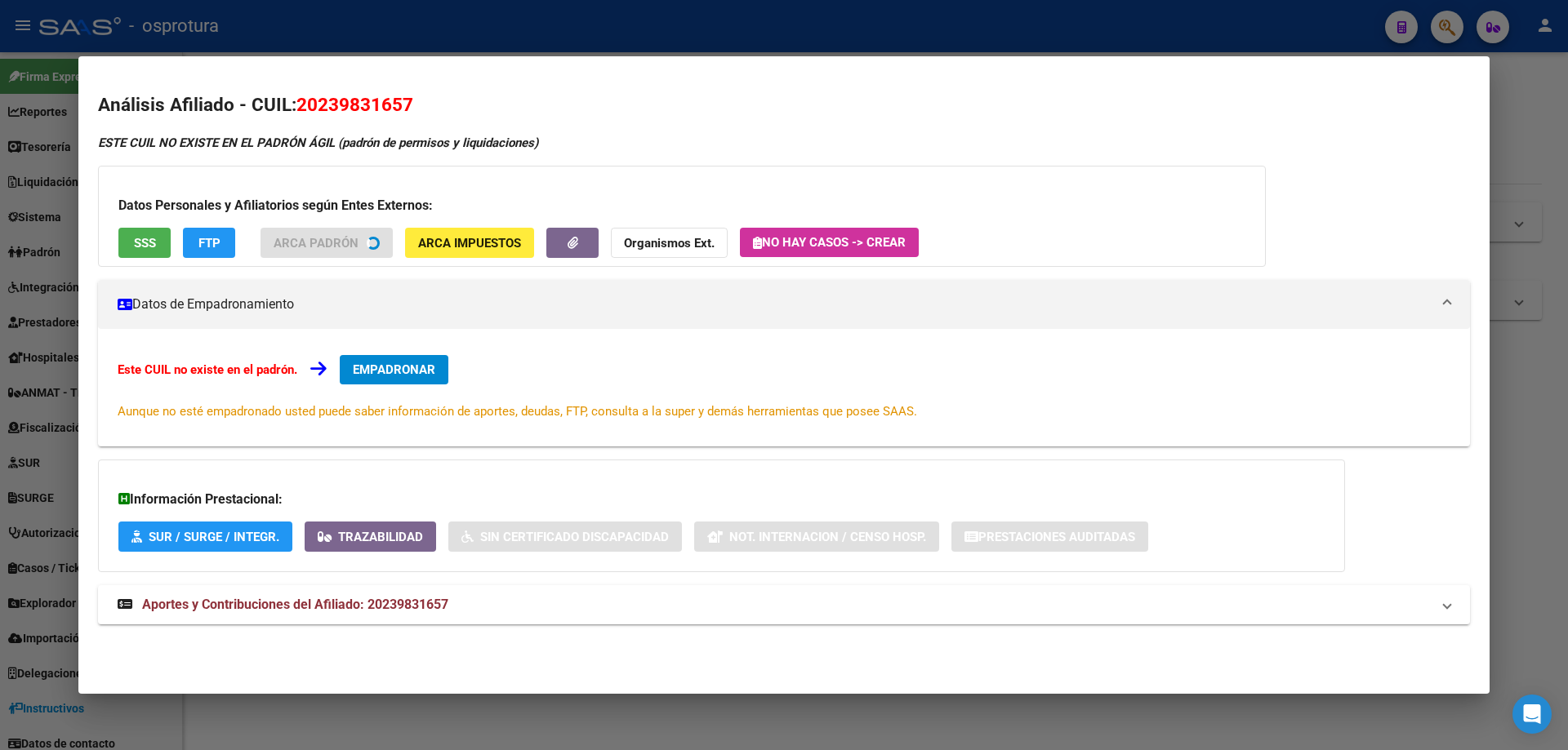
click at [142, 236] on span "SSS" at bounding box center [145, 243] width 22 height 15
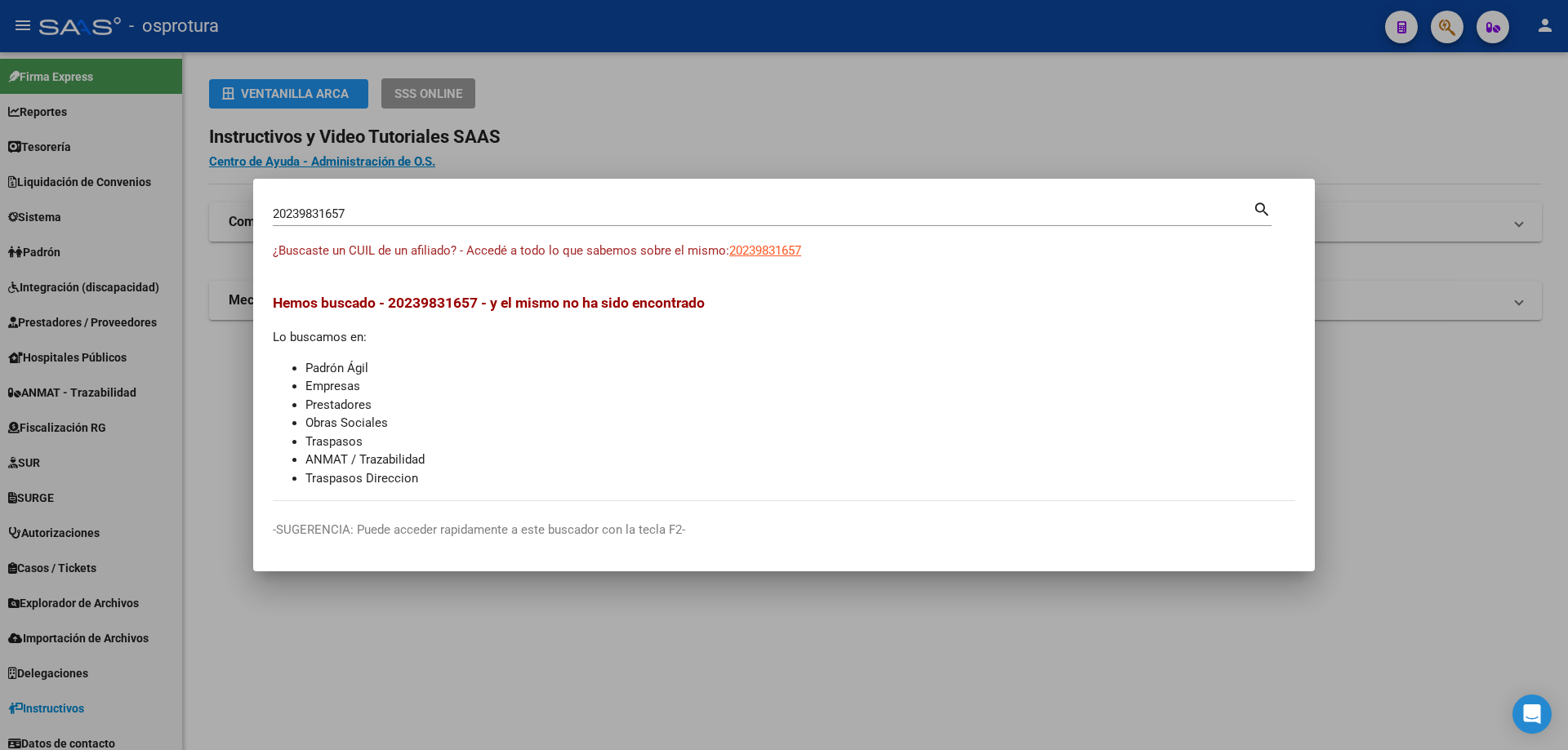
click at [526, 211] on input "20239831657" at bounding box center [762, 214] width 980 height 15
click at [762, 255] on span "20240075653" at bounding box center [765, 250] width 72 height 15
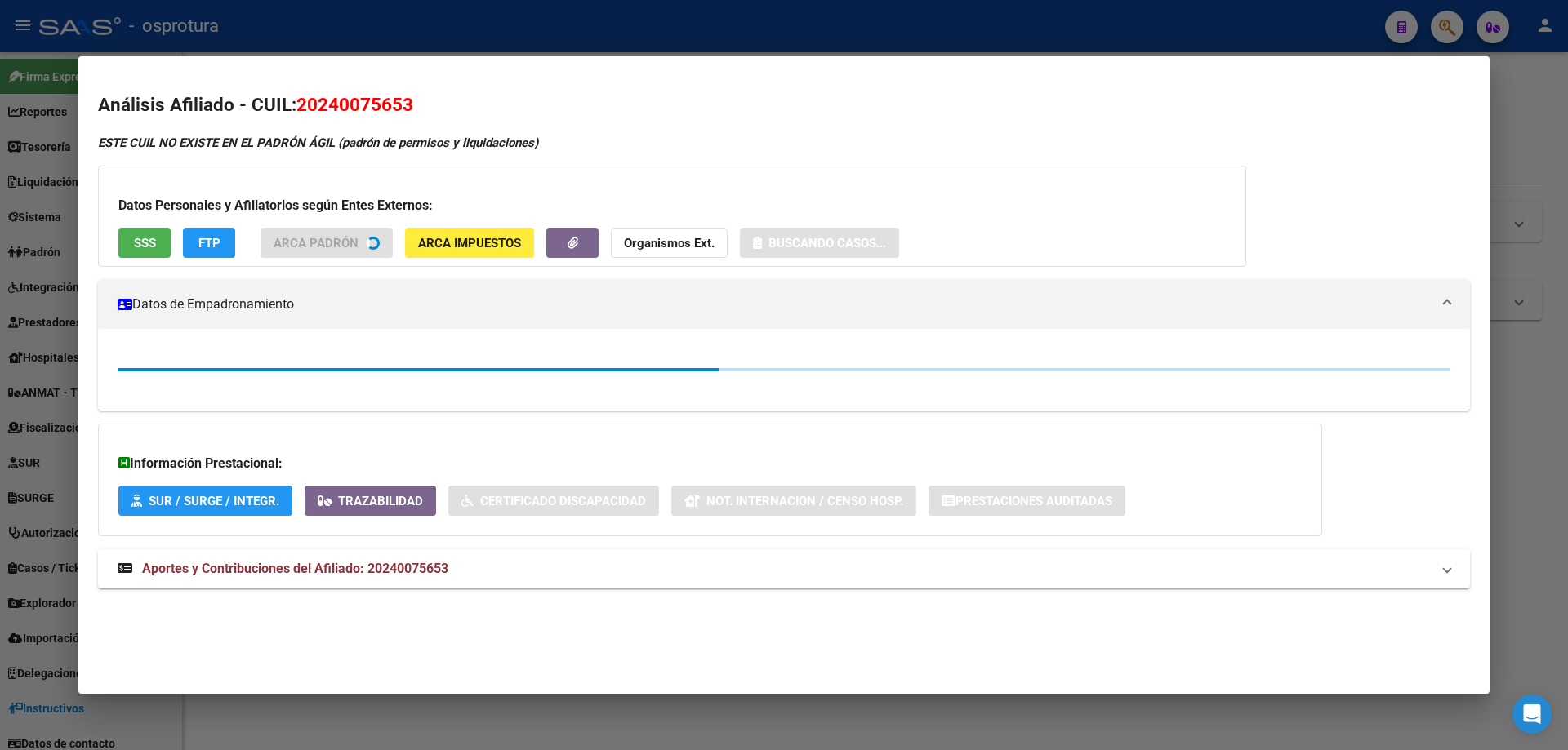
click at [145, 242] on span "SSS" at bounding box center [145, 243] width 22 height 15
